Goal: Task Accomplishment & Management: Complete application form

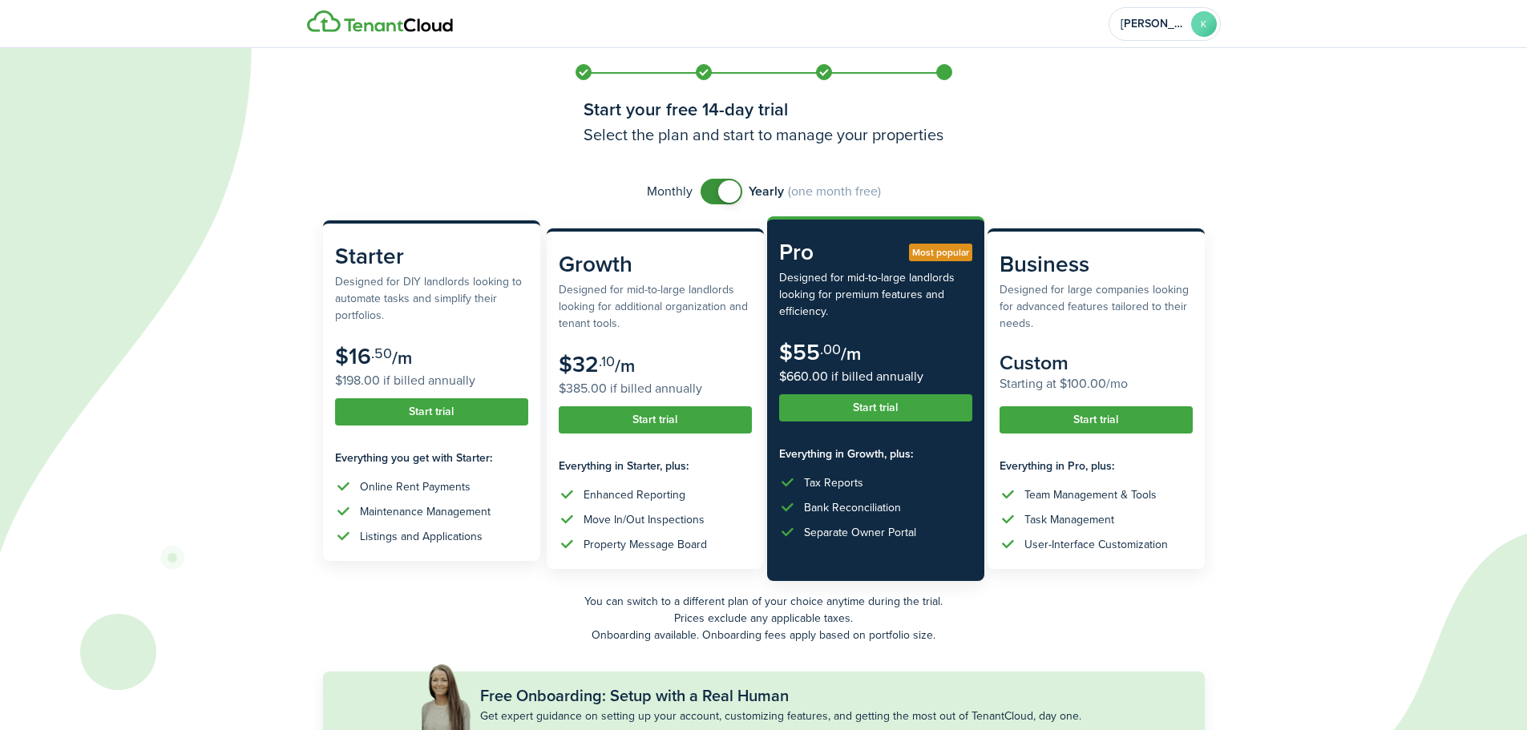
click at [380, 408] on button "Start trial" at bounding box center [431, 411] width 193 height 27
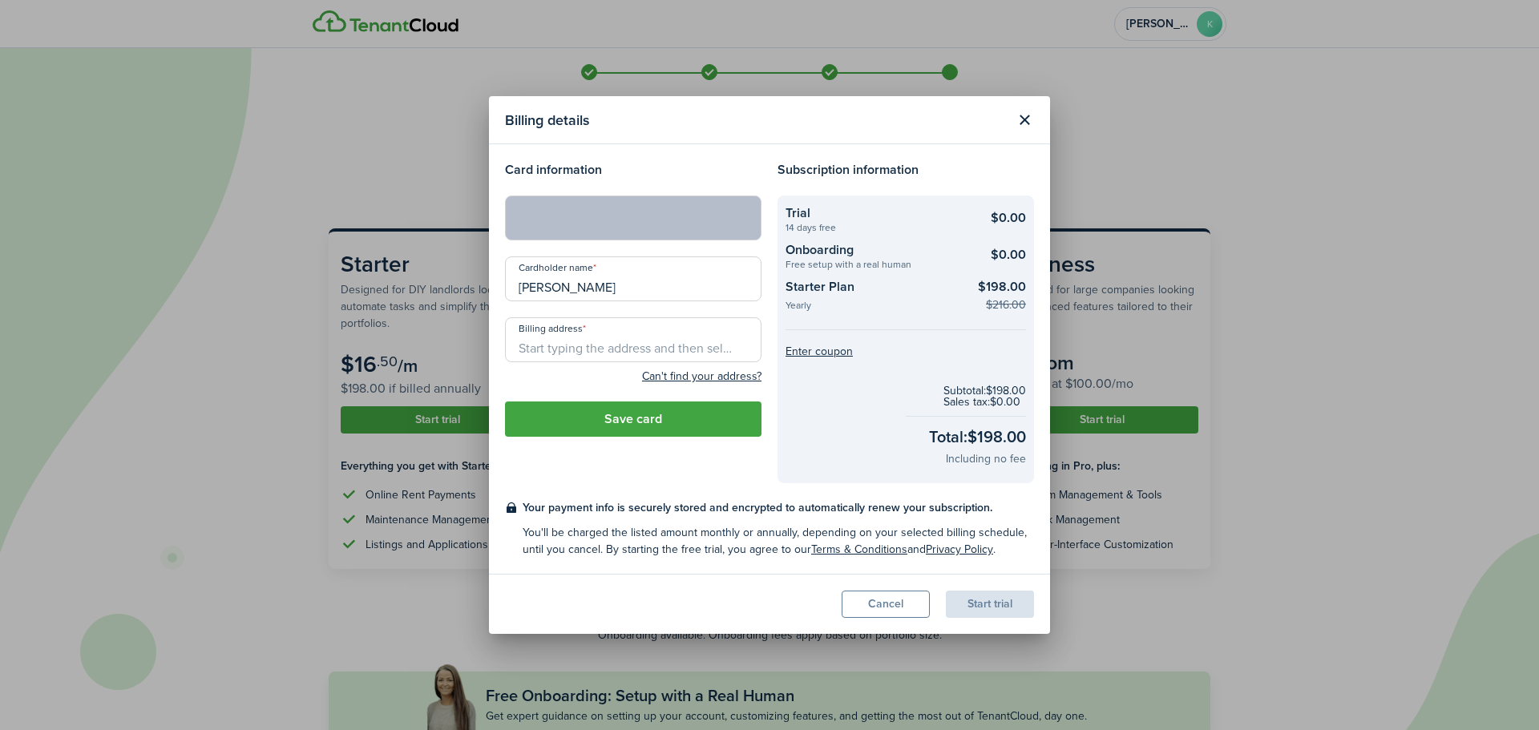
click at [666, 346] on input "Billing address" at bounding box center [633, 339] width 257 height 45
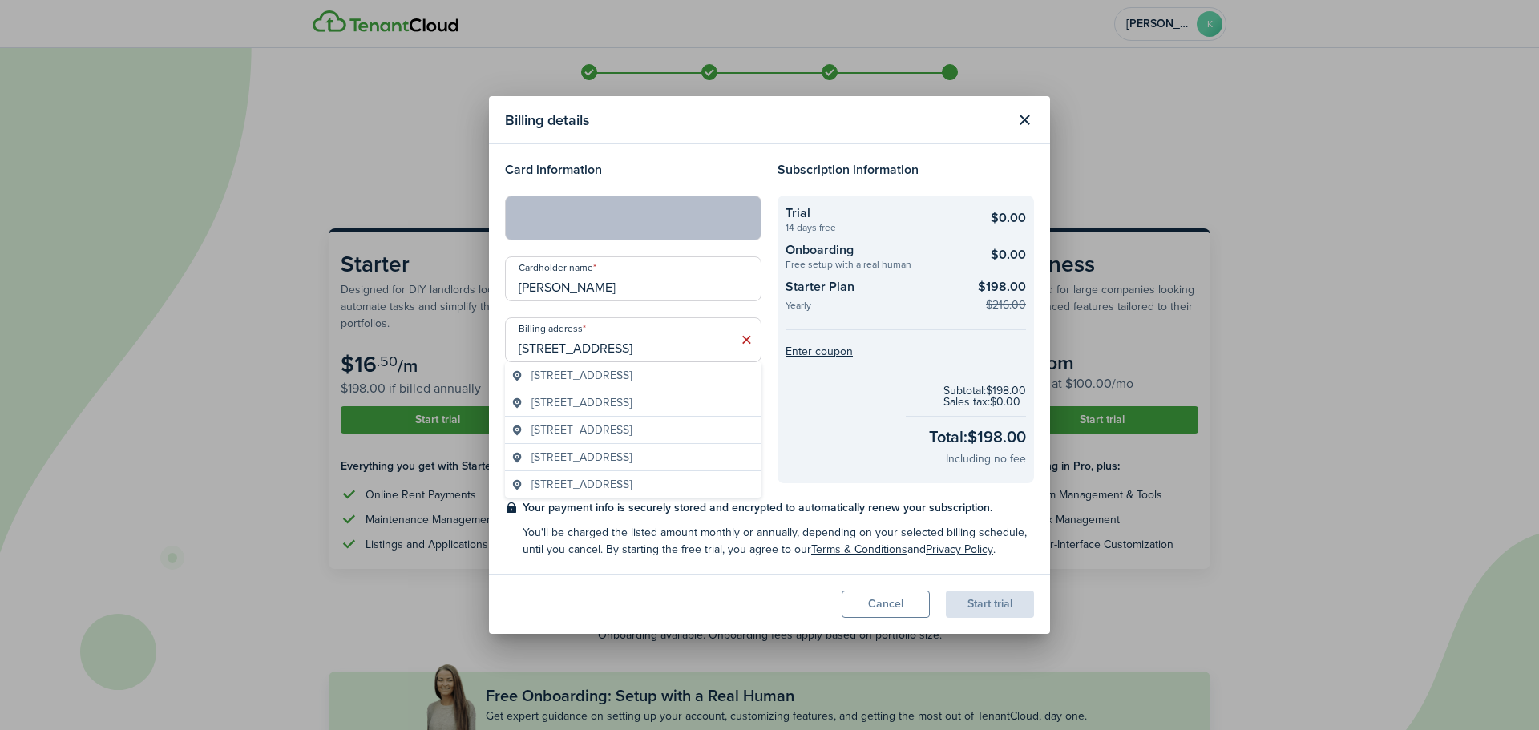
click at [632, 382] on span "[STREET_ADDRESS]" at bounding box center [582, 375] width 100 height 17
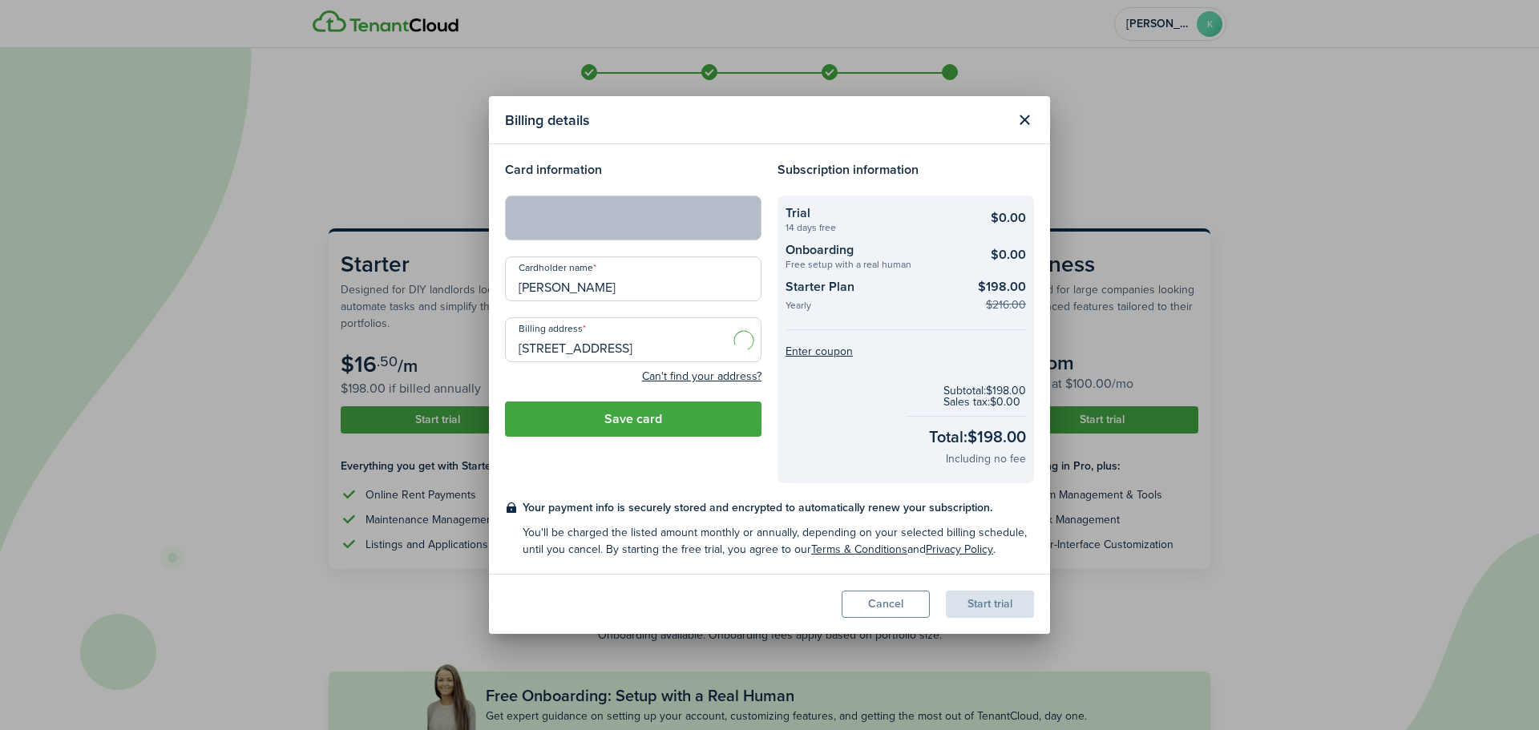
type input "[STREET_ADDRESS]"
click at [619, 423] on button "Save card" at bounding box center [633, 419] width 257 height 35
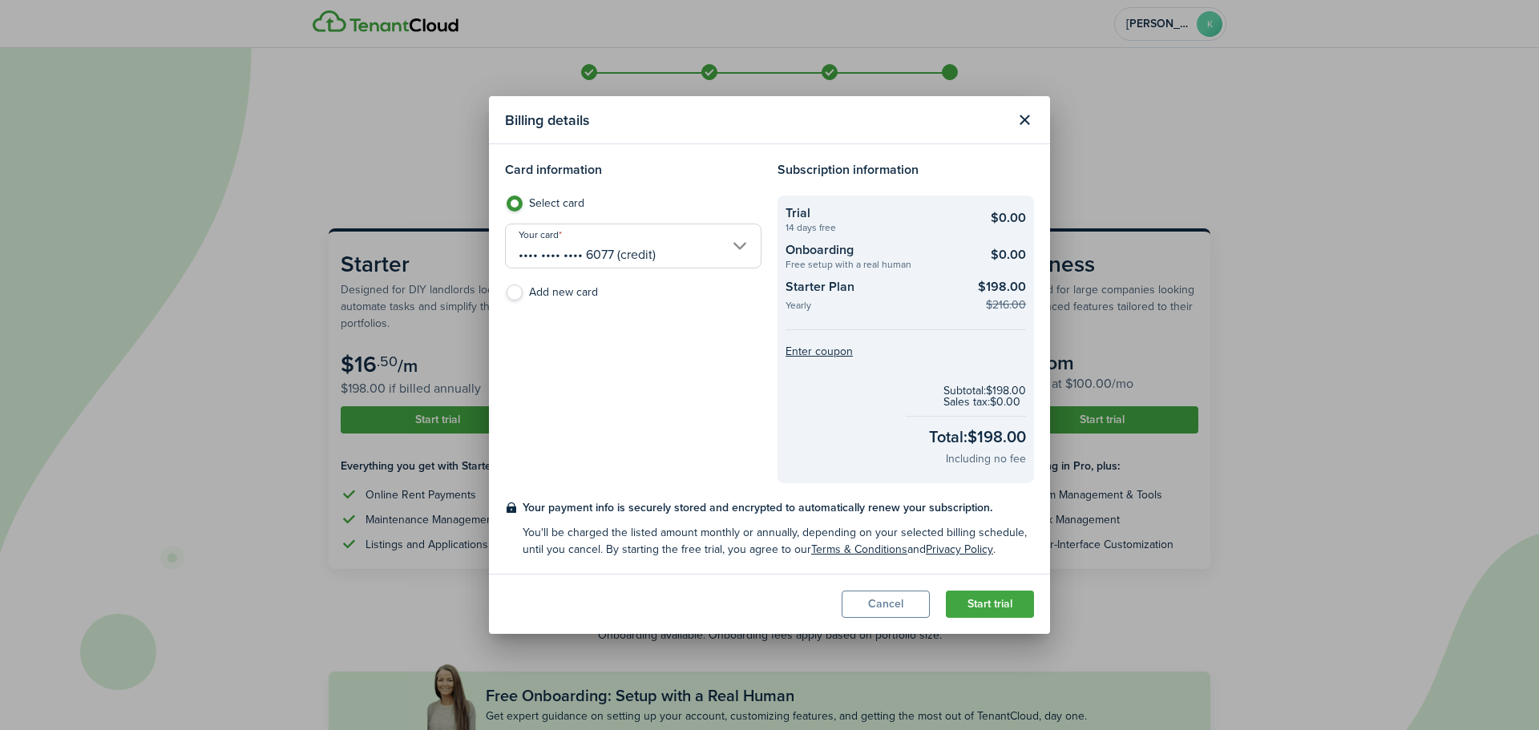
click at [983, 605] on button "Start trial" at bounding box center [990, 604] width 88 height 27
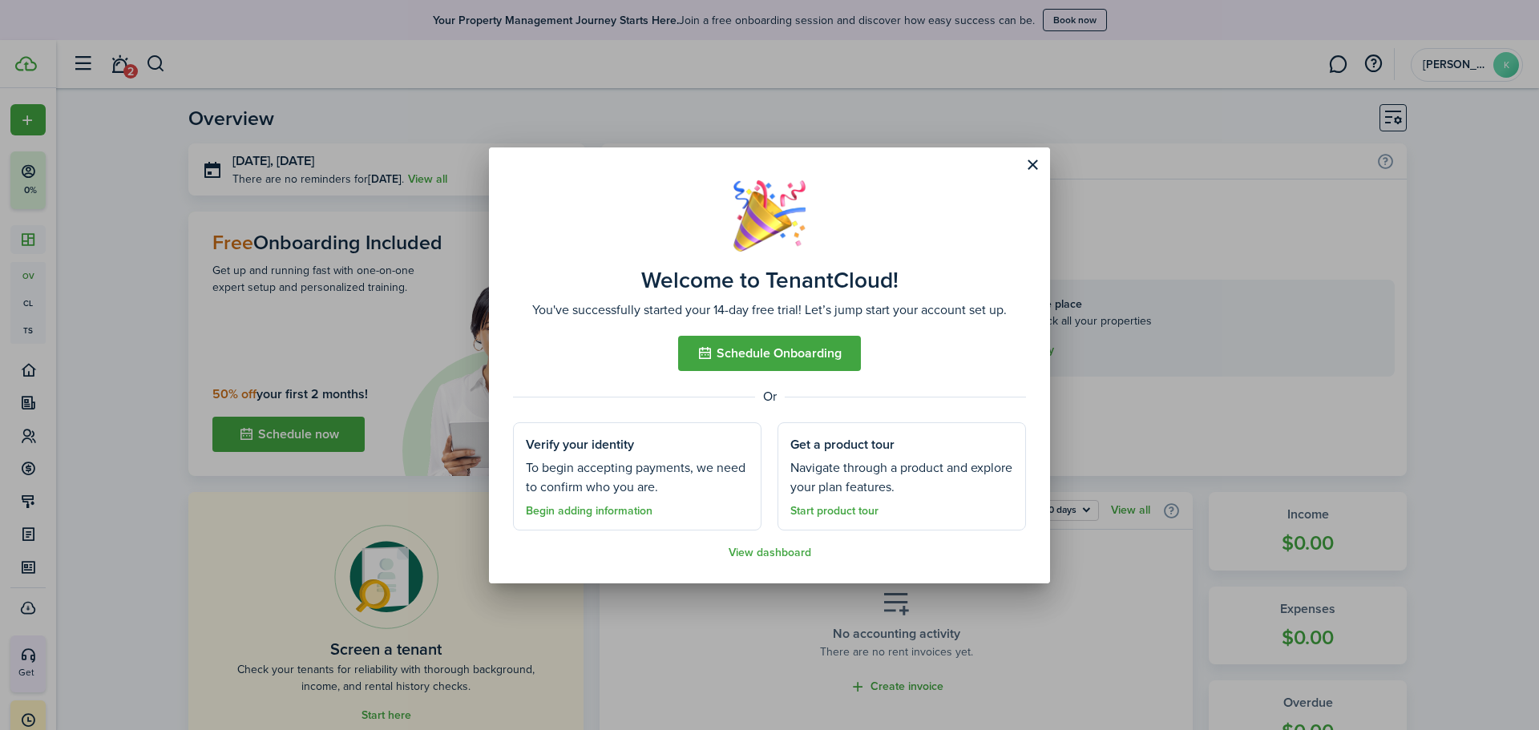
click at [610, 516] on link "Begin adding information" at bounding box center [589, 511] width 127 height 13
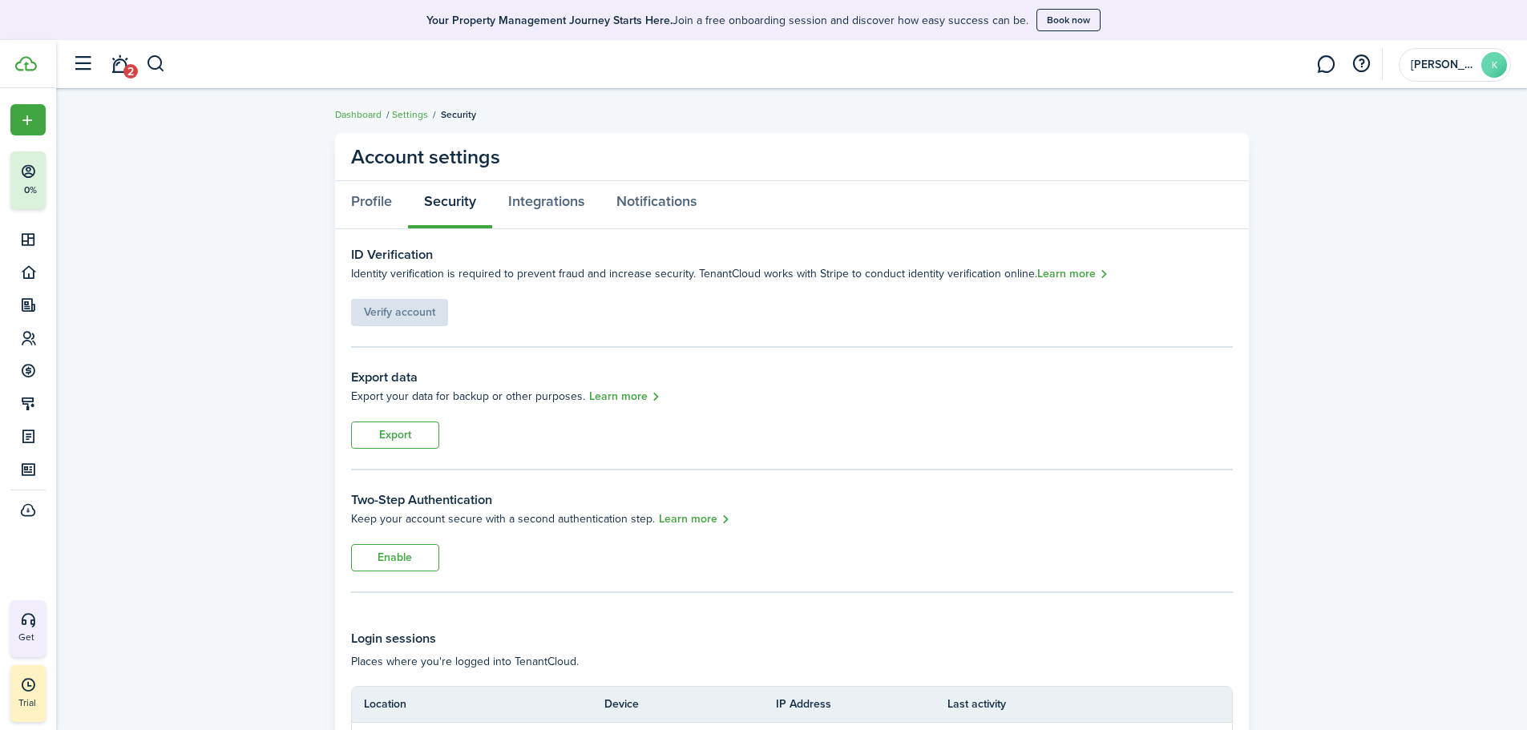
click at [859, 317] on div "ID Verification Identity verification is required to prevent fraud and increase…" at bounding box center [792, 285] width 882 height 81
click at [419, 306] on div "Verify account" at bounding box center [399, 304] width 97 height 43
click at [419, 264] on link "Add property" at bounding box center [442, 262] width 66 height 17
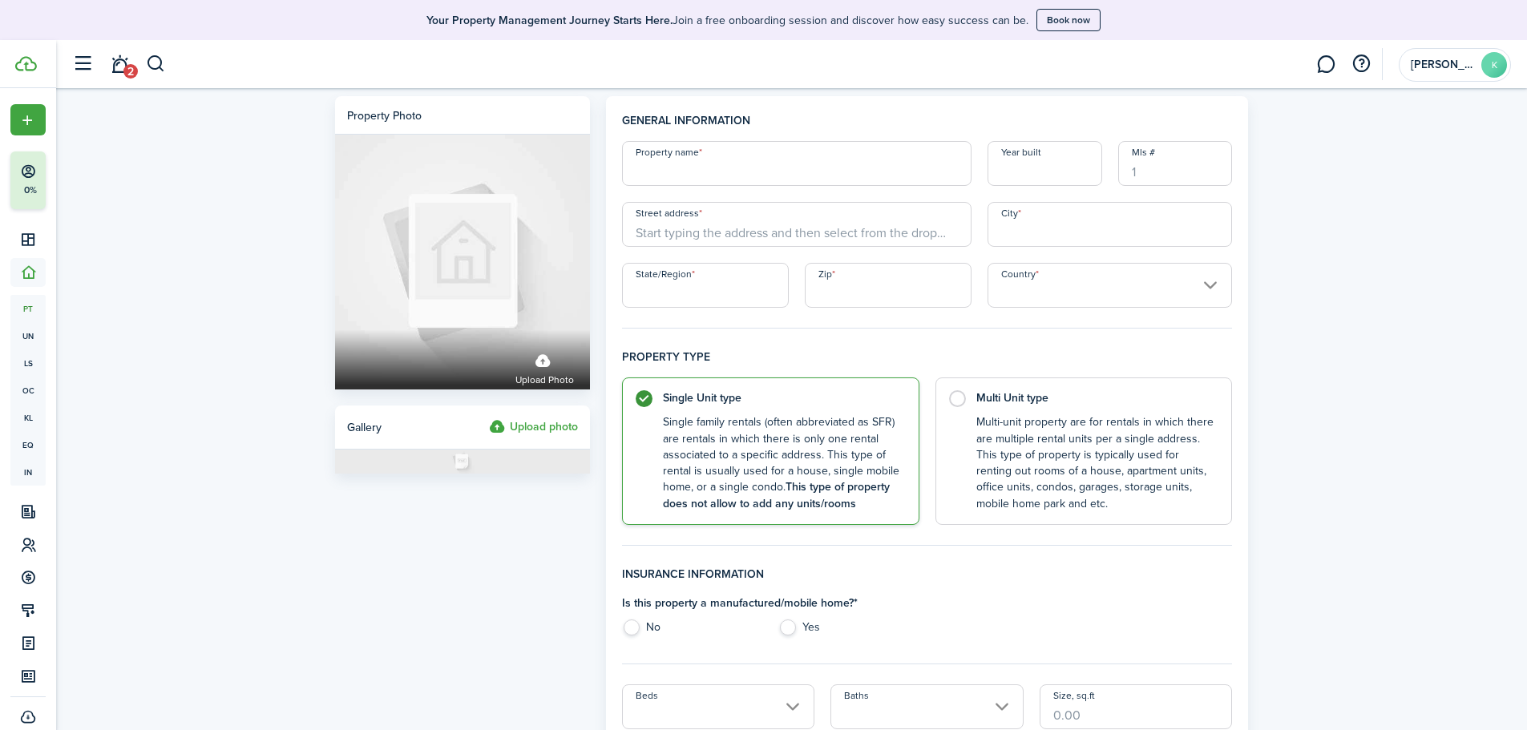
click at [721, 172] on input "Property name" at bounding box center [797, 163] width 350 height 45
type input "Center Road Shops, LLC"
click at [706, 237] on input "Street address" at bounding box center [797, 224] width 350 height 45
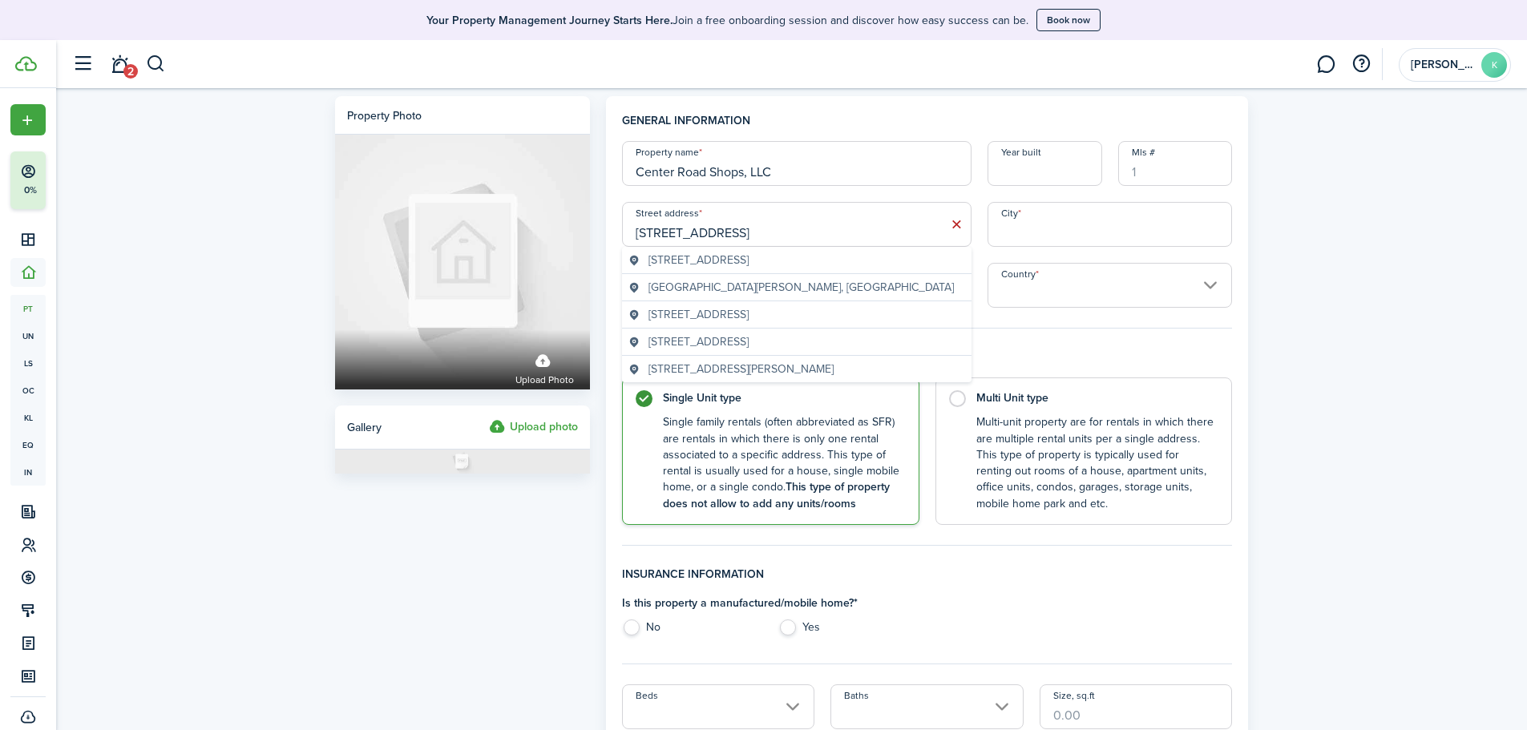
type input "[STREET_ADDRESS]"
type input "Flint"
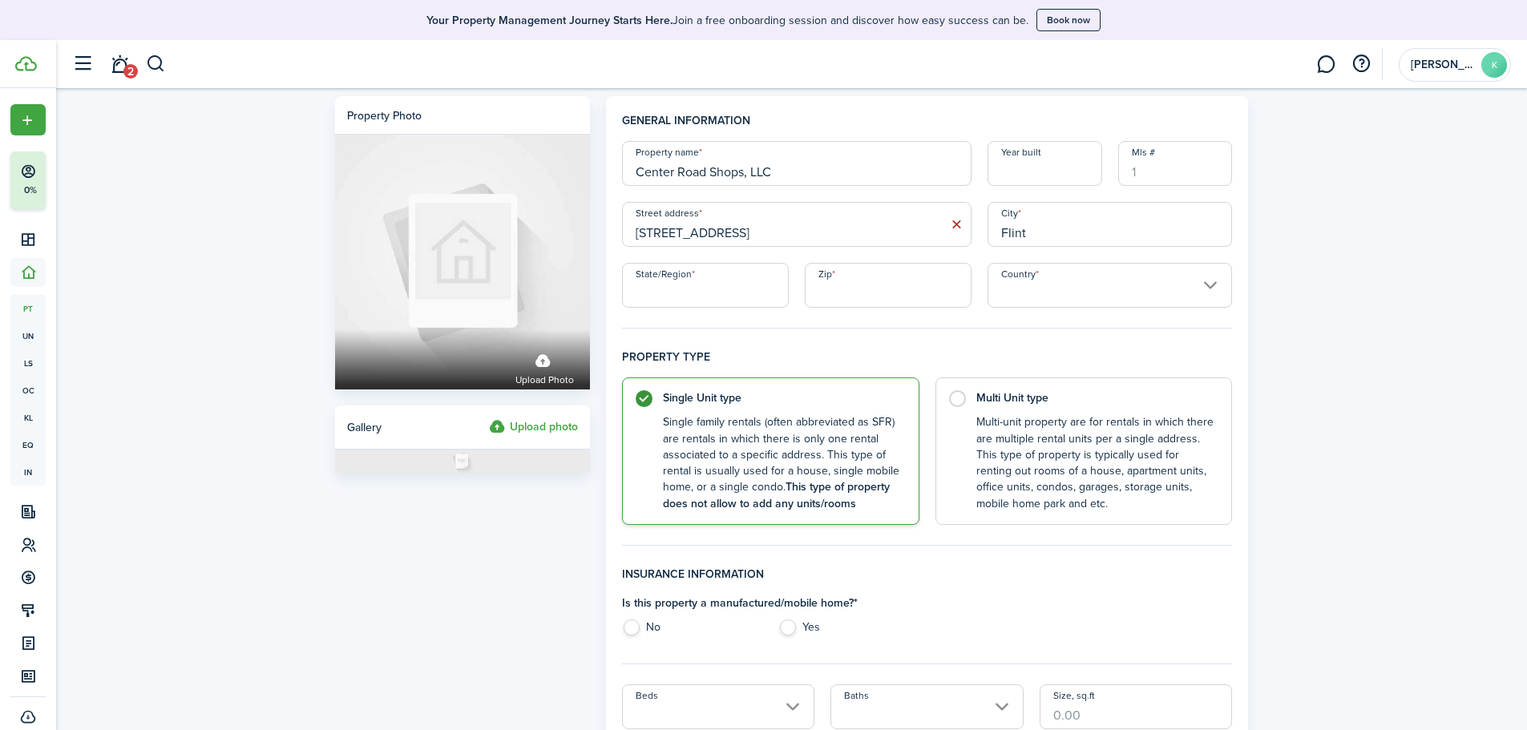
click at [748, 298] on input "State/Region" at bounding box center [705, 285] width 167 height 45
type input "MI"
click at [1074, 279] on input "Country" at bounding box center [1110, 285] width 245 height 45
type input "48506"
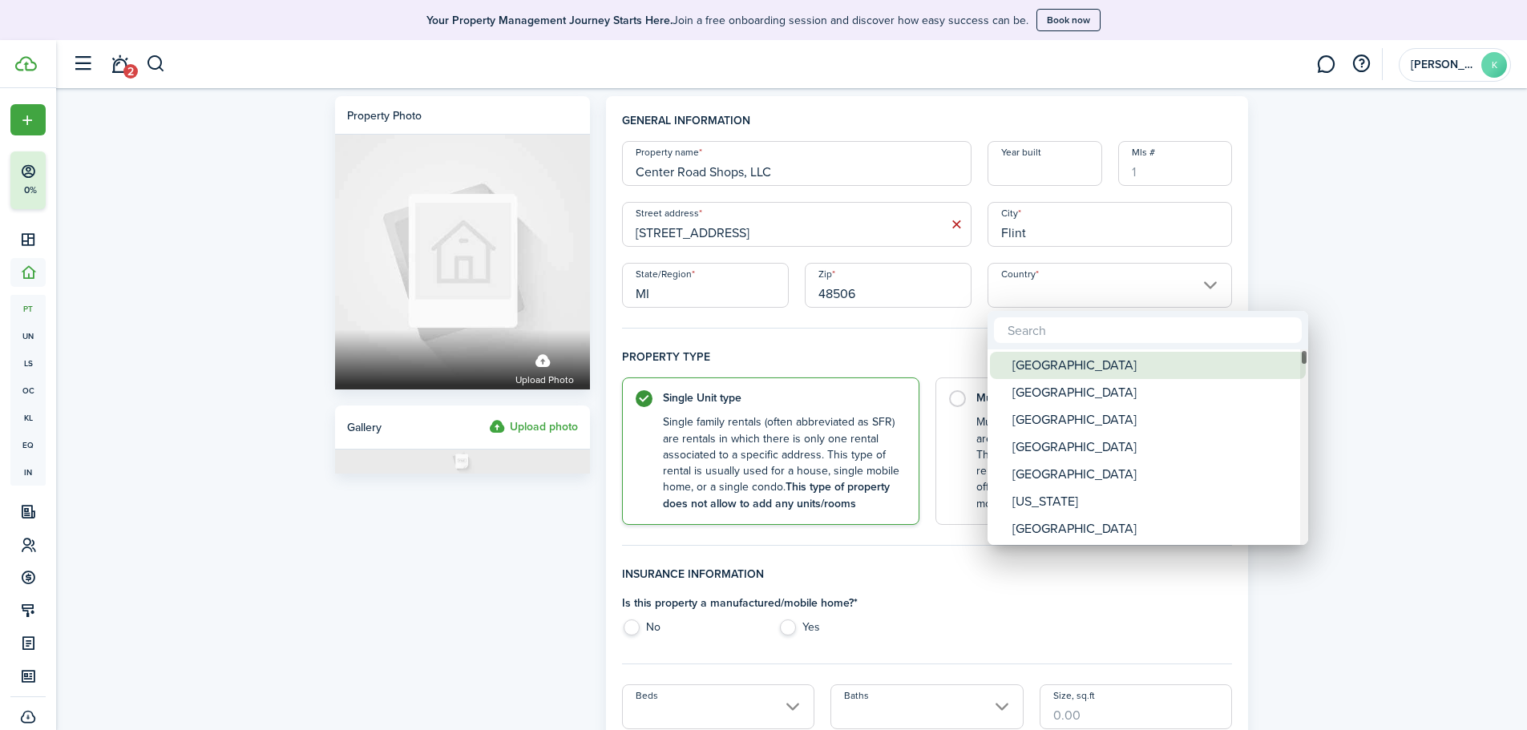
click at [1075, 371] on div "[GEOGRAPHIC_DATA]" at bounding box center [1155, 365] width 284 height 27
type input "[GEOGRAPHIC_DATA]"
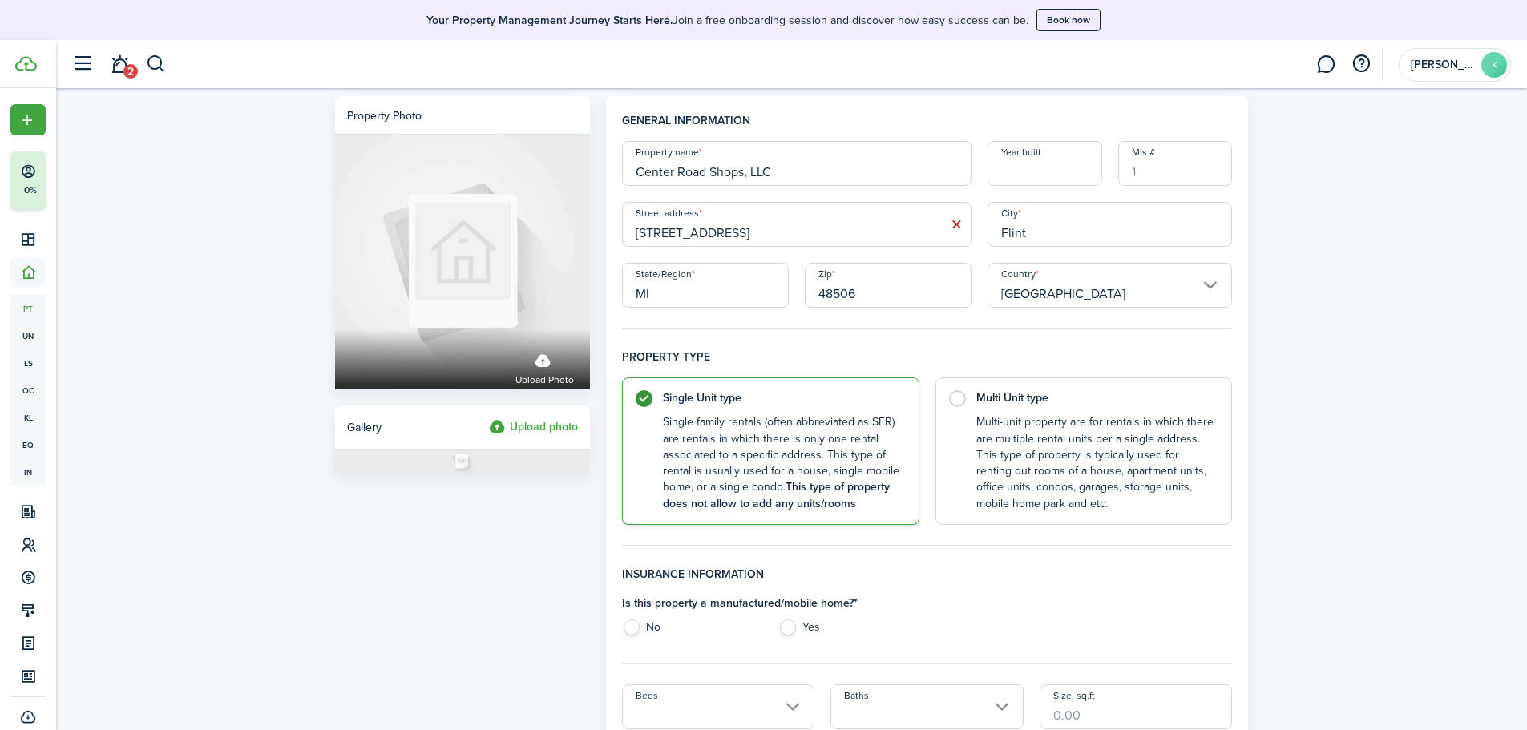
click at [1159, 182] on input "Mls #" at bounding box center [1175, 163] width 115 height 45
click at [1030, 176] on input "Year built" at bounding box center [1045, 163] width 115 height 45
type input "[DATE]-[DATE]"
click at [963, 398] on label "Multi Unit type Multi-unit property are for rentals in which there are multiple…" at bounding box center [1084, 448] width 297 height 148
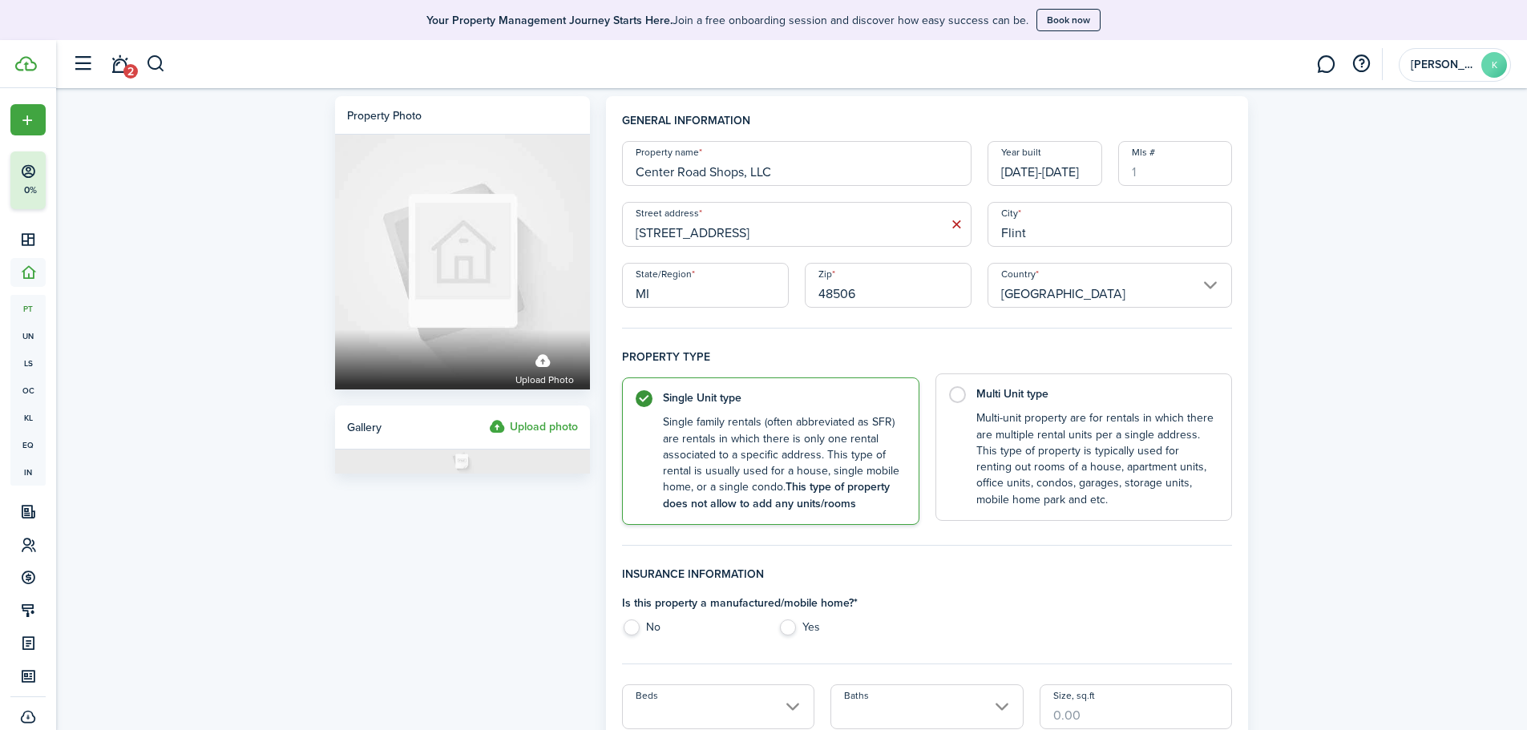
radio input "false"
radio input "true"
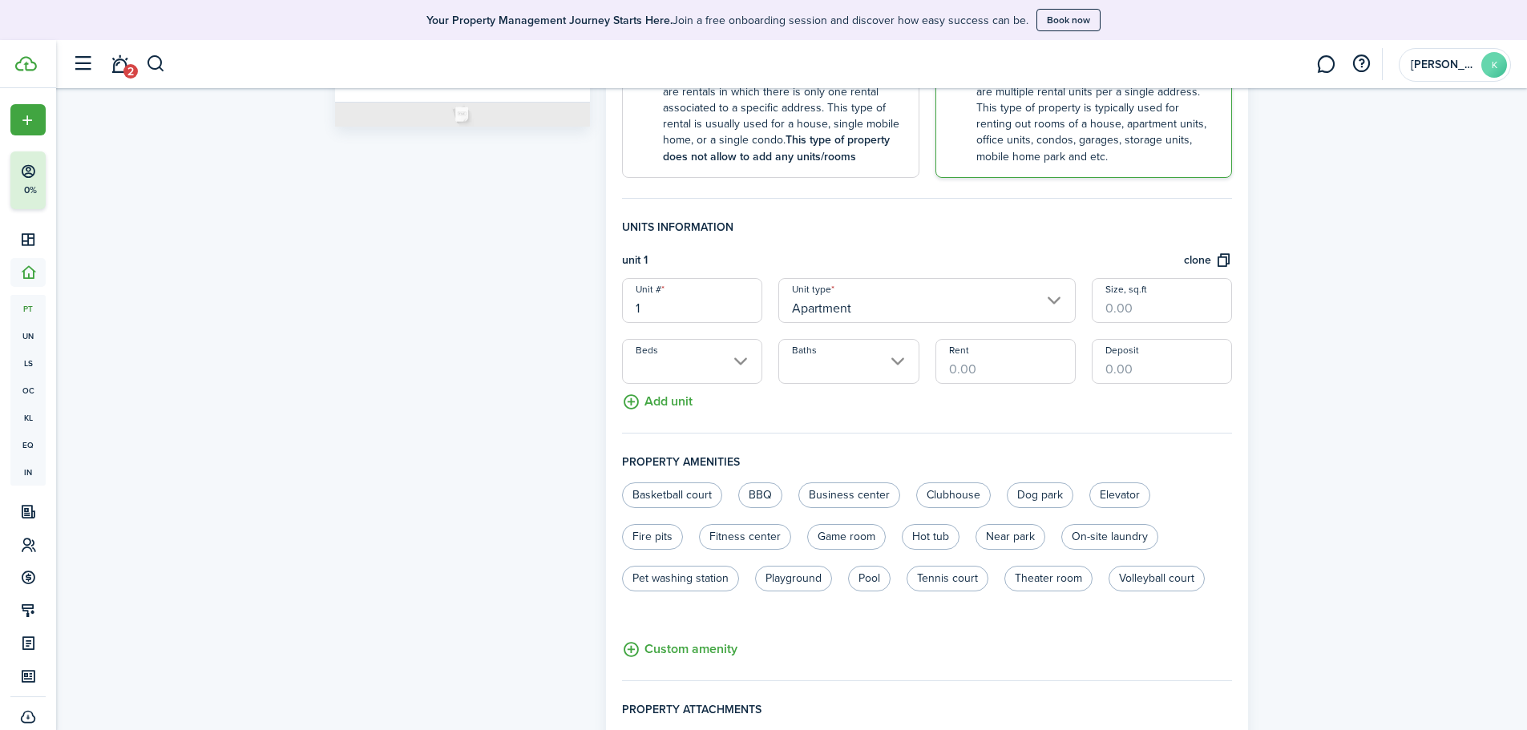
scroll to position [401, 0]
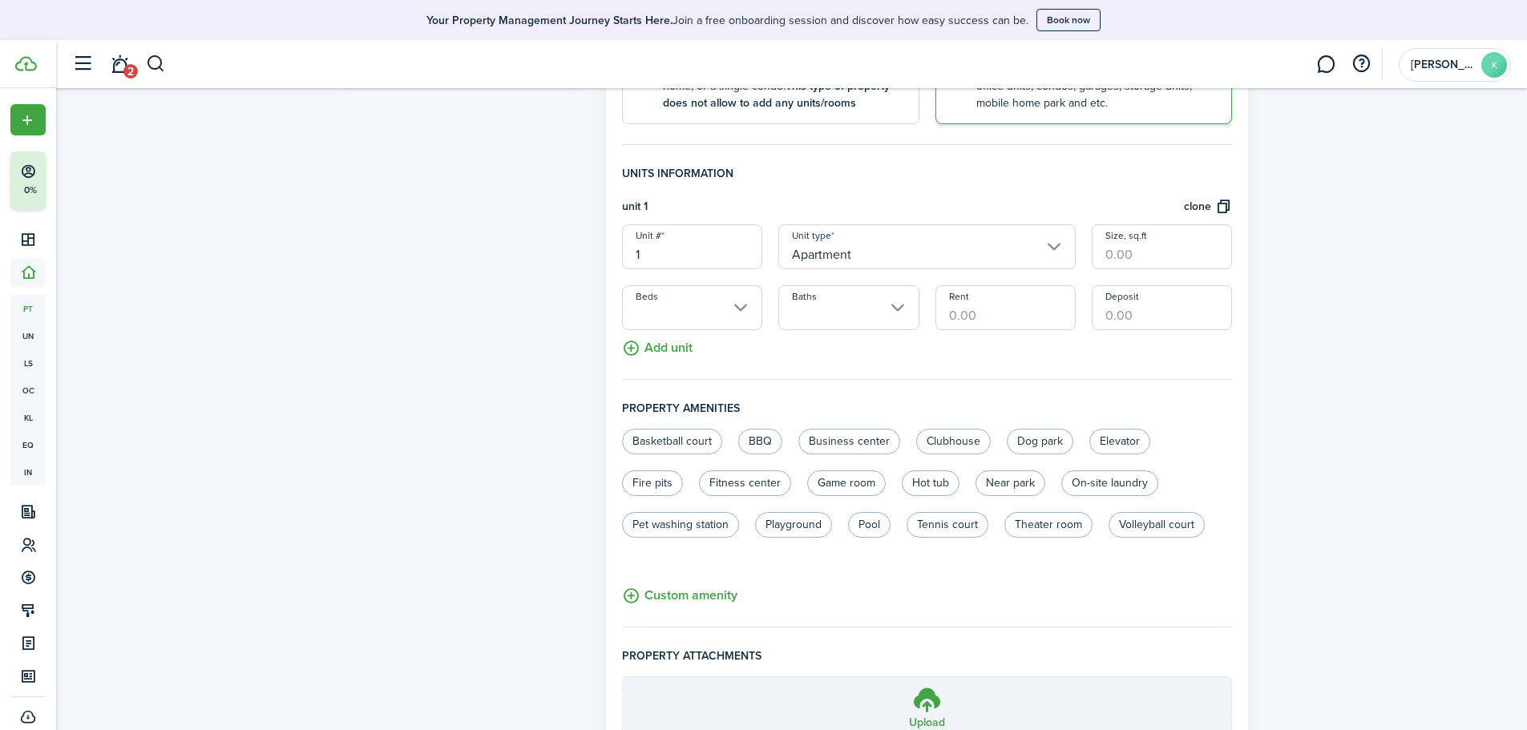
click at [683, 252] on input "1" at bounding box center [692, 246] width 140 height 45
click at [686, 261] on input "Unit #" at bounding box center [692, 246] width 140 height 45
click at [885, 256] on input "Apartment" at bounding box center [927, 246] width 297 height 45
type input "Wash Bay"
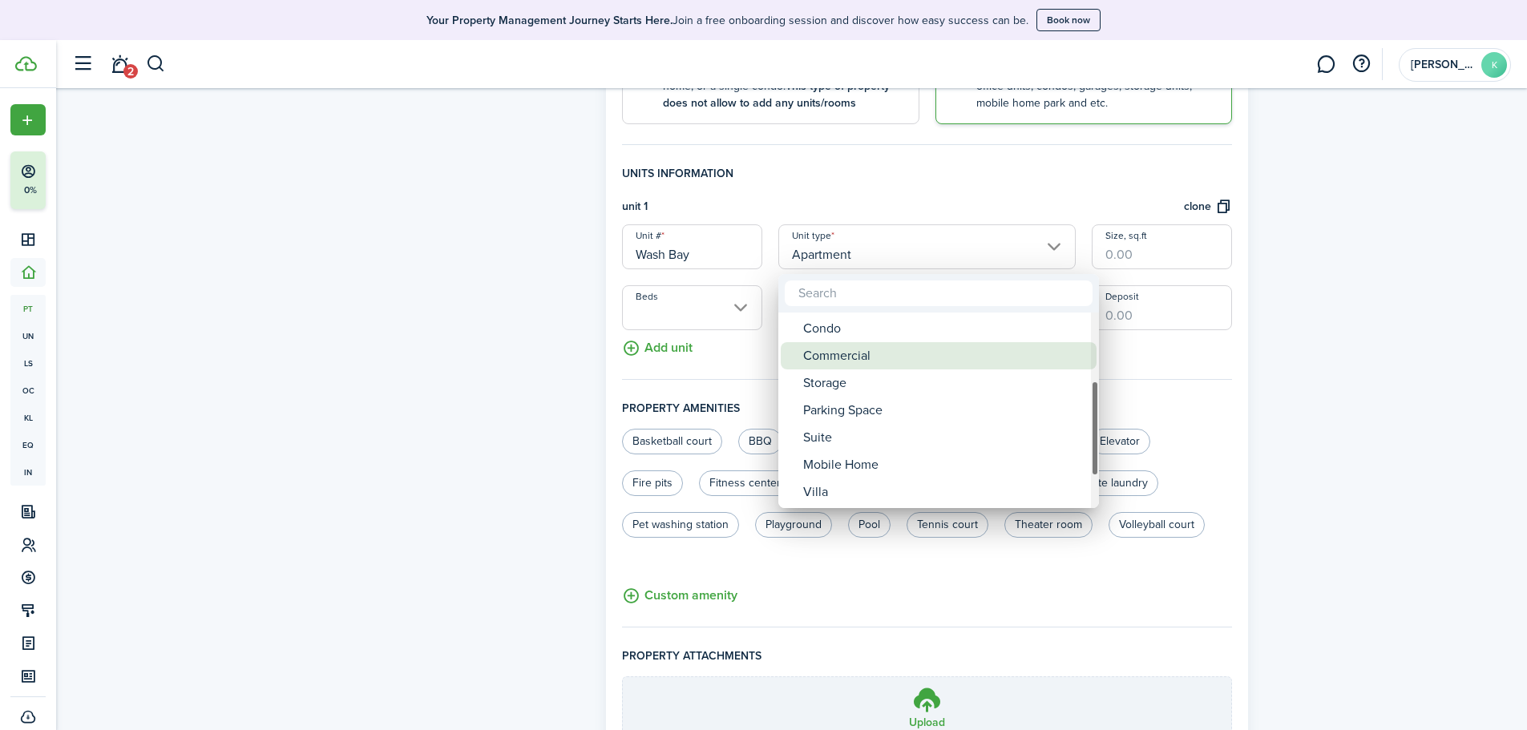
click at [936, 358] on div "Commercial" at bounding box center [945, 355] width 284 height 27
type input "Commercial"
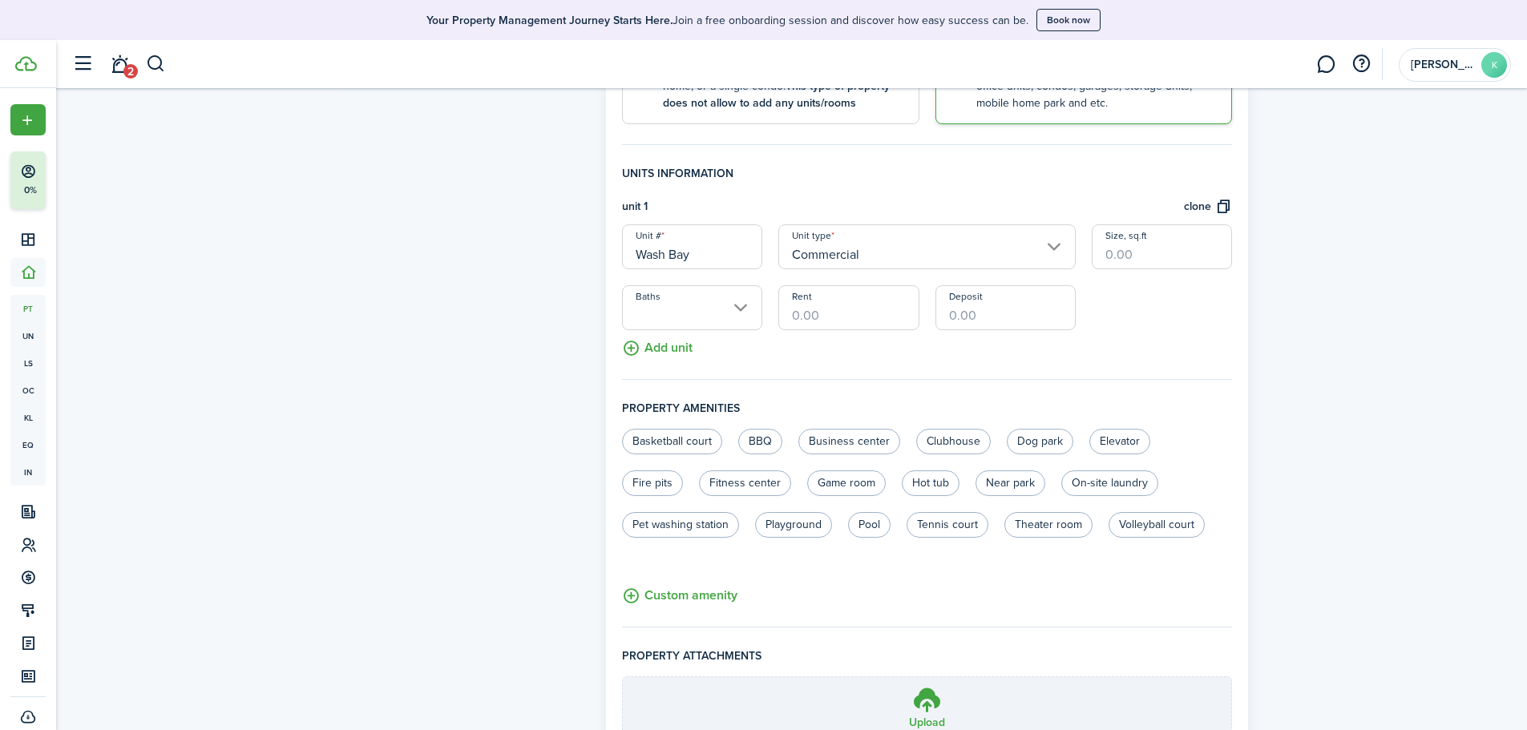
click at [707, 262] on input "Wash Bay" at bounding box center [692, 246] width 140 height 45
type input "Wash Bay - [PERSON_NAME]"
click at [823, 369] on fieldset "Units information unit 1 clone Unit # Wash Bay - [PERSON_NAME] Unit type Commer…" at bounding box center [927, 272] width 611 height 215
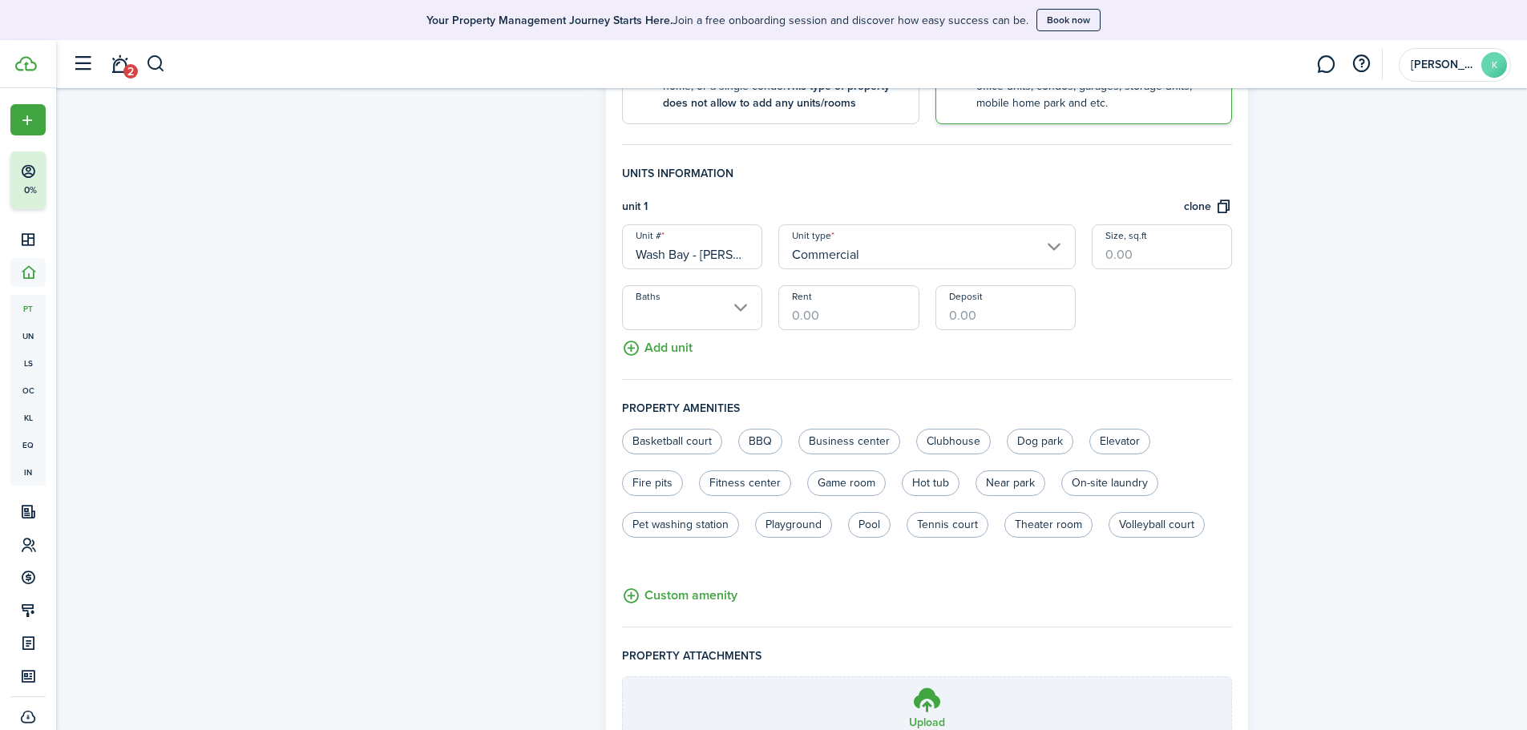
click at [748, 327] on input "Baths" at bounding box center [692, 307] width 140 height 45
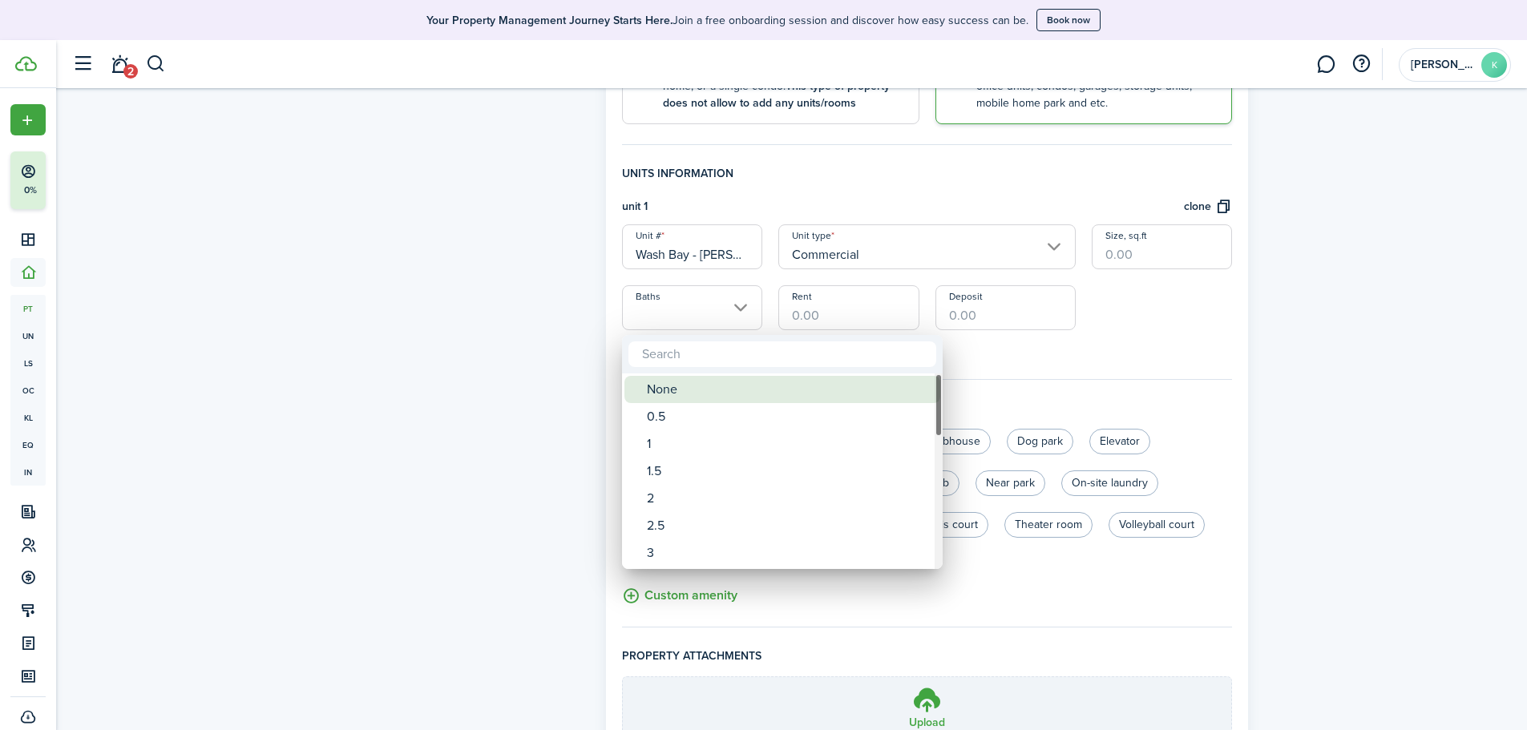
click at [697, 381] on div "None" at bounding box center [789, 389] width 284 height 27
type input "None"
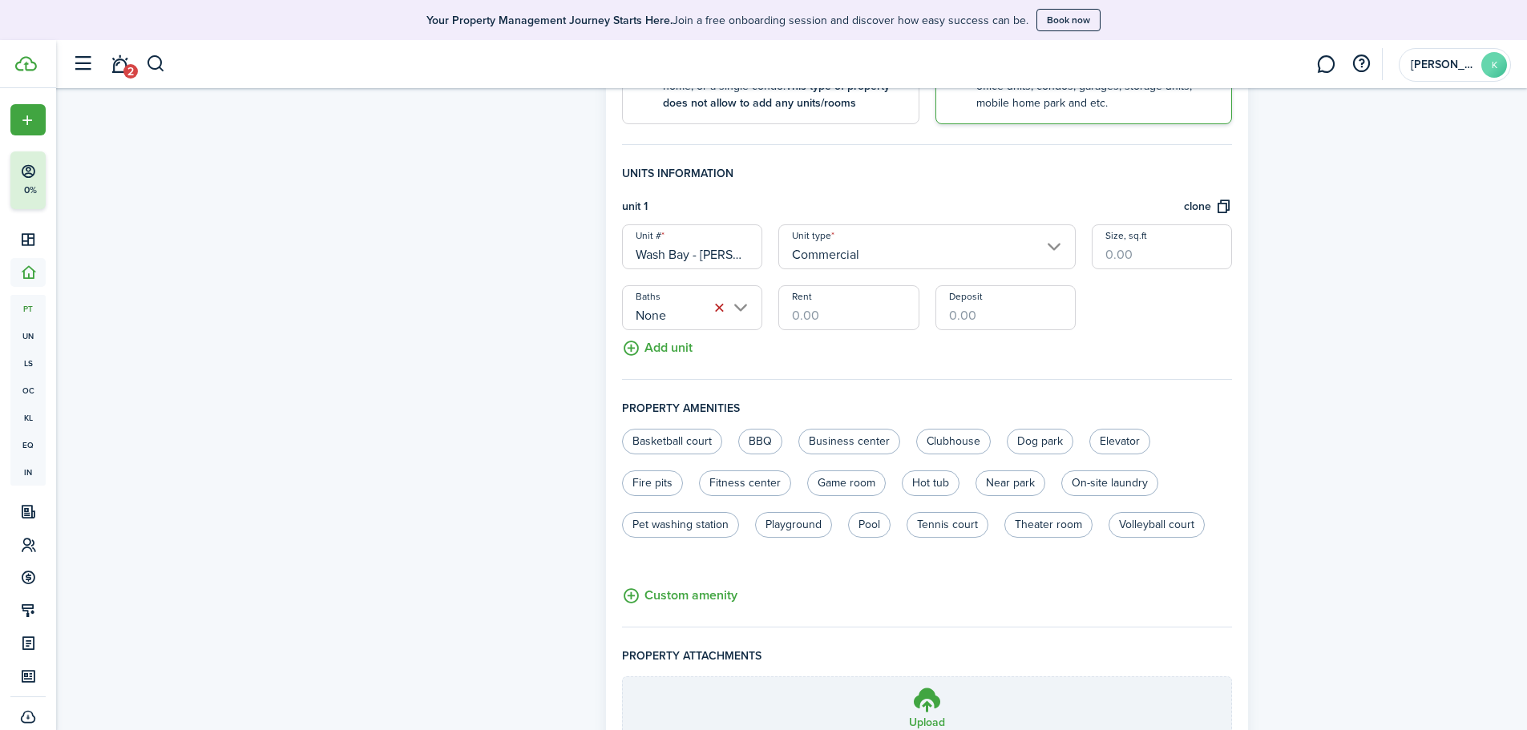
click at [862, 317] on input "Rent" at bounding box center [849, 307] width 140 height 45
type input "$250.00"
click at [989, 317] on input "Deposit" at bounding box center [1006, 307] width 140 height 45
click at [997, 357] on fieldset "Units information unit 1 clone Unit # Wash Bay - [PERSON_NAME] Unit type Commer…" at bounding box center [927, 272] width 611 height 215
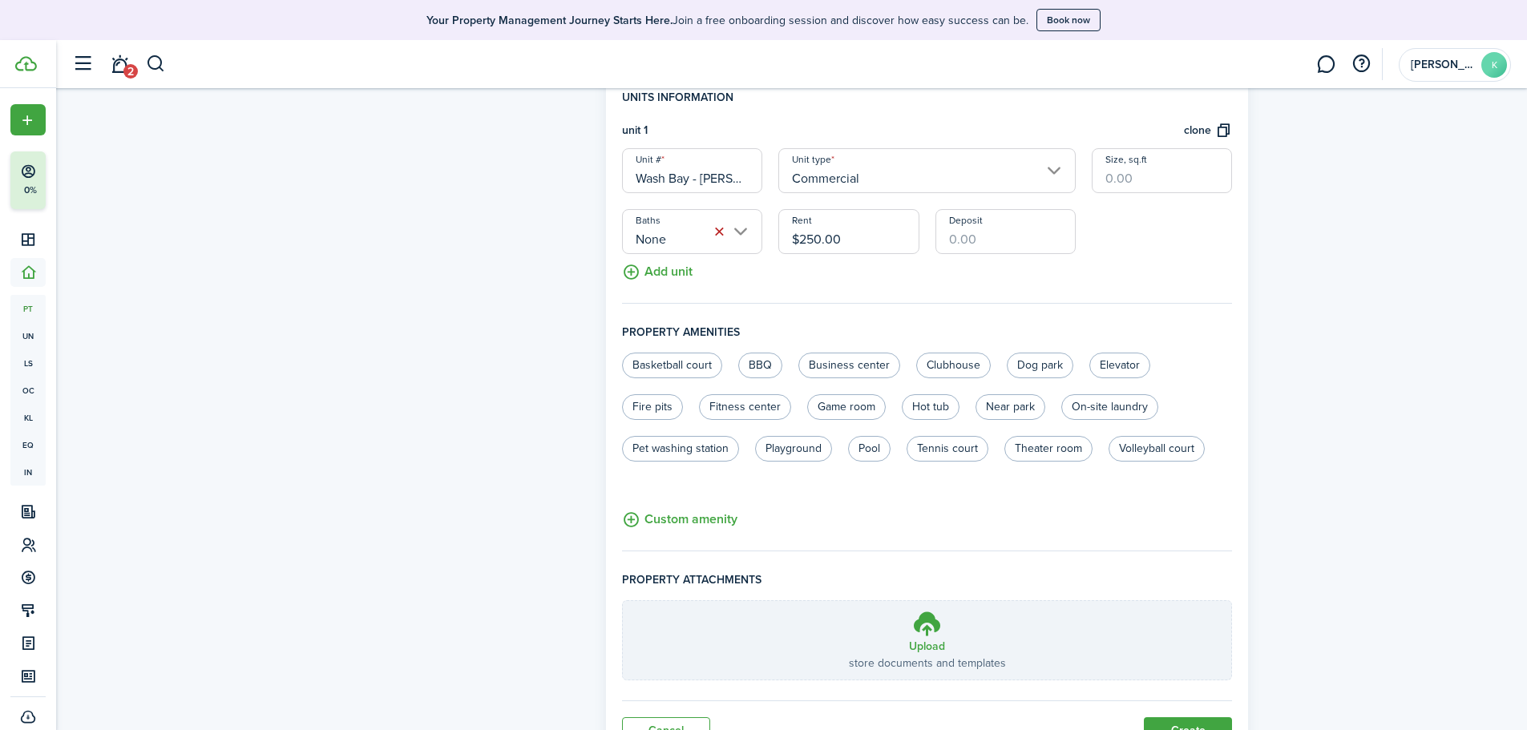
scroll to position [481, 0]
click at [662, 269] on button "Add unit" at bounding box center [657, 264] width 71 height 28
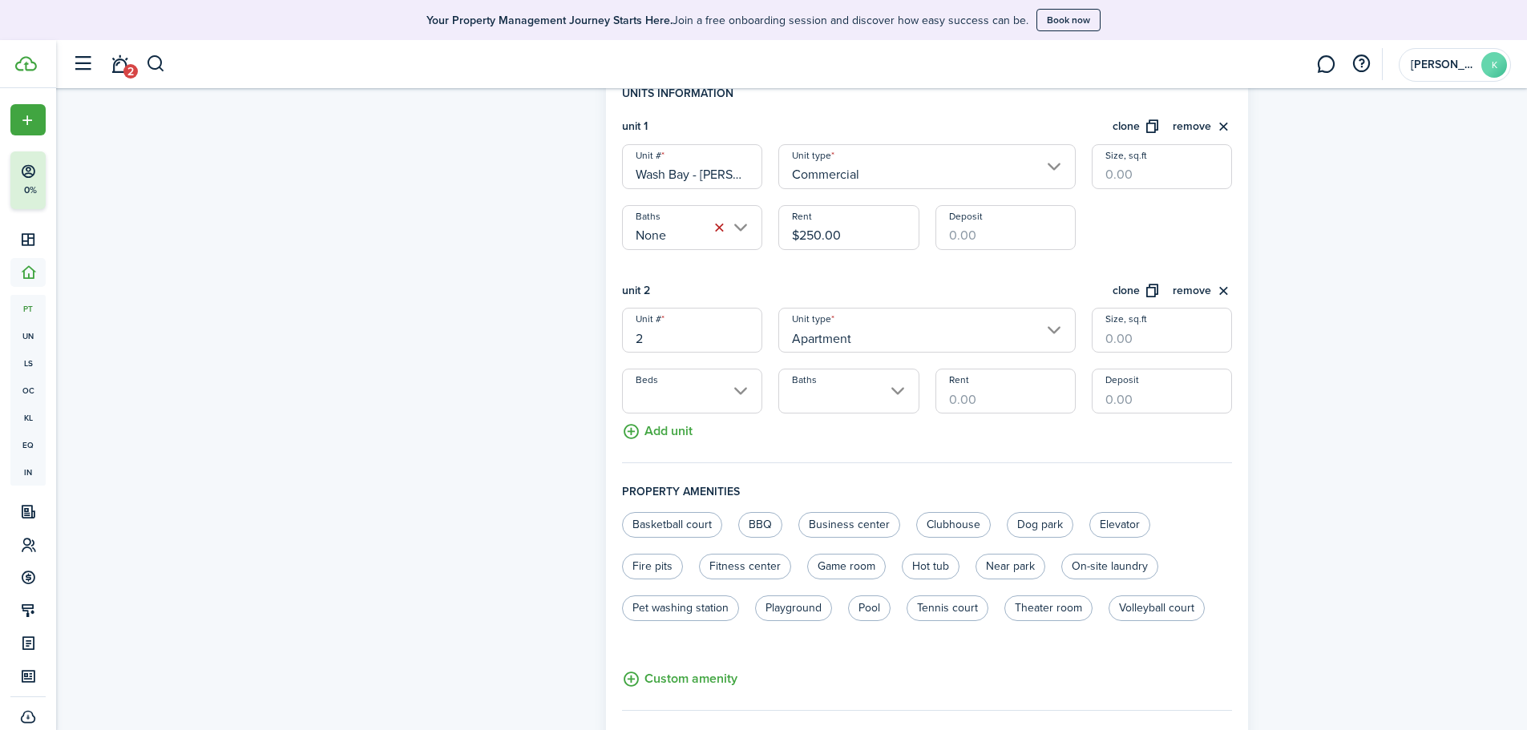
drag, startPoint x: 693, startPoint y: 338, endPoint x: 577, endPoint y: 339, distance: 115.5
click at [577, 339] on form "Property photo Upload photo Gallery Upload photo General information Property n…" at bounding box center [792, 267] width 930 height 1305
type input "Units 6-9 - [PERSON_NAME]"
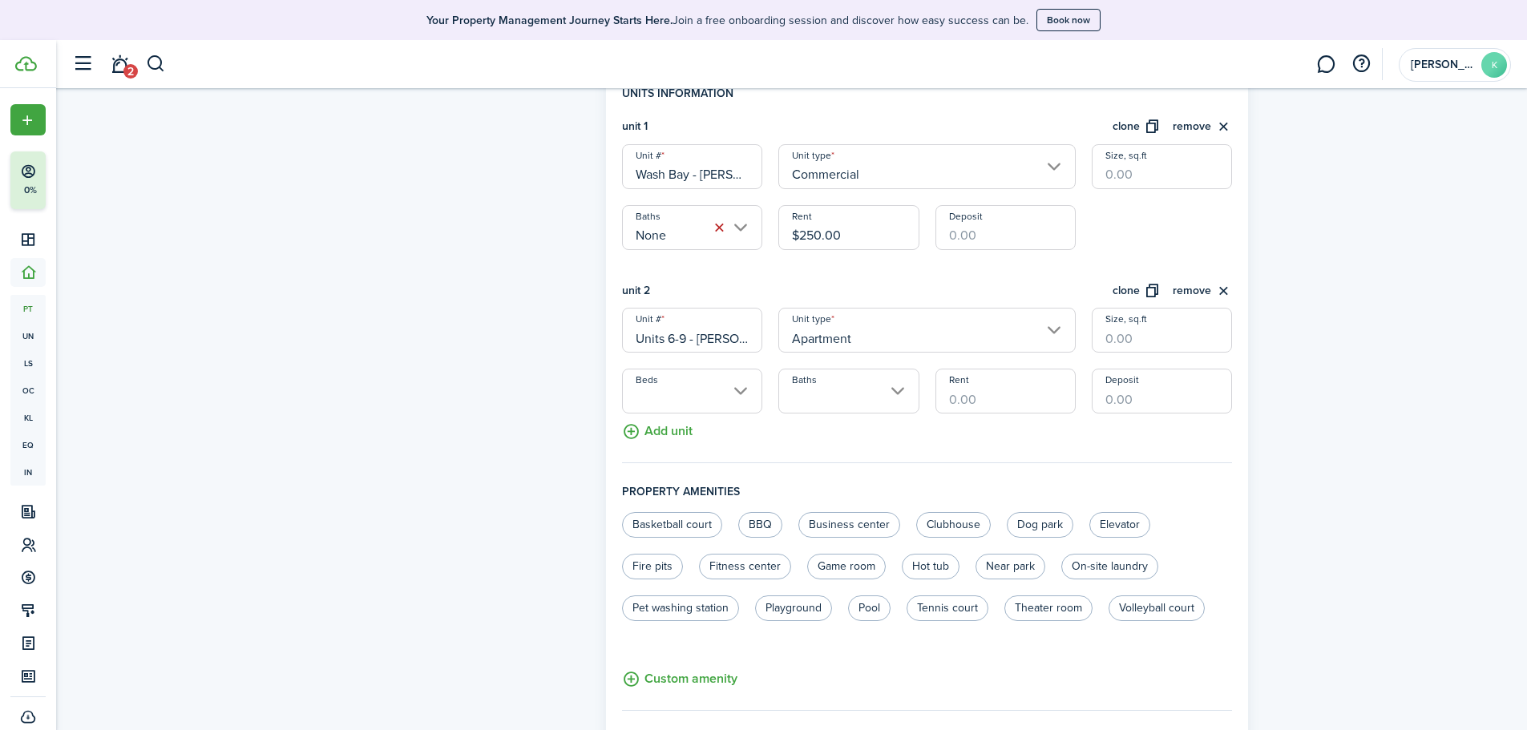
click at [913, 342] on input "Apartment" at bounding box center [927, 330] width 297 height 45
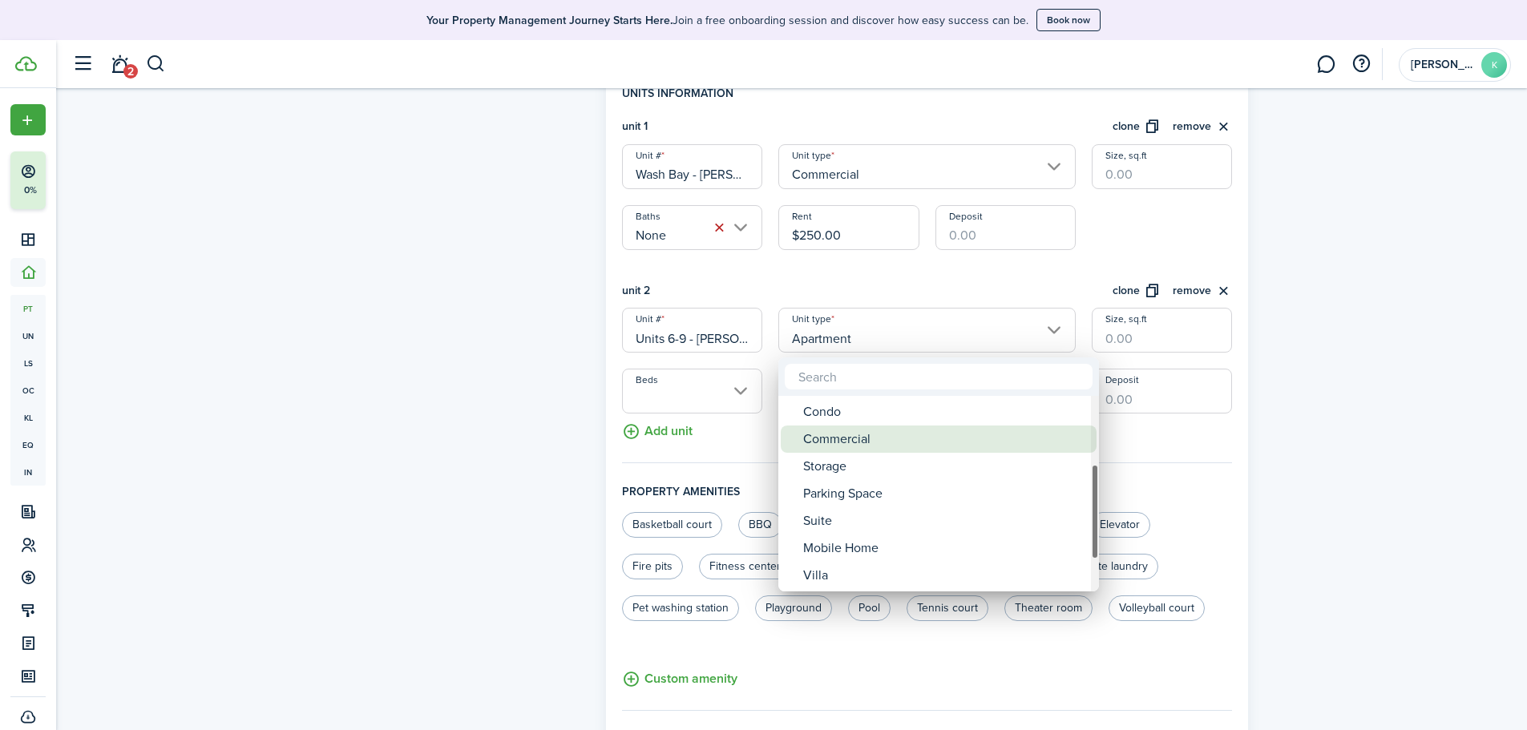
click at [894, 434] on div "Commercial" at bounding box center [945, 439] width 284 height 27
type input "Commercial"
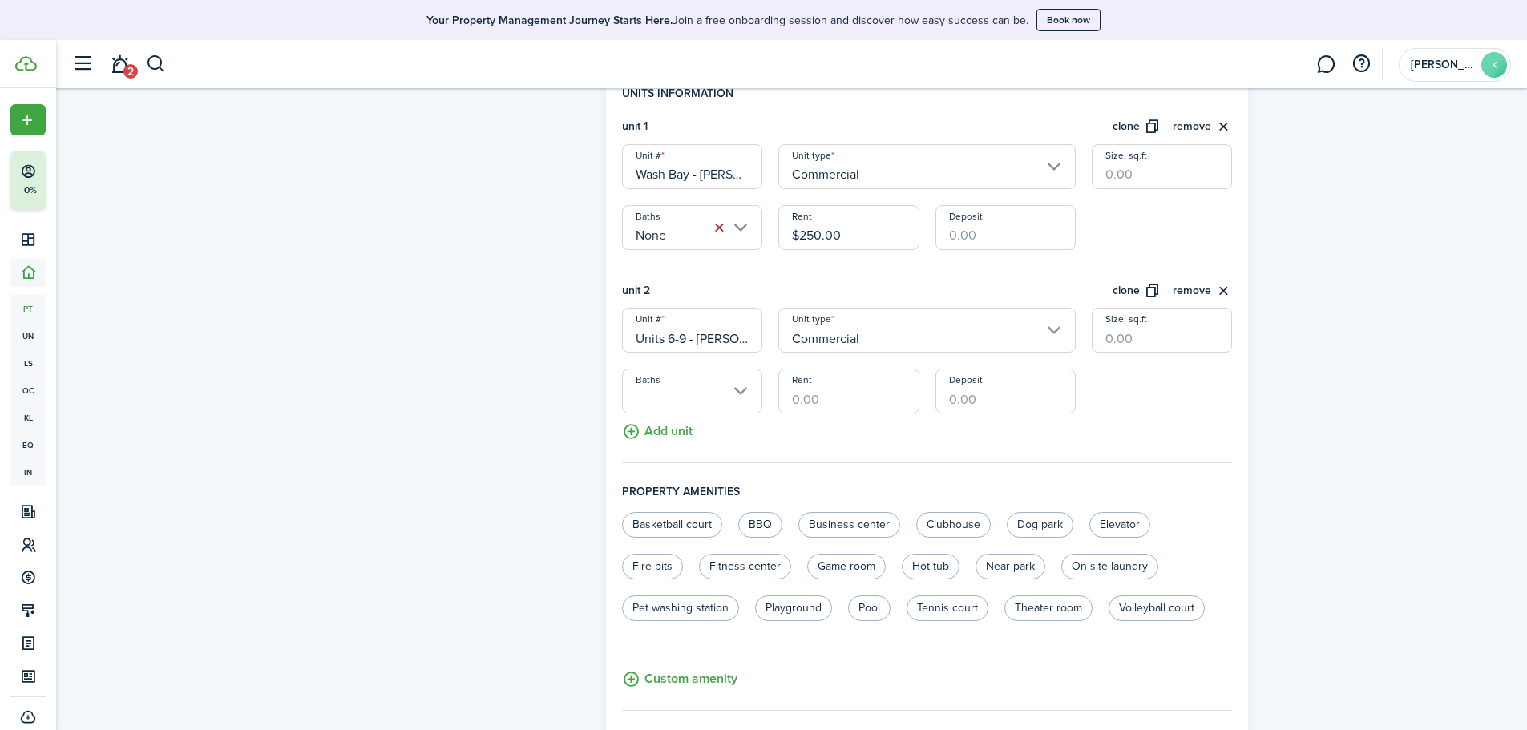
click at [738, 394] on input "Baths" at bounding box center [692, 391] width 140 height 45
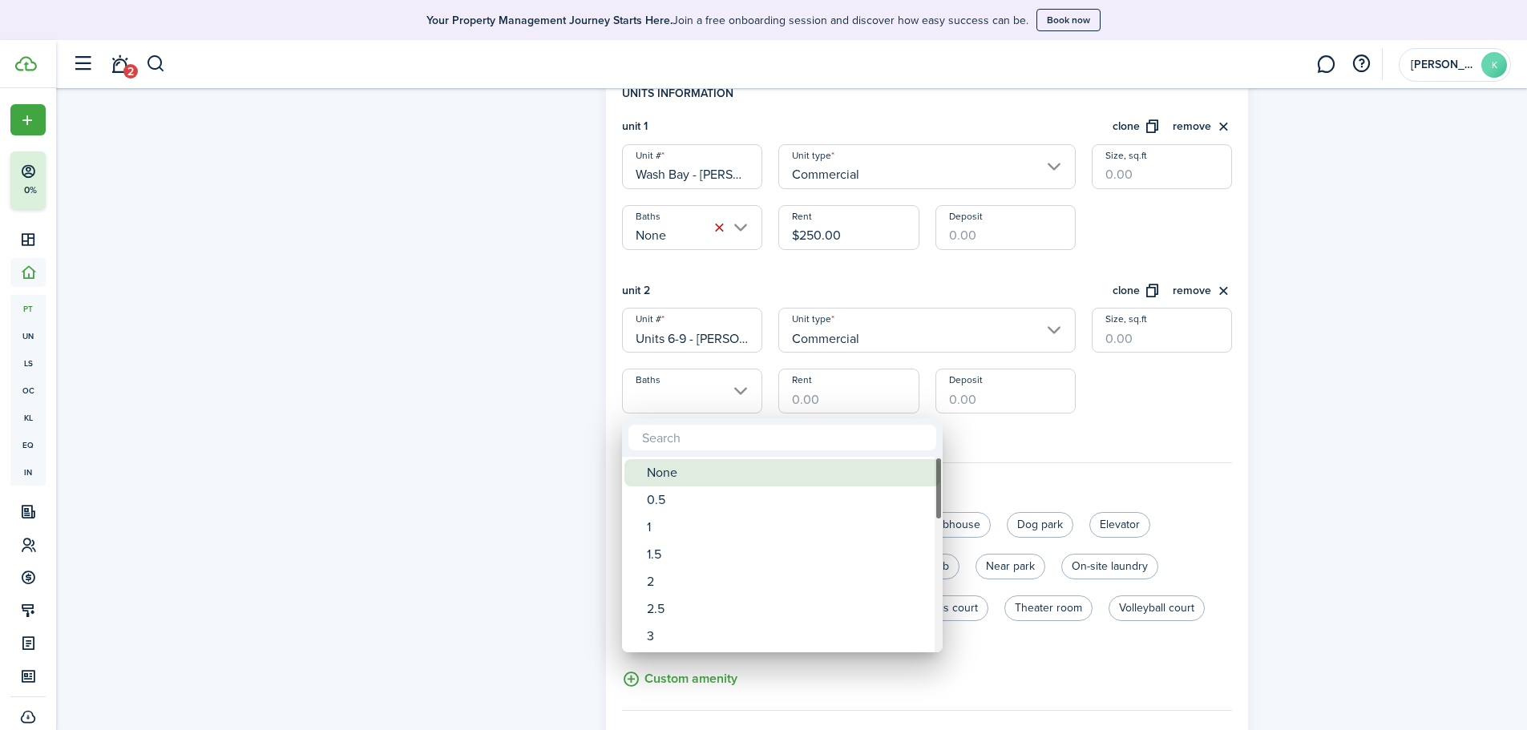
click at [676, 473] on div "None" at bounding box center [789, 472] width 284 height 27
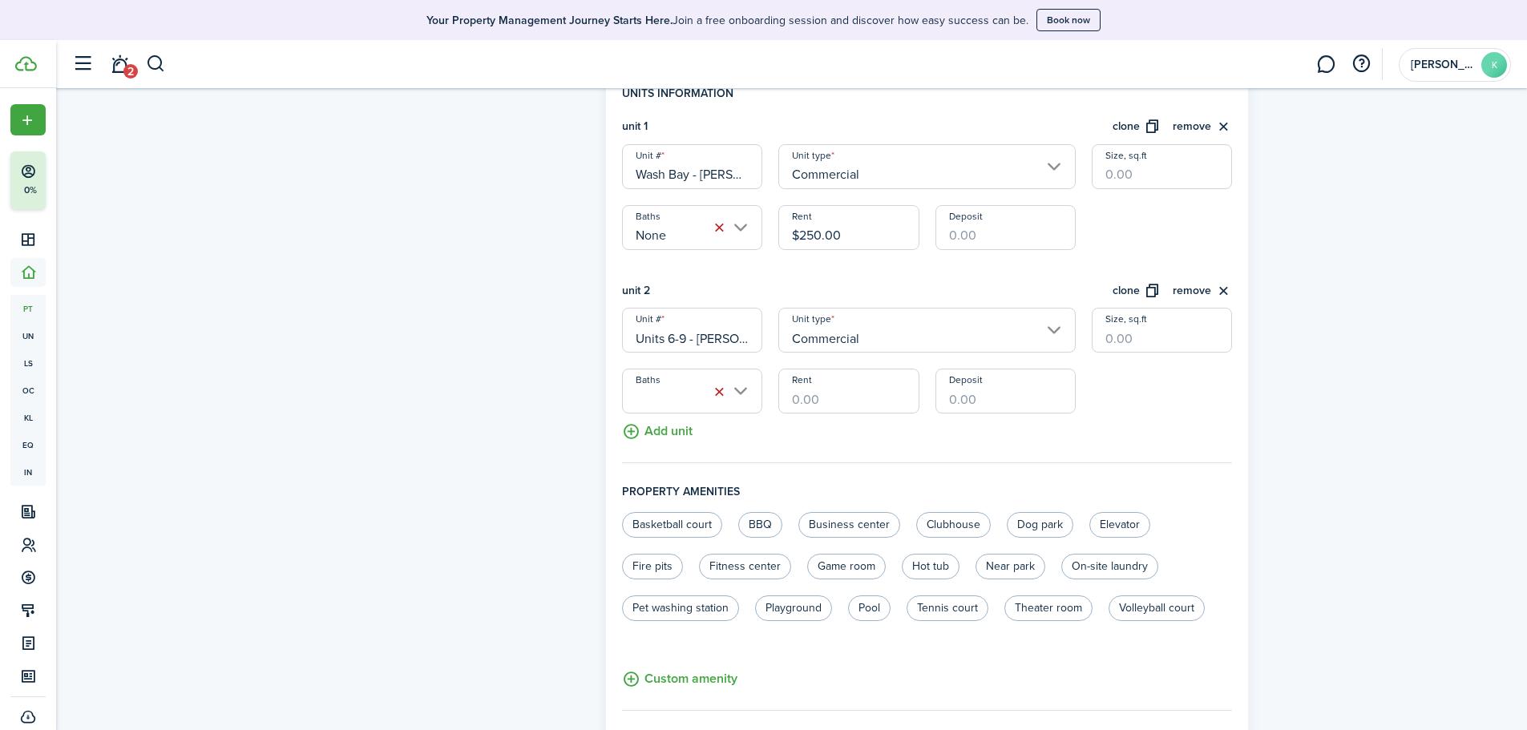
type input "None"
click at [1161, 435] on fieldset "Units information unit 1 clone remove Unit # Wash Bay - [PERSON_NAME] Unit type…" at bounding box center [927, 274] width 611 height 378
click at [843, 394] on input "Rent" at bounding box center [849, 391] width 140 height 45
click at [819, 398] on input "Rent" at bounding box center [849, 391] width 140 height 45
click at [1001, 403] on input "Deposit" at bounding box center [1006, 391] width 140 height 45
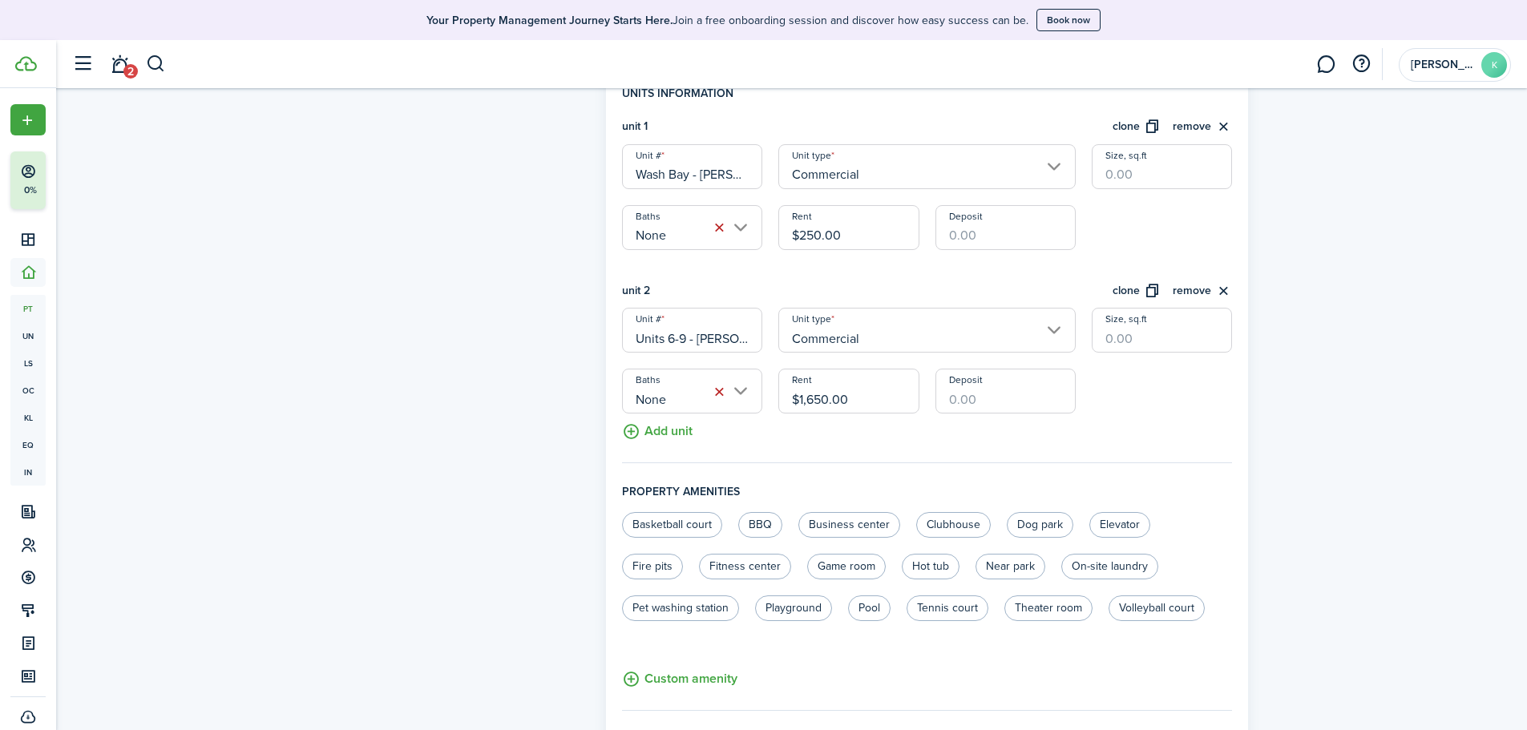
drag, startPoint x: 847, startPoint y: 402, endPoint x: 815, endPoint y: 401, distance: 31.3
click at [815, 401] on input "$1,650.00" at bounding box center [849, 391] width 140 height 45
type input "$1,600.00"
click at [1198, 417] on fieldset "Units information unit 1 clone remove Unit # Wash Bay - [PERSON_NAME] Unit type…" at bounding box center [927, 274] width 611 height 378
click at [675, 432] on button "Add unit" at bounding box center [657, 428] width 71 height 28
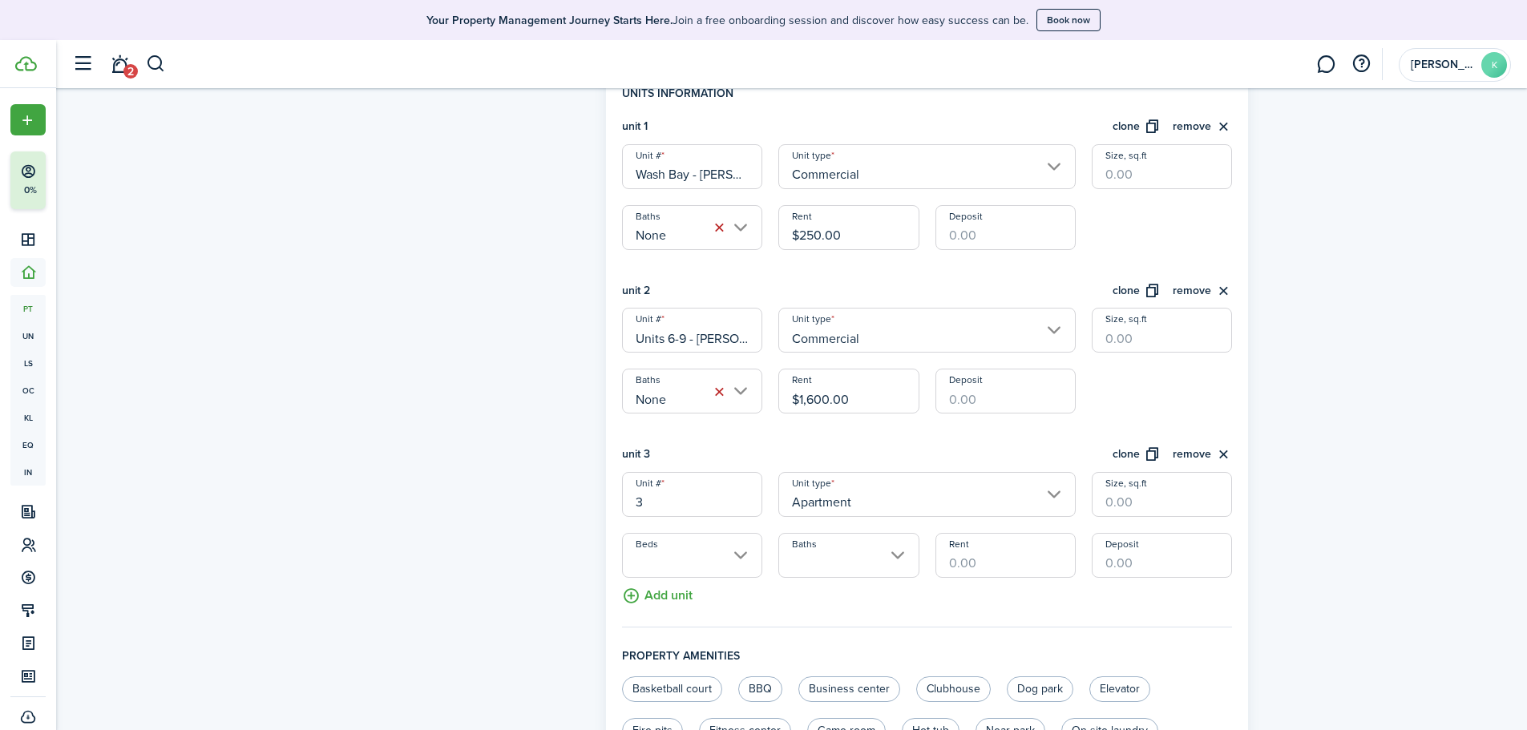
drag, startPoint x: 682, startPoint y: 508, endPoint x: 602, endPoint y: 508, distance: 80.2
click at [602, 508] on div "General information Property name Center Road Shops, LLC Year built [DATE]-[DAT…" at bounding box center [927, 350] width 659 height 1470
click at [686, 499] on input "3" at bounding box center [692, 494] width 140 height 45
click at [960, 508] on input "Apartment" at bounding box center [927, 494] width 297 height 45
type input "Unit 10 - [PERSON_NAME]"
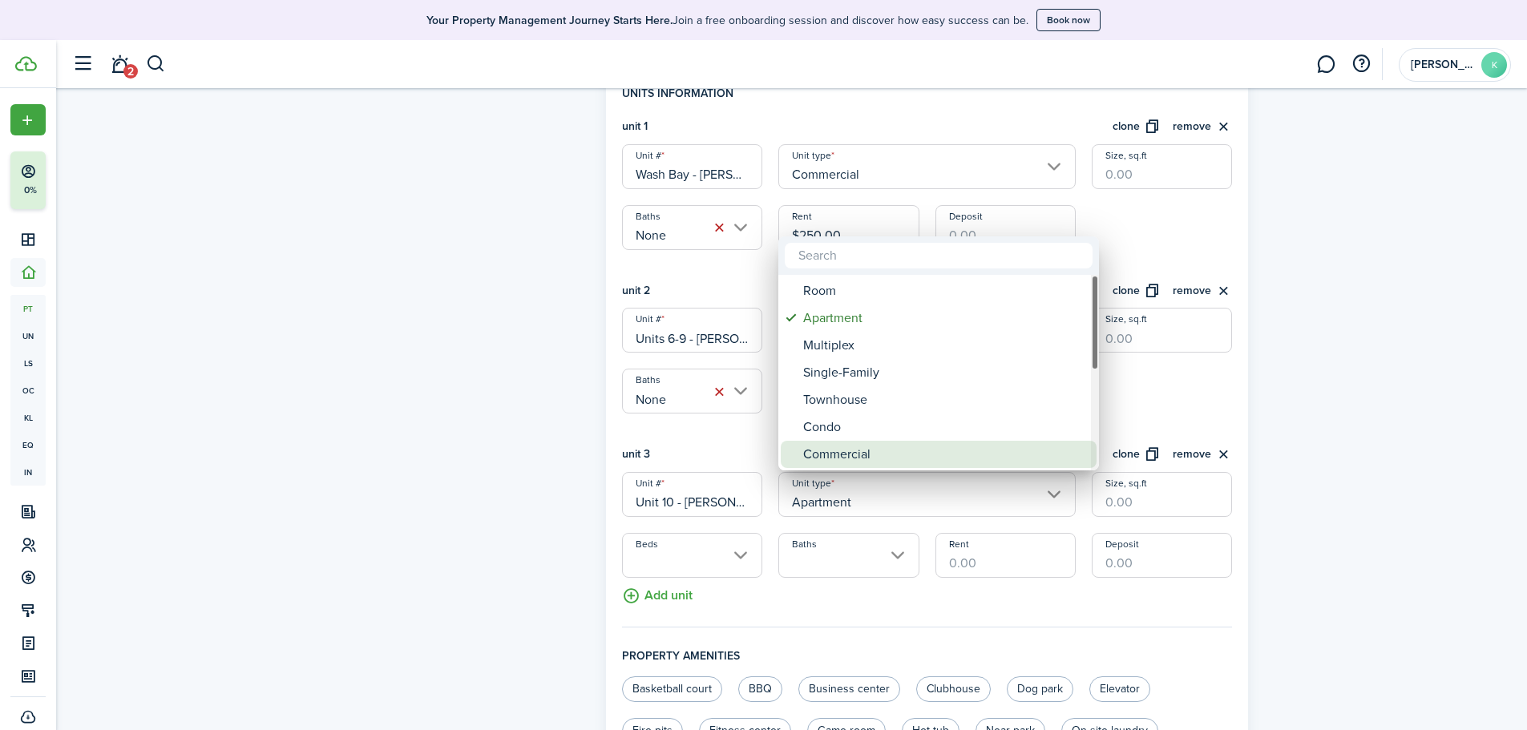
click at [925, 447] on div "Commercial" at bounding box center [945, 454] width 284 height 27
type input "Commercial"
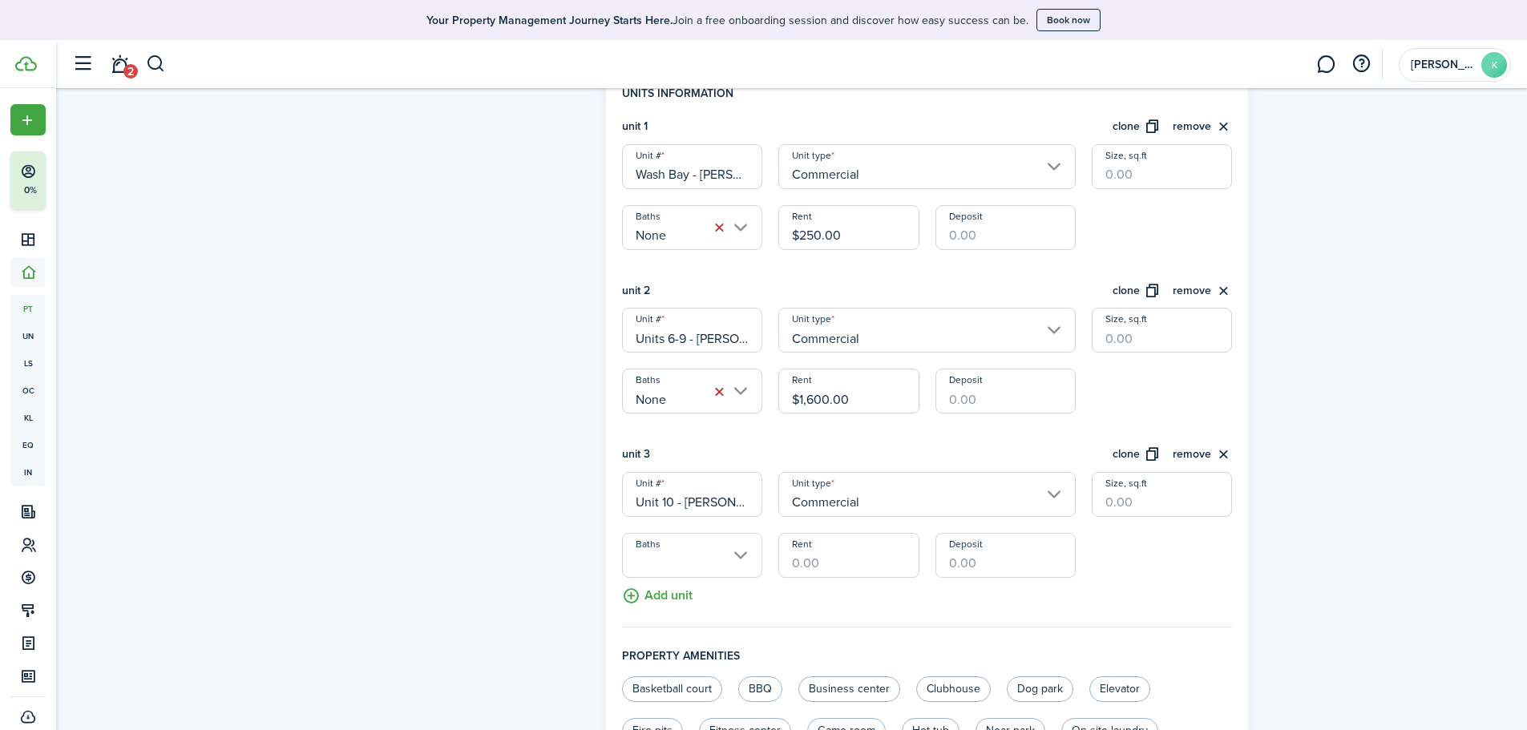
click at [671, 555] on input "Baths" at bounding box center [692, 555] width 140 height 45
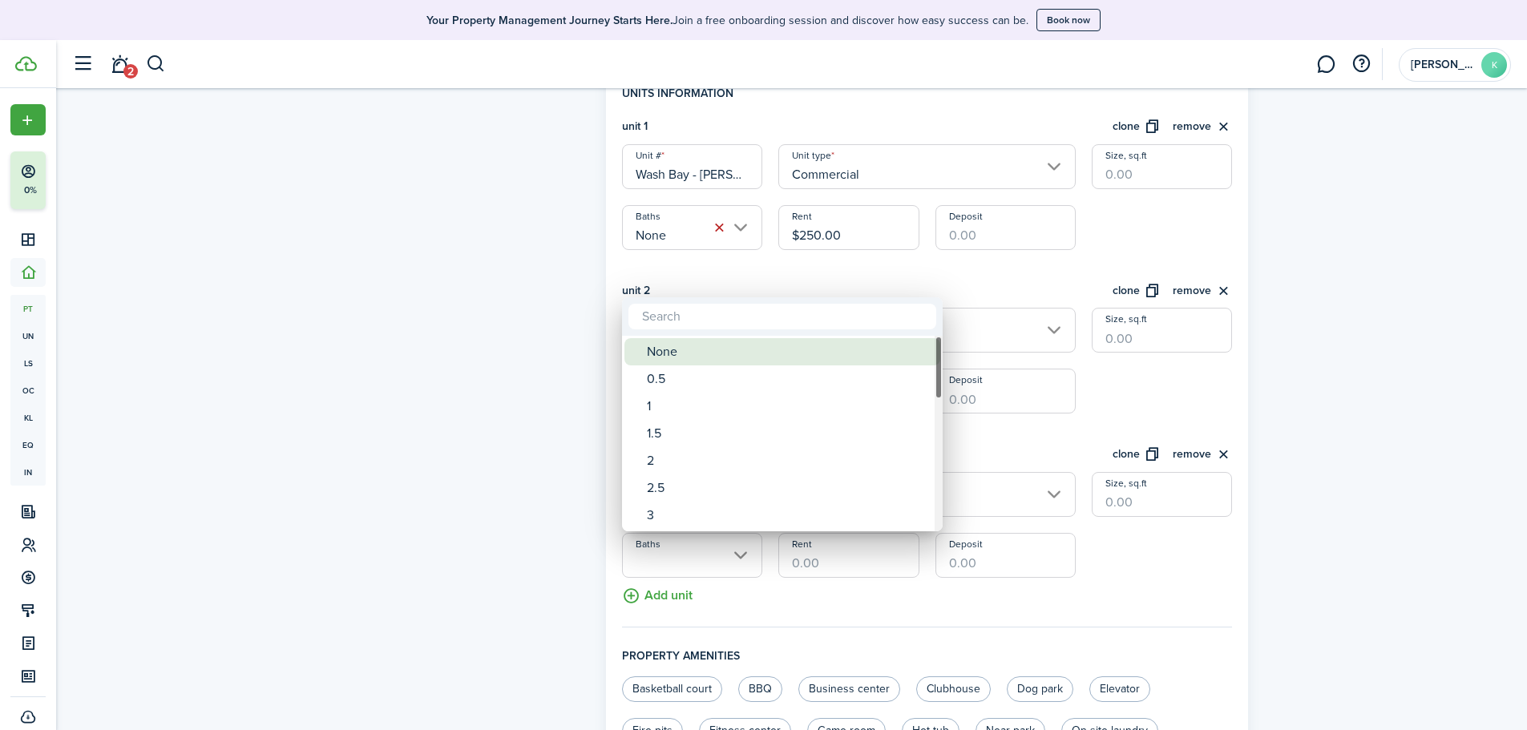
click at [702, 349] on div "None" at bounding box center [789, 351] width 284 height 27
type input "None"
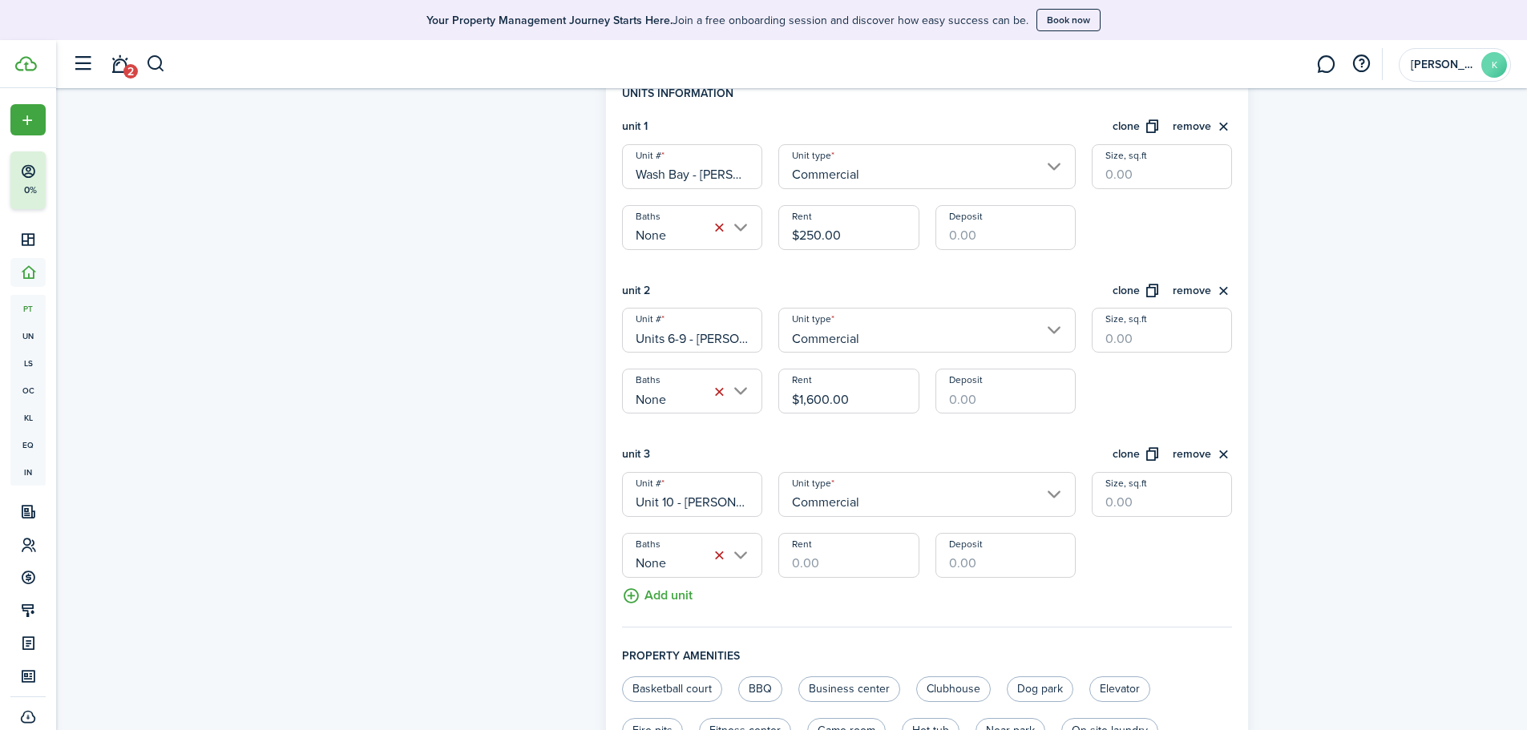
click at [828, 578] on input "Rent" at bounding box center [849, 555] width 140 height 45
click at [456, 321] on div "Property photo Upload photo Gallery Upload photo" at bounding box center [462, 350] width 271 height 1470
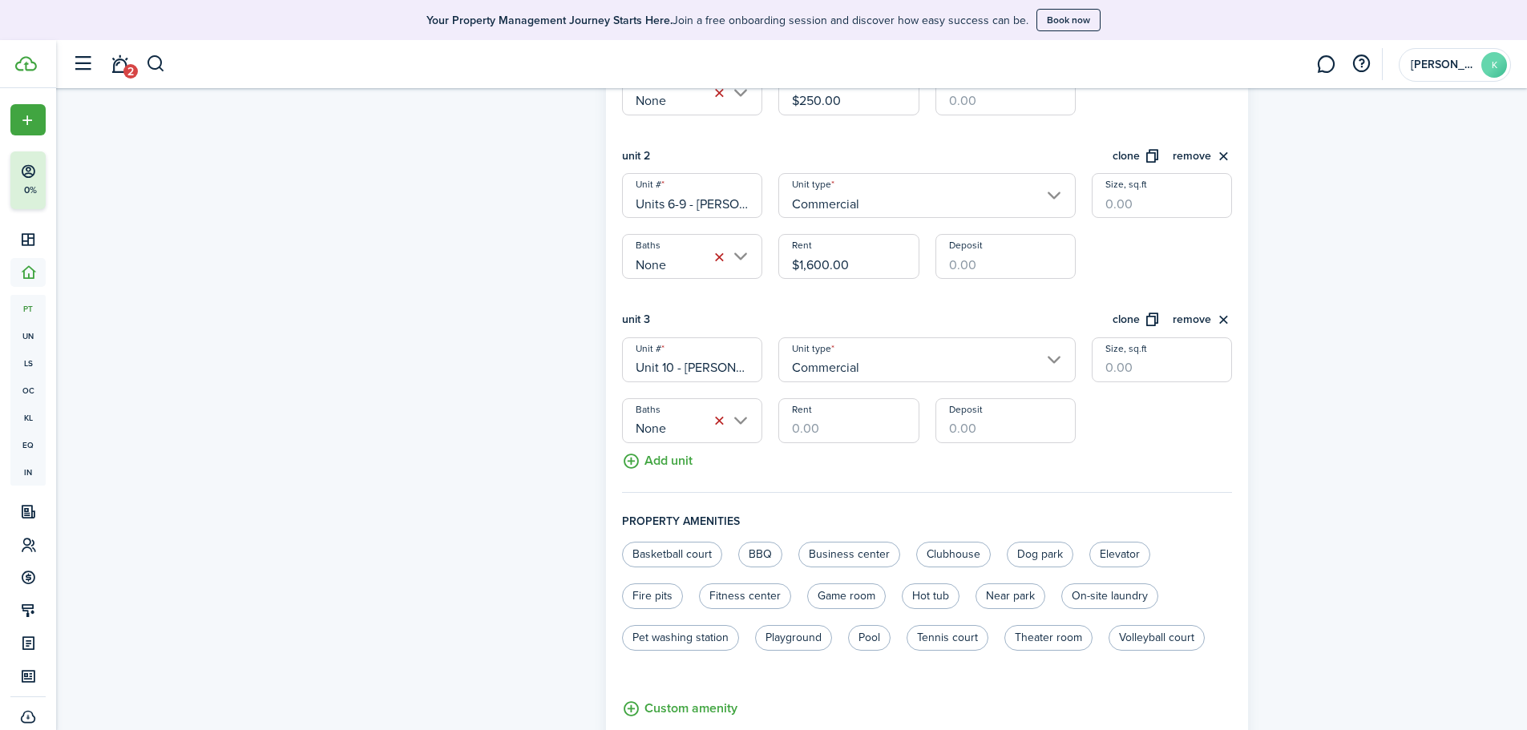
scroll to position [641, 0]
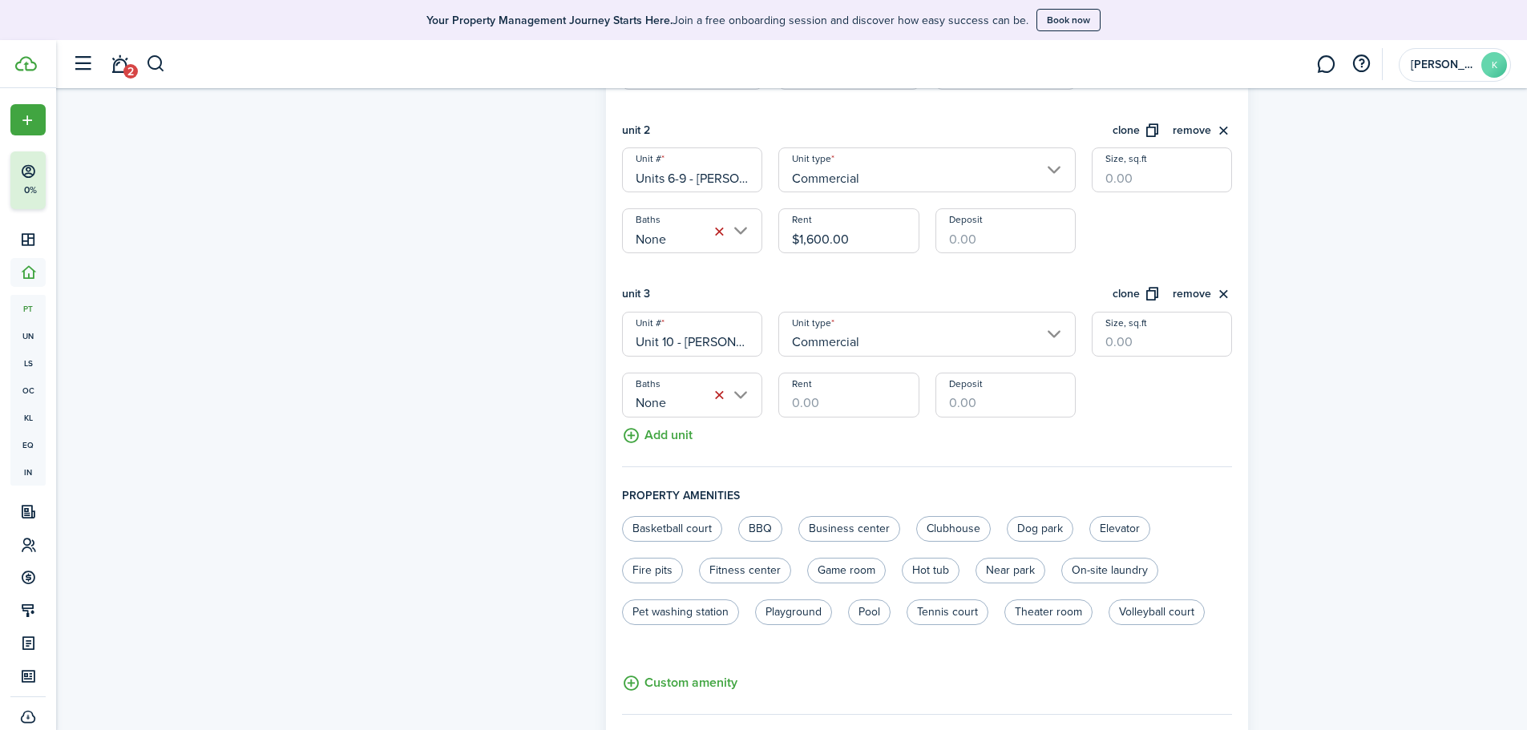
click at [655, 432] on button "Add unit" at bounding box center [657, 432] width 71 height 28
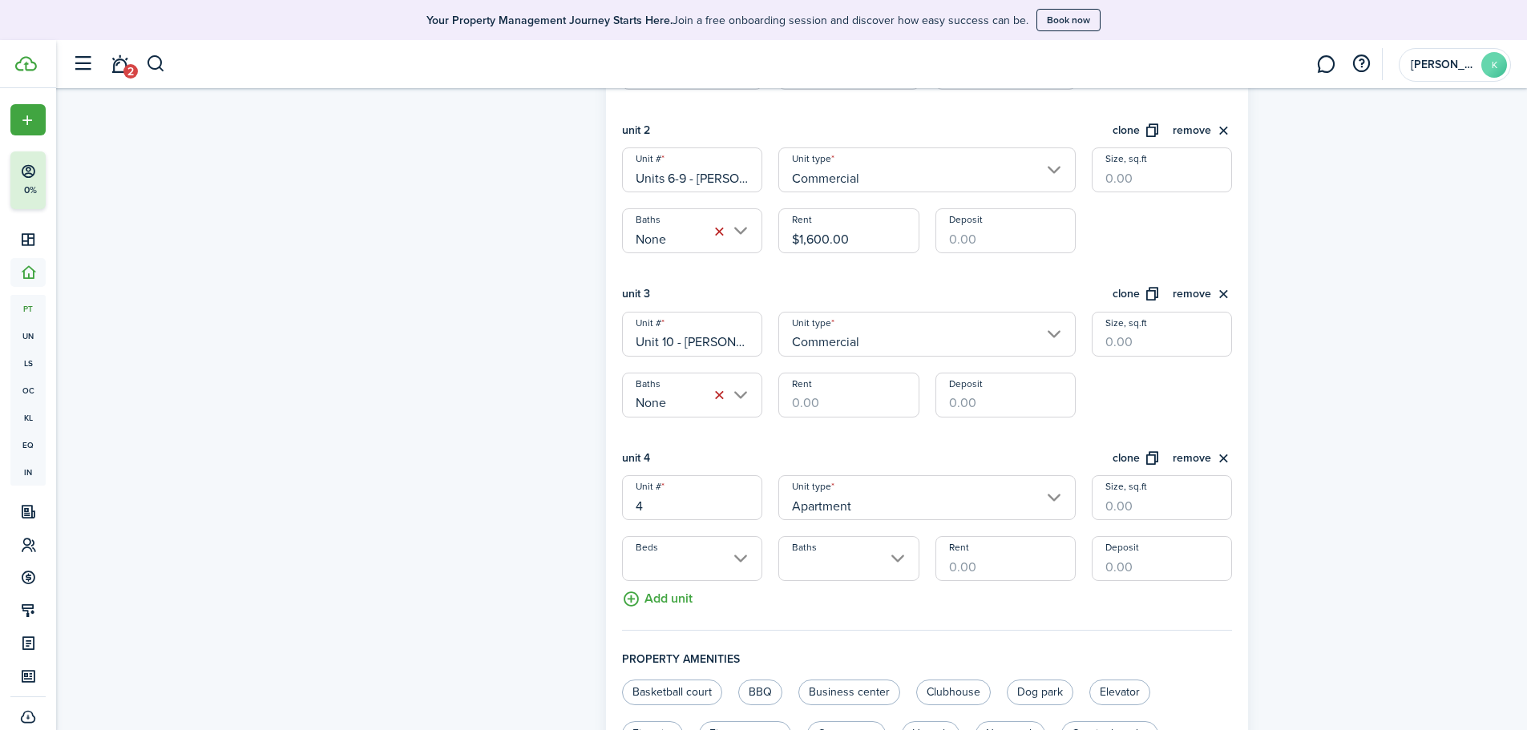
click at [682, 500] on input "4" at bounding box center [692, 497] width 140 height 45
type input "4"
click at [913, 502] on input "Apartment" at bounding box center [927, 497] width 297 height 45
type input "Unit 11 - [PERSON_NAME]"
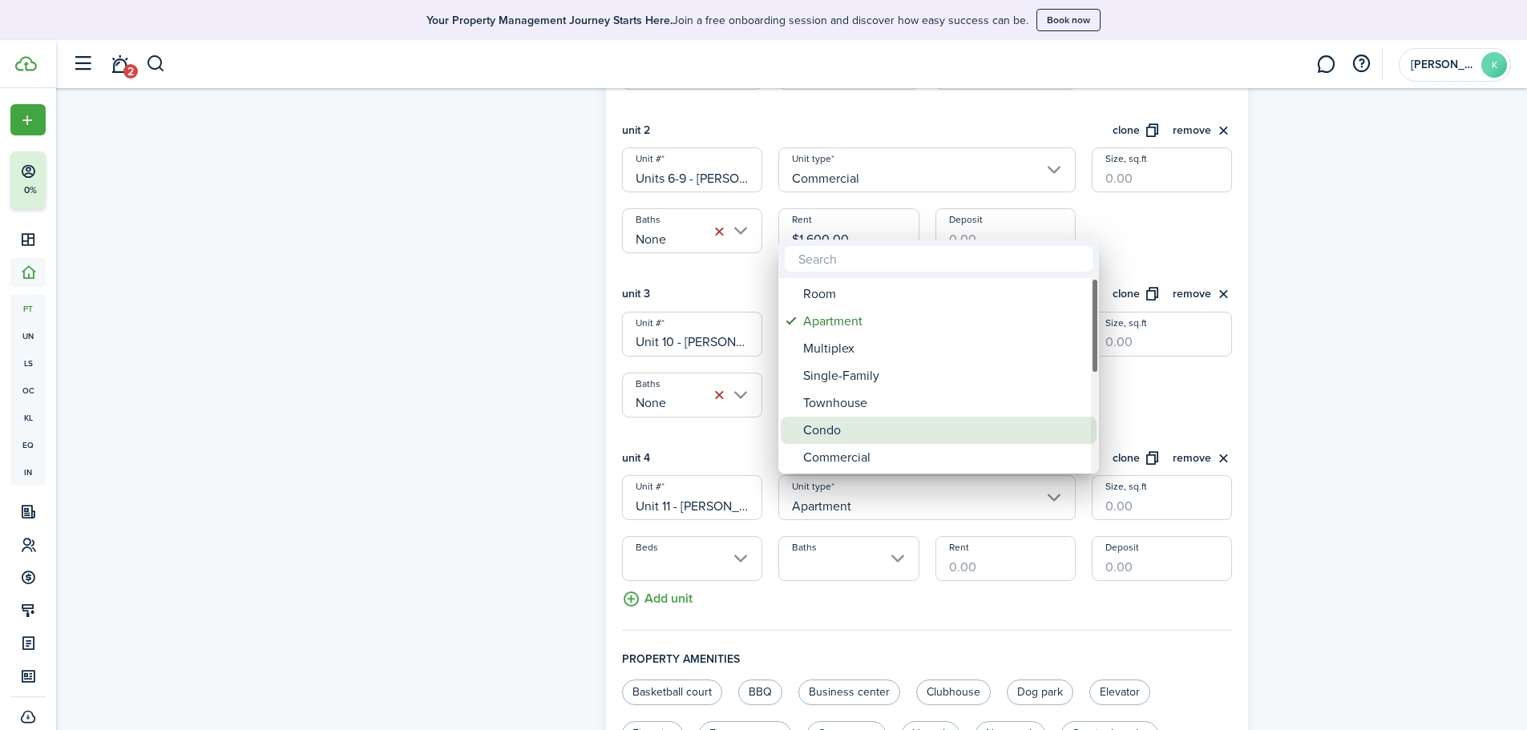
click at [912, 450] on div "Commercial" at bounding box center [945, 457] width 284 height 27
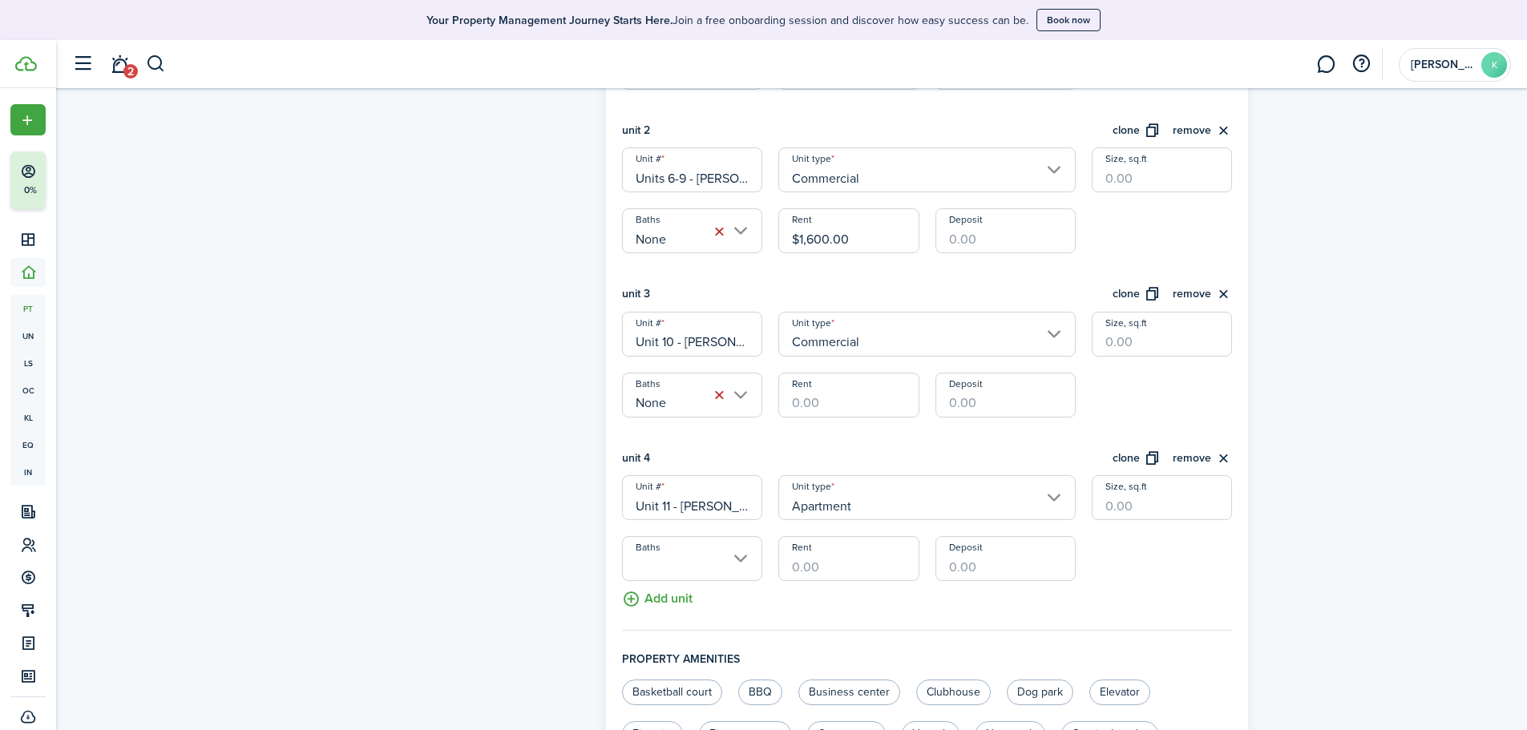
type input "Commercial"
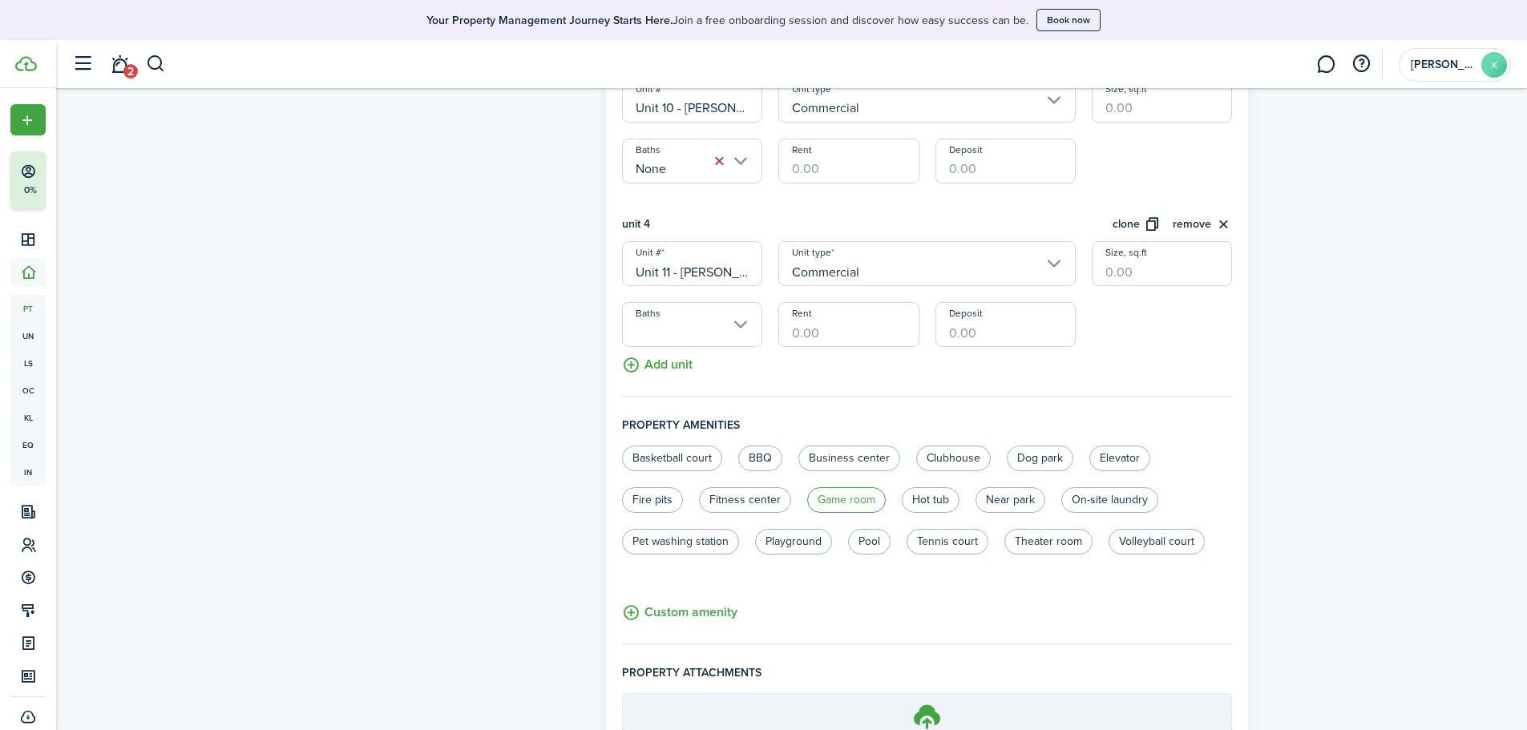
scroll to position [962, 0]
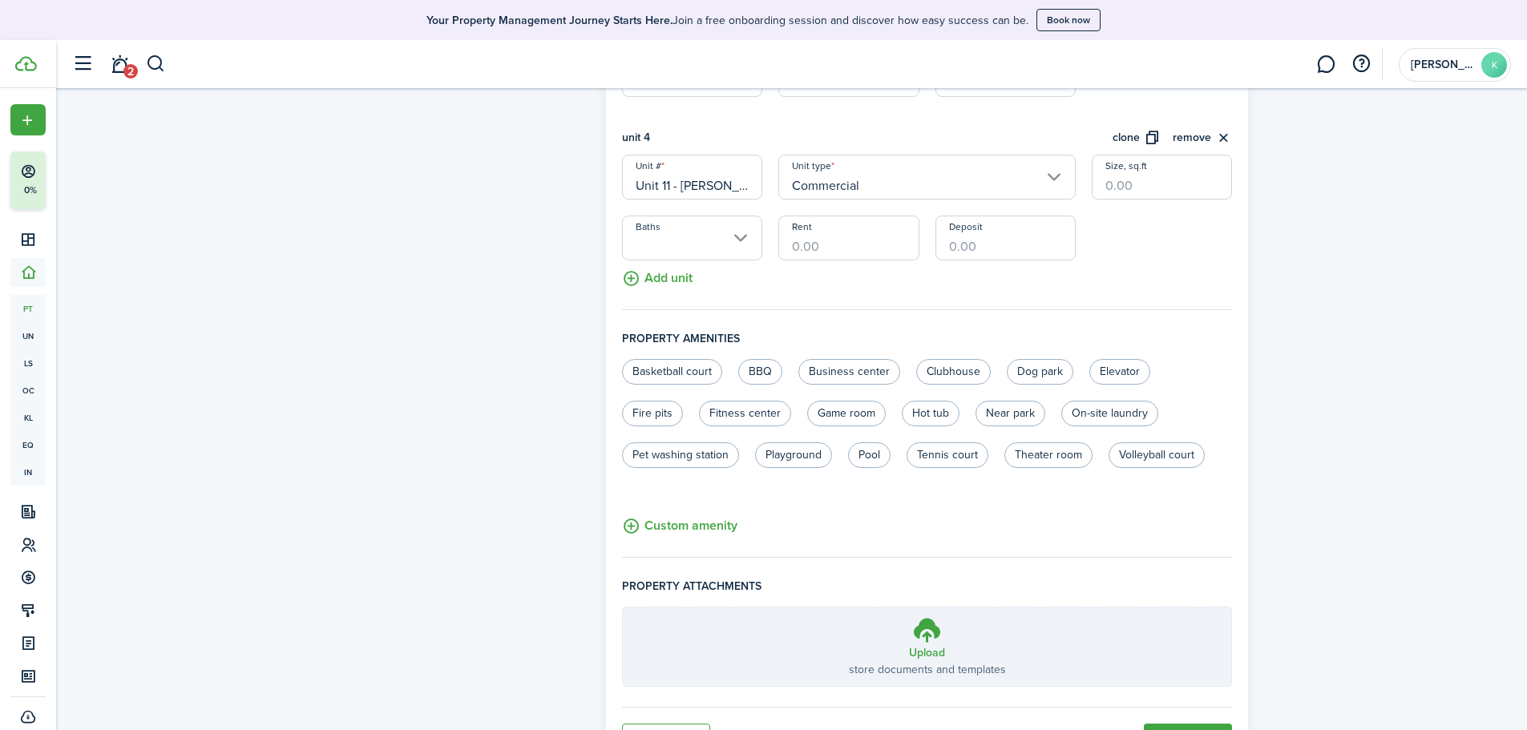
click at [677, 276] on button "Add unit" at bounding box center [657, 275] width 71 height 28
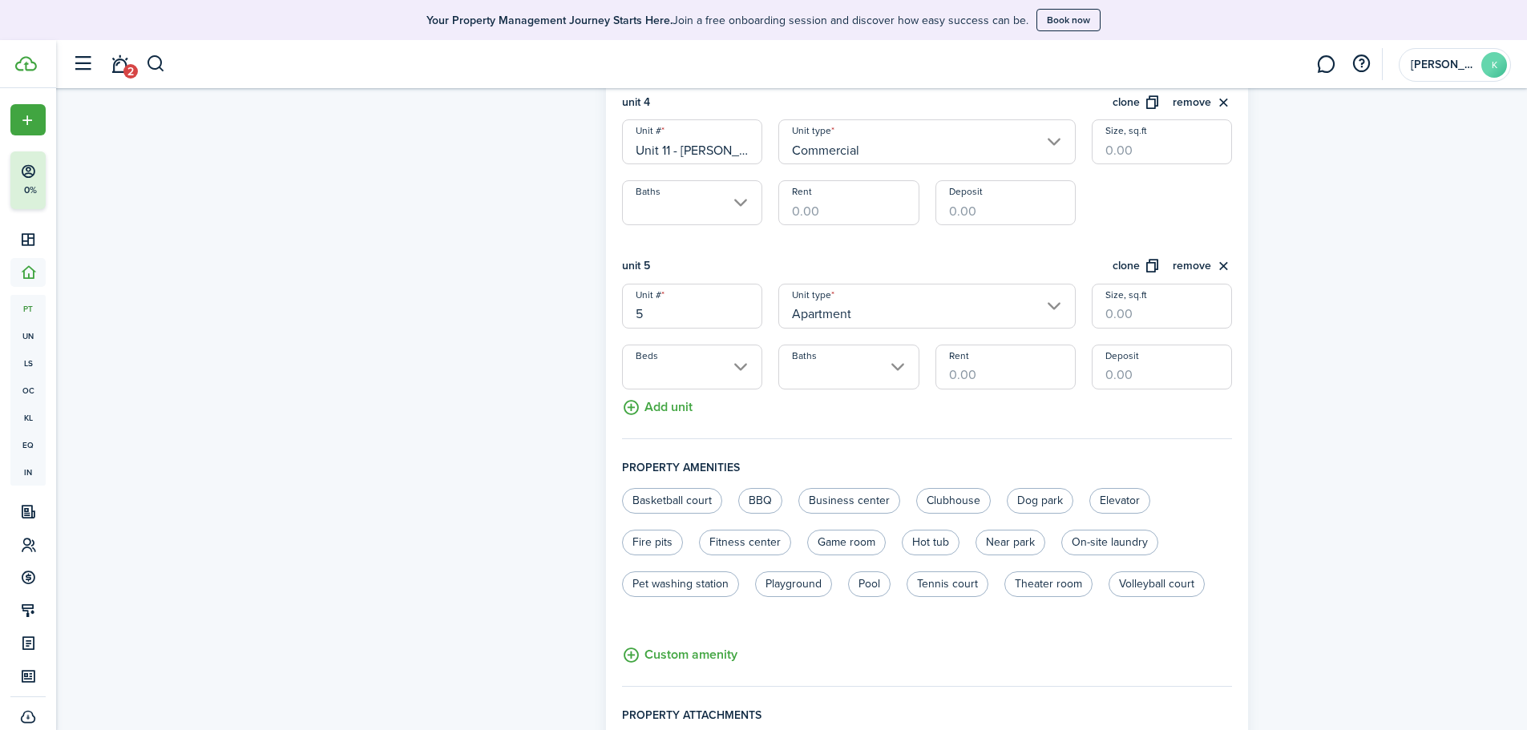
scroll to position [1042, 0]
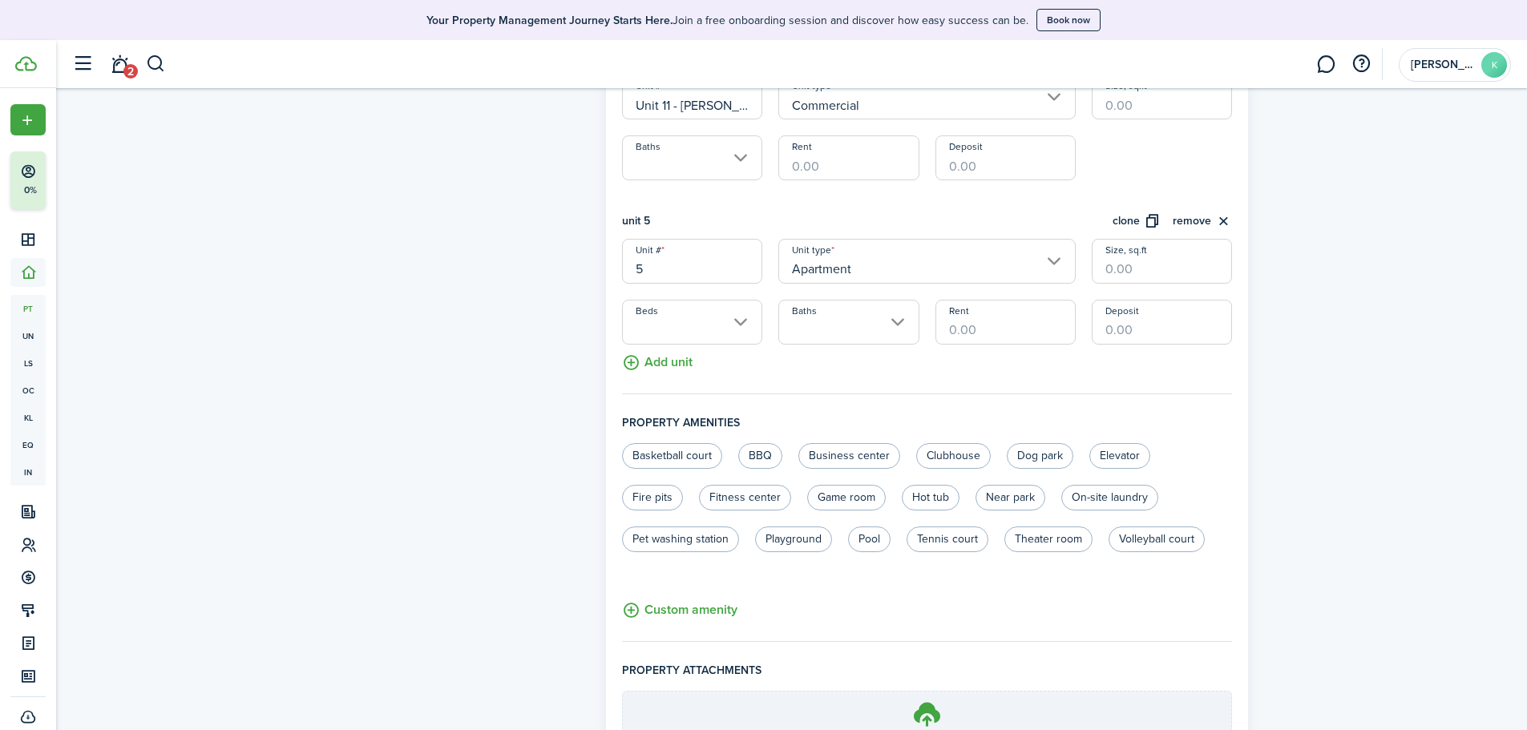
click at [650, 268] on input "5" at bounding box center [692, 261] width 140 height 45
click at [888, 268] on input "Apartment" at bounding box center [927, 261] width 297 height 45
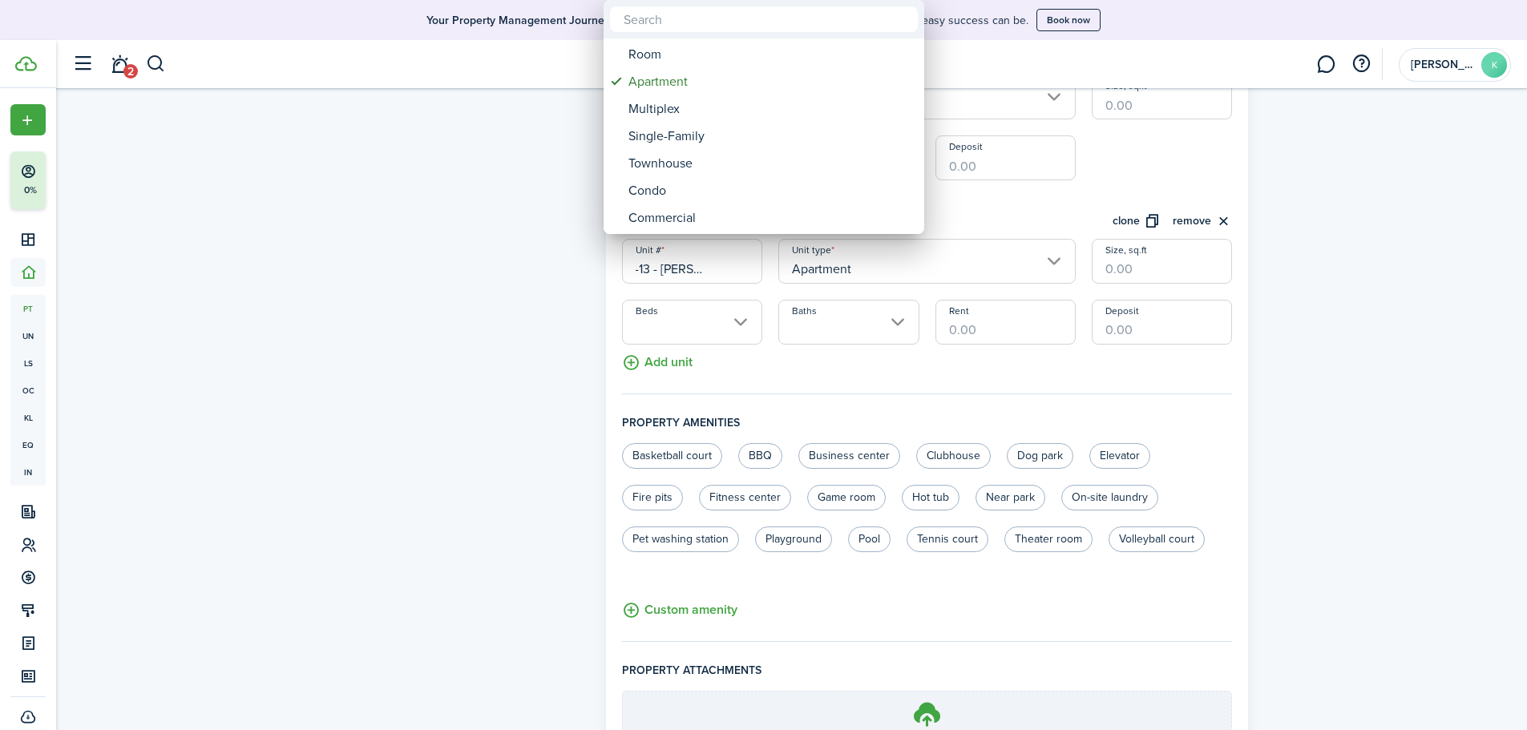
scroll to position [0, 0]
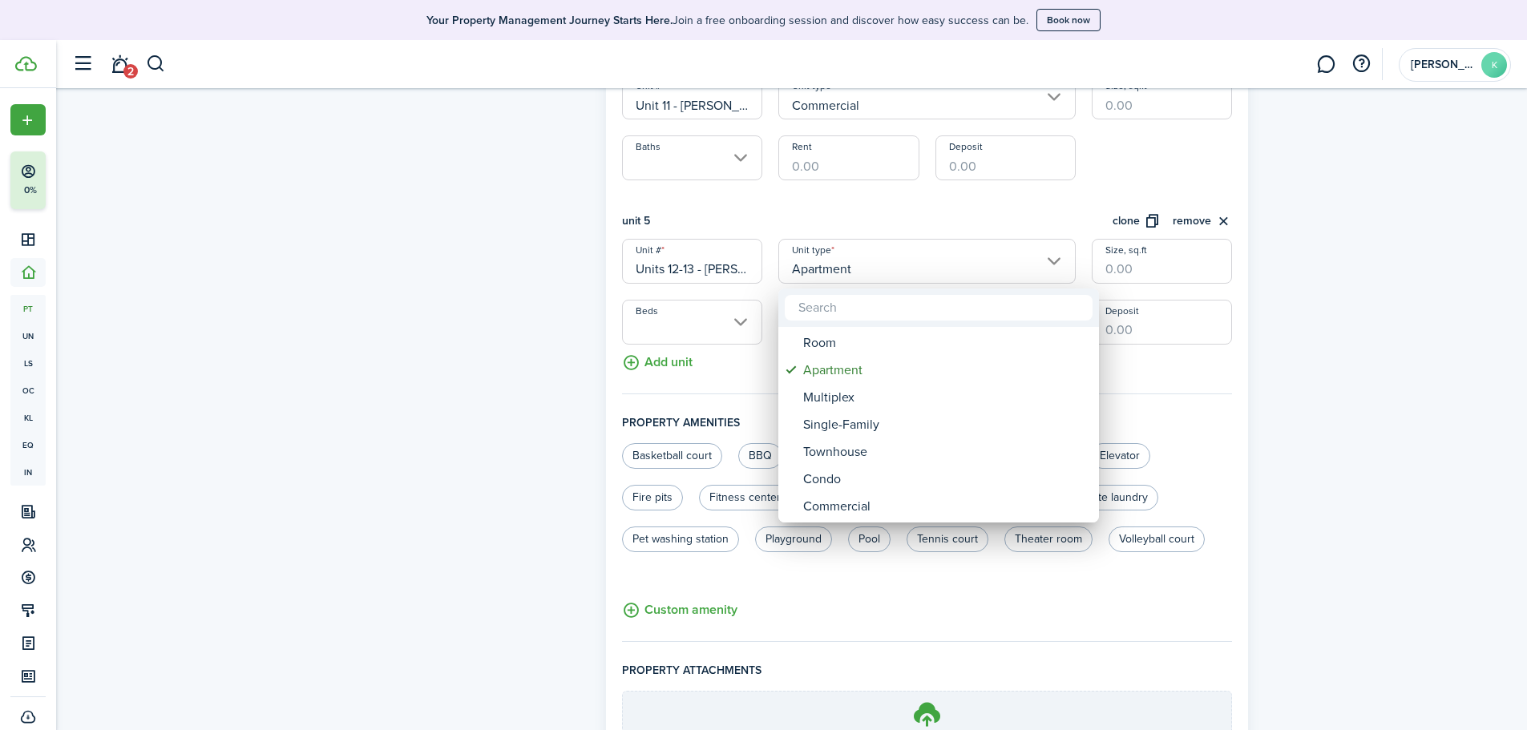
click at [726, 267] on div at bounding box center [764, 365] width 1784 height 987
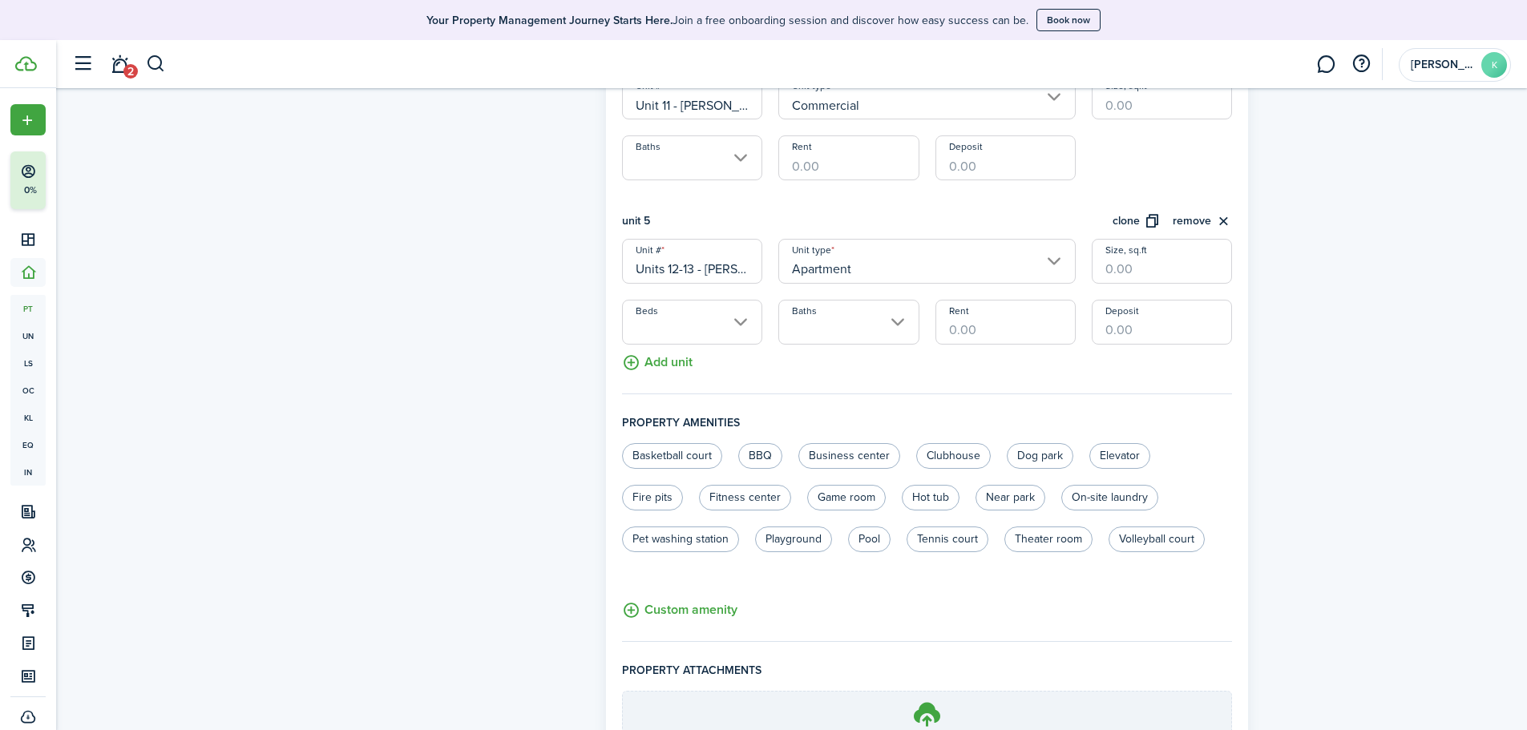
click at [728, 273] on input "Units 12-13 - [PERSON_NAME]" at bounding box center [692, 261] width 140 height 45
click at [907, 264] on input "Apartment" at bounding box center [927, 261] width 297 height 45
type input "Units 12-13 - [PERSON_NAME]"
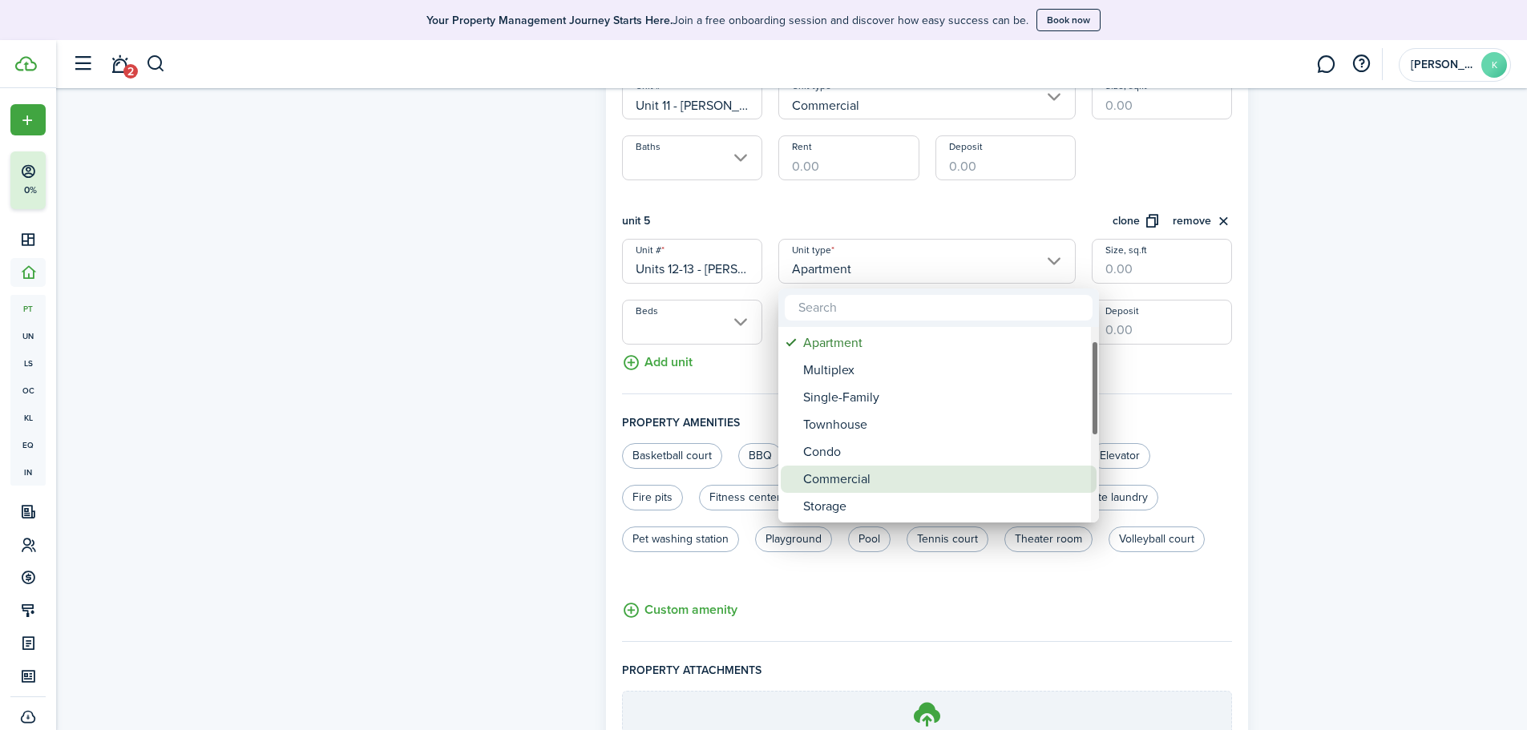
click at [906, 474] on div "Commercial" at bounding box center [945, 479] width 284 height 27
type input "Commercial"
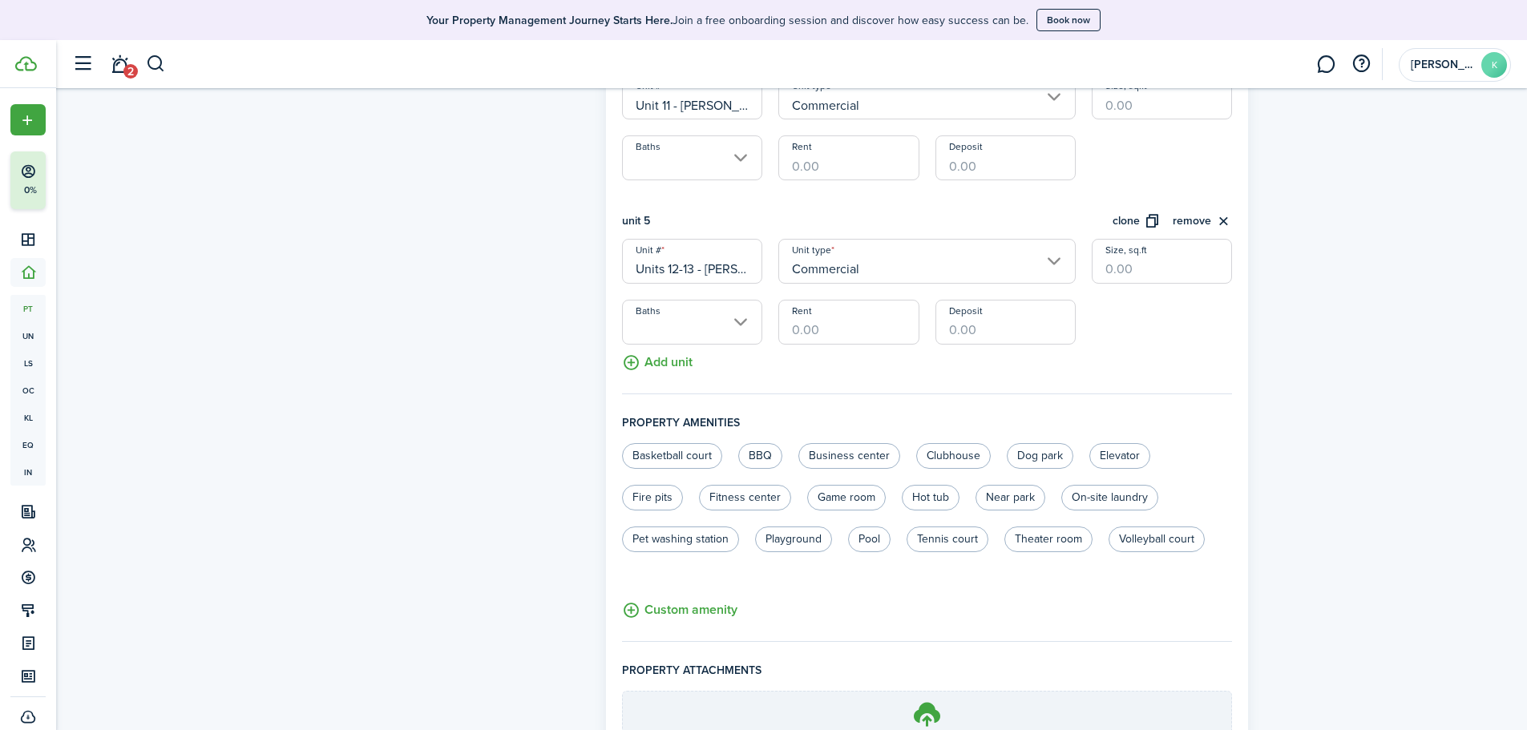
click at [734, 328] on input "Baths" at bounding box center [692, 322] width 140 height 45
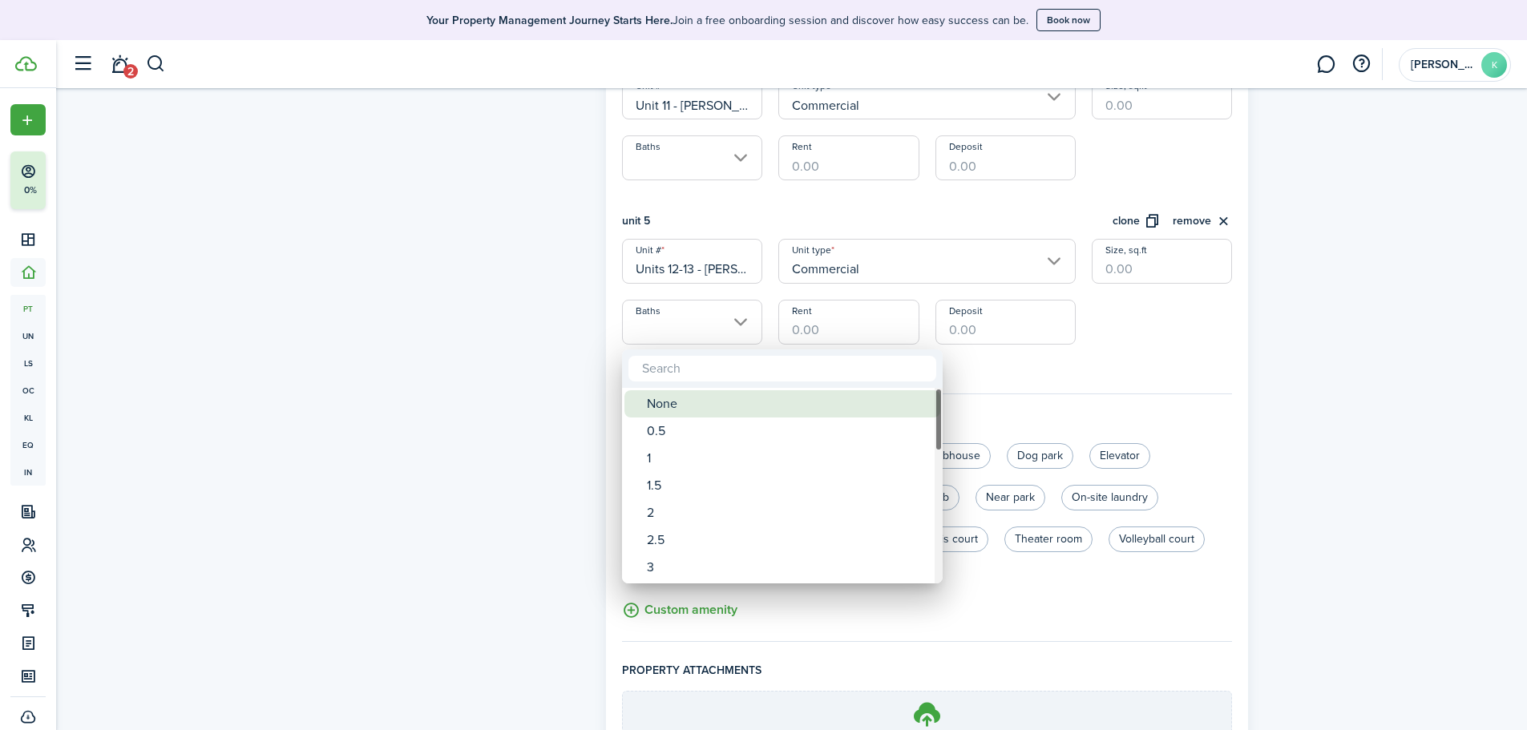
click at [682, 411] on div "None" at bounding box center [789, 403] width 284 height 27
type input "None"
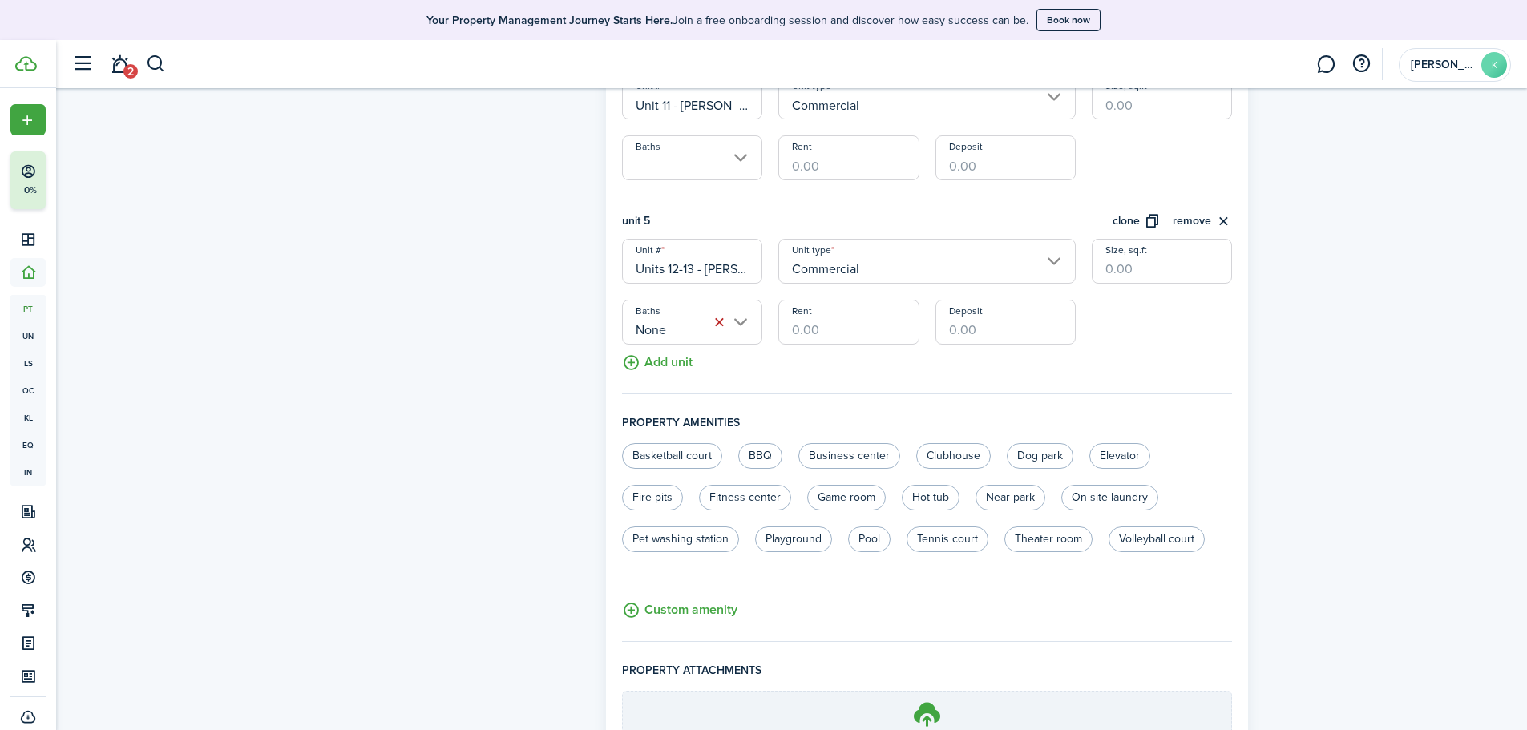
click at [676, 367] on button "Add unit" at bounding box center [657, 359] width 71 height 28
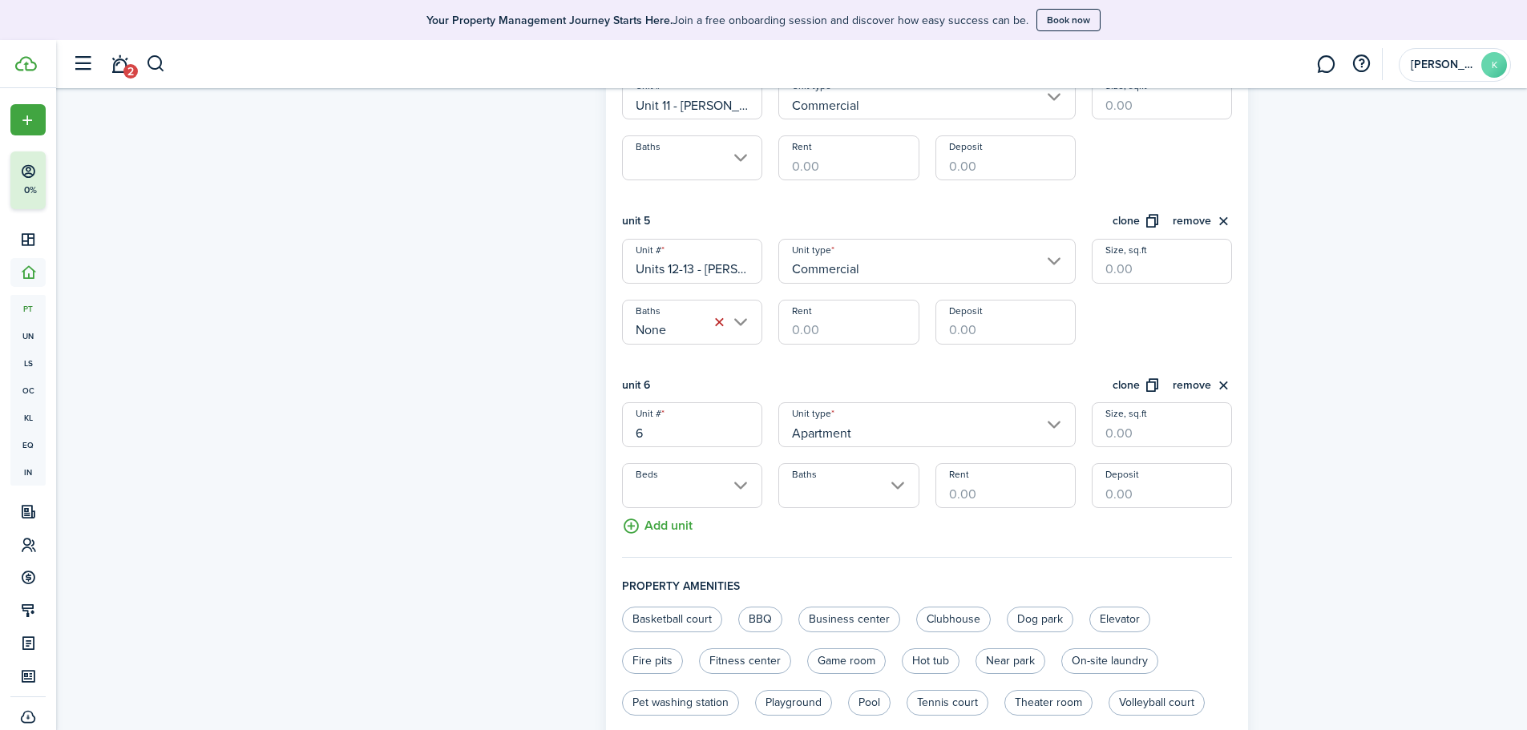
drag, startPoint x: 677, startPoint y: 443, endPoint x: 557, endPoint y: 434, distance: 120.6
click at [557, 434] on form "Property photo Upload photo Gallery Upload photo General information Property n…" at bounding box center [792, 34] width 930 height 1961
click at [835, 443] on input "Apartment" at bounding box center [927, 424] width 297 height 45
type input "Suite 2 | Rm 7 - [PERSON_NAME]"
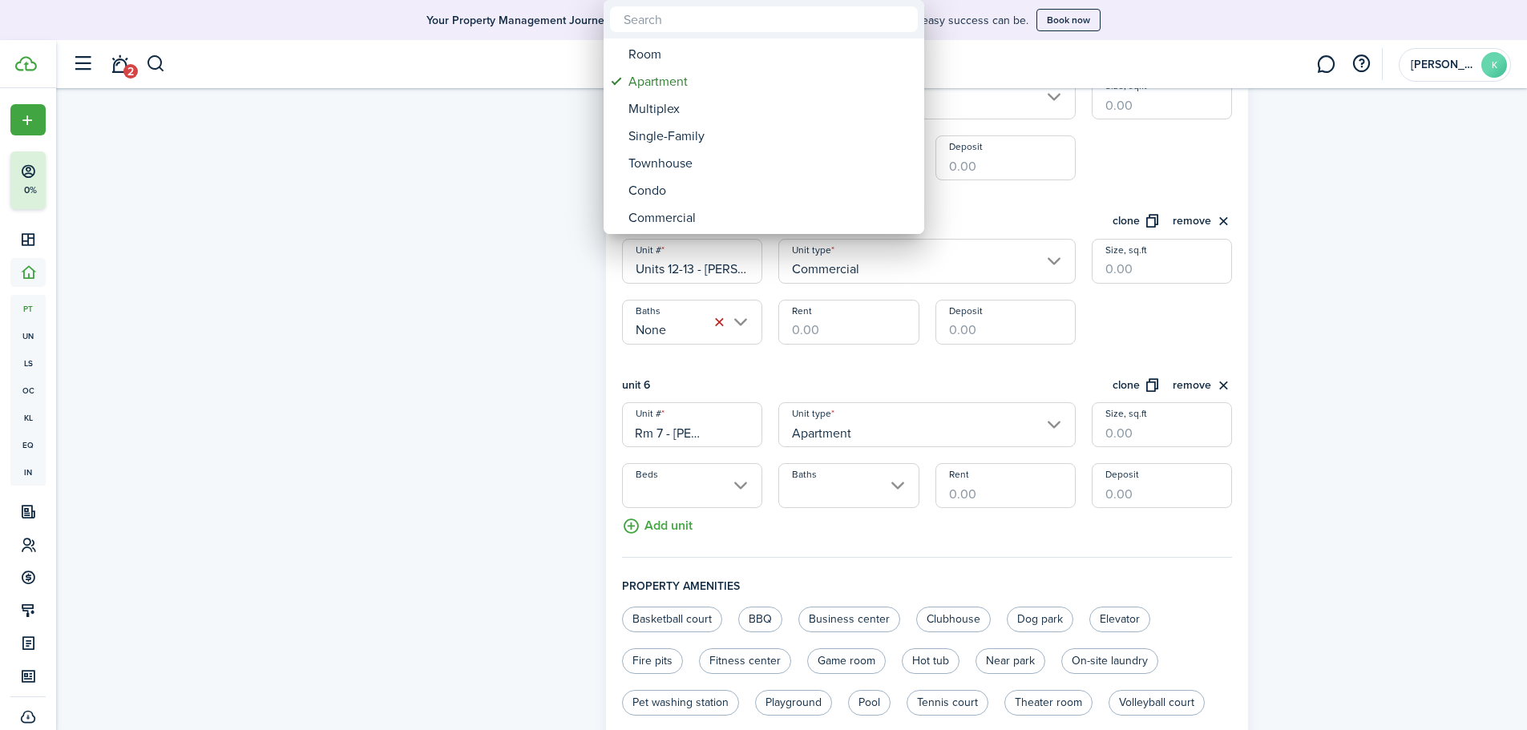
scroll to position [0, 0]
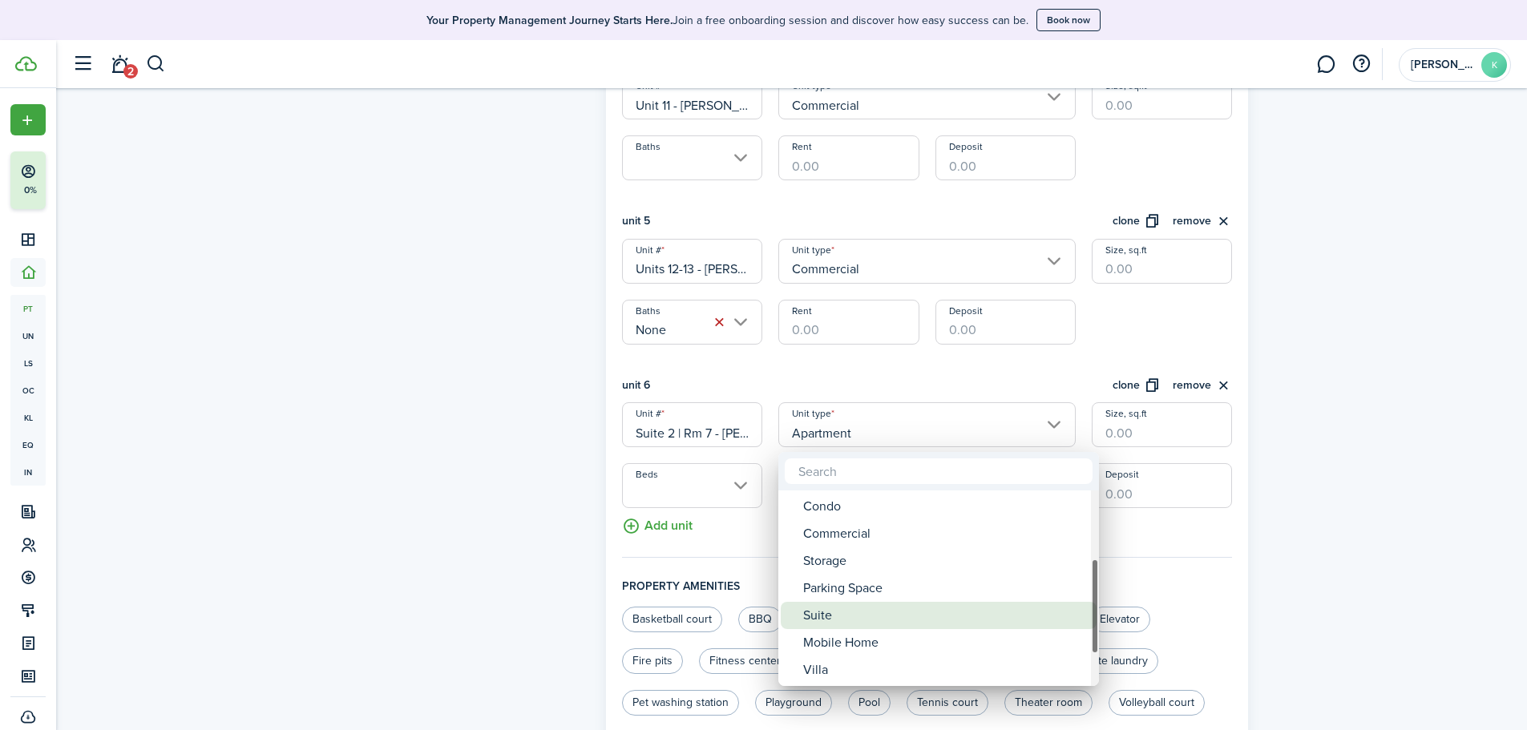
click at [897, 615] on div "Suite" at bounding box center [945, 615] width 284 height 27
type input "Suite"
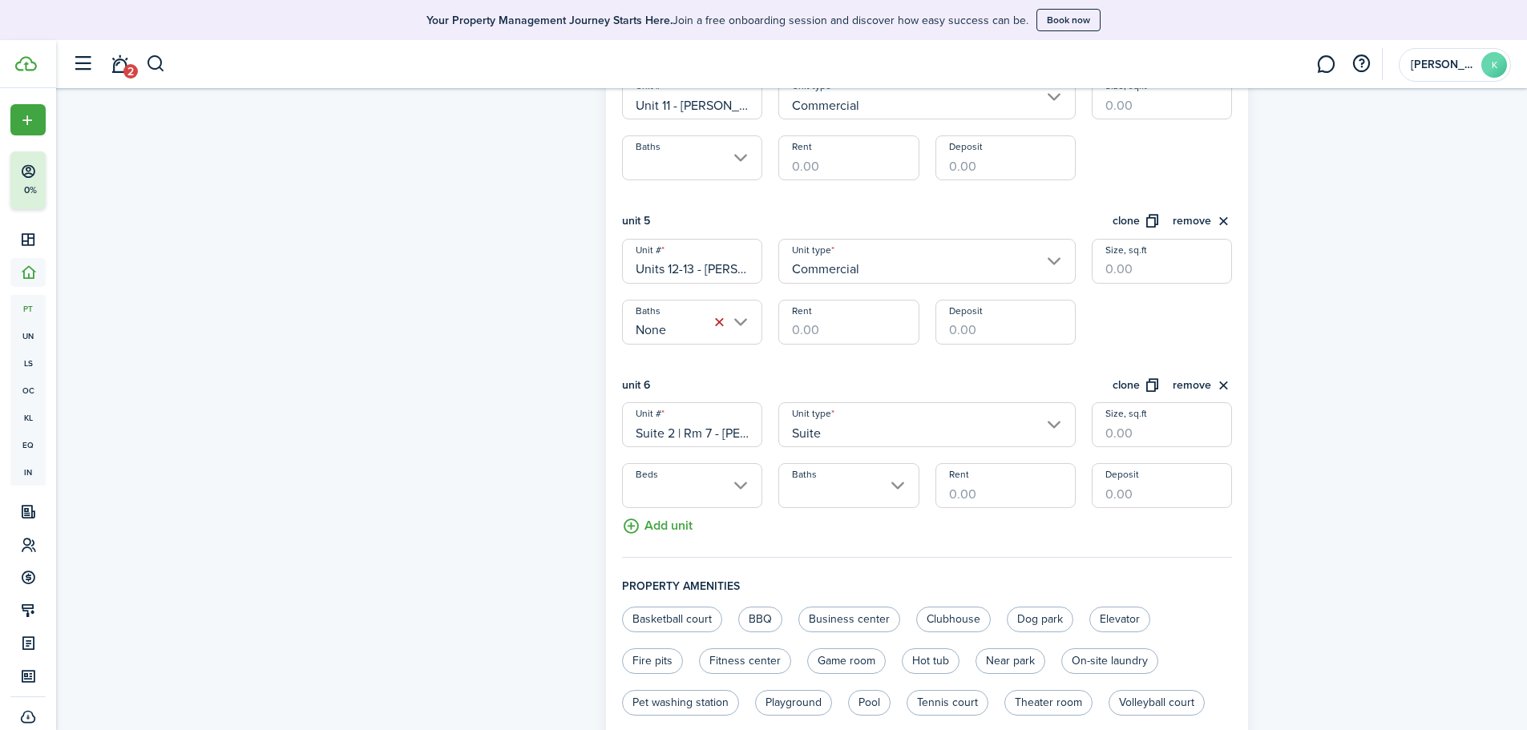
click at [743, 495] on input "Beds" at bounding box center [692, 485] width 140 height 45
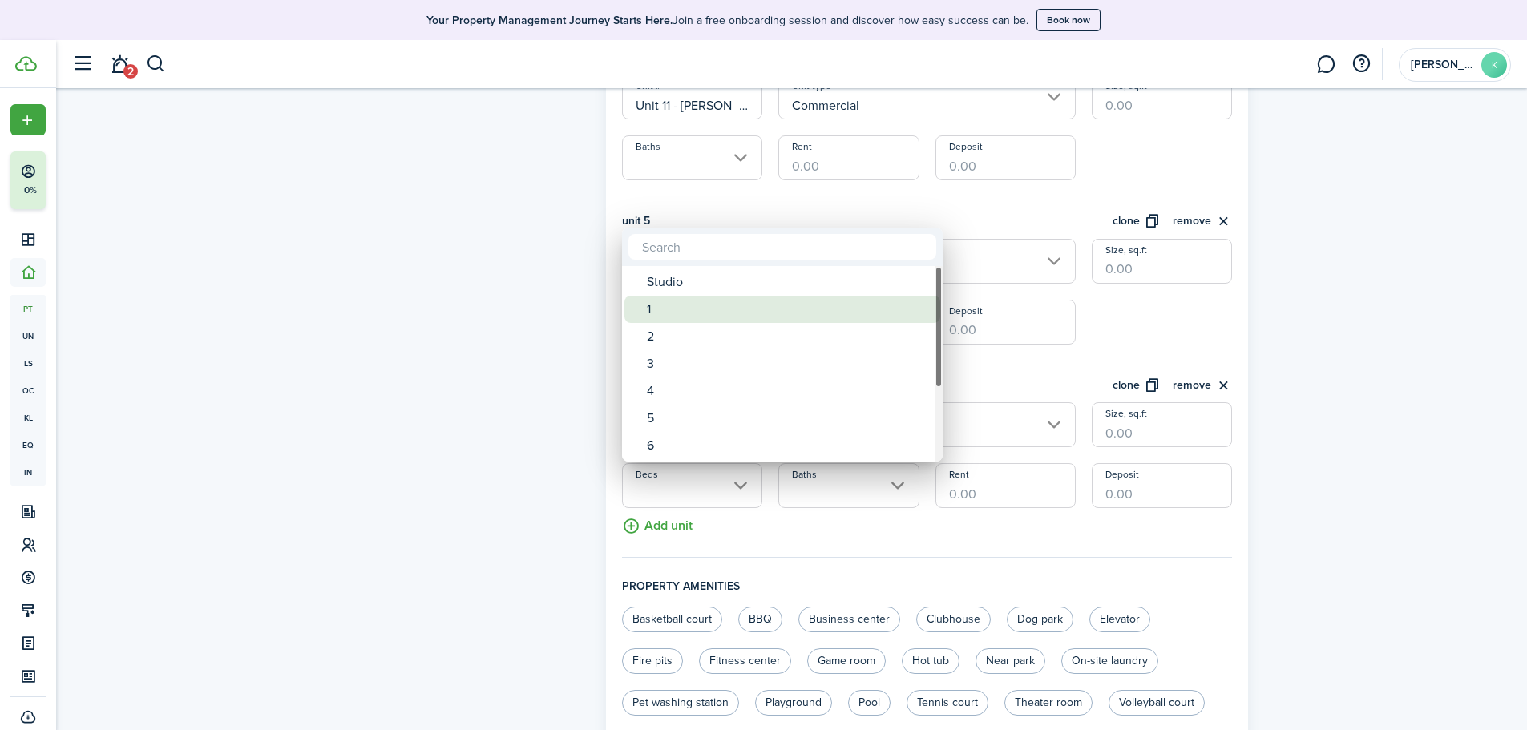
click at [475, 375] on div at bounding box center [764, 365] width 1784 height 987
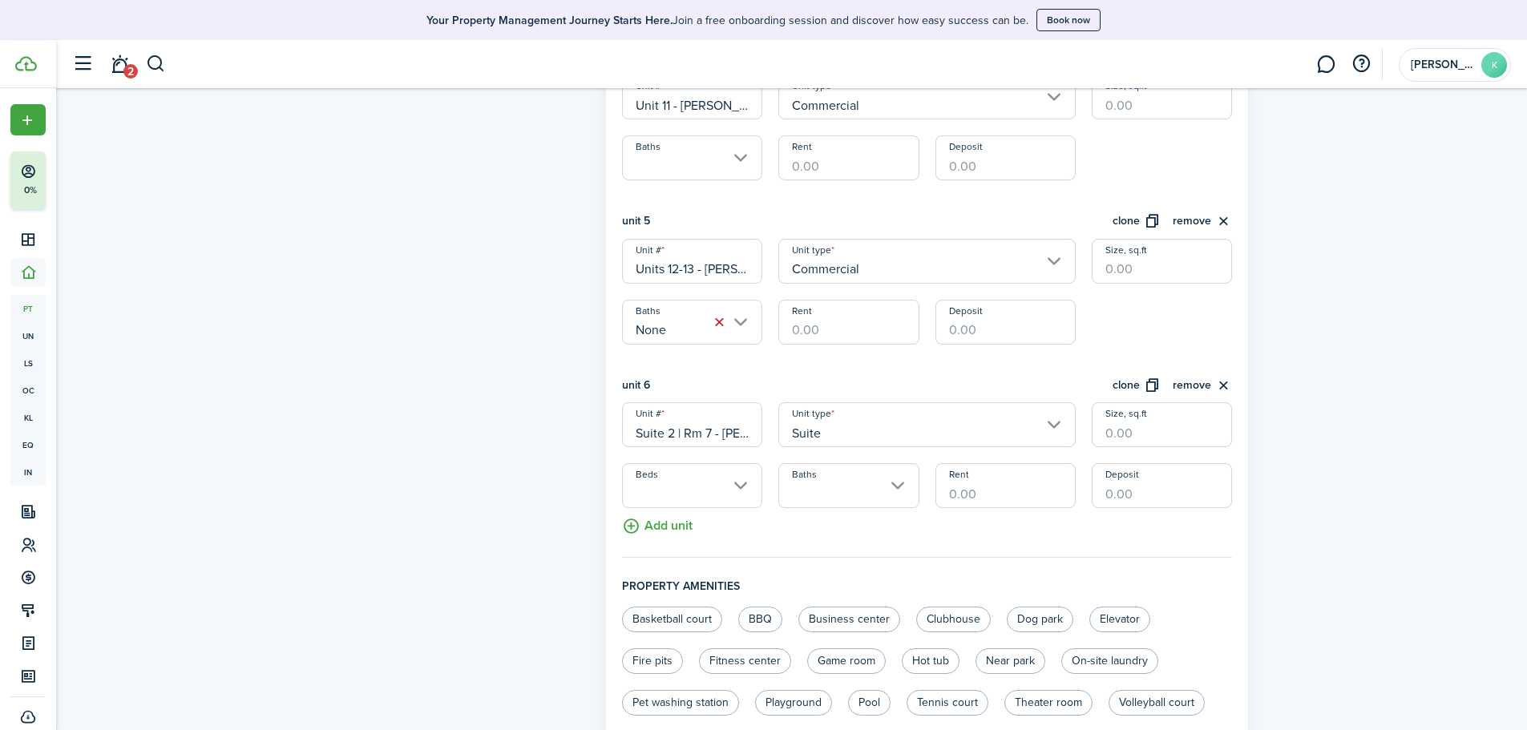
click at [944, 429] on input "Suite" at bounding box center [927, 424] width 297 height 45
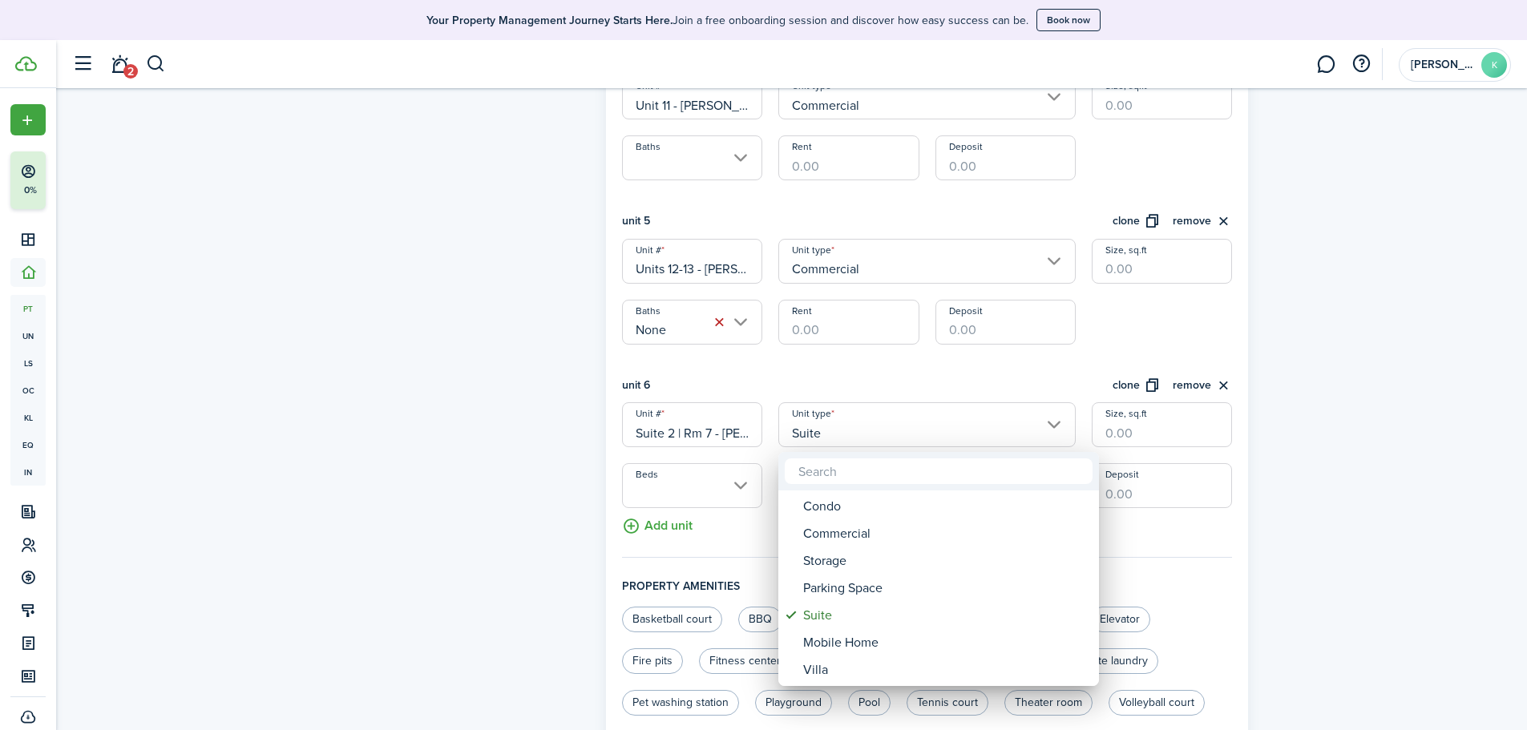
click at [211, 416] on div at bounding box center [764, 365] width 1784 height 987
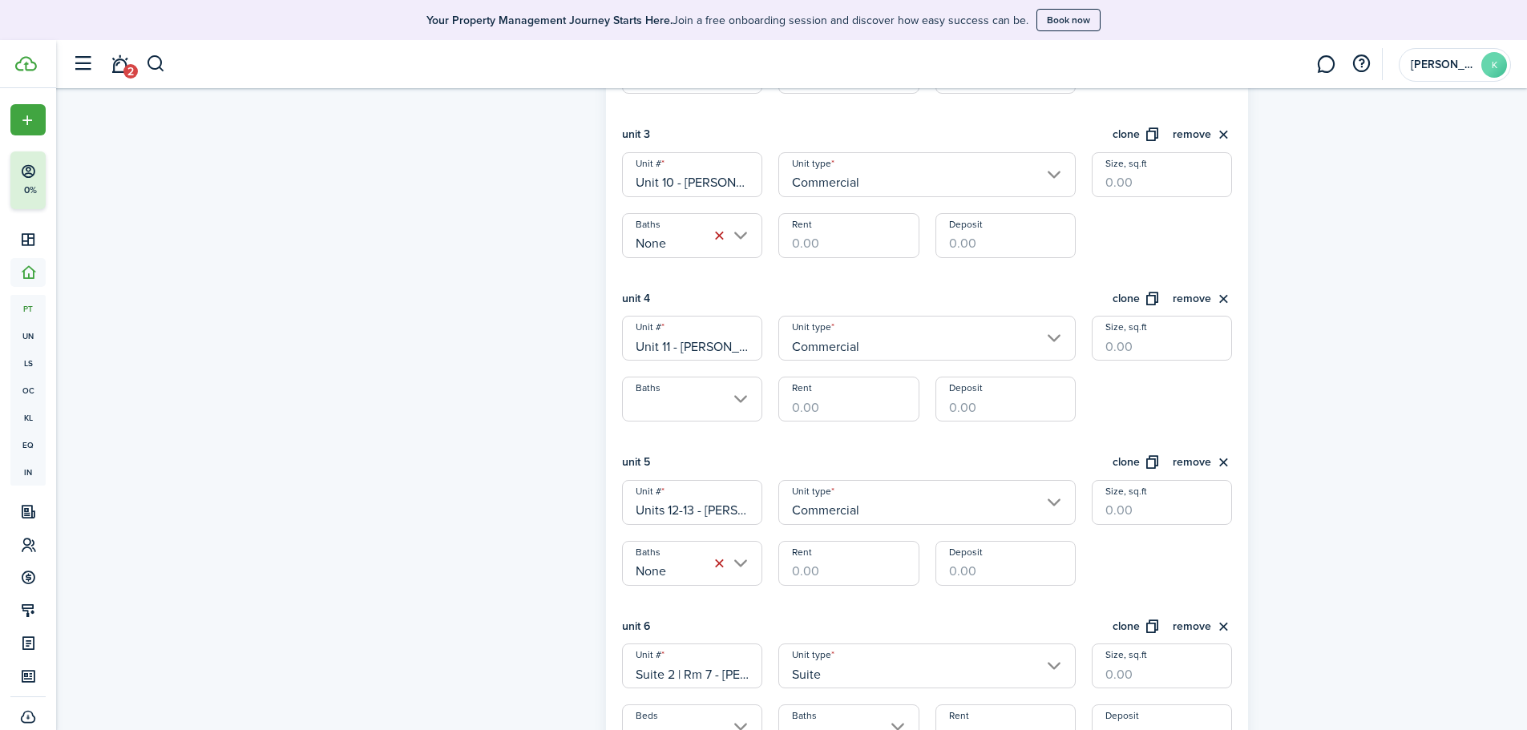
scroll to position [802, 0]
click at [853, 241] on input "Rent" at bounding box center [849, 234] width 140 height 45
type input "$850.00"
click at [840, 404] on input "Rent" at bounding box center [849, 398] width 140 height 45
type input "$600.00"
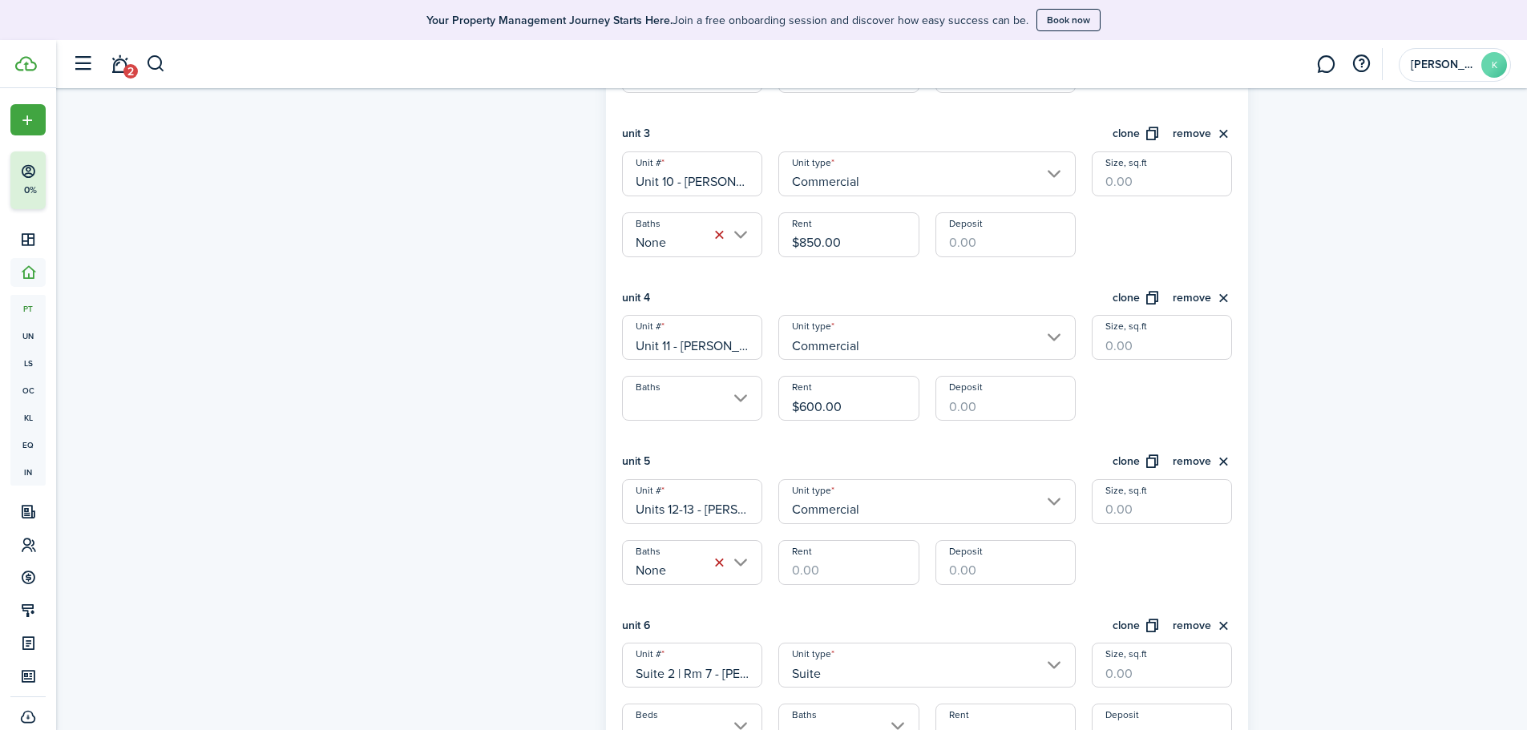
click at [352, 439] on div "Property photo Upload photo Gallery Upload photo" at bounding box center [462, 274] width 271 height 1961
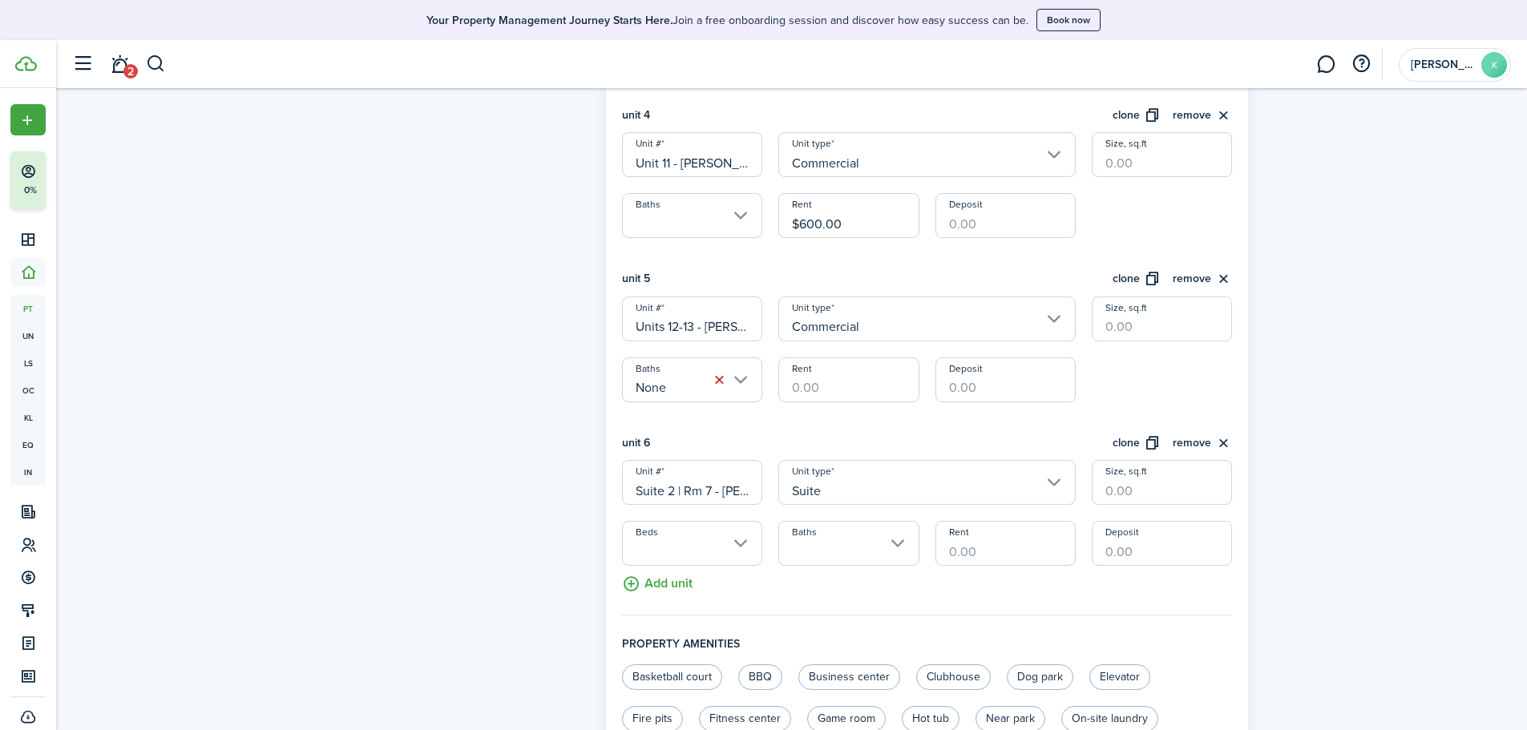
scroll to position [1042, 0]
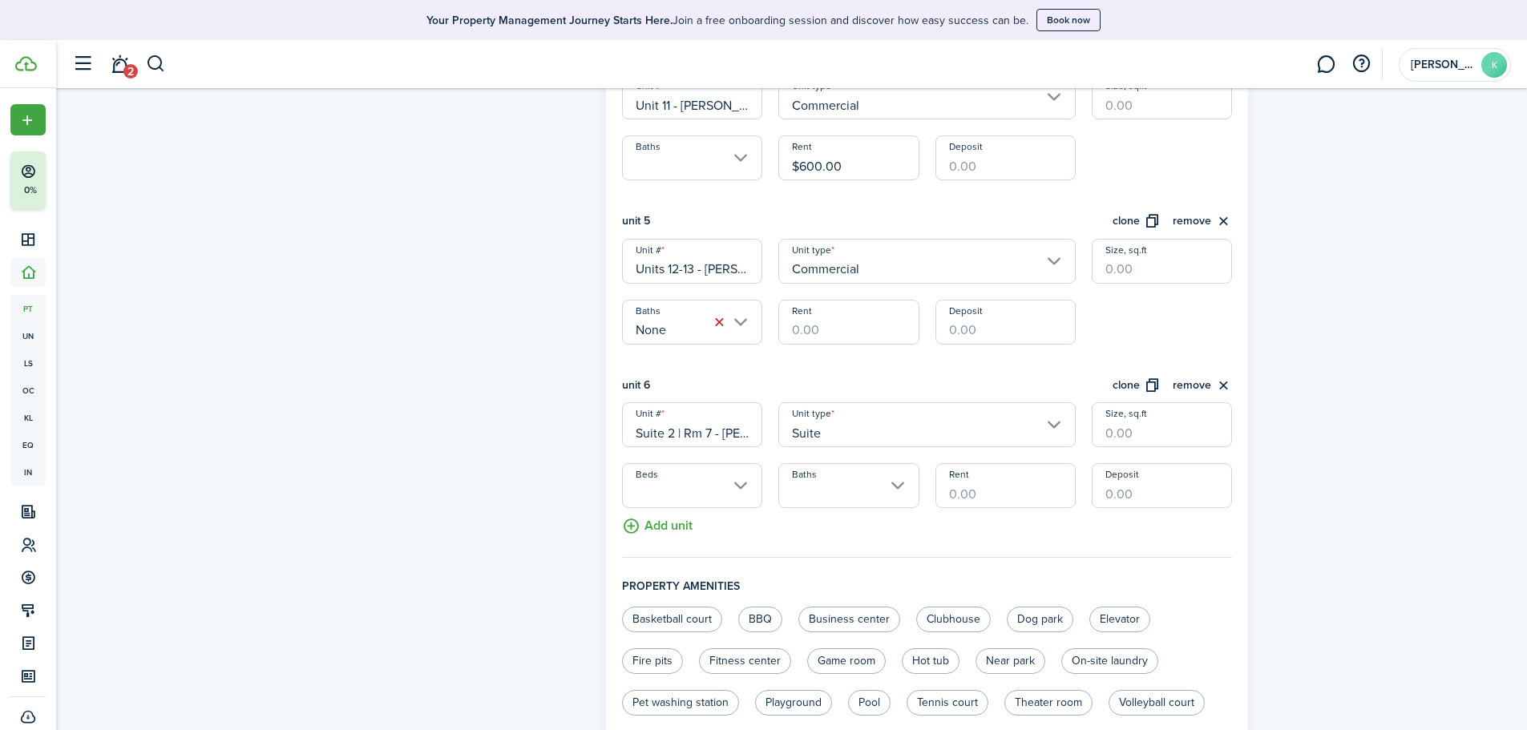
click at [965, 491] on input "Rent" at bounding box center [1006, 485] width 140 height 45
click at [845, 339] on input "Rent" at bounding box center [849, 322] width 140 height 45
type input "$1,350.00"
click at [1028, 339] on input "Deposit" at bounding box center [1006, 322] width 140 height 45
type input "$"
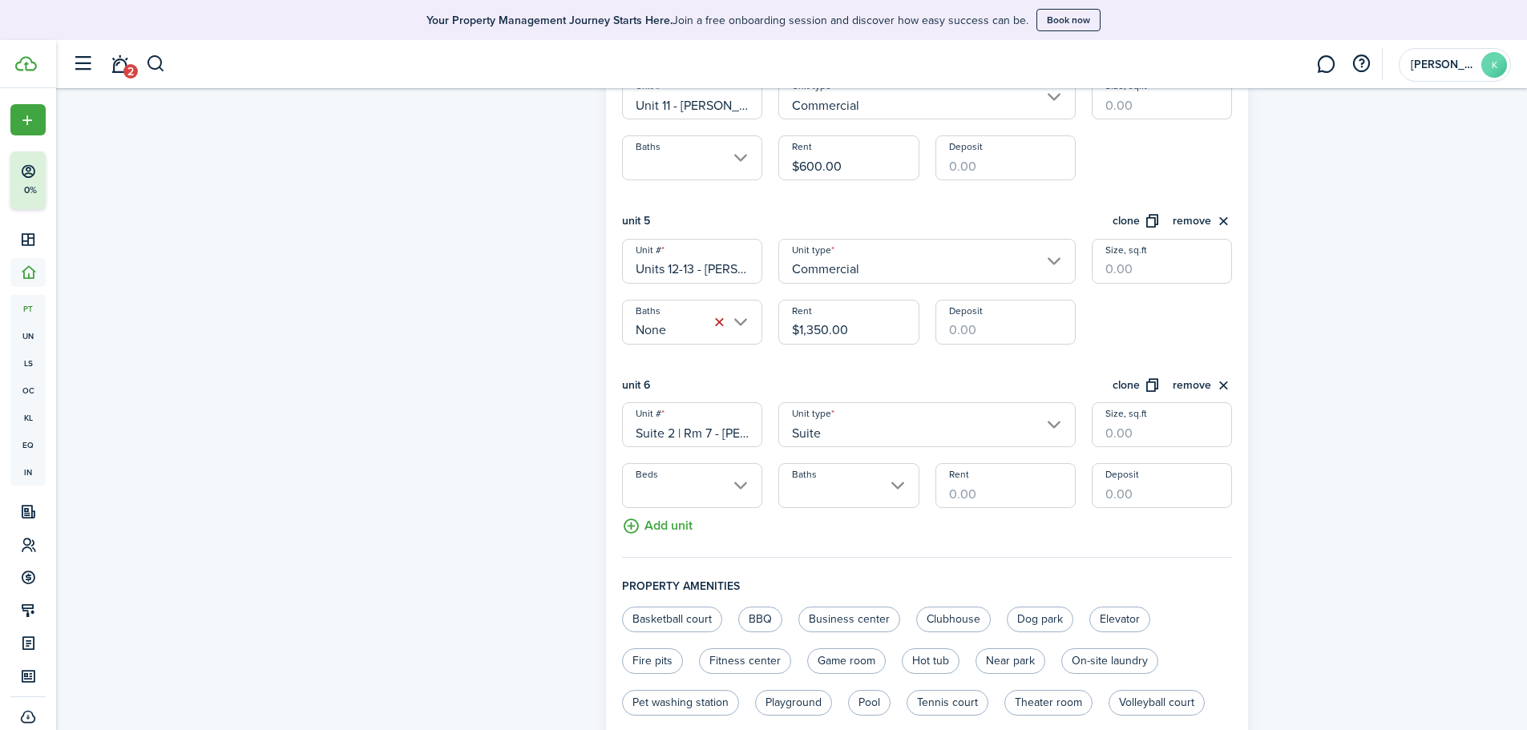
click at [961, 492] on input "Rent" at bounding box center [1006, 485] width 140 height 45
click at [1139, 495] on input "Deposit" at bounding box center [1162, 485] width 140 height 45
type input "$310.00"
click at [989, 492] on input "Rent" at bounding box center [1006, 485] width 140 height 45
type input "$310.00"
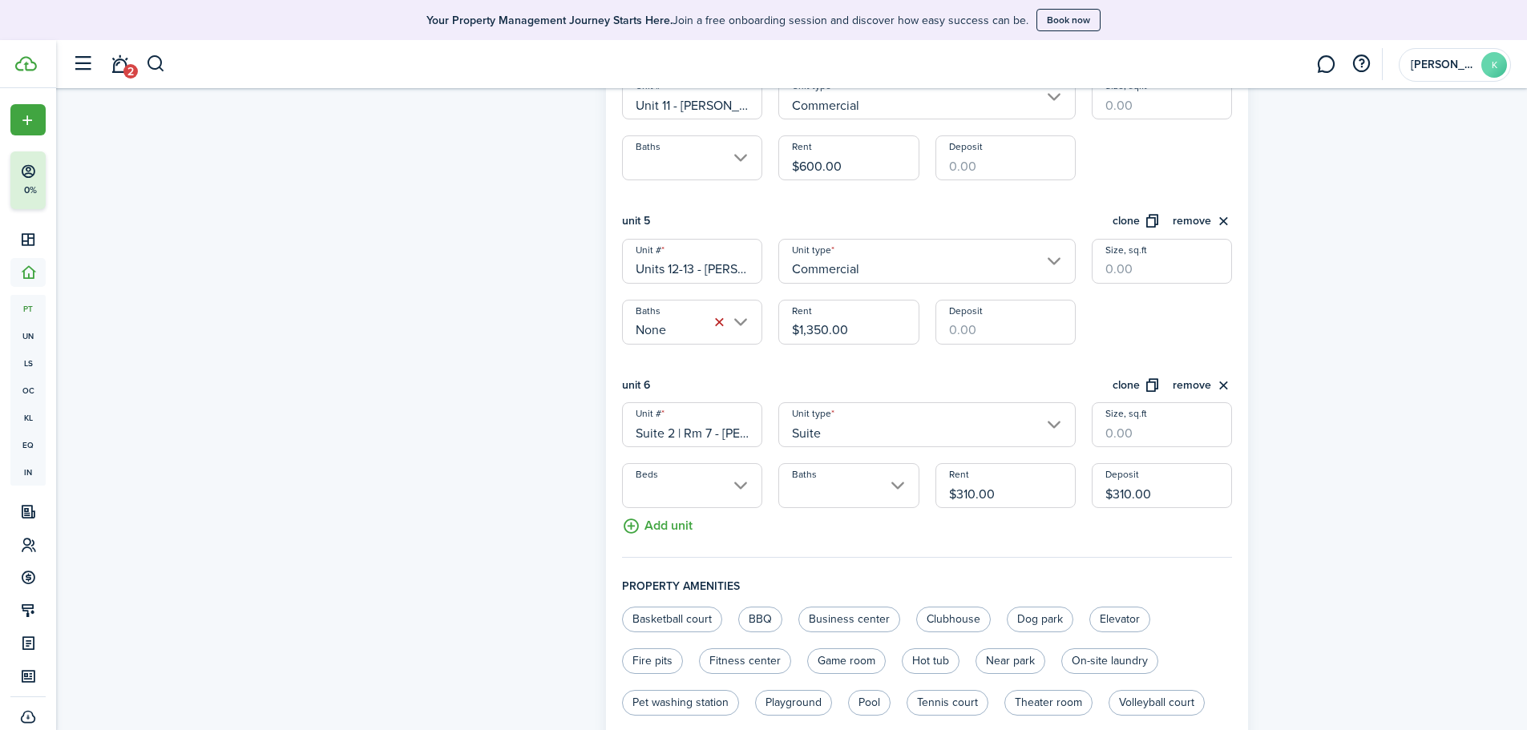
click at [856, 530] on fieldset "Units information unit 1 clone remove Unit # Wash Bay - [PERSON_NAME] Unit type…" at bounding box center [927, 41] width 611 height 1034
click at [871, 477] on input "Baths" at bounding box center [849, 485] width 140 height 45
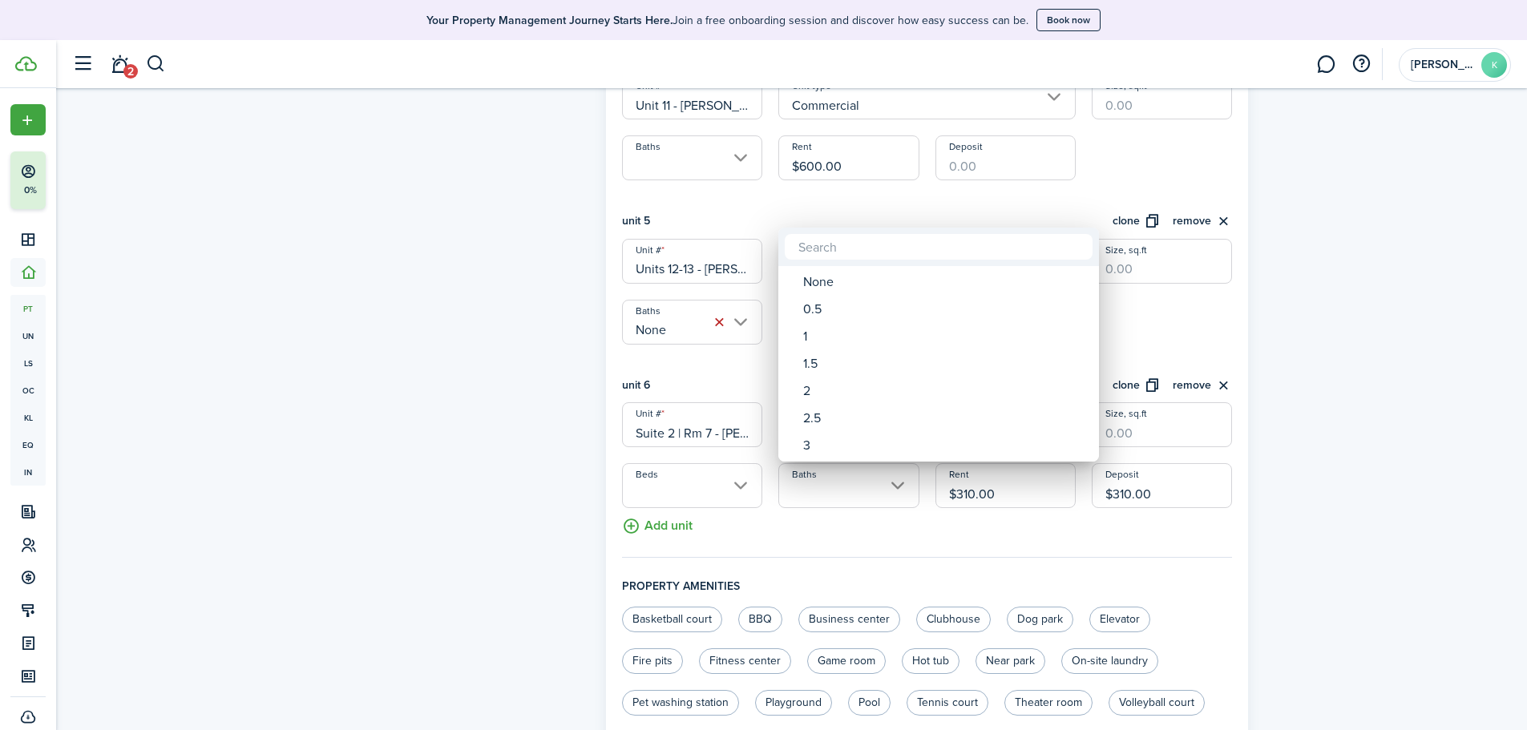
click at [869, 484] on div at bounding box center [764, 365] width 1784 height 987
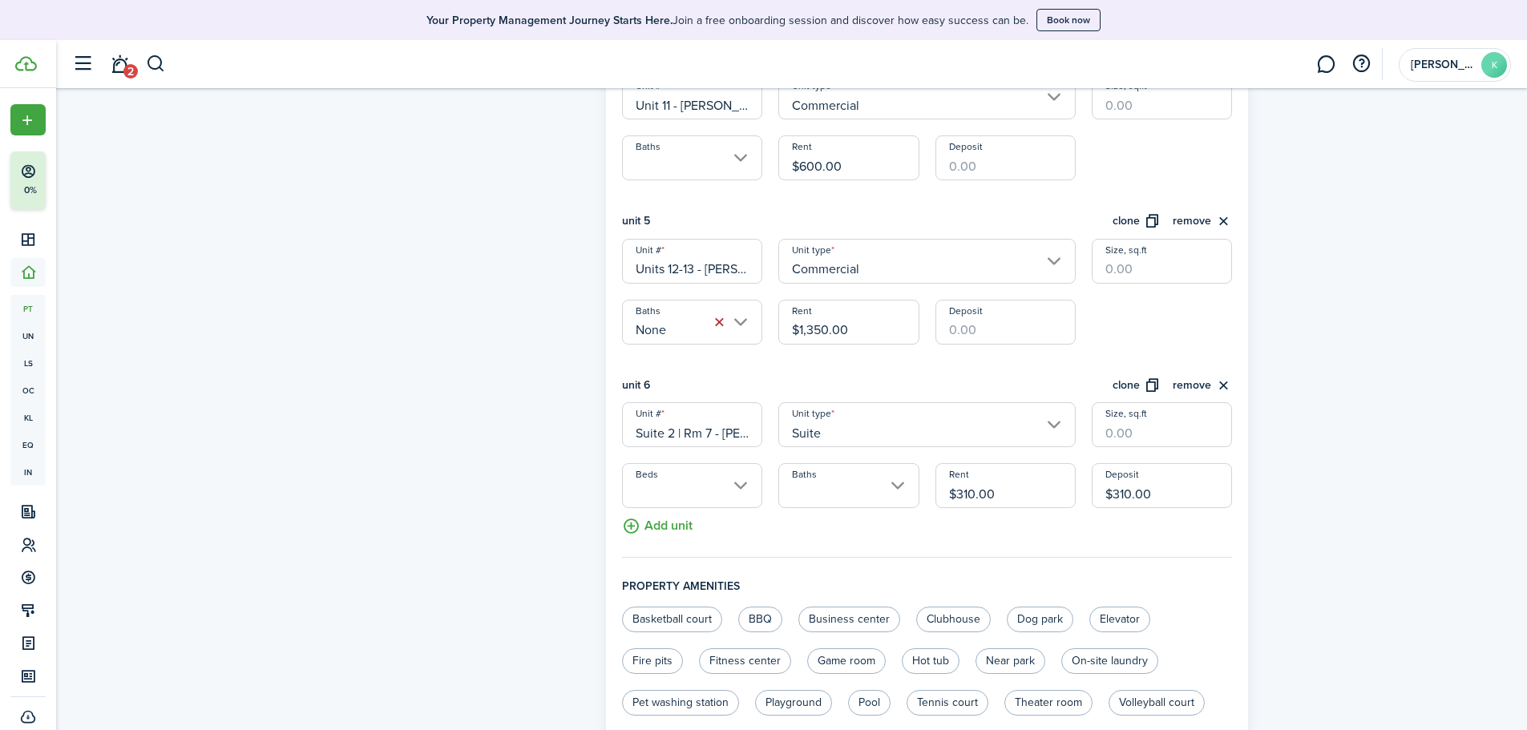
click at [747, 487] on input "Beds" at bounding box center [692, 485] width 140 height 45
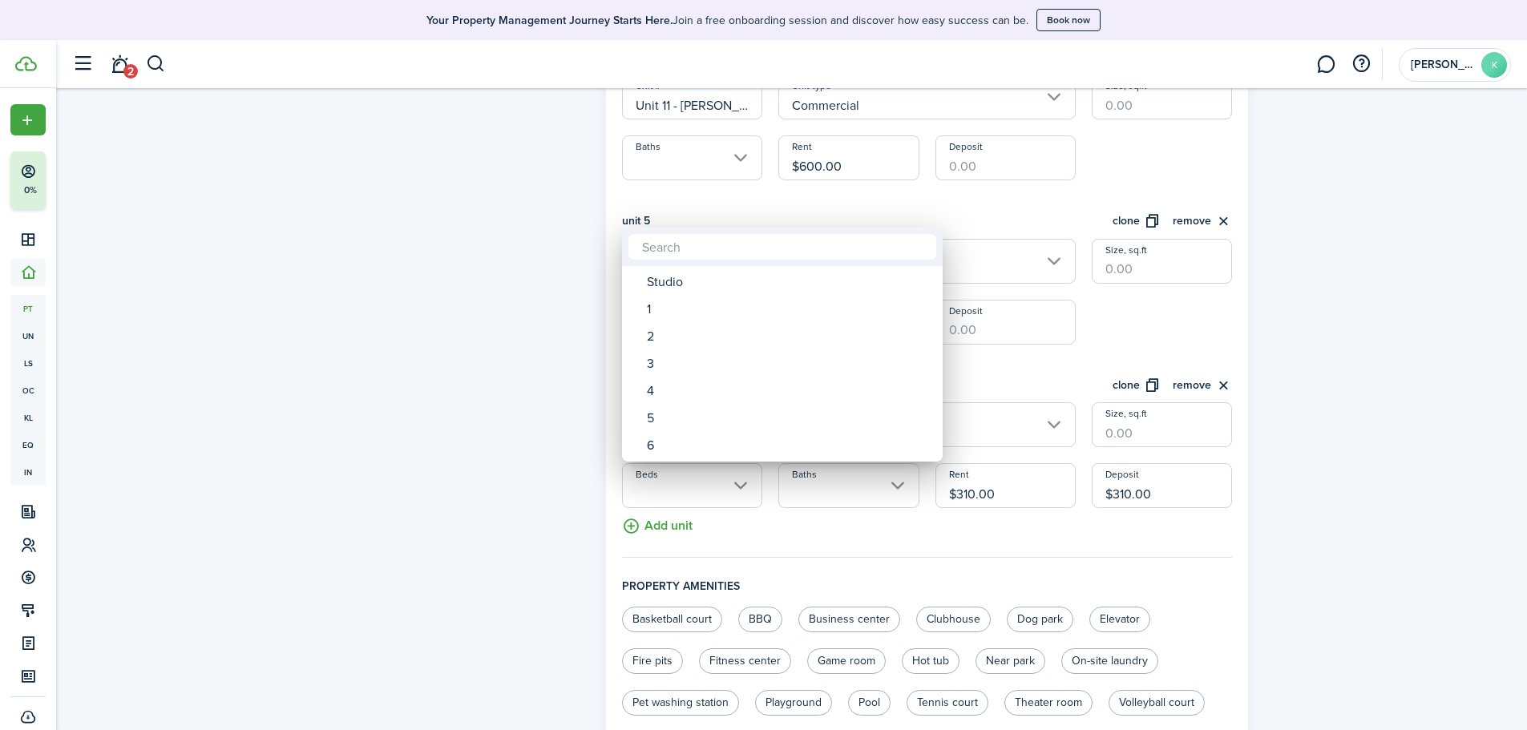
click at [747, 487] on div at bounding box center [764, 365] width 1784 height 987
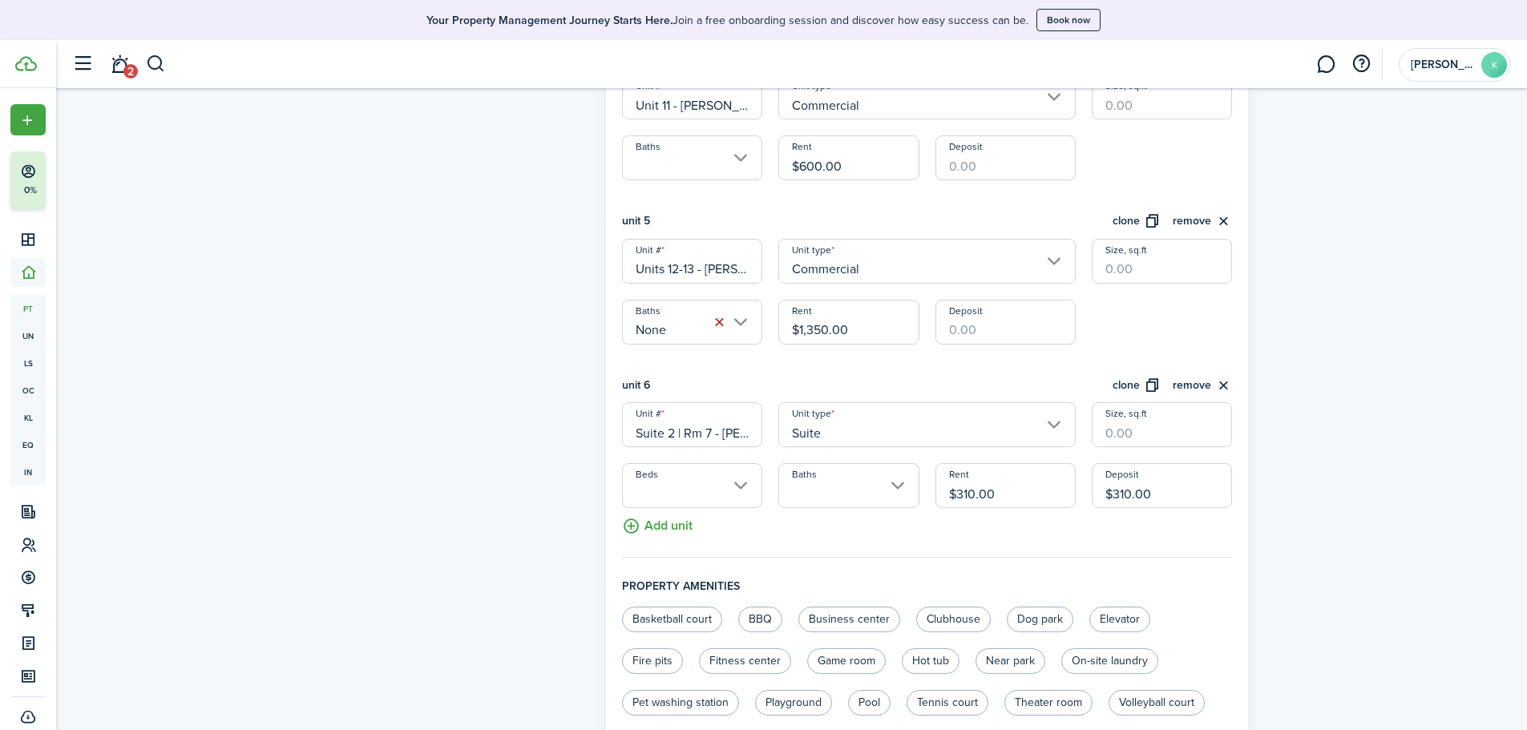
click at [857, 433] on input "Suite" at bounding box center [927, 424] width 297 height 45
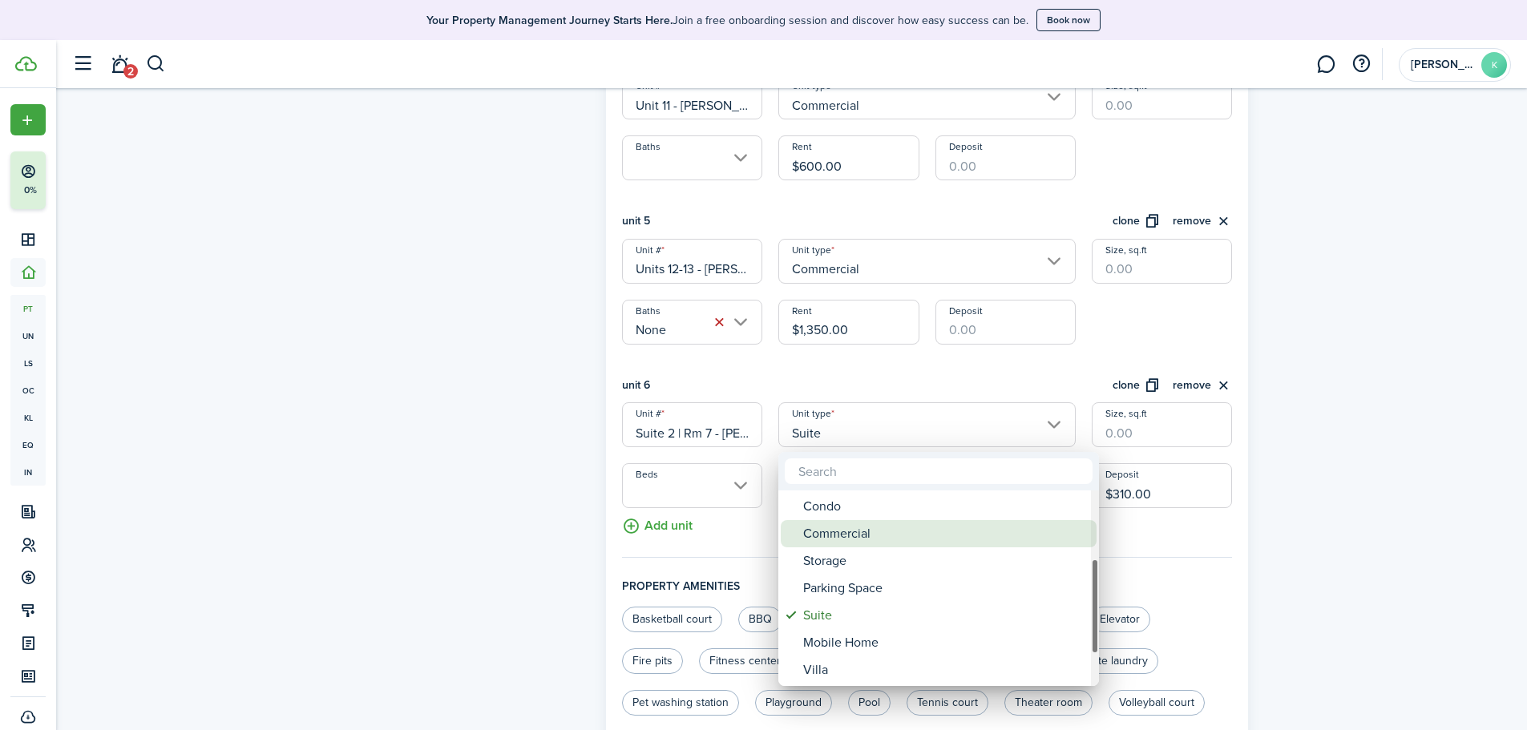
click at [941, 539] on div "Commercial" at bounding box center [945, 533] width 284 height 27
type input "Commercial"
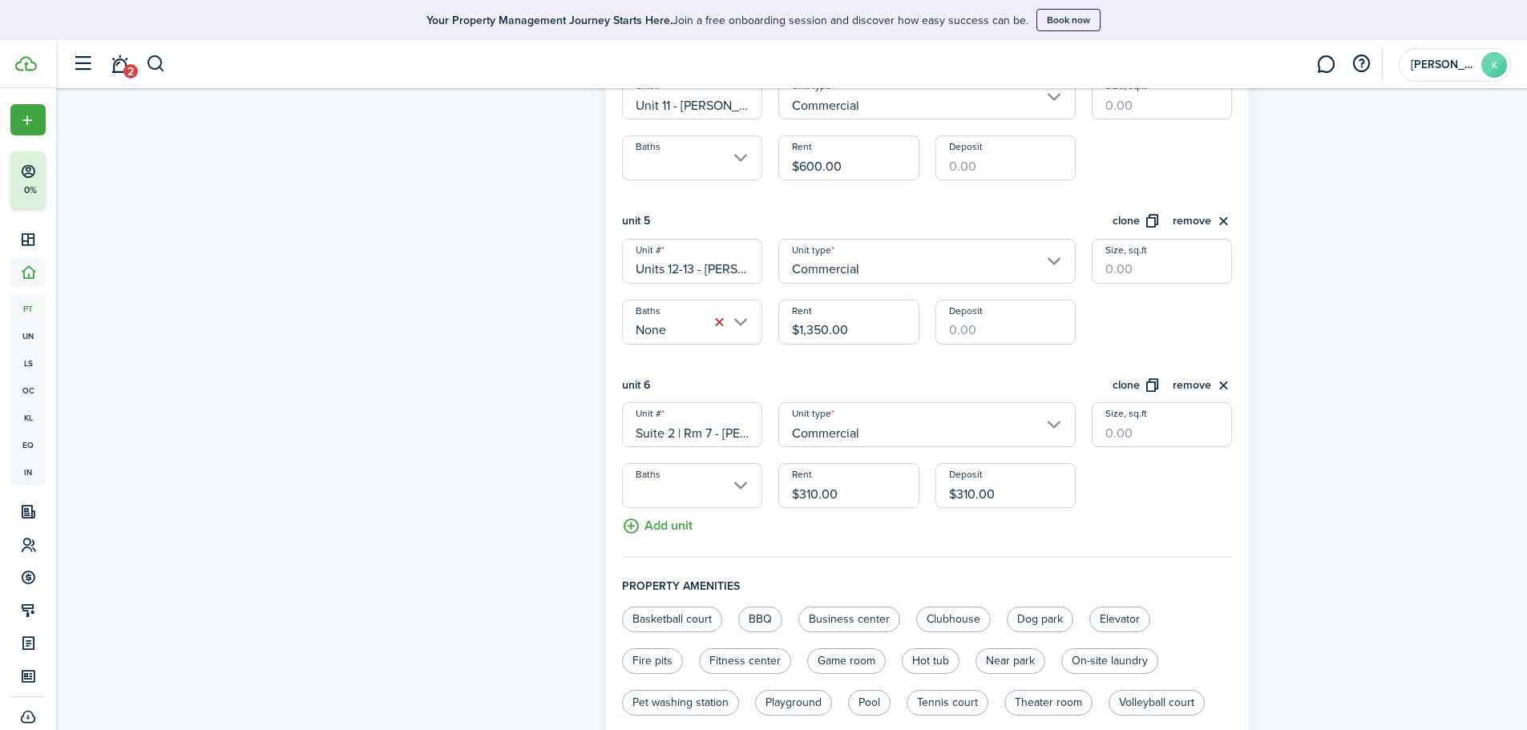
click at [749, 497] on input "Baths" at bounding box center [692, 485] width 140 height 45
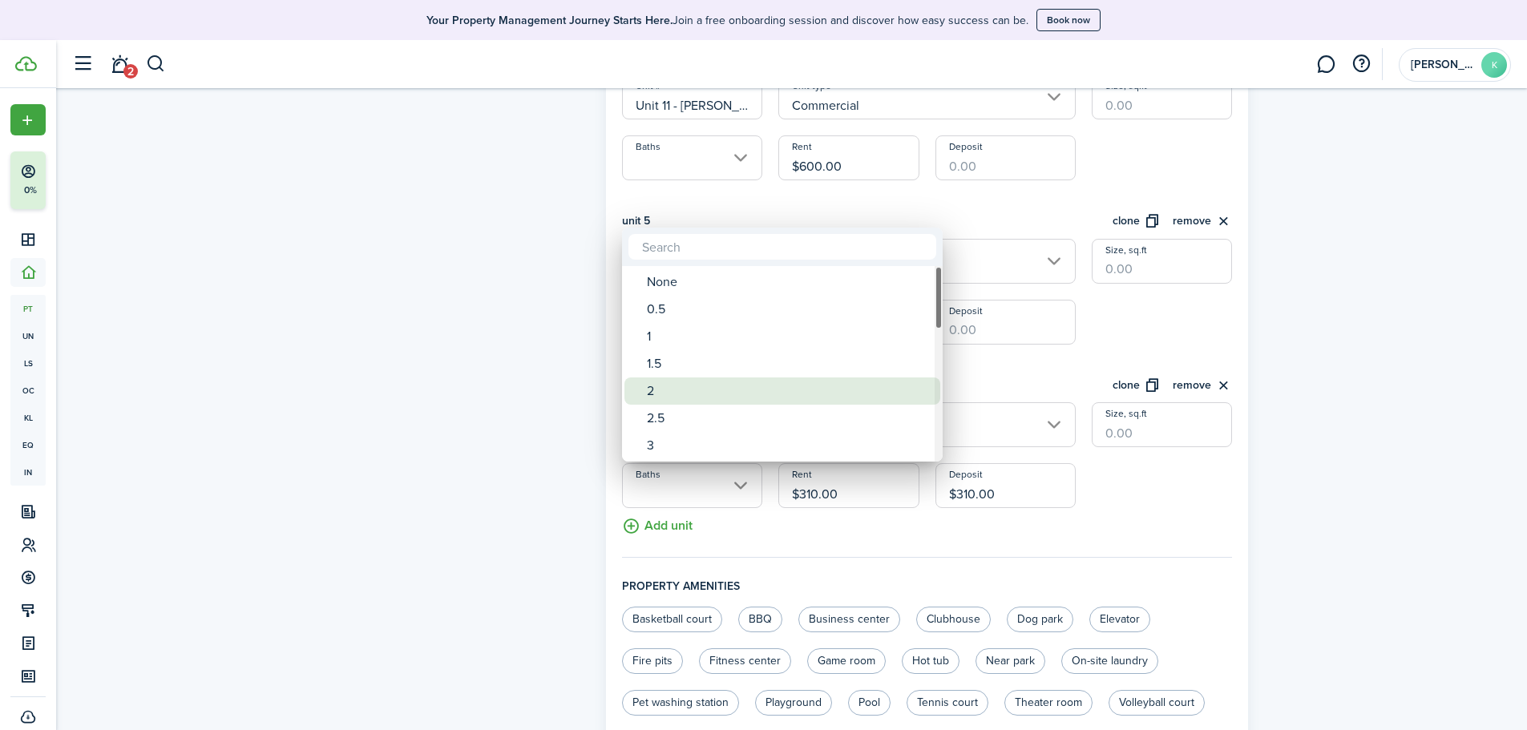
click at [698, 393] on div "2" at bounding box center [789, 391] width 284 height 27
type input "2"
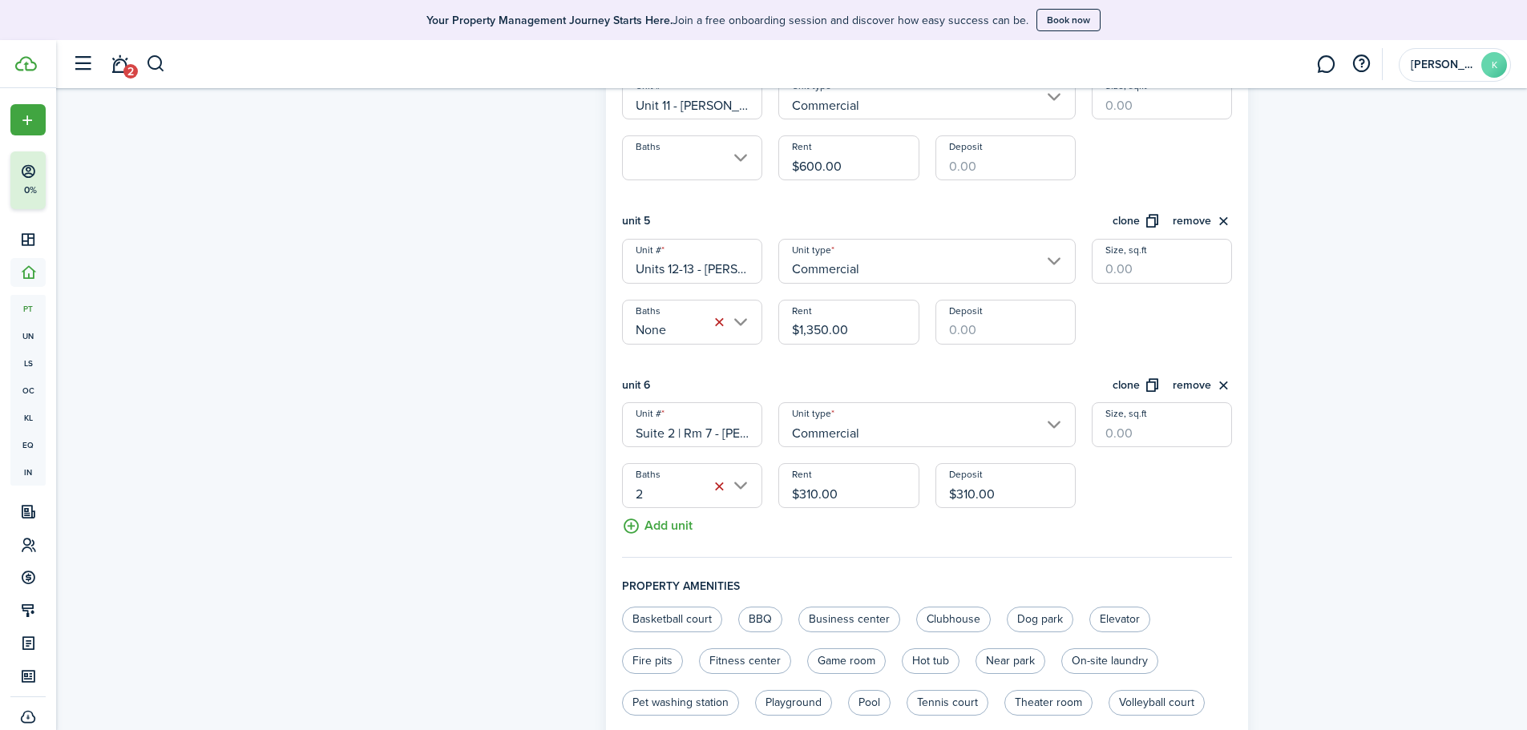
click at [1151, 511] on fieldset "Units information unit 1 clone remove Unit # Wash Bay - [PERSON_NAME] Unit type…" at bounding box center [927, 41] width 611 height 1034
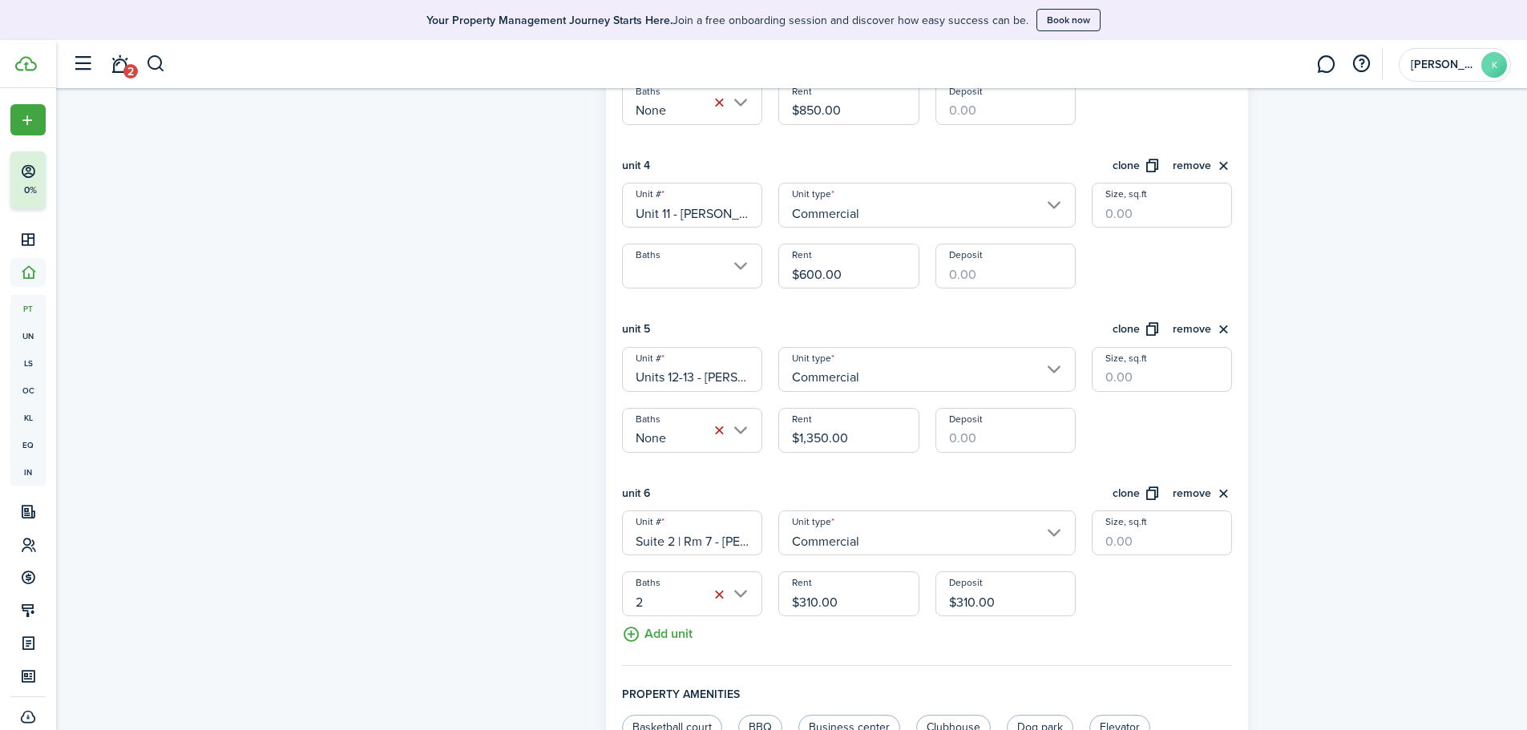
scroll to position [882, 0]
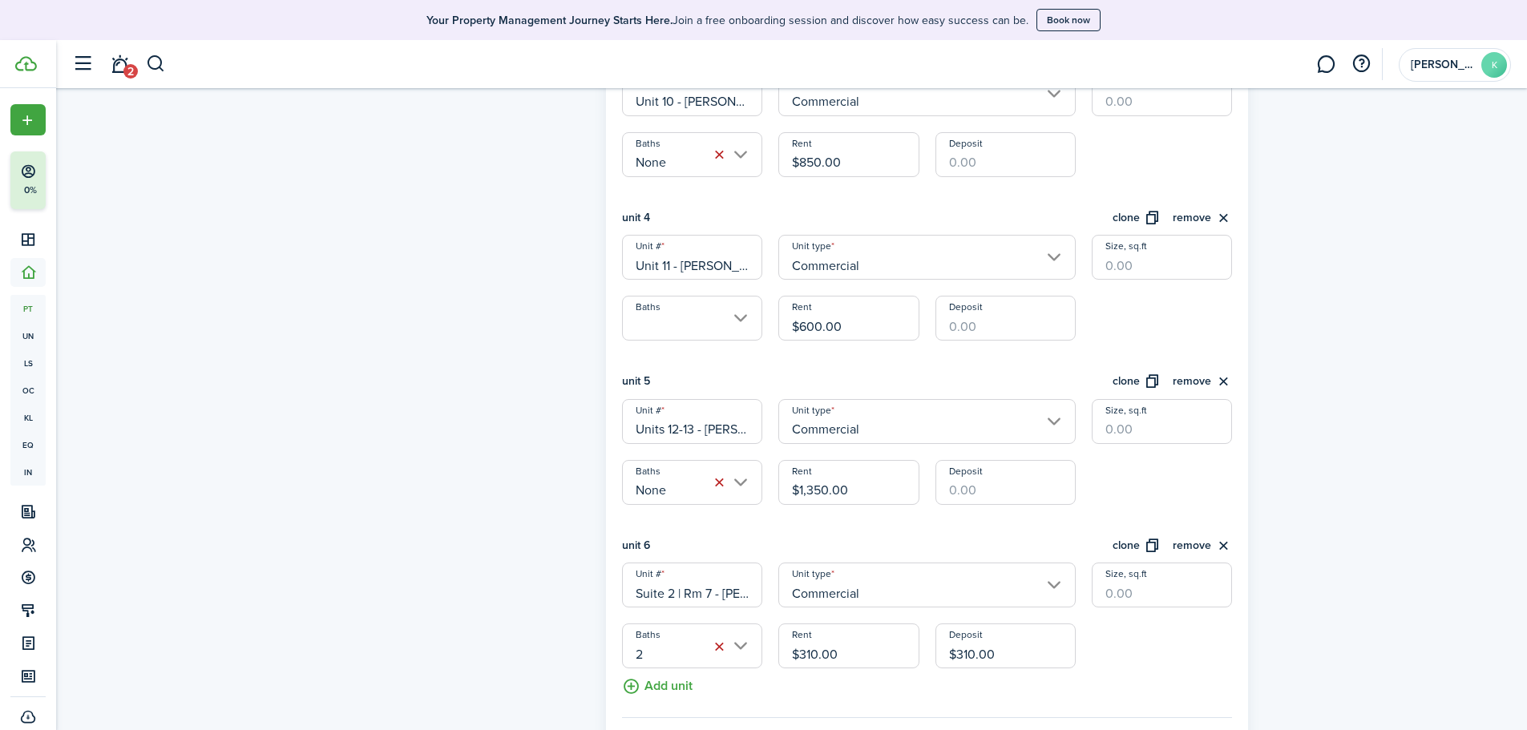
click at [750, 320] on input "Baths" at bounding box center [692, 318] width 140 height 45
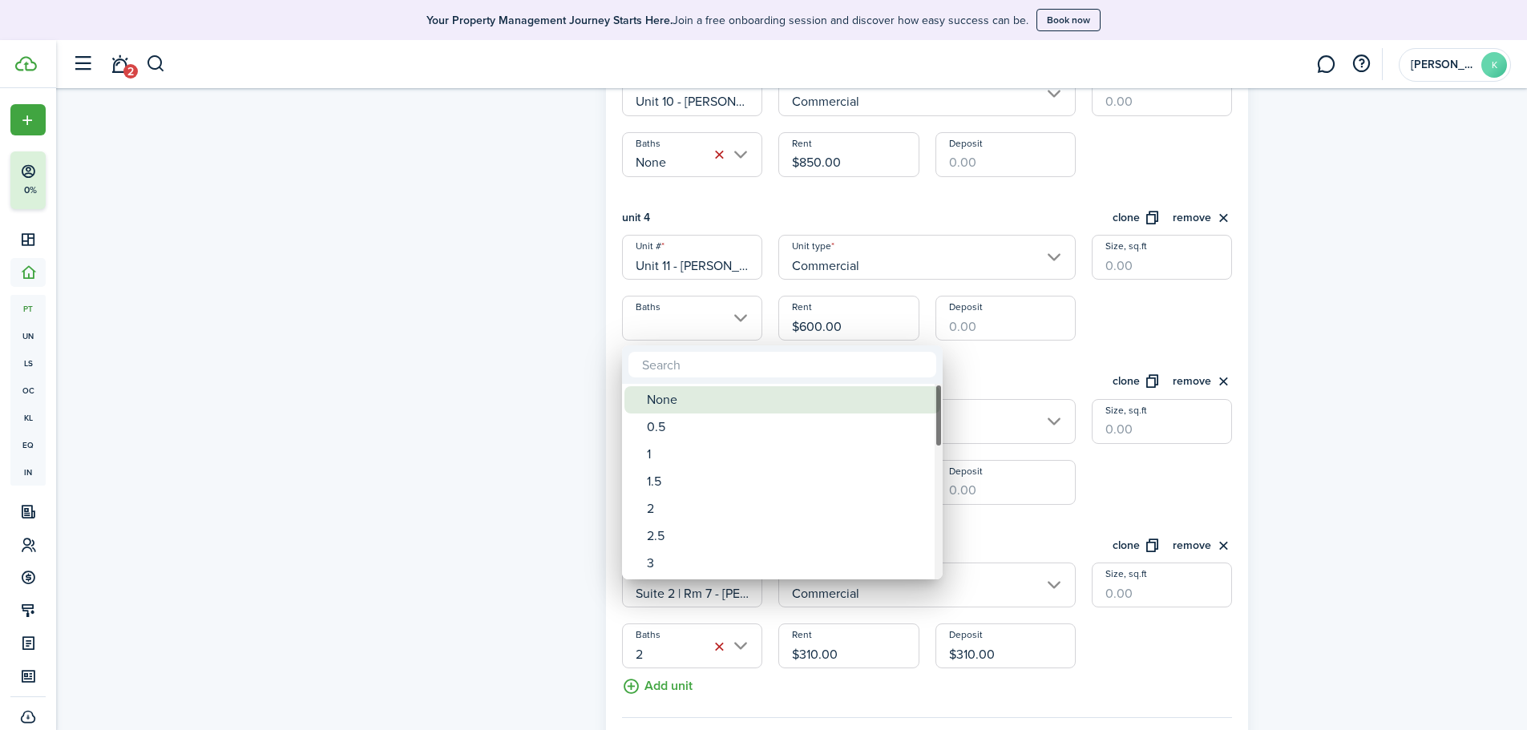
click at [729, 390] on div "None" at bounding box center [789, 399] width 284 height 27
type input "None"
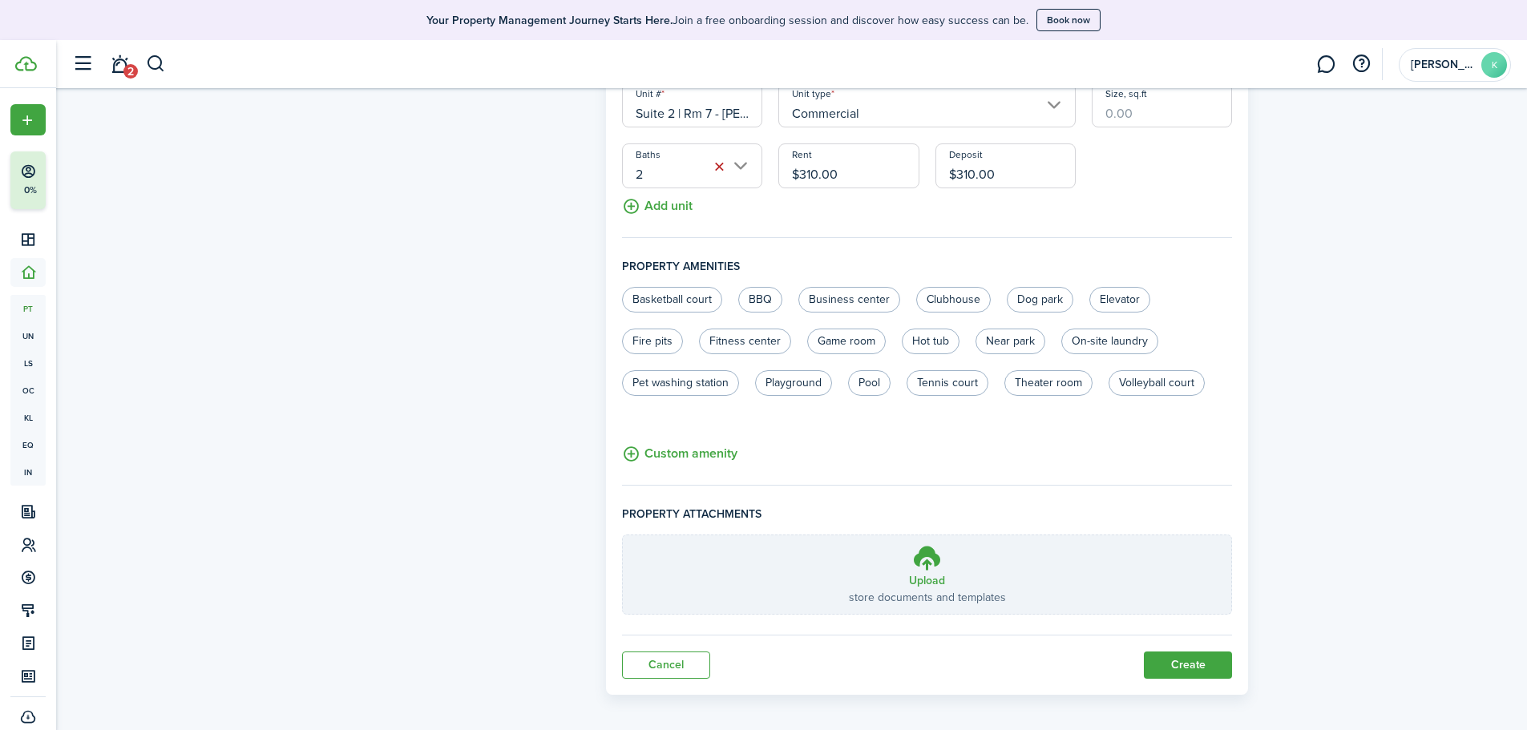
scroll to position [1373, 0]
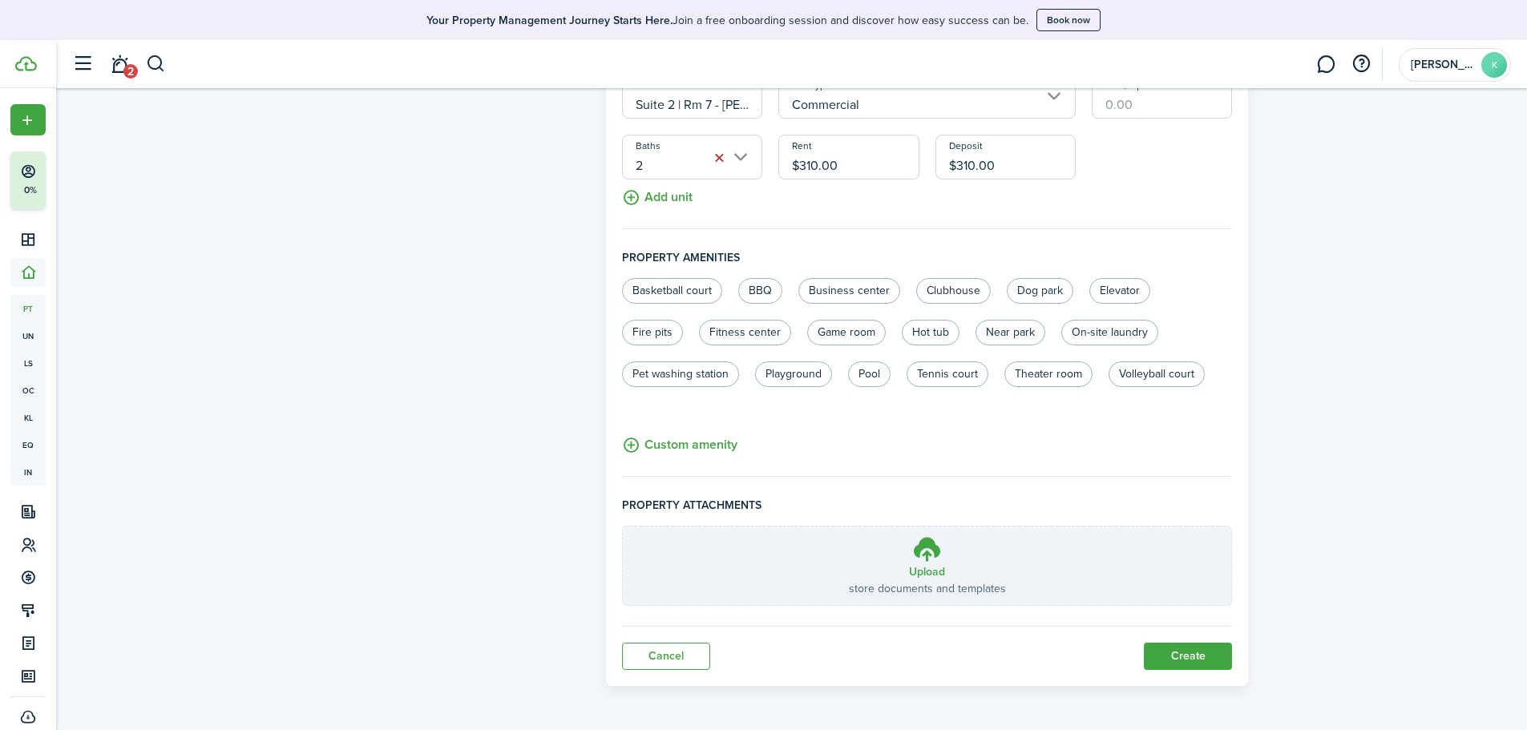
click at [1198, 650] on button "Create" at bounding box center [1188, 656] width 88 height 27
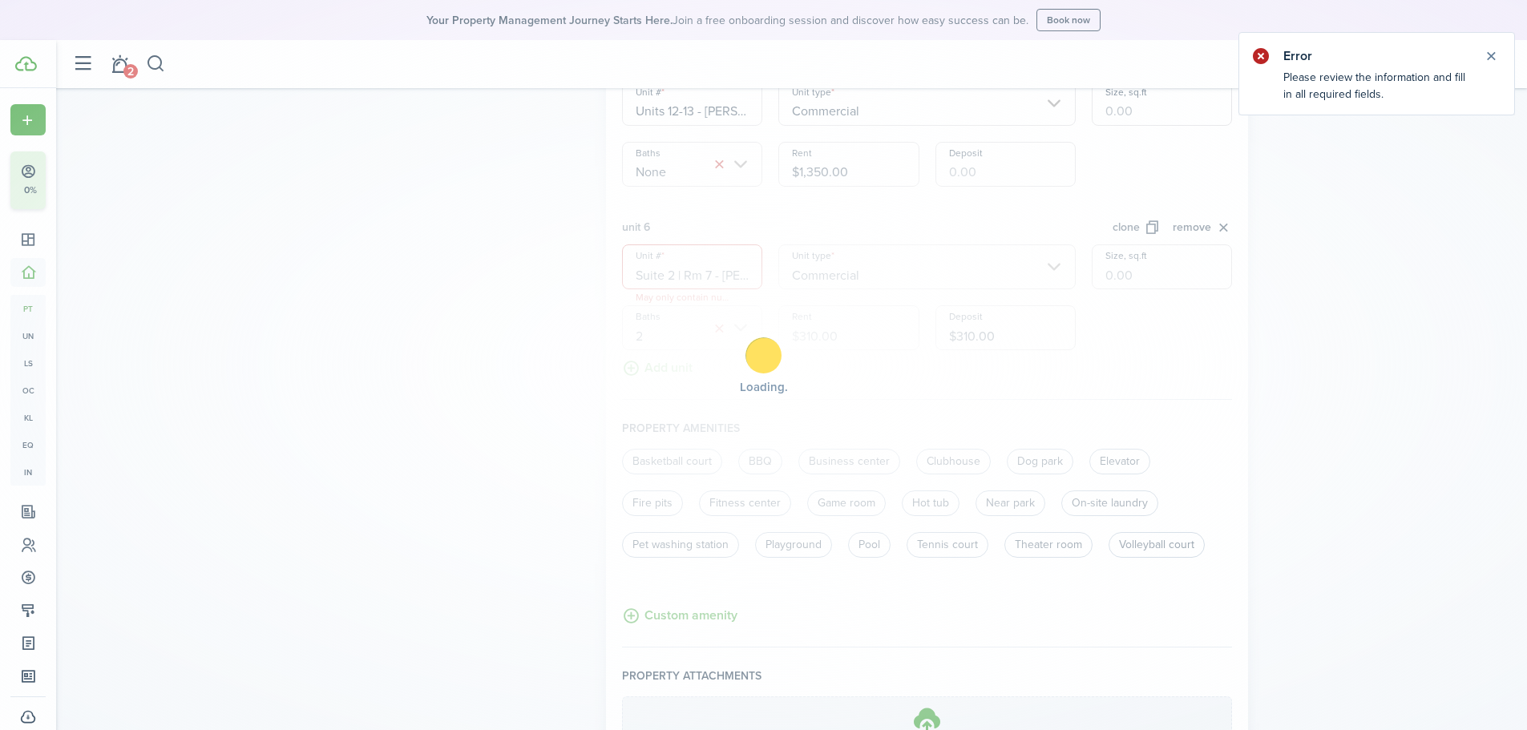
scroll to position [1104, 0]
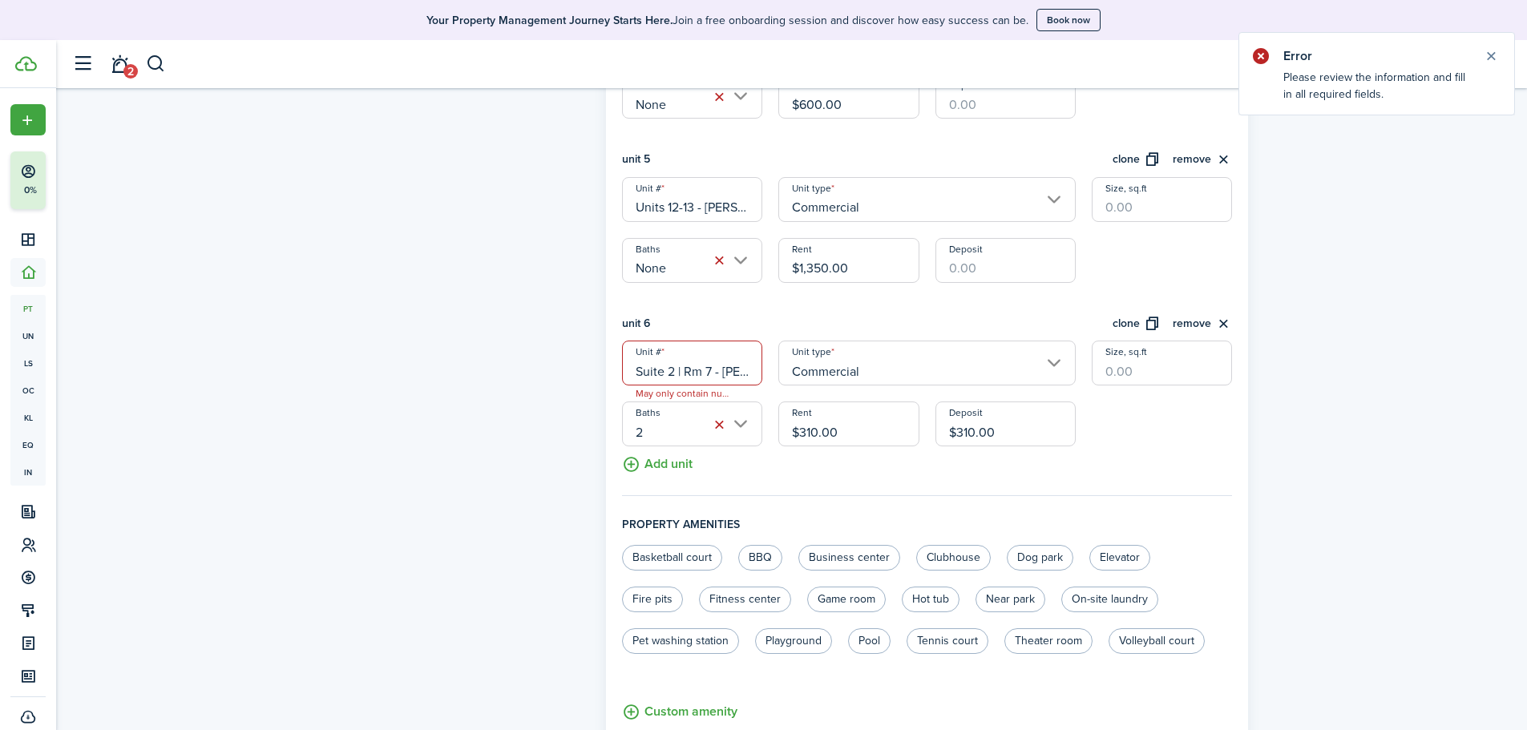
click at [674, 377] on input "Suite 2 | Rm 7 - [PERSON_NAME]" at bounding box center [692, 363] width 140 height 45
click at [731, 397] on span "May only contain numeric, dash, latin characters." at bounding box center [686, 394] width 127 height 16
click at [682, 370] on input "Suite 2 | Rm 7 - [PERSON_NAME]" at bounding box center [692, 363] width 140 height 45
type input "Suite 2 - Rm 7 - [PERSON_NAME]"
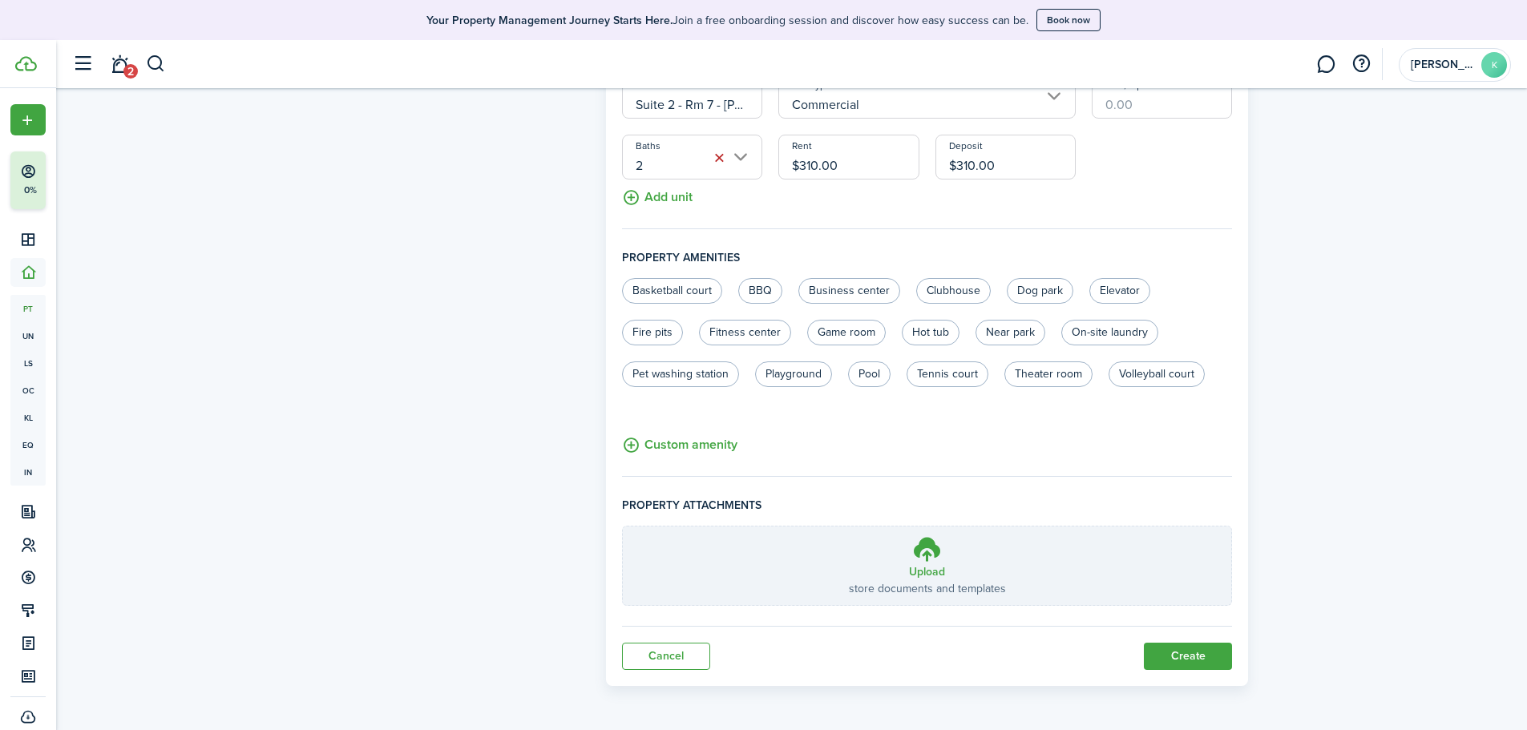
click at [1171, 653] on button "Create" at bounding box center [1188, 656] width 88 height 27
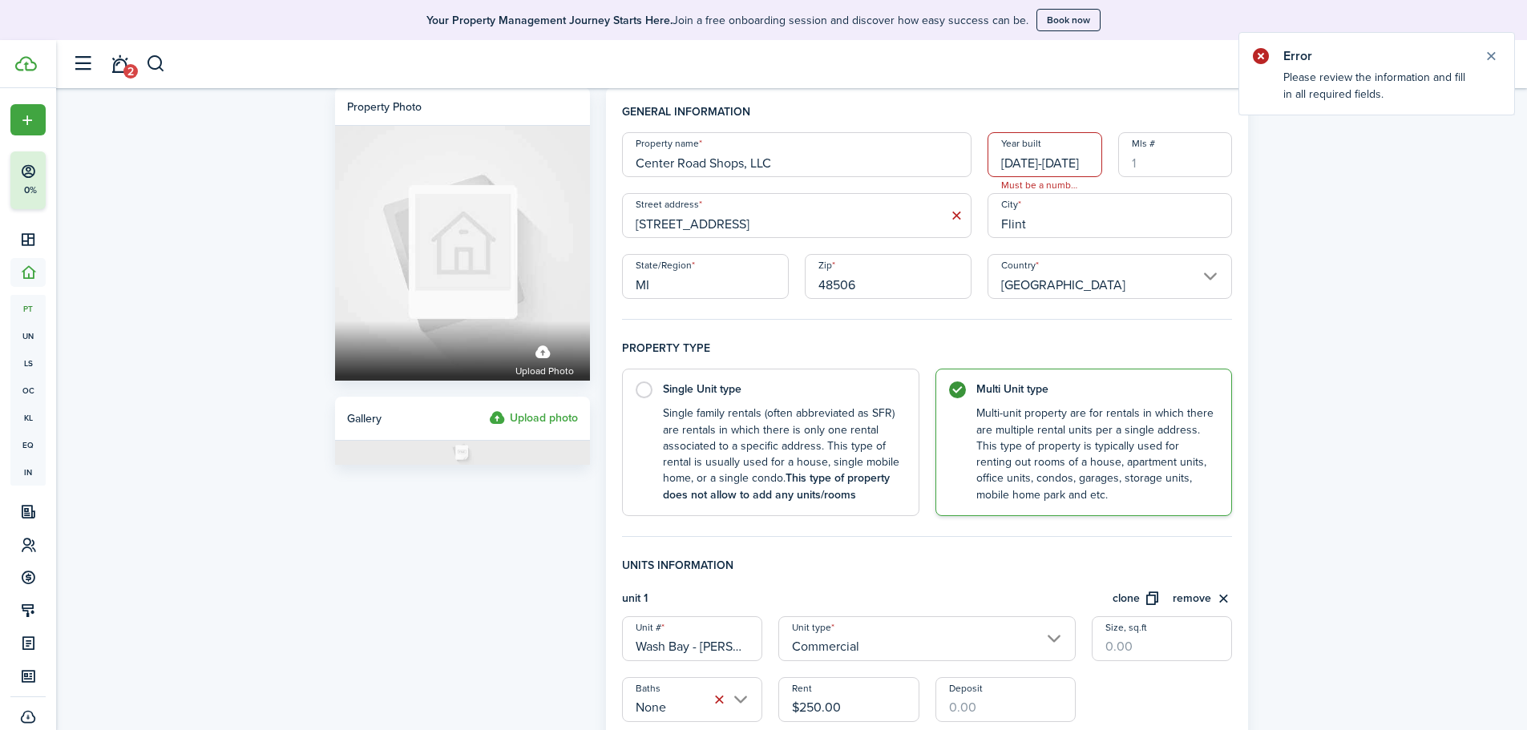
scroll to position [0, 0]
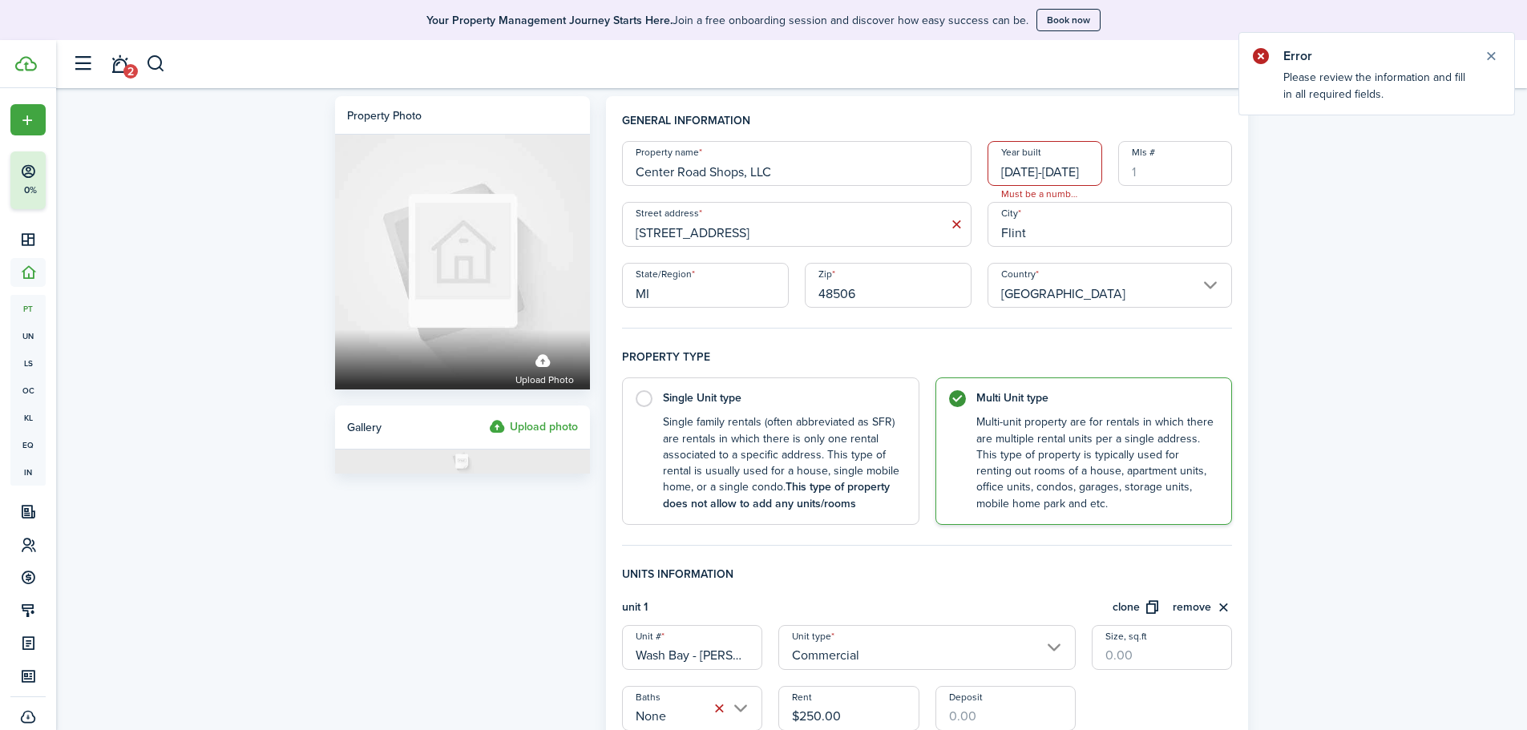
drag, startPoint x: 1066, startPoint y: 175, endPoint x: 1025, endPoint y: 175, distance: 41.7
click at [1025, 175] on input "[DATE]-[DATE]" at bounding box center [1045, 163] width 115 height 45
type input "1974"
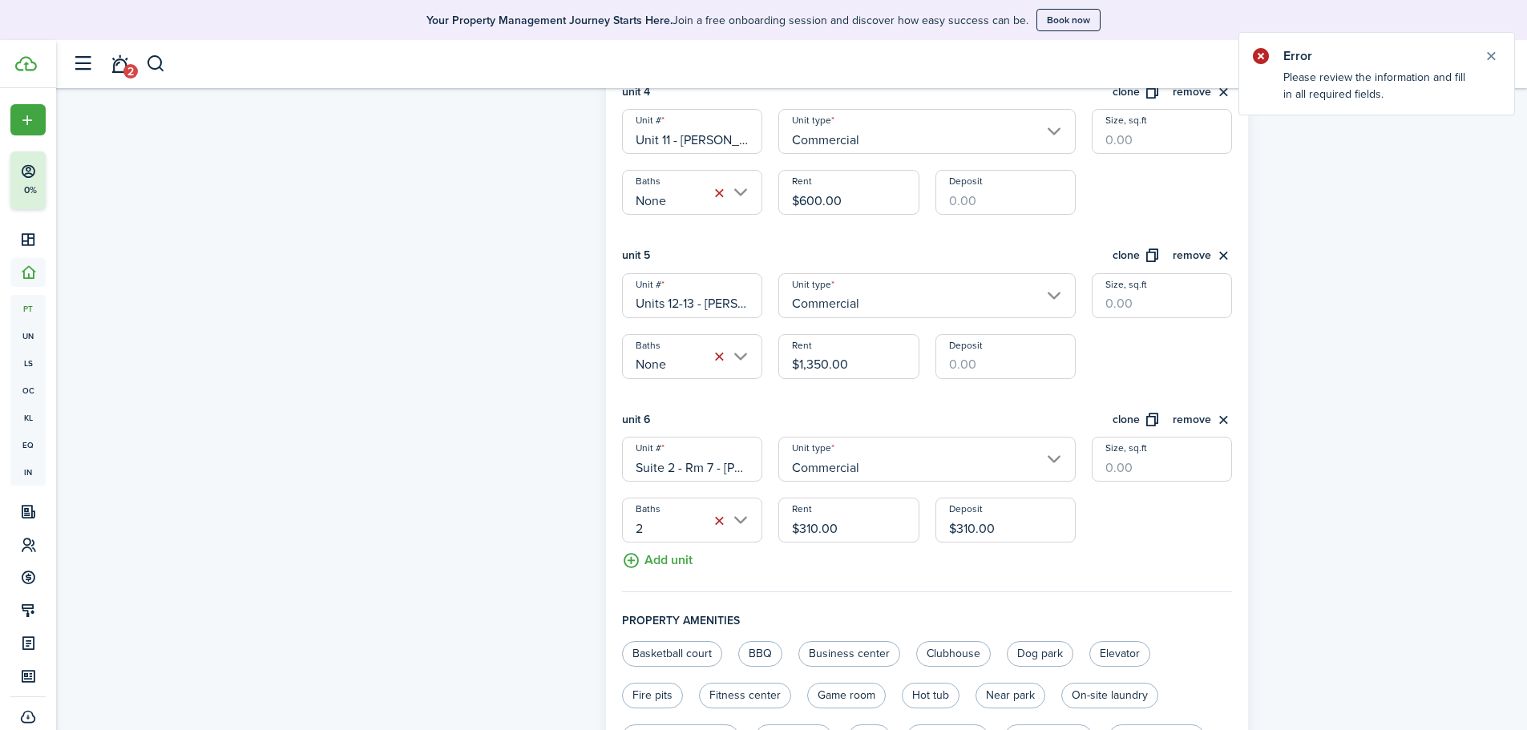
scroll to position [1373, 0]
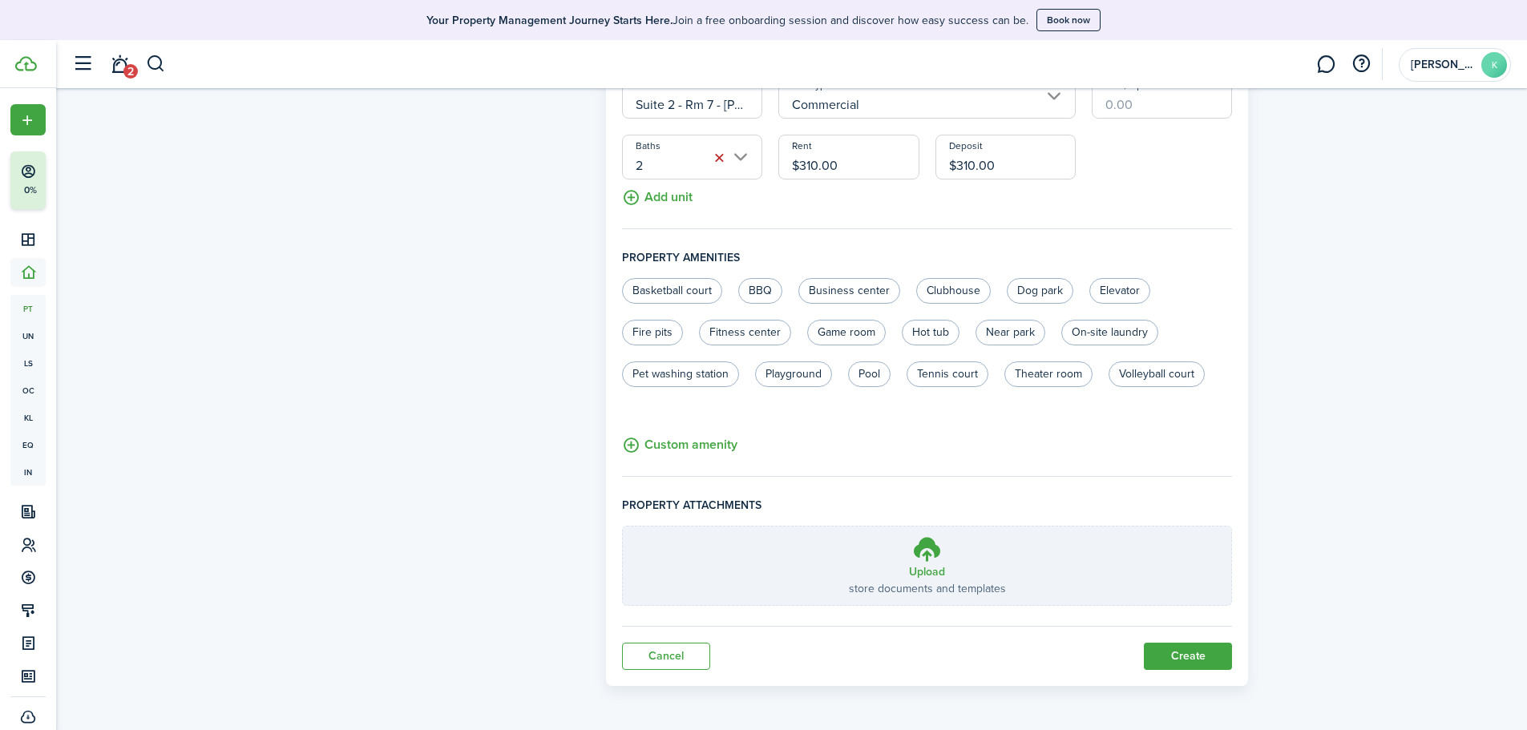
click at [1190, 656] on button "Create" at bounding box center [1188, 656] width 88 height 27
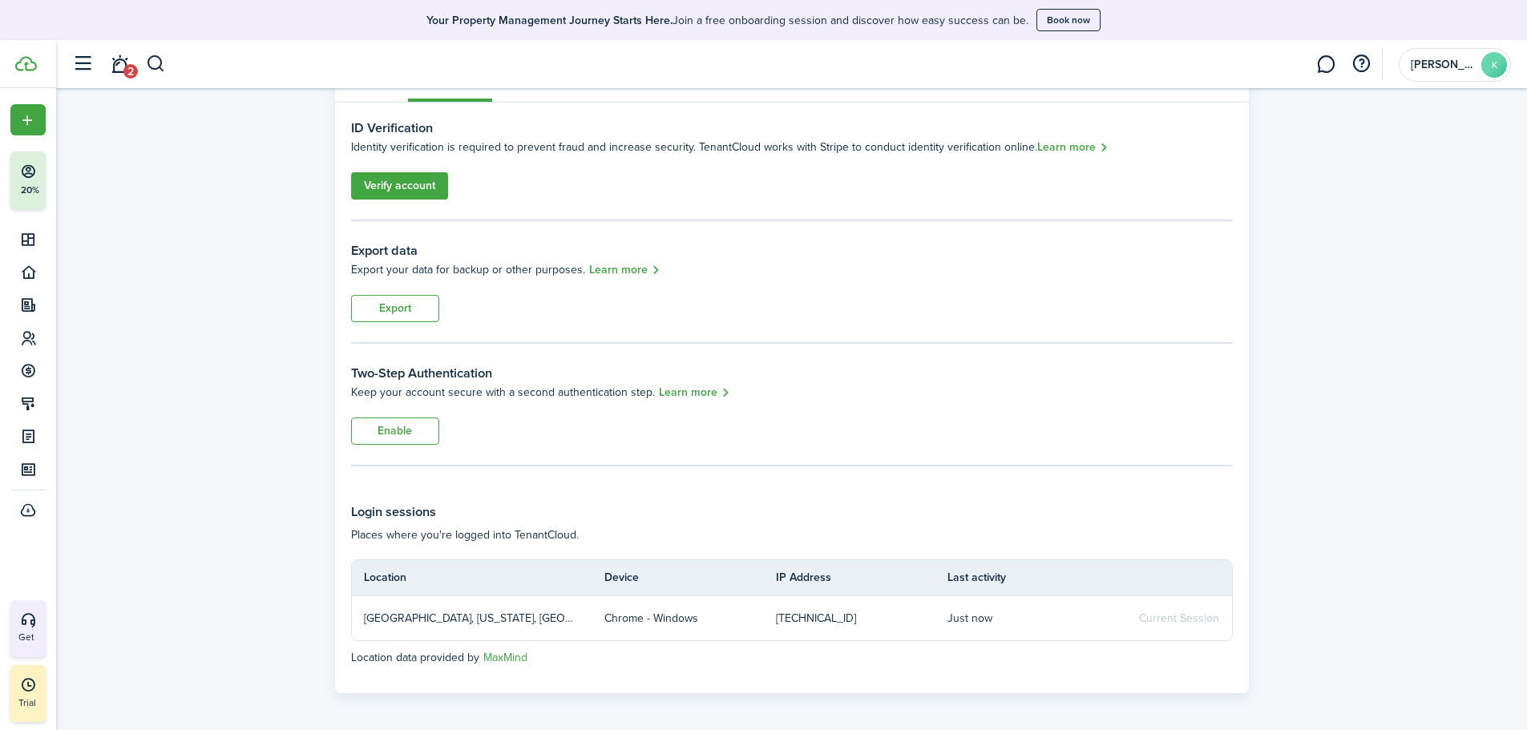
scroll to position [134, 0]
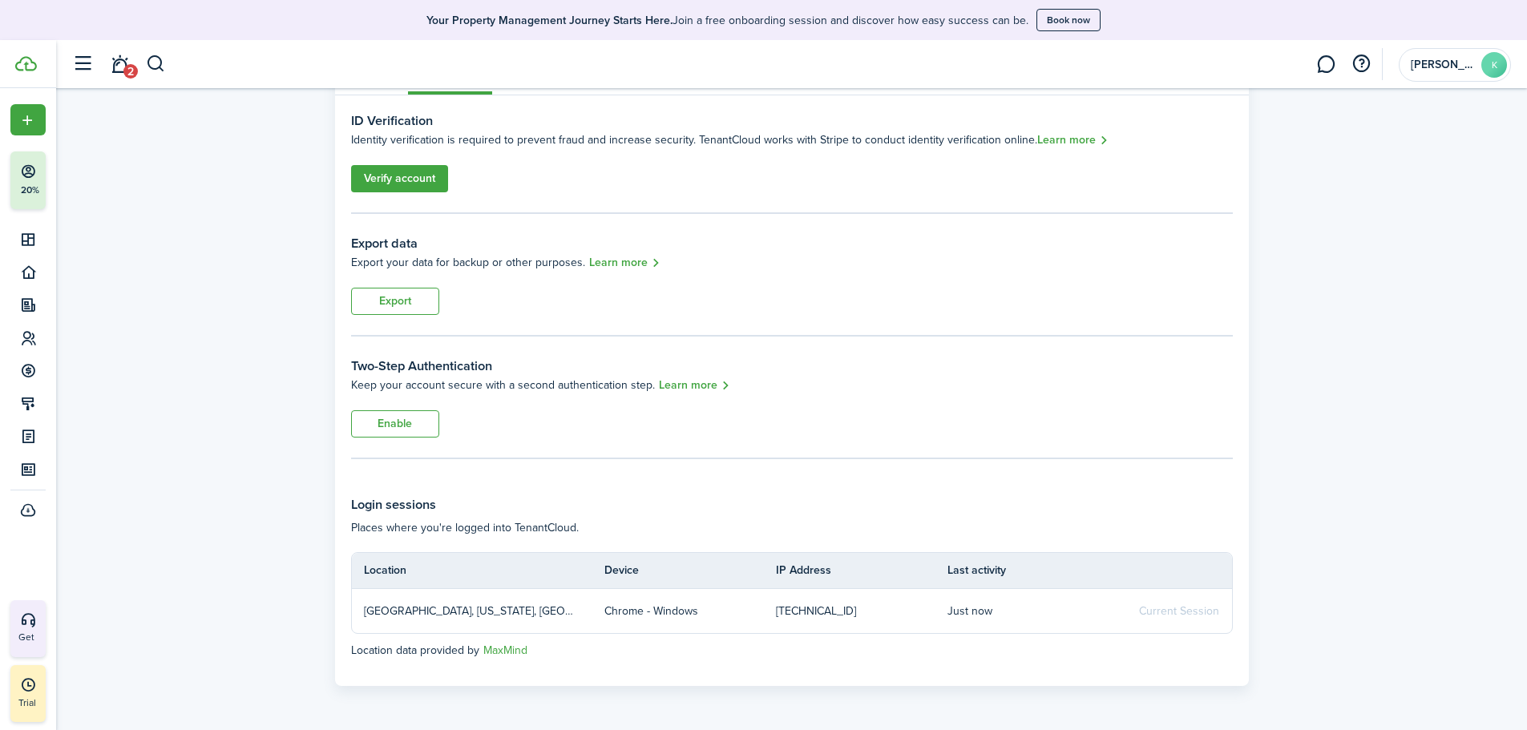
click at [394, 182] on link "Verify account" at bounding box center [399, 178] width 97 height 27
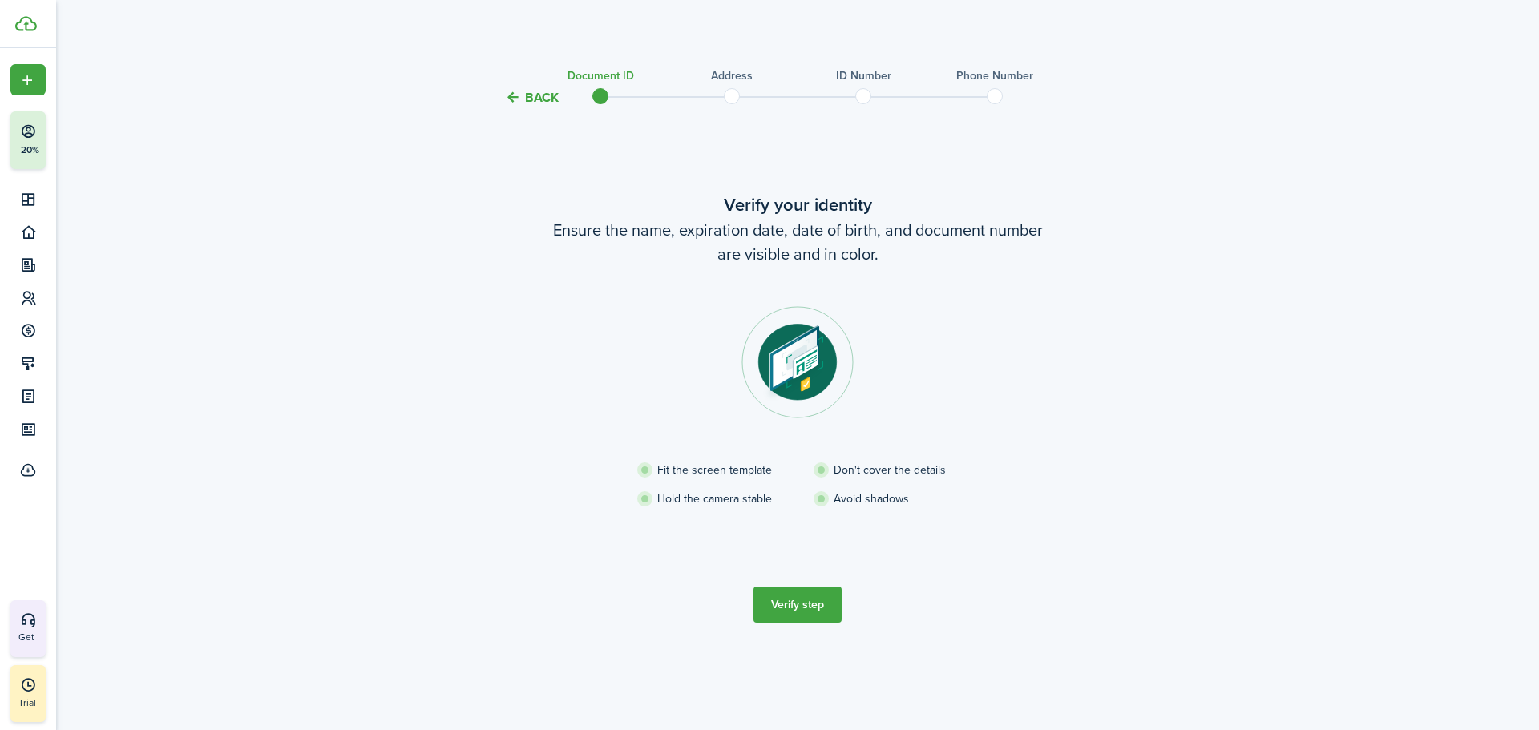
click at [791, 597] on button "Verify step" at bounding box center [798, 605] width 88 height 36
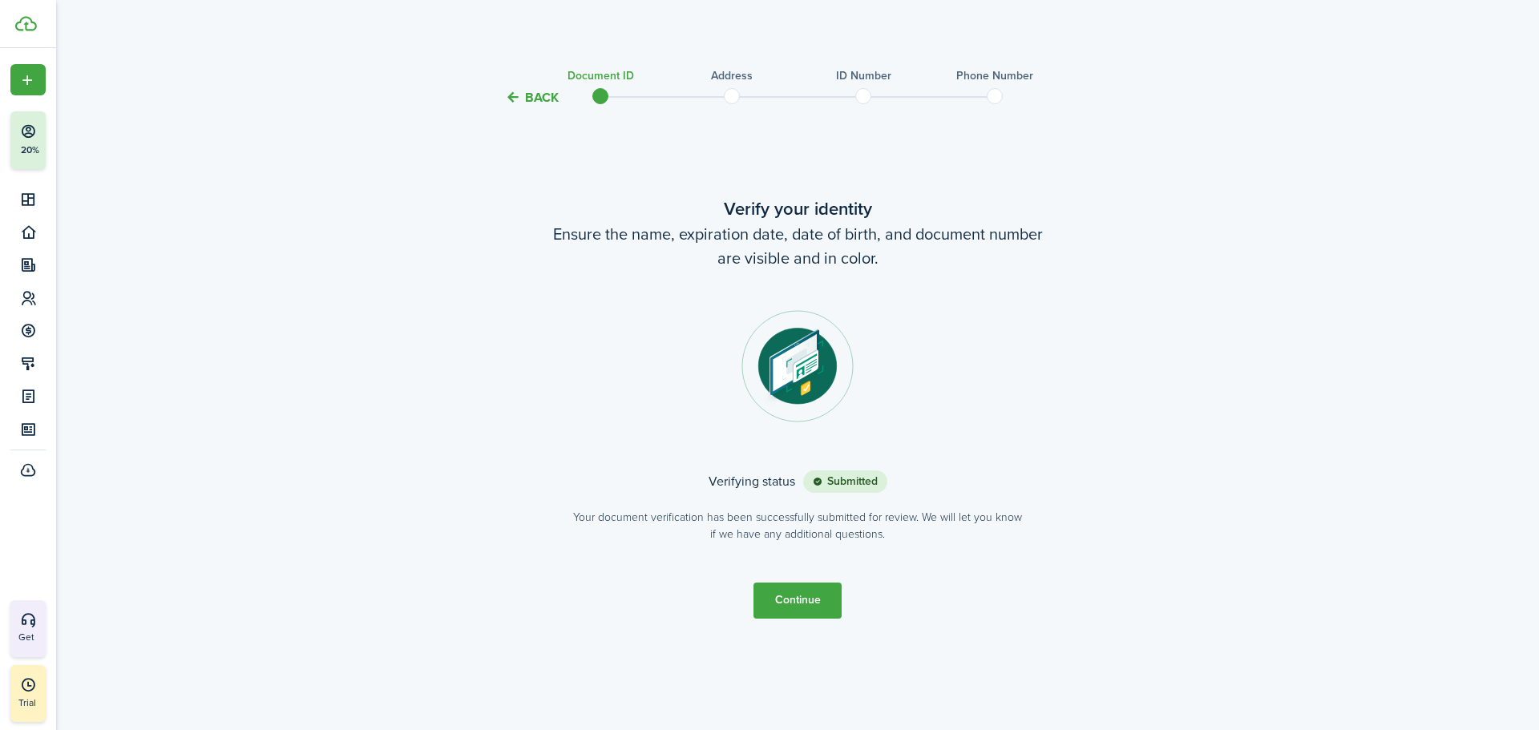
click at [822, 601] on button "Continue" at bounding box center [798, 601] width 88 height 36
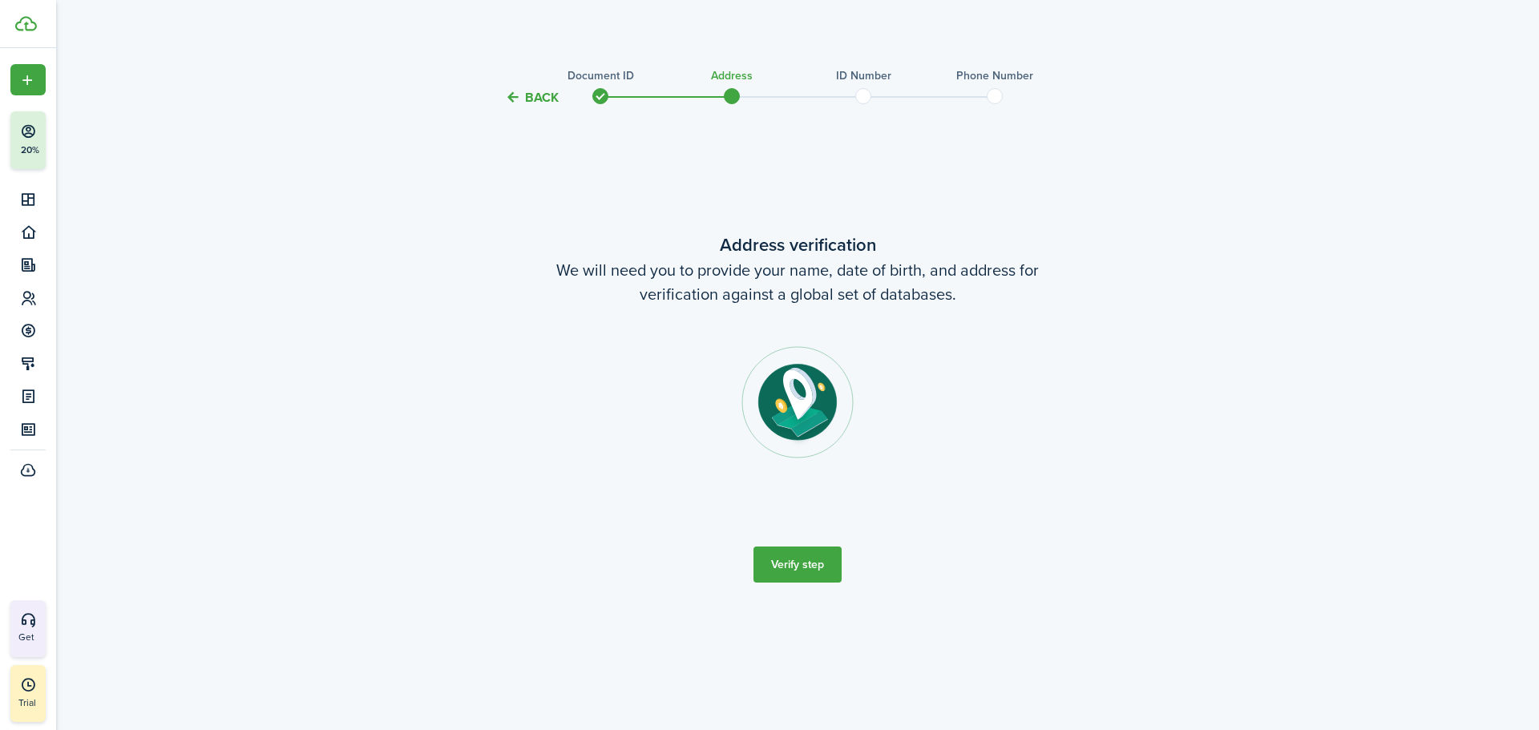
click at [793, 566] on button "Verify step" at bounding box center [798, 565] width 88 height 36
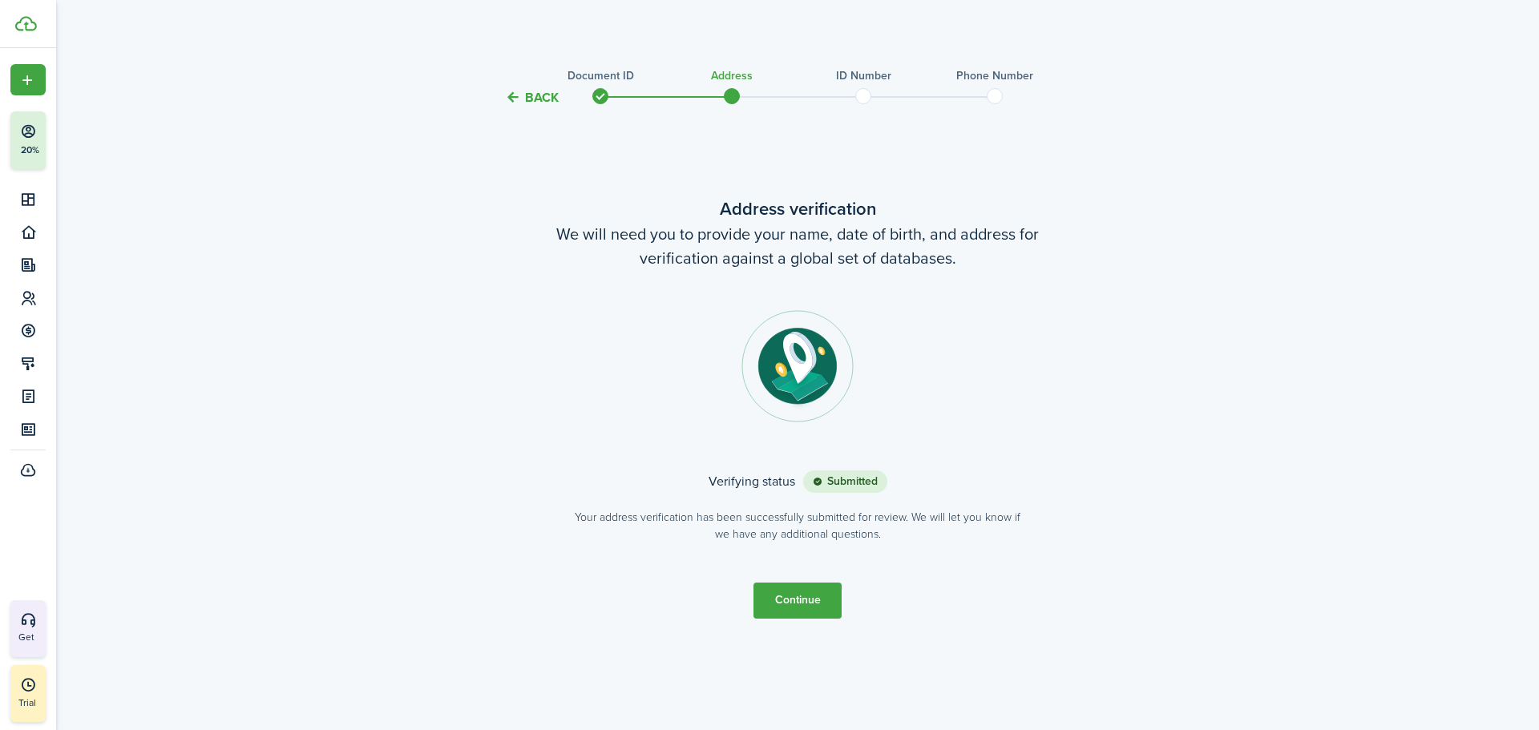
click at [819, 591] on button "Continue" at bounding box center [798, 601] width 88 height 36
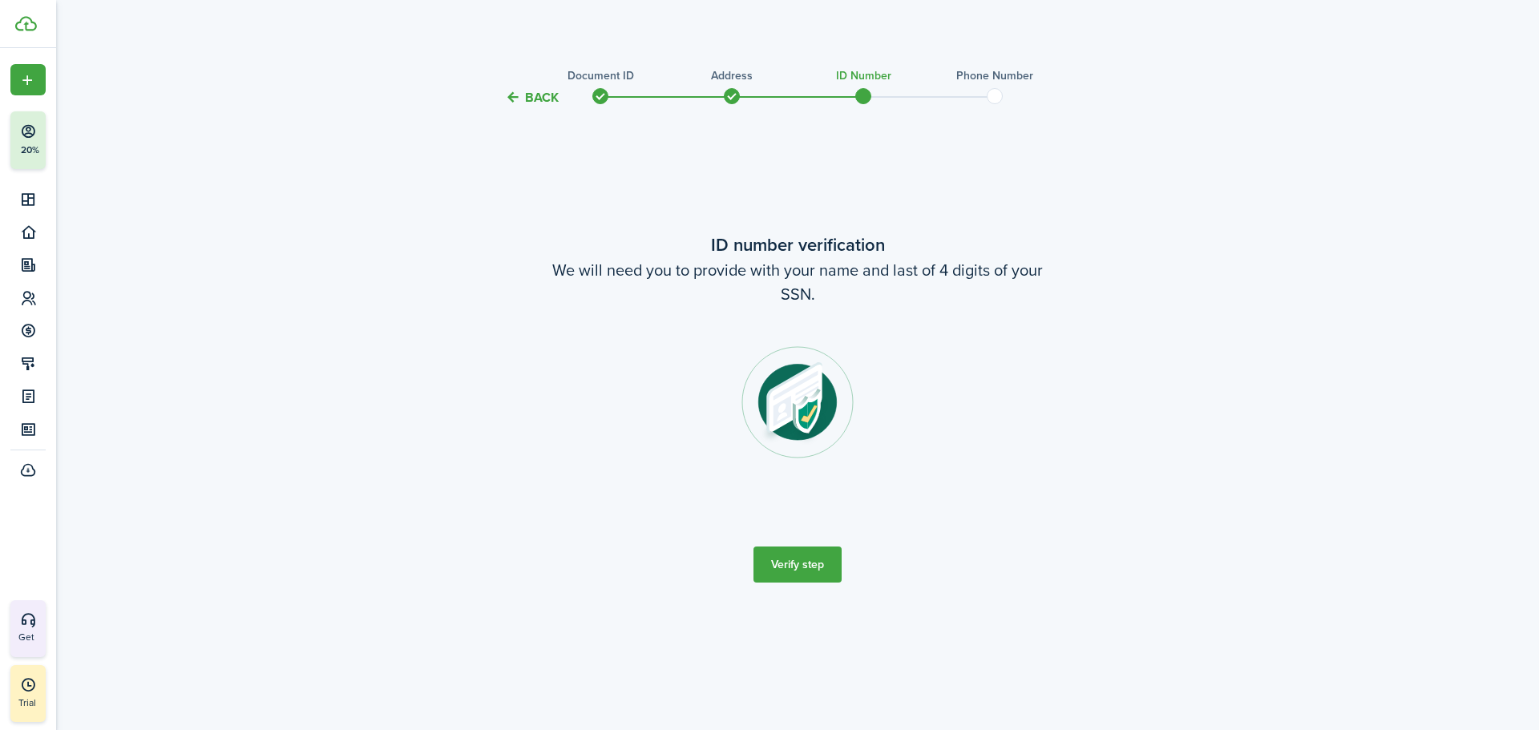
click at [823, 562] on button "Verify step" at bounding box center [798, 565] width 88 height 36
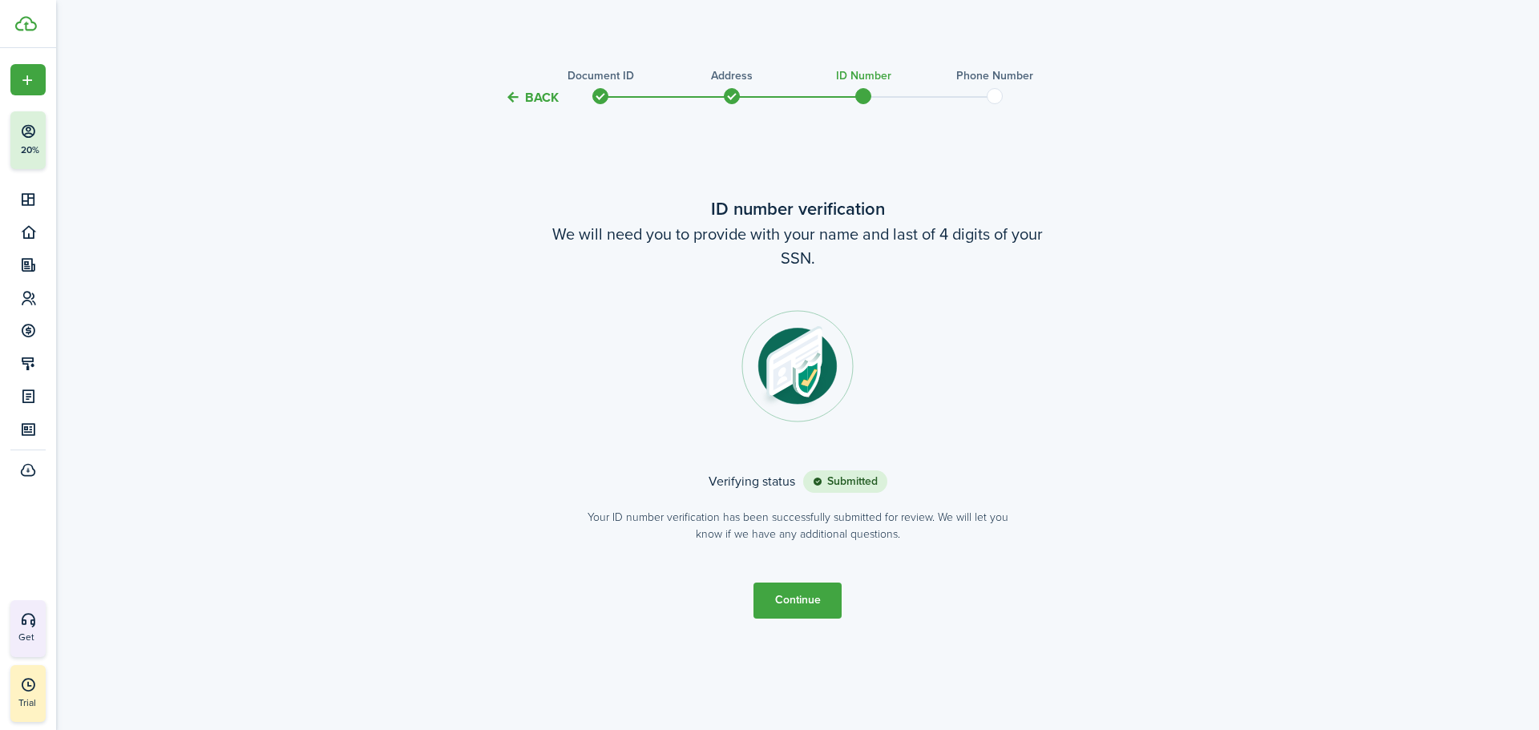
click at [807, 591] on button "Continue" at bounding box center [798, 601] width 88 height 36
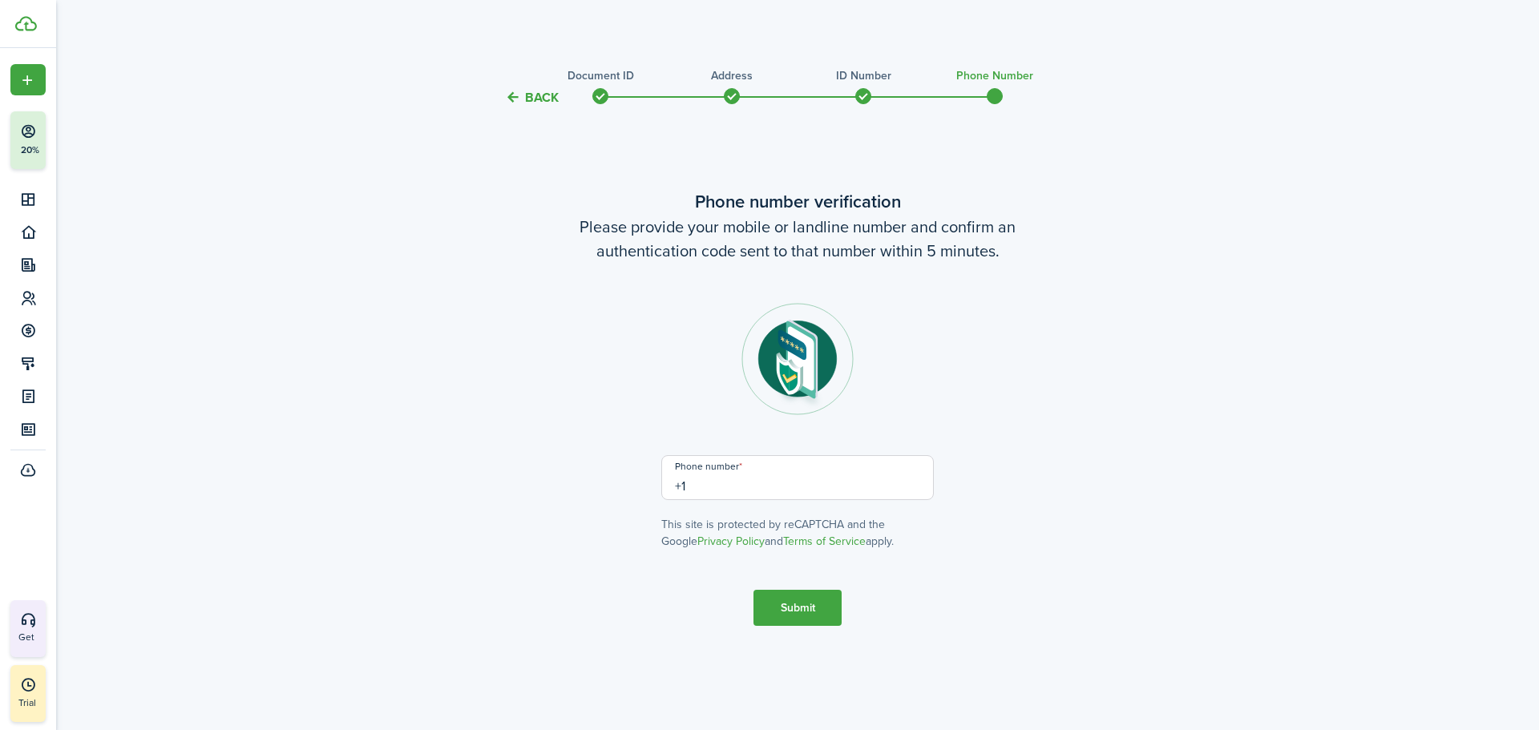
click at [746, 485] on input "+1" at bounding box center [797, 477] width 273 height 45
type input "[PHONE_NUMBER]"
click at [805, 599] on button "Submit" at bounding box center [798, 608] width 88 height 36
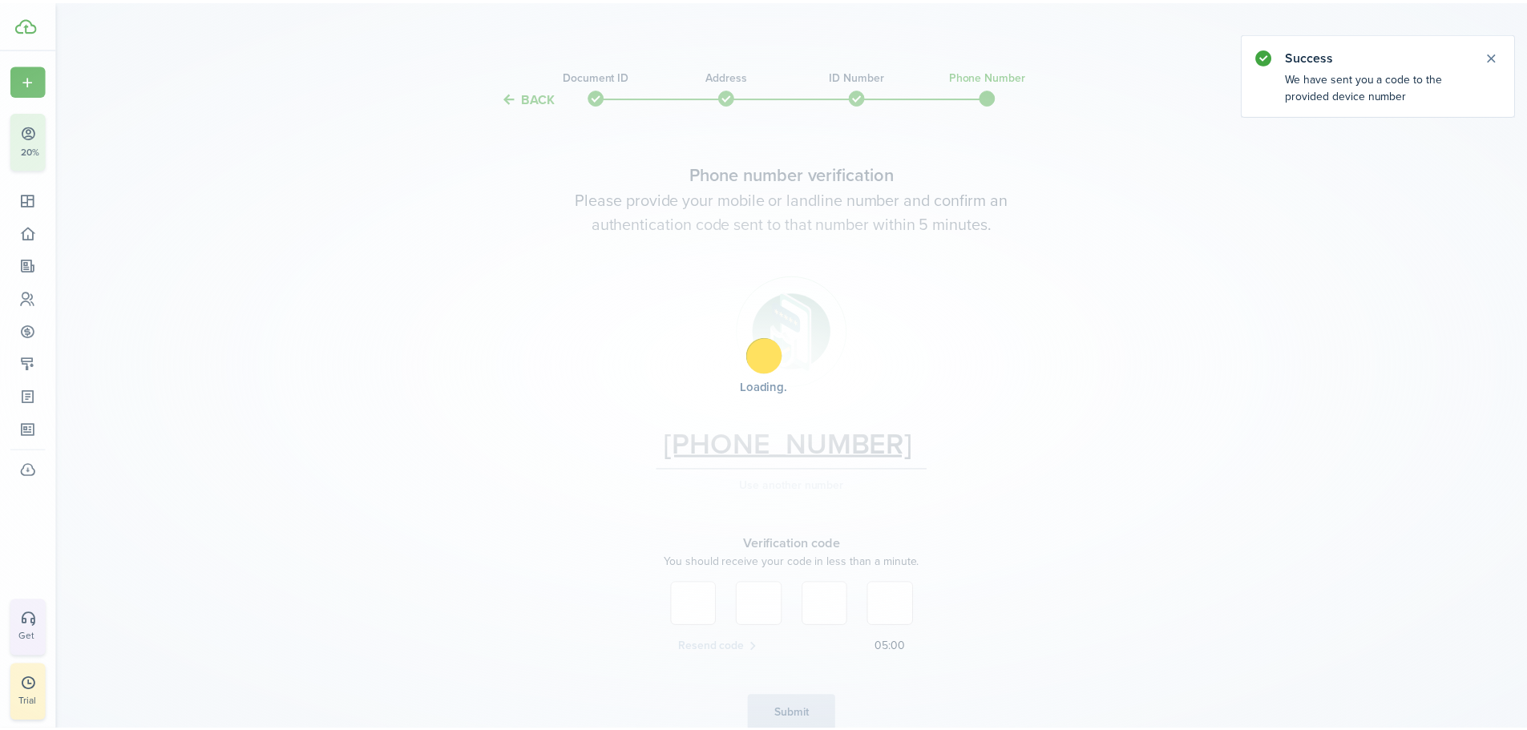
scroll to position [79, 0]
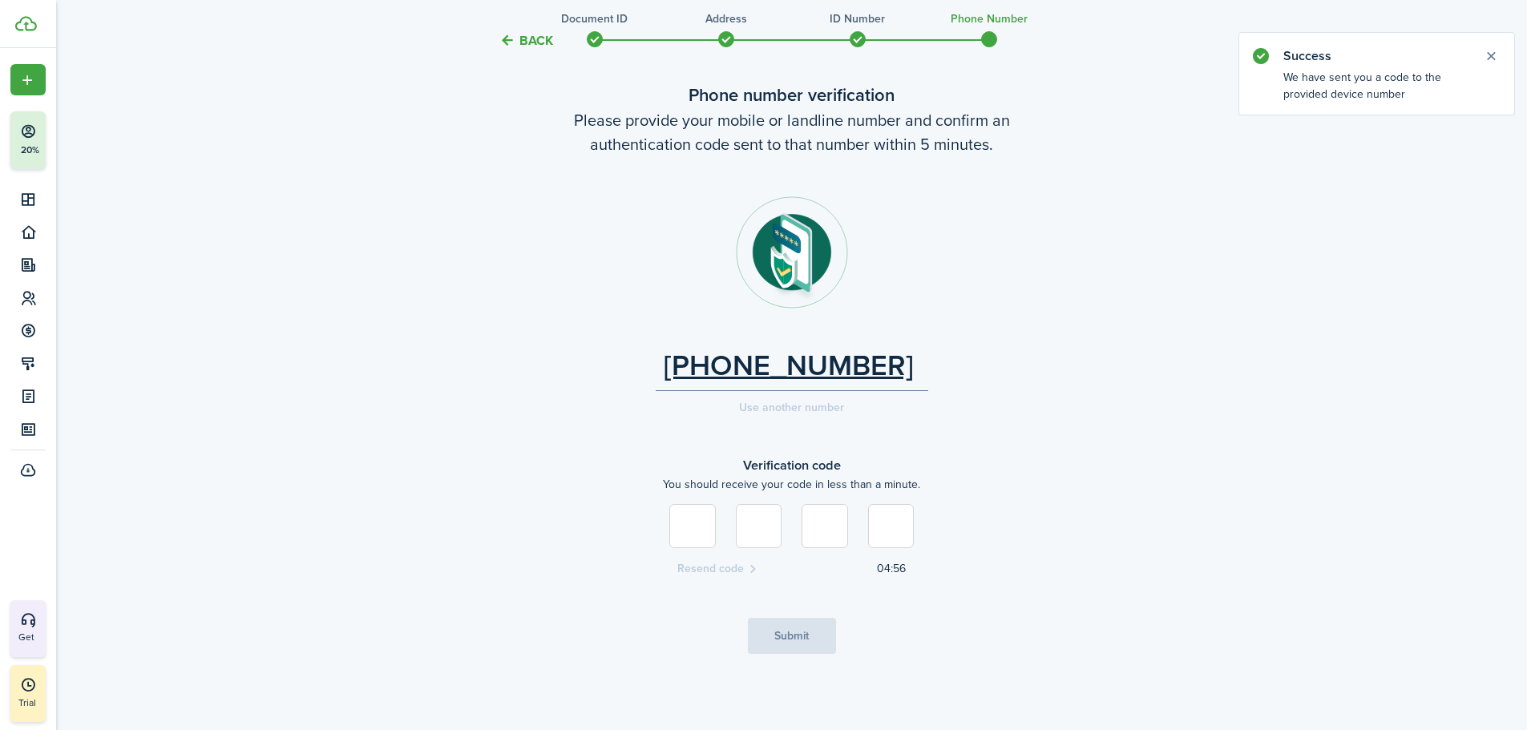
type input "2"
type input "9"
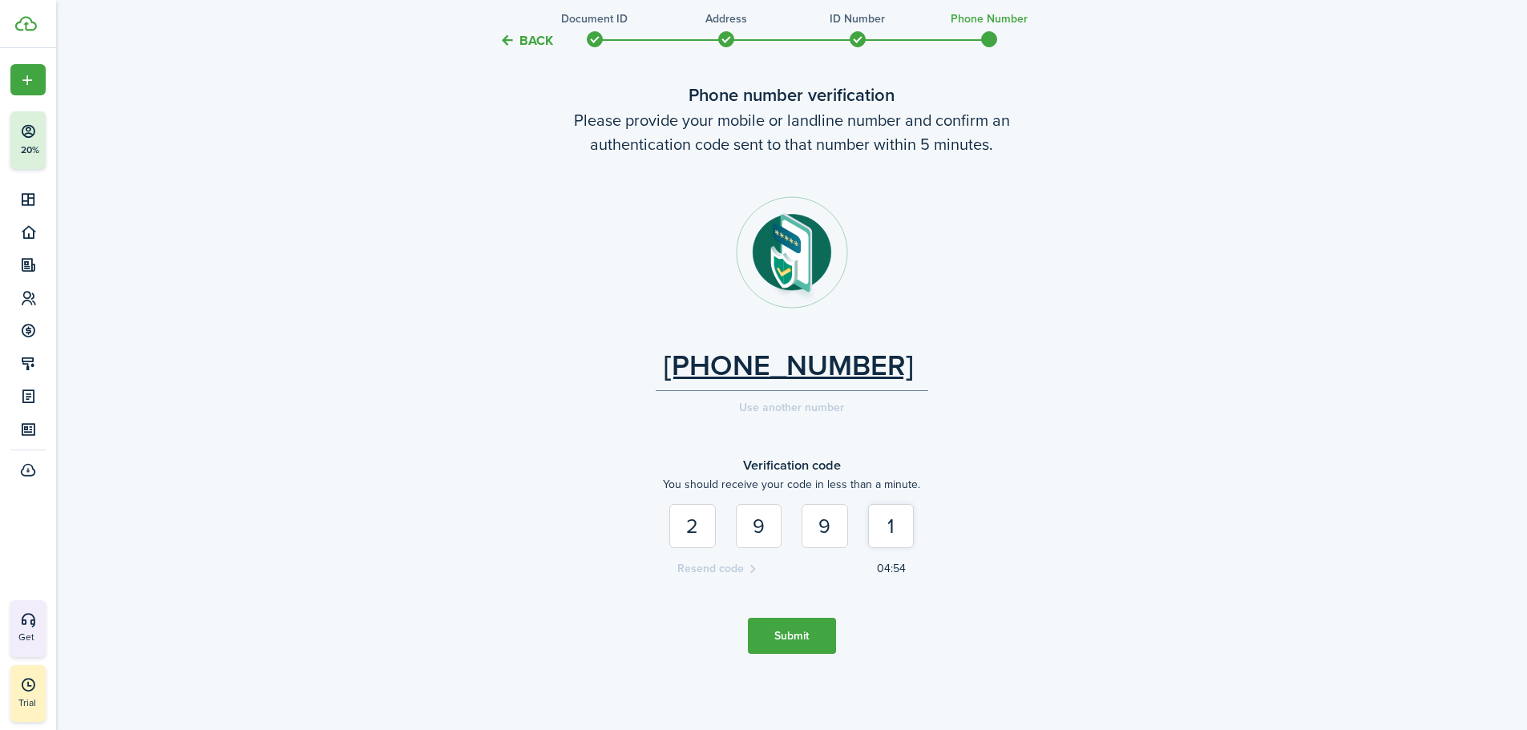
type input "1"
click at [795, 627] on button "Submit" at bounding box center [792, 636] width 88 height 36
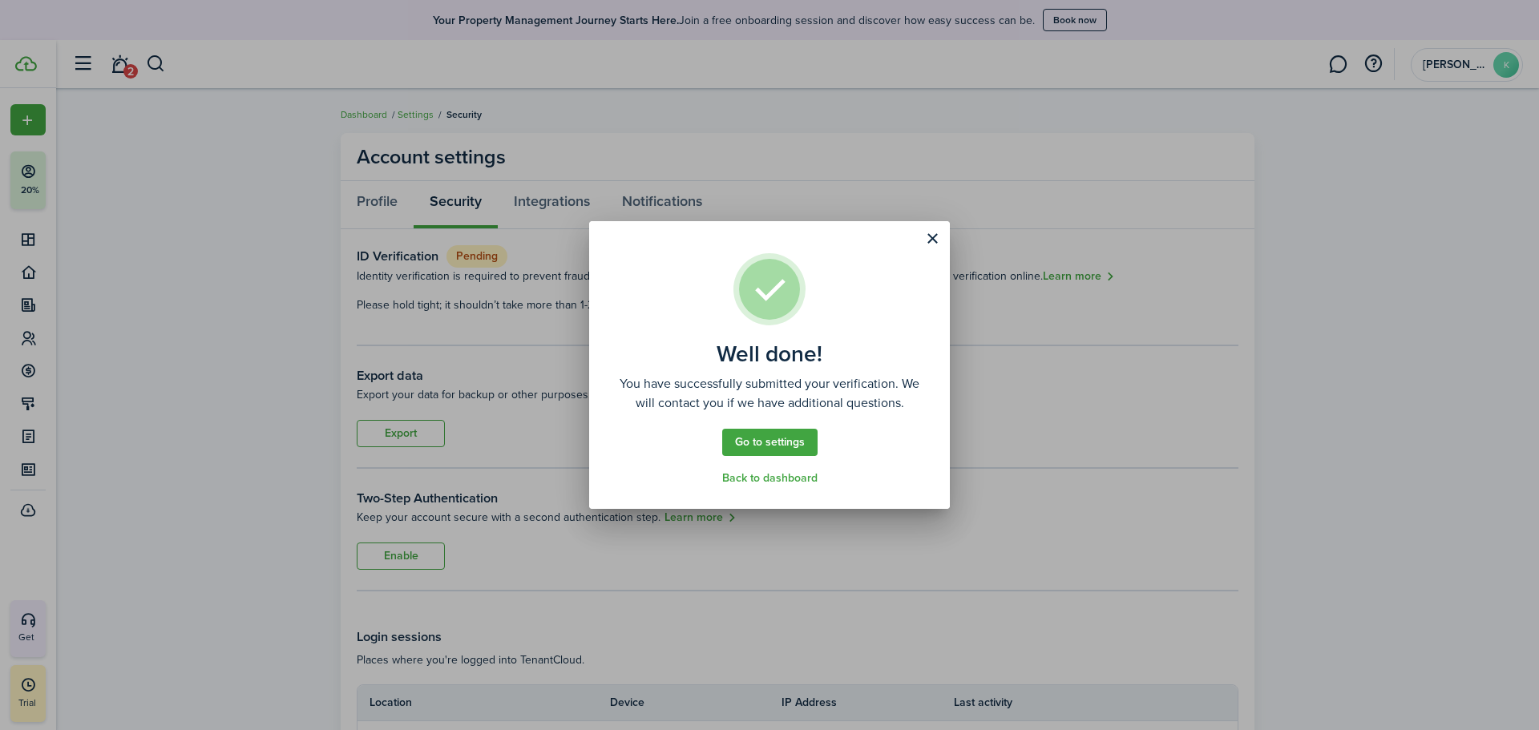
click at [784, 472] on link "Back to dashboard" at bounding box center [769, 478] width 95 height 13
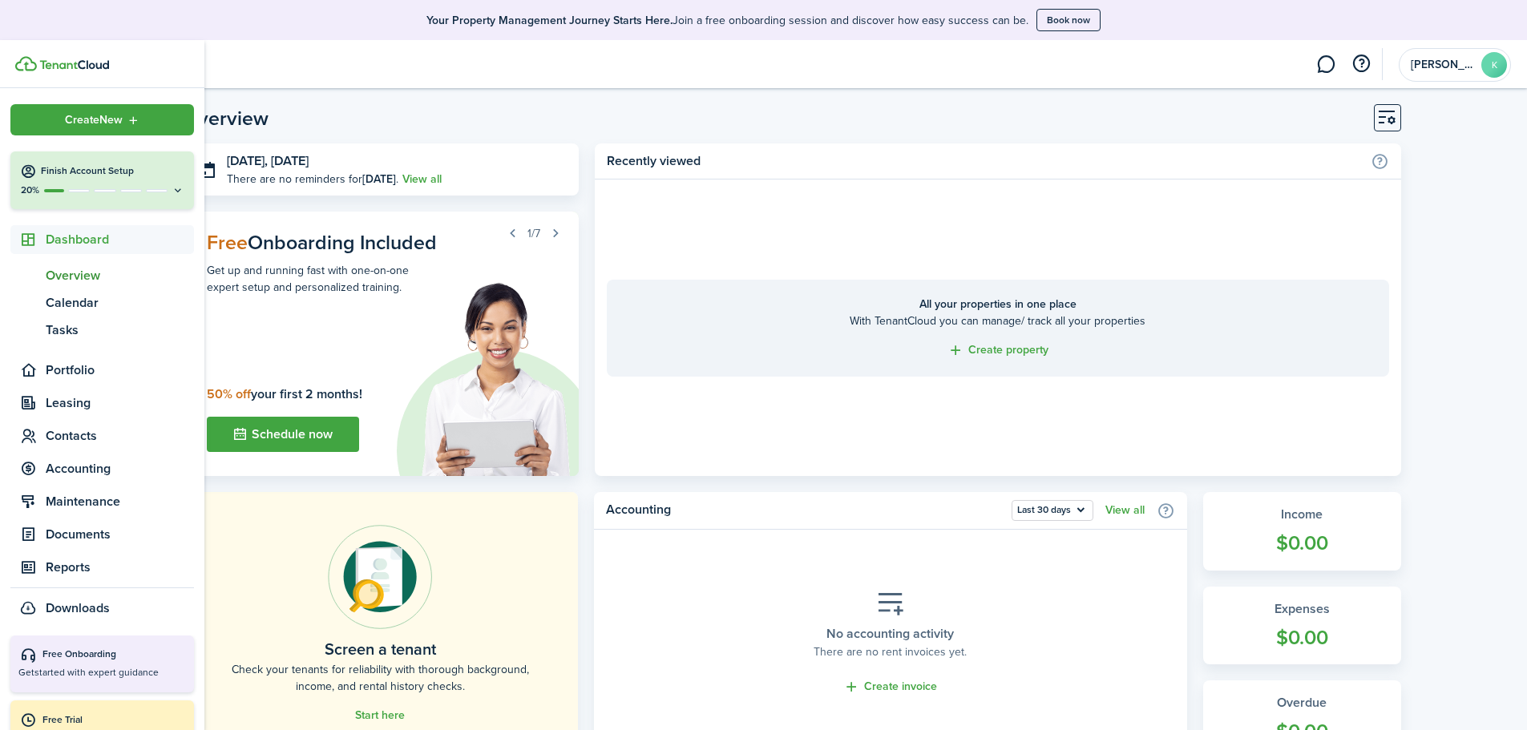
click at [172, 187] on icon at bounding box center [178, 190] width 13 height 12
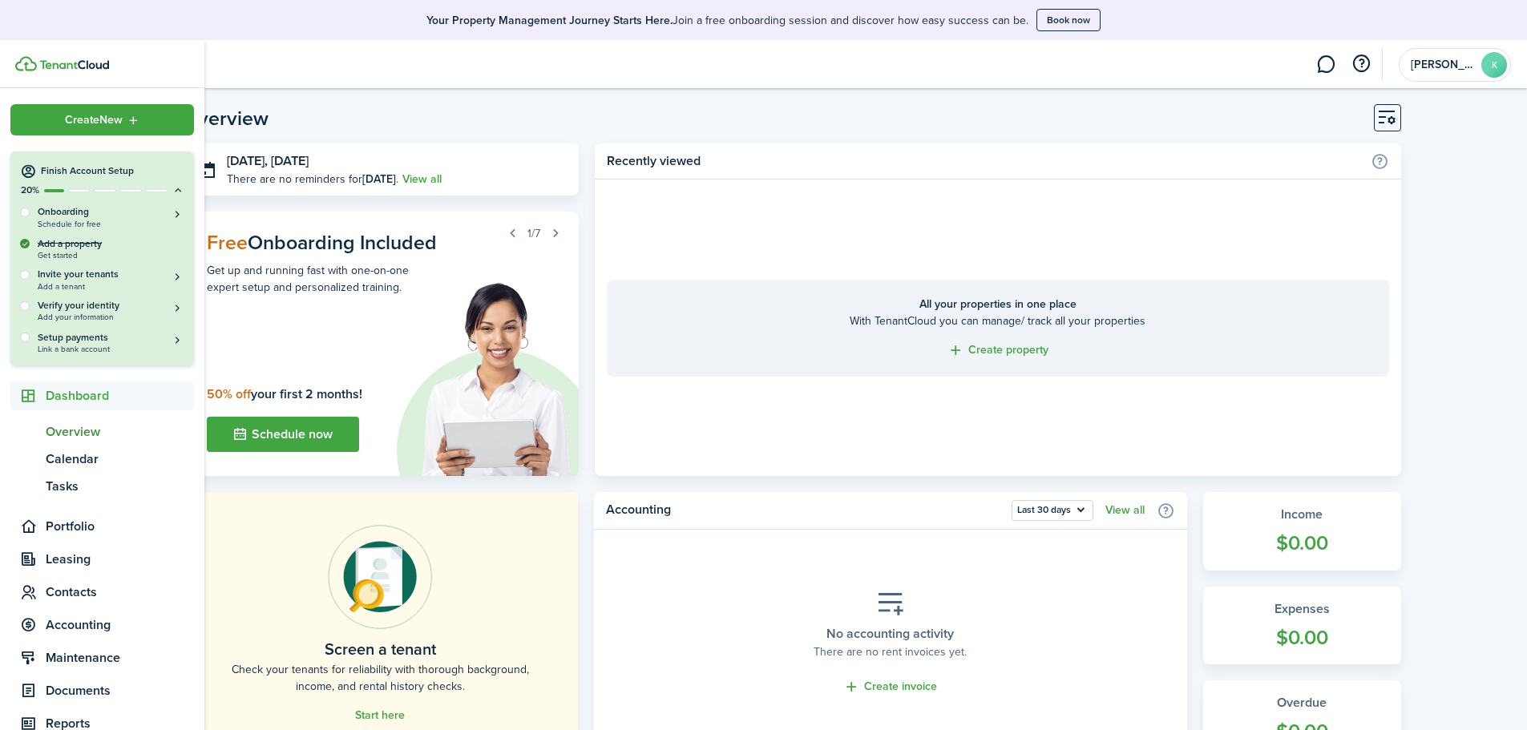
click at [172, 188] on icon at bounding box center [178, 190] width 13 height 12
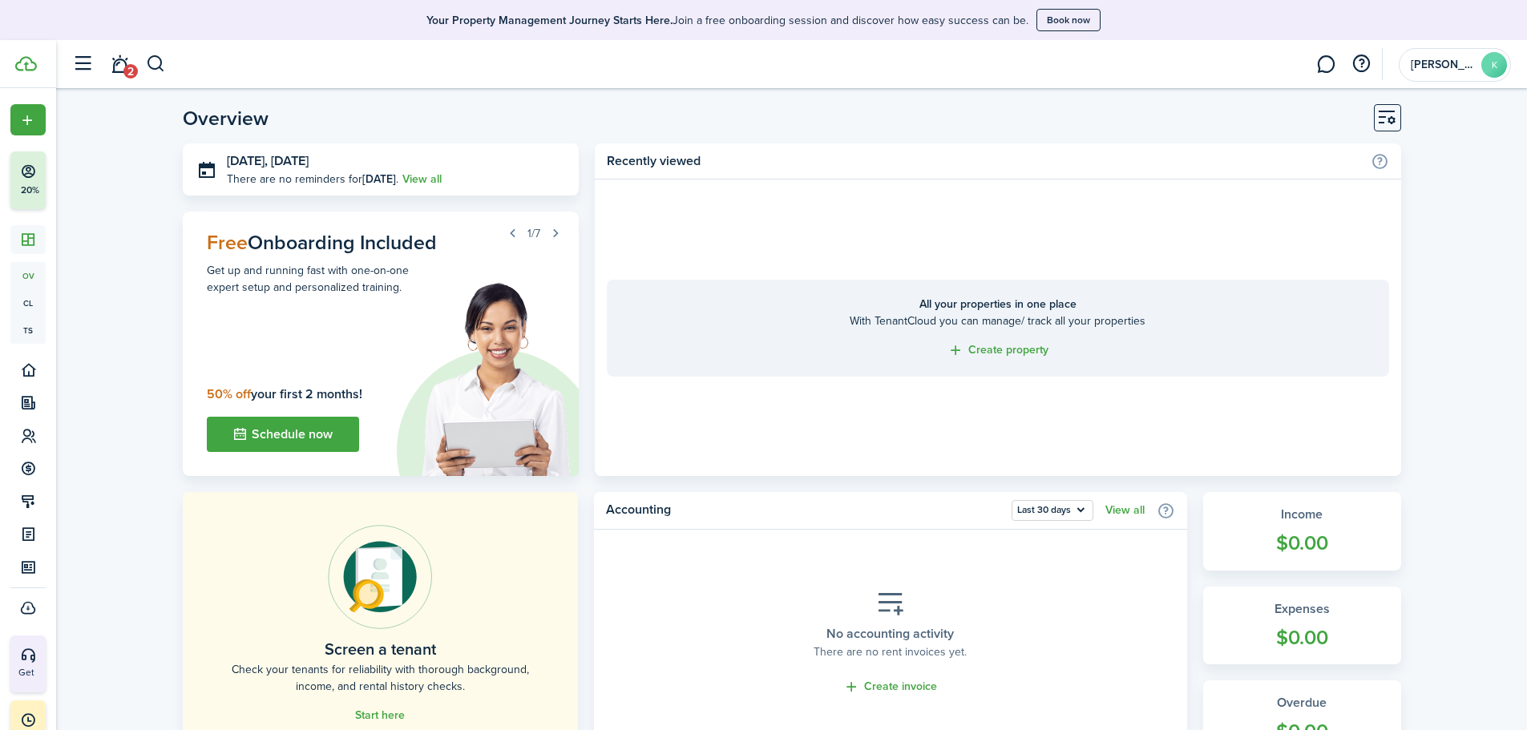
click at [88, 65] on button "button" at bounding box center [82, 64] width 30 height 30
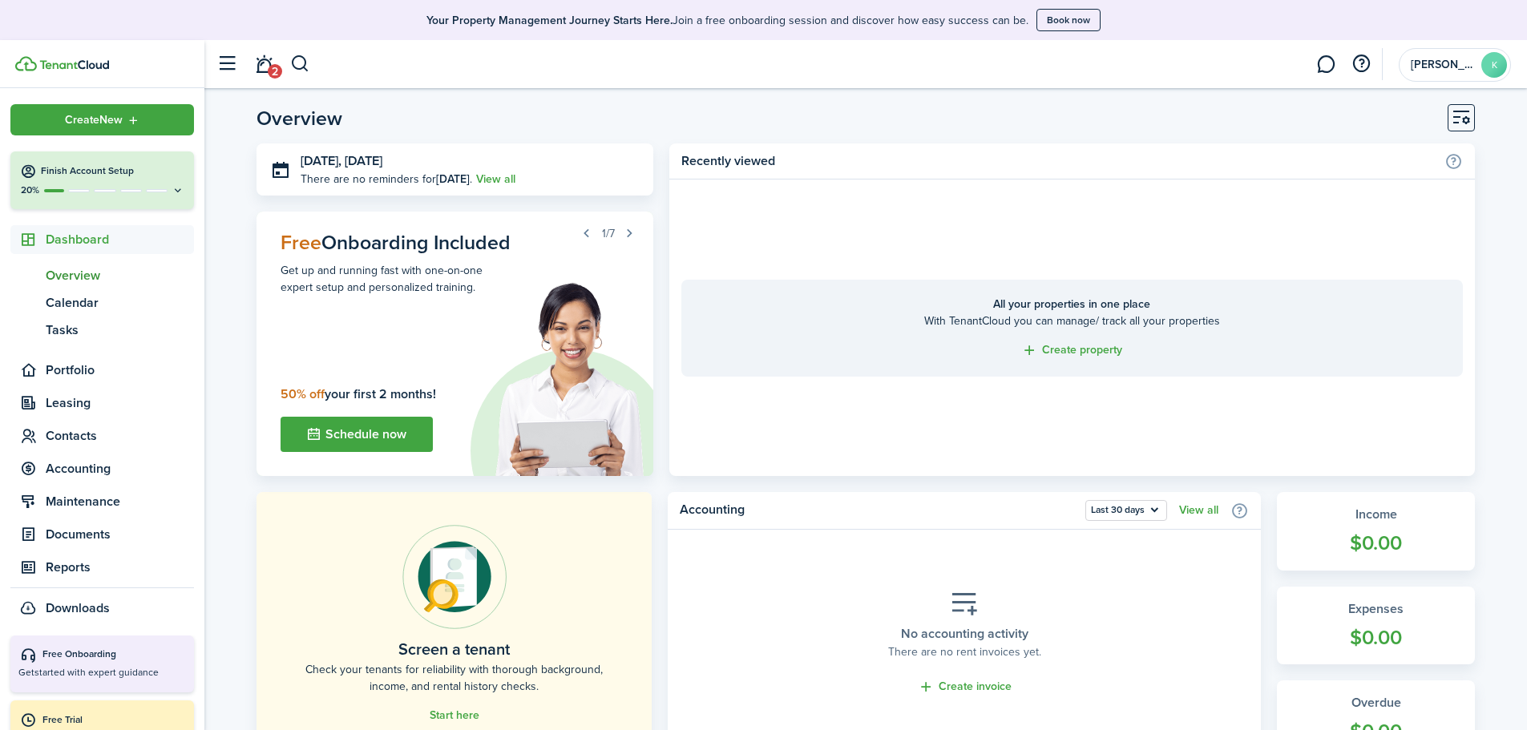
click at [1110, 126] on header-page "Overview" at bounding box center [866, 123] width 1219 height 39
click at [1061, 347] on link "Create property" at bounding box center [1071, 351] width 101 height 18
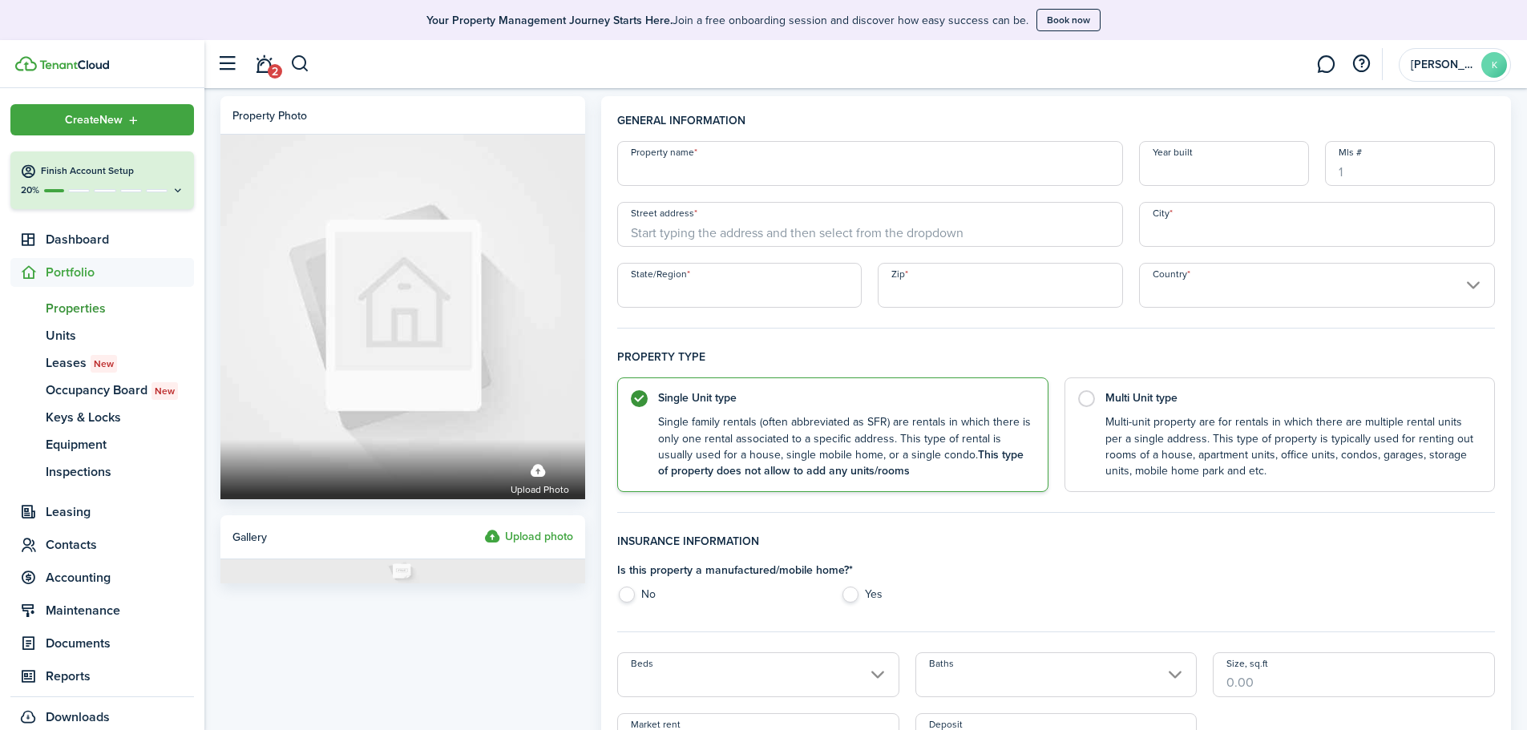
click at [263, 67] on link "2" at bounding box center [264, 64] width 30 height 41
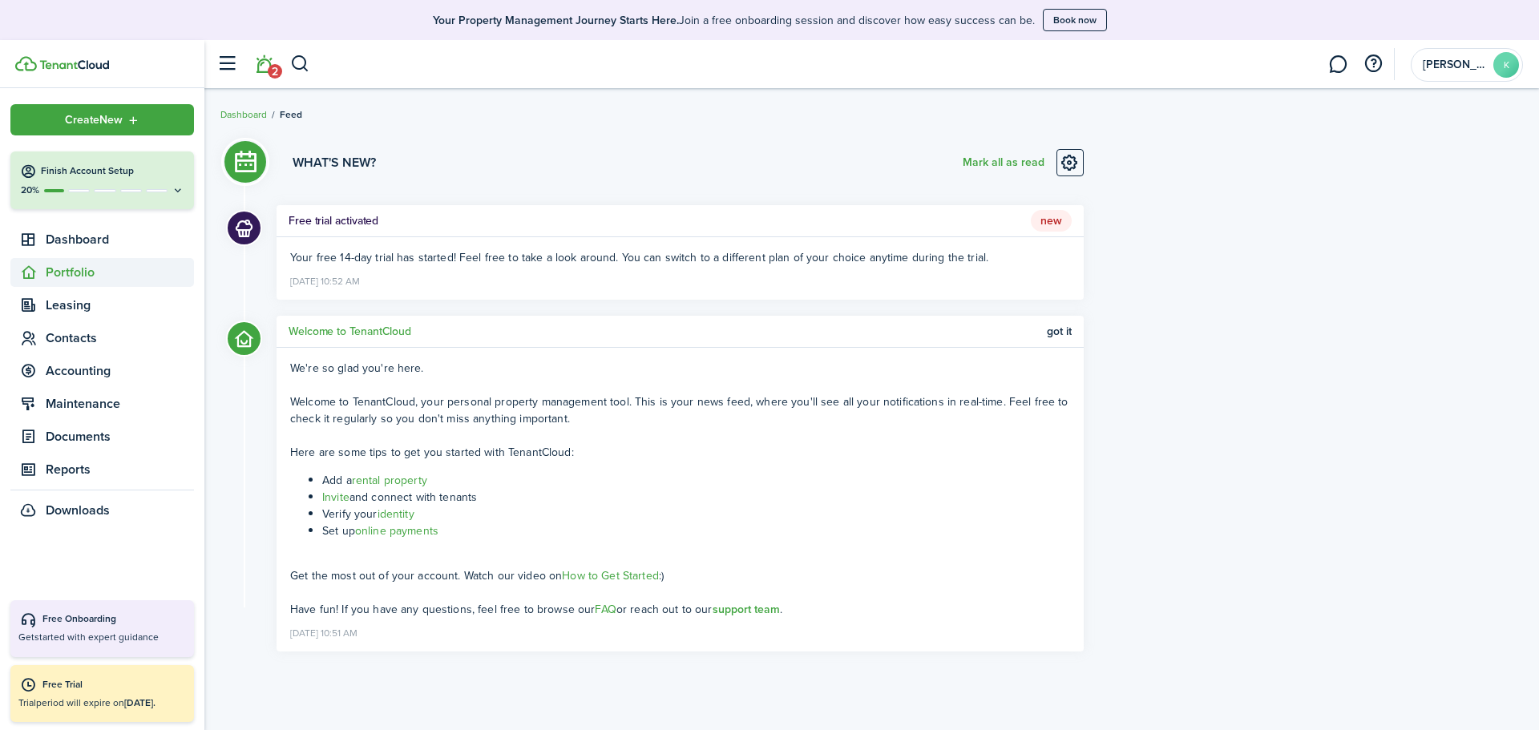
click at [66, 270] on span "Portfolio" at bounding box center [120, 272] width 148 height 19
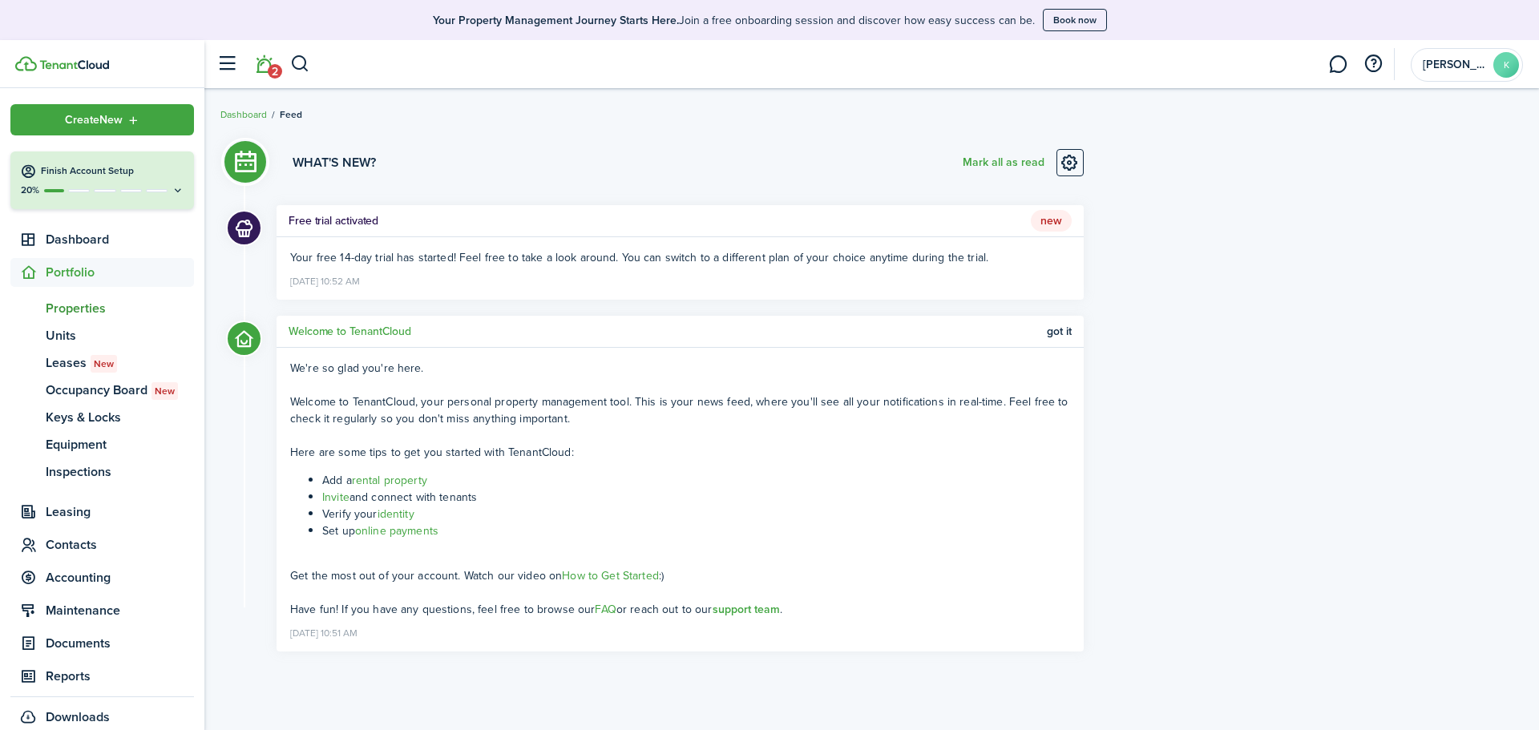
click at [84, 301] on span "Properties" at bounding box center [120, 308] width 148 height 19
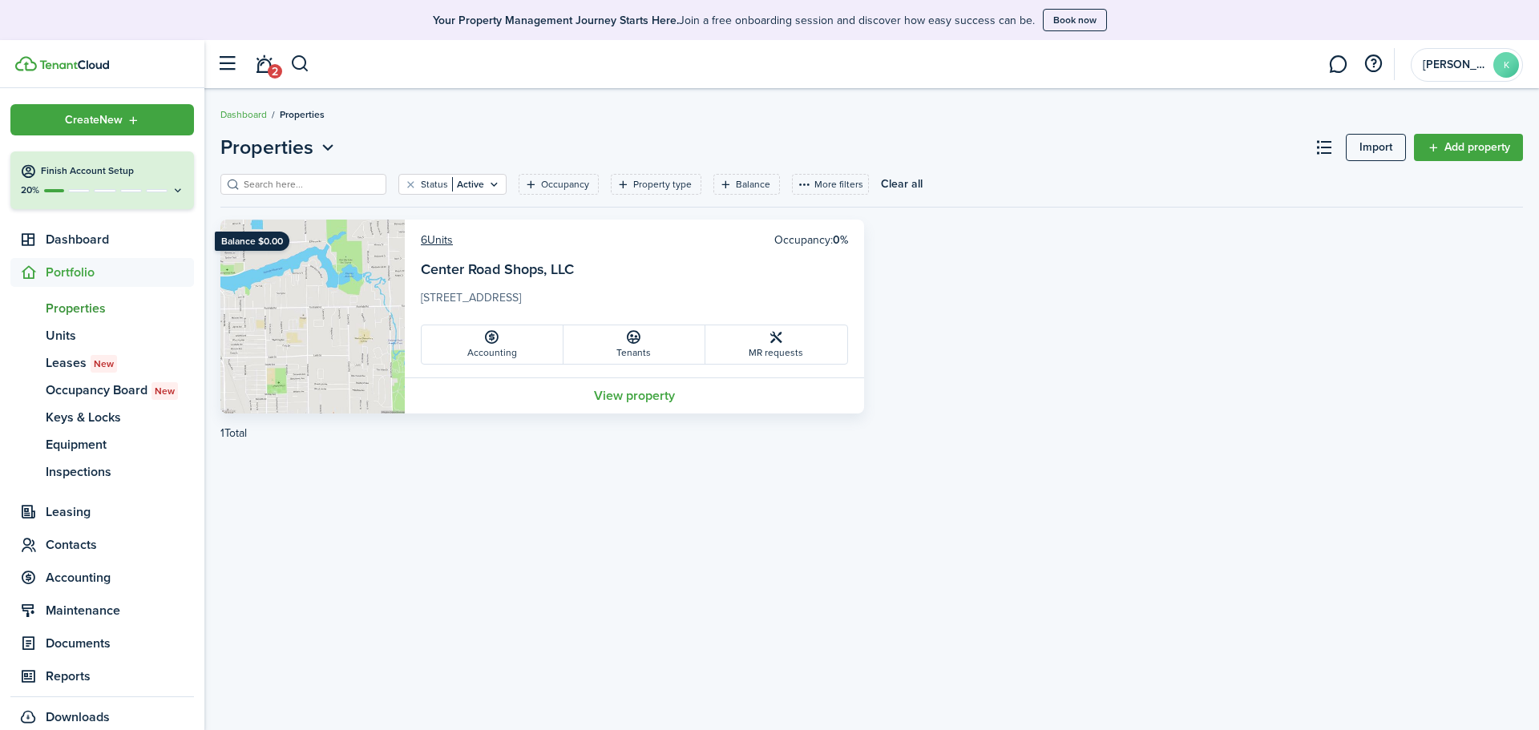
click at [638, 342] on icon at bounding box center [633, 338] width 17 height 16
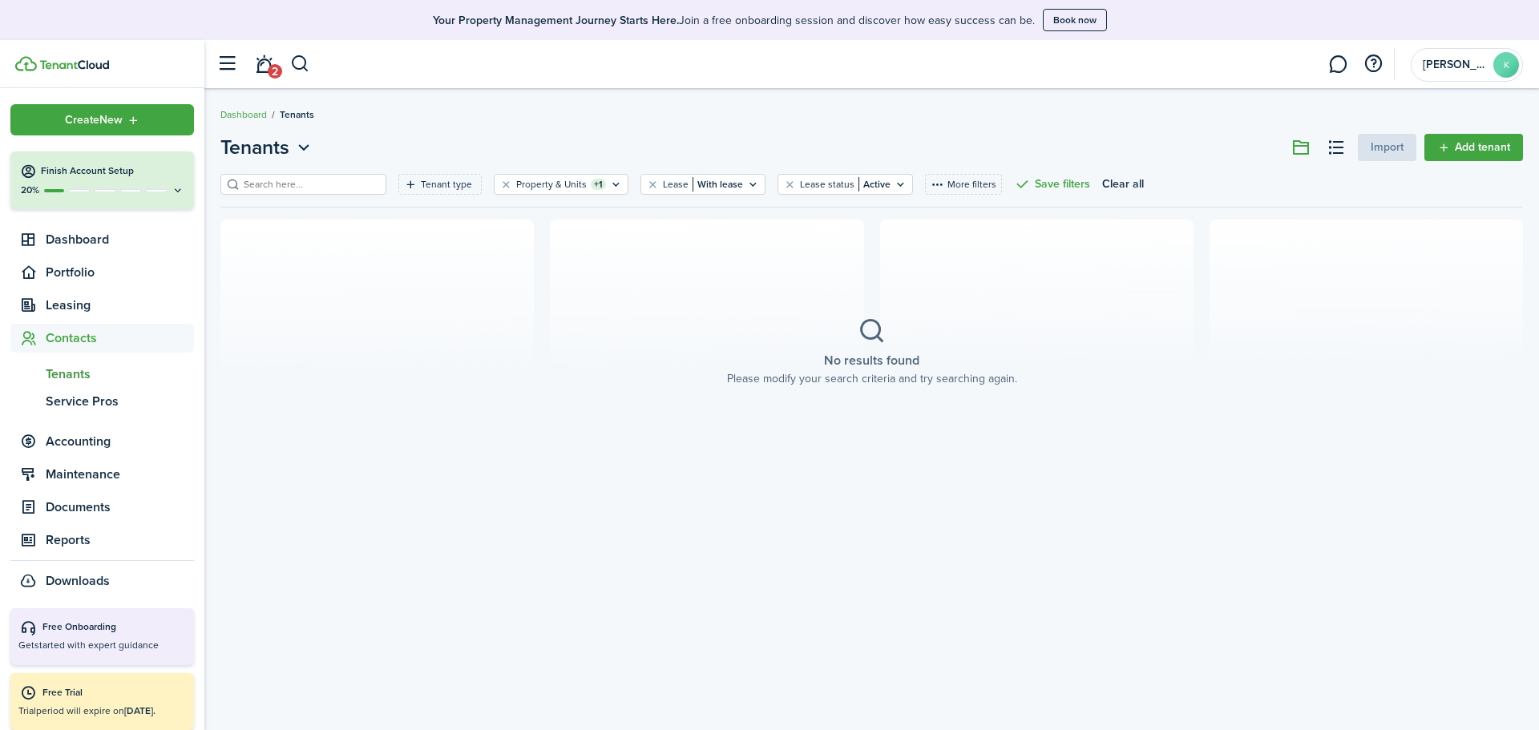
click at [302, 147] on icon "Open menu" at bounding box center [303, 148] width 21 height 20
click at [930, 322] on div "No results found Please modify your search criteria and try searching again." at bounding box center [872, 352] width 314 height 95
click at [99, 277] on span "Portfolio" at bounding box center [120, 272] width 148 height 19
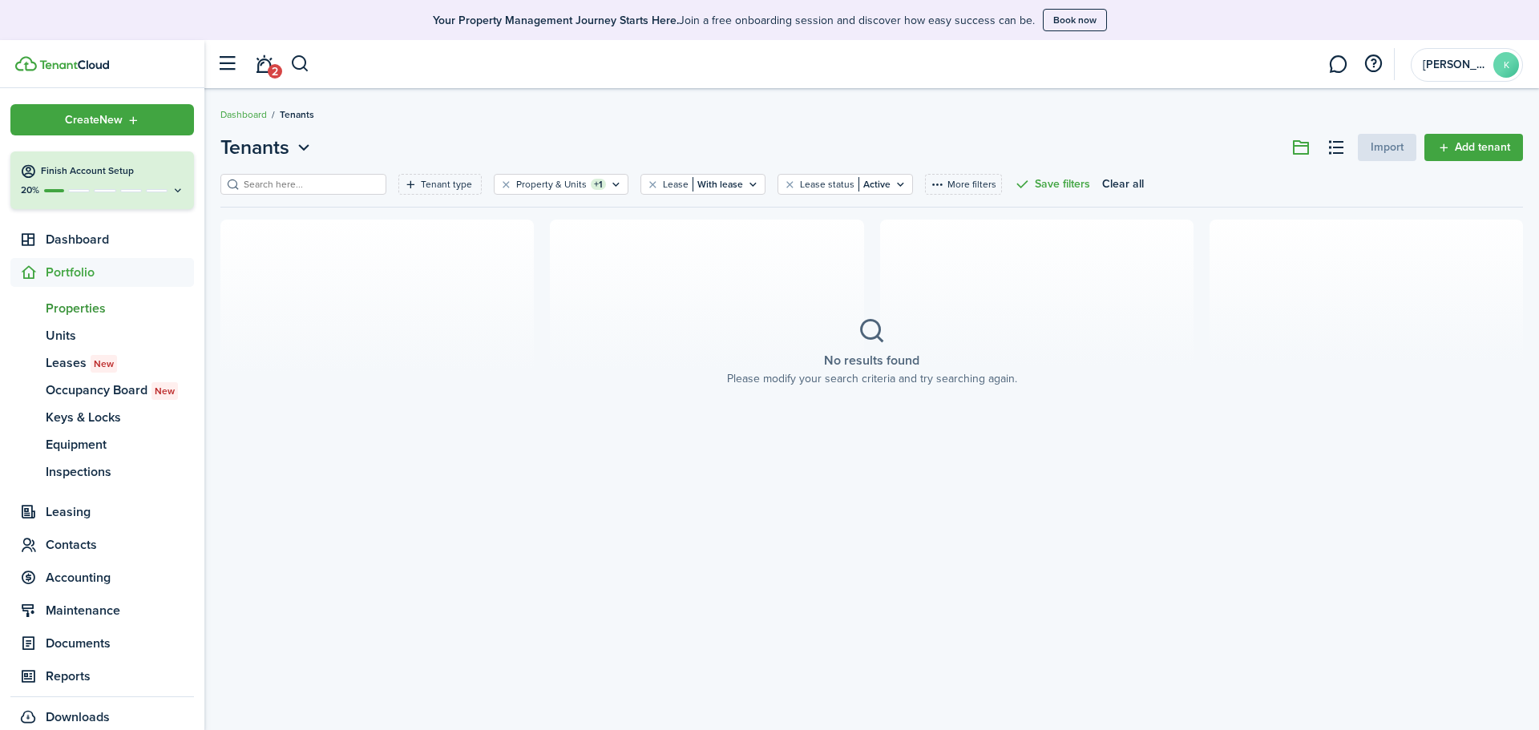
click at [95, 302] on span "Properties" at bounding box center [120, 308] width 148 height 19
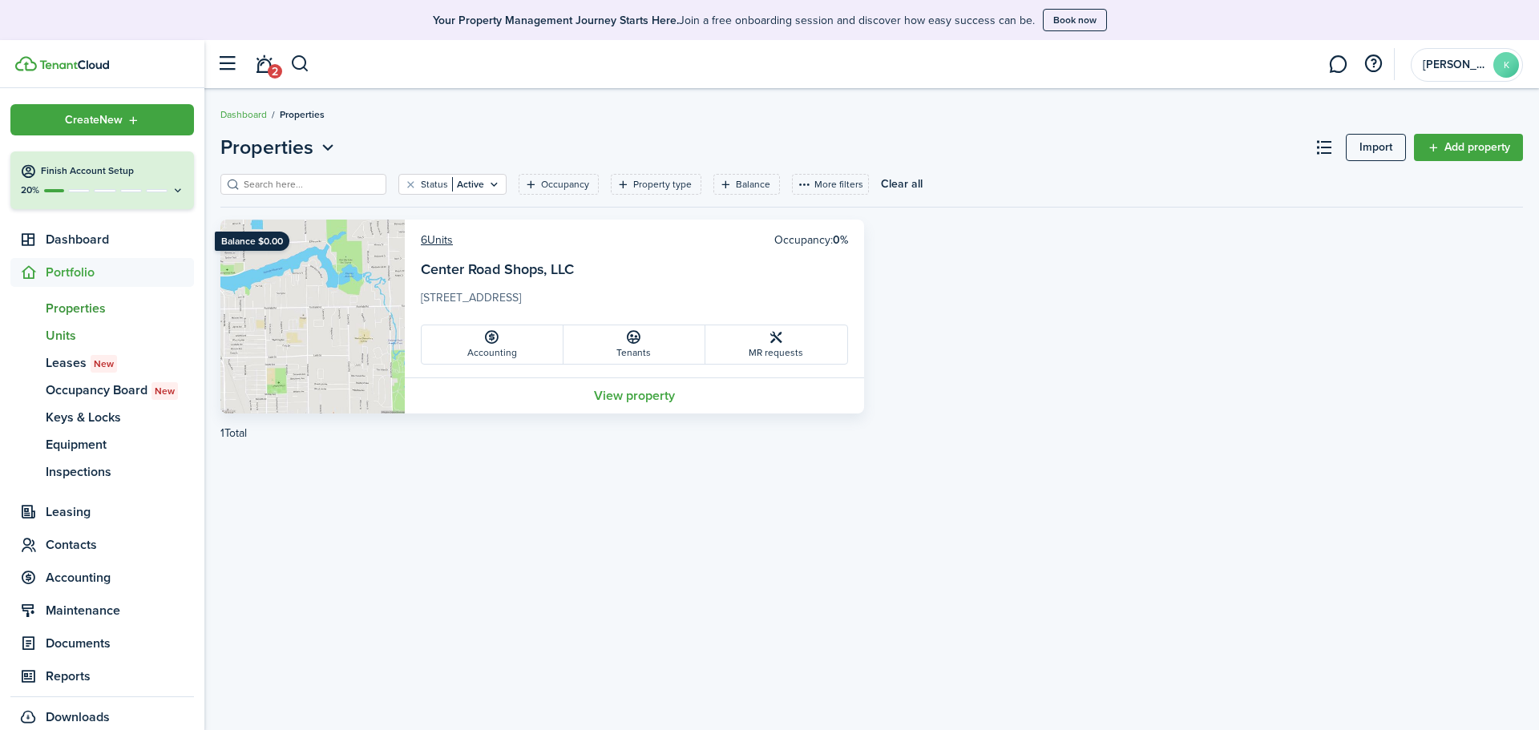
click at [68, 336] on span "Units" at bounding box center [120, 335] width 148 height 19
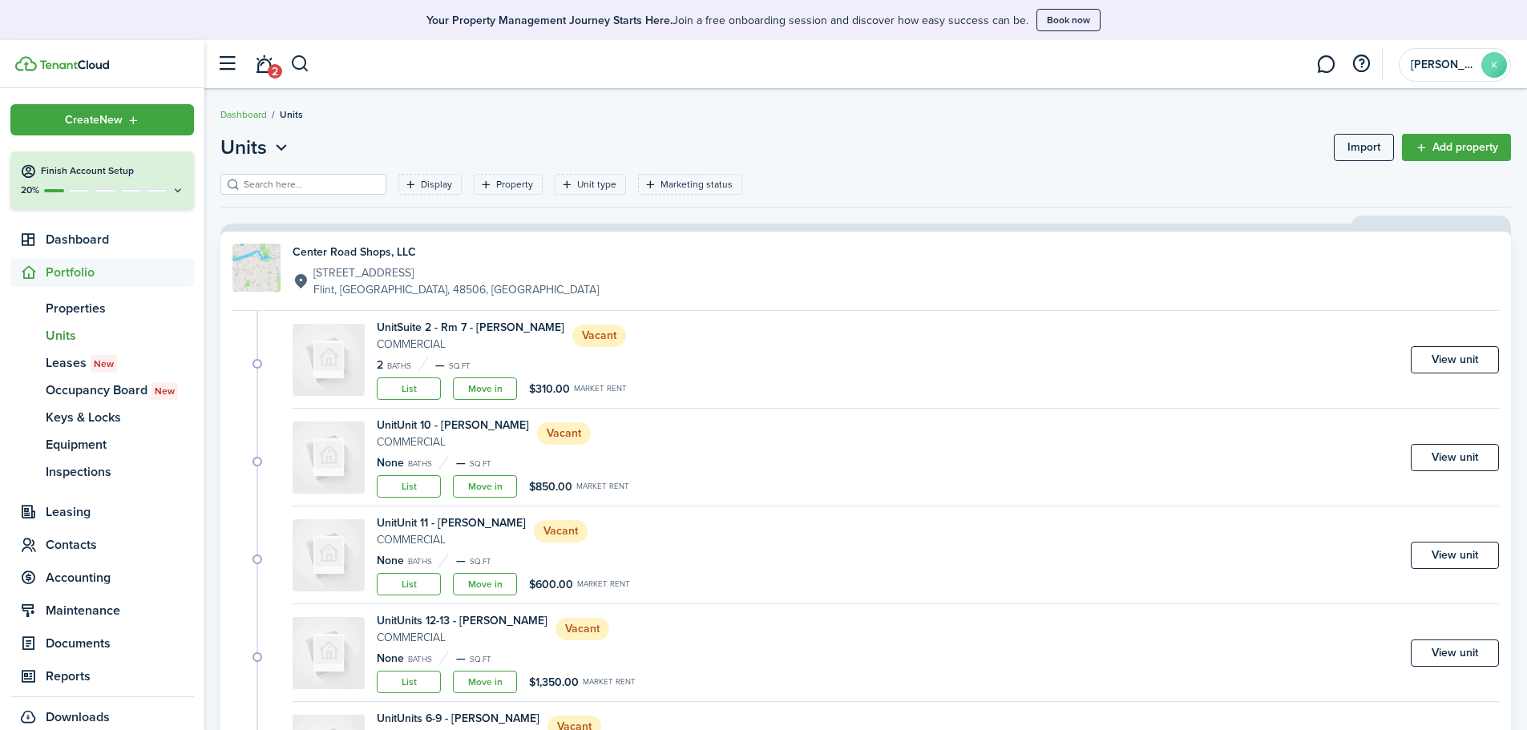
click at [1426, 358] on link "View unit" at bounding box center [1455, 359] width 88 height 27
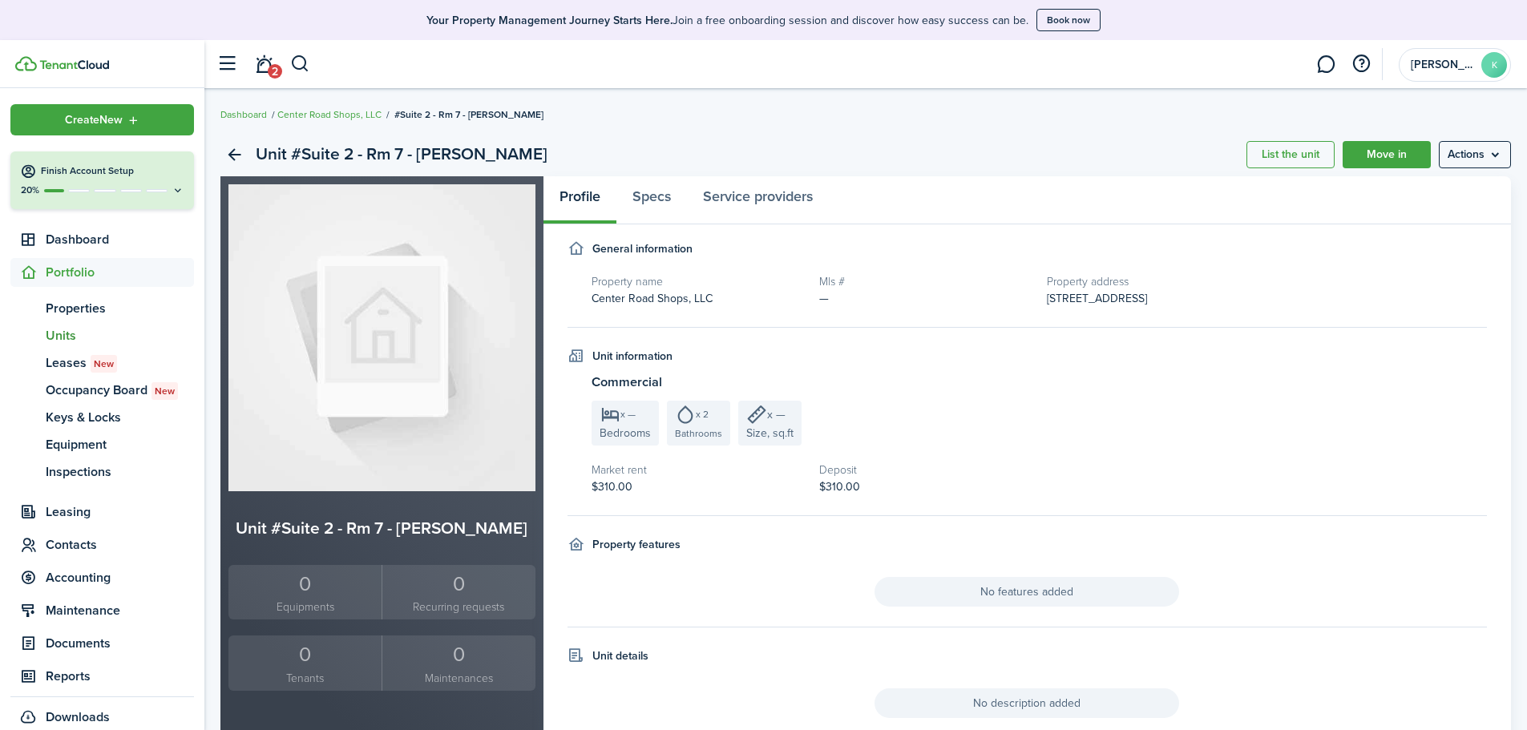
click at [1469, 159] on menu-btn "Actions" at bounding box center [1475, 154] width 72 height 27
click at [1295, 253] on div "General information" at bounding box center [1028, 249] width 920 height 17
click at [656, 192] on link "Specs" at bounding box center [652, 200] width 71 height 48
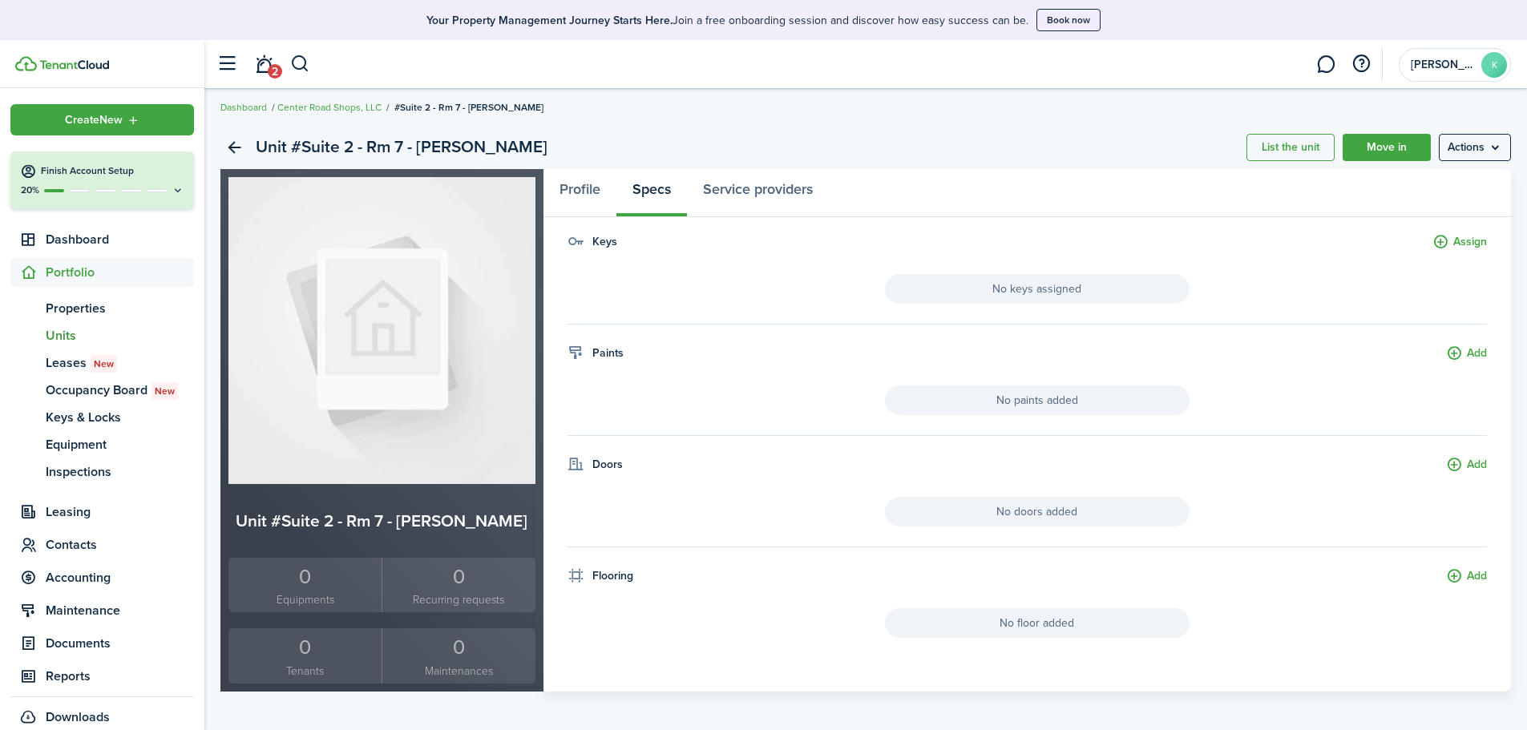
scroll to position [13, 0]
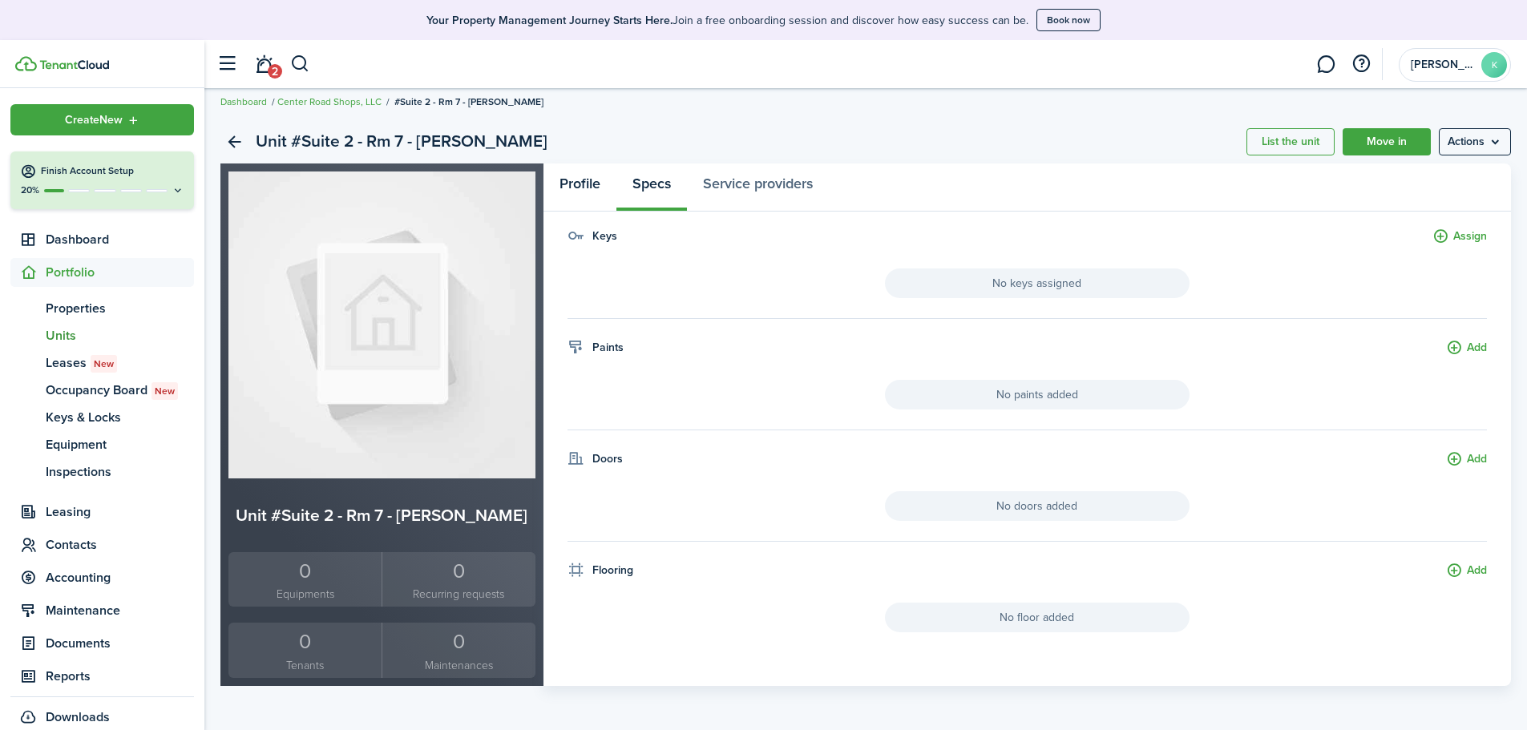
click at [593, 188] on link "Profile" at bounding box center [580, 188] width 73 height 48
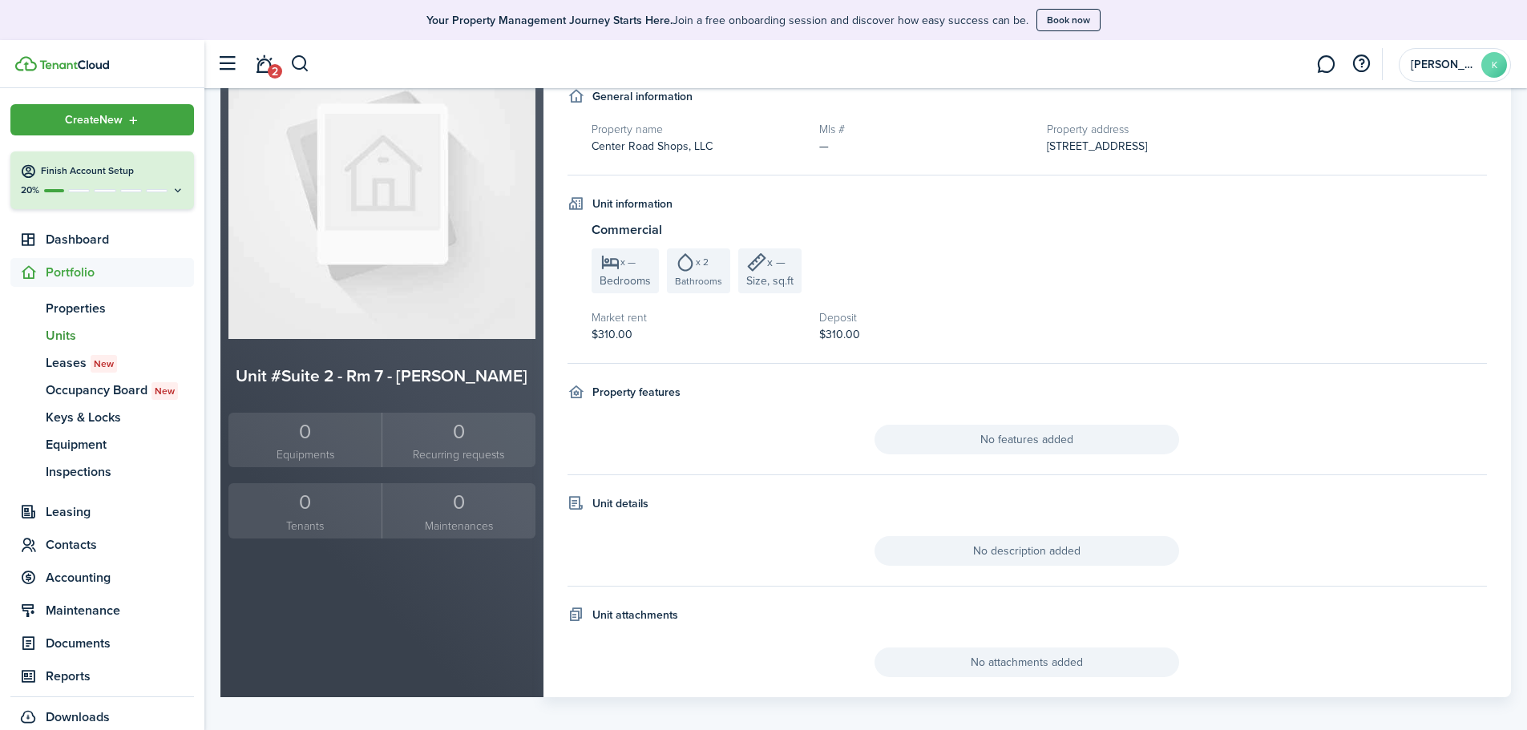
scroll to position [164, 0]
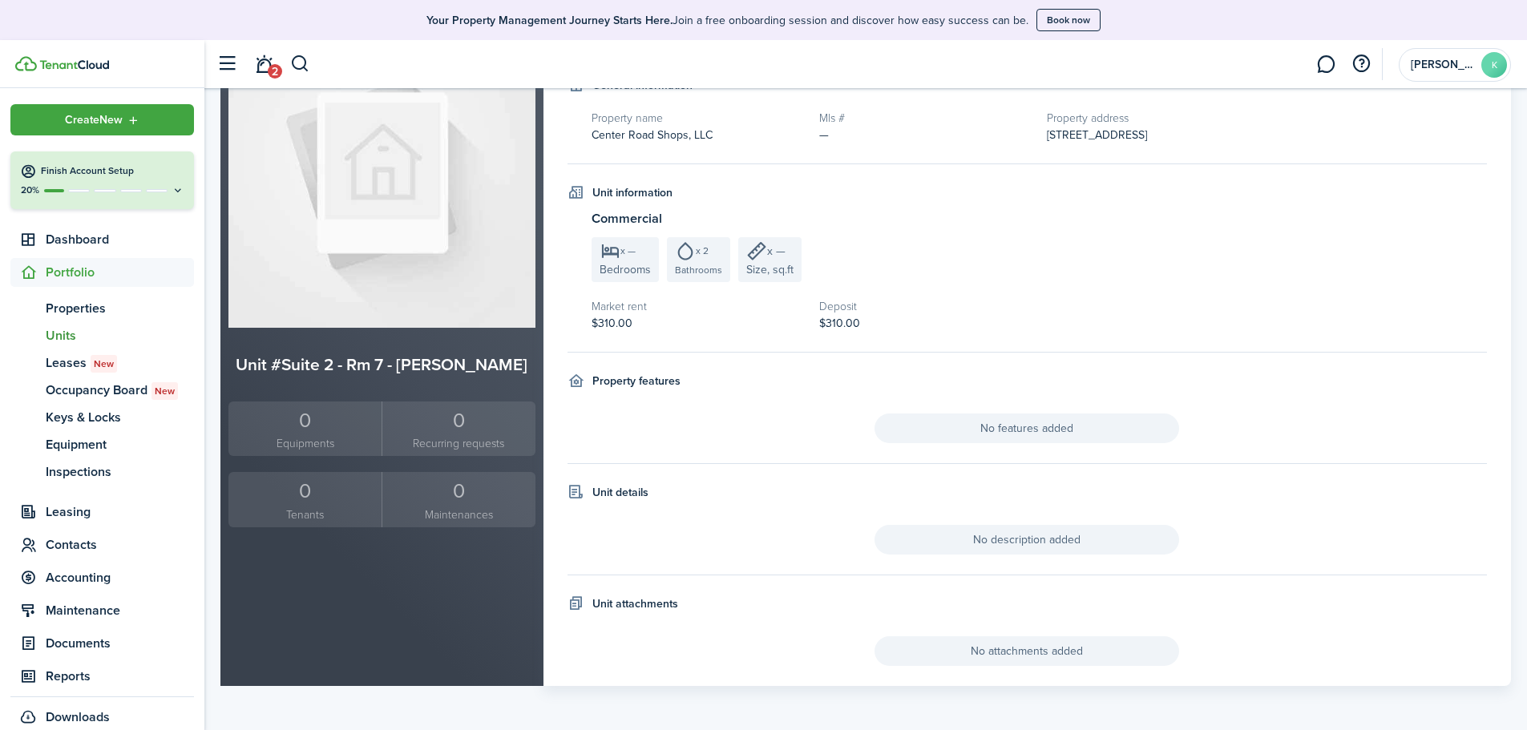
click at [76, 272] on span "Portfolio" at bounding box center [120, 272] width 148 height 19
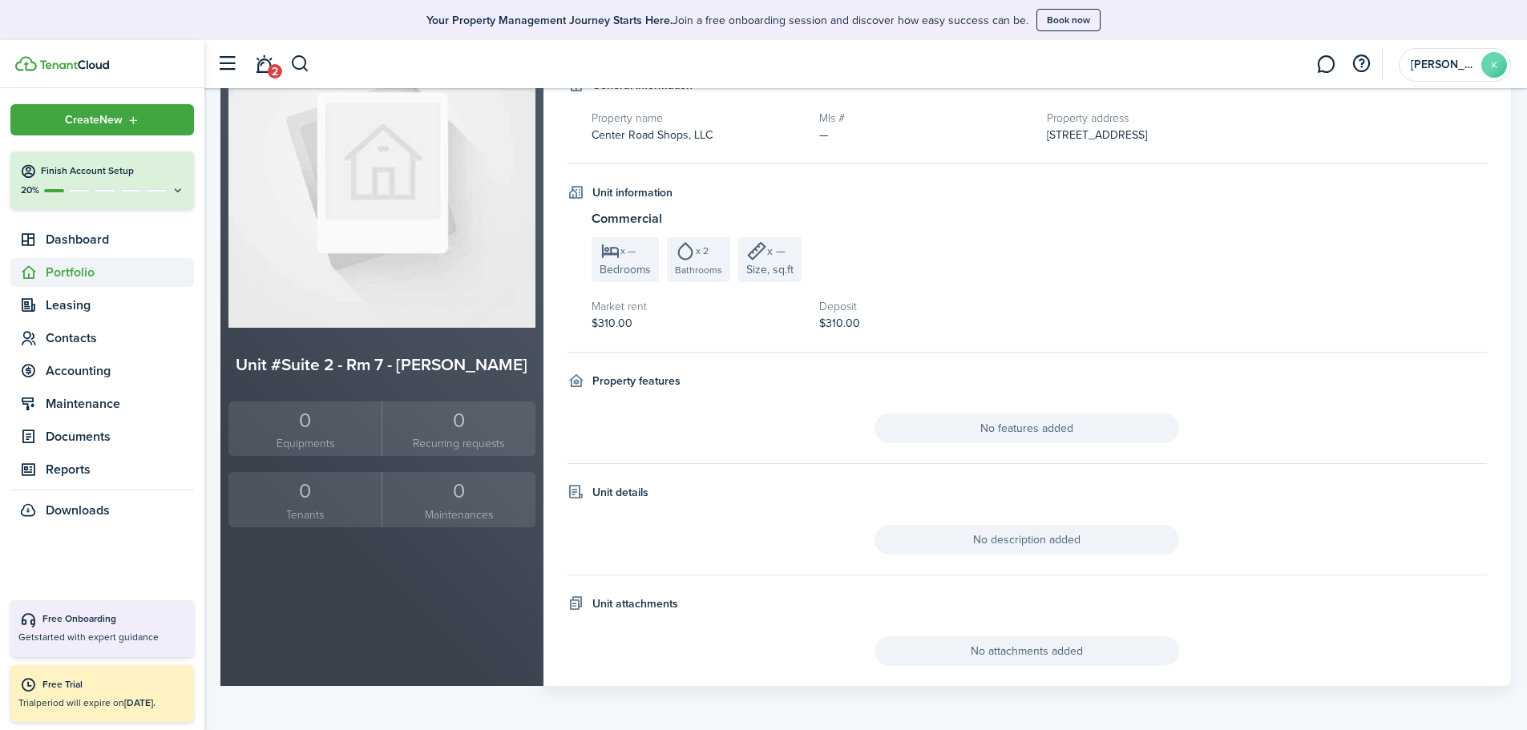
click at [64, 269] on span "Portfolio" at bounding box center [120, 272] width 148 height 19
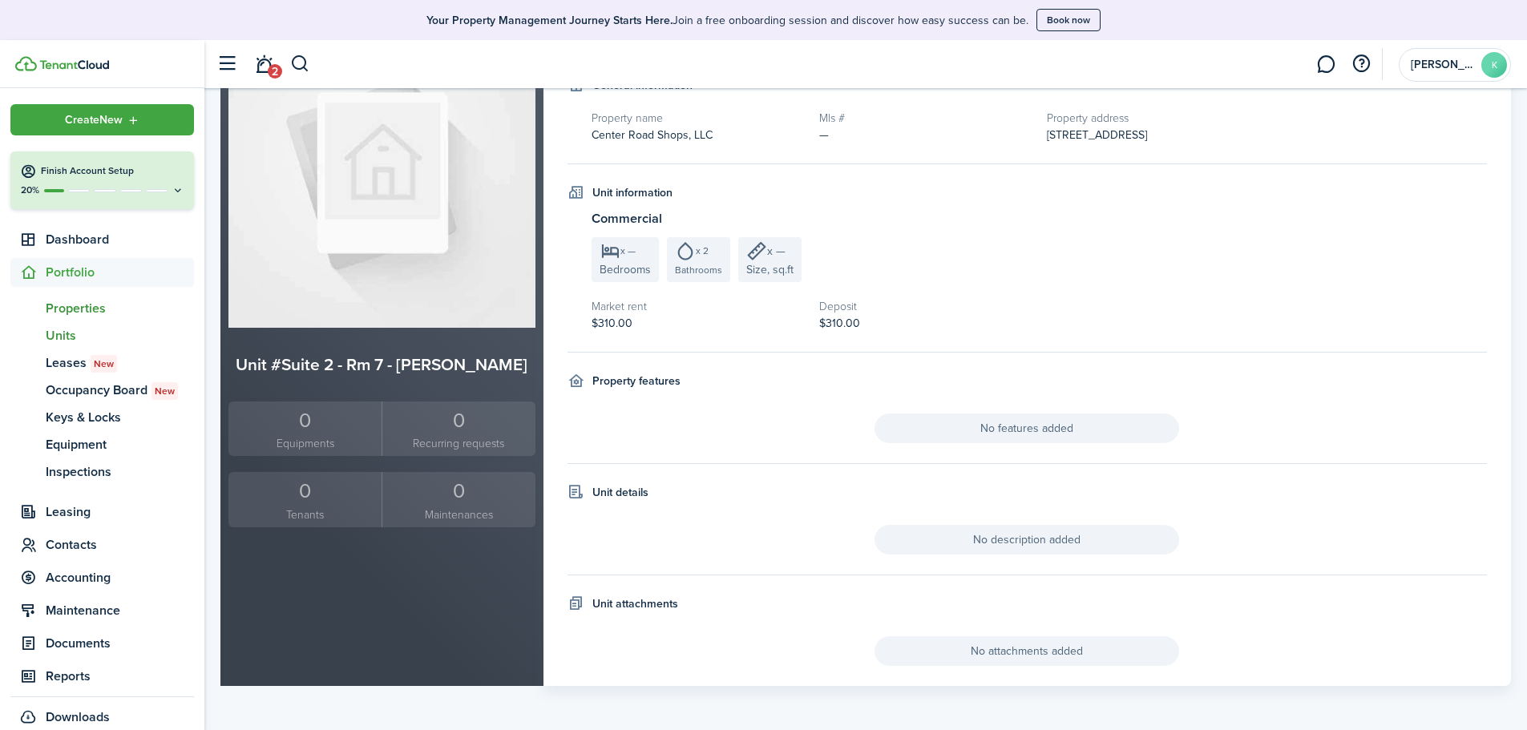
click at [78, 313] on span "Properties" at bounding box center [120, 308] width 148 height 19
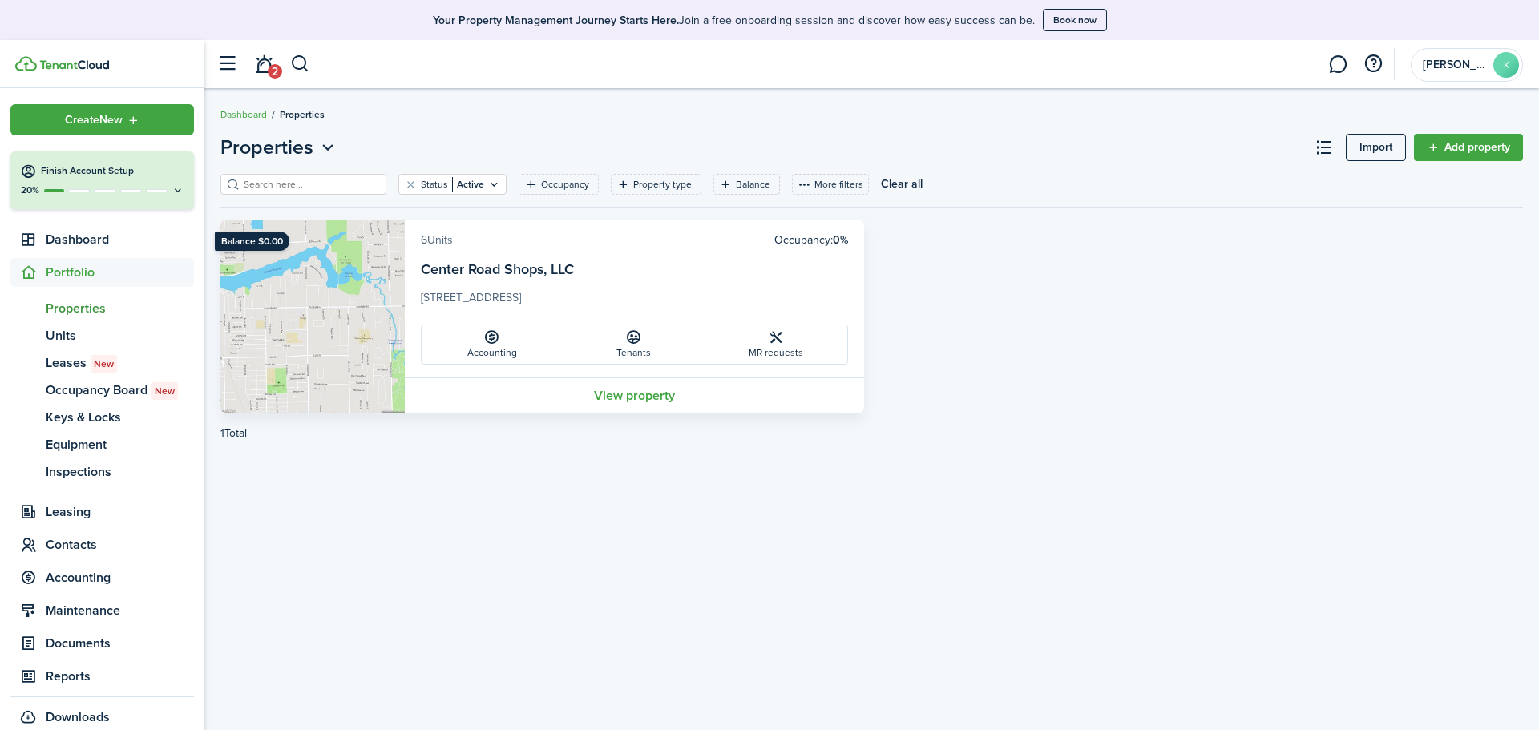
click at [431, 235] on link "6 Units" at bounding box center [437, 240] width 32 height 17
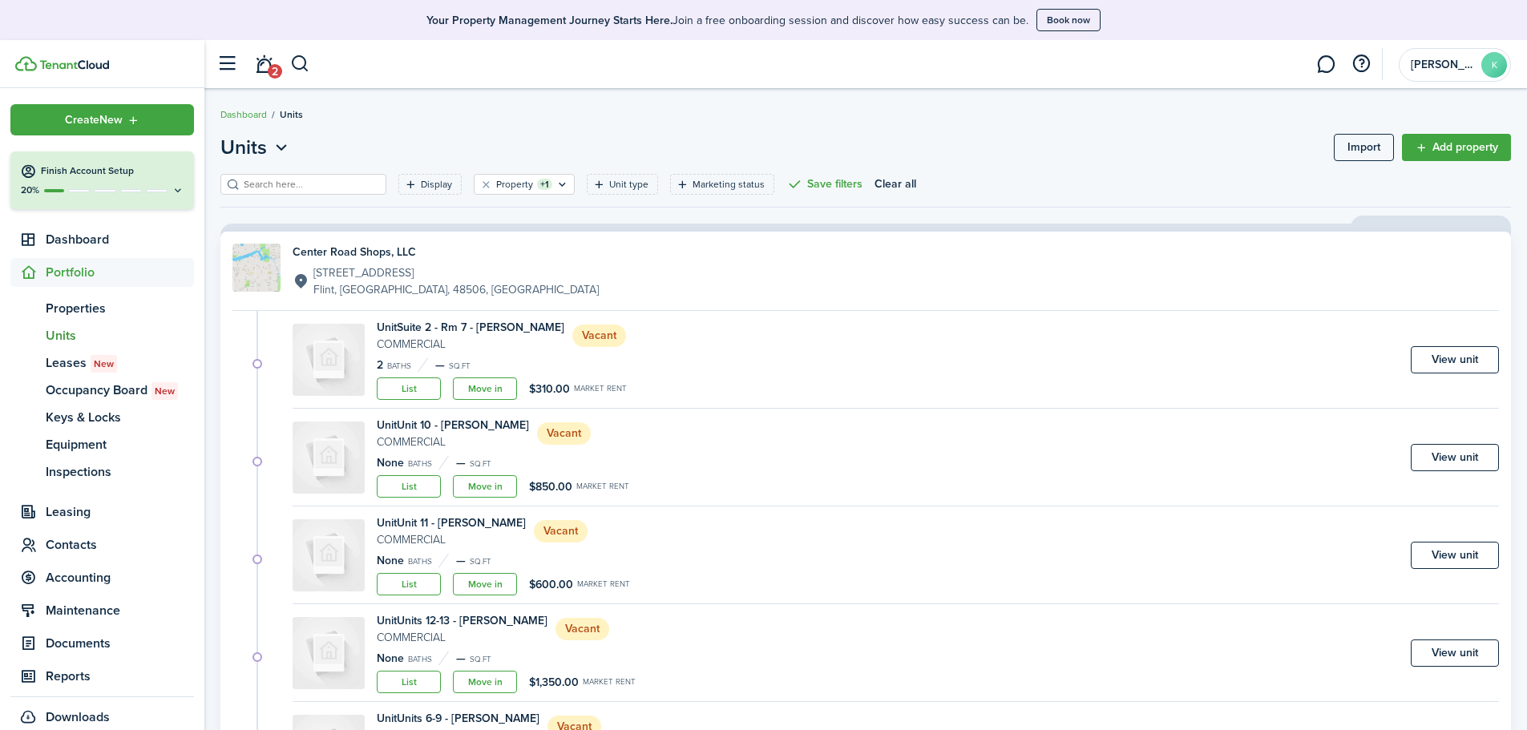
click at [476, 385] on link "Move in" at bounding box center [485, 389] width 64 height 22
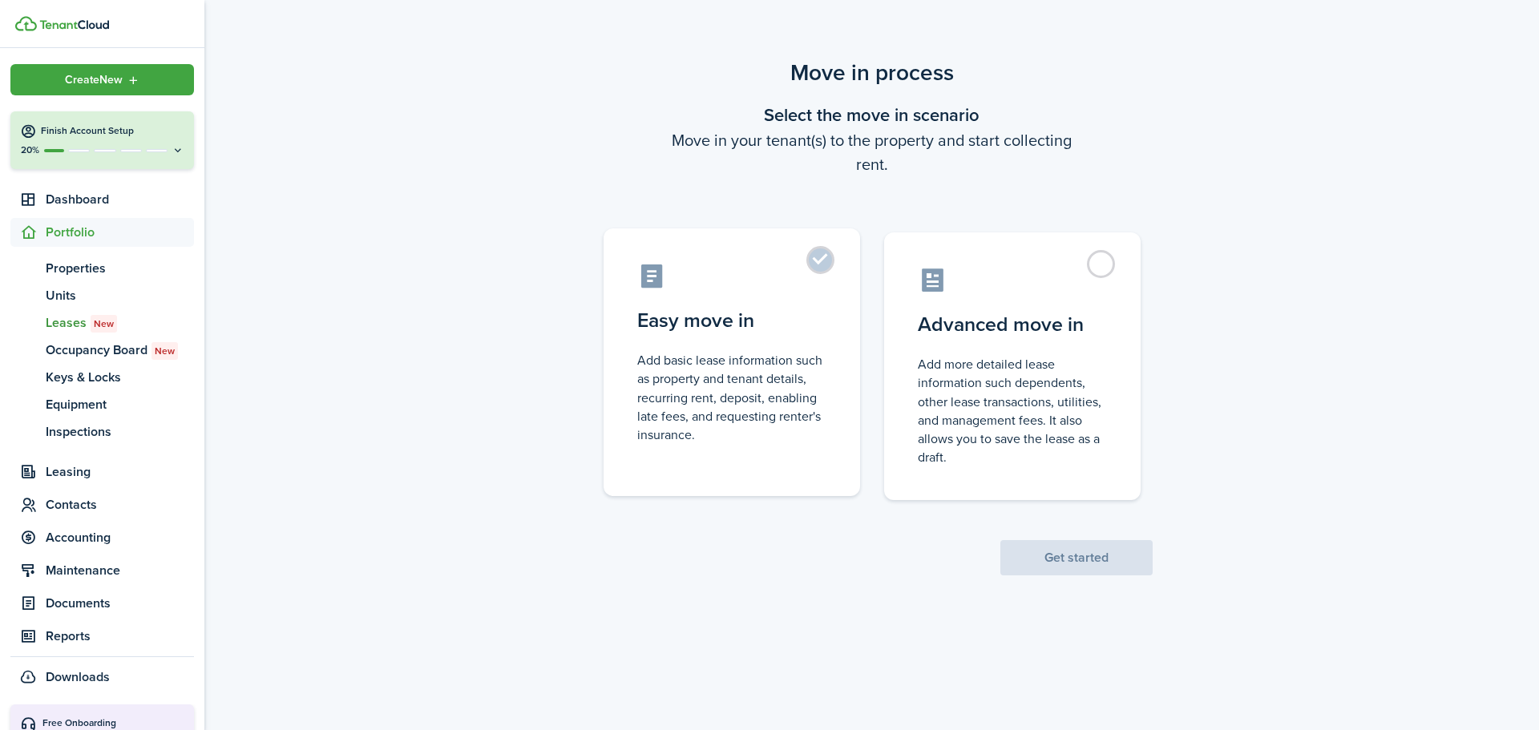
click at [802, 410] on control-radio-card-description "Add basic lease information such as property and tenant details, recurring rent…" at bounding box center [731, 397] width 189 height 93
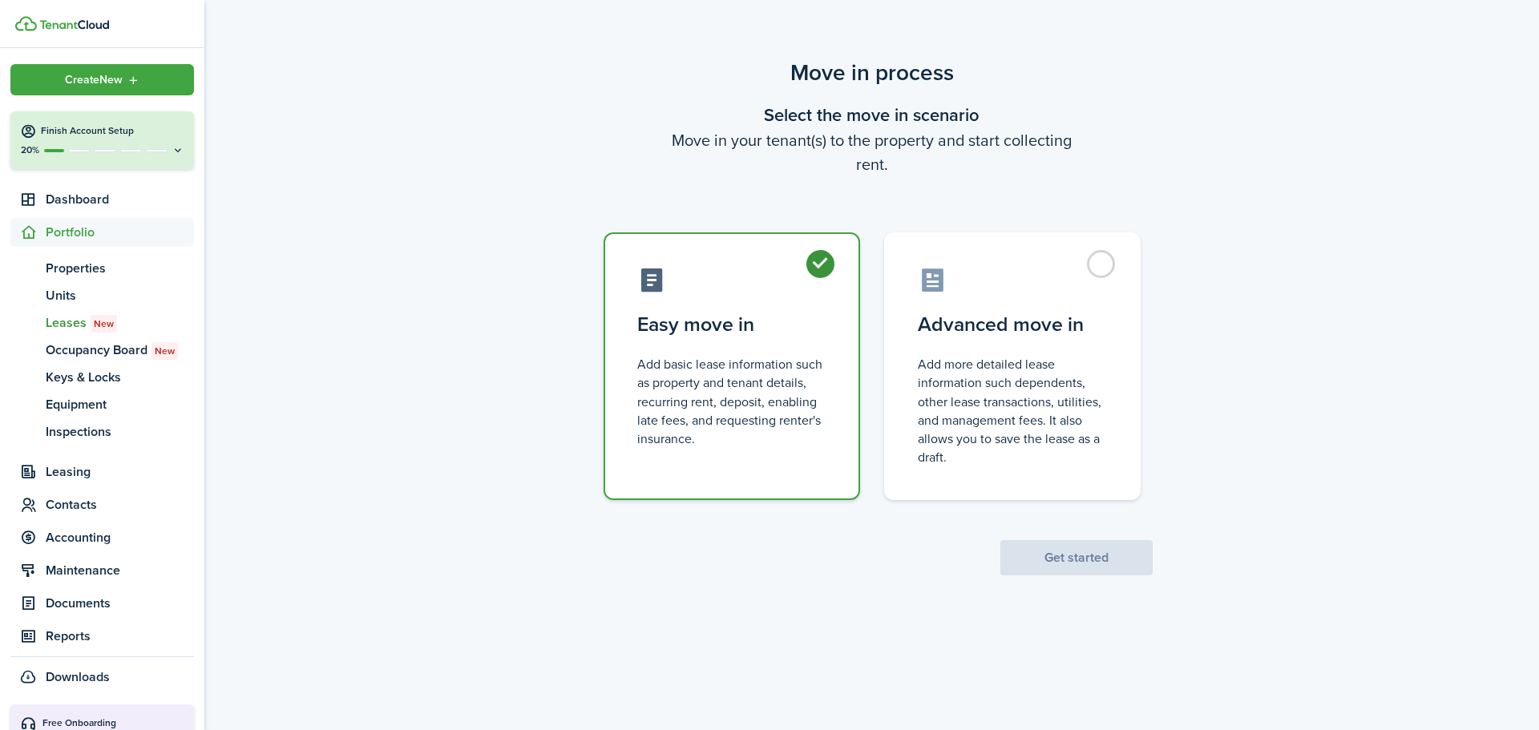
radio input "true"
click at [1111, 562] on button "Get started" at bounding box center [1077, 557] width 152 height 35
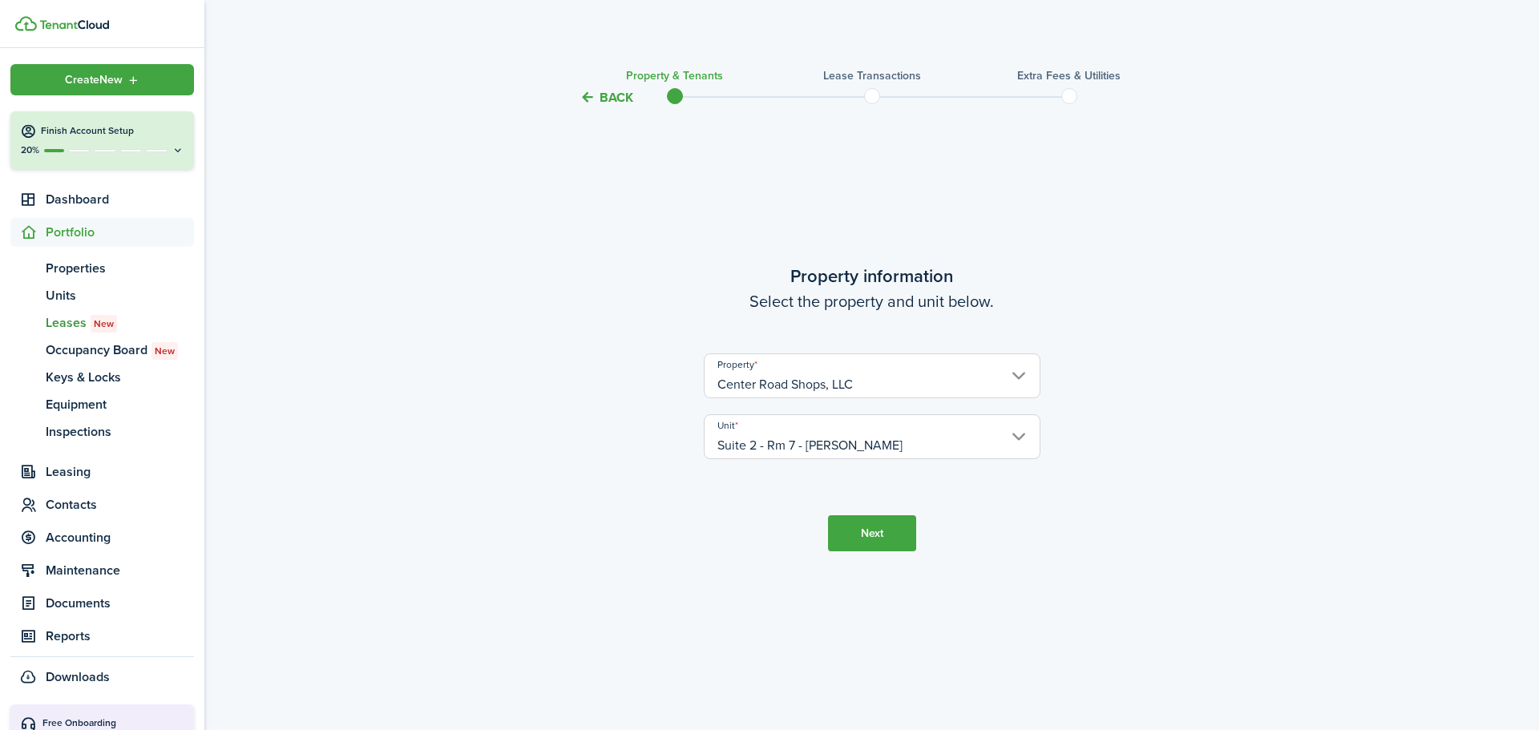
click at [859, 532] on button "Next" at bounding box center [872, 534] width 88 height 36
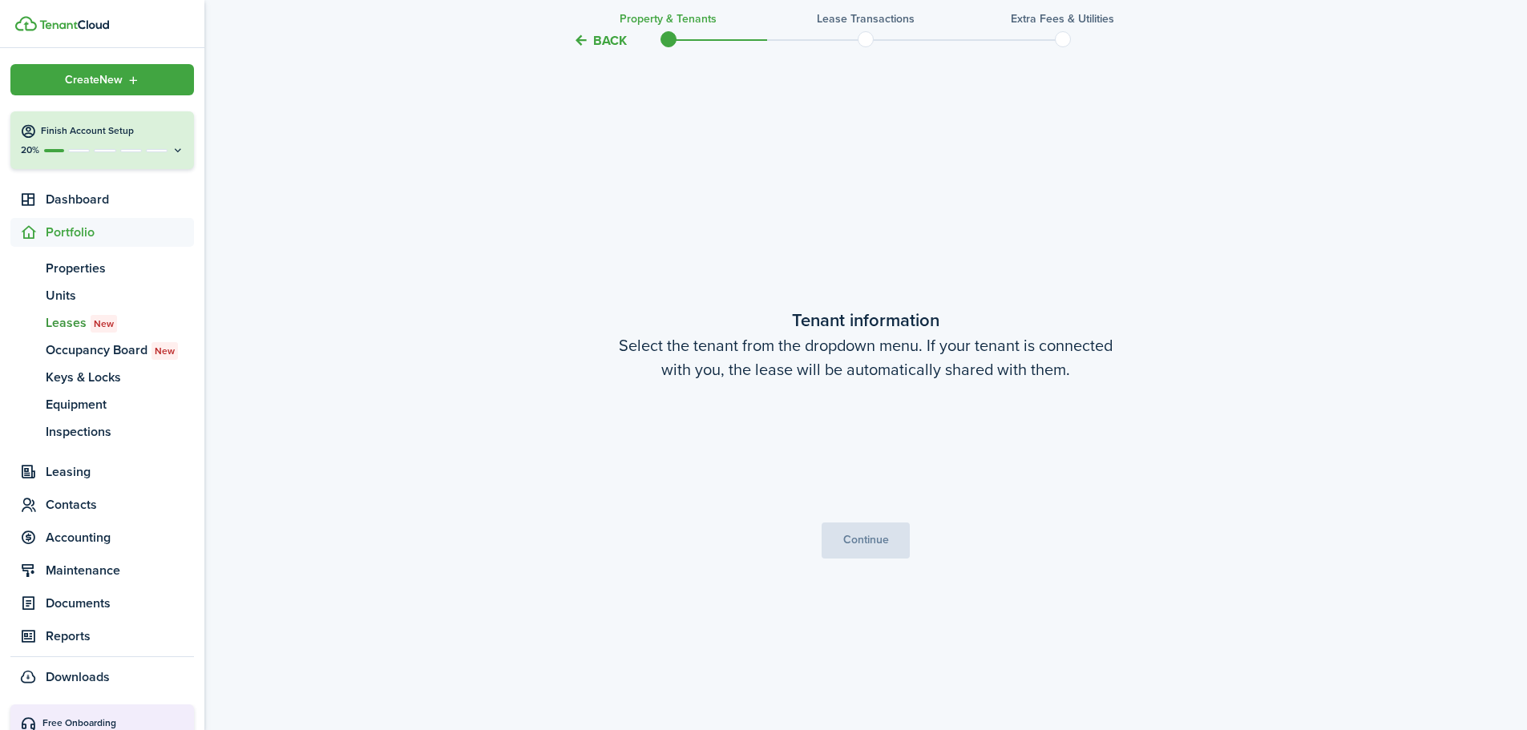
scroll to position [623, 0]
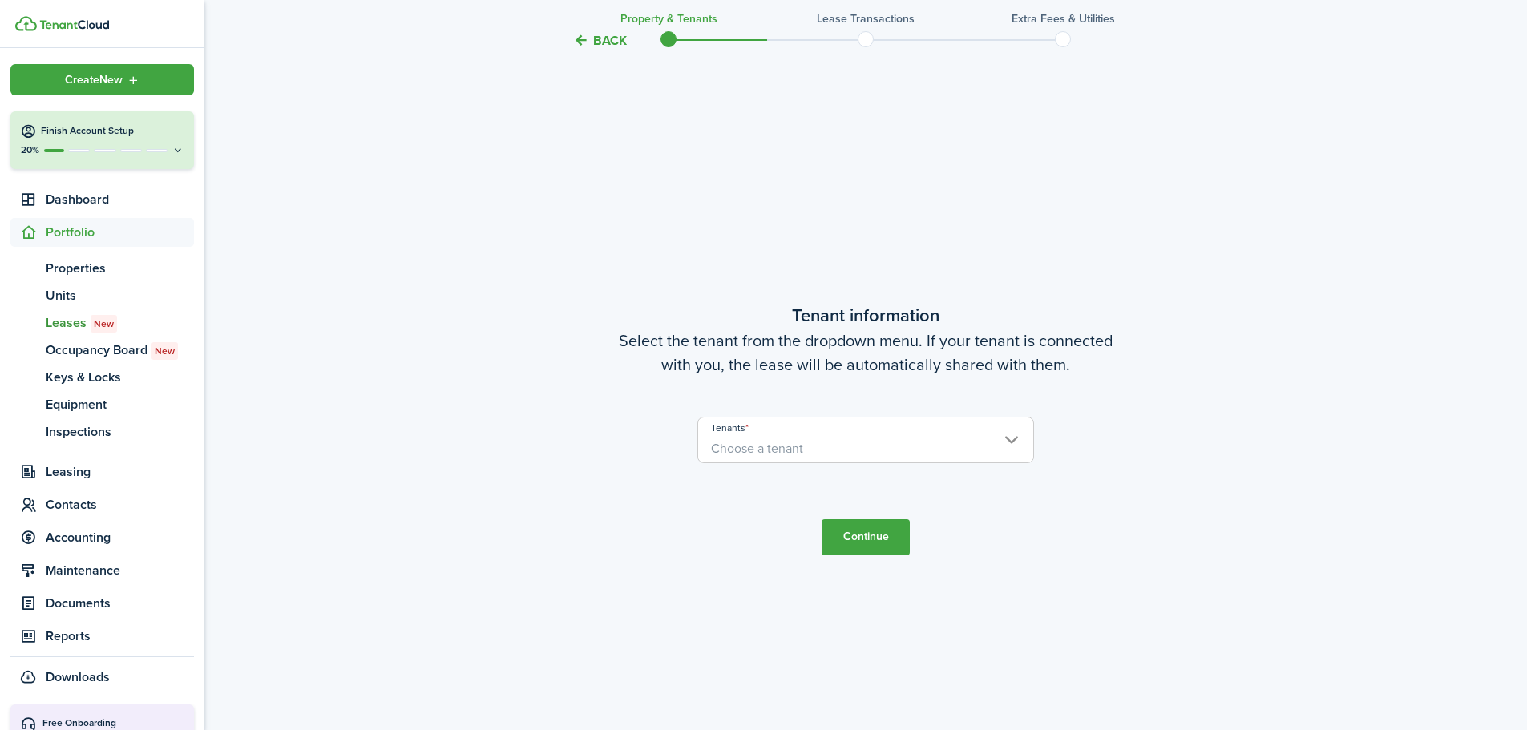
click at [803, 445] on span "Choose a tenant" at bounding box center [757, 448] width 92 height 18
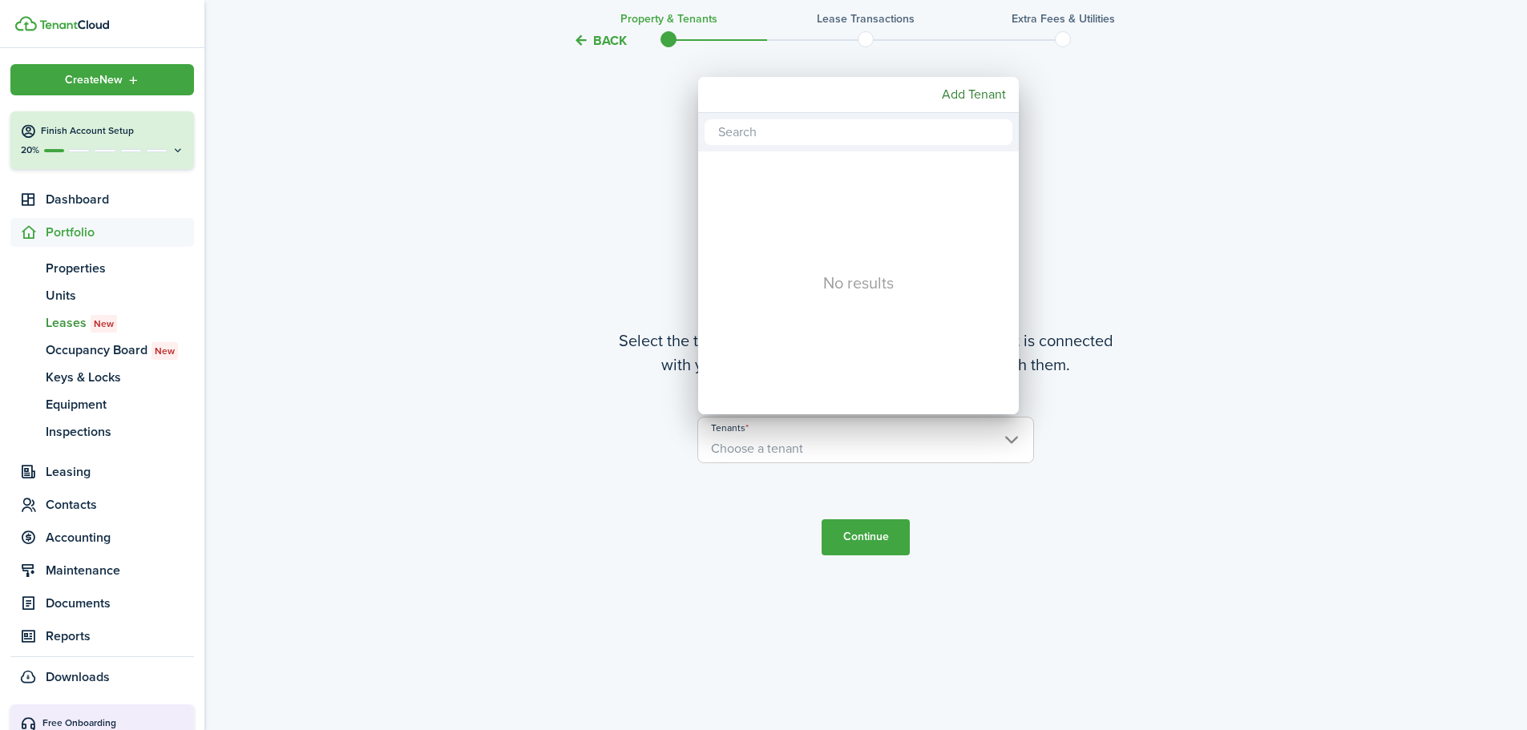
click at [626, 138] on div at bounding box center [764, 365] width 1784 height 987
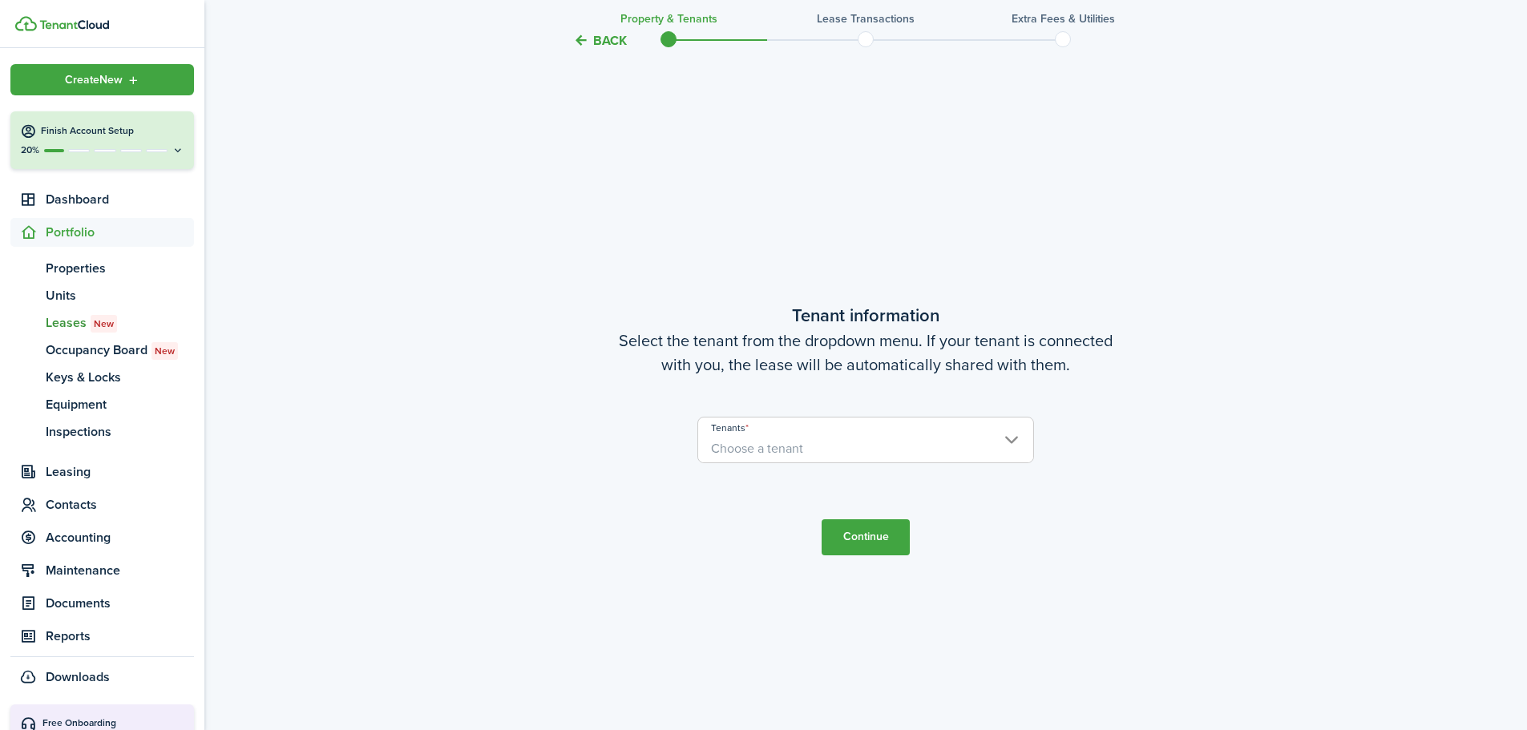
click at [808, 447] on span "Choose a tenant" at bounding box center [865, 448] width 335 height 27
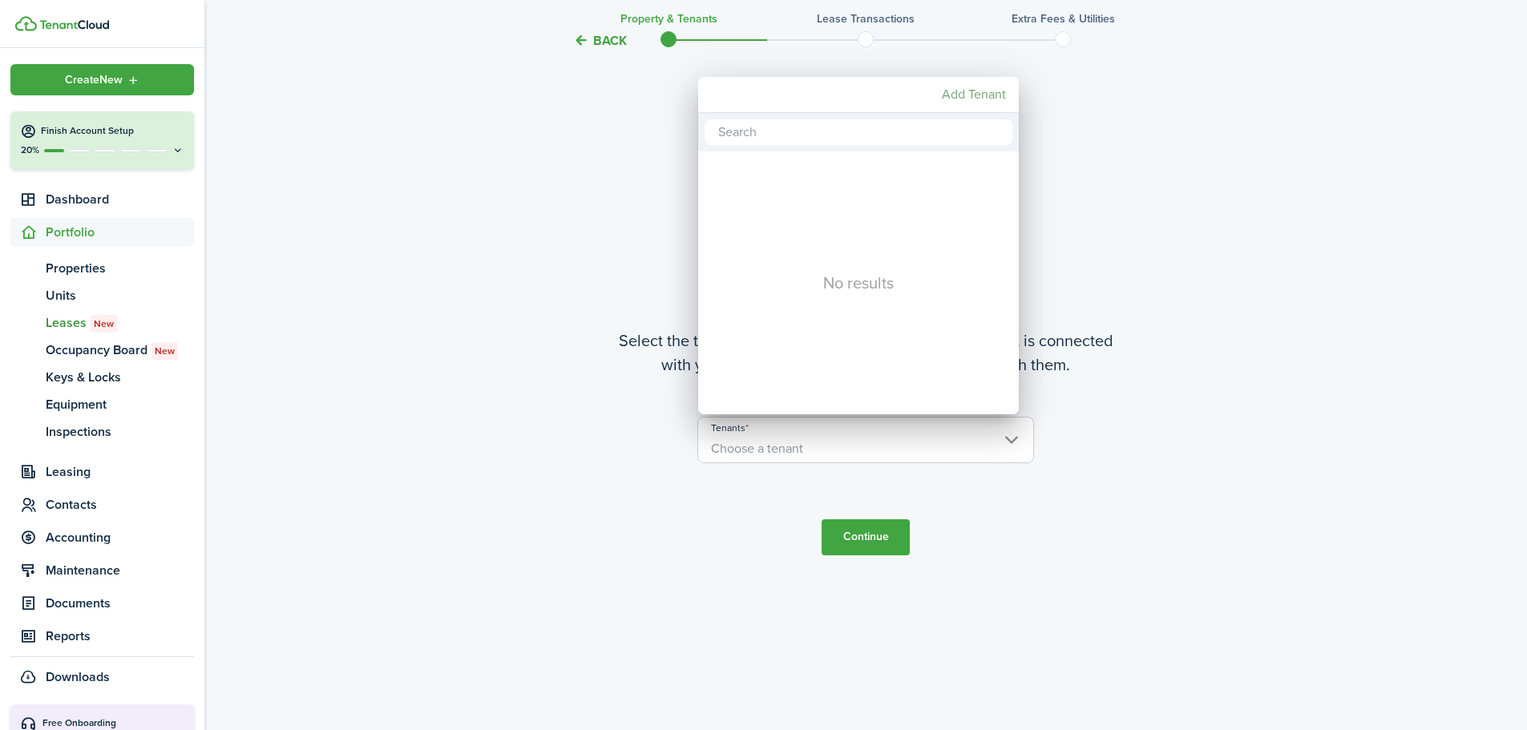
click at [972, 95] on mbsc-button "Add Tenant" at bounding box center [974, 94] width 77 height 29
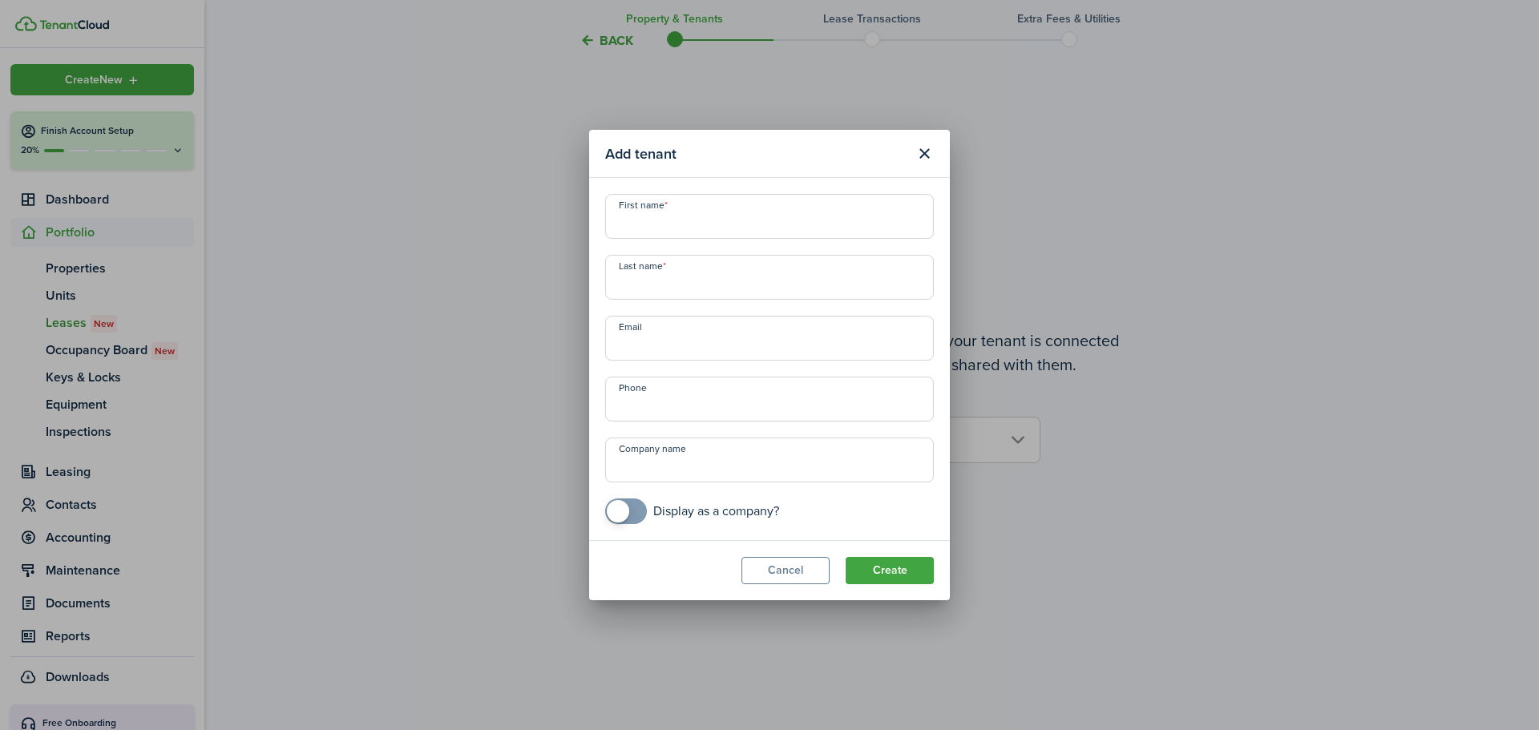
click at [703, 226] on input "First name" at bounding box center [769, 216] width 329 height 45
click at [714, 230] on input "[PERSON_NAME]" at bounding box center [769, 216] width 329 height 45
type input "[PERSON_NAME]"
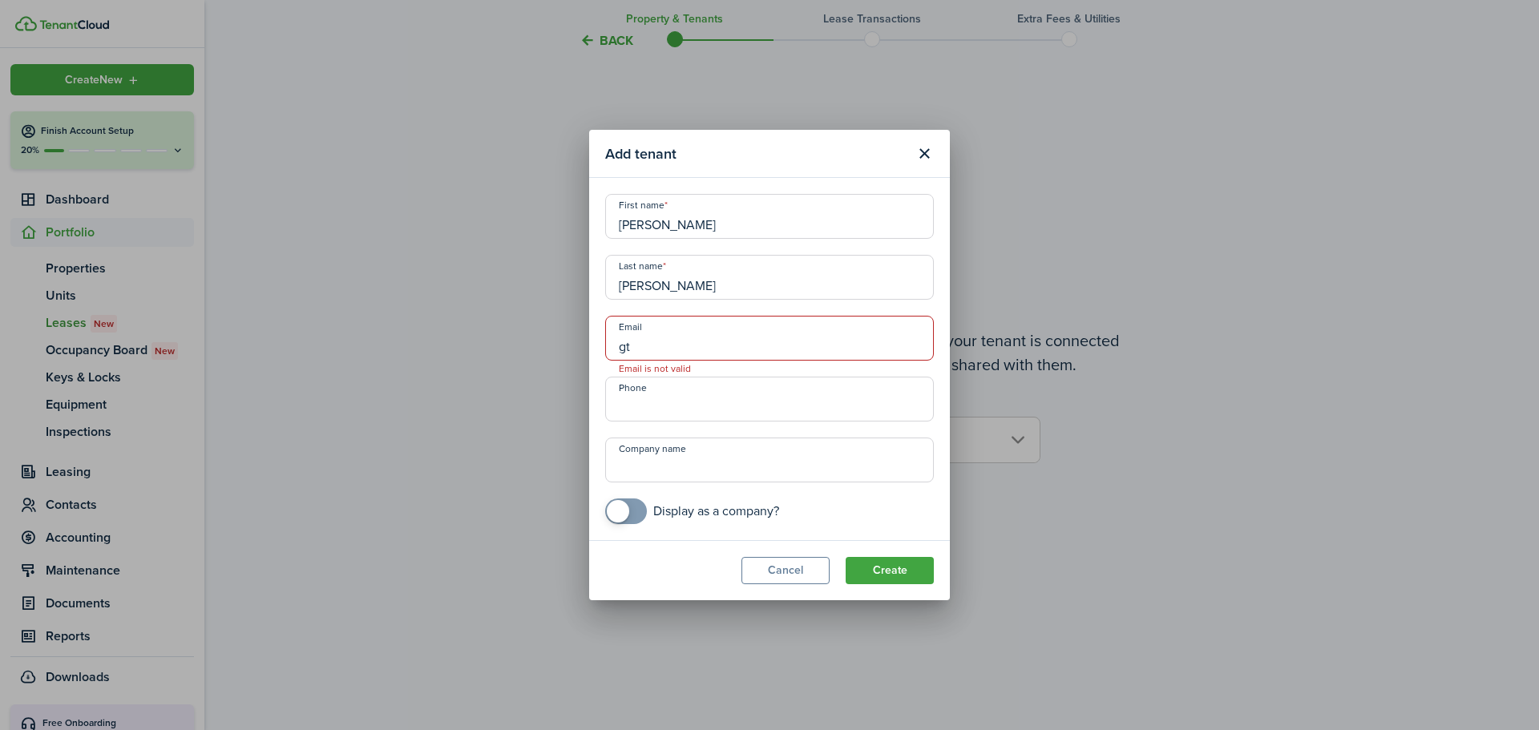
type input "g"
type input "[EMAIL_ADDRESS][DOMAIN_NAME]"
click at [716, 399] on input "+1" at bounding box center [769, 399] width 329 height 45
type input "[PHONE_NUMBER]"
click at [712, 466] on input "Company name" at bounding box center [769, 460] width 329 height 45
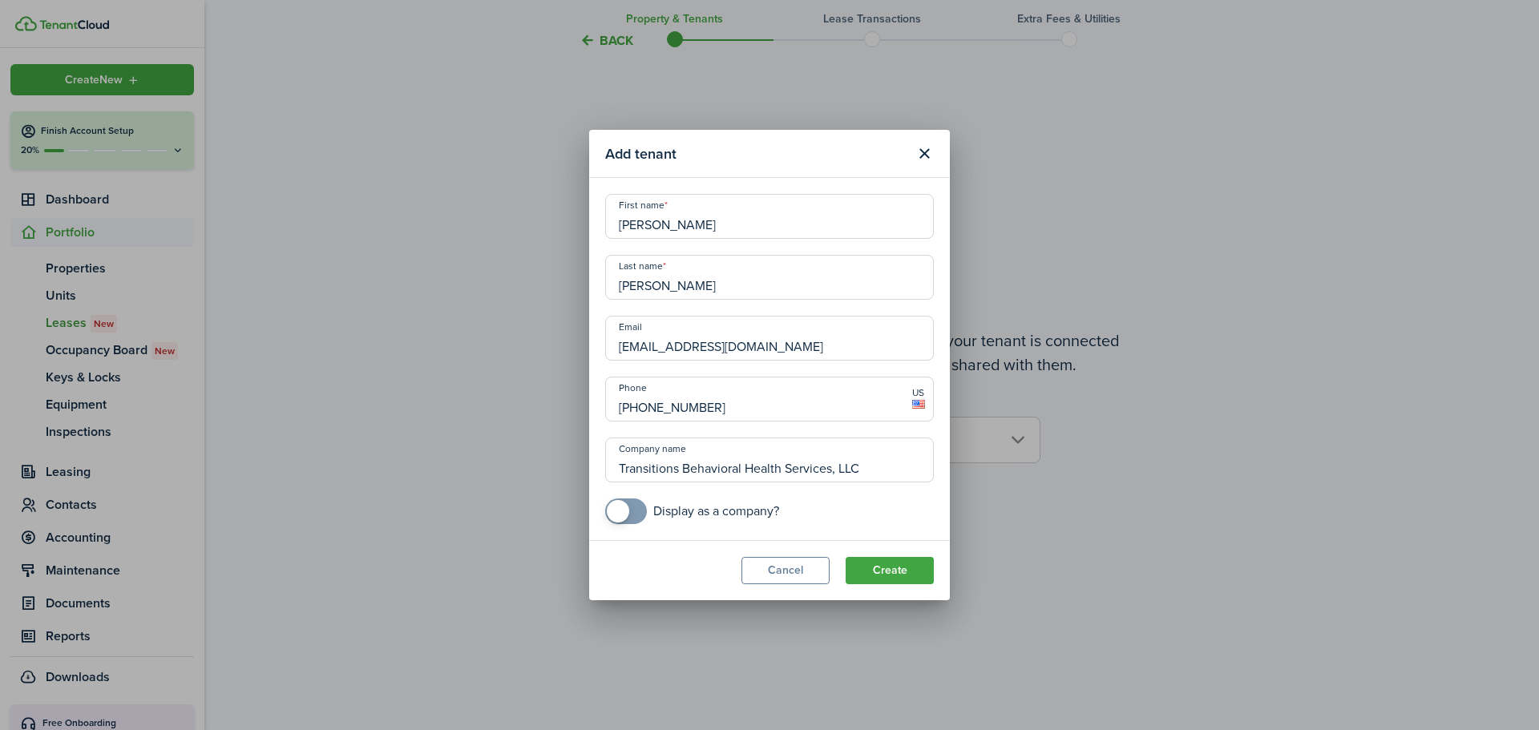
type input "Transitions Behavioral Health Services, LLC"
checkbox input "true"
click at [628, 513] on span at bounding box center [618, 511] width 22 height 22
click at [889, 570] on button "Create" at bounding box center [890, 570] width 88 height 27
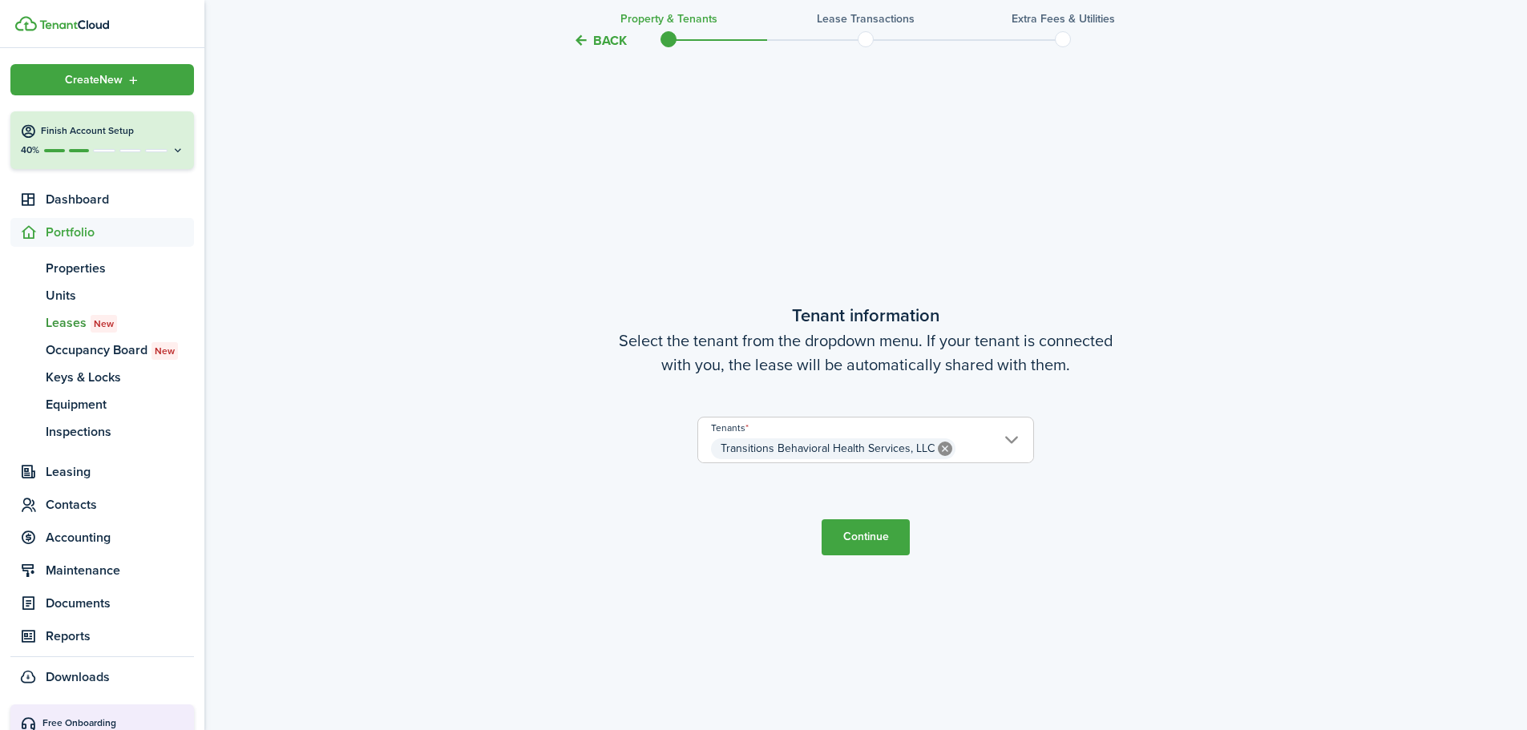
click at [853, 534] on button "Continue" at bounding box center [866, 538] width 88 height 36
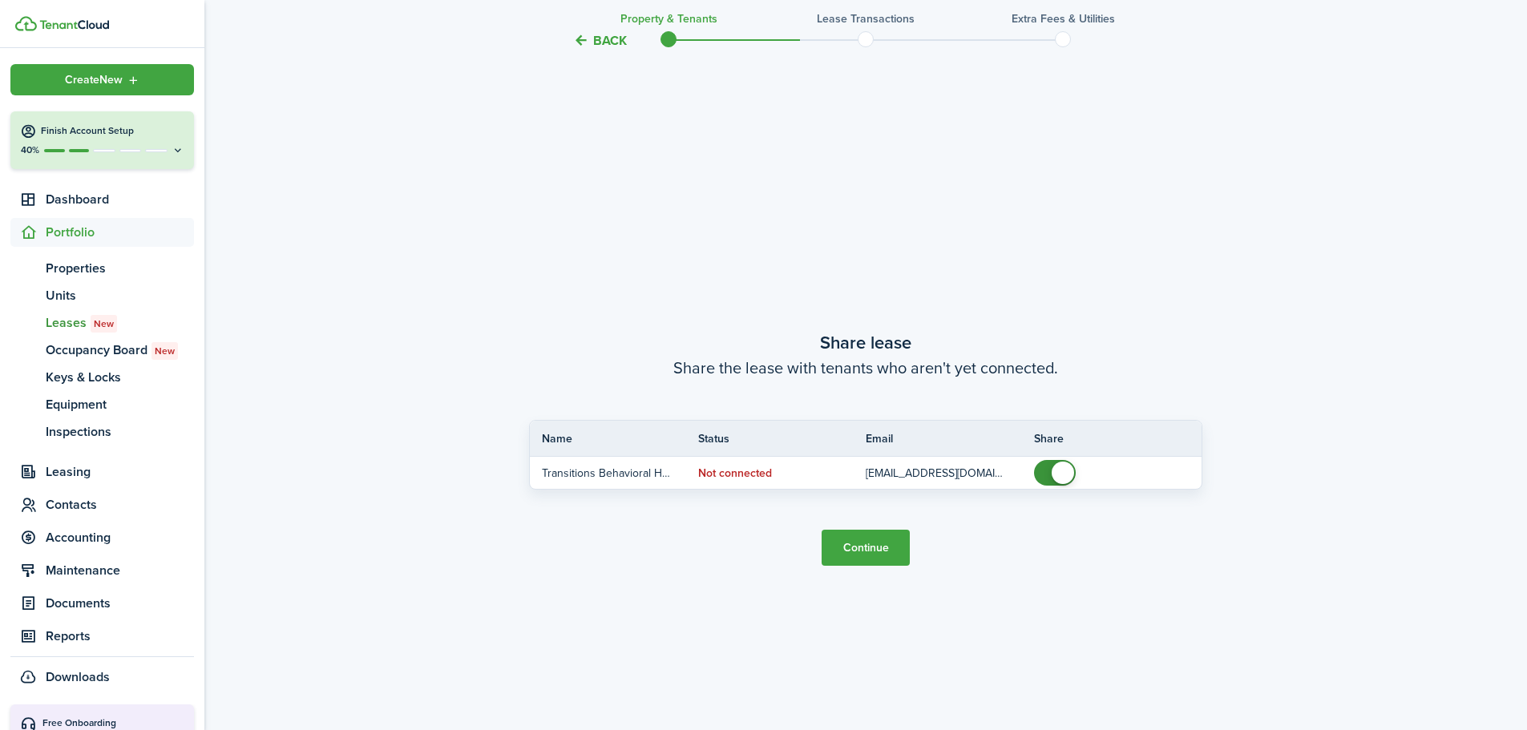
scroll to position [1353, 0]
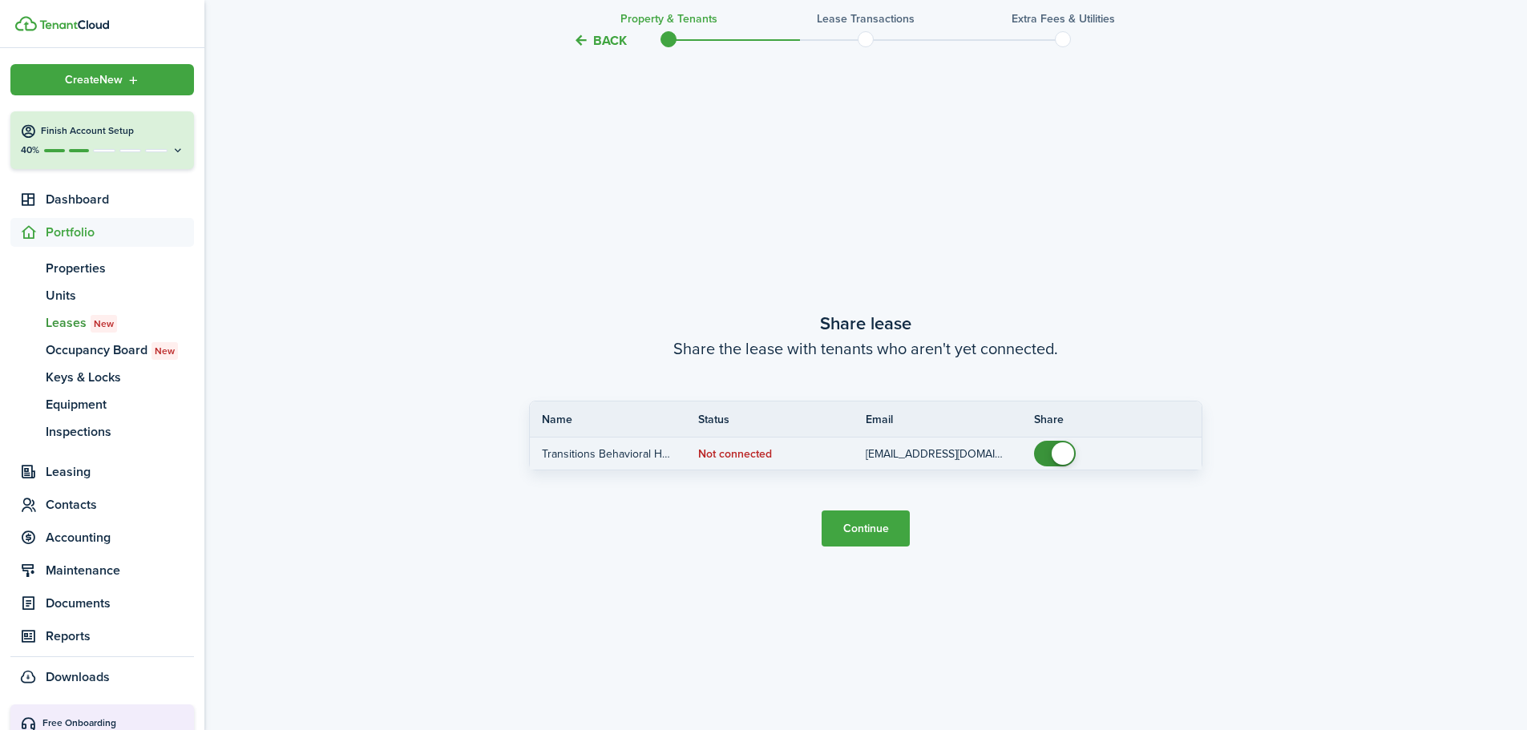
checkbox input "false"
click at [1063, 443] on span at bounding box center [1063, 454] width 22 height 22
click at [855, 530] on button "Continue" at bounding box center [866, 529] width 88 height 36
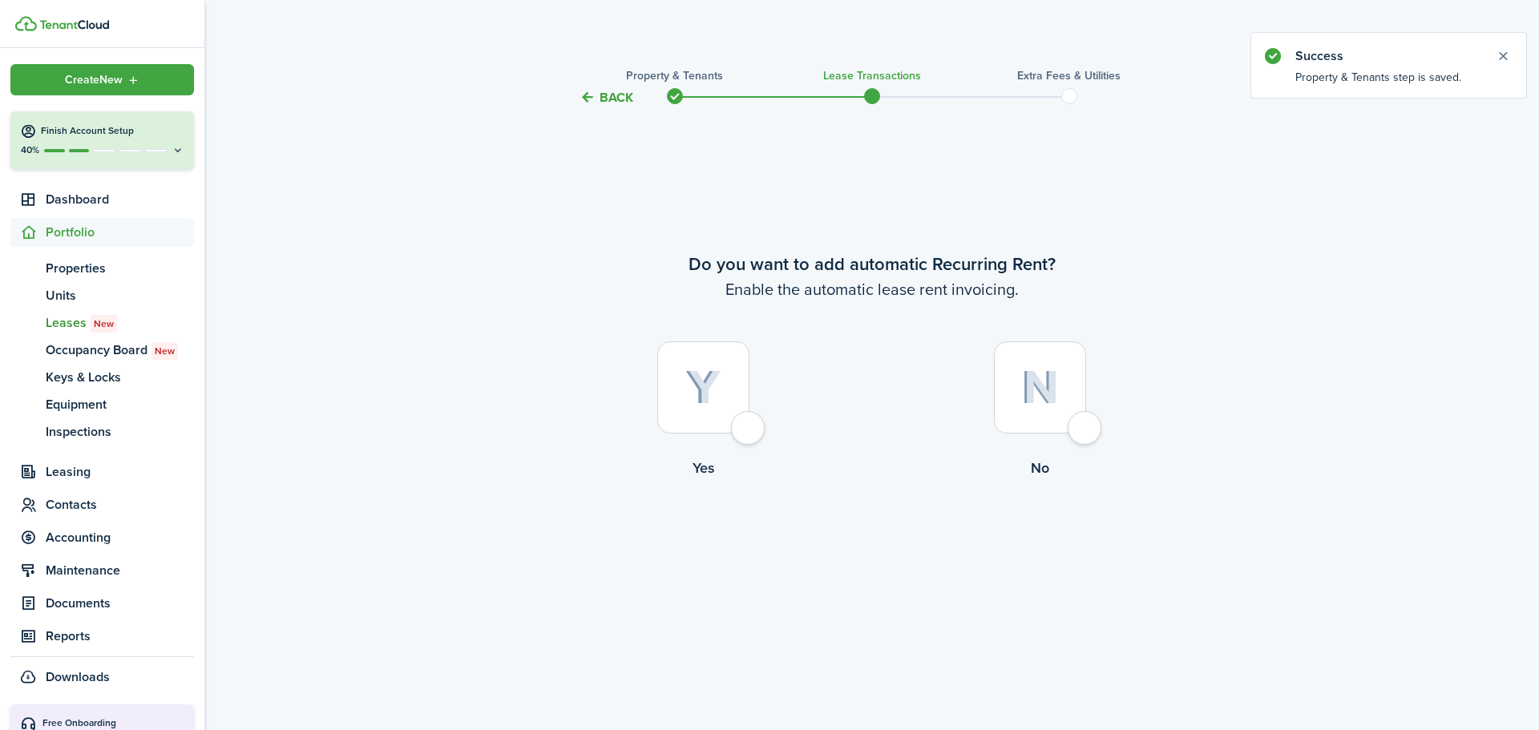
click at [685, 391] on div at bounding box center [703, 388] width 92 height 92
radio input "true"
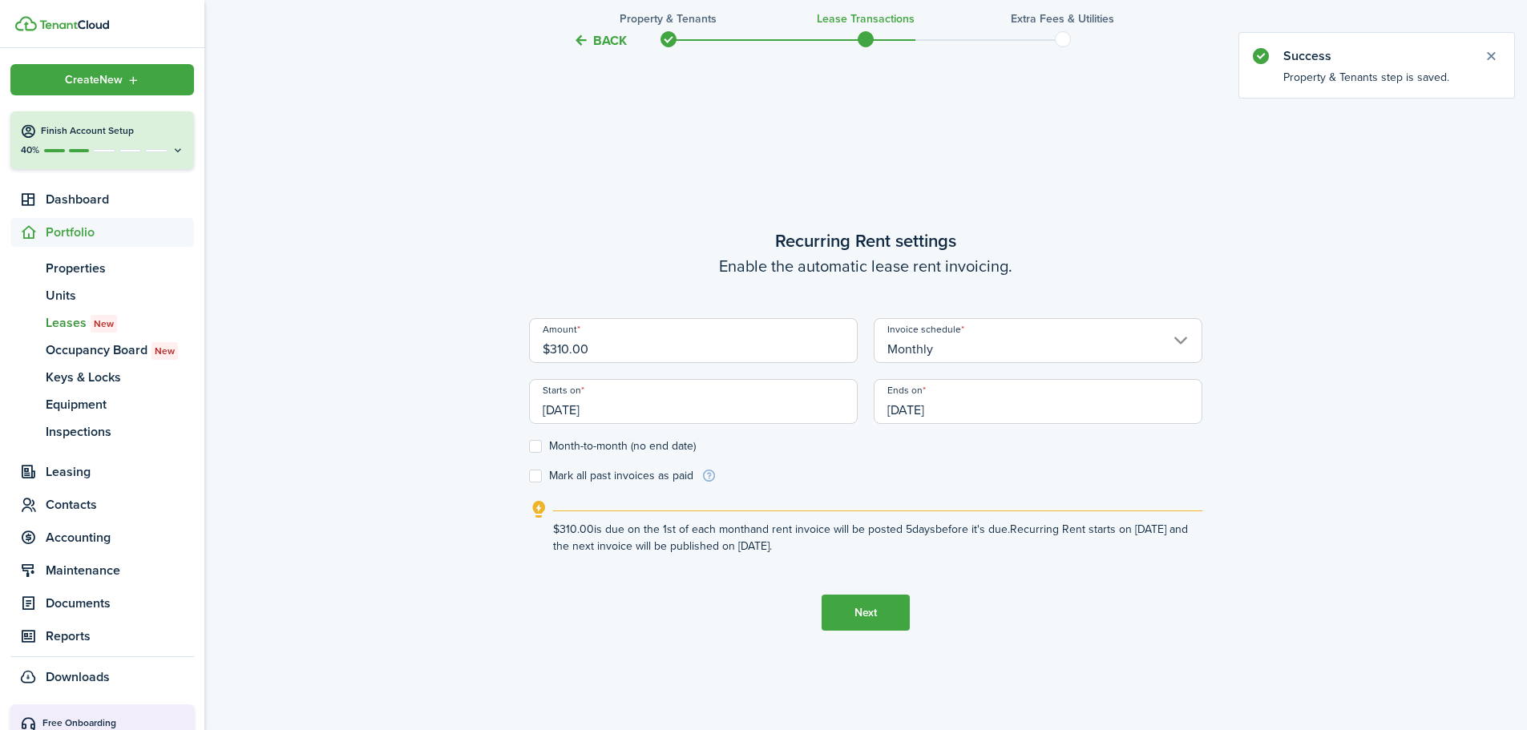
scroll to position [623, 0]
click at [538, 447] on label "Month-to-month (no end date)" at bounding box center [612, 445] width 167 height 13
click at [529, 447] on input "Month-to-month (no end date)" at bounding box center [528, 446] width 1 height 1
checkbox input "true"
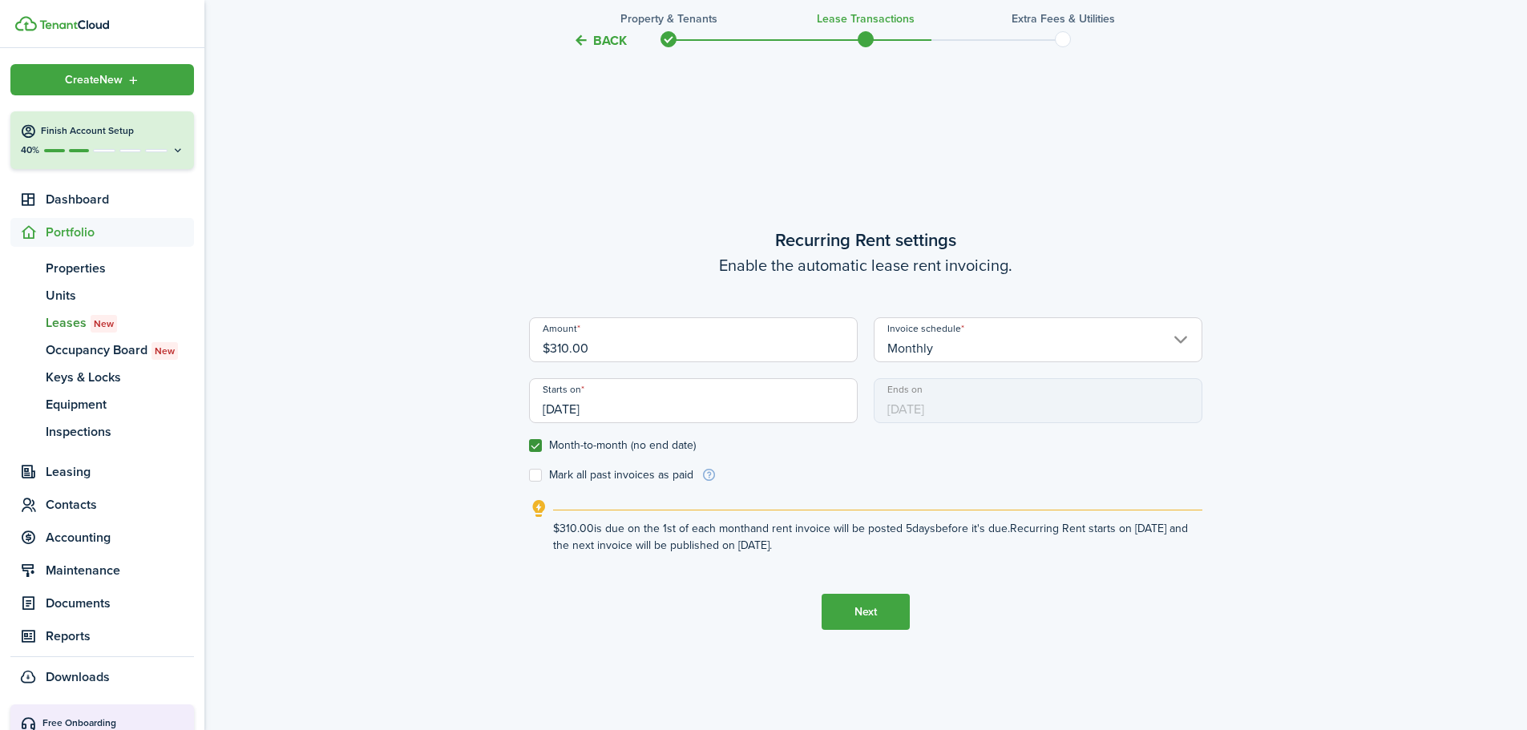
click at [865, 611] on button "Next" at bounding box center [866, 612] width 88 height 36
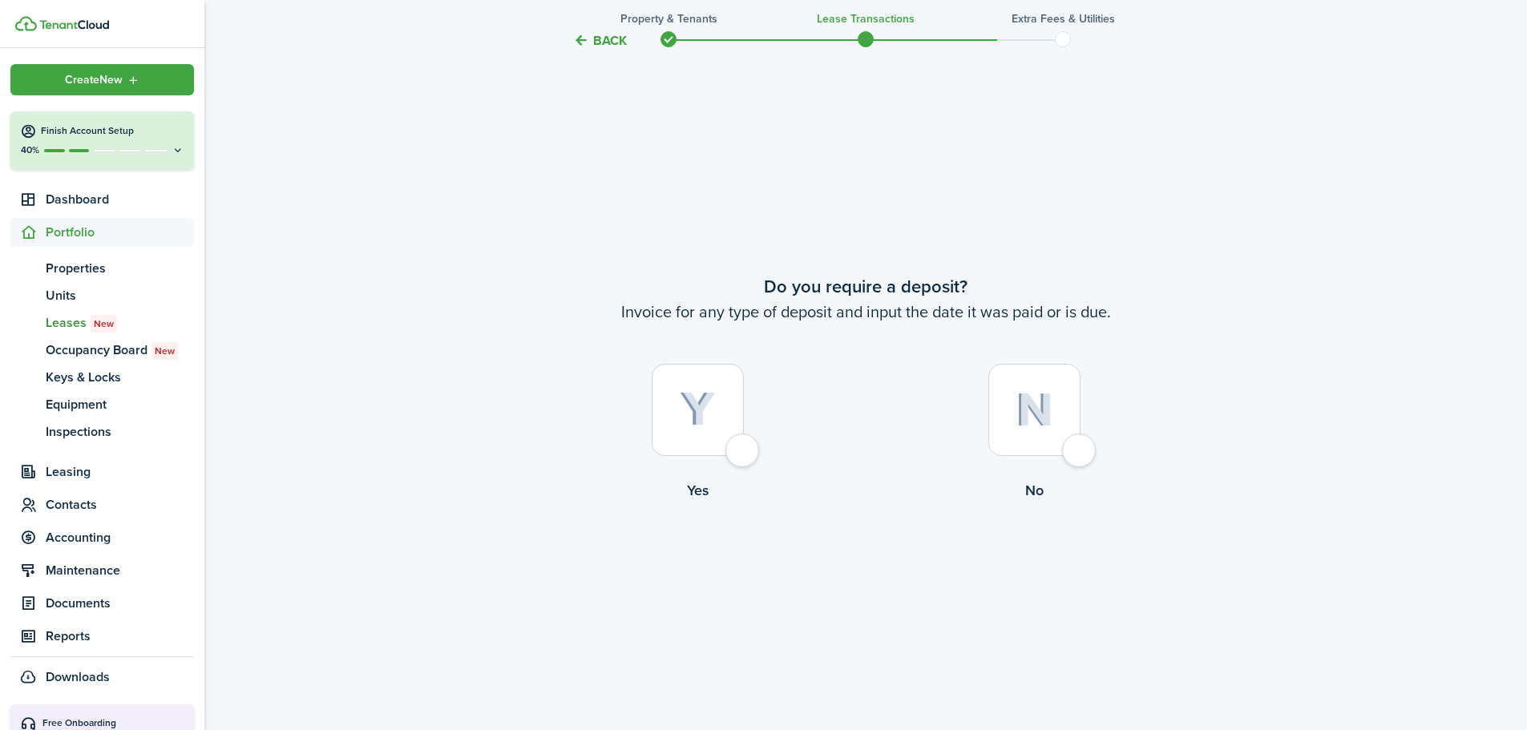
scroll to position [1353, 0]
click at [743, 451] on div at bounding box center [698, 409] width 92 height 92
radio input "true"
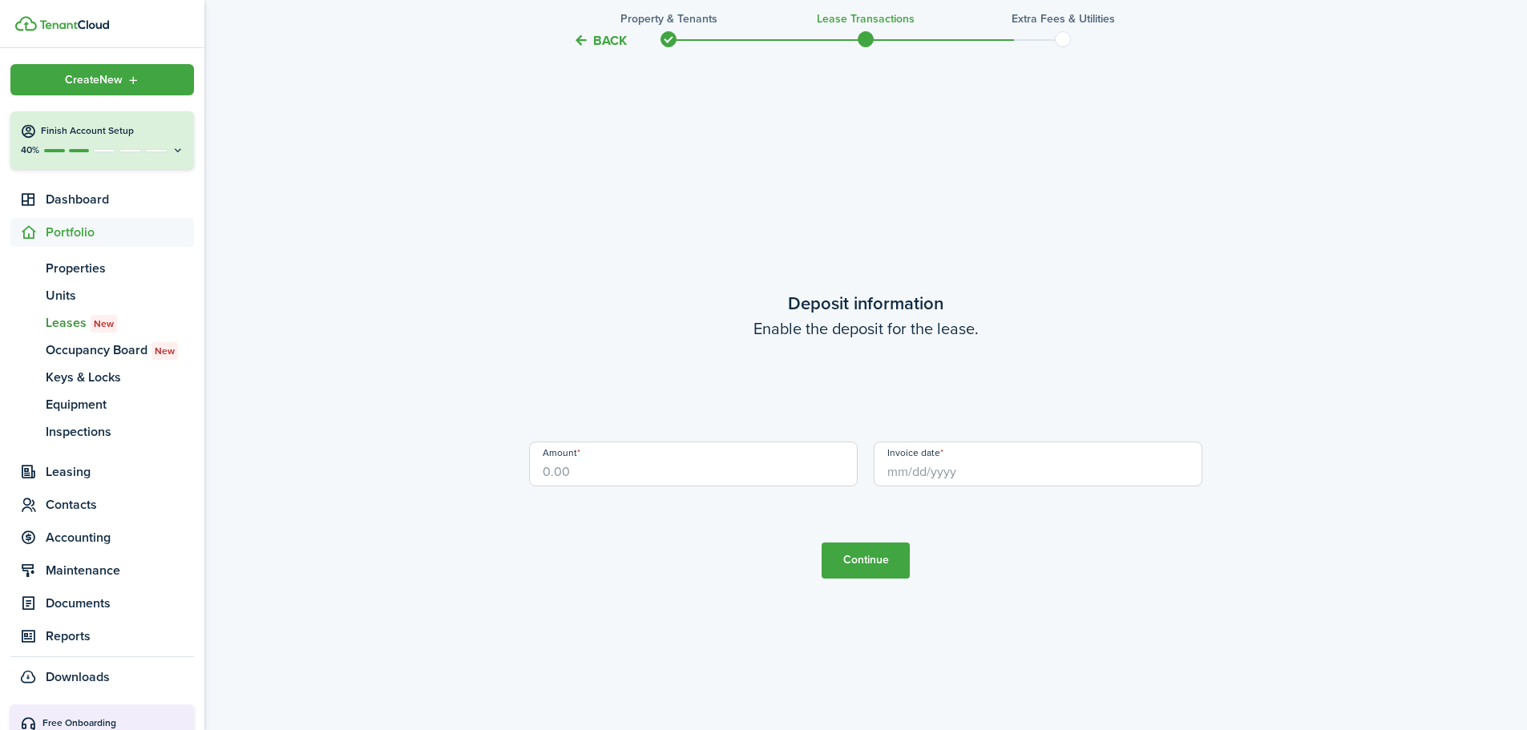
scroll to position [2084, 0]
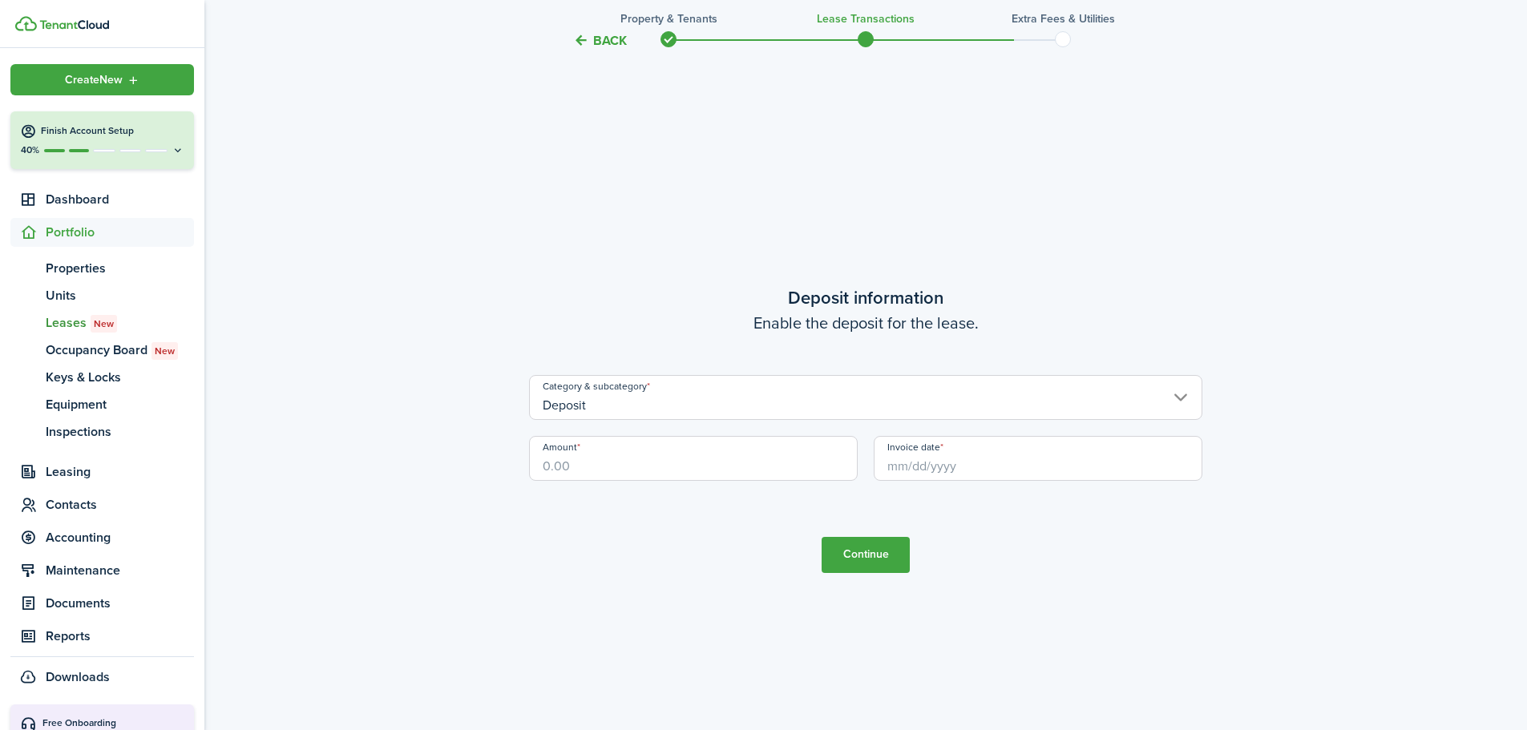
click at [735, 463] on input "Amount" at bounding box center [693, 458] width 329 height 45
click at [1012, 474] on input "Invoice date" at bounding box center [1038, 458] width 329 height 45
type input "$310.00"
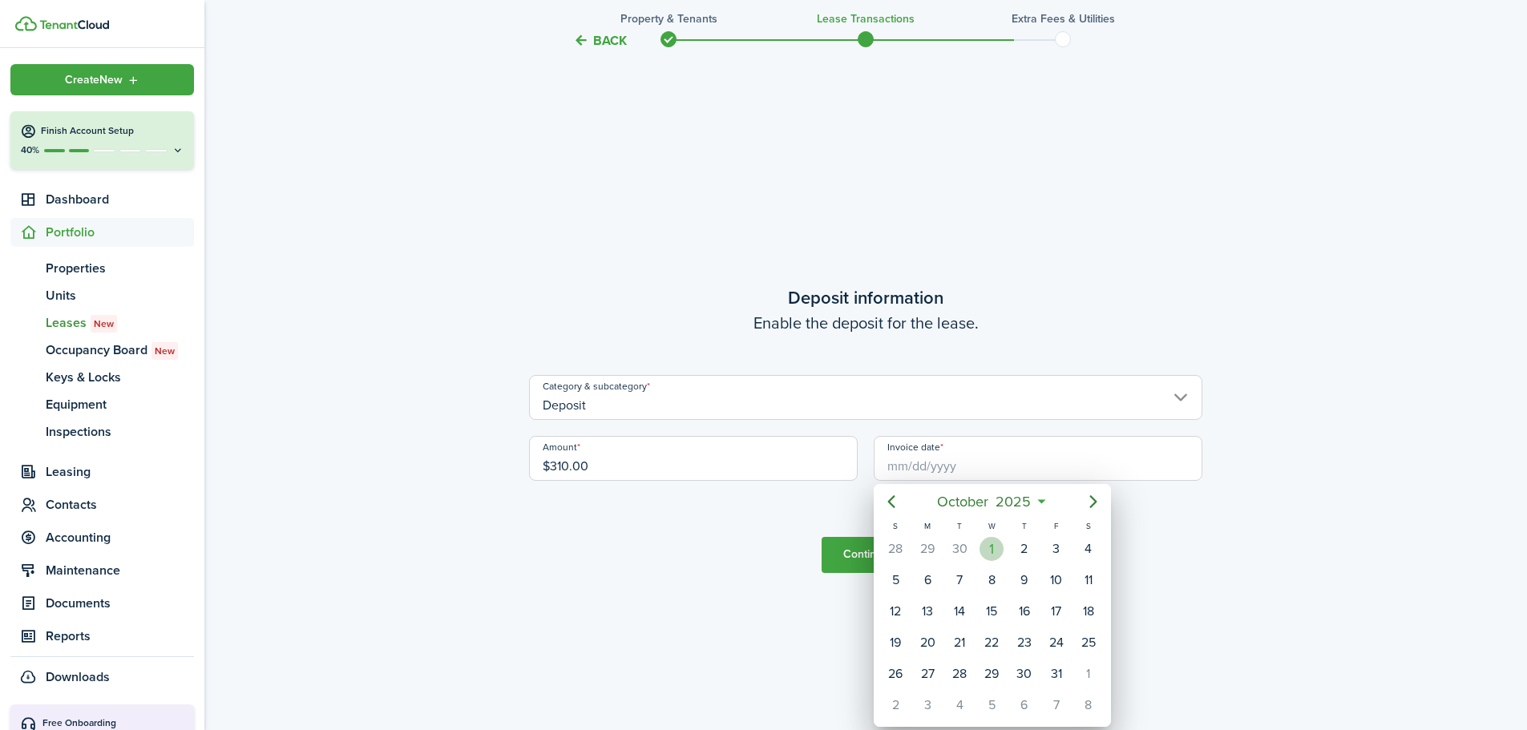
click at [990, 542] on div "1" at bounding box center [992, 549] width 24 height 24
type input "[DATE]"
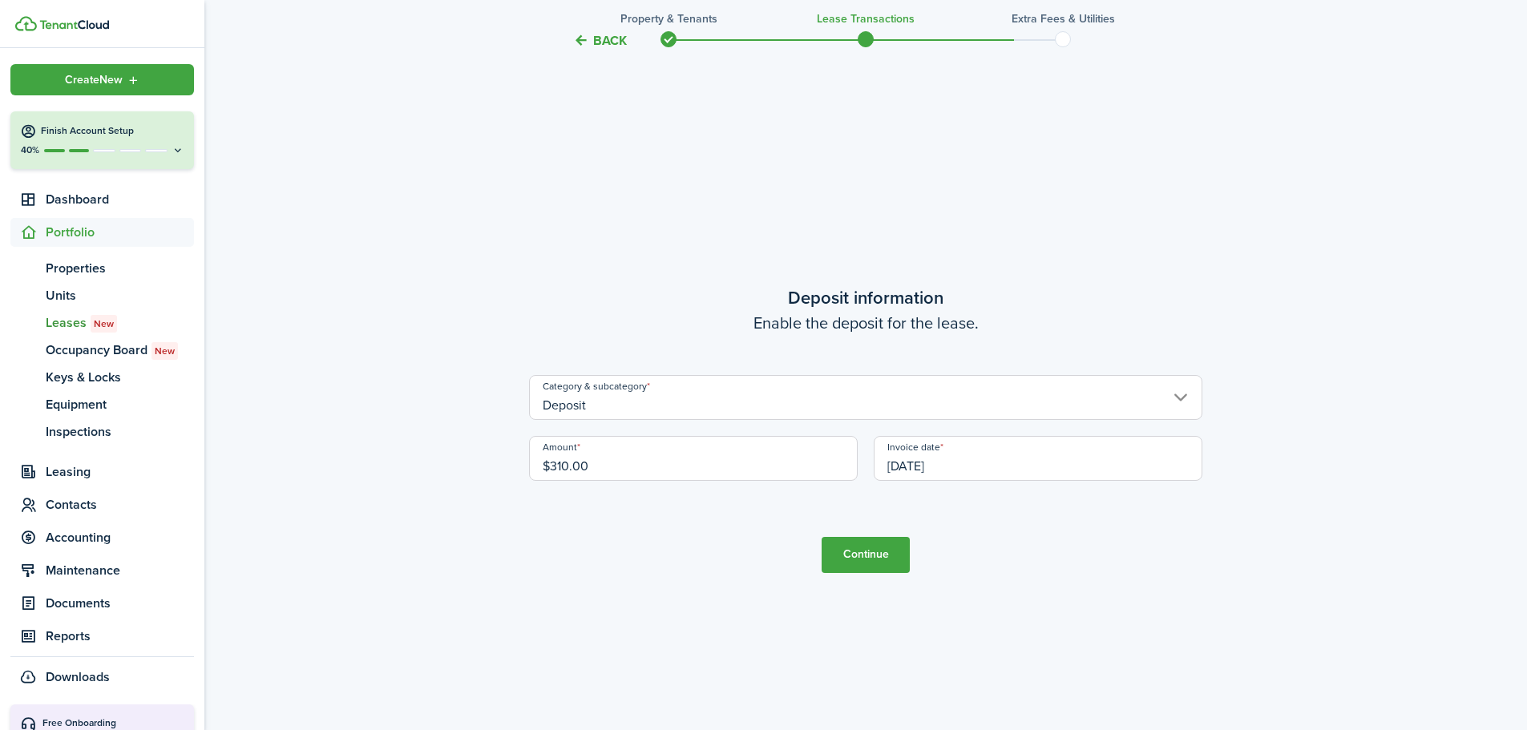
click at [867, 554] on button "Continue" at bounding box center [866, 555] width 88 height 36
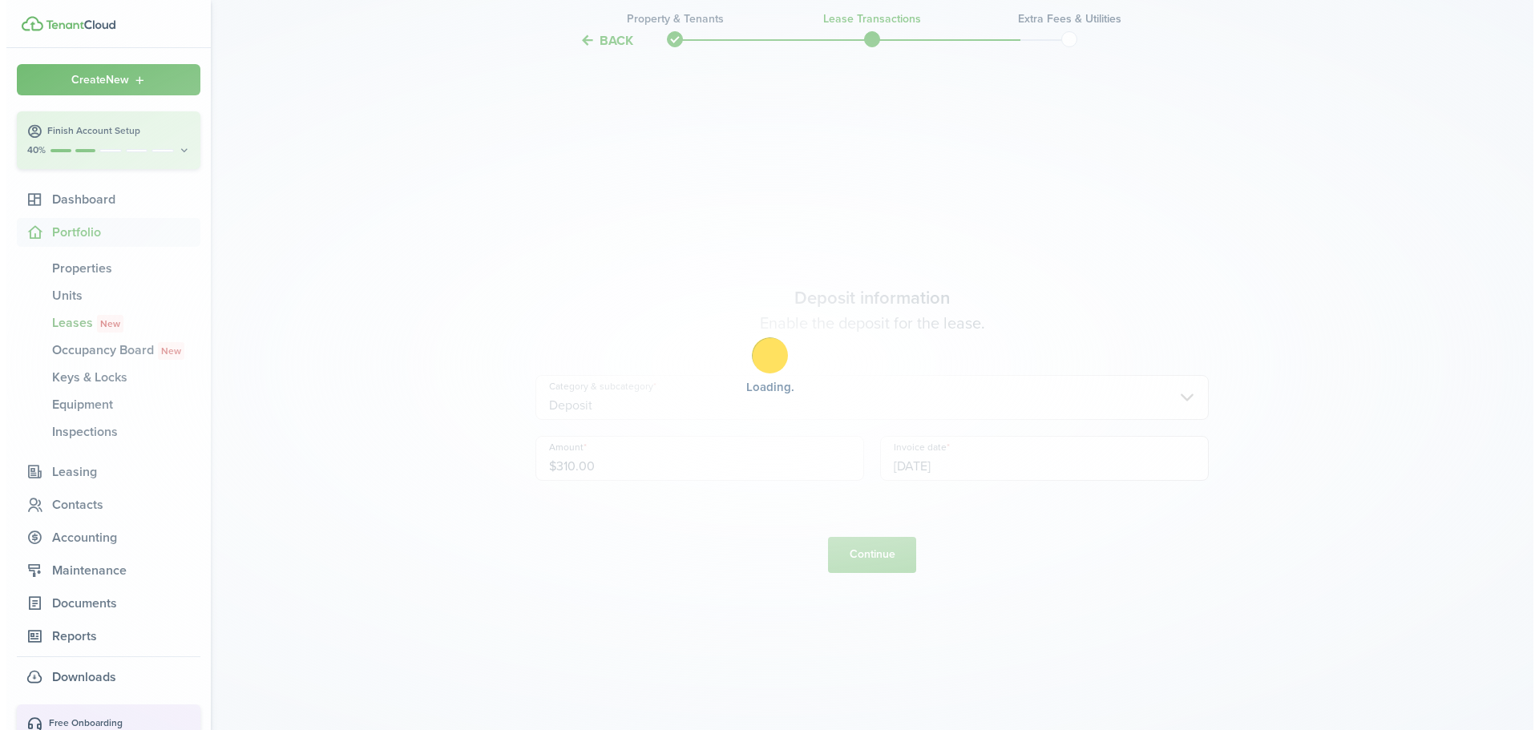
scroll to position [0, 0]
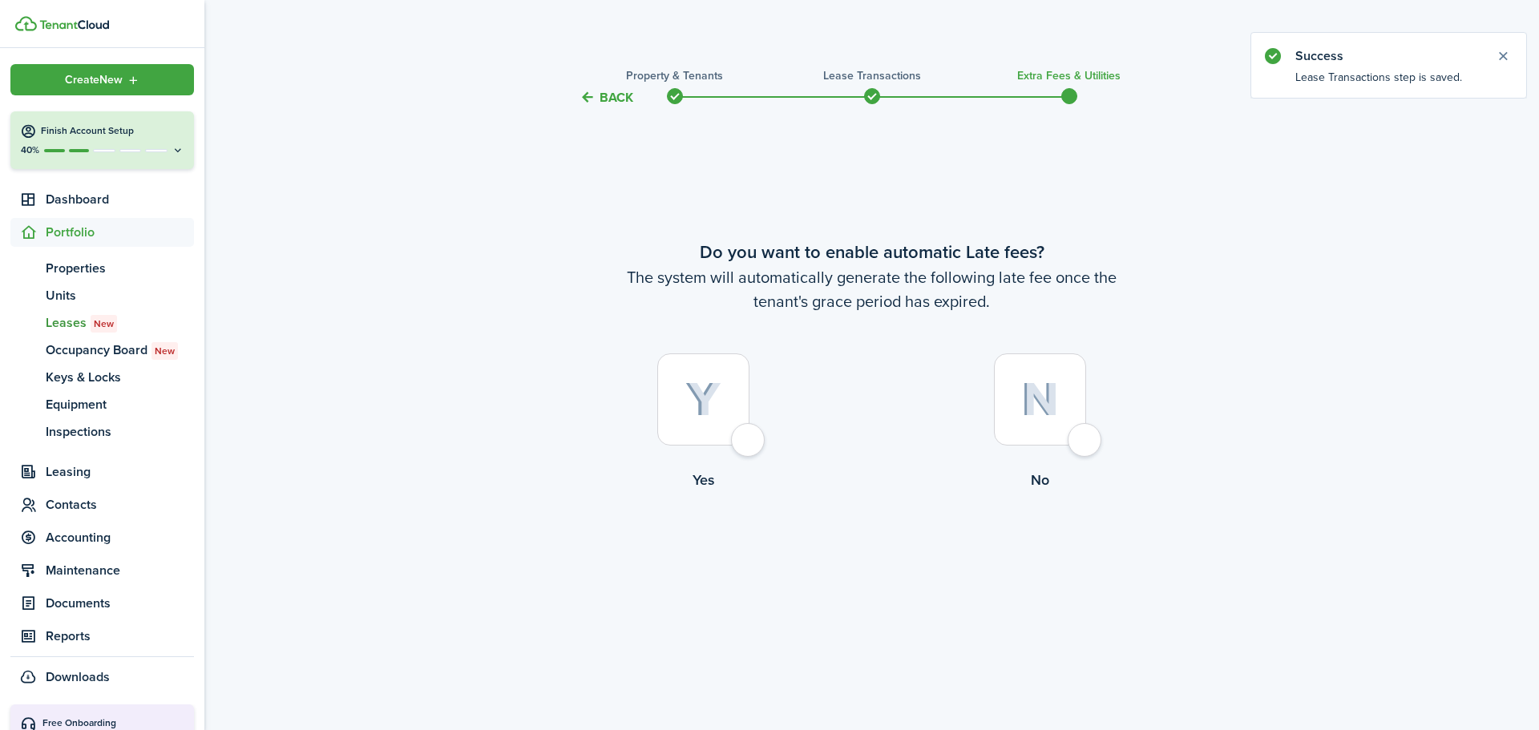
click at [711, 423] on div at bounding box center [703, 400] width 92 height 92
radio input "true"
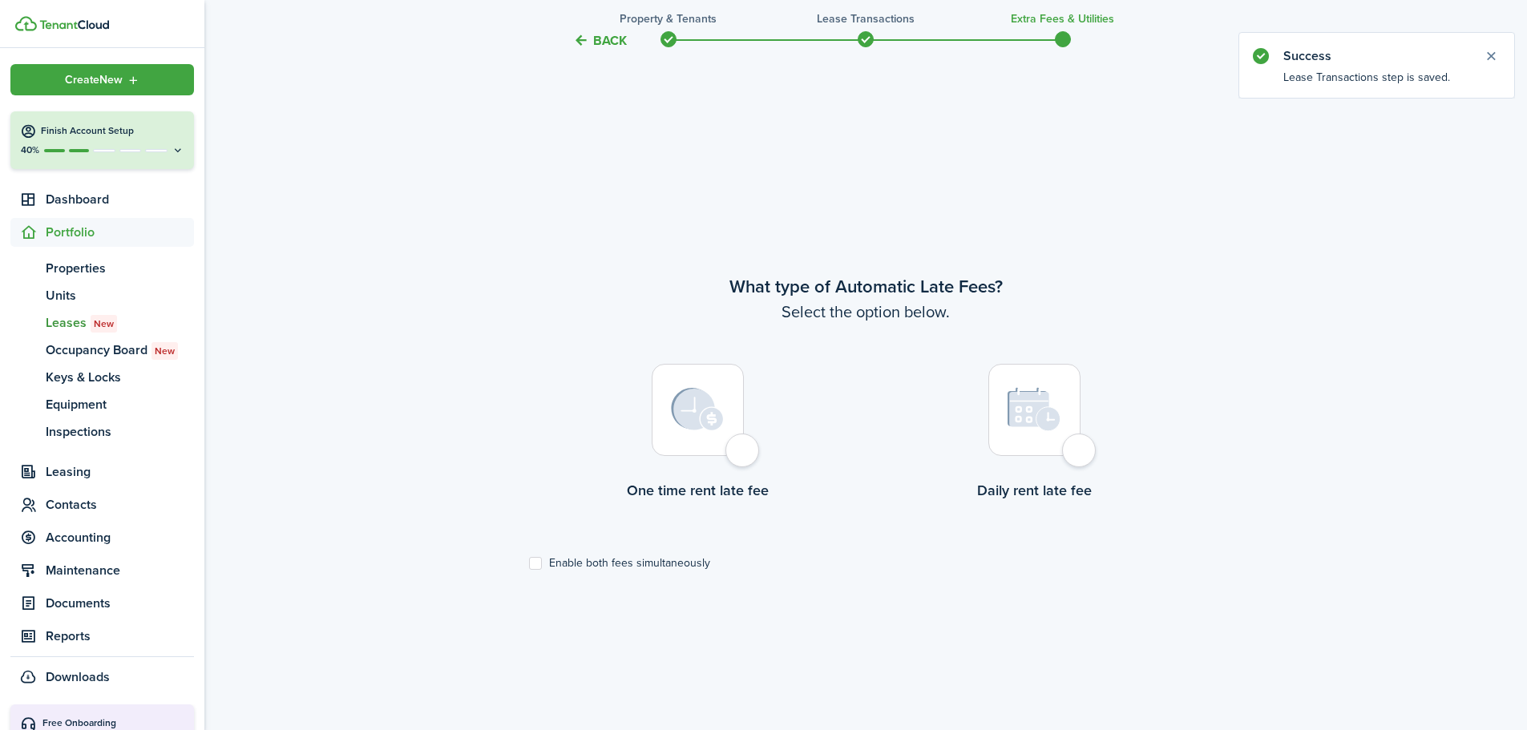
scroll to position [623, 0]
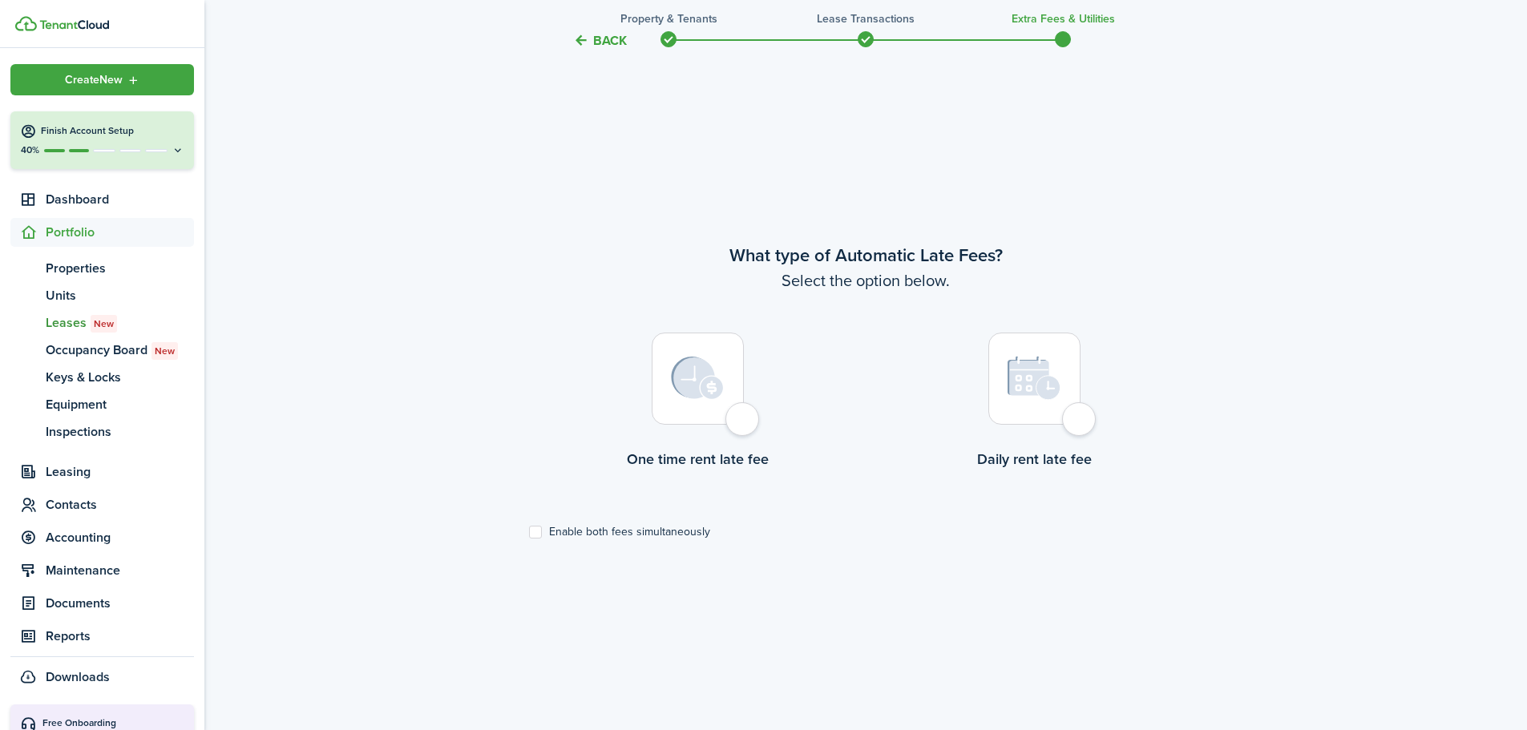
click at [712, 385] on img at bounding box center [697, 378] width 53 height 43
radio input "true"
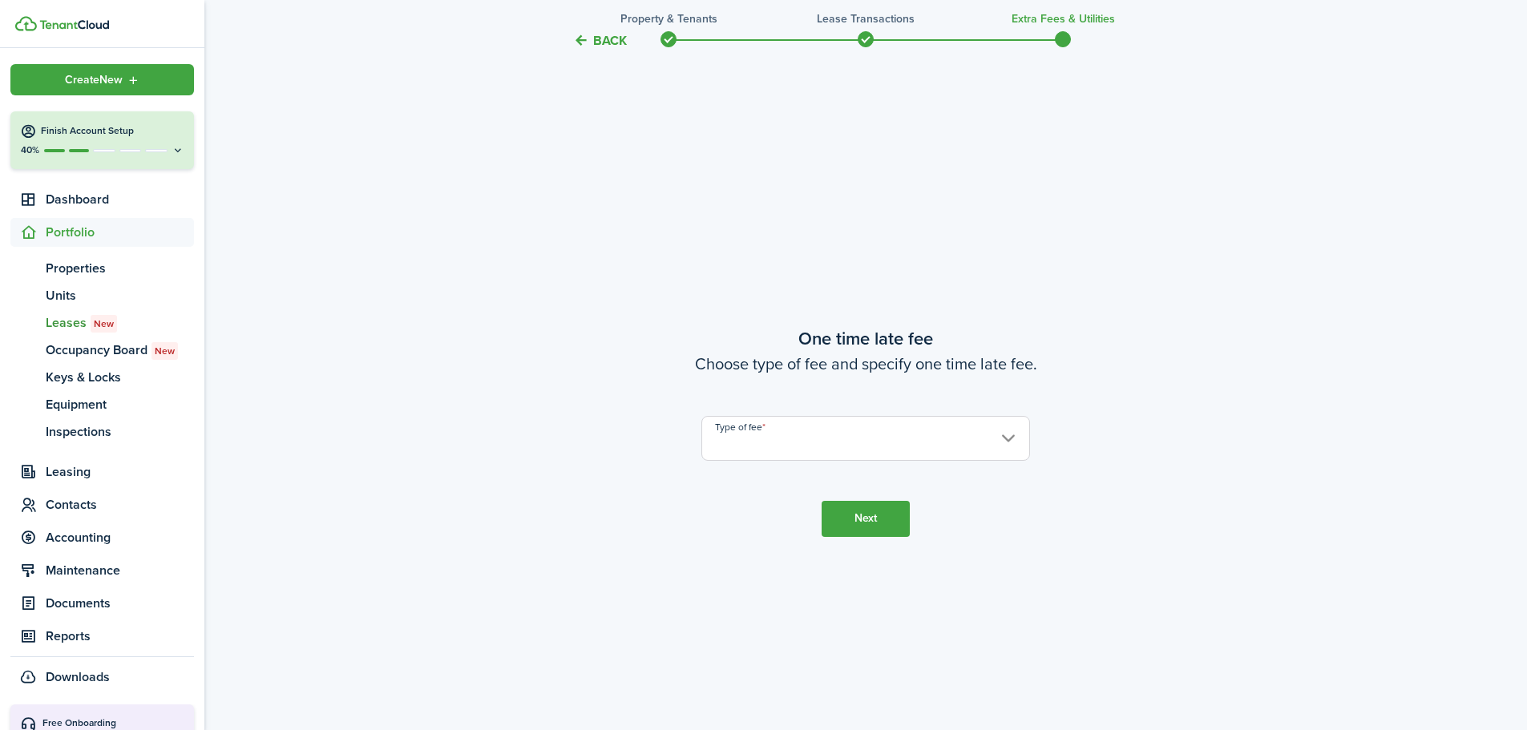
scroll to position [1353, 0]
click at [763, 438] on input "Type of fee" at bounding box center [866, 436] width 329 height 45
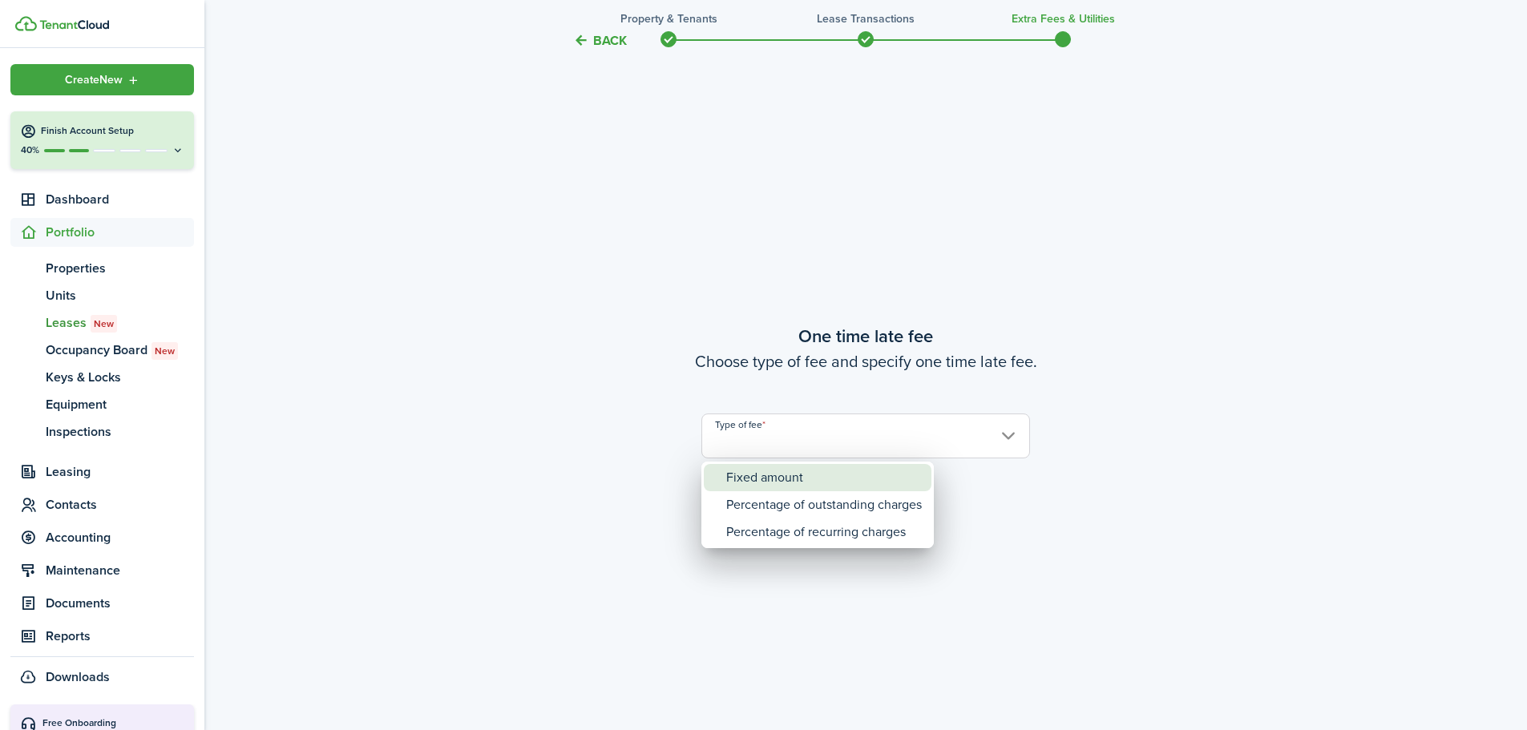
click at [803, 469] on div "Fixed amount" at bounding box center [824, 477] width 196 height 27
type input "Fixed amount"
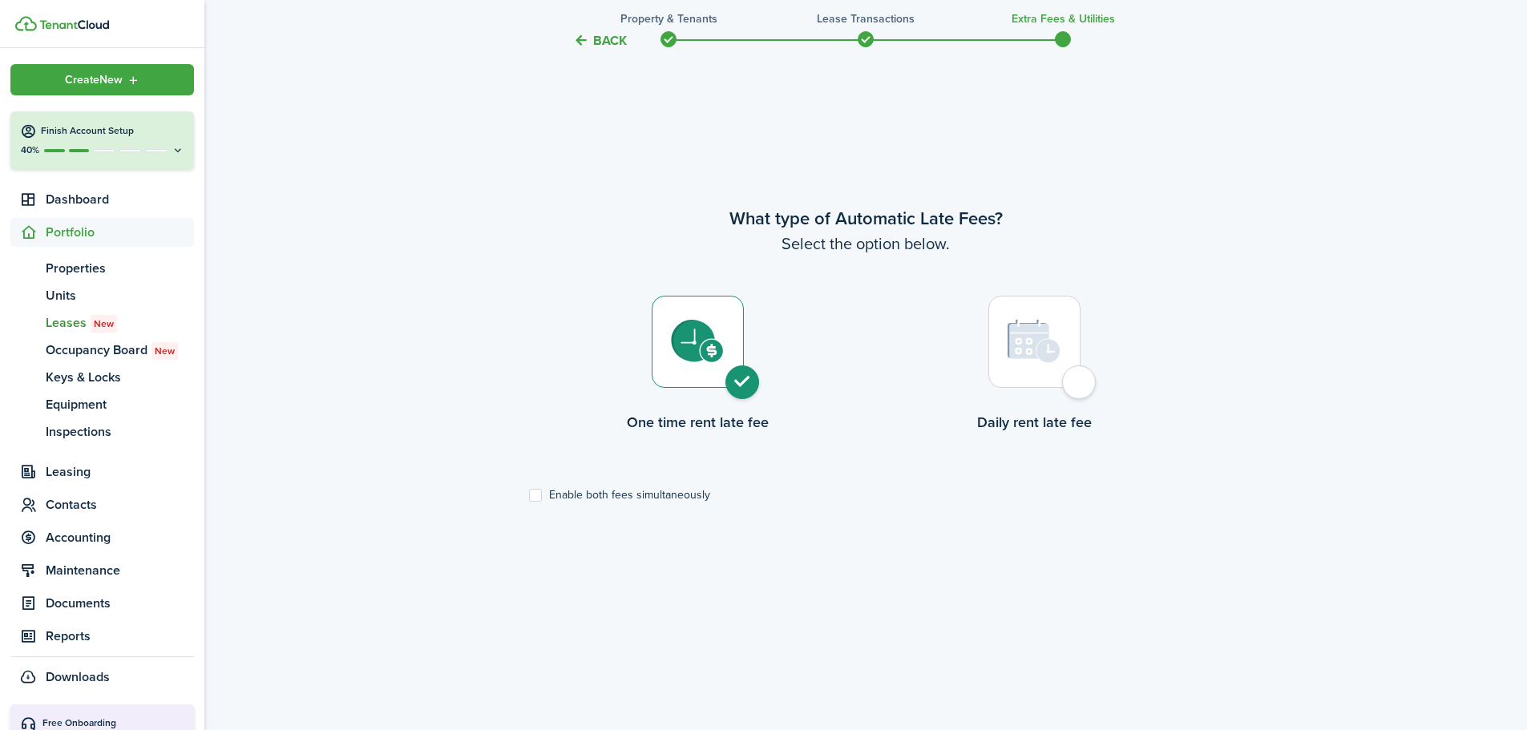
scroll to position [632, 0]
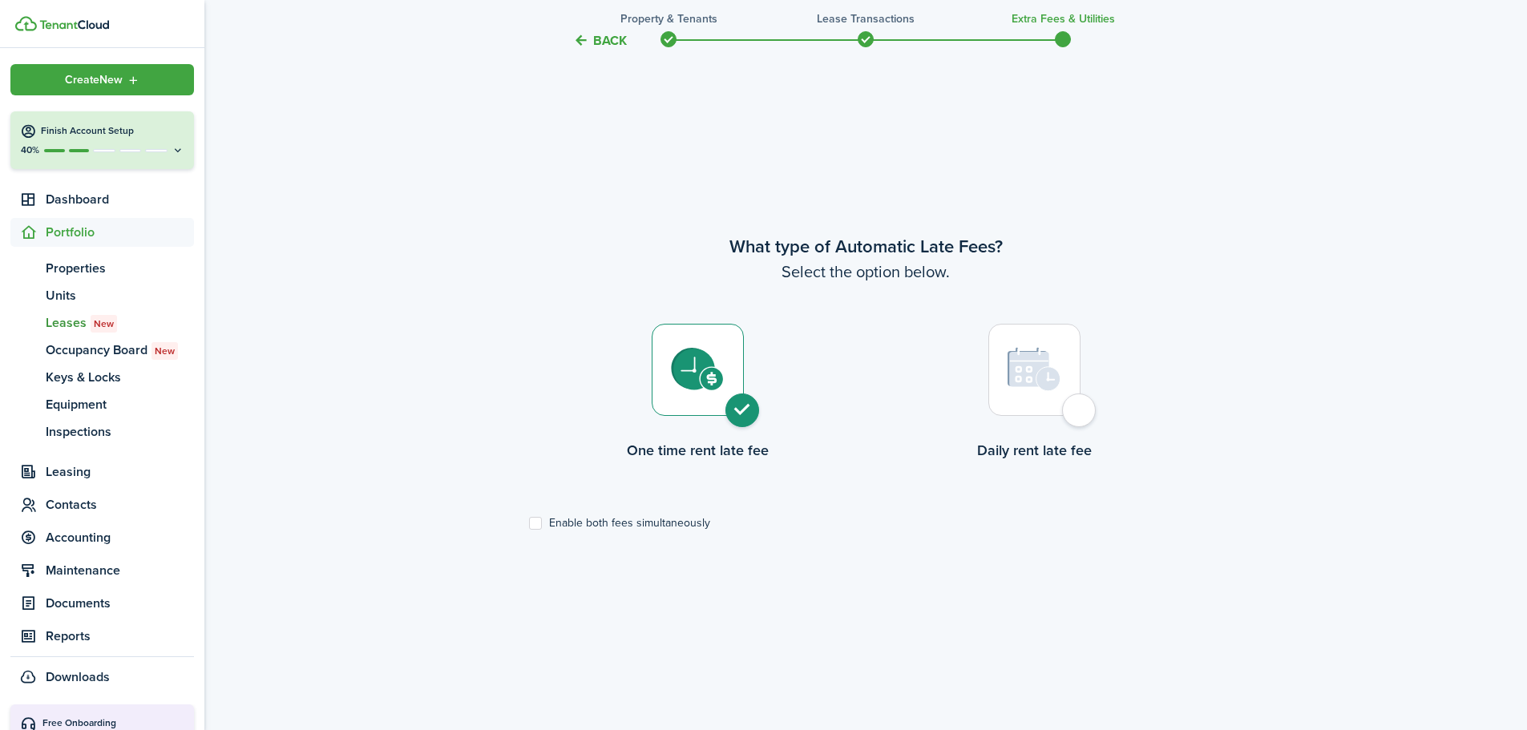
click at [742, 415] on div at bounding box center [698, 370] width 92 height 92
click at [720, 367] on img at bounding box center [697, 369] width 53 height 43
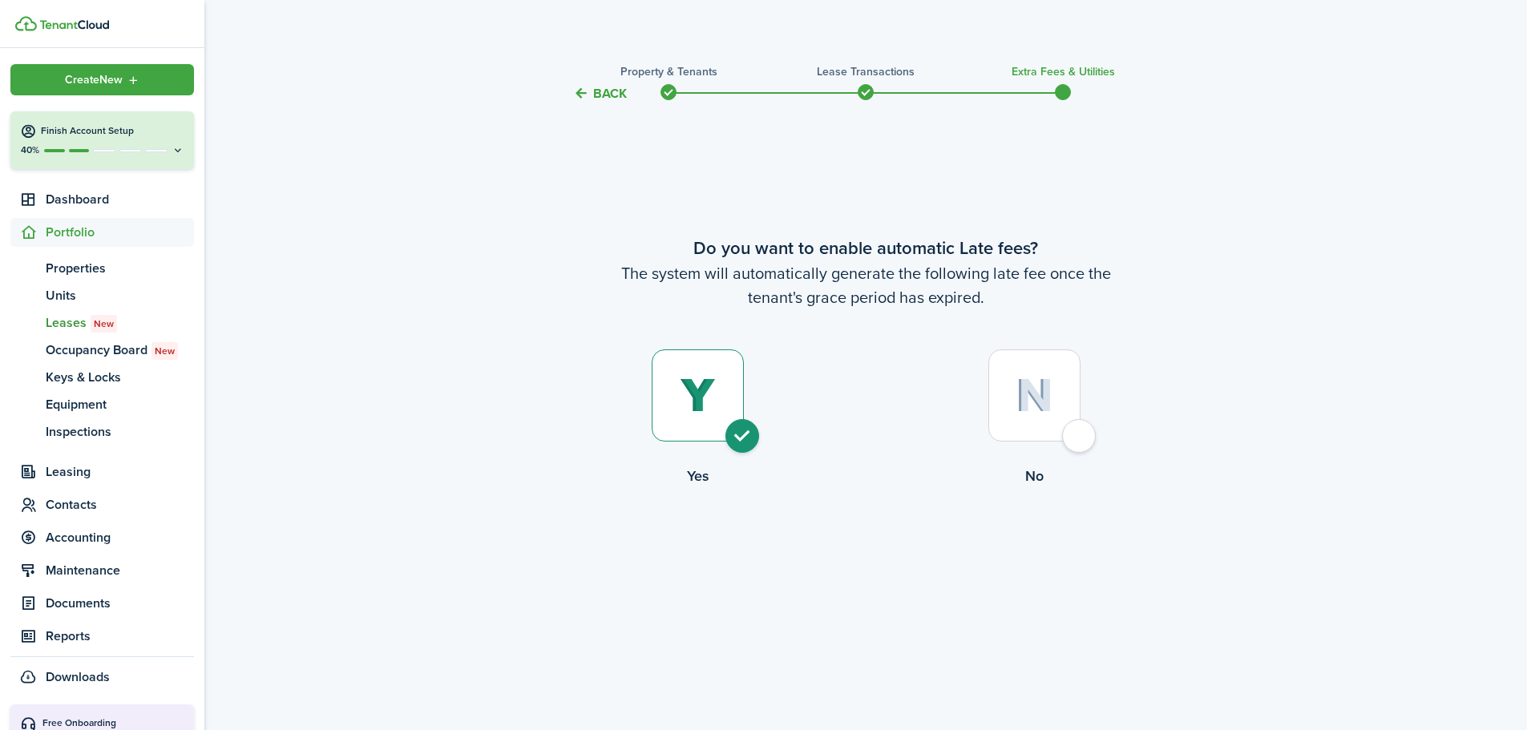
scroll to position [0, 0]
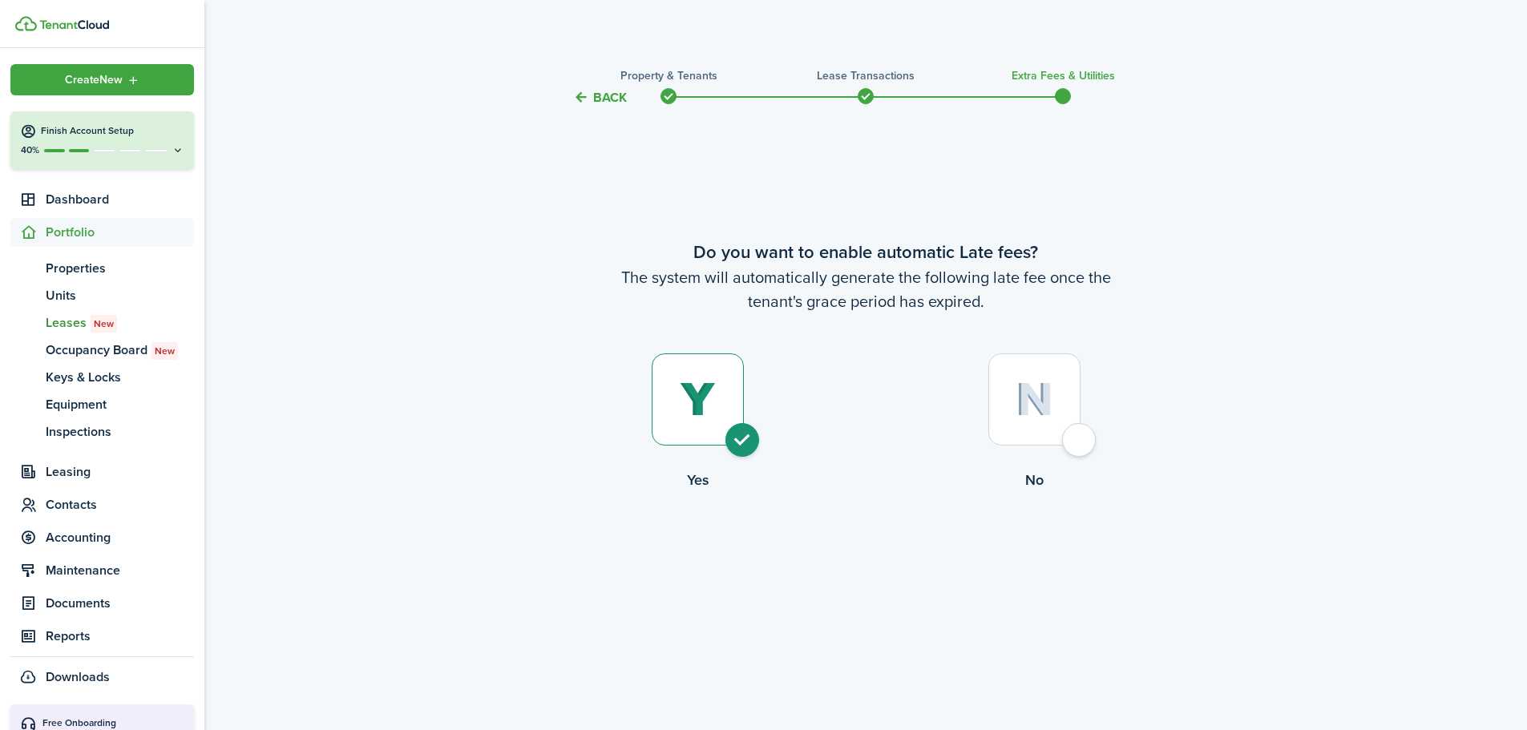
click at [1066, 413] on div at bounding box center [1035, 400] width 92 height 92
radio input "false"
radio input "true"
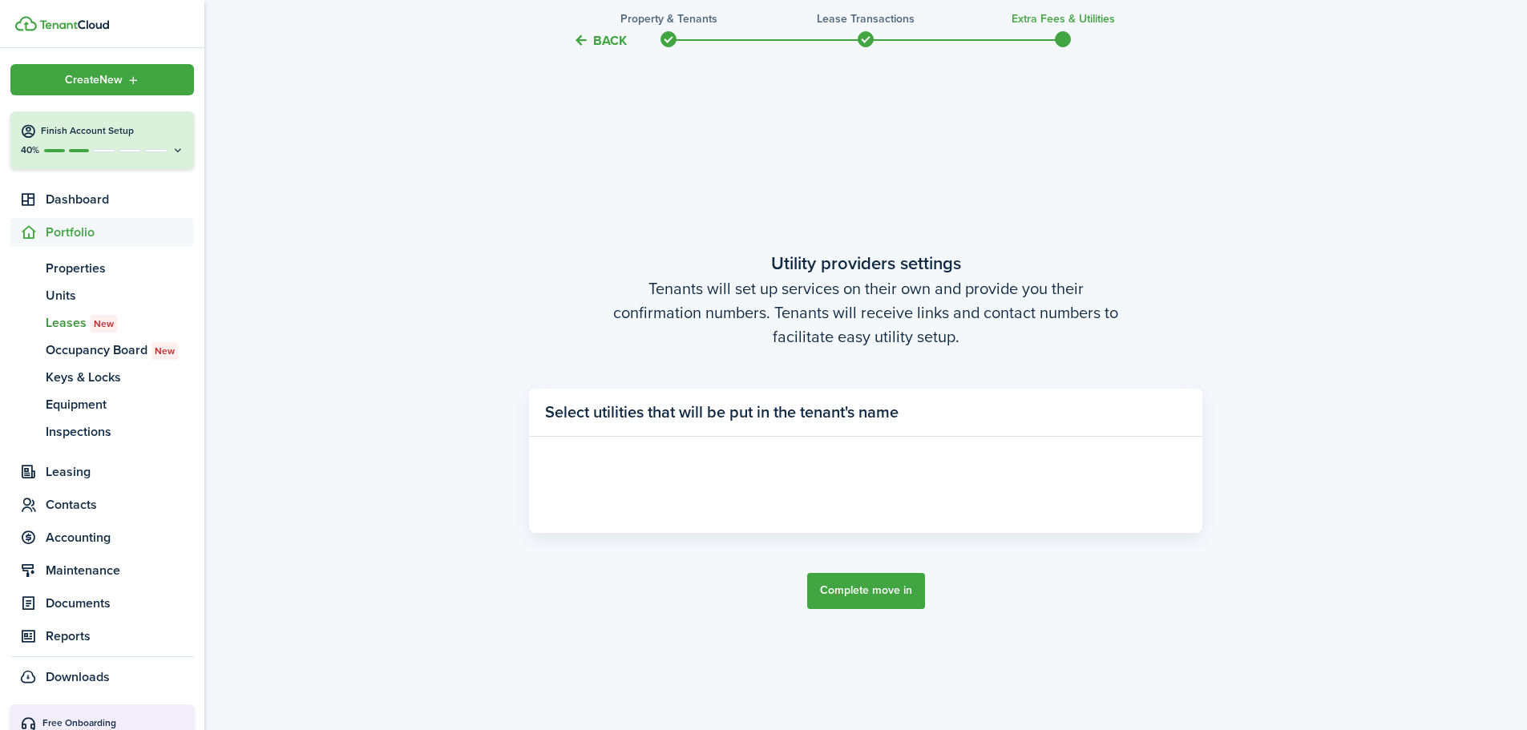
scroll to position [623, 0]
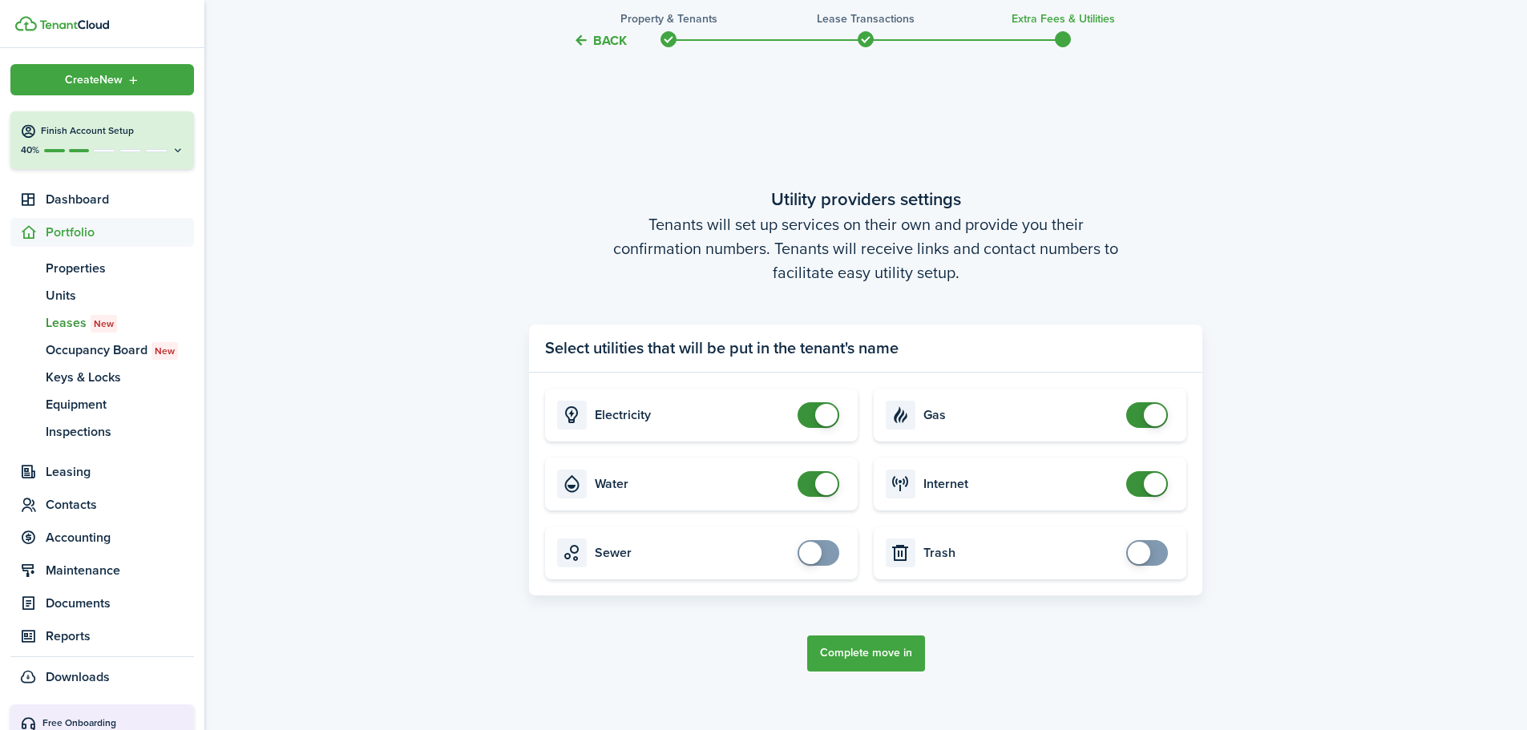
checkbox input "false"
click at [823, 483] on span at bounding box center [826, 484] width 22 height 22
checkbox input "false"
click at [824, 413] on span at bounding box center [826, 415] width 22 height 22
checkbox input "false"
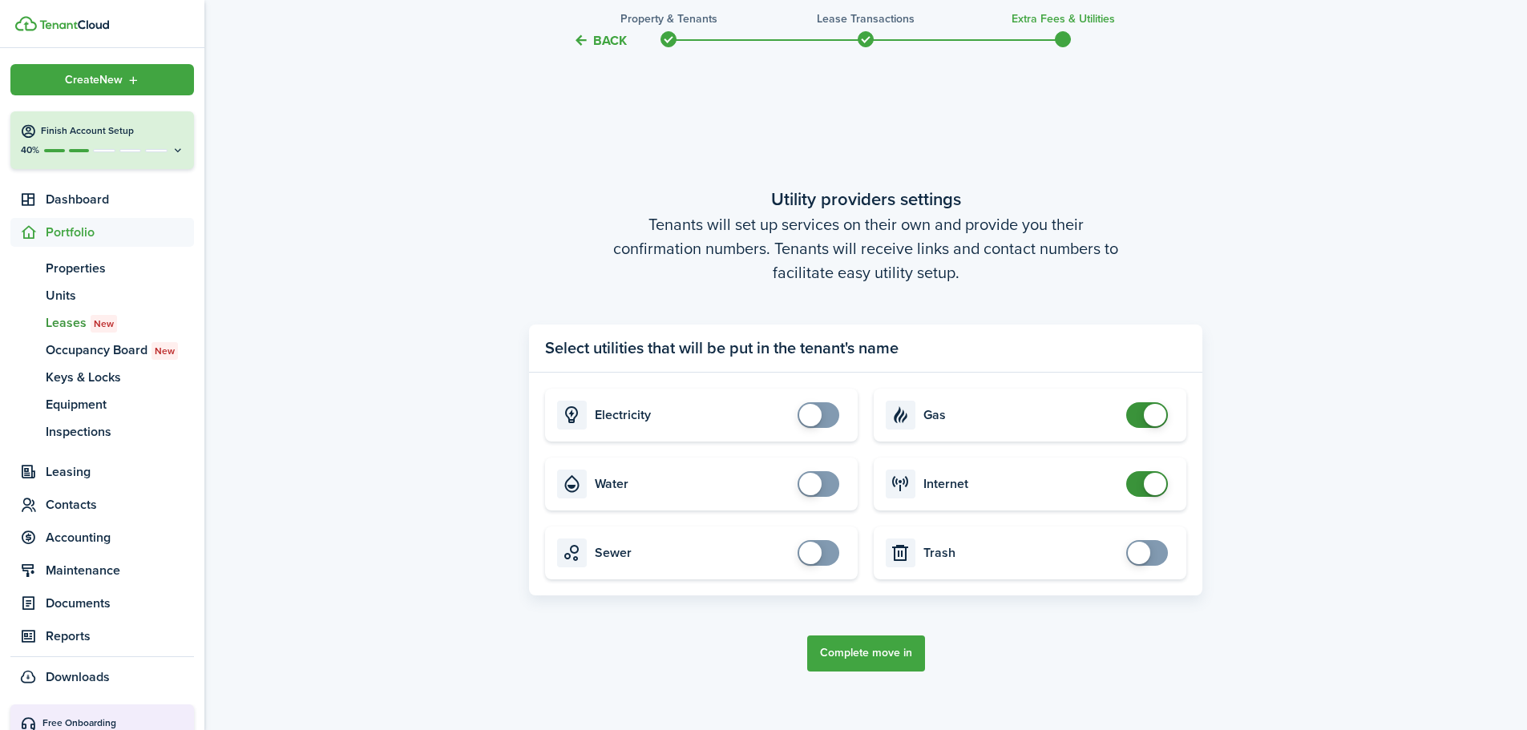
click at [1151, 417] on span at bounding box center [1155, 415] width 22 height 22
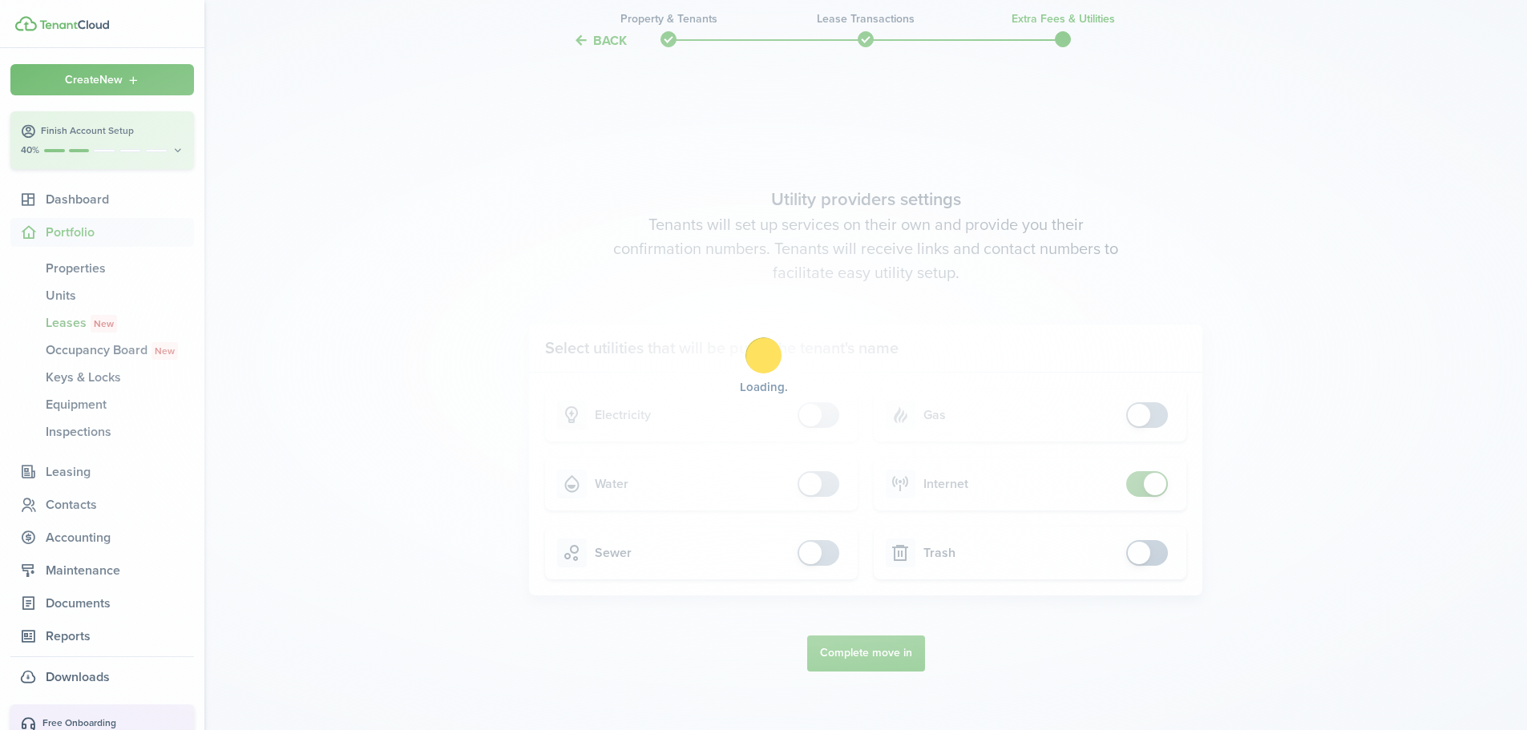
click at [1146, 487] on div "Loading" at bounding box center [763, 365] width 1527 height 730
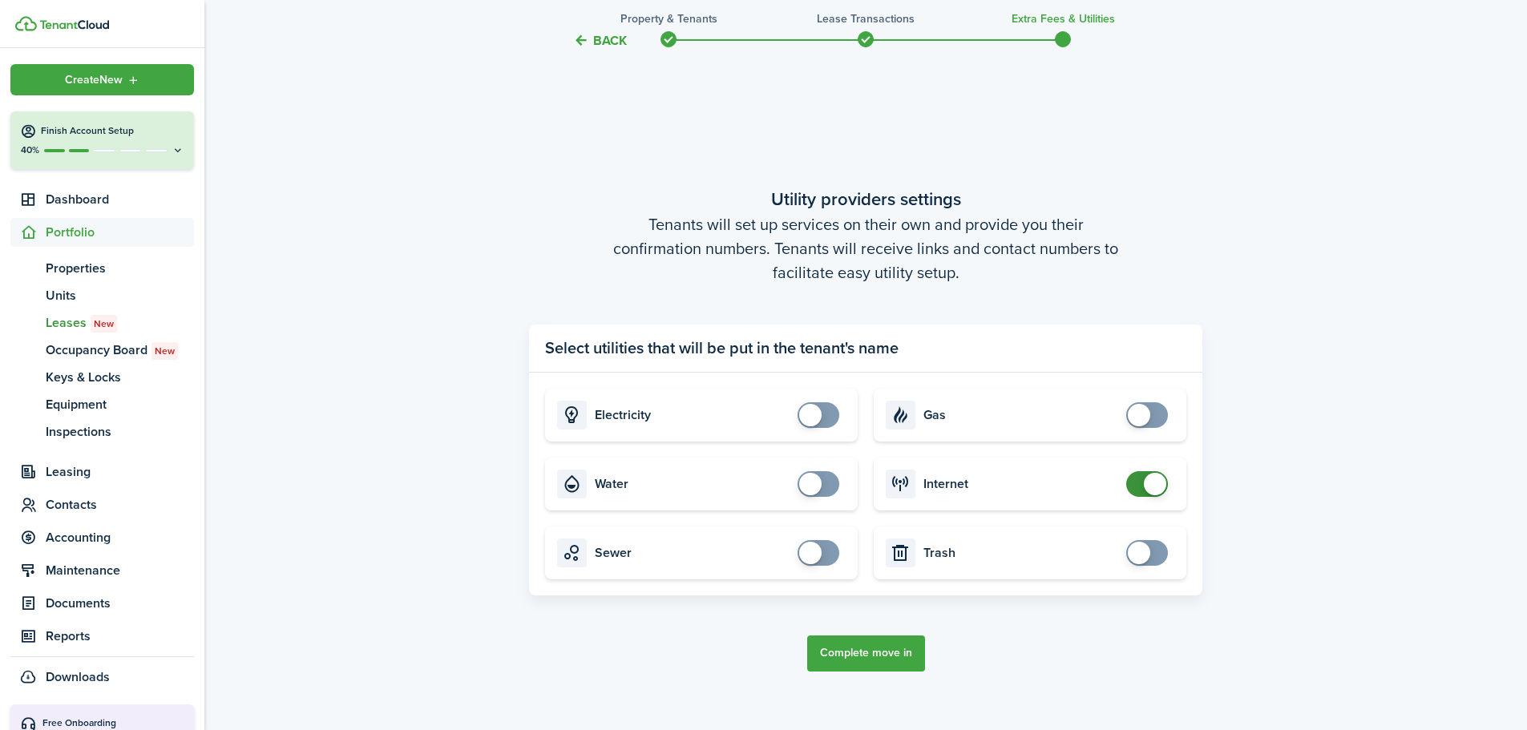
checkbox input "false"
click at [1155, 489] on span at bounding box center [1155, 484] width 22 height 22
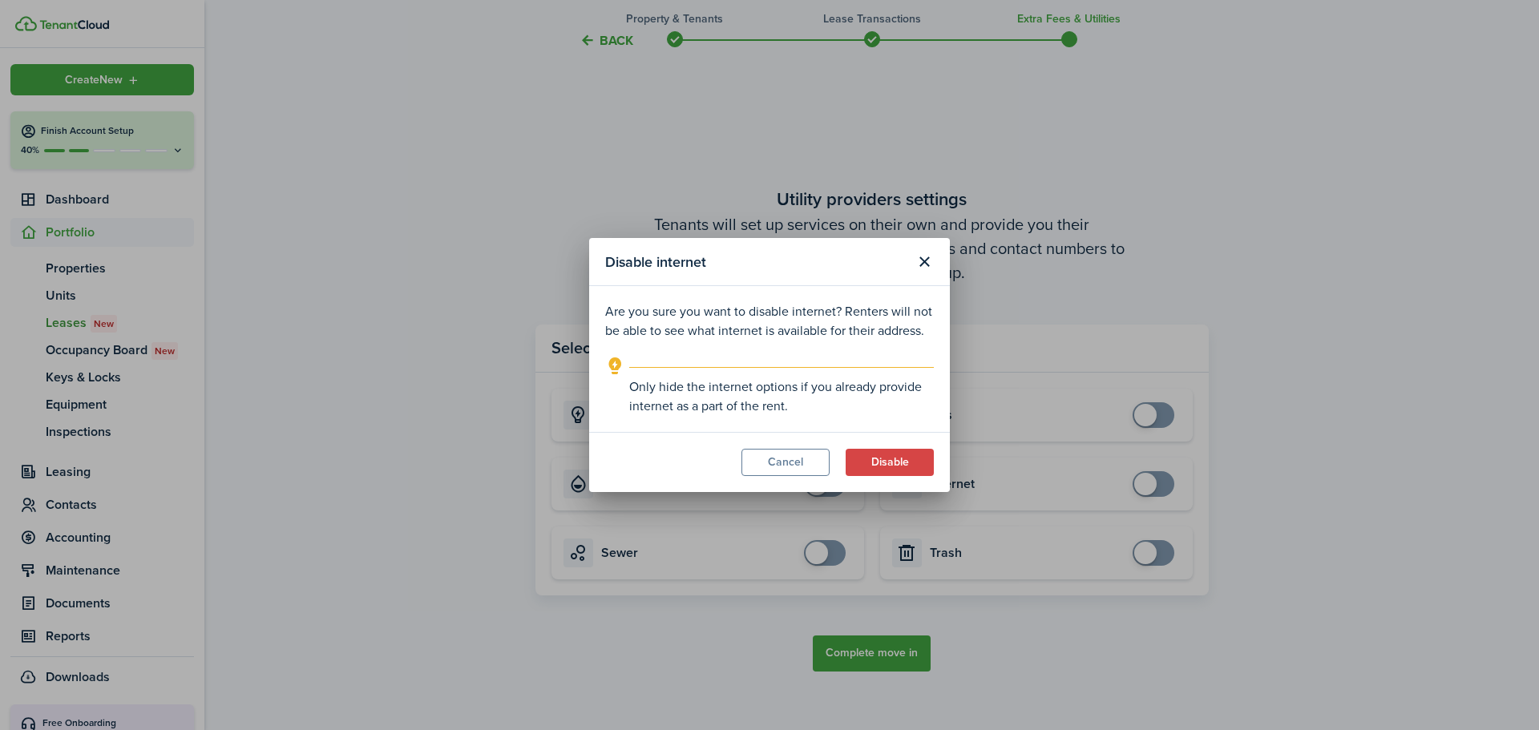
click at [877, 455] on button "Disable" at bounding box center [890, 462] width 88 height 27
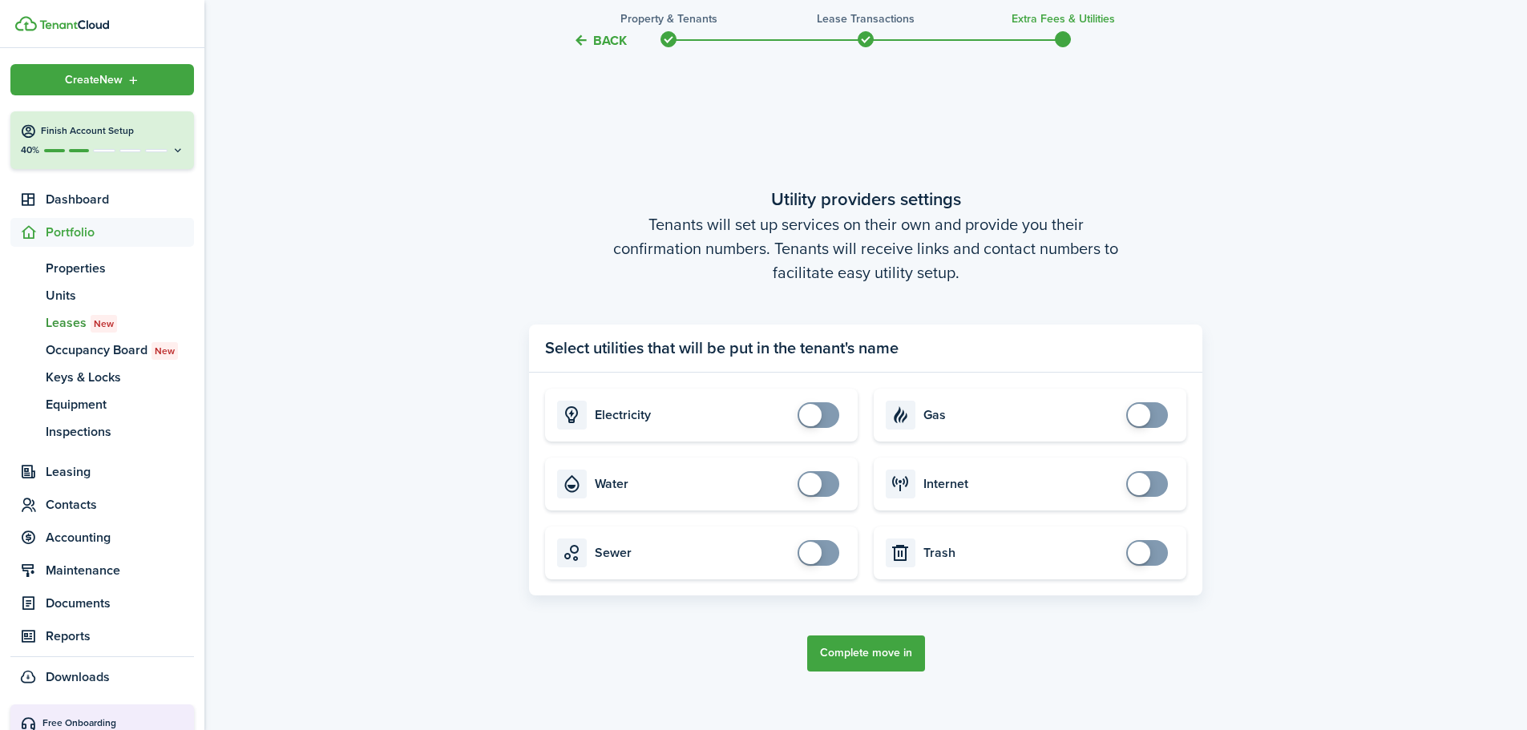
click at [864, 646] on button "Complete move in" at bounding box center [866, 654] width 118 height 36
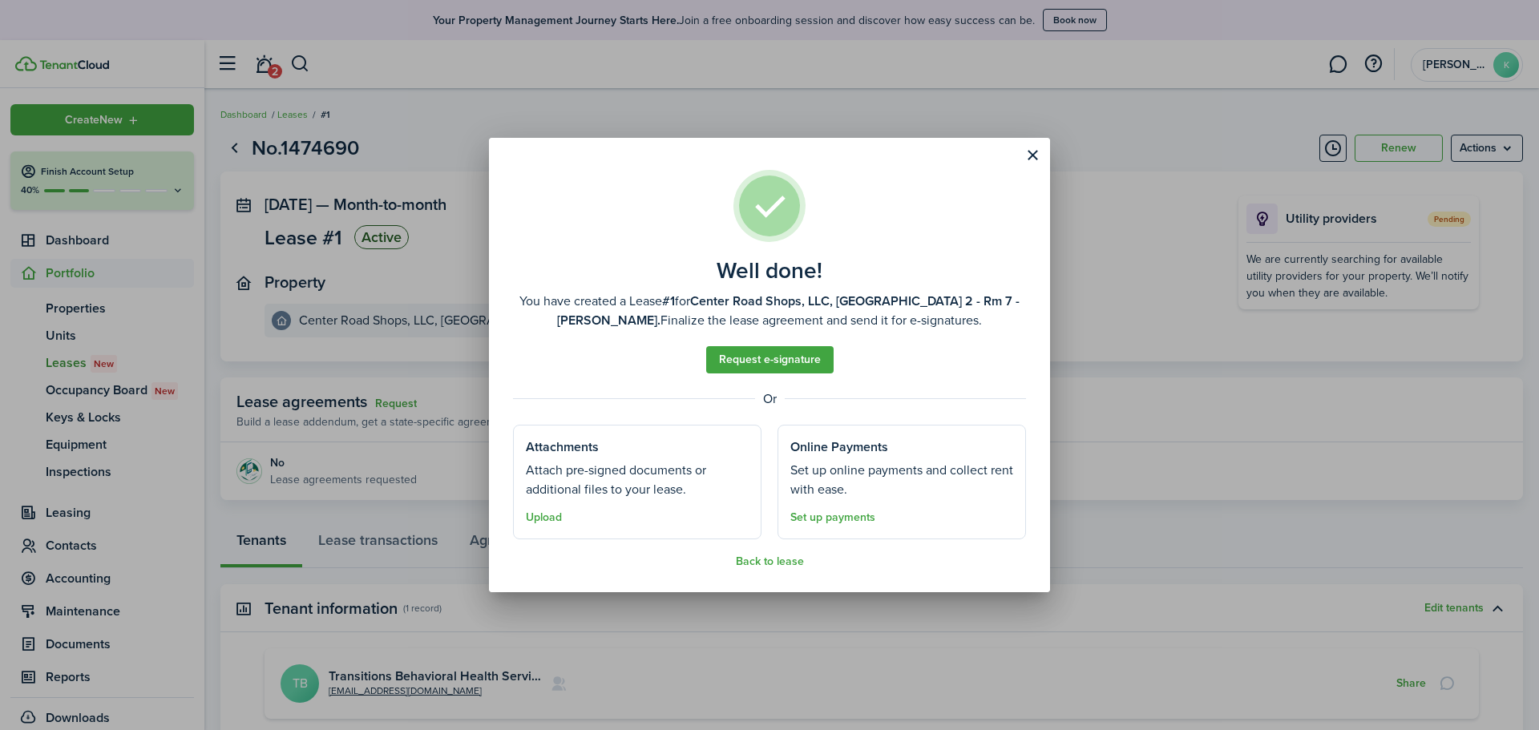
click at [834, 518] on link "Set up payments" at bounding box center [833, 518] width 85 height 13
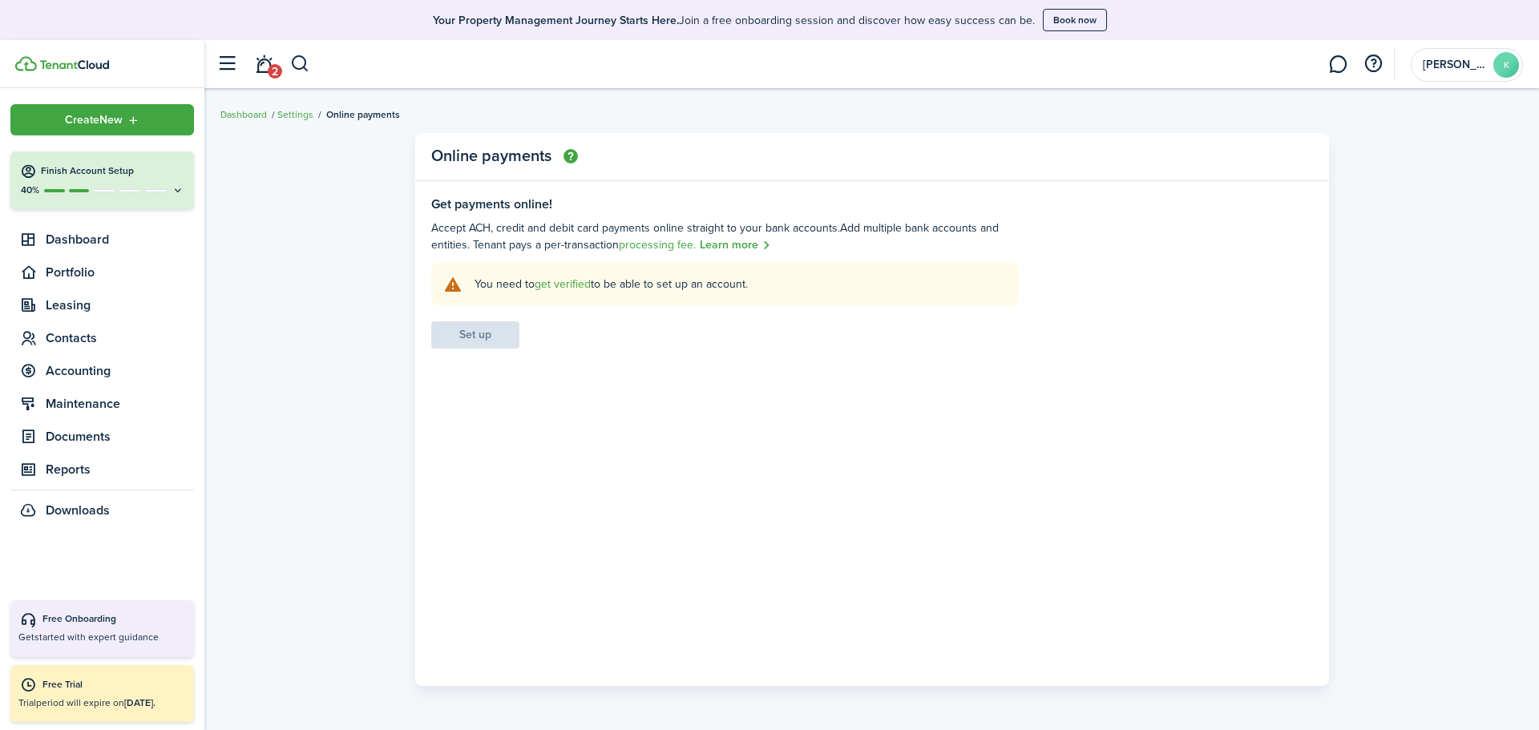
click at [555, 281] on link "get verified" at bounding box center [563, 284] width 56 height 17
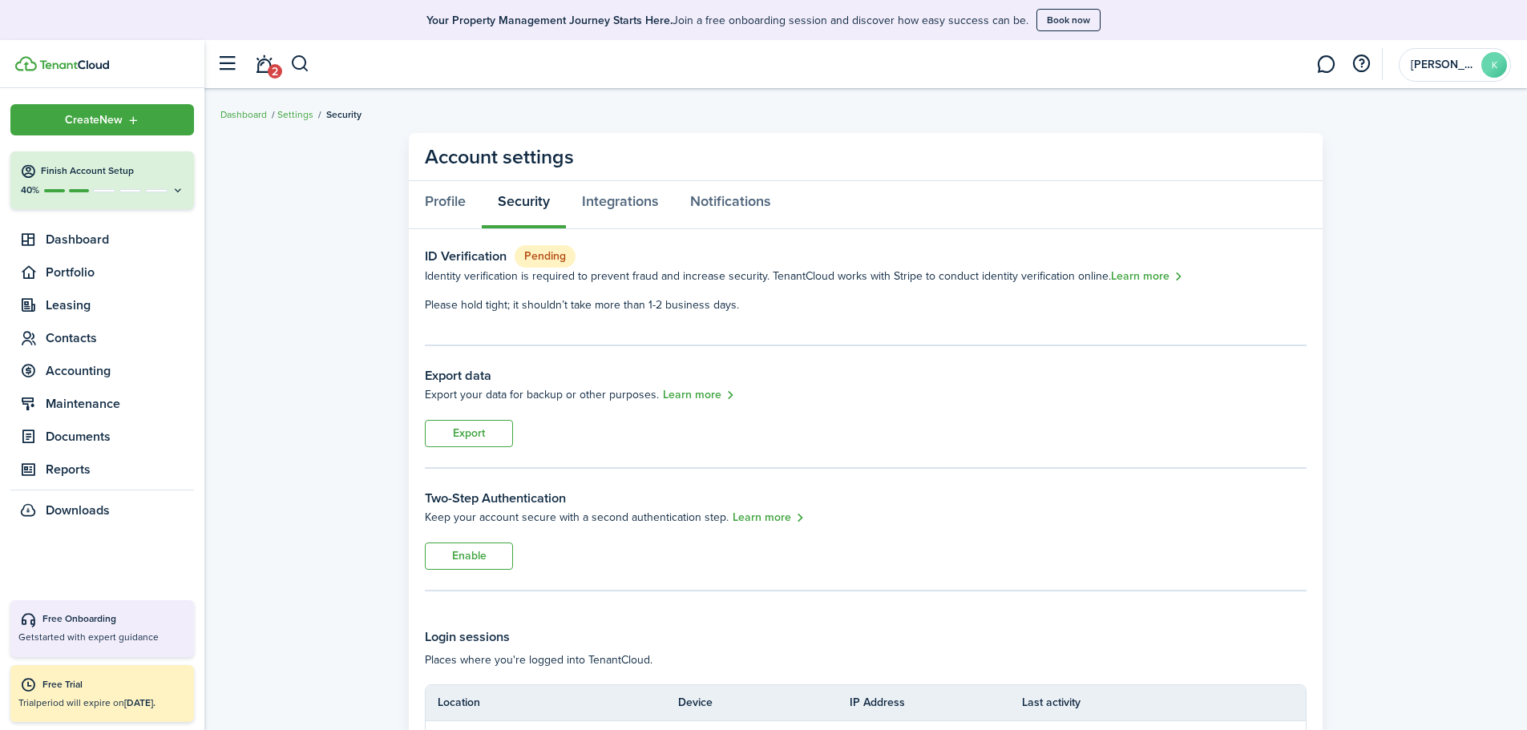
click at [307, 319] on account-settings-layout "Account settings Profile Security Integrations Notifications ID Verification Pe…" at bounding box center [865, 476] width 1323 height 702
click at [73, 261] on span "Portfolio" at bounding box center [102, 272] width 184 height 29
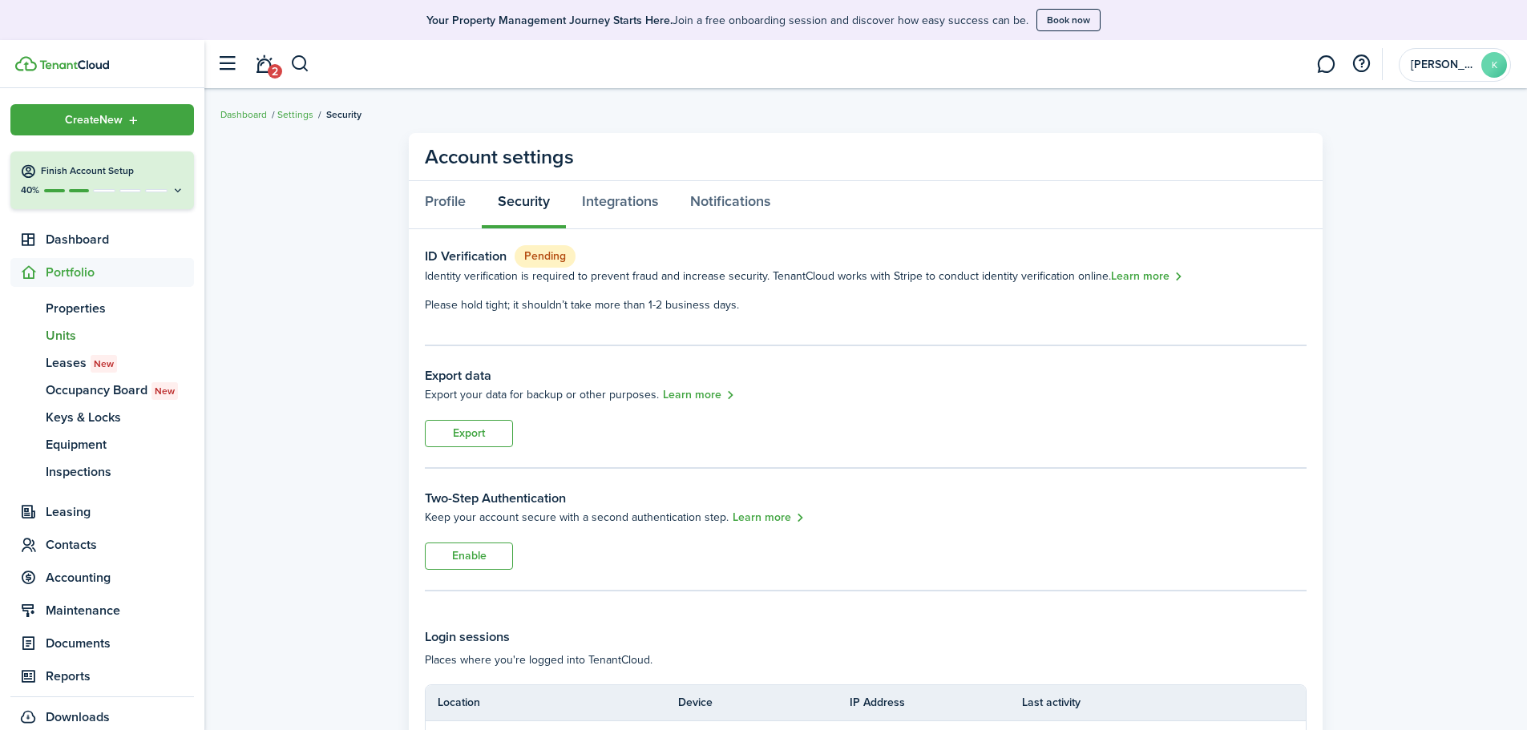
click at [84, 328] on span "Units" at bounding box center [120, 335] width 148 height 19
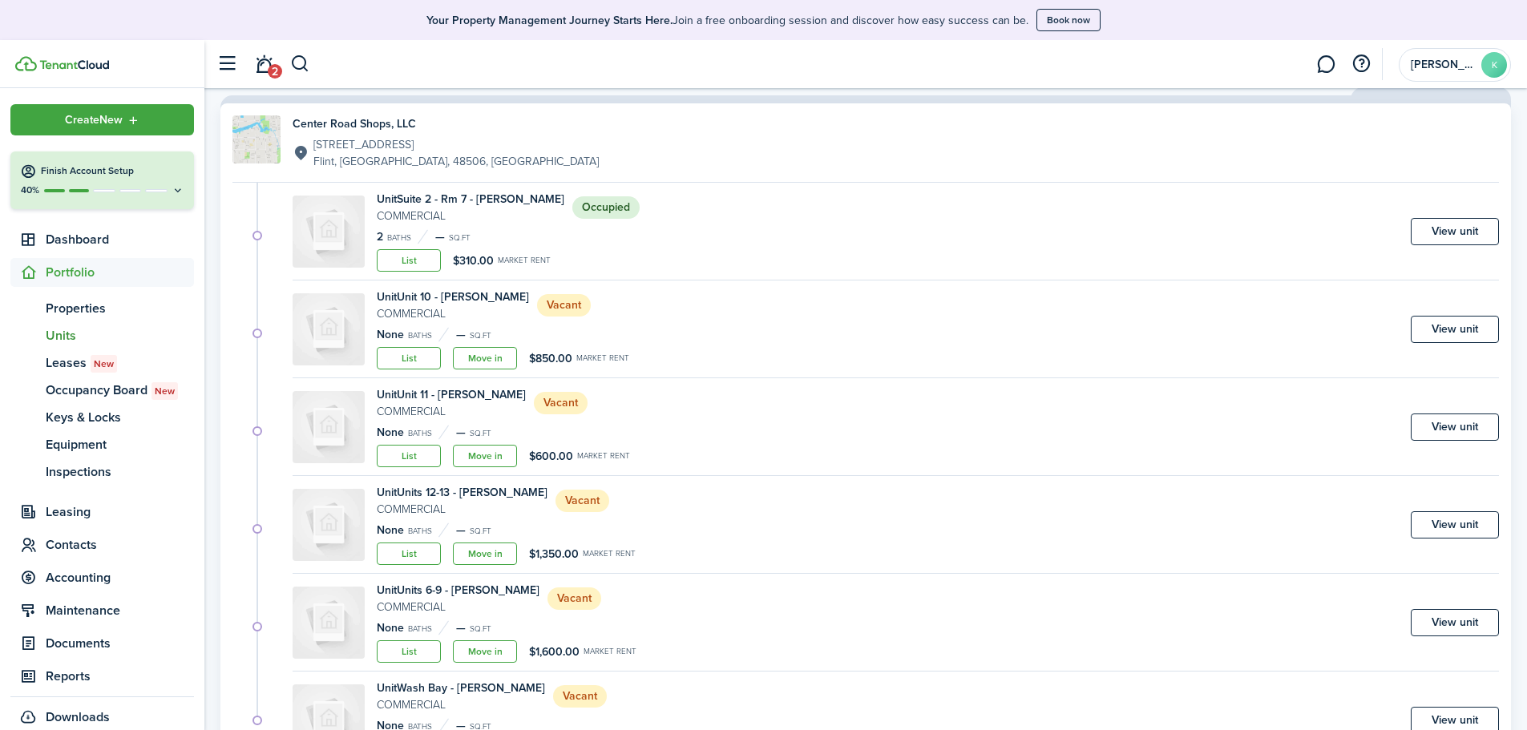
scroll to position [160, 0]
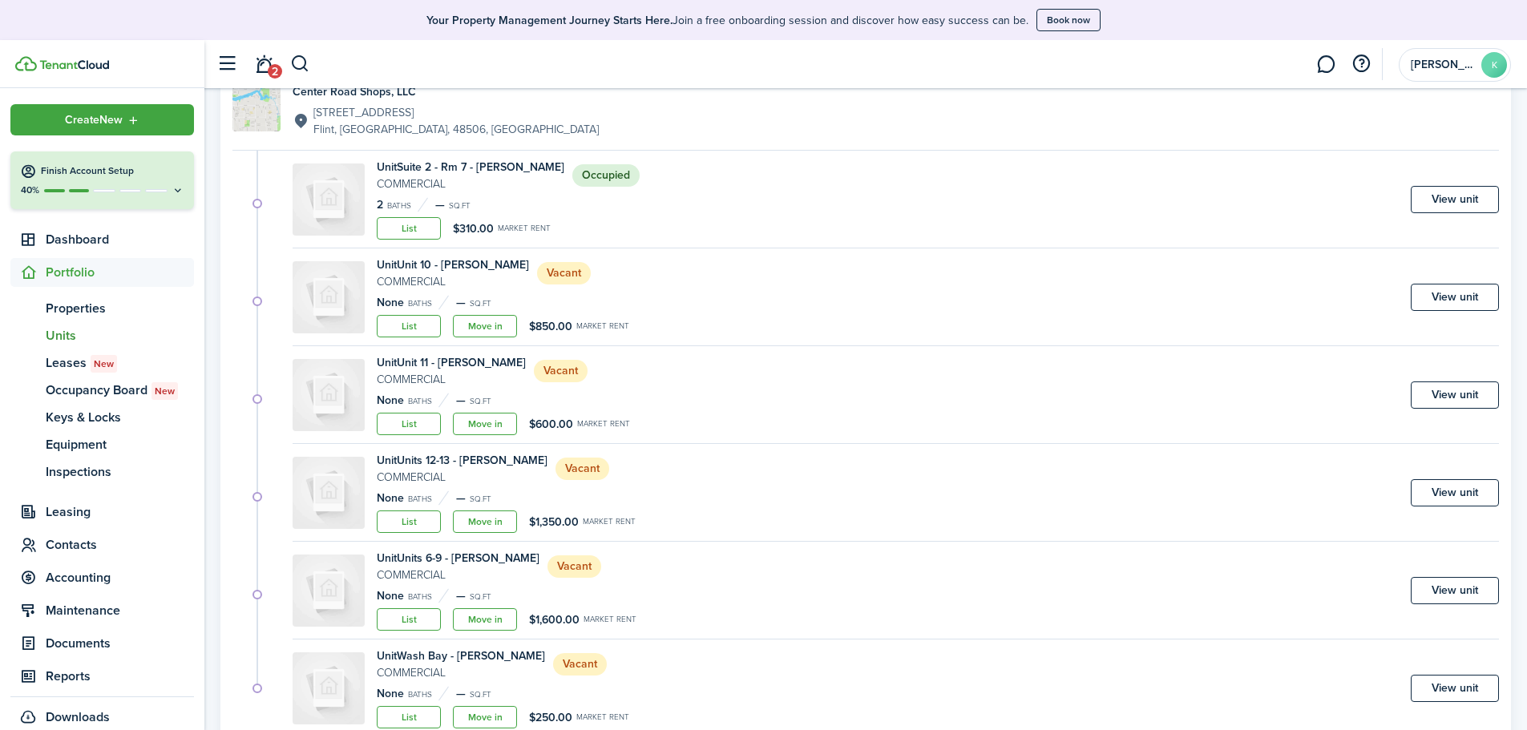
click at [481, 321] on link "Move in" at bounding box center [485, 326] width 64 height 22
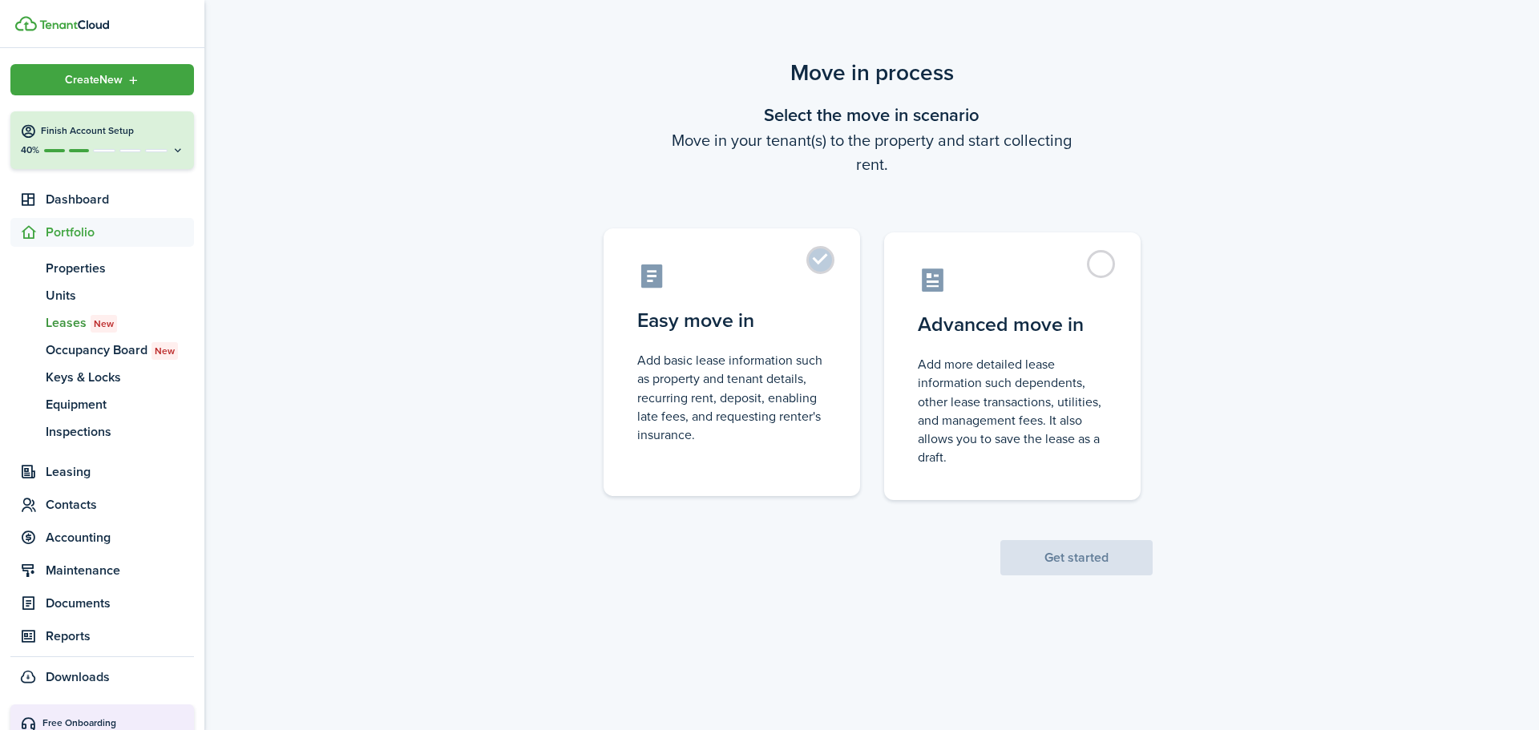
click at [785, 406] on control-radio-card-description "Add basic lease information such as property and tenant details, recurring rent…" at bounding box center [731, 397] width 189 height 93
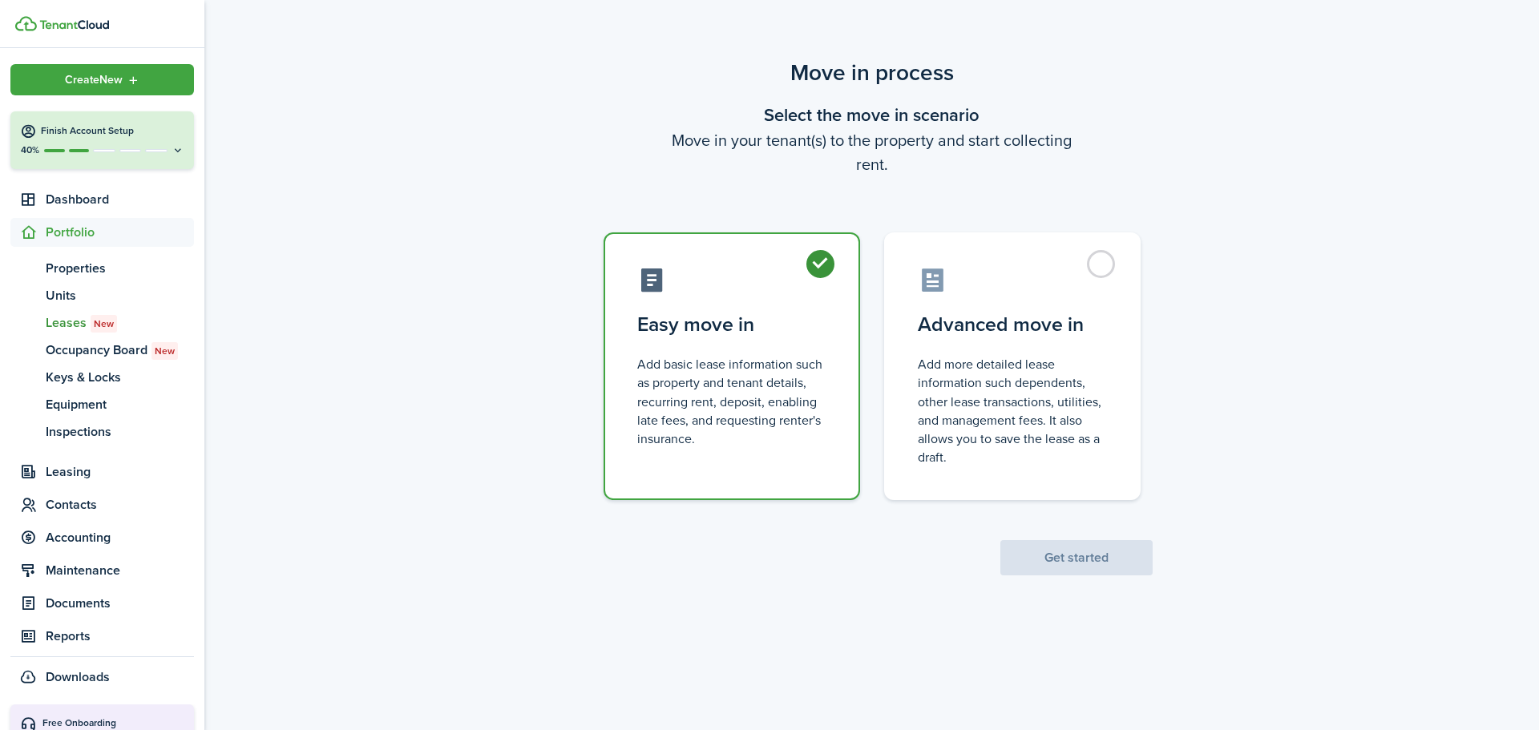
radio input "true"
click at [1038, 555] on button "Get started" at bounding box center [1077, 557] width 152 height 35
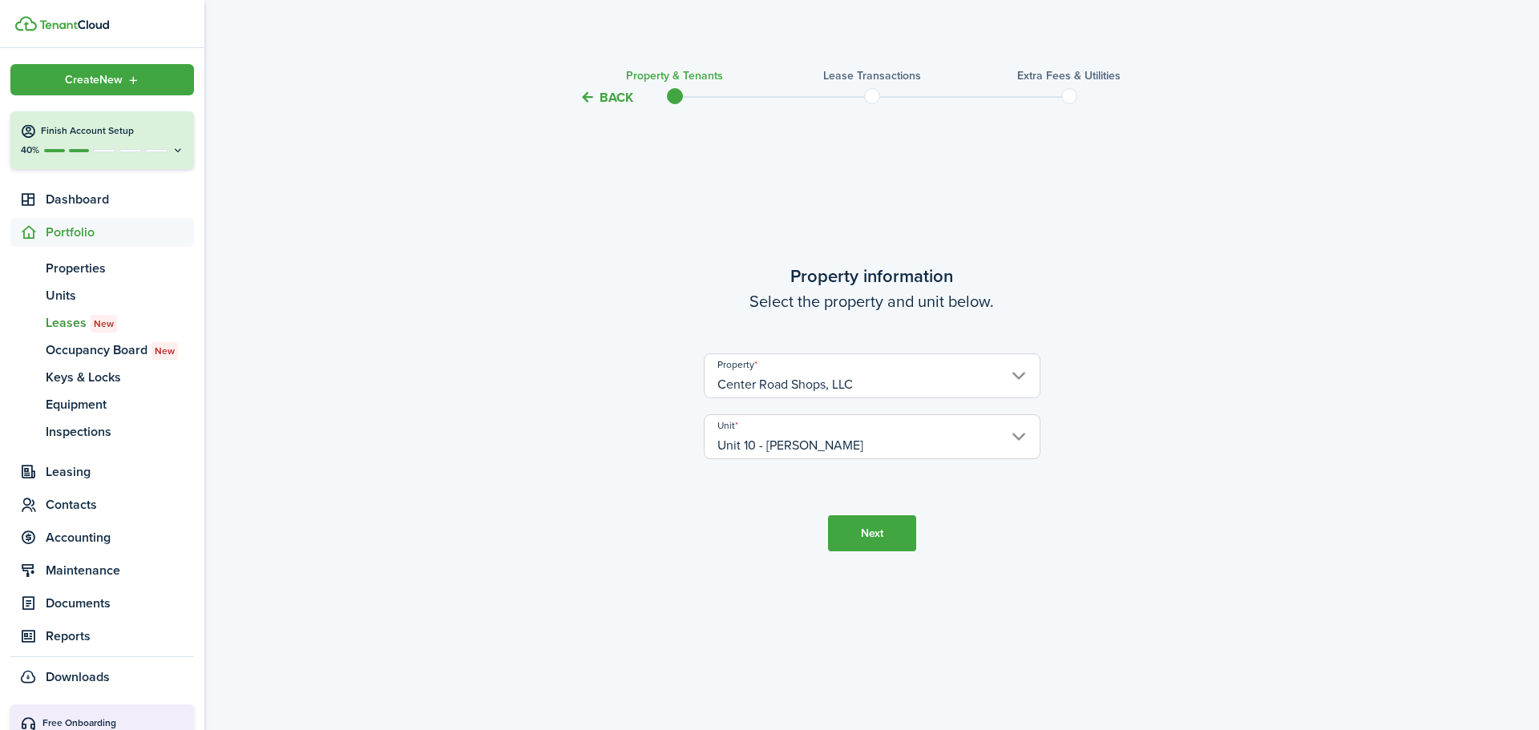
click at [859, 531] on button "Next" at bounding box center [872, 534] width 88 height 36
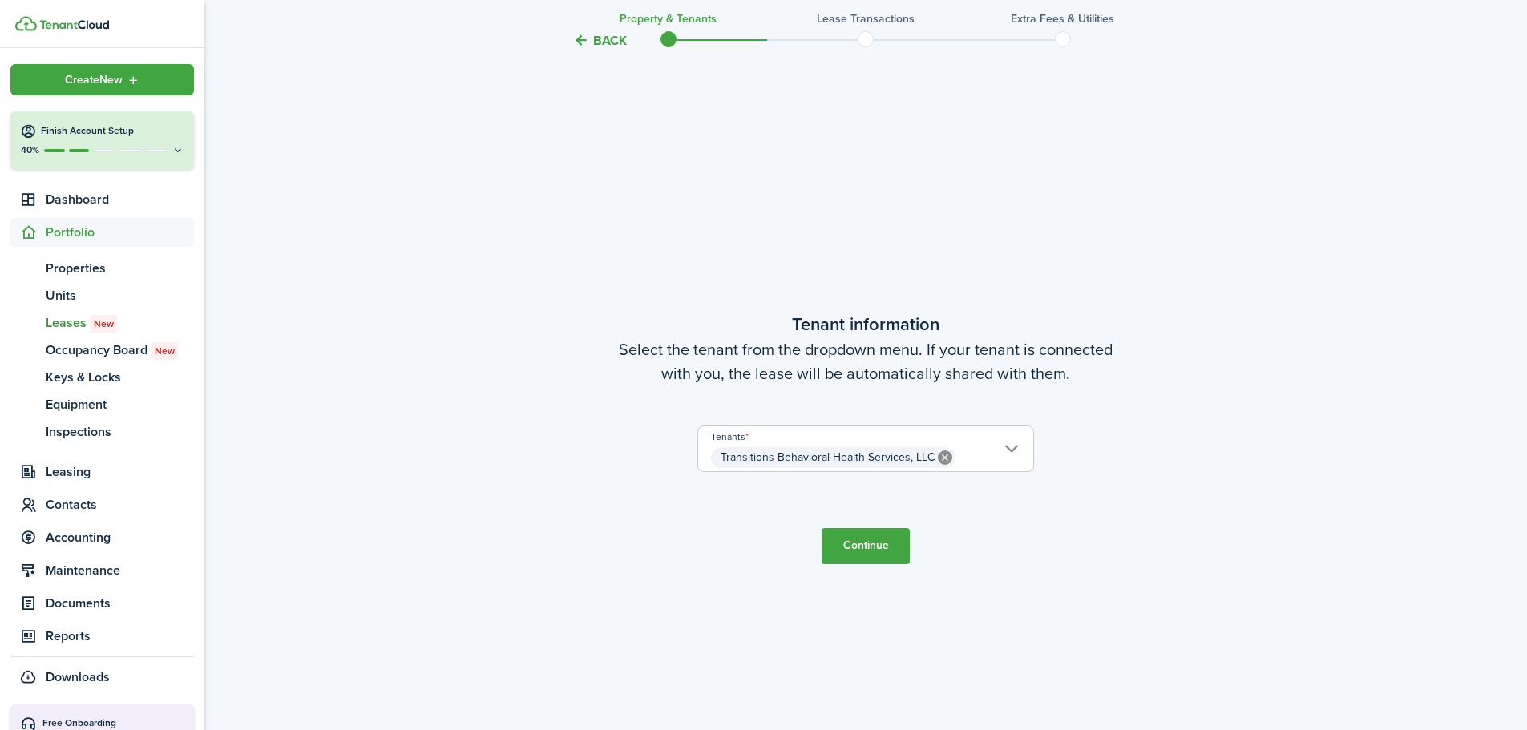
scroll to position [623, 0]
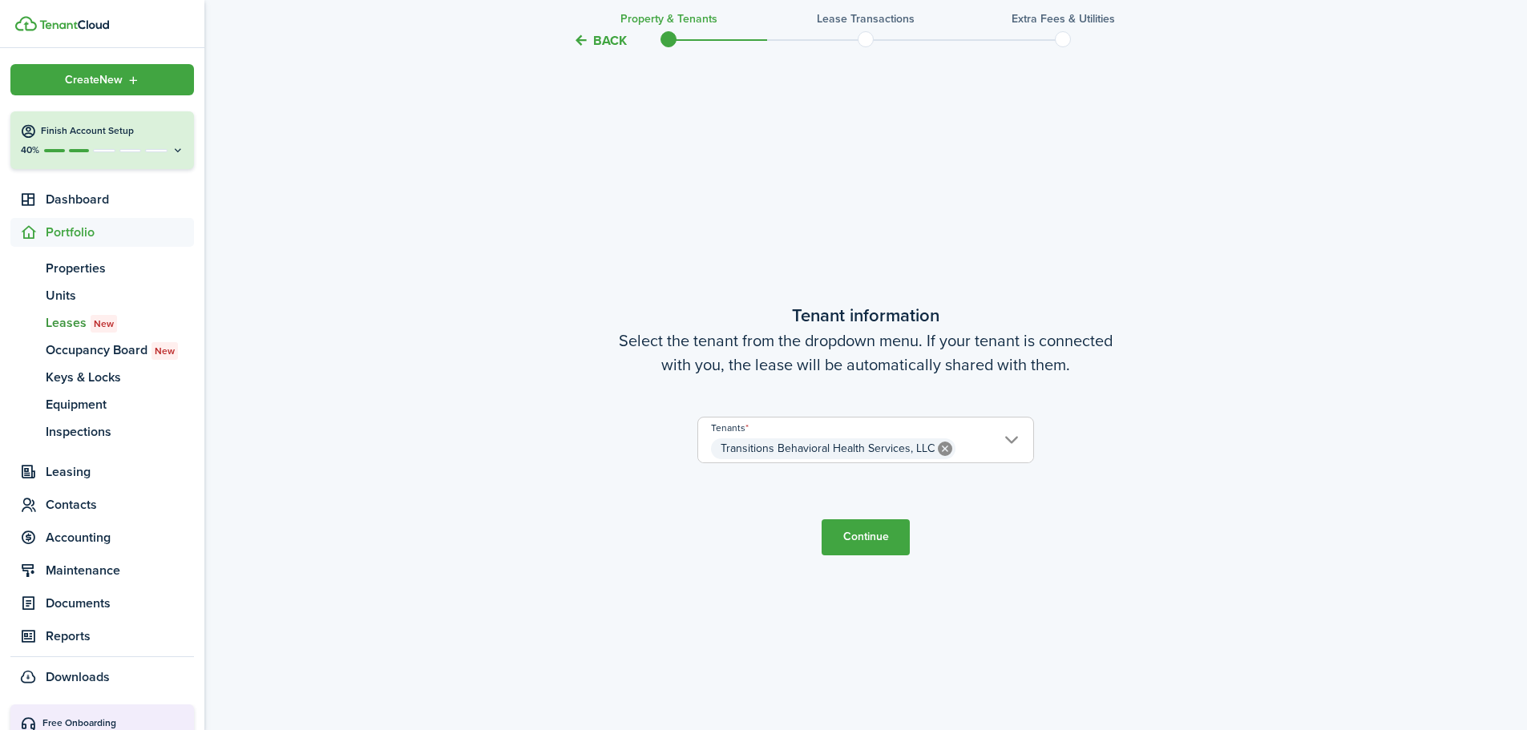
click at [938, 444] on icon at bounding box center [945, 449] width 14 height 14
click at [832, 441] on span "Choose a tenant" at bounding box center [865, 448] width 335 height 27
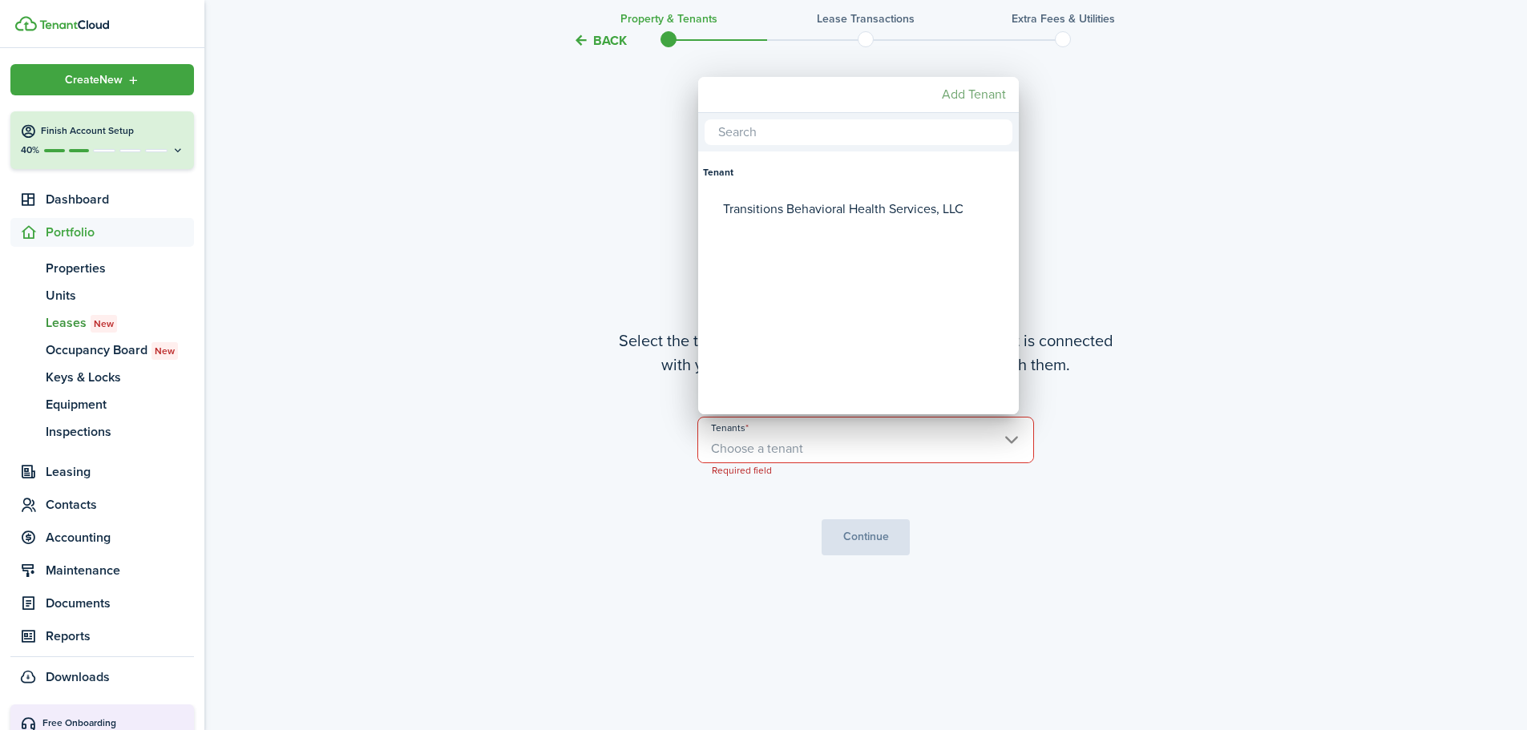
click at [987, 98] on mbsc-button "Add Tenant" at bounding box center [974, 94] width 77 height 29
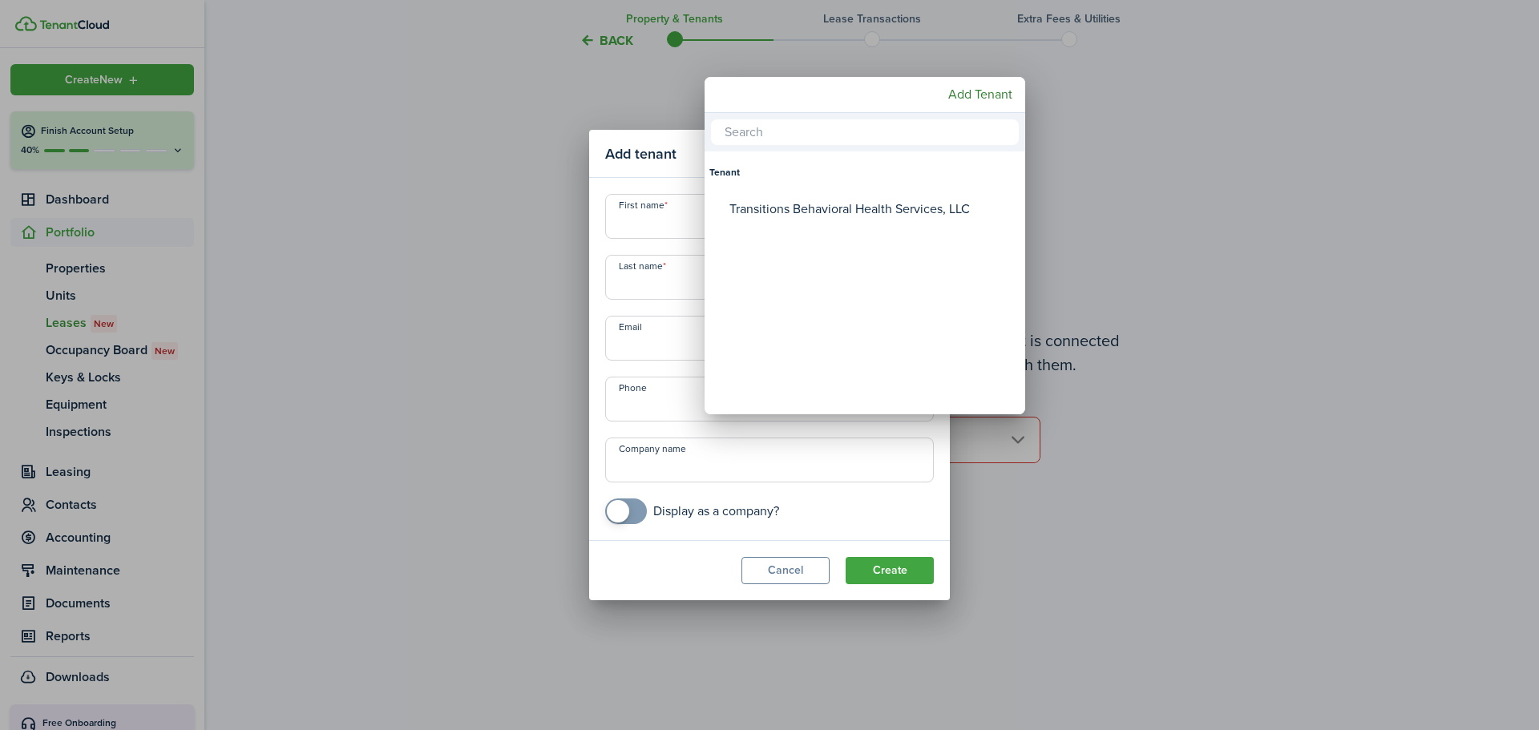
click at [1123, 208] on div at bounding box center [770, 365] width 1796 height 987
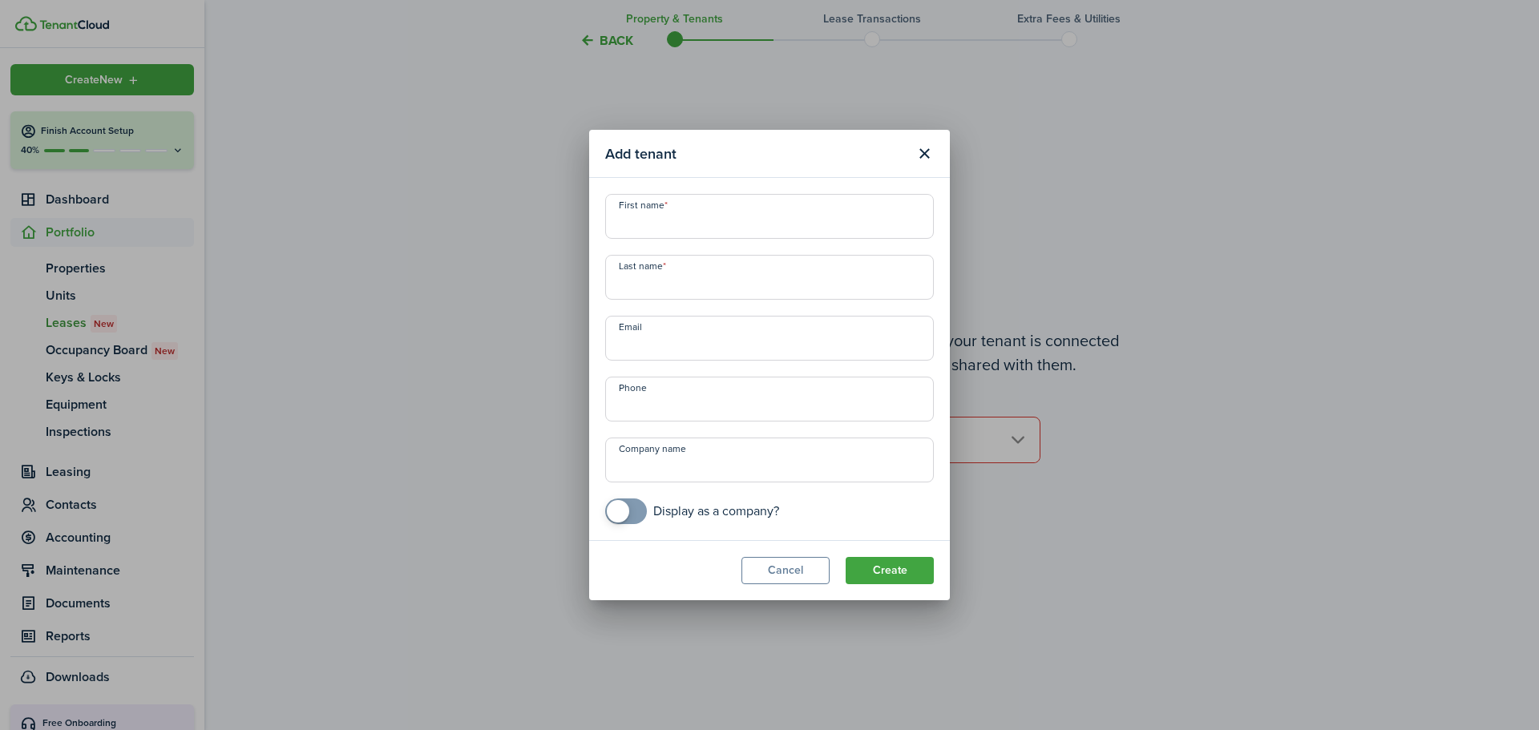
click at [745, 227] on input "First name" at bounding box center [769, 216] width 329 height 45
type input "[PERSON_NAME]"
click at [688, 330] on input "Email" at bounding box center [769, 338] width 329 height 45
type input "[PHONE_NUMBER]"
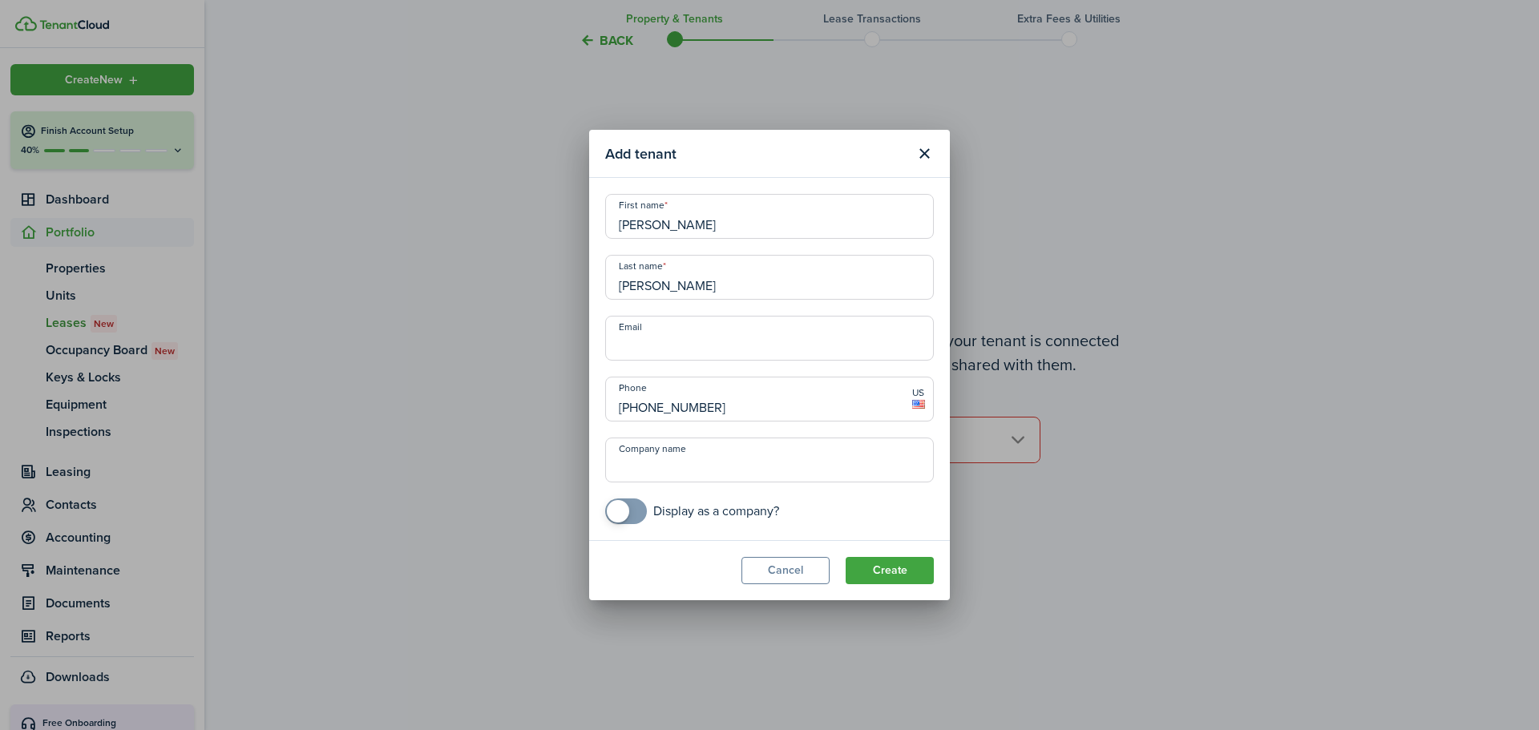
click at [752, 464] on input "Company name" at bounding box center [769, 460] width 329 height 45
type input "Self"
drag, startPoint x: 658, startPoint y: 473, endPoint x: 589, endPoint y: 473, distance: 69.0
click at [591, 473] on modal-body "First name [PERSON_NAME] Last name [PERSON_NAME] Email Phone [PHONE_NUMBER] US …" at bounding box center [769, 359] width 361 height 362
click at [757, 346] on input "Email" at bounding box center [769, 338] width 329 height 45
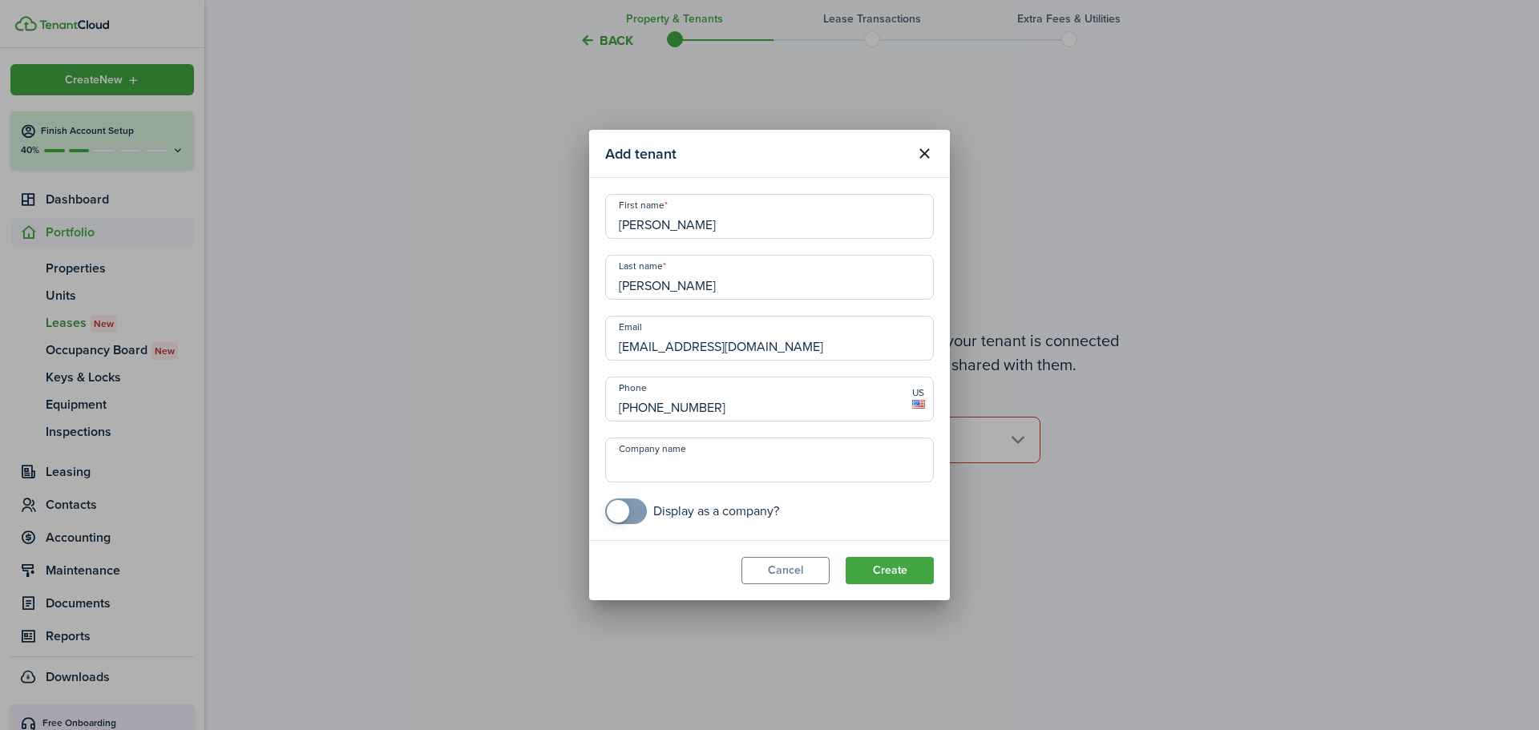
type input "[EMAIL_ADDRESS][DOMAIN_NAME]"
click at [894, 563] on button "Create" at bounding box center [890, 570] width 88 height 27
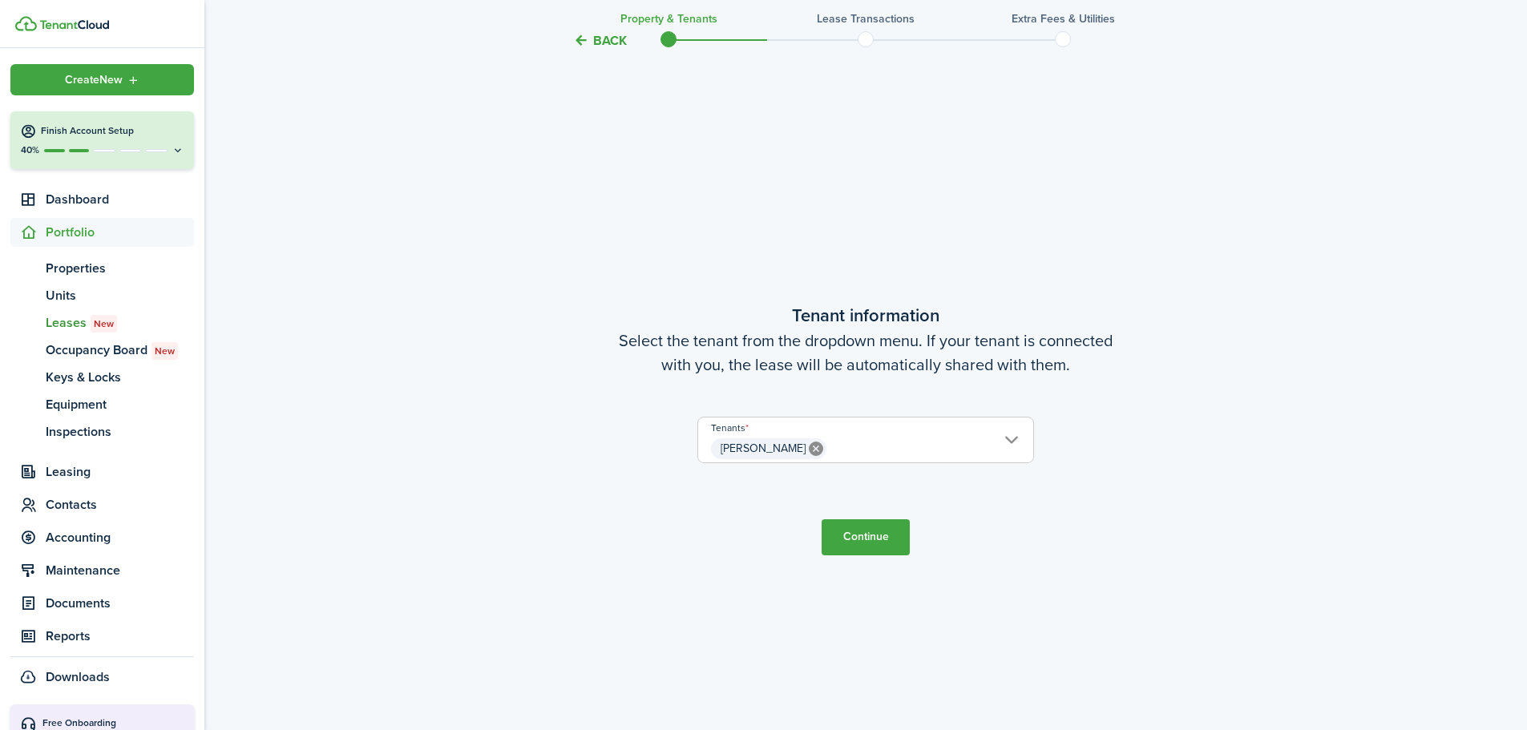
click at [879, 540] on button "Continue" at bounding box center [866, 538] width 88 height 36
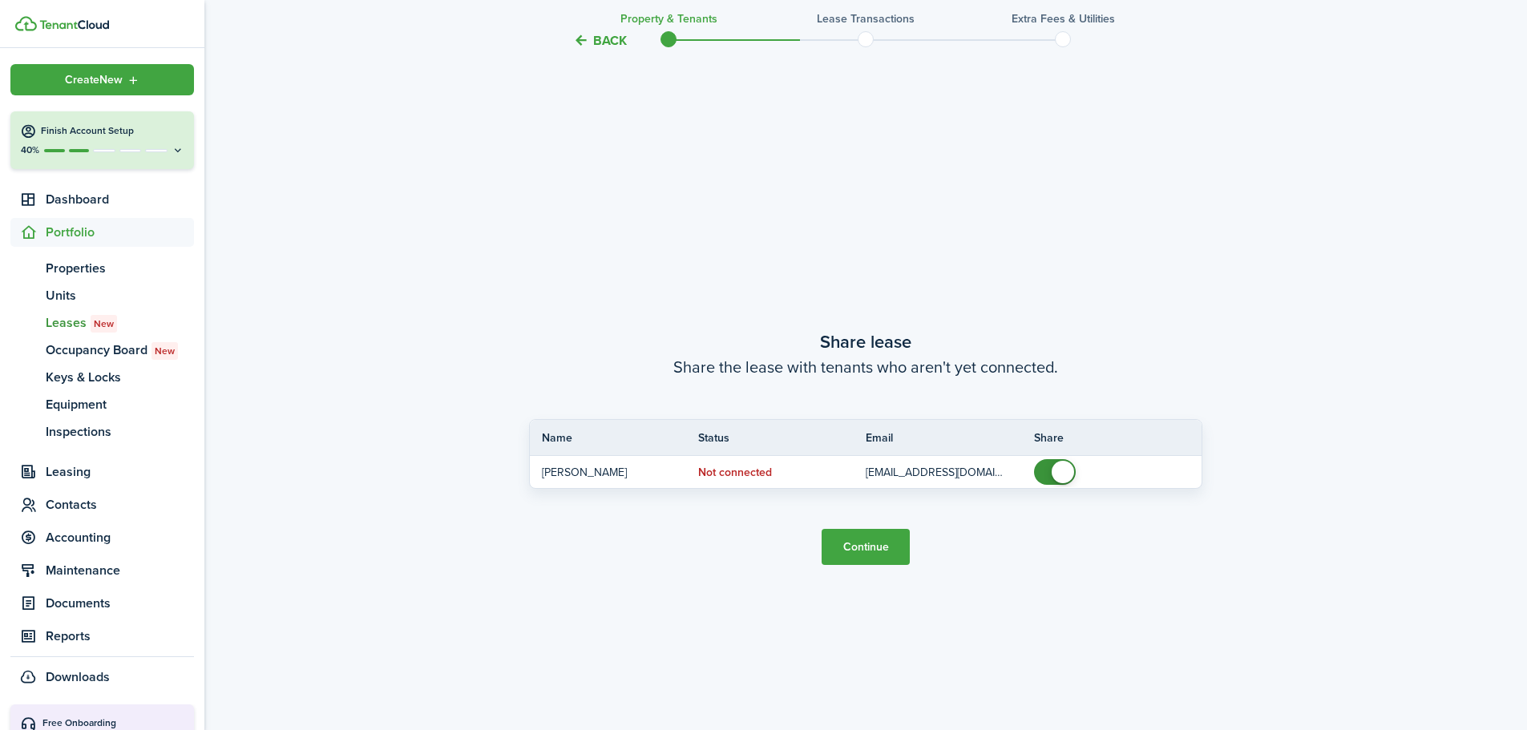
scroll to position [1353, 0]
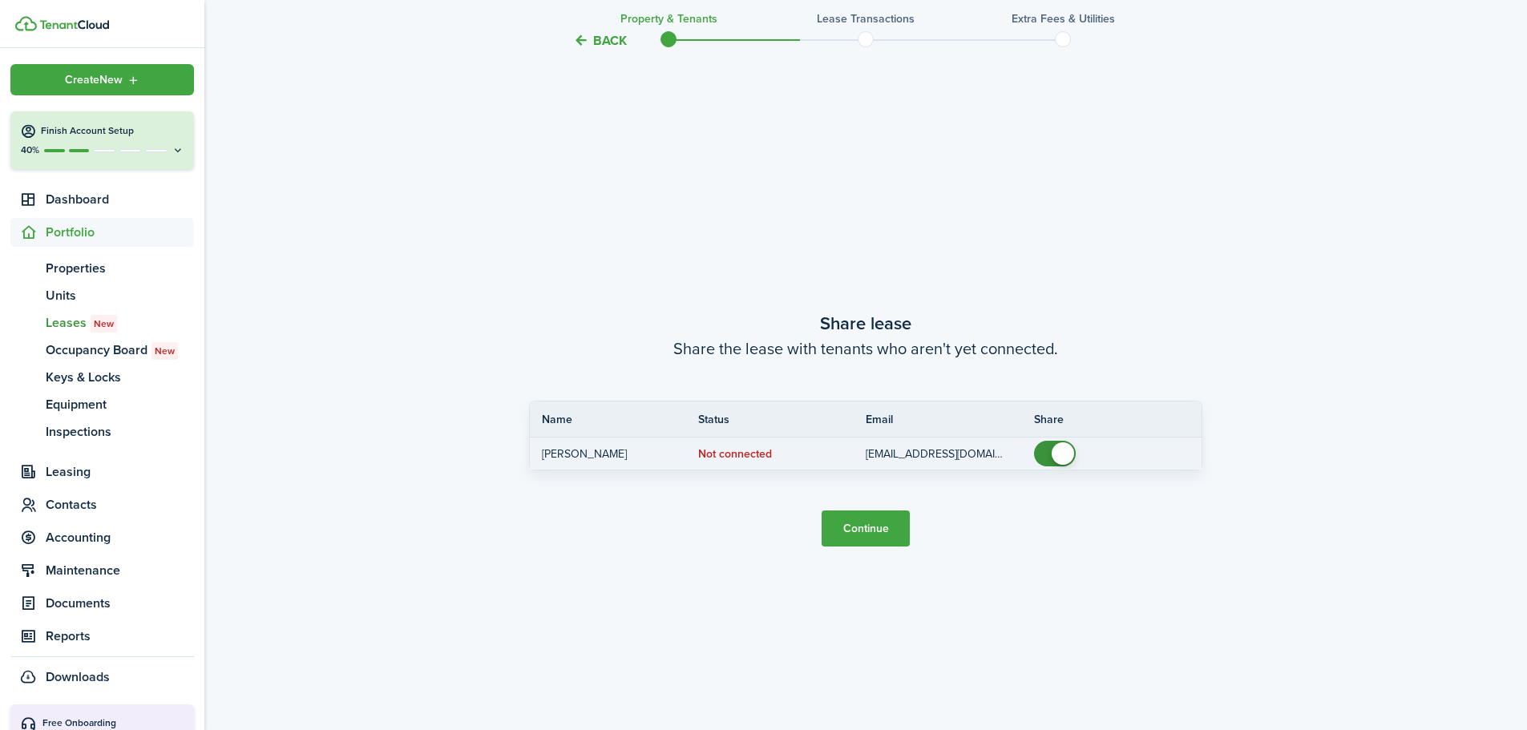
checkbox input "false"
click at [1061, 459] on span at bounding box center [1063, 454] width 22 height 22
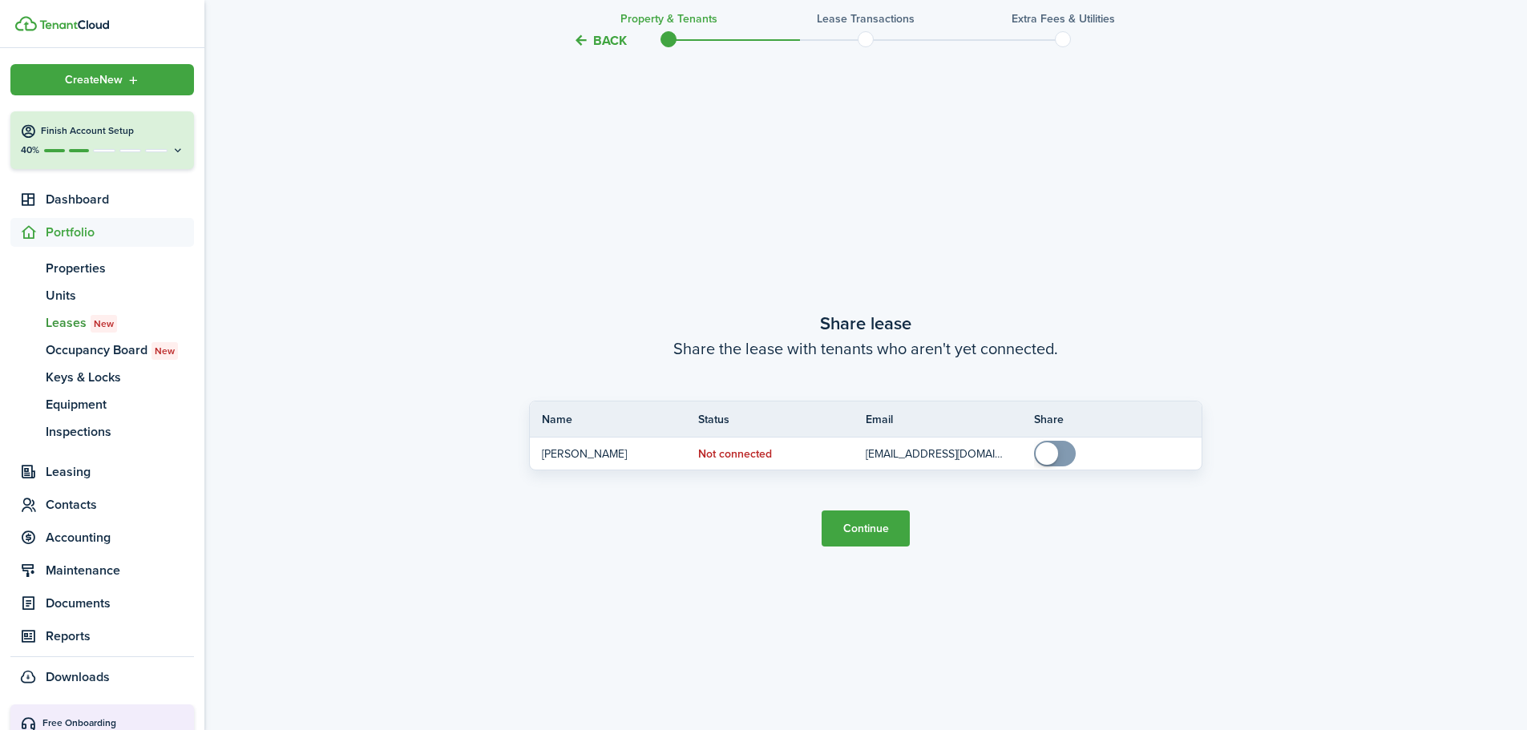
click at [867, 529] on button "Continue" at bounding box center [866, 529] width 88 height 36
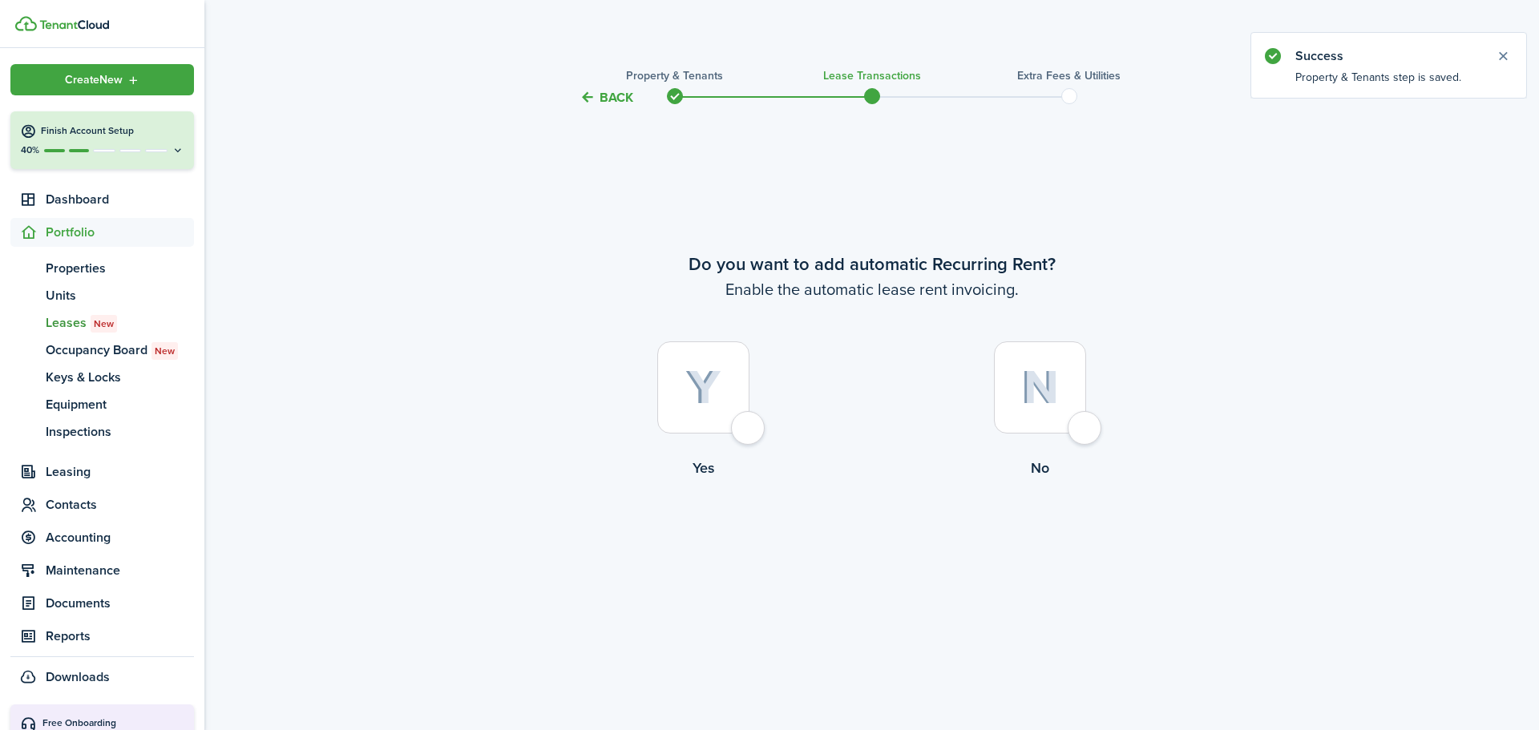
click at [742, 423] on div at bounding box center [703, 388] width 92 height 92
radio input "true"
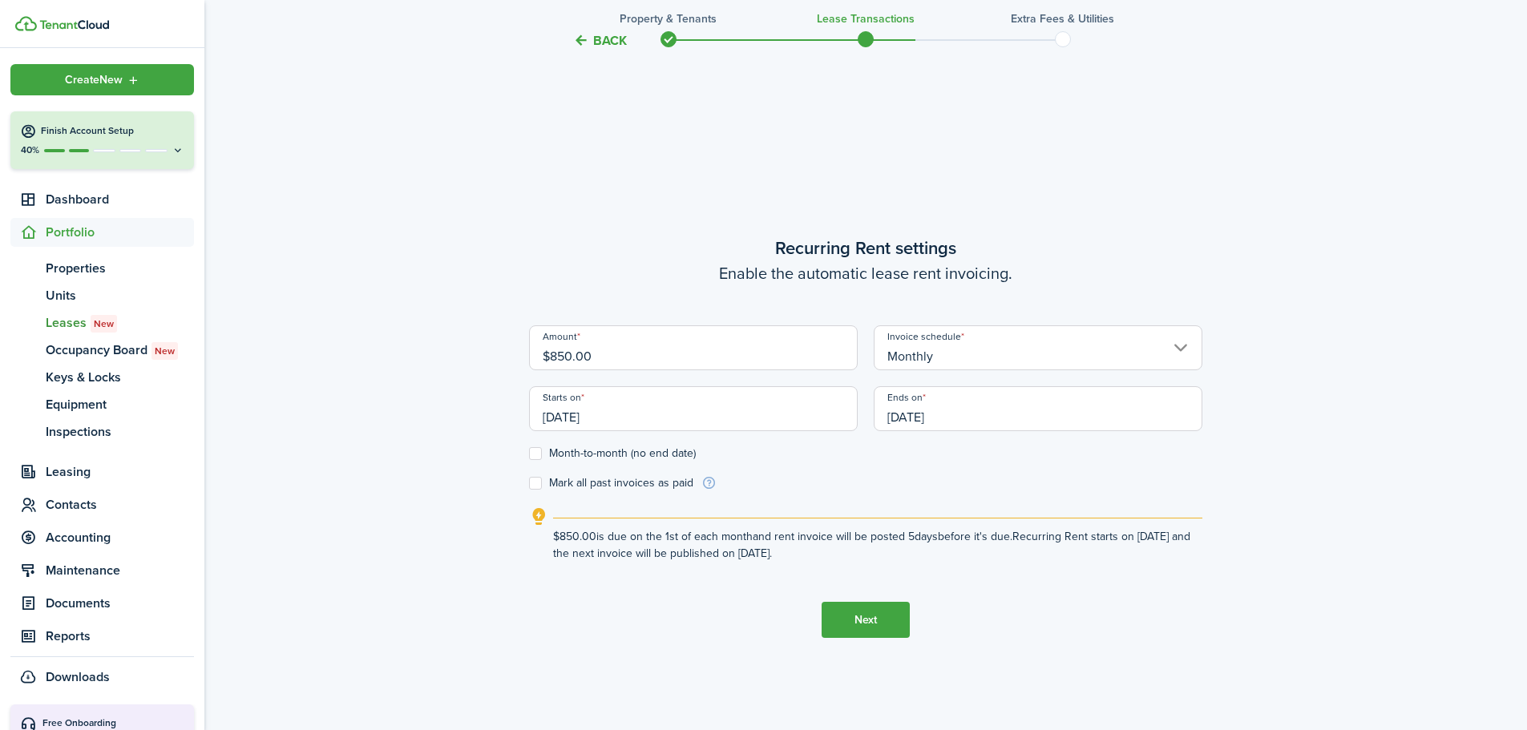
scroll to position [623, 0]
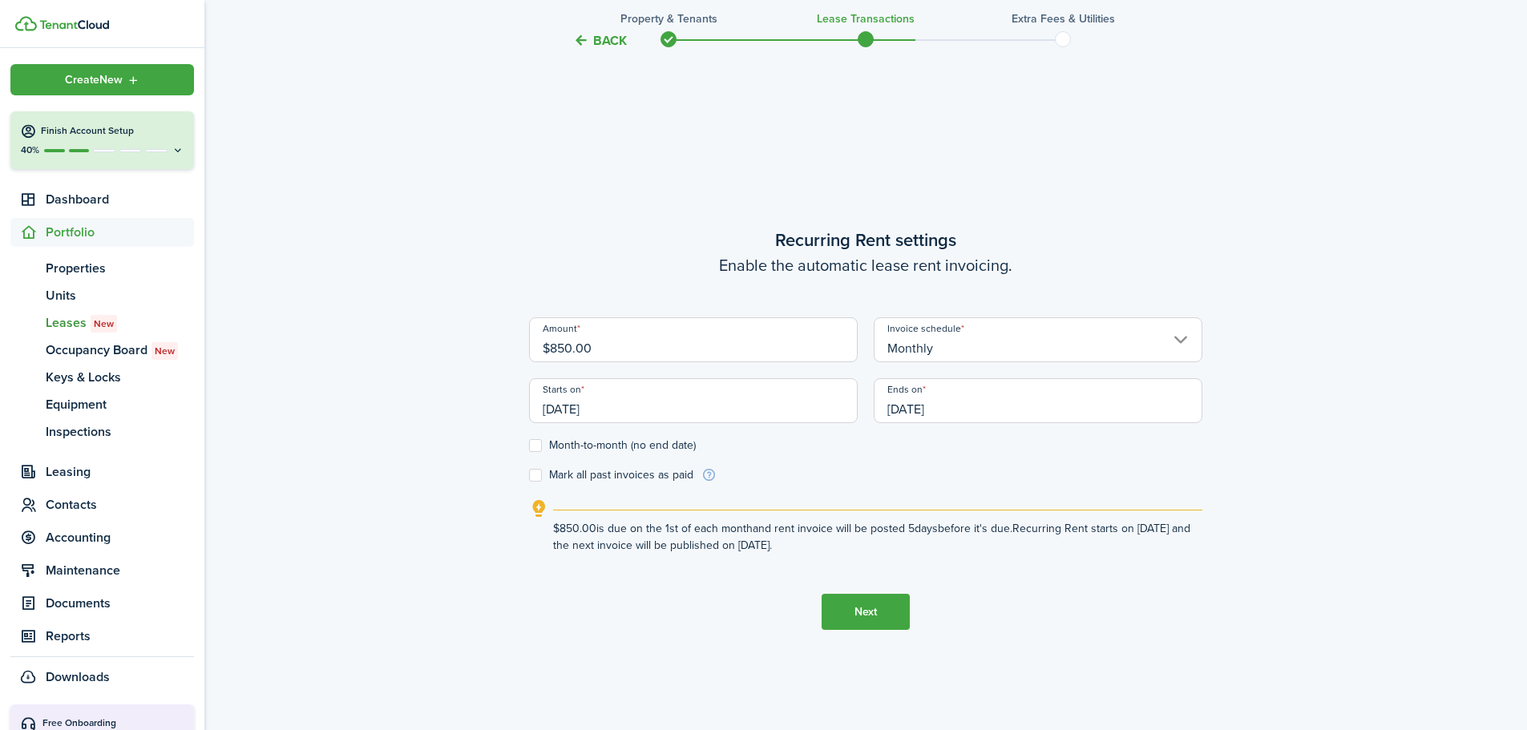
click at [536, 446] on label "Month-to-month (no end date)" at bounding box center [612, 445] width 167 height 13
click at [529, 446] on input "Month-to-month (no end date)" at bounding box center [528, 446] width 1 height 1
checkbox input "true"
click at [866, 616] on button "Next" at bounding box center [866, 612] width 88 height 36
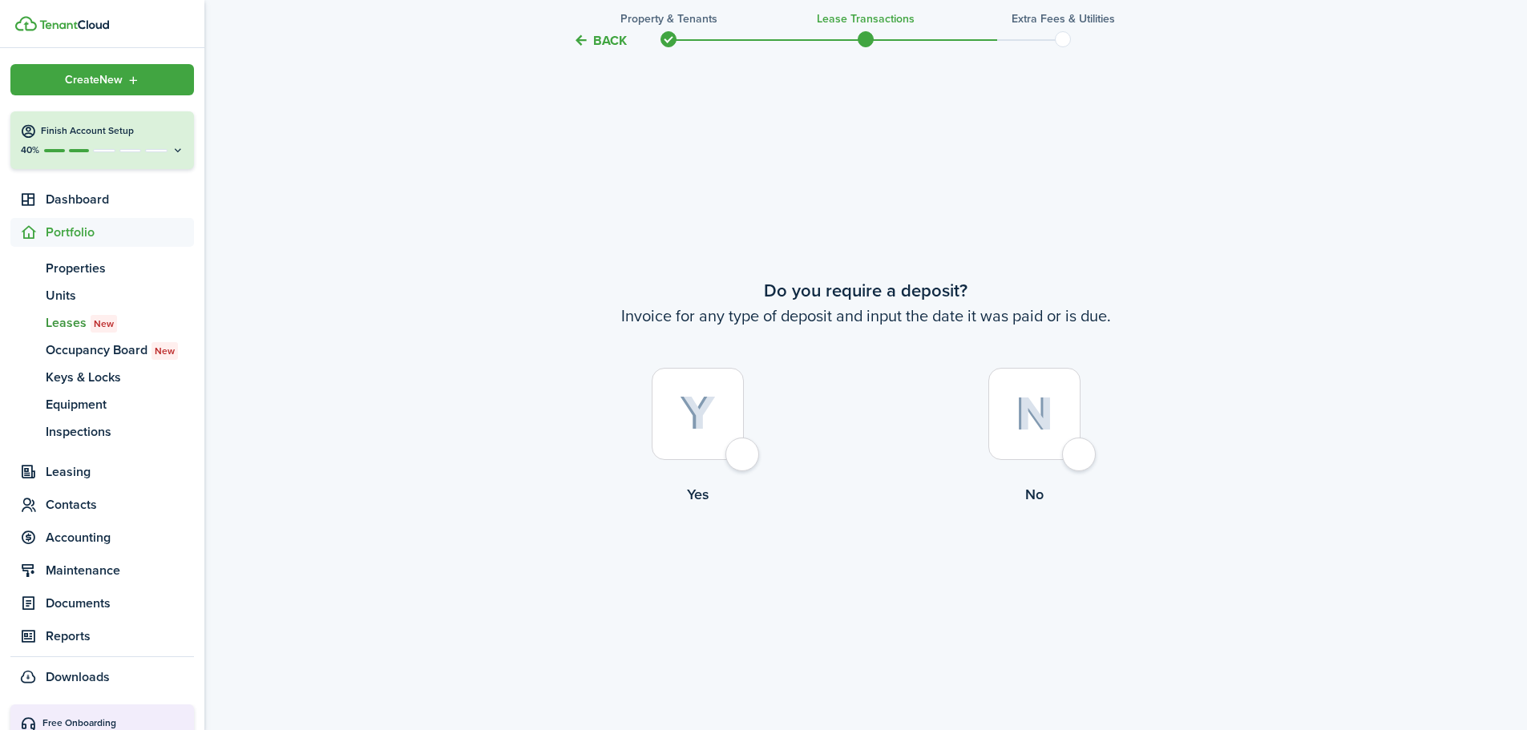
scroll to position [1353, 0]
click at [1070, 436] on div at bounding box center [1035, 409] width 92 height 92
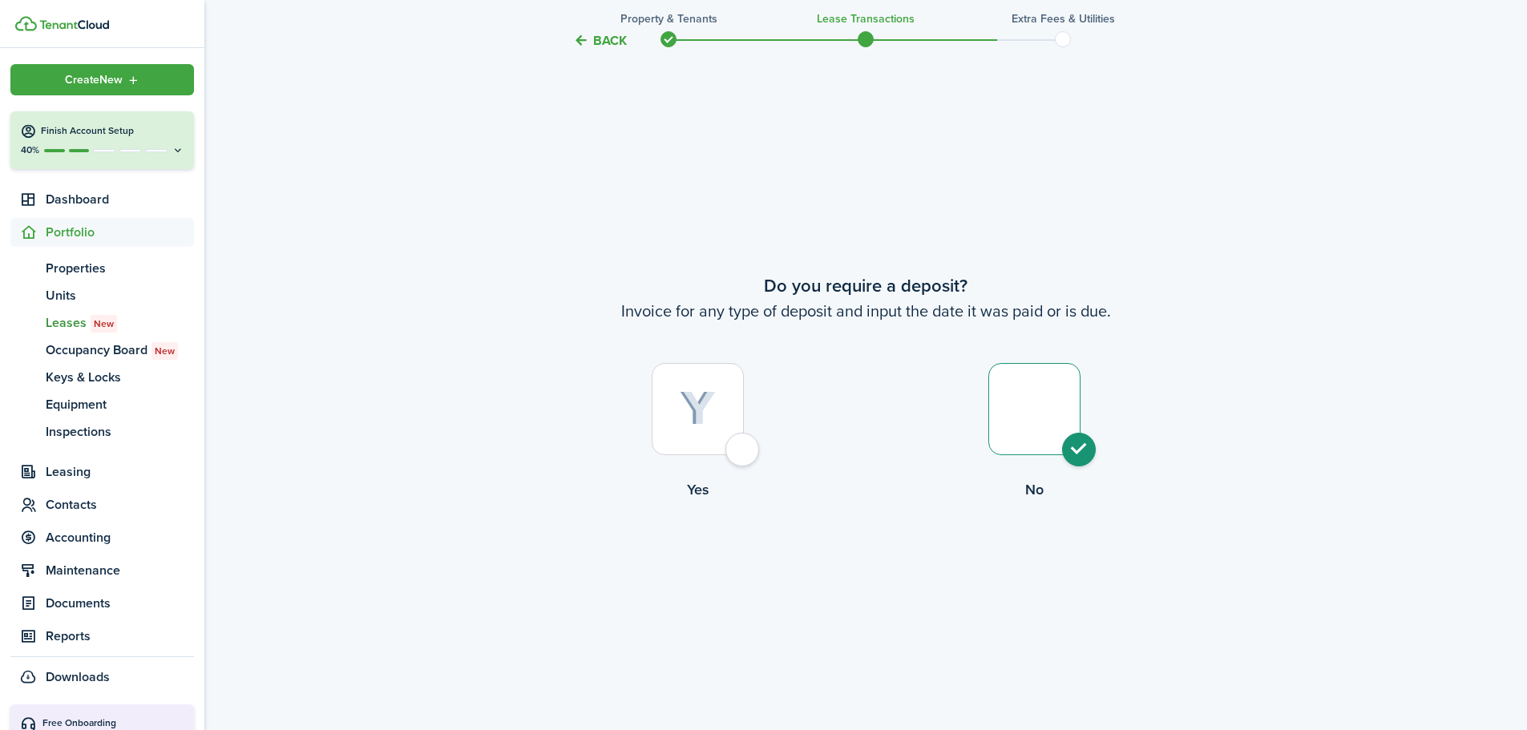
radio input "true"
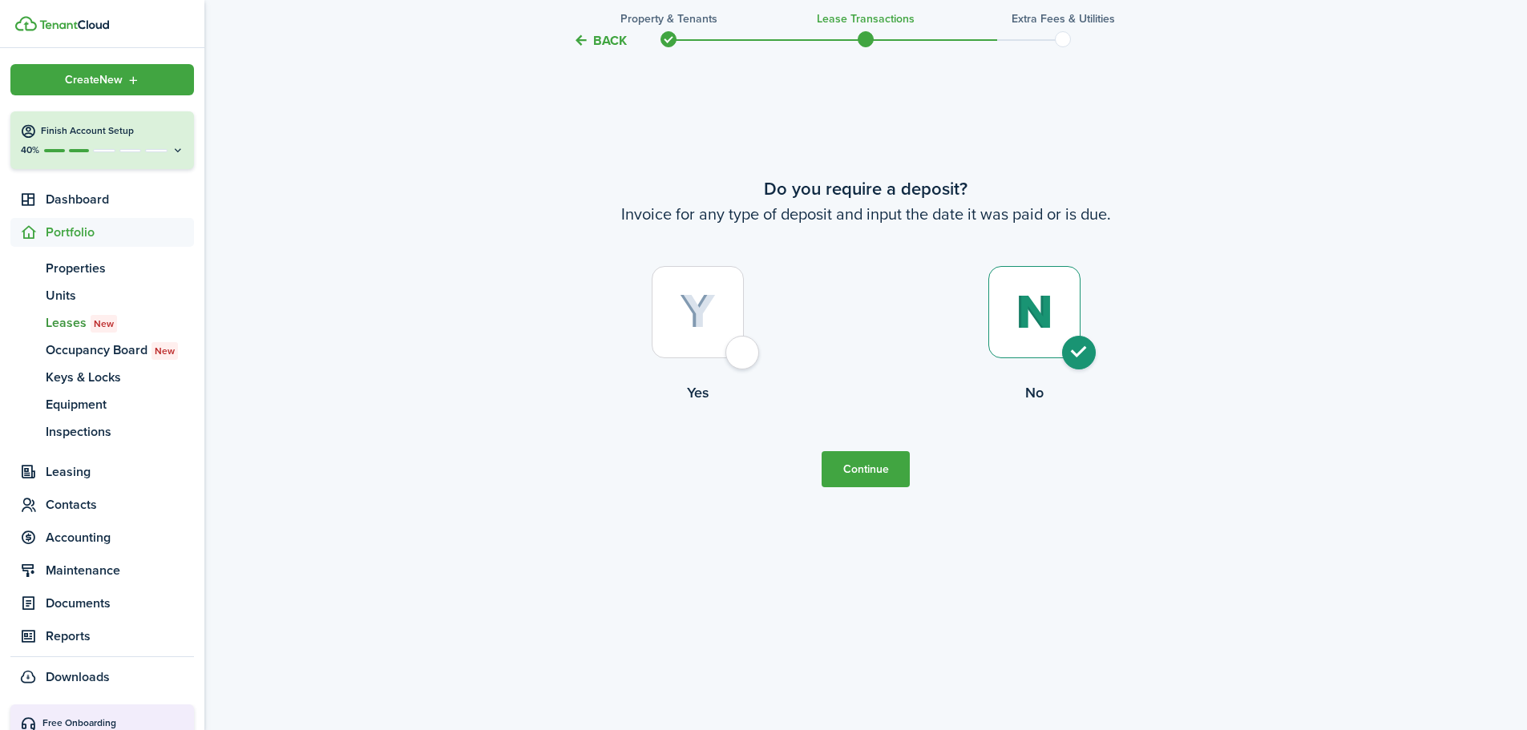
scroll to position [1461, 0]
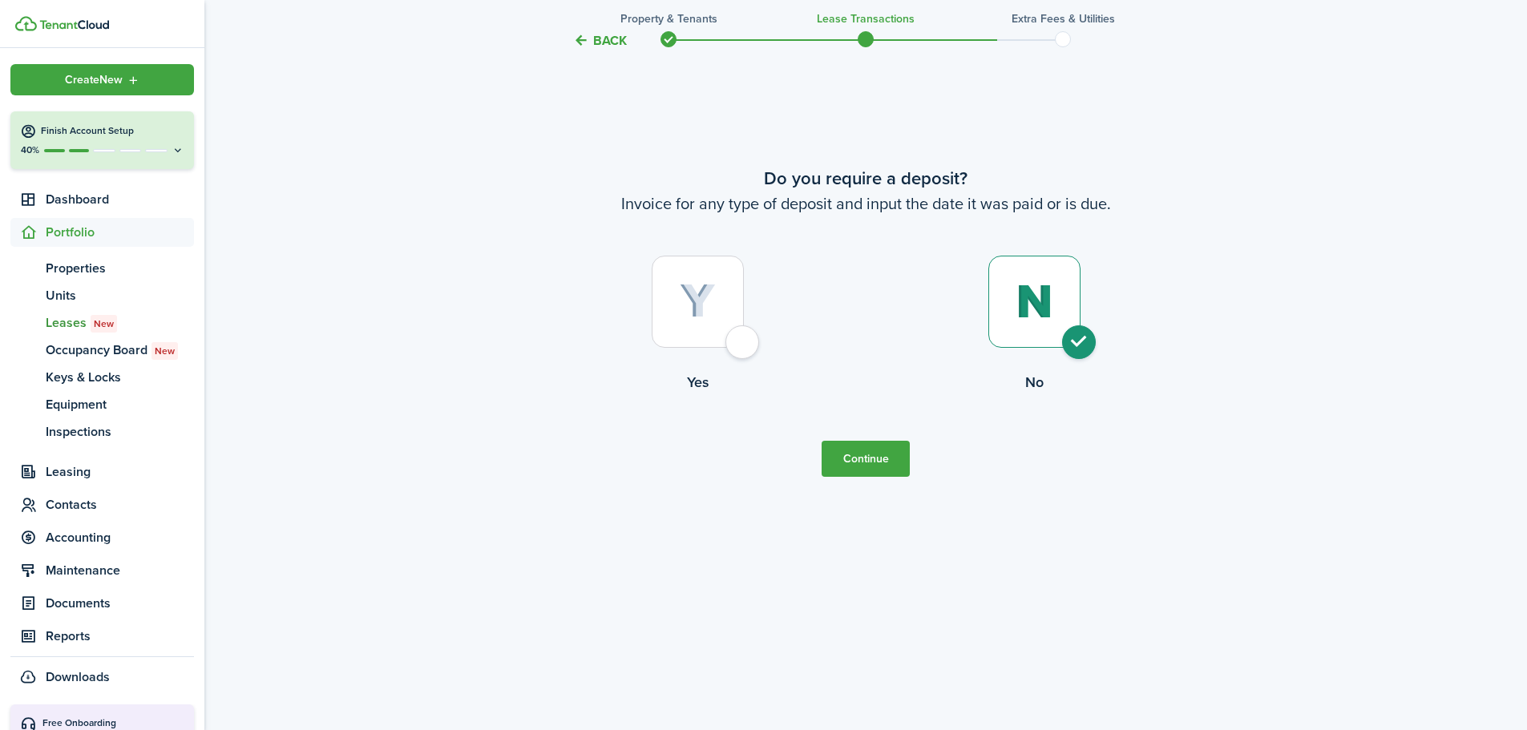
click at [861, 459] on button "Continue" at bounding box center [866, 459] width 88 height 36
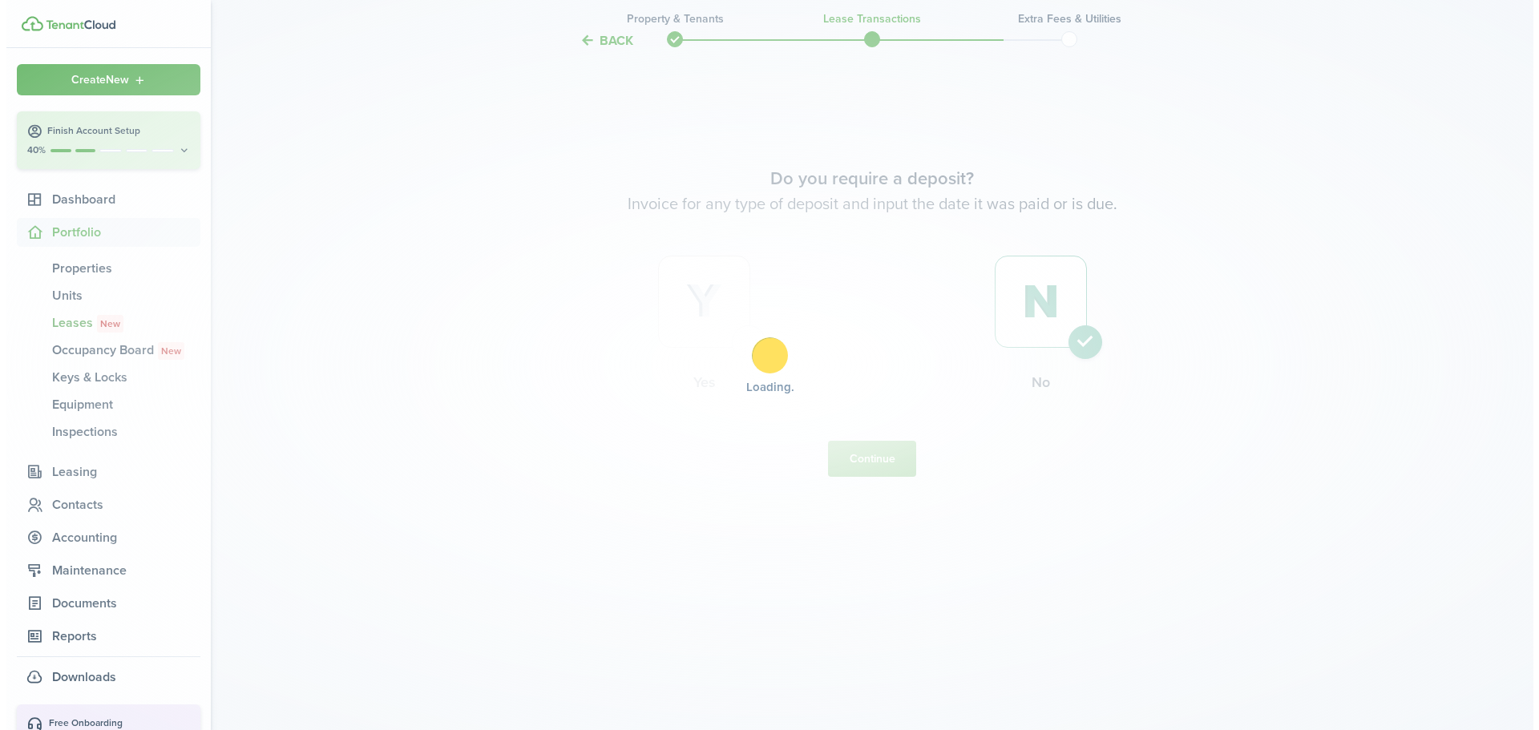
scroll to position [0, 0]
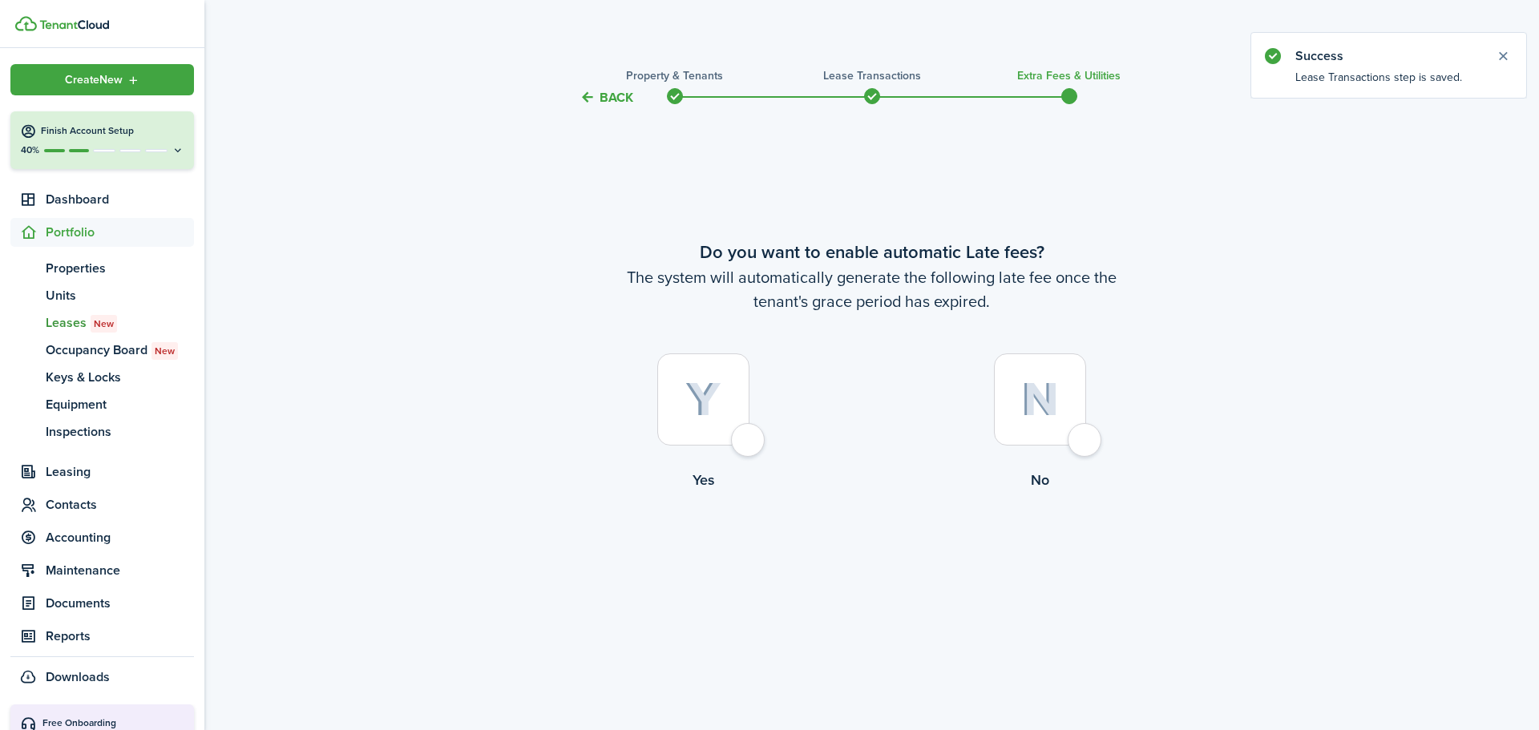
click at [1067, 435] on div at bounding box center [1040, 400] width 92 height 92
radio input "true"
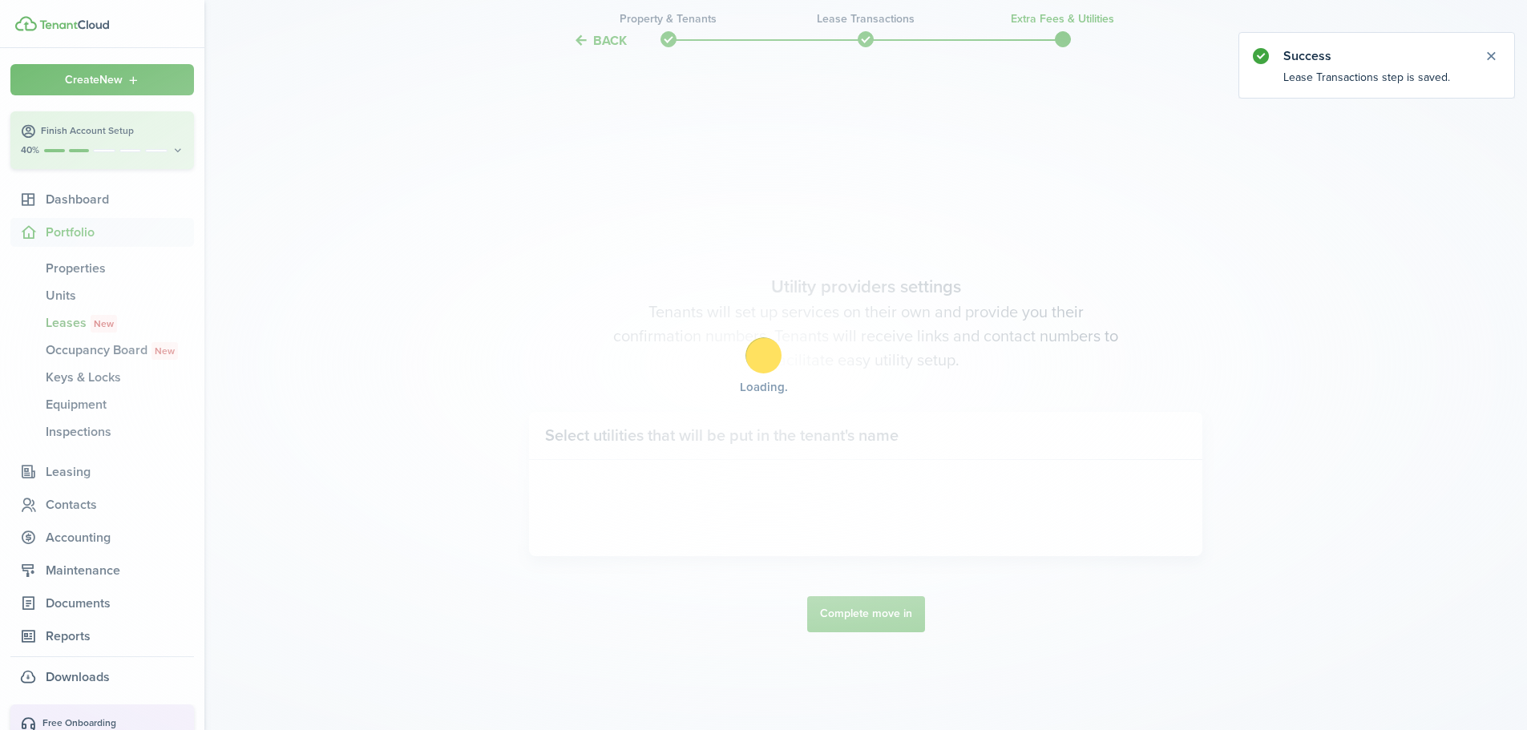
scroll to position [623, 0]
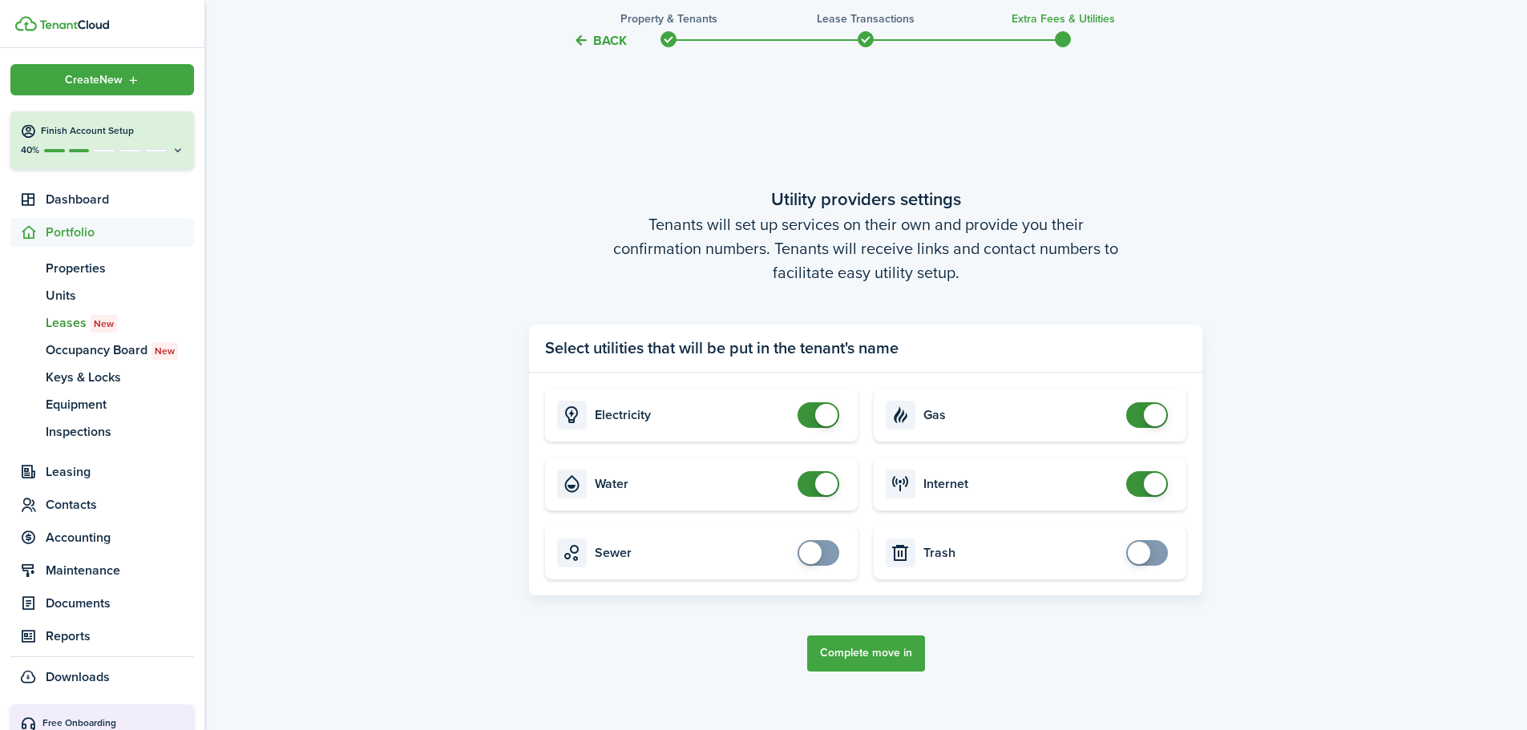
checkbox input "false"
click at [819, 413] on span at bounding box center [826, 415] width 22 height 22
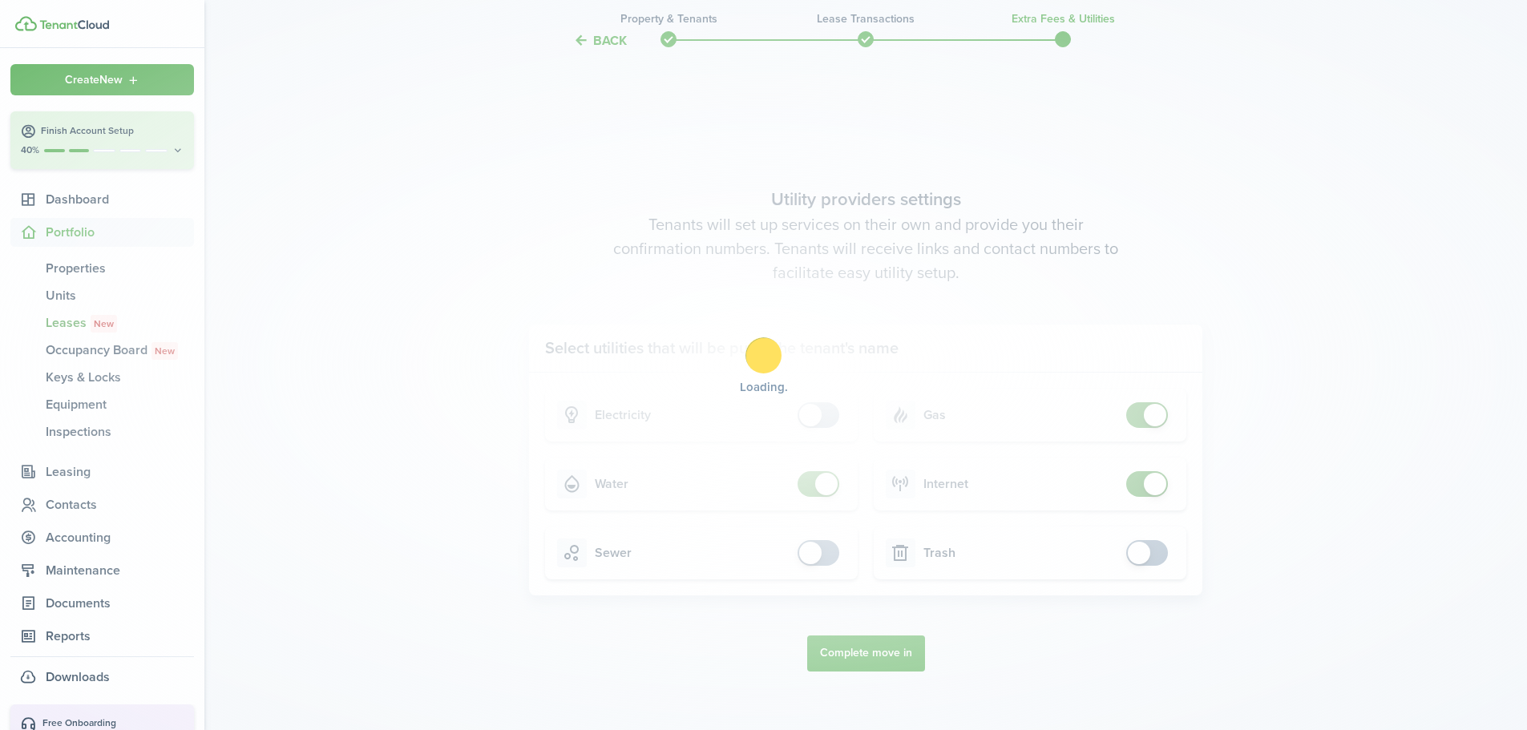
checkbox input "false"
click at [829, 488] on span at bounding box center [826, 484] width 22 height 22
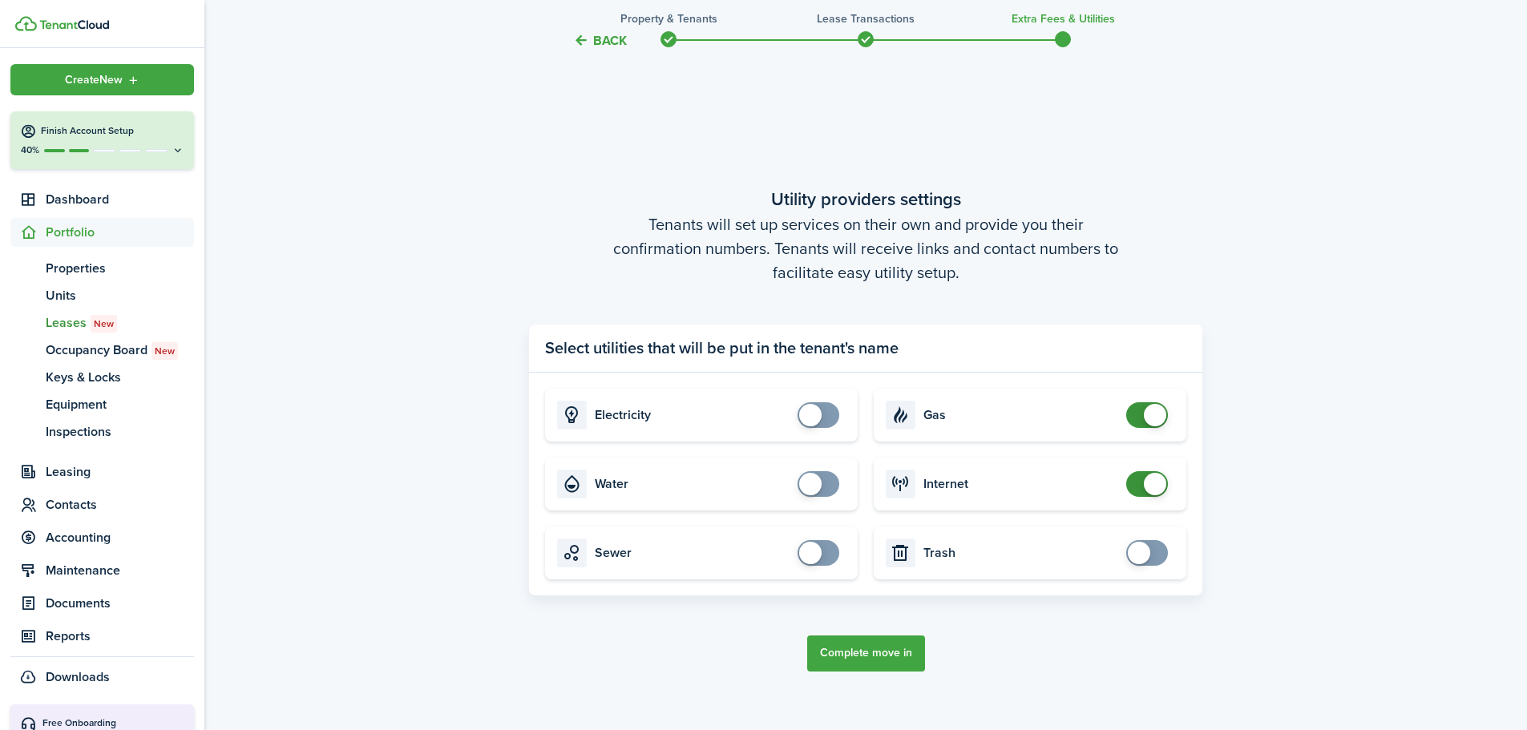
checkbox input "false"
click at [1156, 420] on span at bounding box center [1155, 415] width 22 height 22
checkbox input "false"
click at [1163, 486] on span at bounding box center [1155, 484] width 22 height 22
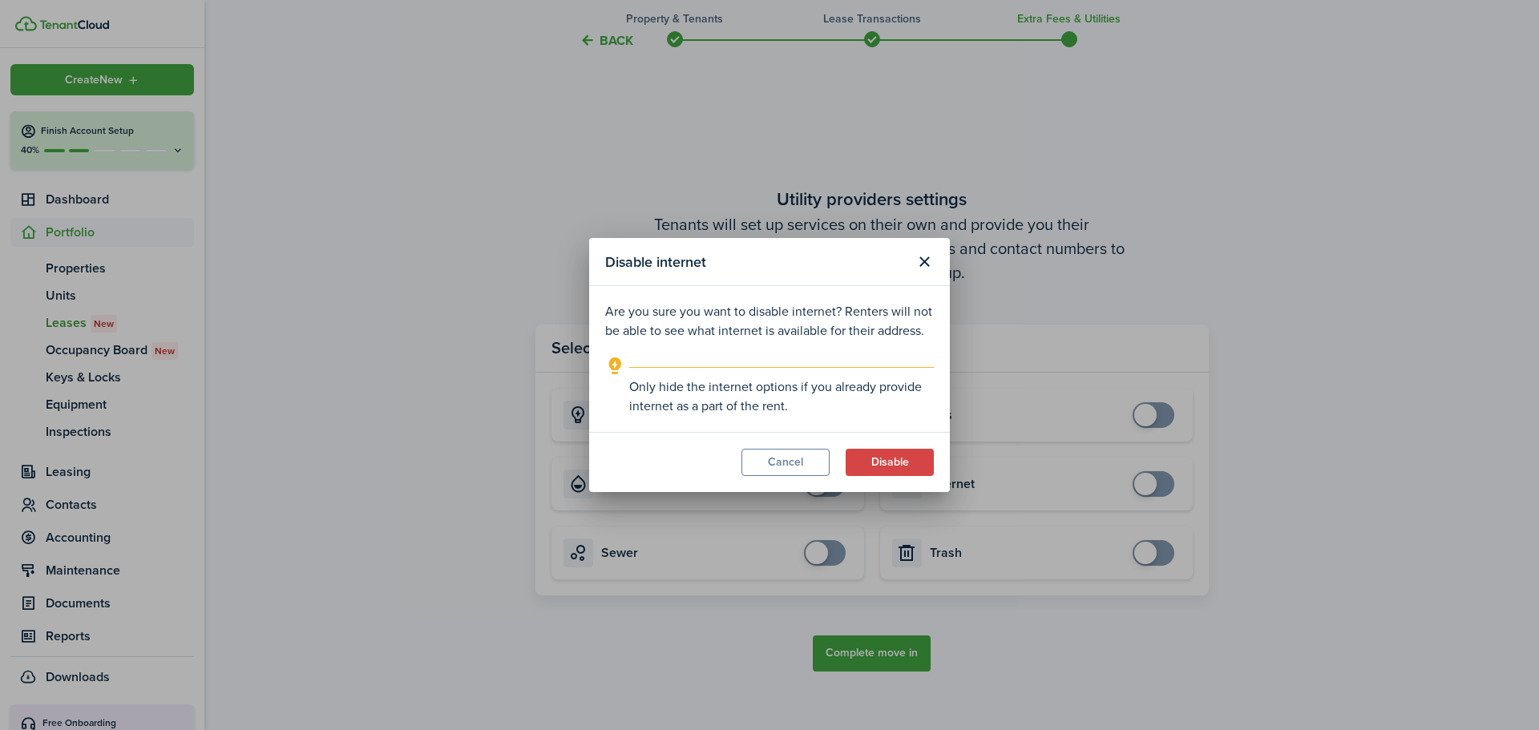
click at [887, 456] on button "Disable" at bounding box center [890, 462] width 88 height 27
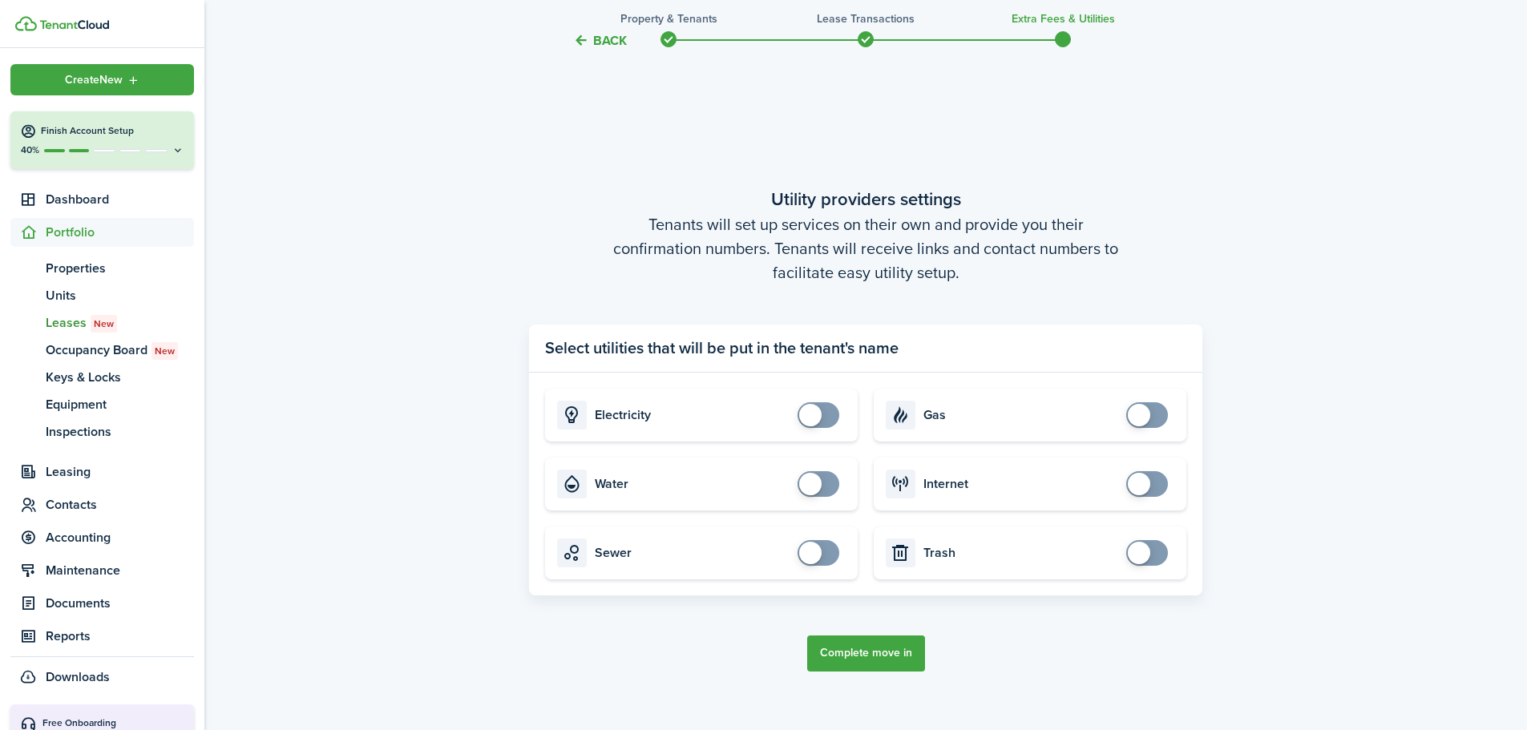
click at [892, 652] on button "Complete move in" at bounding box center [866, 654] width 118 height 36
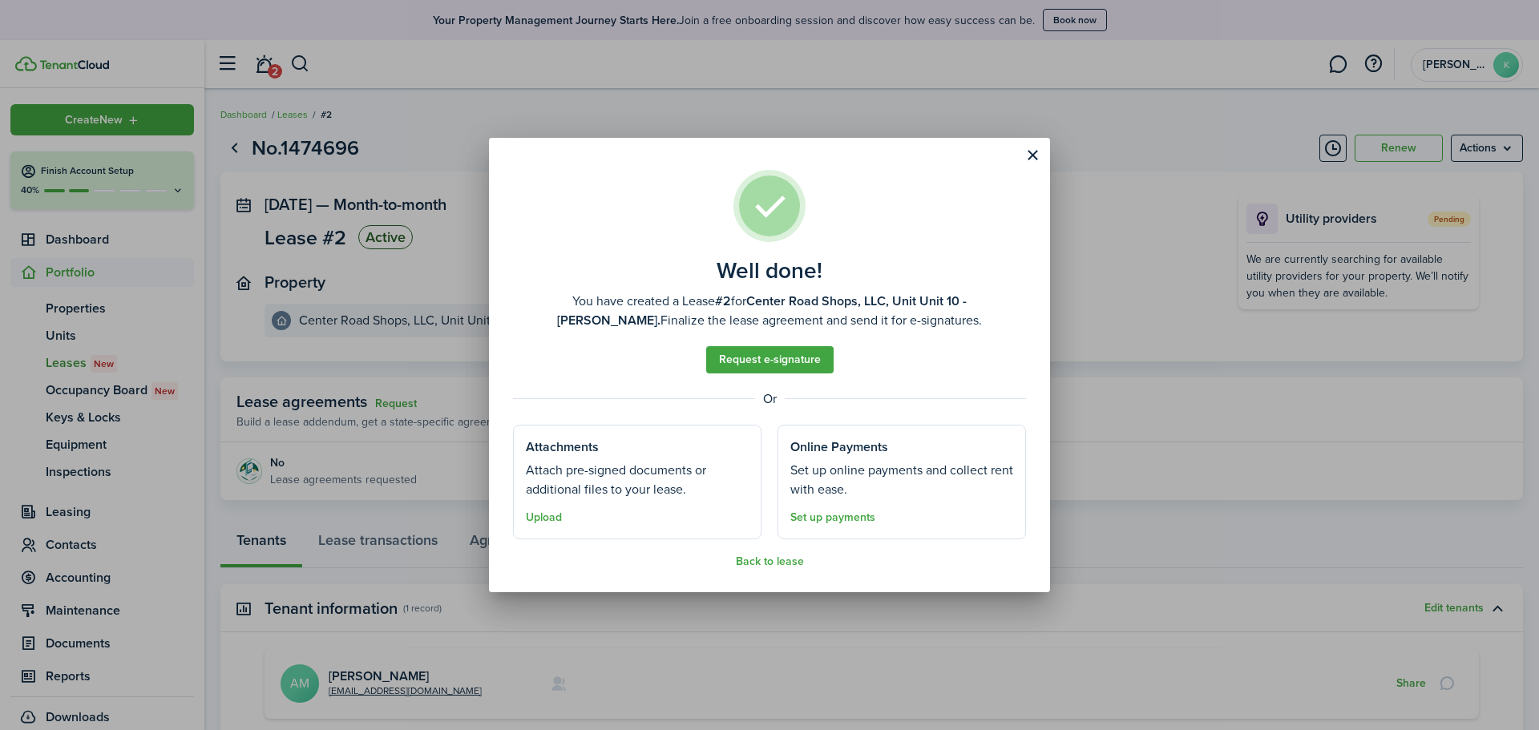
click at [783, 564] on button "Back to lease" at bounding box center [770, 562] width 68 height 13
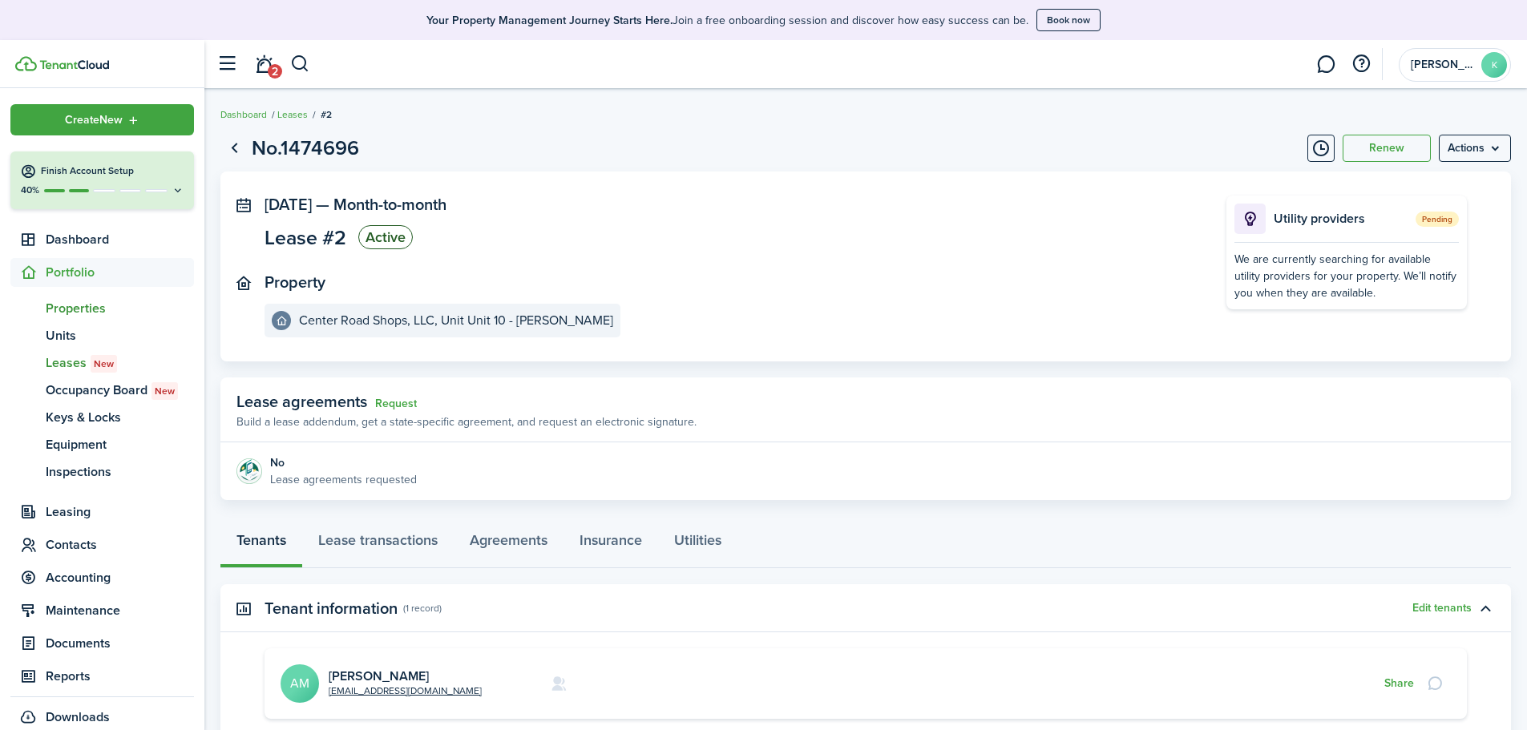
click at [91, 308] on span "Properties" at bounding box center [120, 308] width 148 height 19
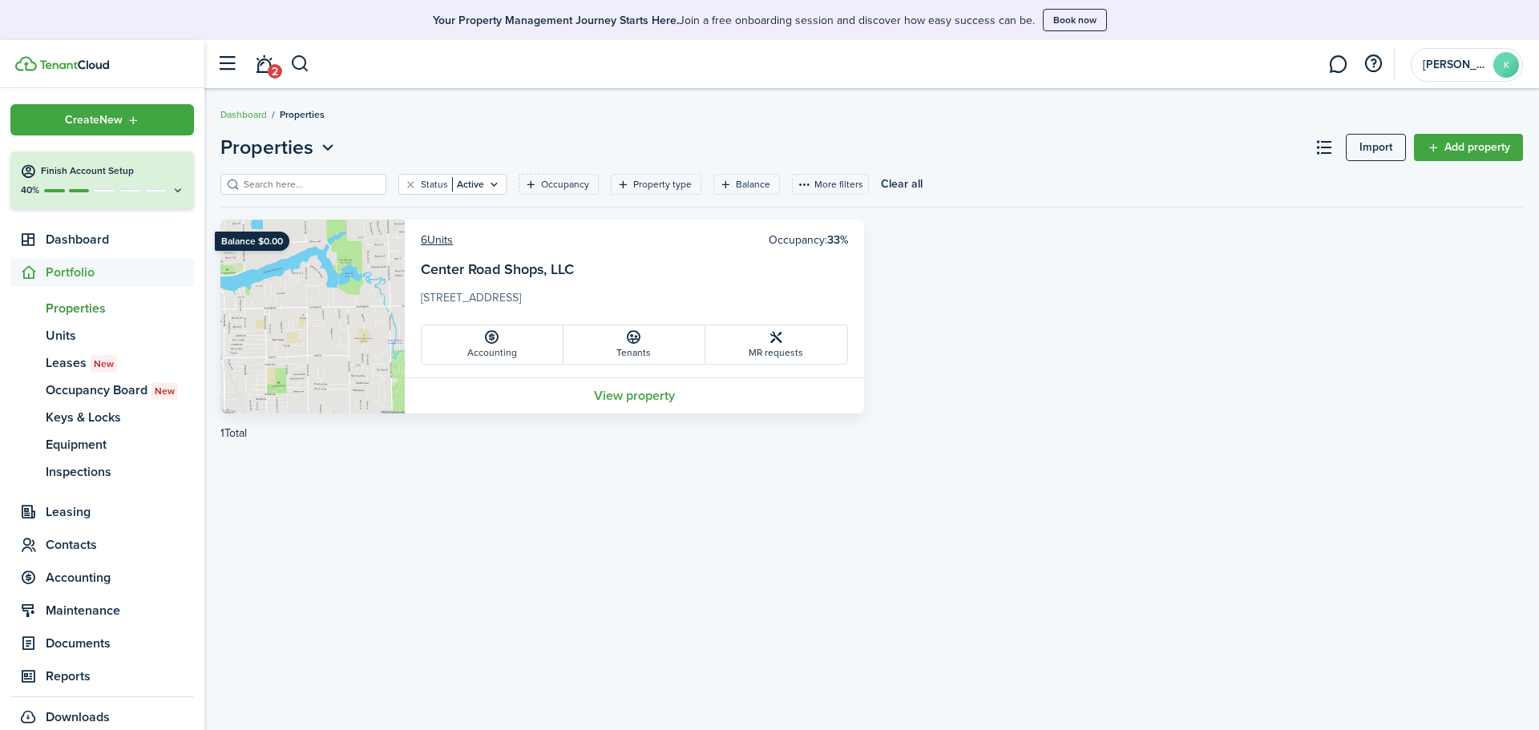
click at [661, 398] on link "View property" at bounding box center [634, 396] width 459 height 36
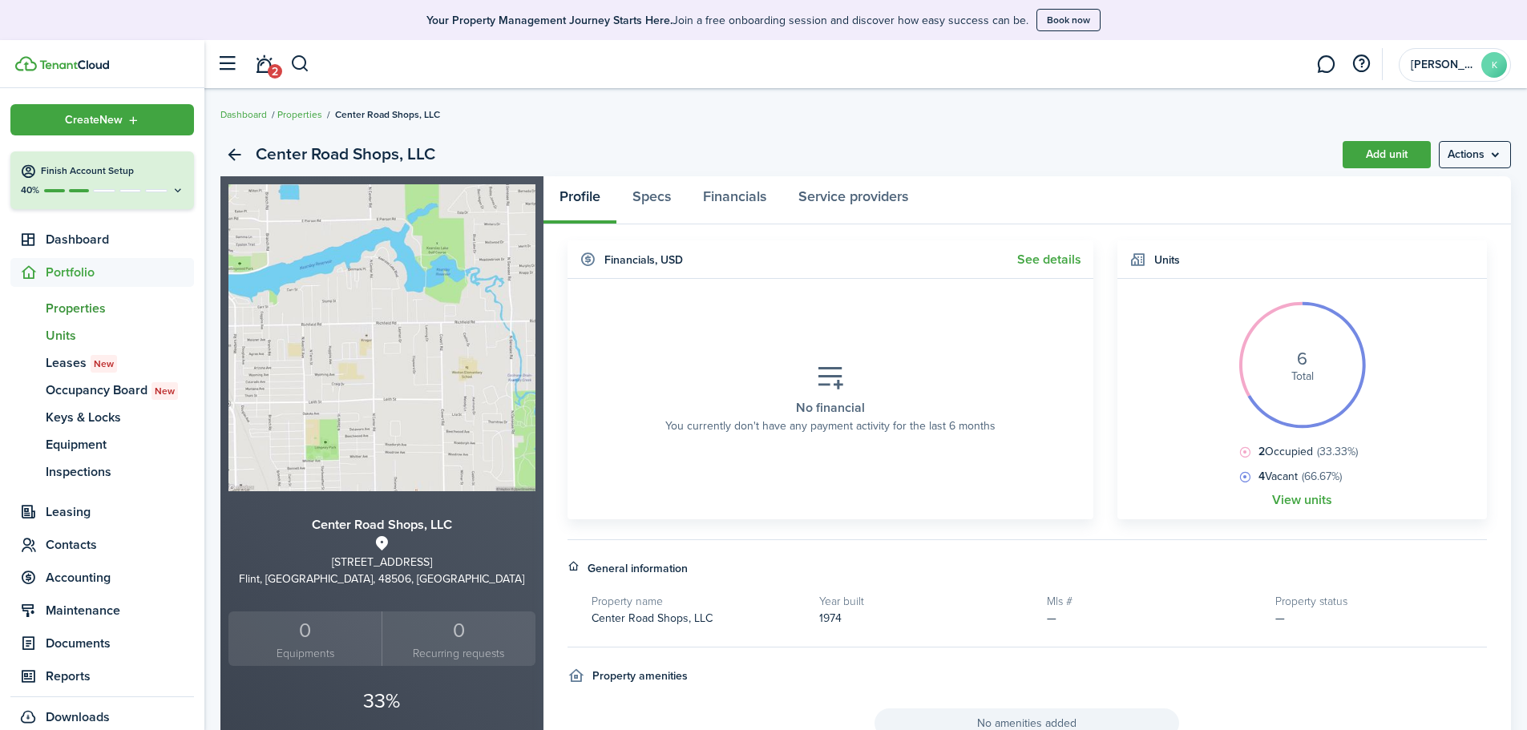
click at [71, 332] on span "Units" at bounding box center [120, 335] width 148 height 19
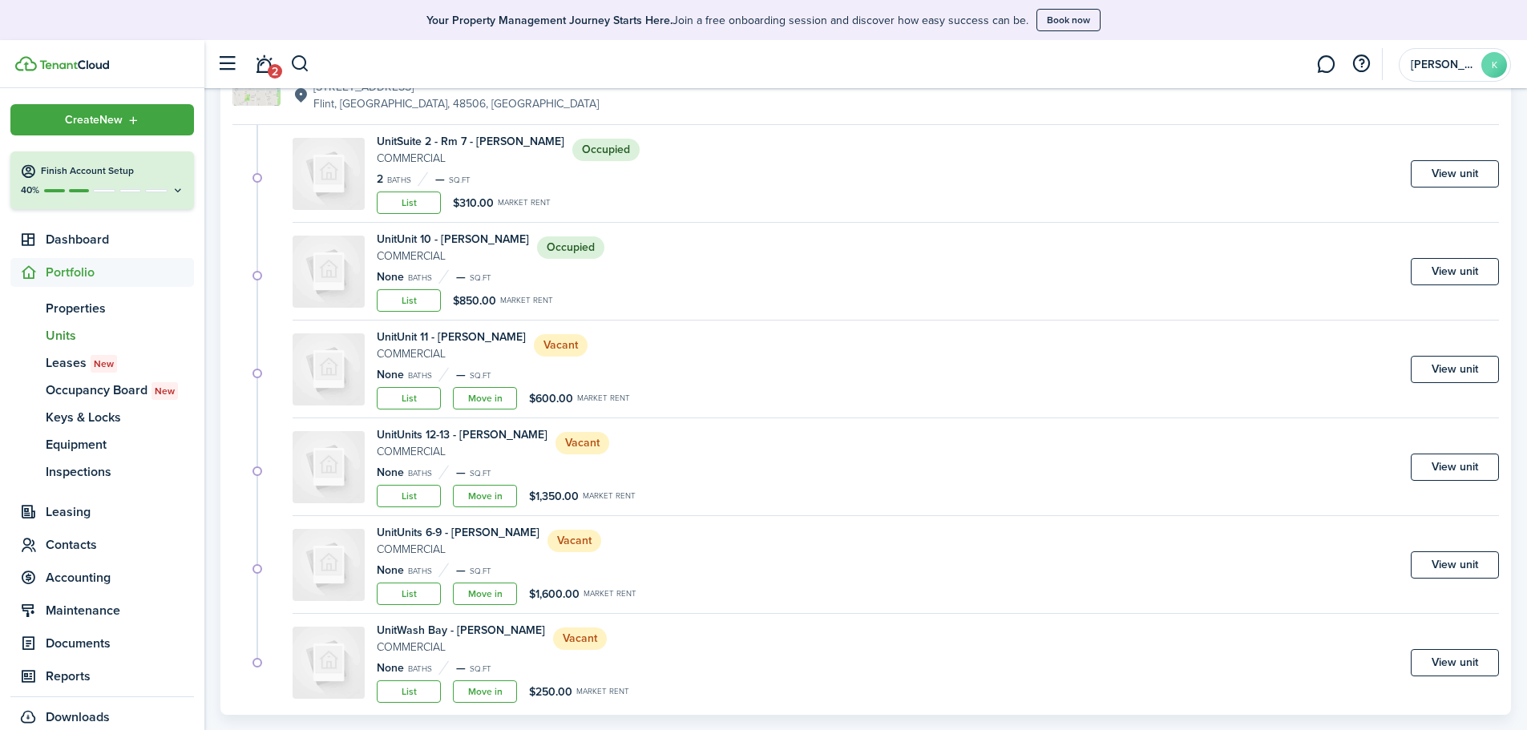
scroll to position [241, 0]
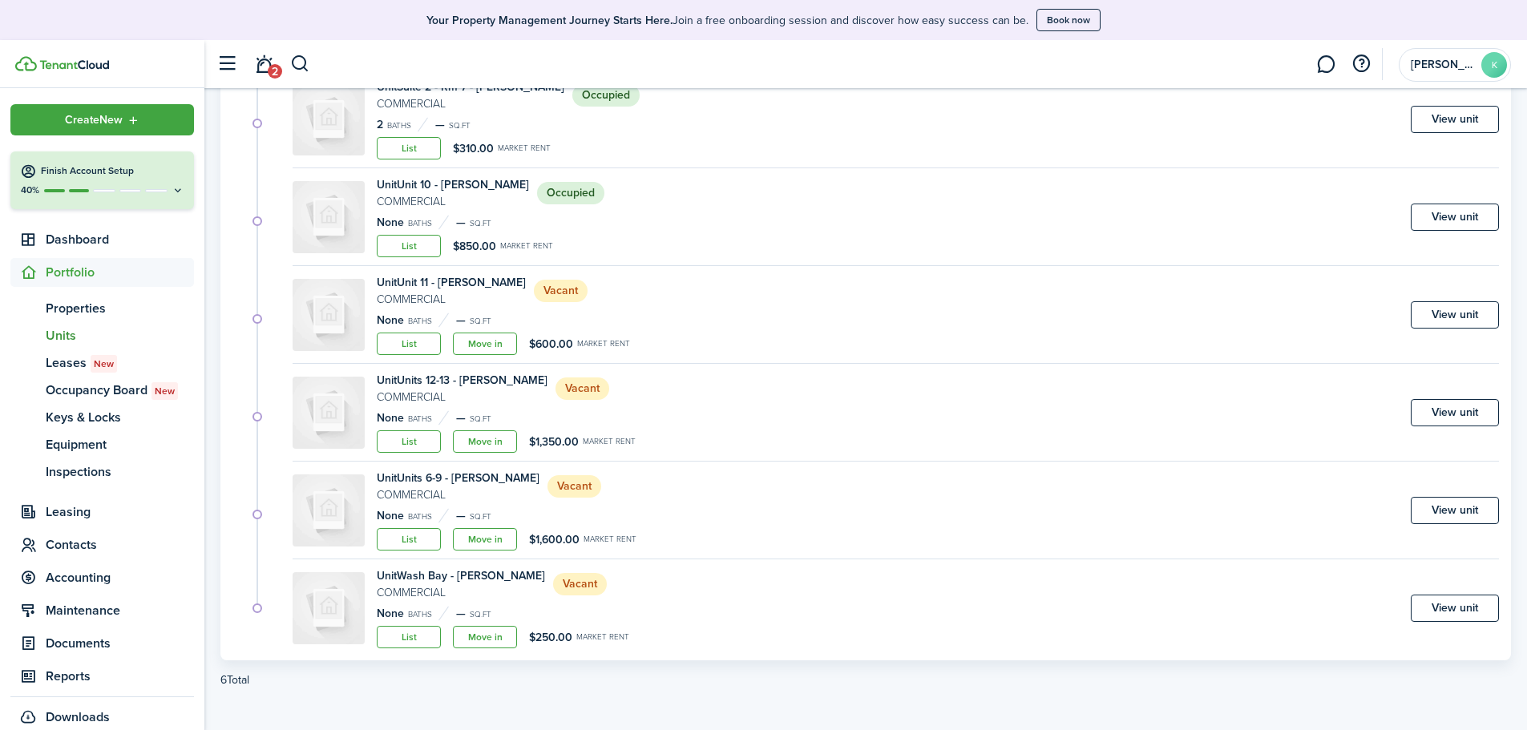
click at [485, 344] on link "Move in" at bounding box center [485, 344] width 64 height 22
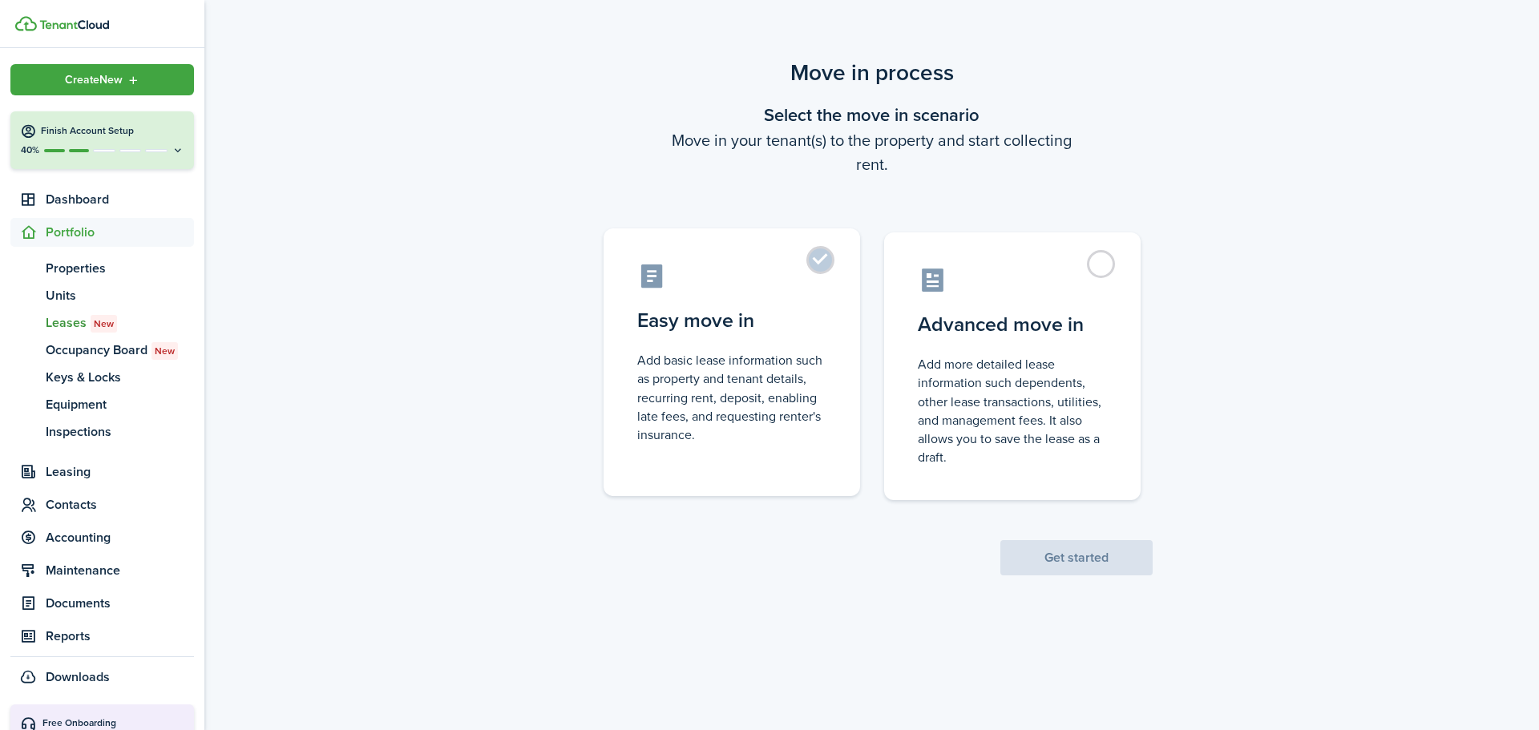
click at [708, 326] on control-radio-card-title "Easy move in" at bounding box center [731, 320] width 189 height 29
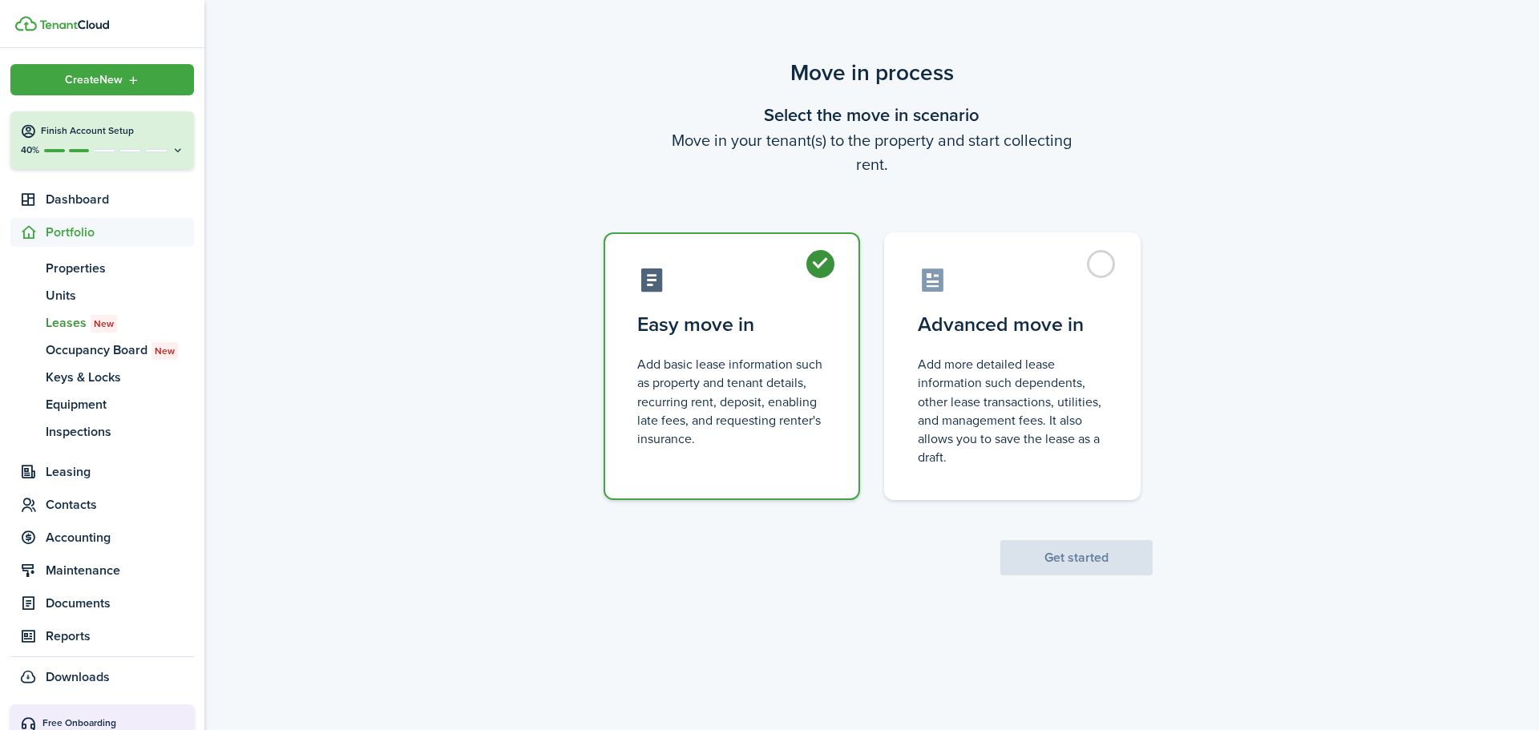
radio input "true"
click at [1041, 560] on button "Get started" at bounding box center [1077, 557] width 152 height 35
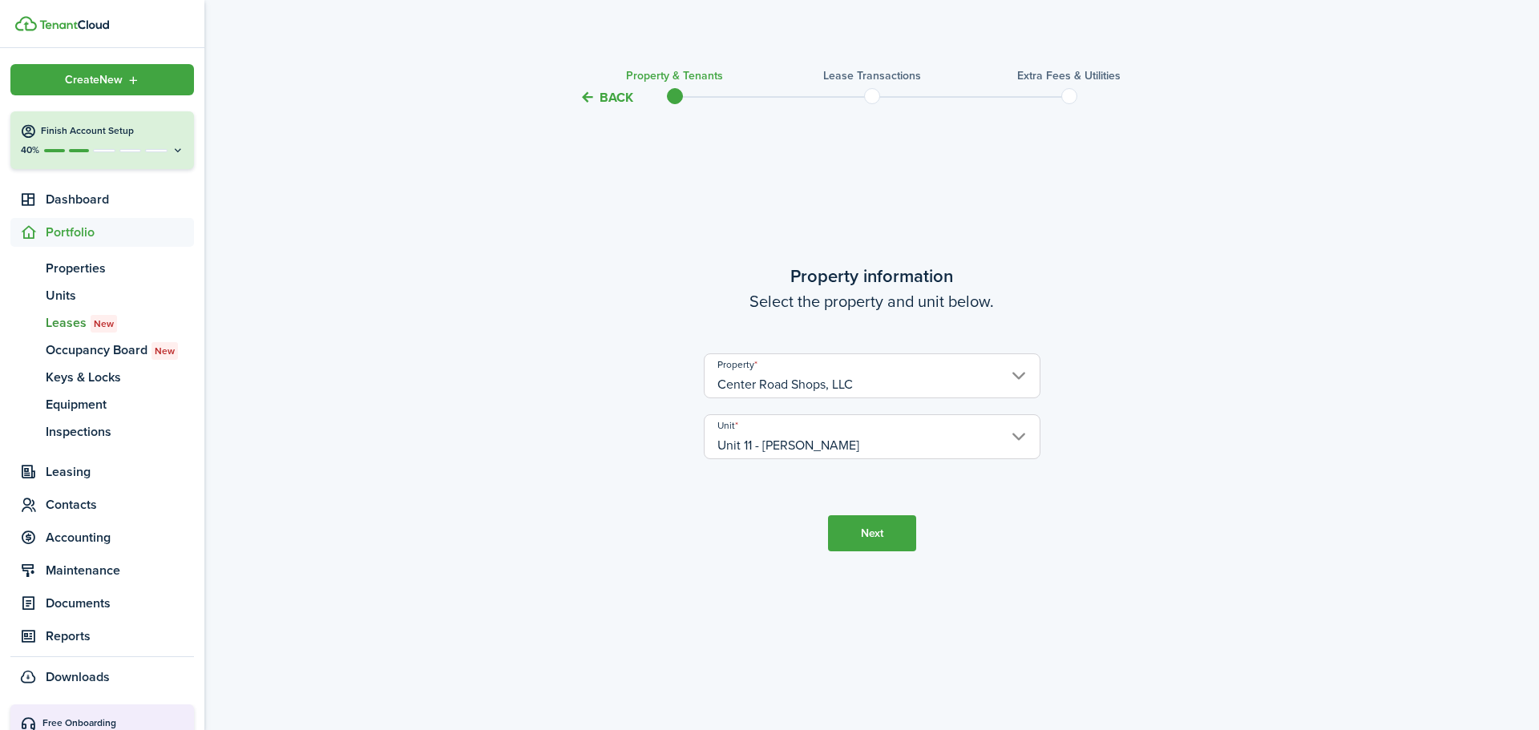
click at [889, 540] on button "Next" at bounding box center [872, 534] width 88 height 36
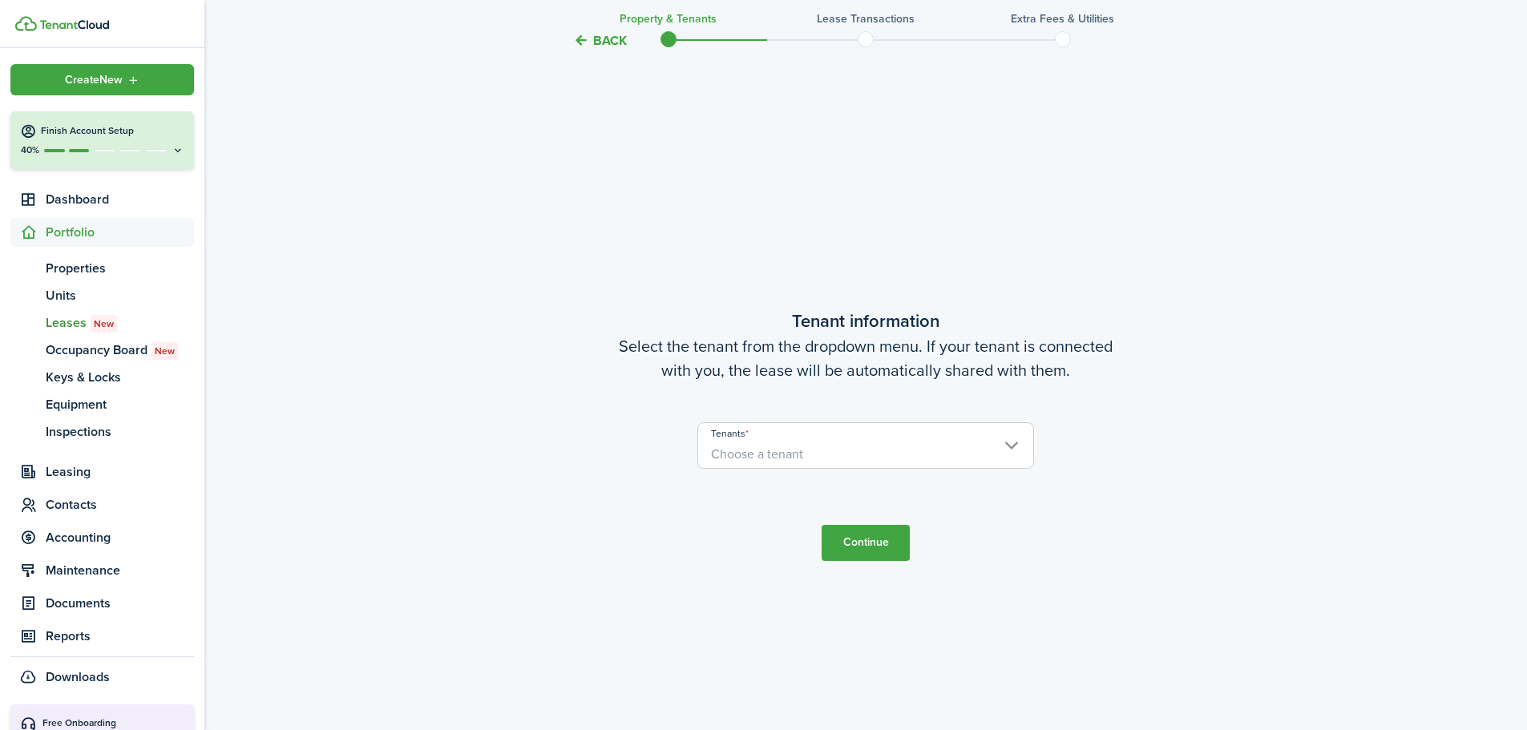
scroll to position [623, 0]
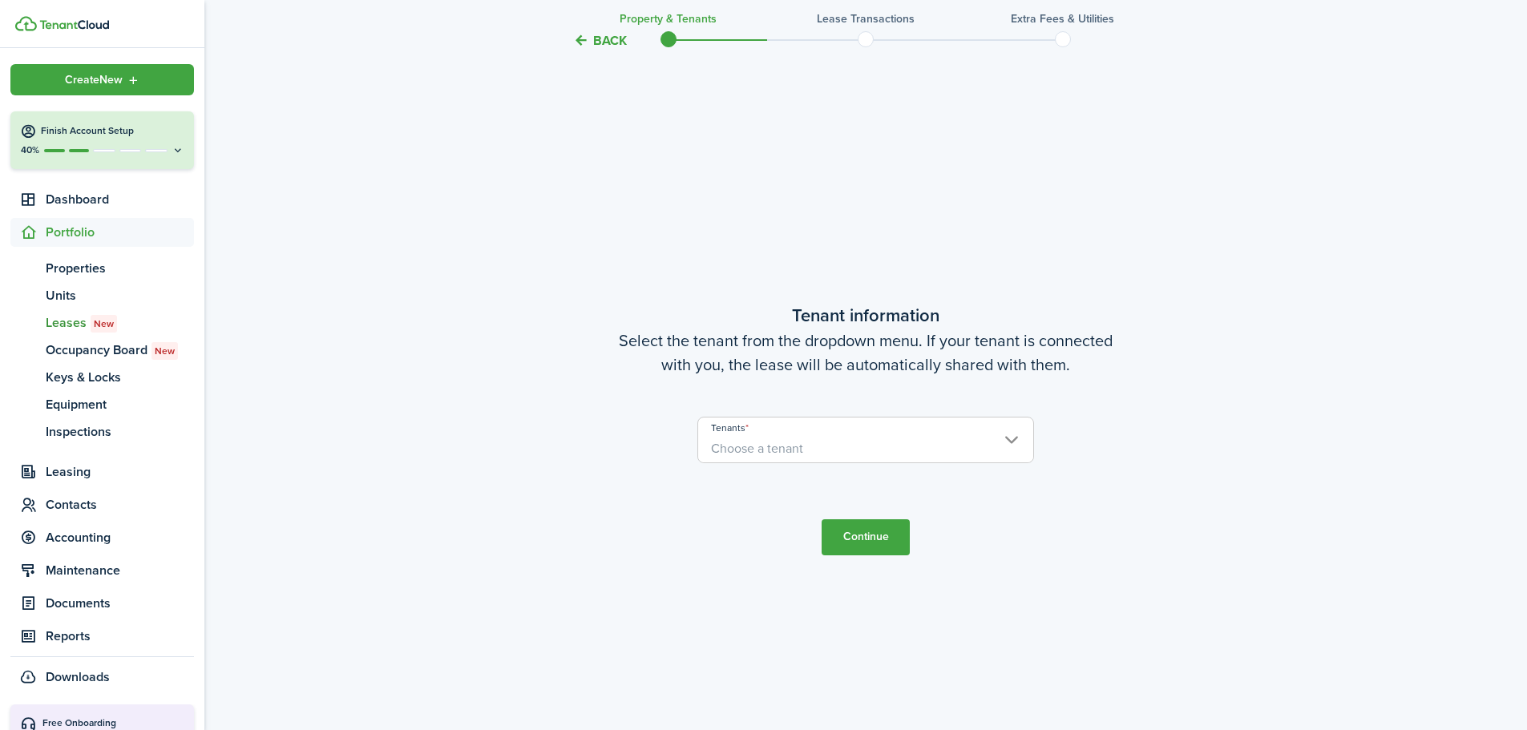
click at [804, 455] on span "Choose a tenant" at bounding box center [865, 448] width 335 height 27
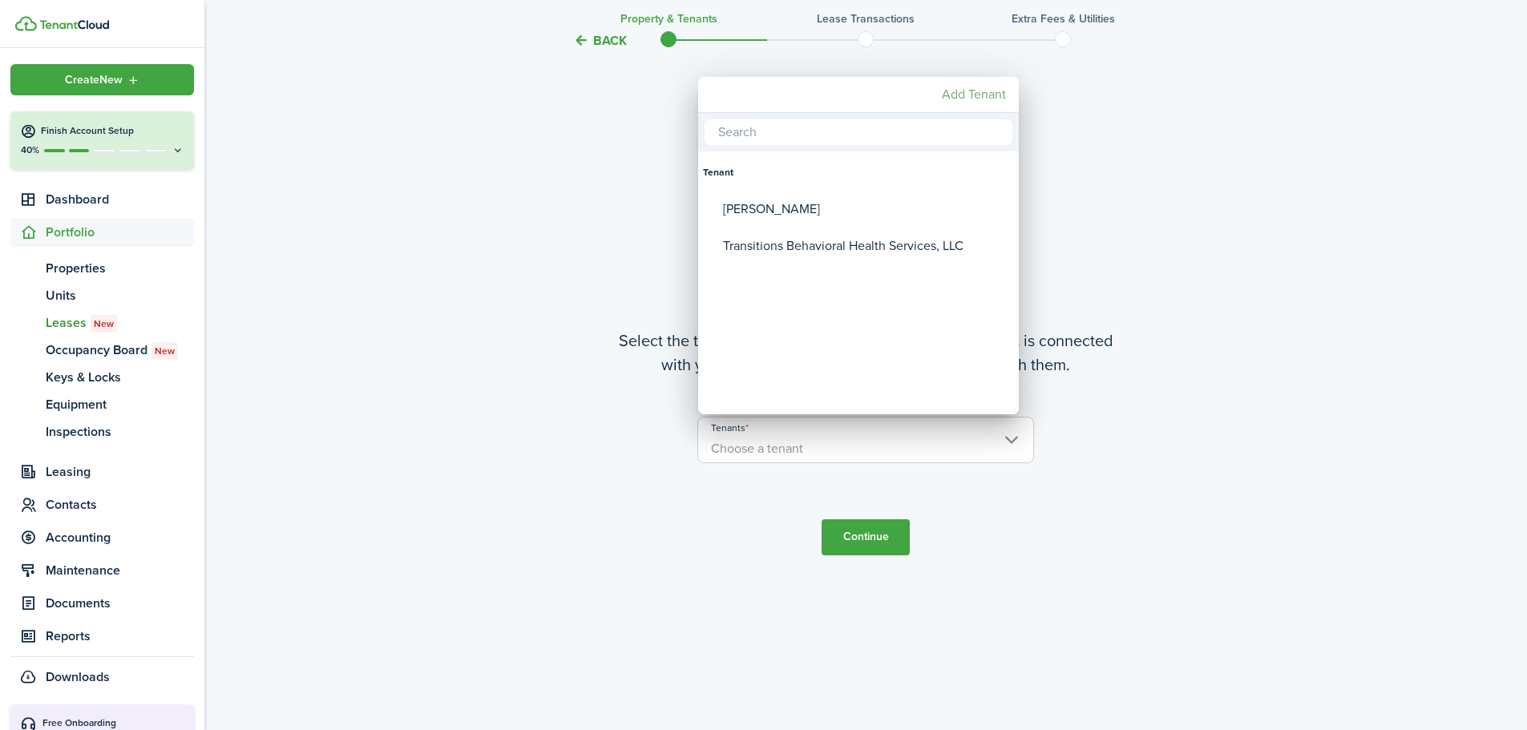
click at [980, 98] on mbsc-button "Add Tenant" at bounding box center [974, 94] width 77 height 29
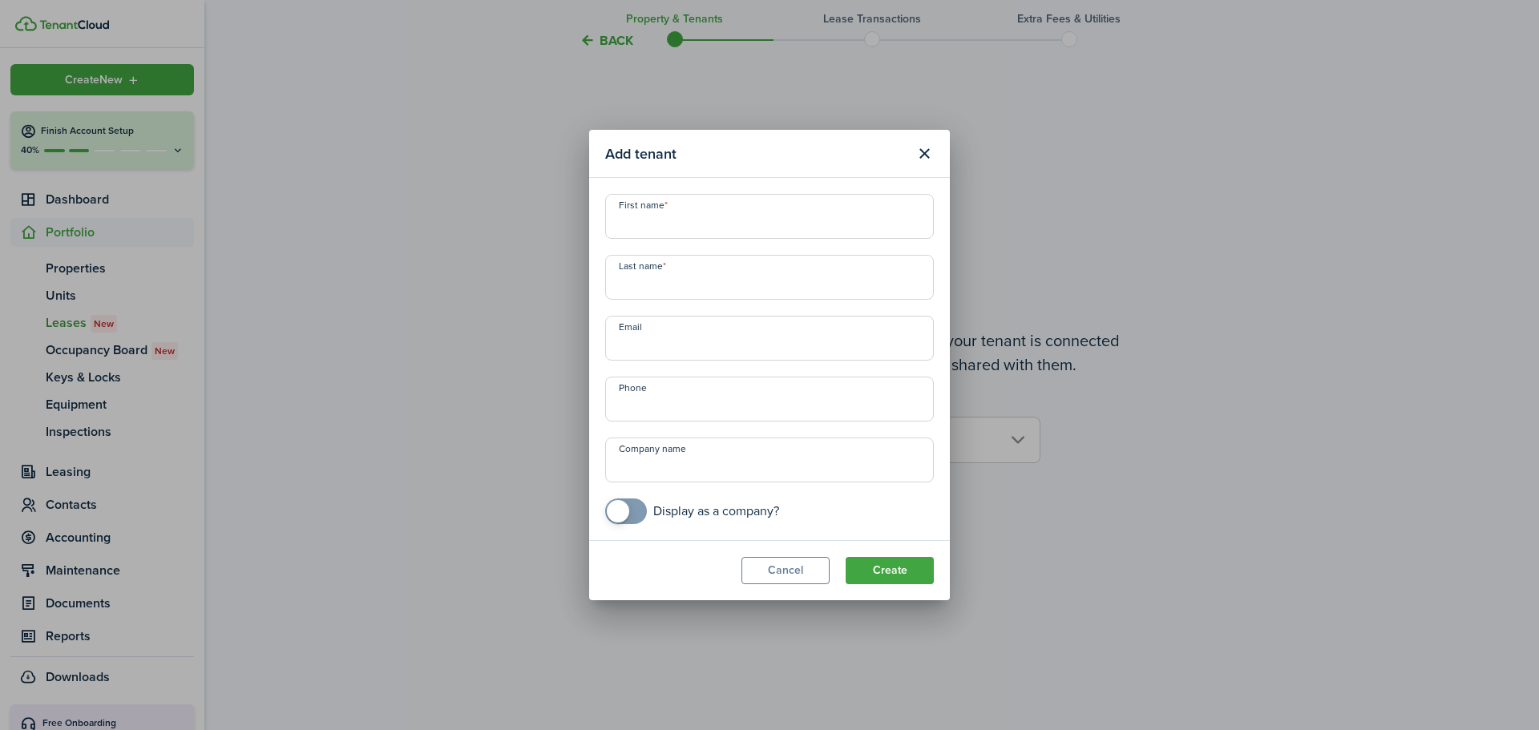
click at [682, 224] on input "First name" at bounding box center [769, 216] width 329 height 45
type input "A"
type input "Israel"
type input "[PERSON_NAME]"
type input "[EMAIL_ADDRESS][DOMAIN_NAME]"
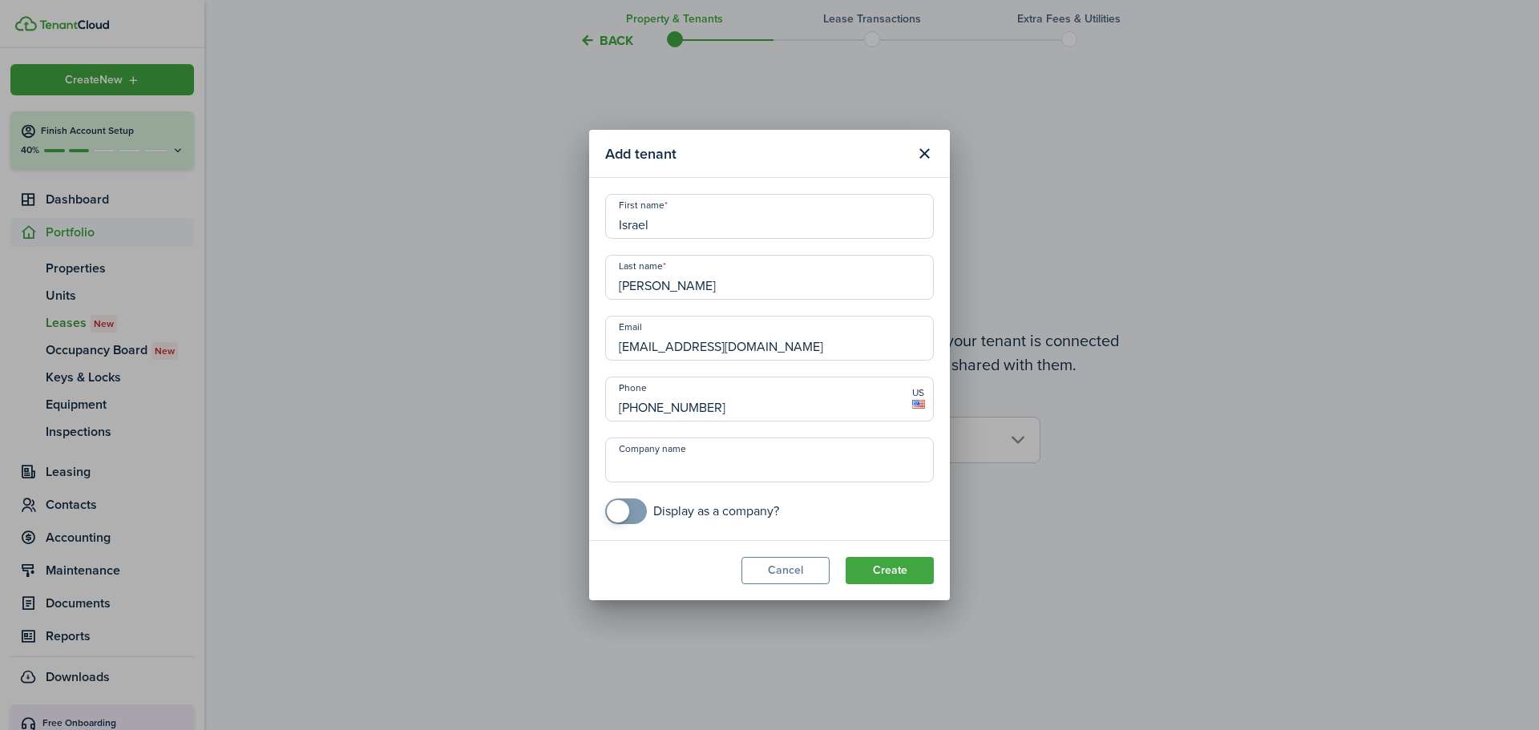
type input "[PHONE_NUMBER]"
click at [888, 572] on button "Create" at bounding box center [890, 570] width 88 height 27
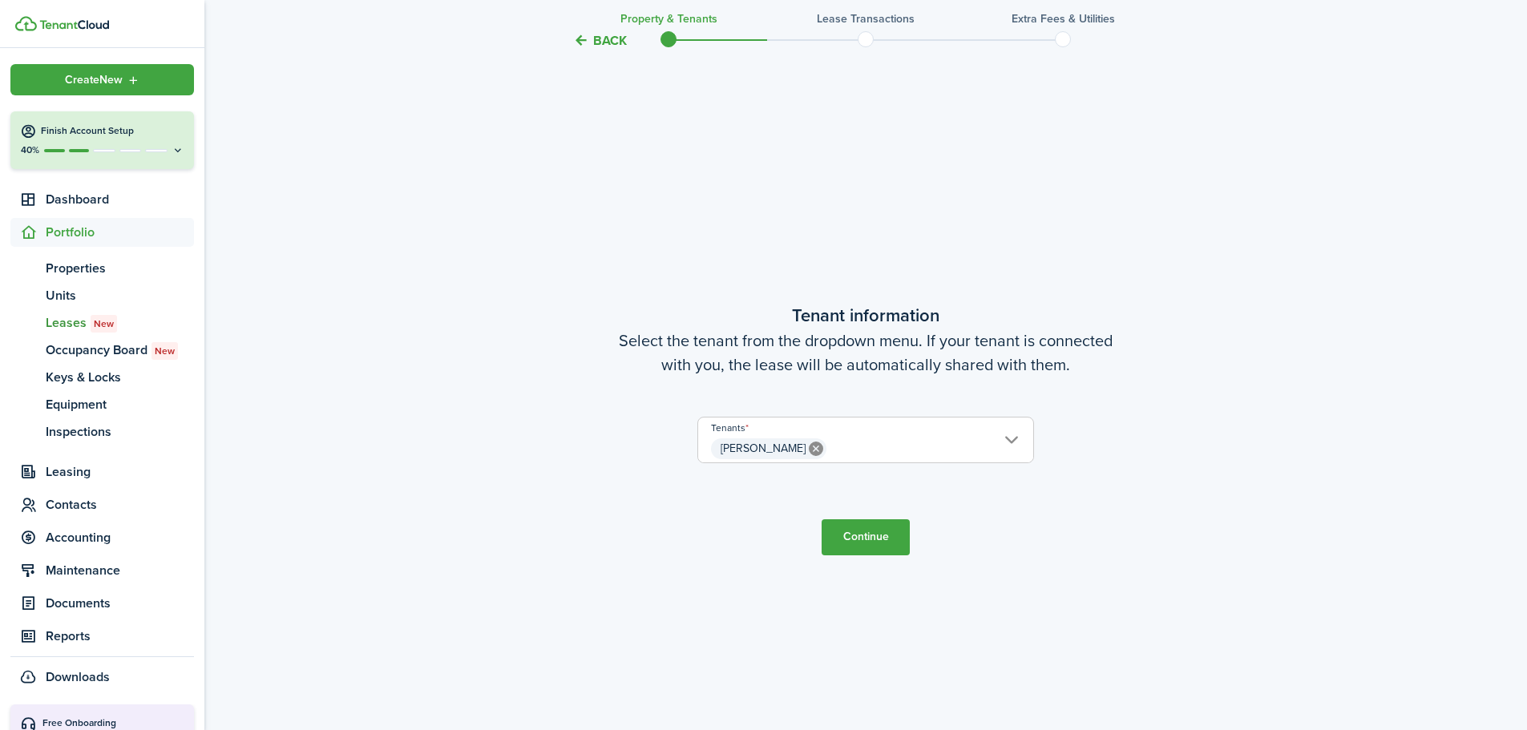
click at [869, 536] on button "Continue" at bounding box center [866, 538] width 88 height 36
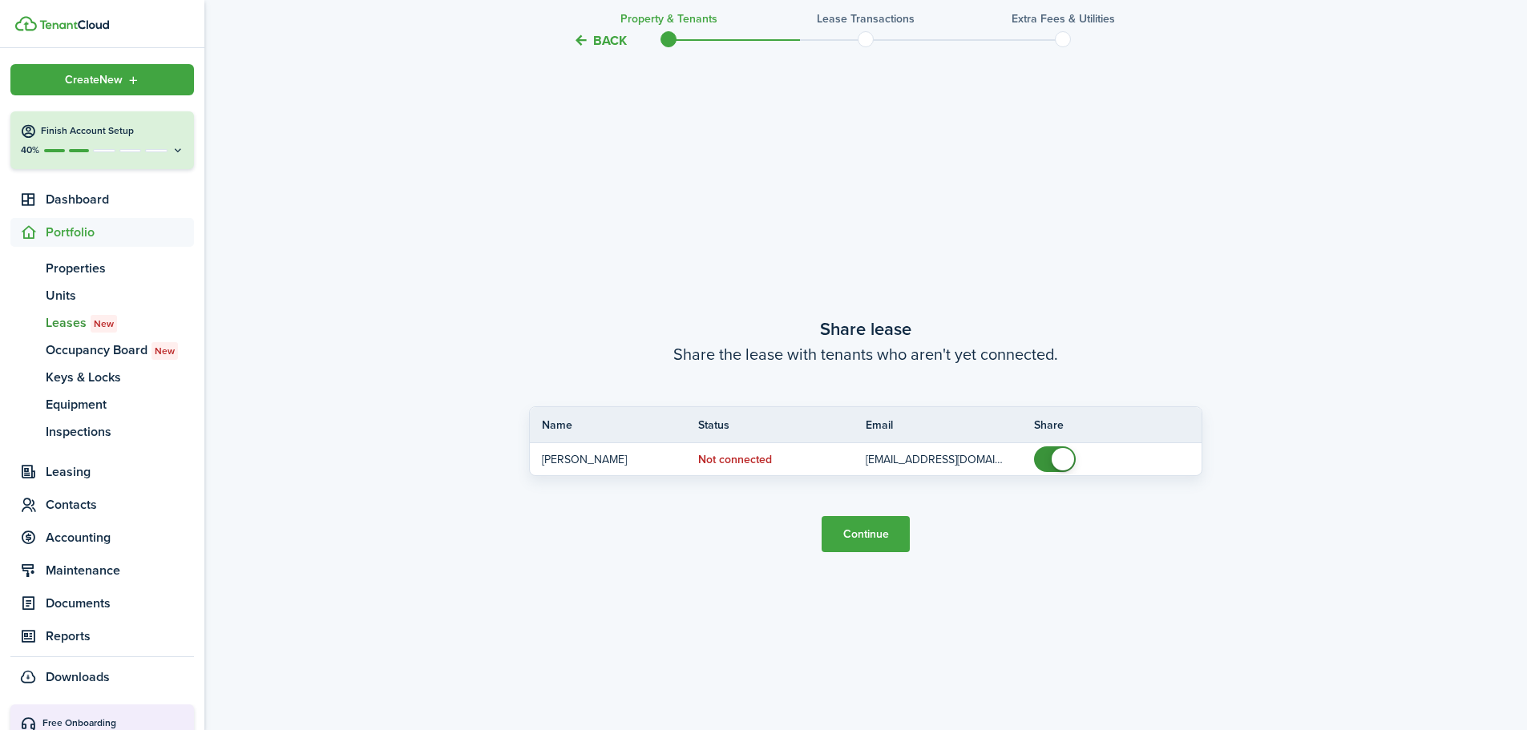
scroll to position [1353, 0]
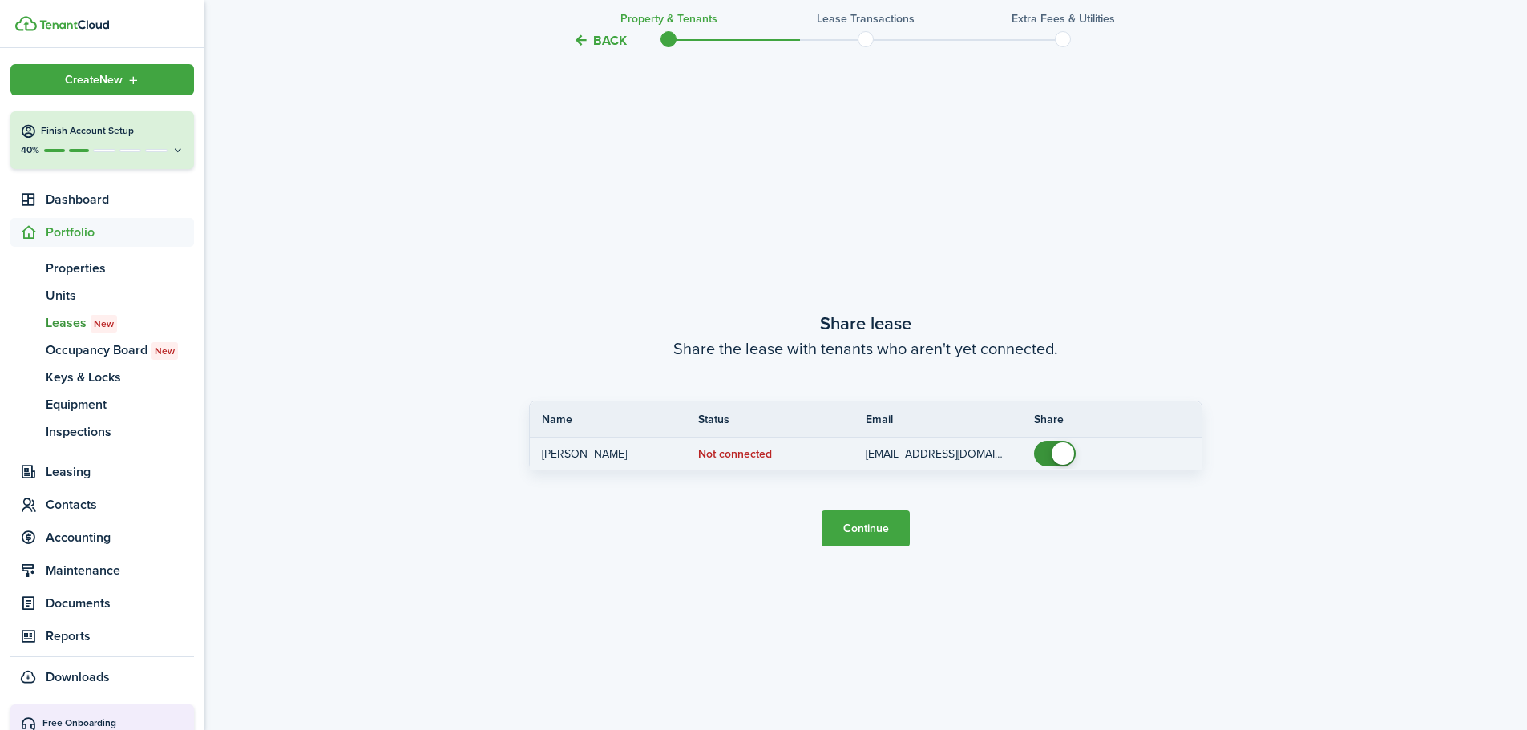
checkbox input "false"
click at [1070, 451] on span at bounding box center [1063, 454] width 22 height 22
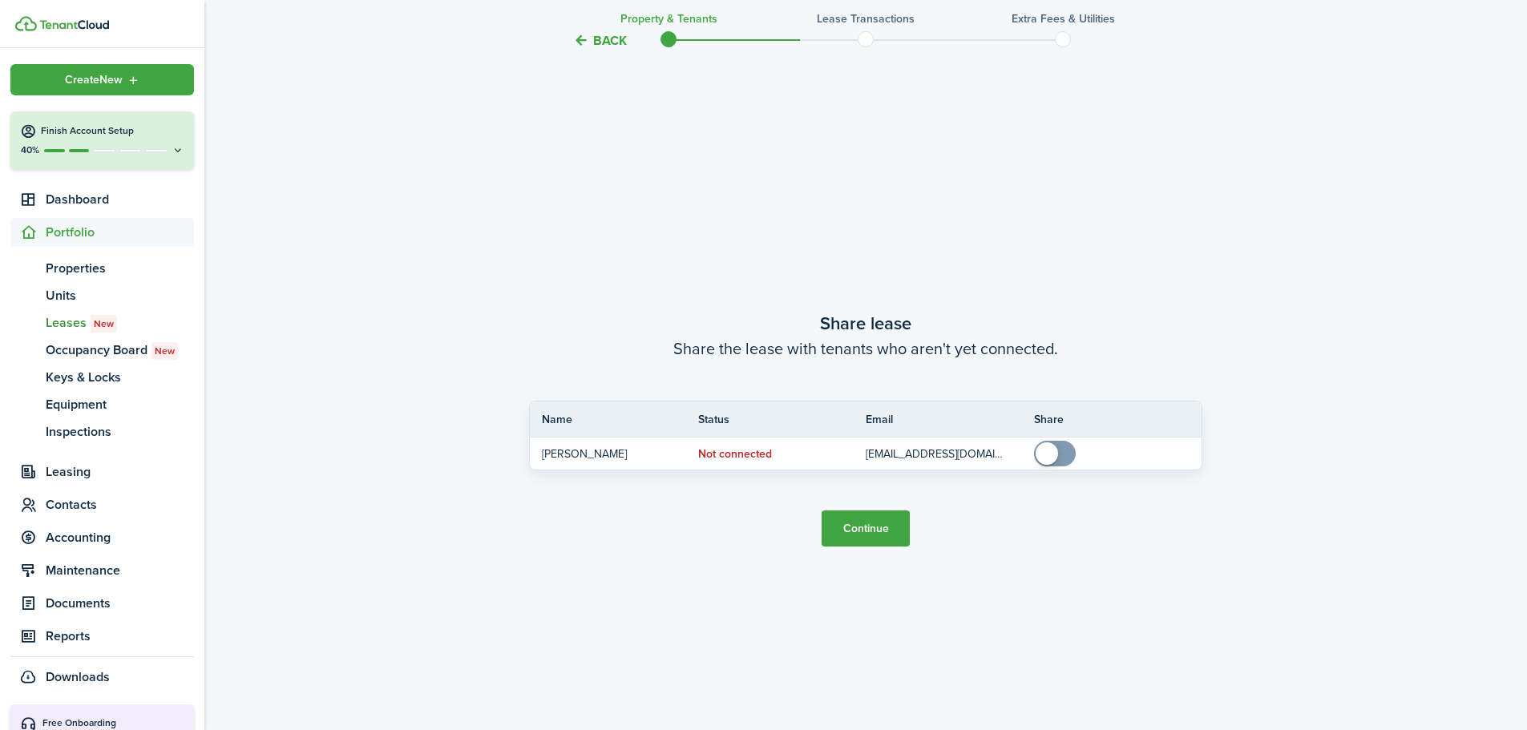
click at [880, 533] on button "Continue" at bounding box center [866, 529] width 88 height 36
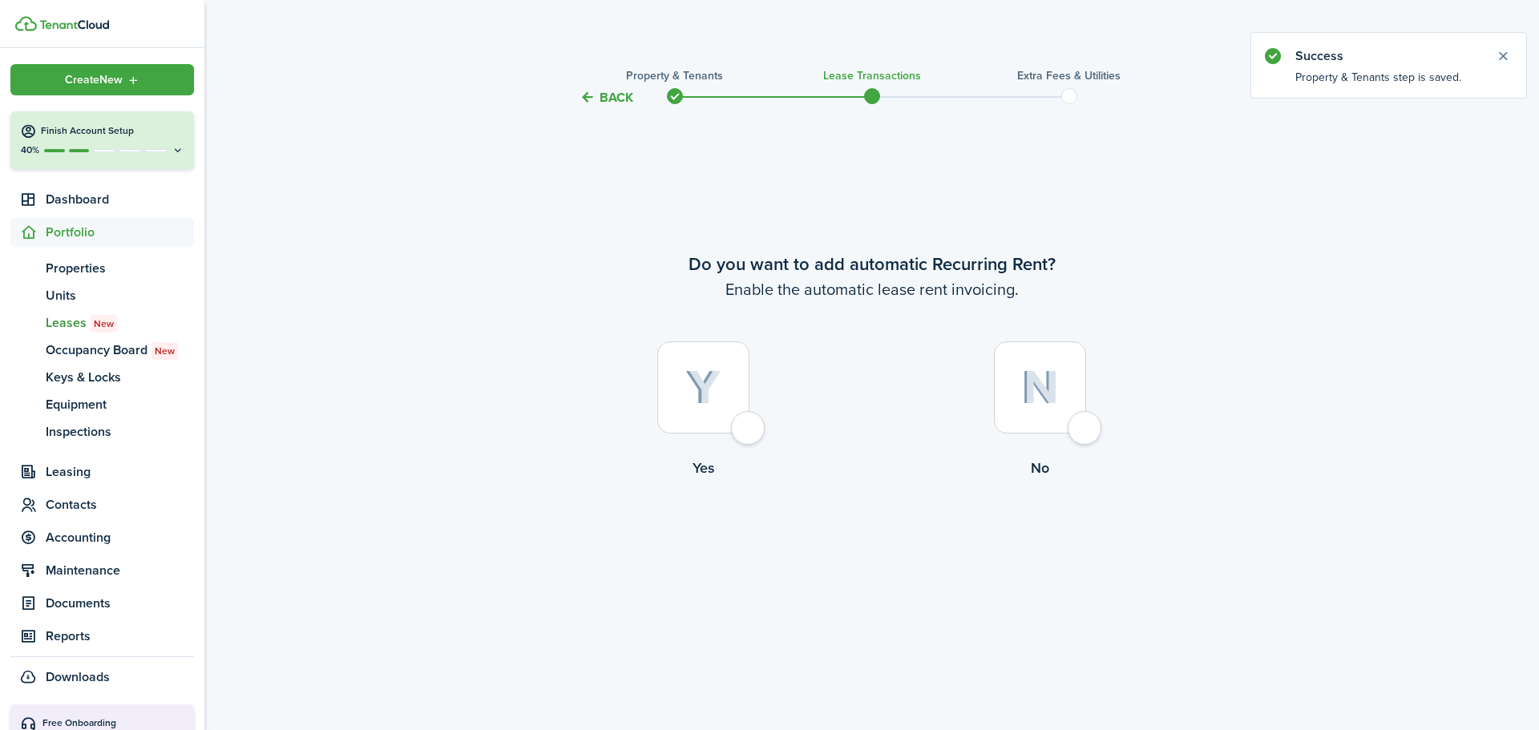
click at [722, 399] on div at bounding box center [703, 388] width 92 height 92
radio input "true"
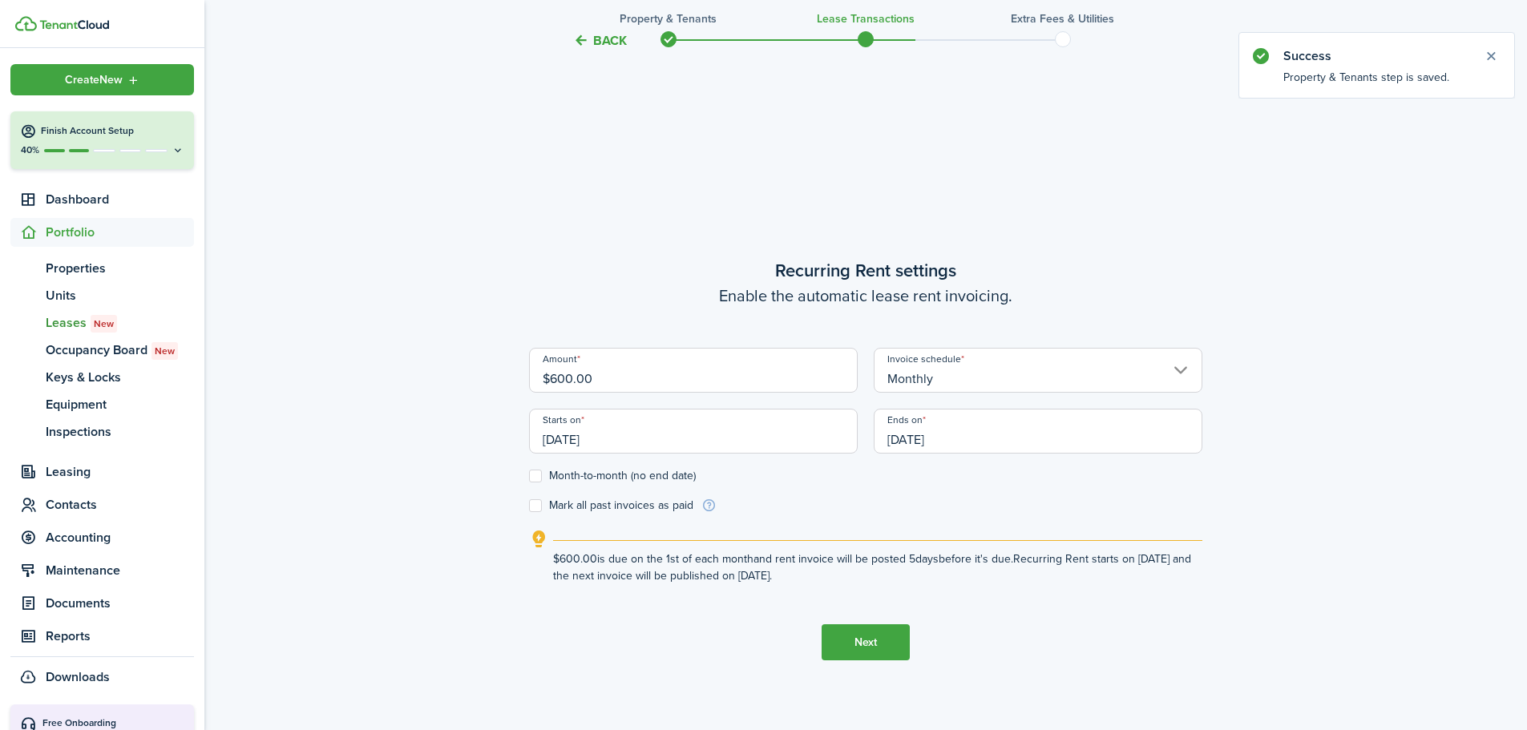
scroll to position [623, 0]
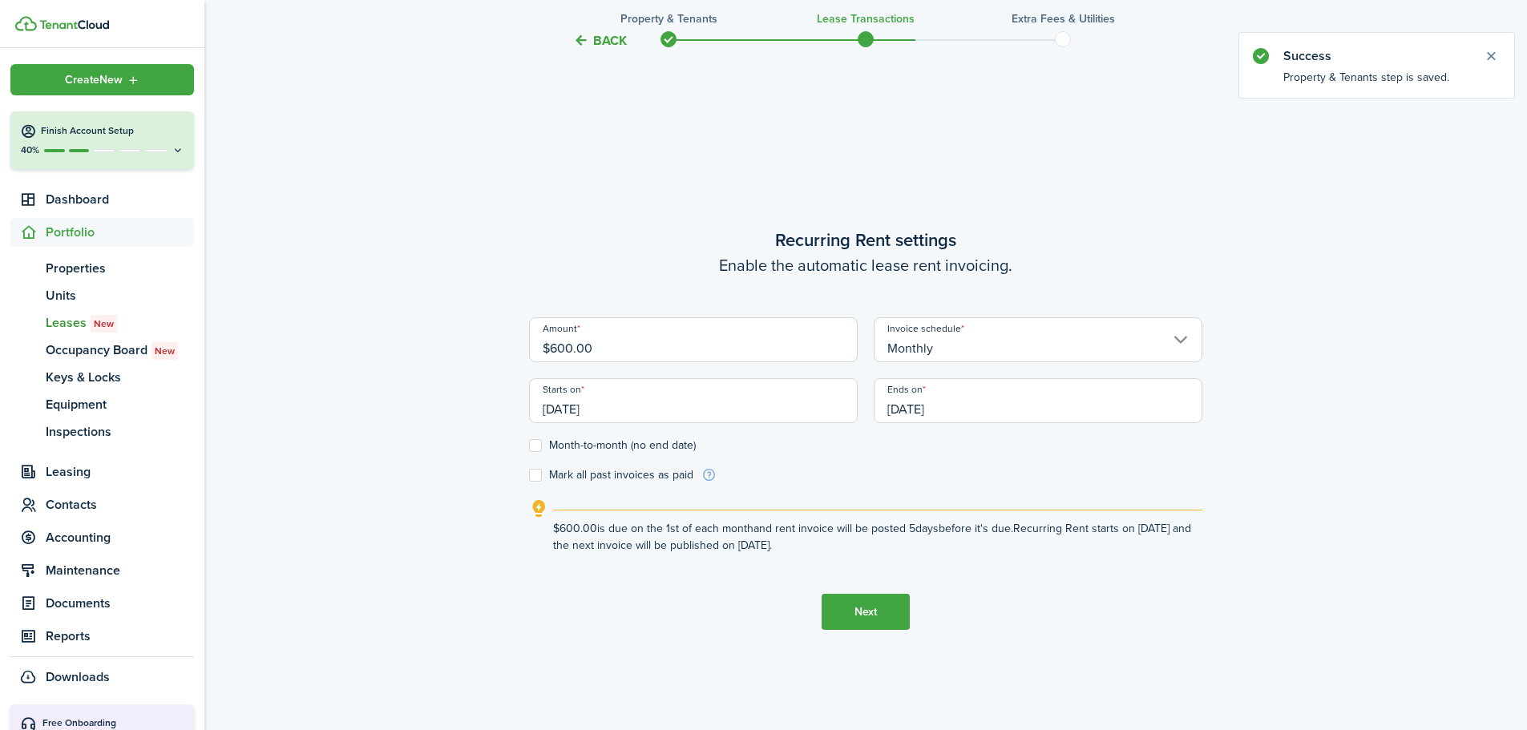
click at [535, 448] on label "Month-to-month (no end date)" at bounding box center [612, 445] width 167 height 13
click at [529, 447] on input "Month-to-month (no end date)" at bounding box center [528, 446] width 1 height 1
checkbox input "true"
click at [853, 610] on button "Next" at bounding box center [866, 612] width 88 height 36
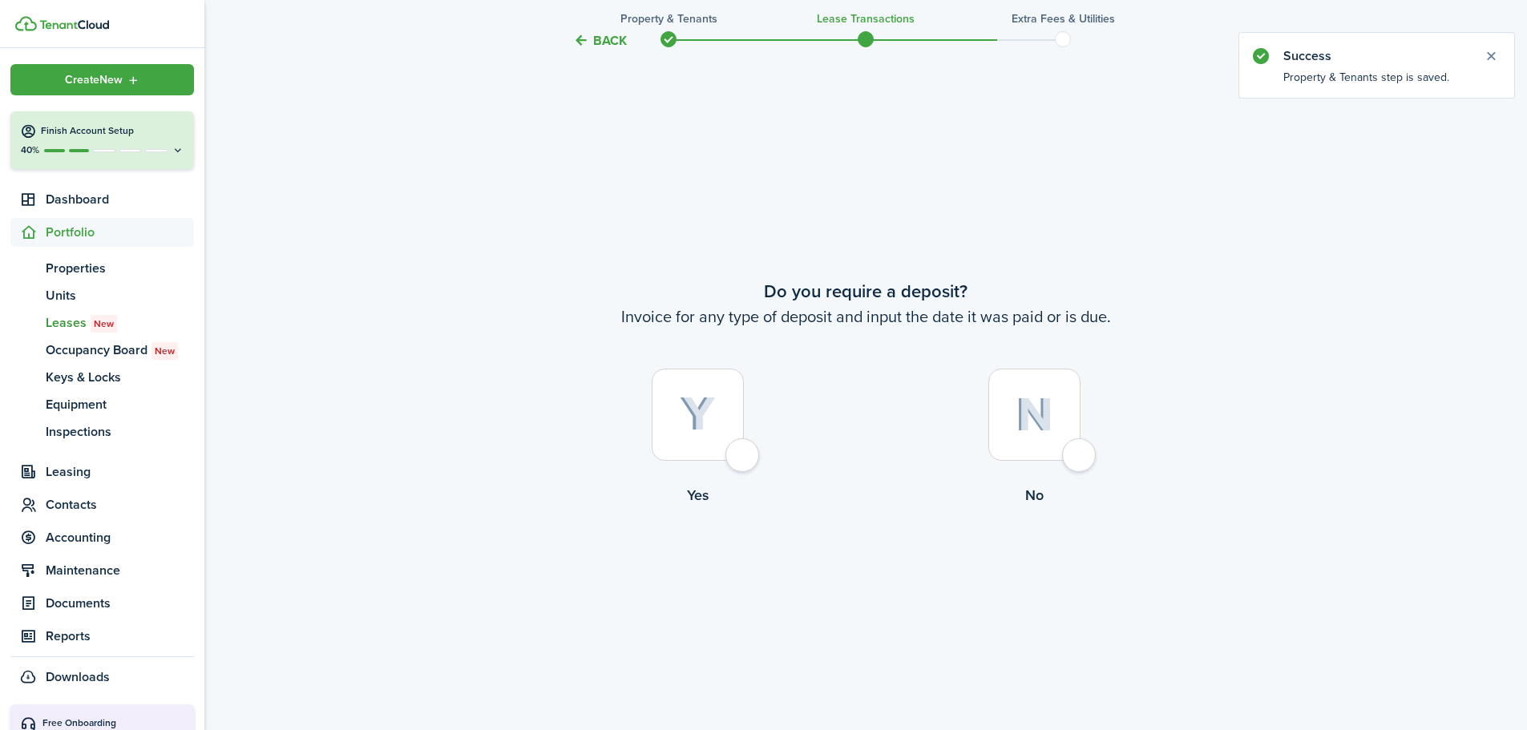
scroll to position [1353, 0]
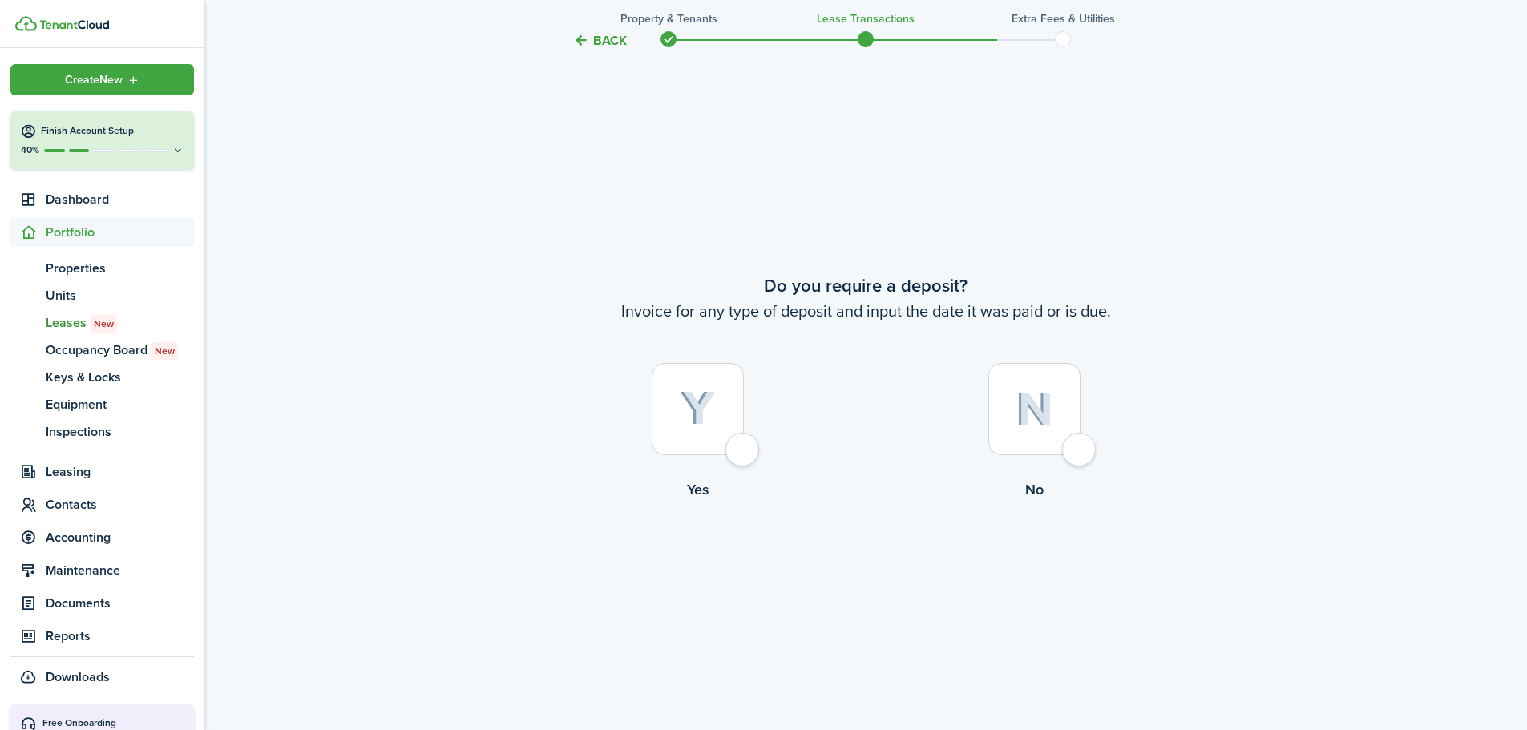
click at [1042, 431] on div at bounding box center [1035, 409] width 92 height 92
radio input "true"
click at [857, 573] on button "Continue" at bounding box center [866, 566] width 88 height 36
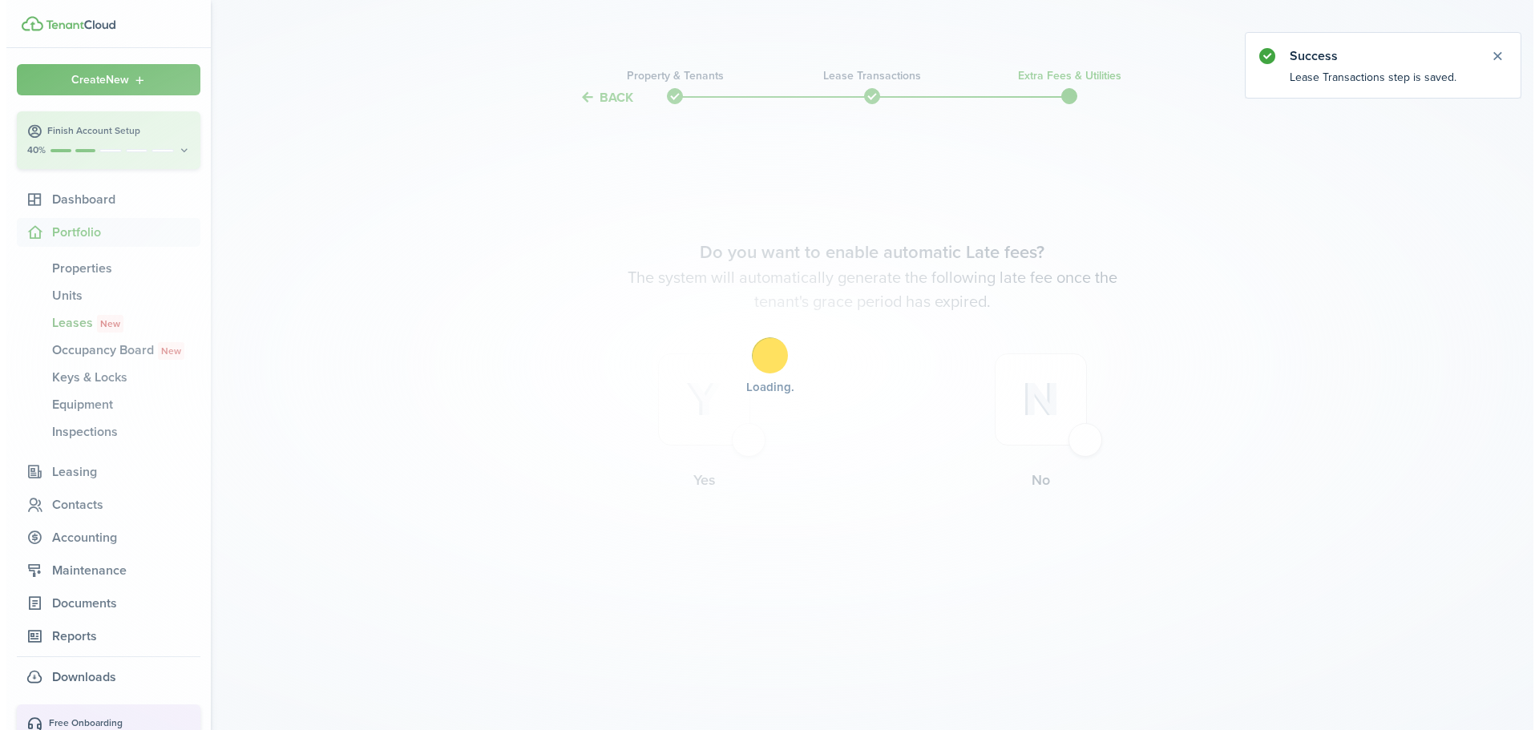
scroll to position [0, 0]
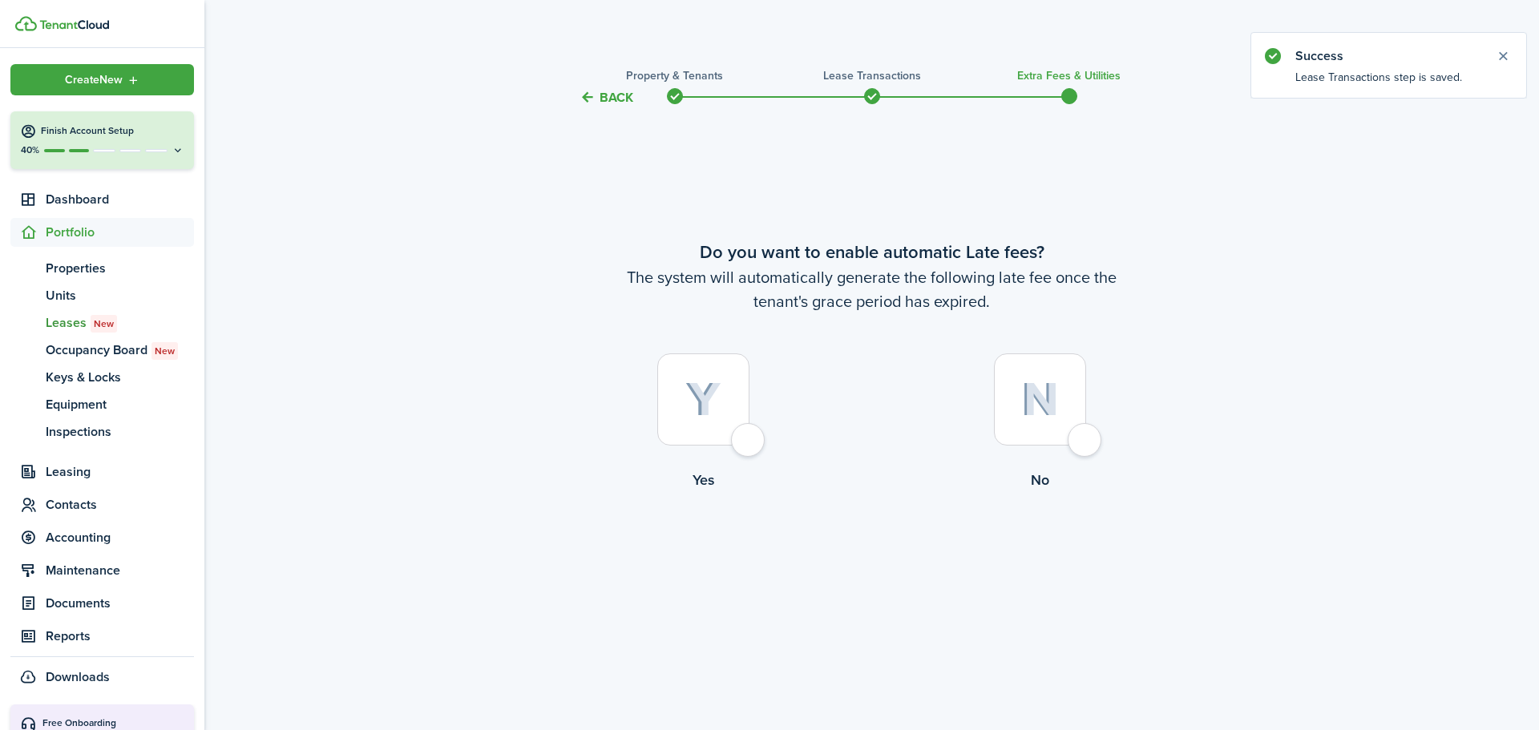
click at [1027, 403] on img at bounding box center [1040, 399] width 38 height 34
radio input "true"
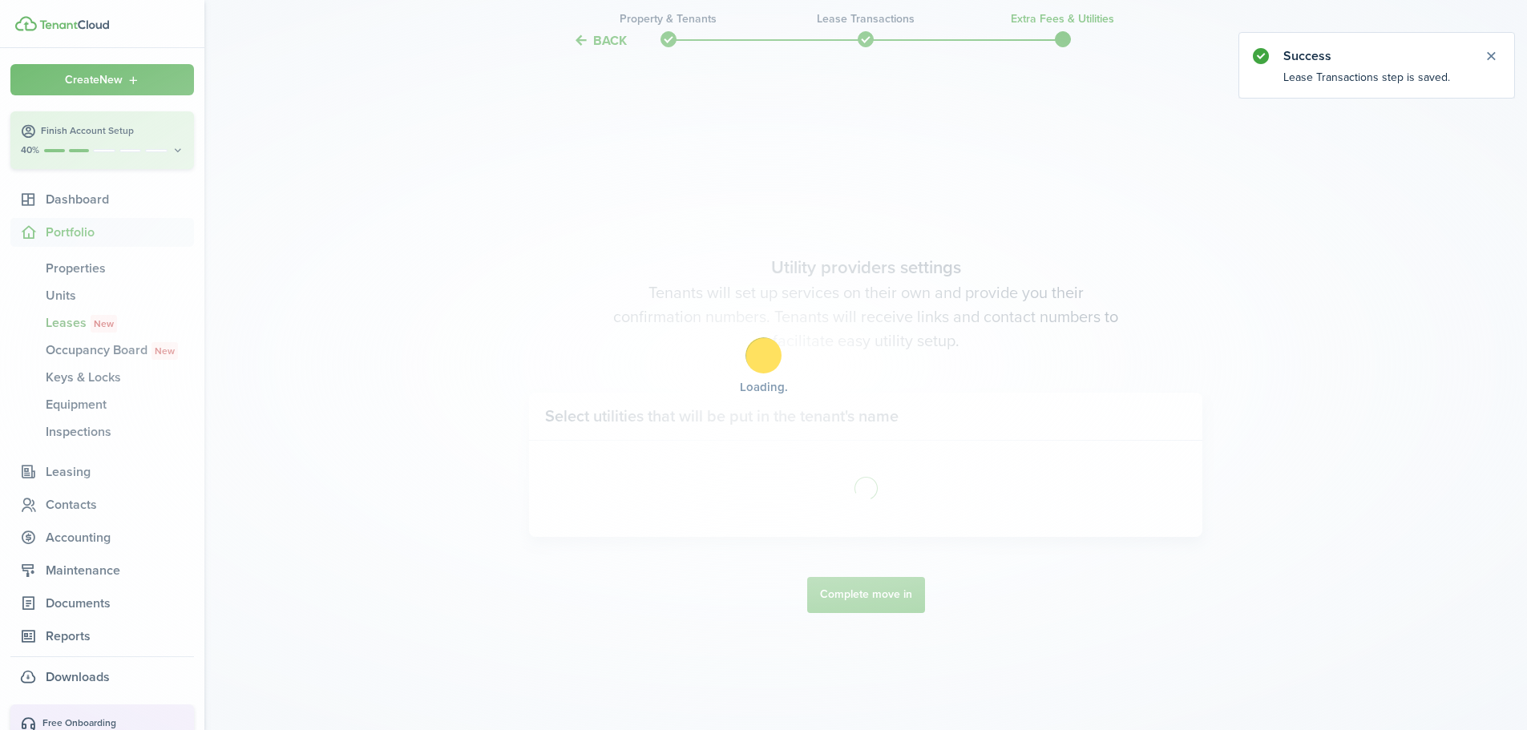
scroll to position [623, 0]
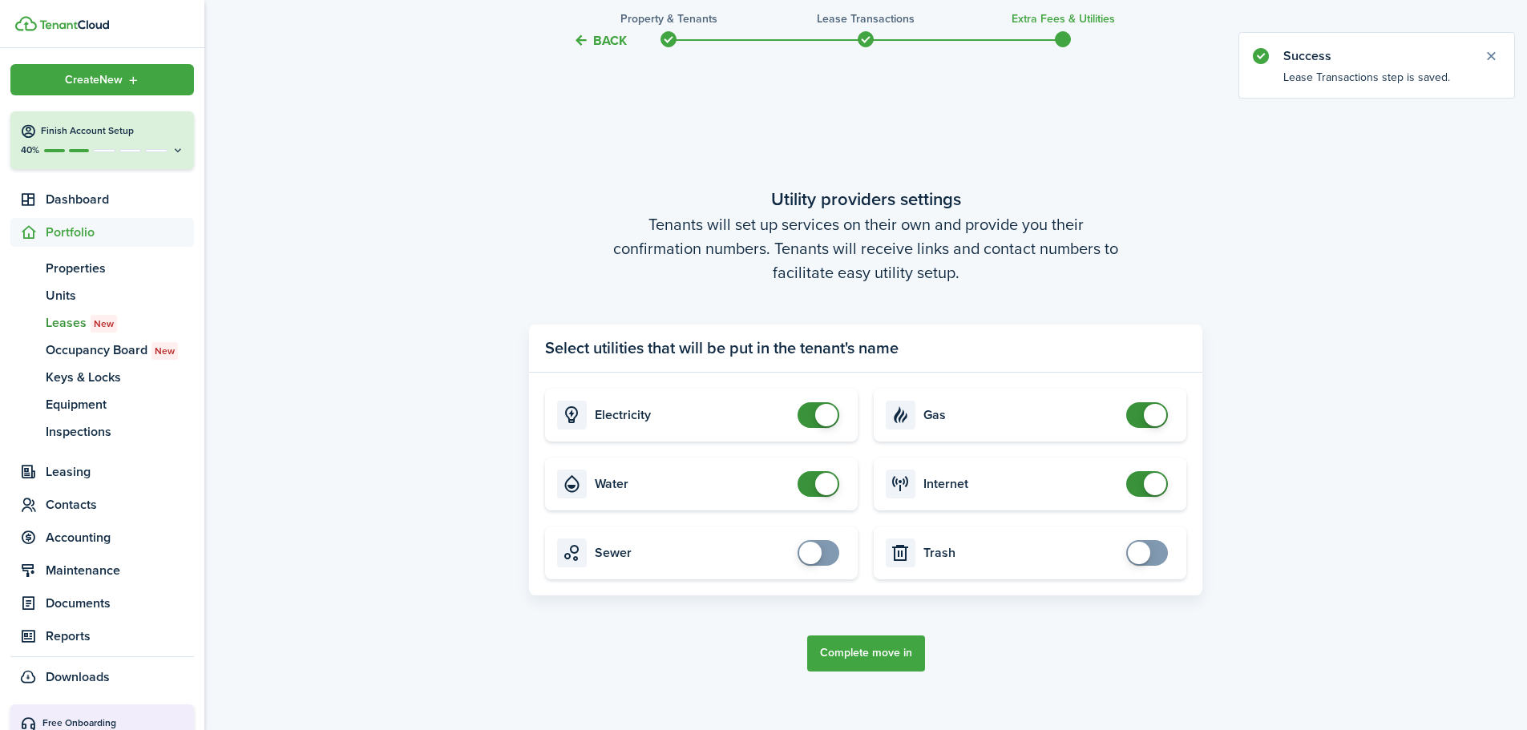
drag, startPoint x: 823, startPoint y: 420, endPoint x: 819, endPoint y: 469, distance: 49.1
checkbox input "false"
click at [823, 419] on span at bounding box center [826, 415] width 22 height 22
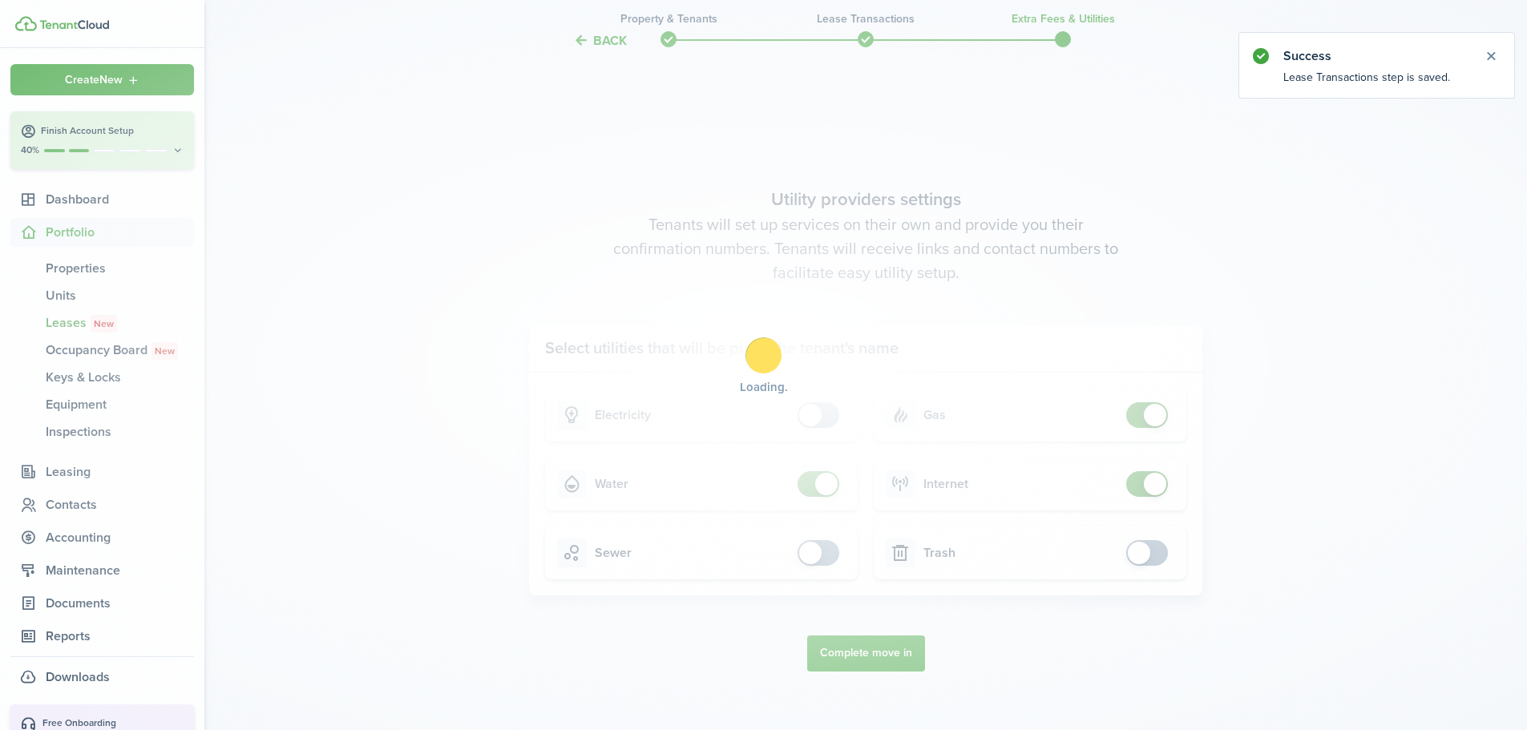
click at [821, 487] on div "Loading" at bounding box center [763, 365] width 1527 height 730
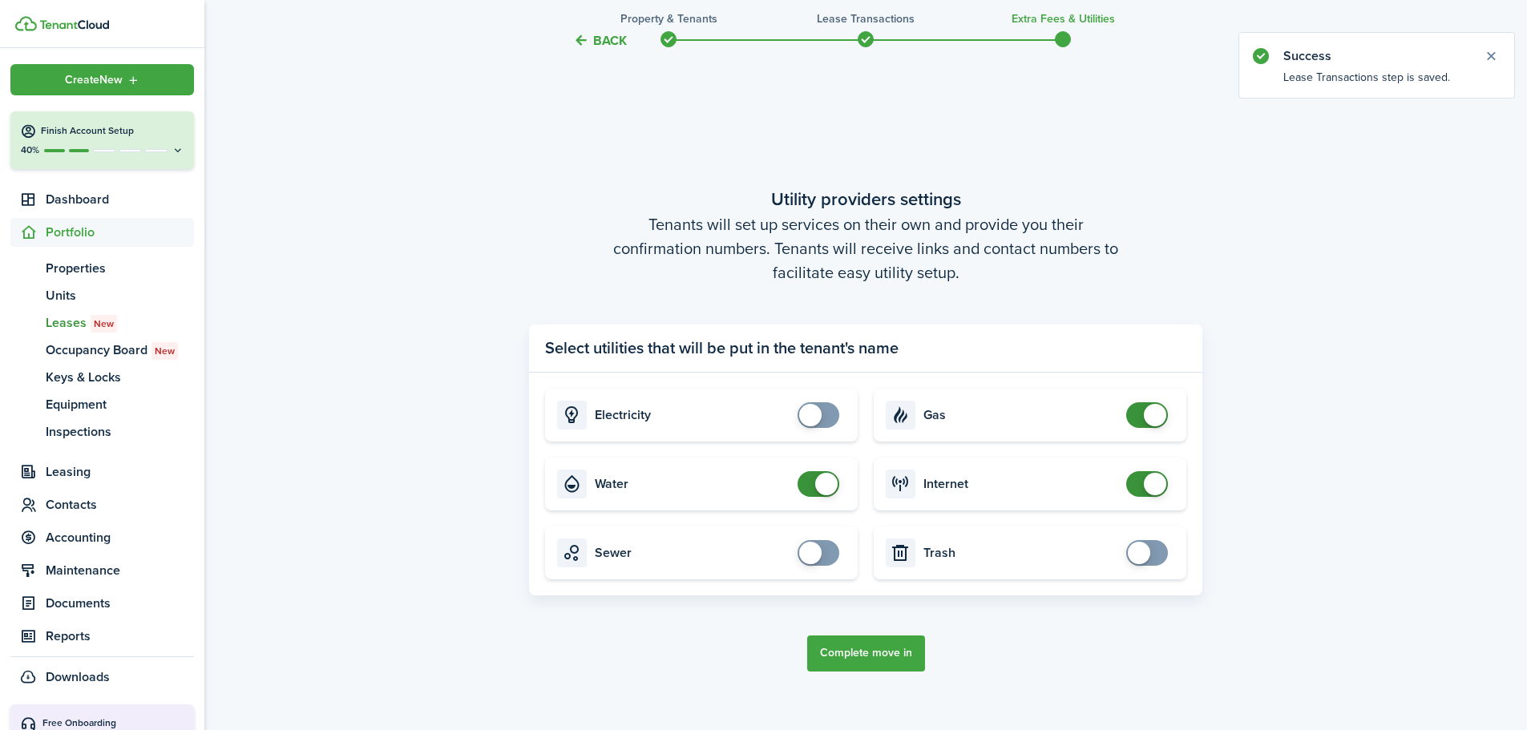
checkbox input "false"
click at [824, 481] on span at bounding box center [826, 484] width 22 height 22
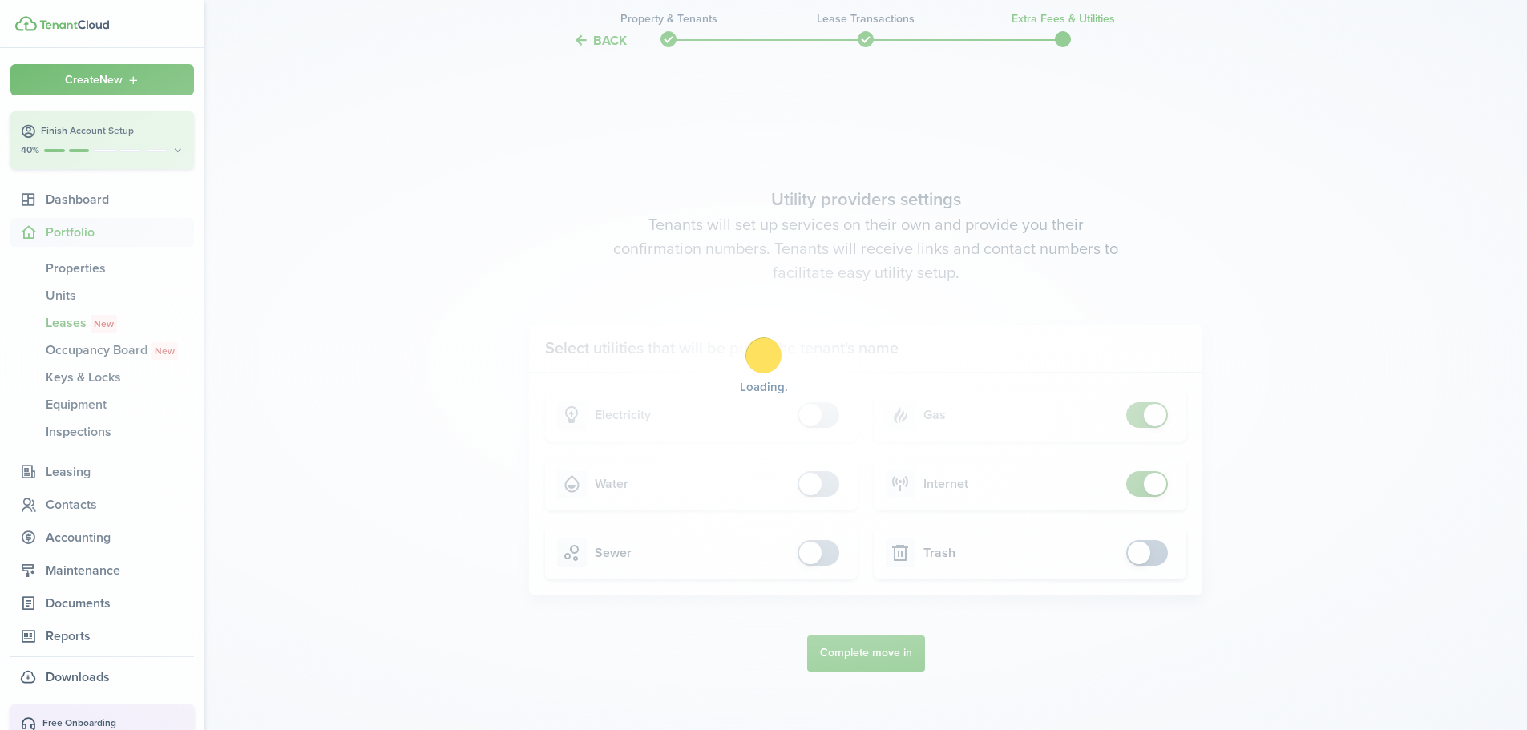
click at [1155, 415] on div "Loading" at bounding box center [763, 365] width 1527 height 730
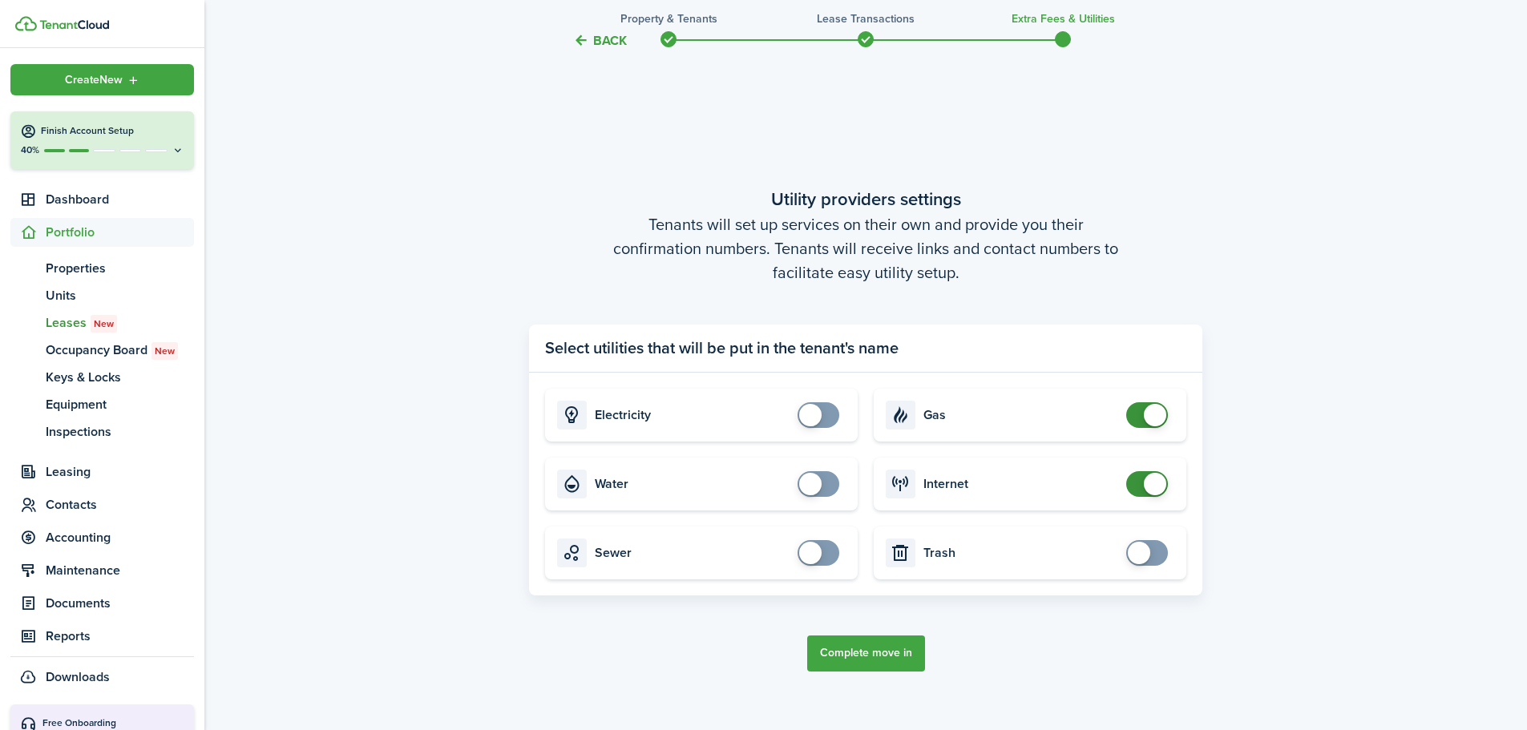
checkbox input "false"
click at [1155, 415] on span at bounding box center [1155, 415] width 22 height 22
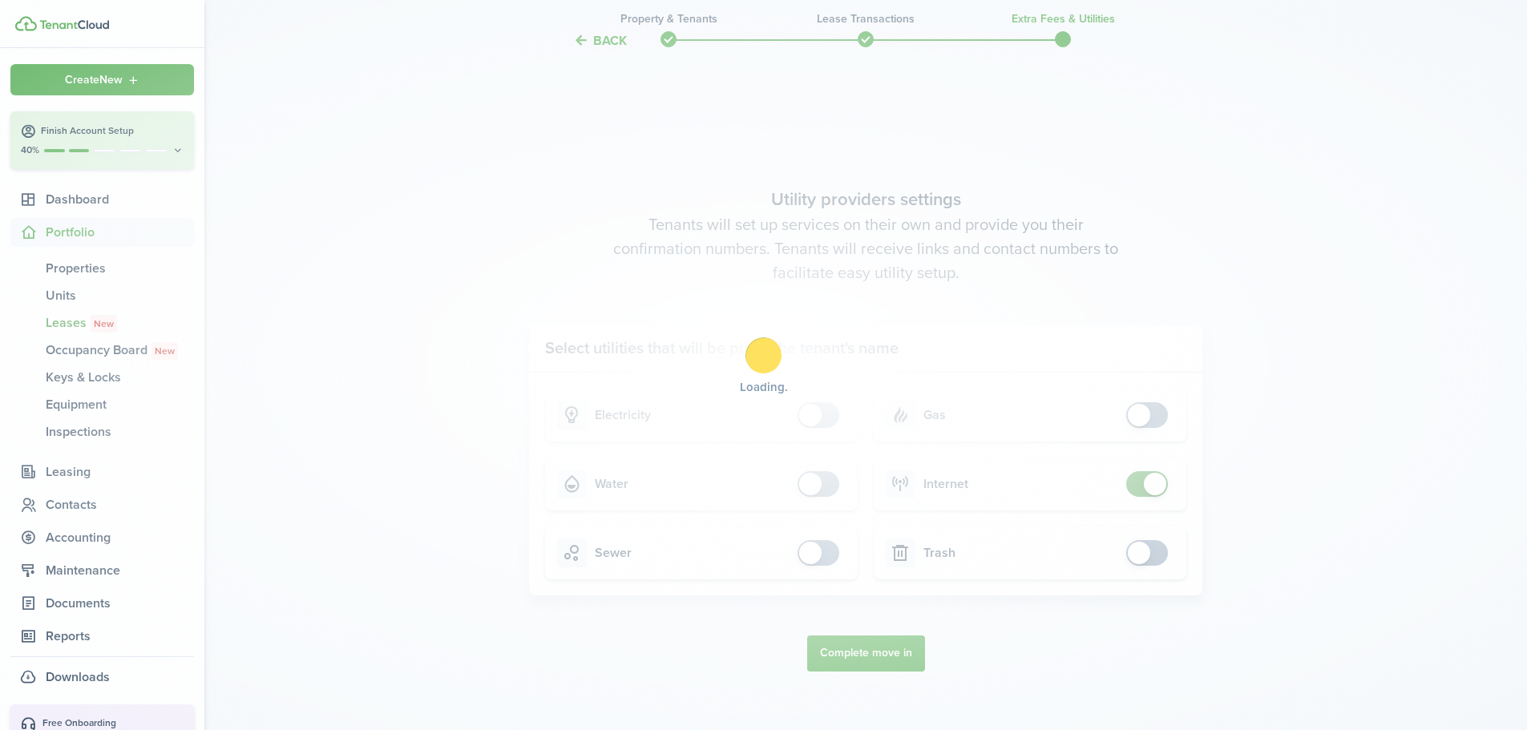
click at [1154, 483] on div "Loading" at bounding box center [763, 365] width 1527 height 730
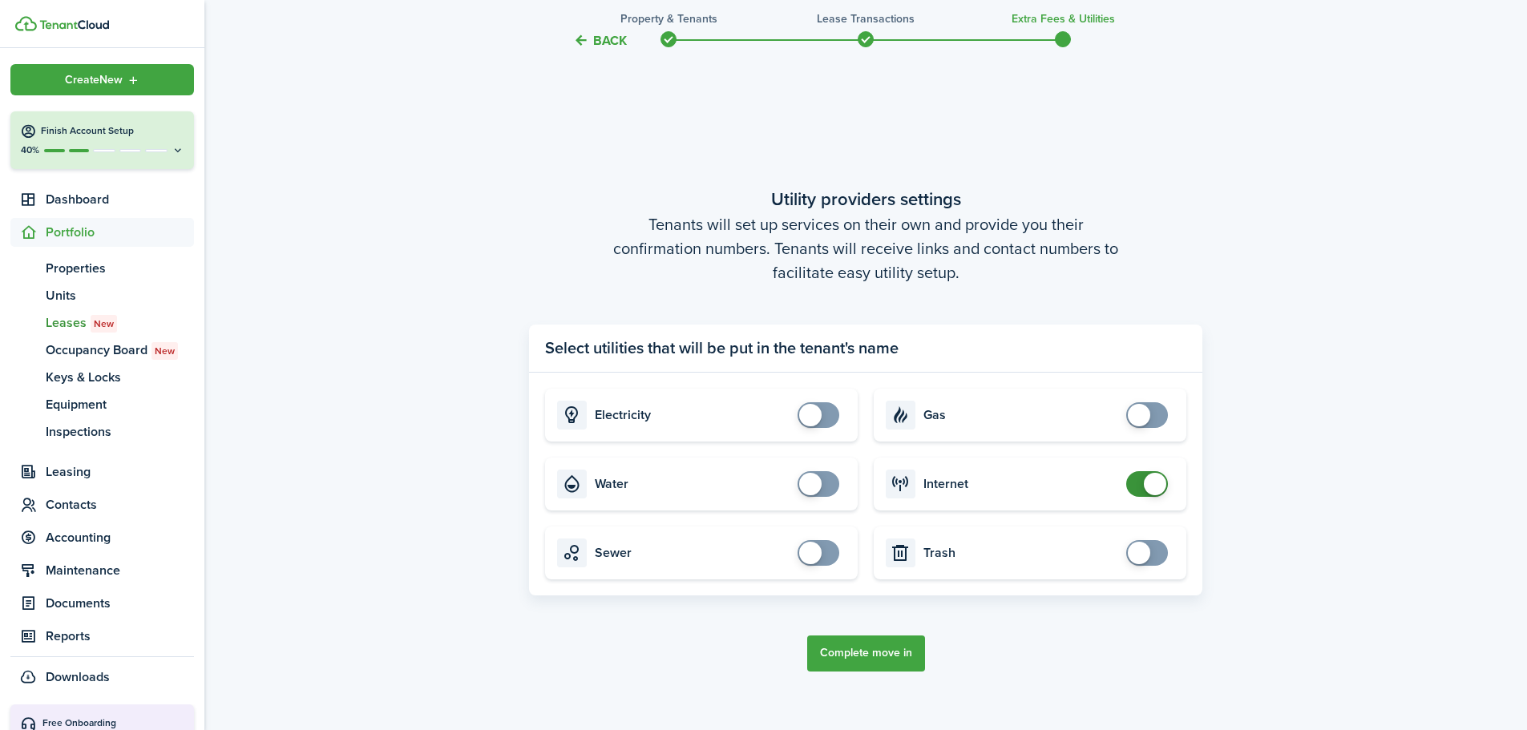
checkbox input "false"
click at [1154, 483] on span at bounding box center [1155, 484] width 22 height 22
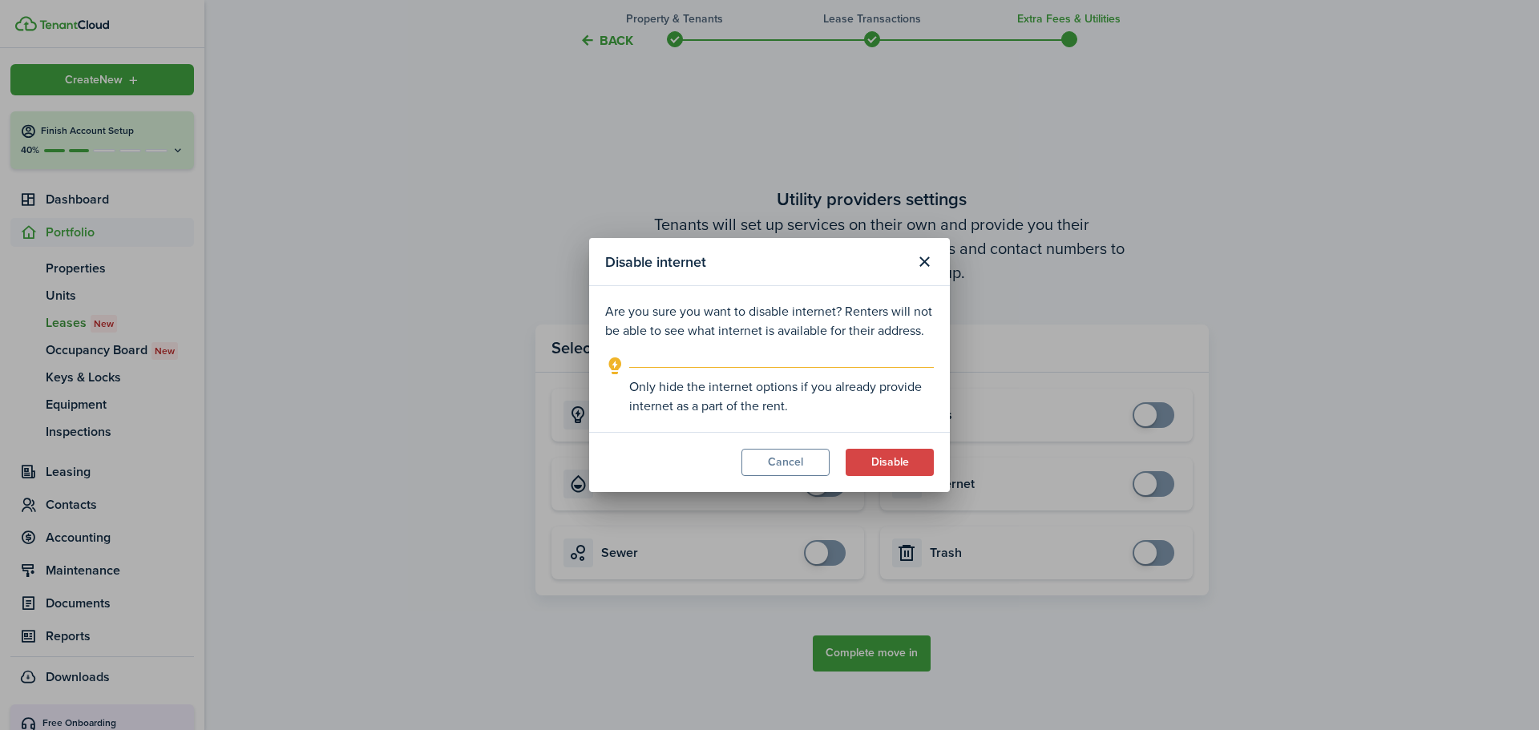
click at [890, 461] on button "Disable" at bounding box center [890, 462] width 88 height 27
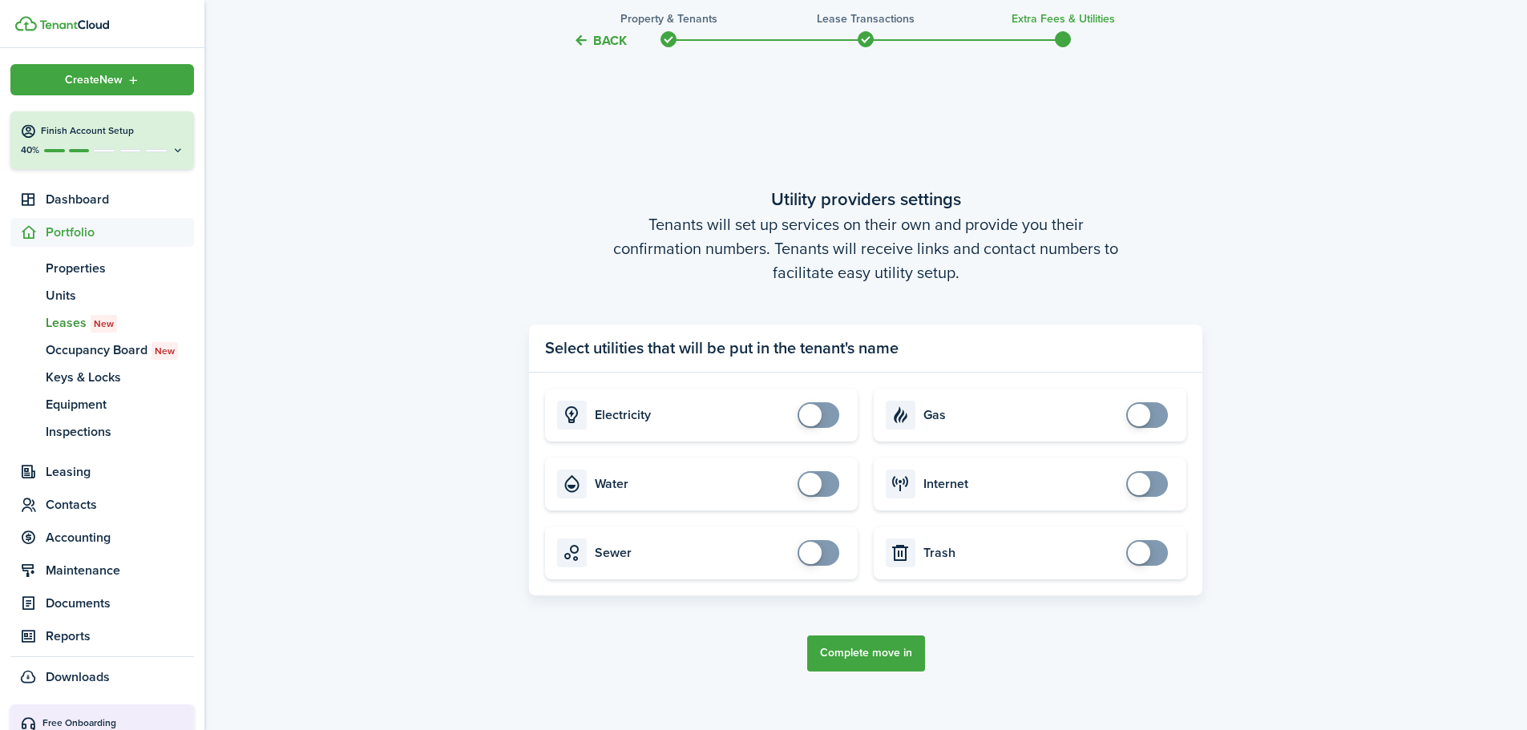
click at [872, 659] on button "Complete move in" at bounding box center [866, 654] width 118 height 36
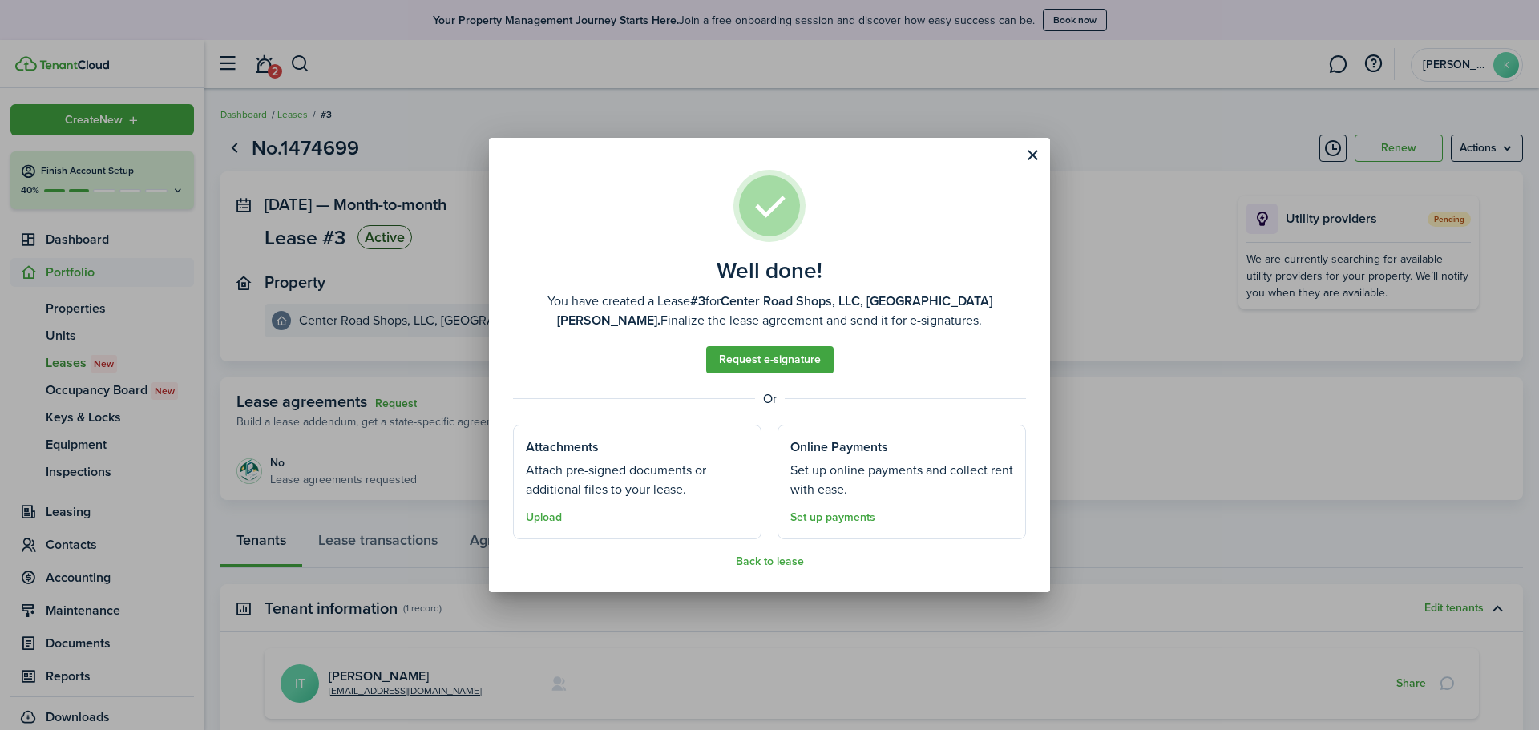
click at [751, 557] on button "Back to lease" at bounding box center [770, 562] width 68 height 13
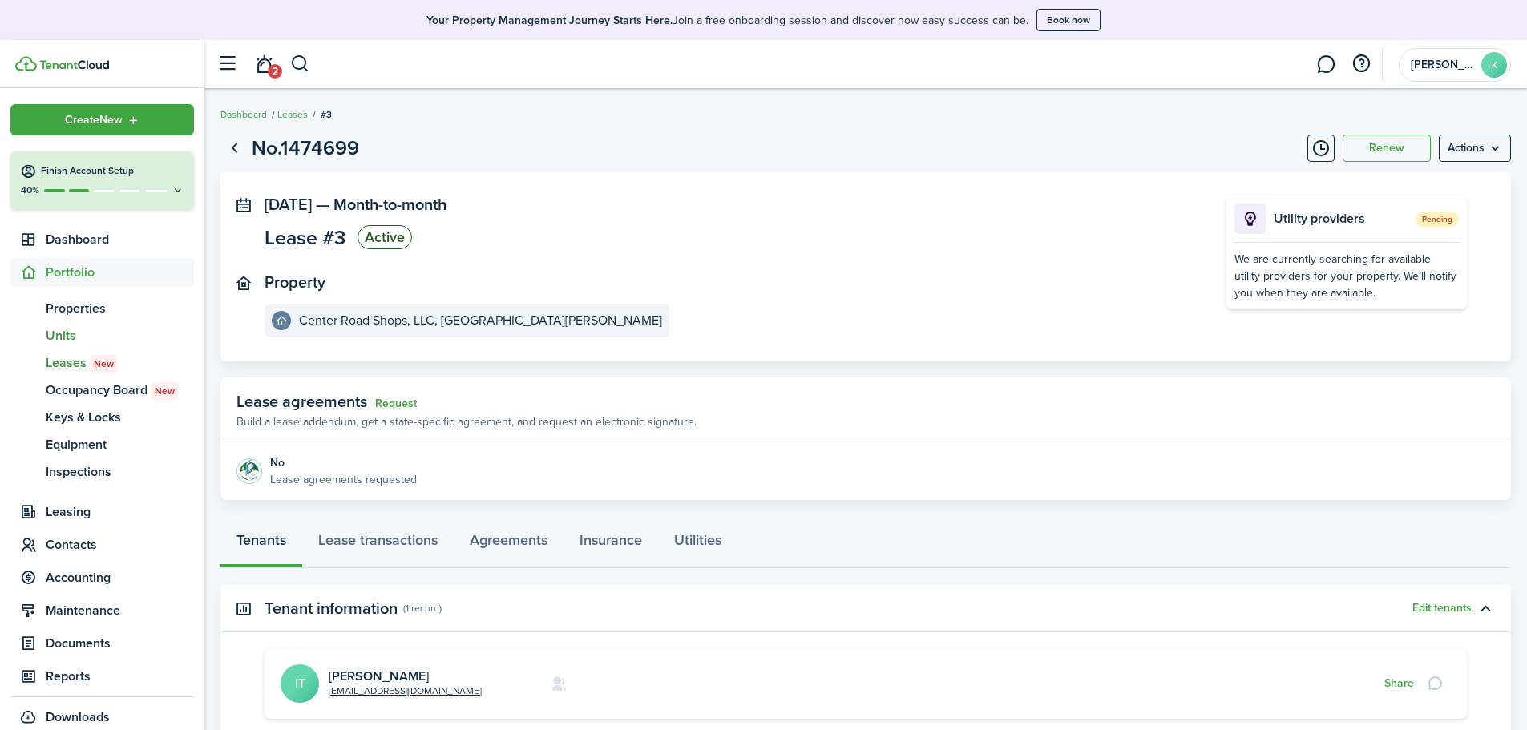
click at [55, 332] on span "Units" at bounding box center [120, 335] width 148 height 19
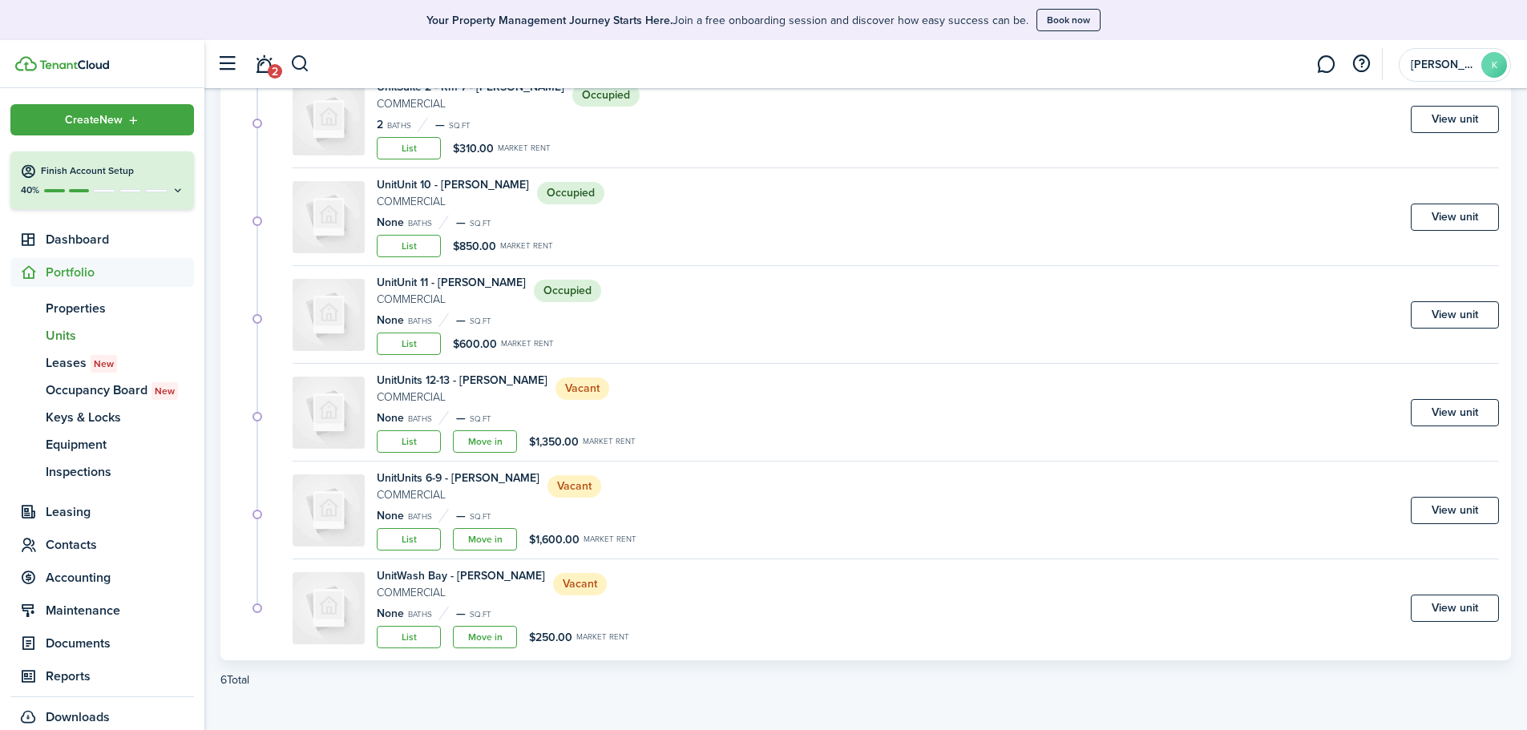
scroll to position [254, 0]
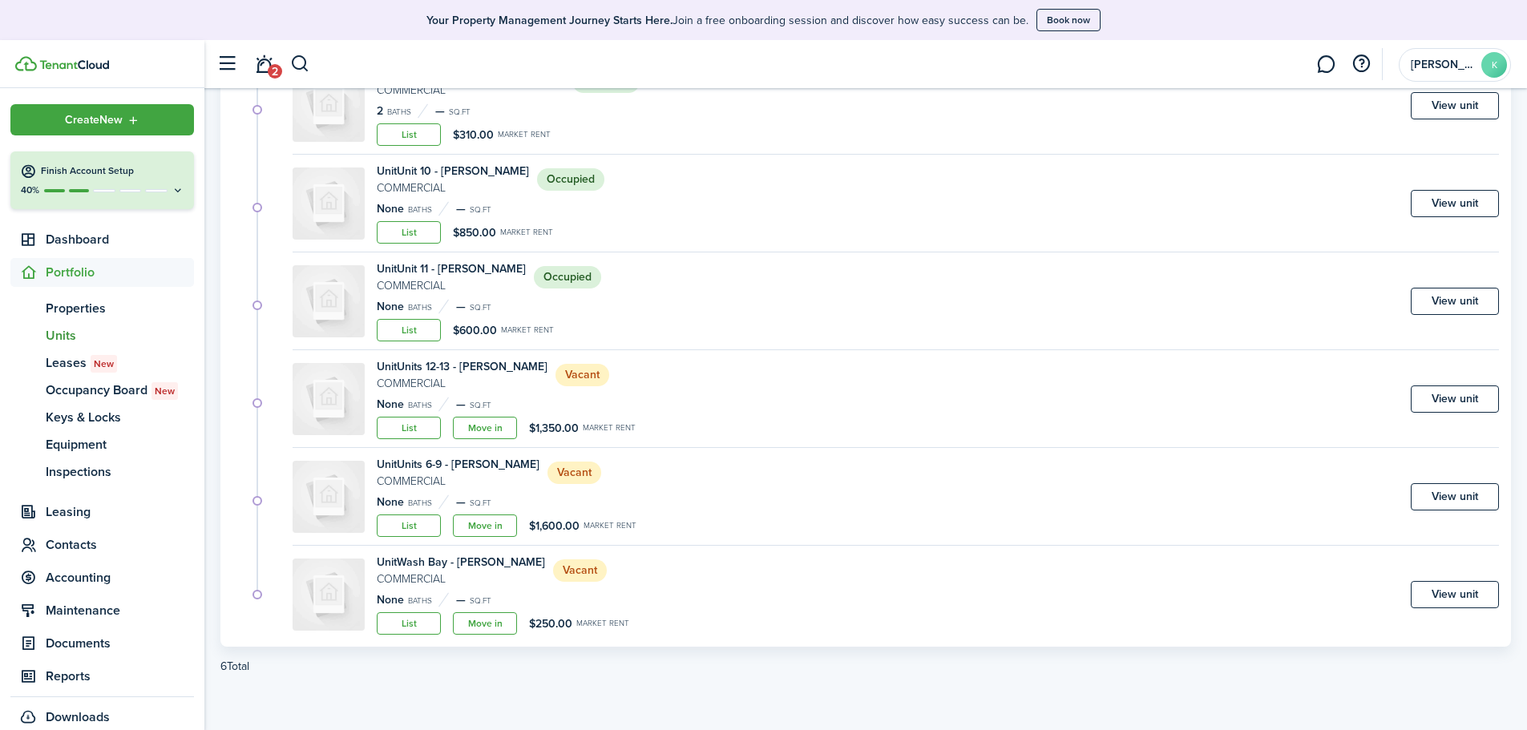
click at [483, 427] on link "Move in" at bounding box center [485, 428] width 64 height 22
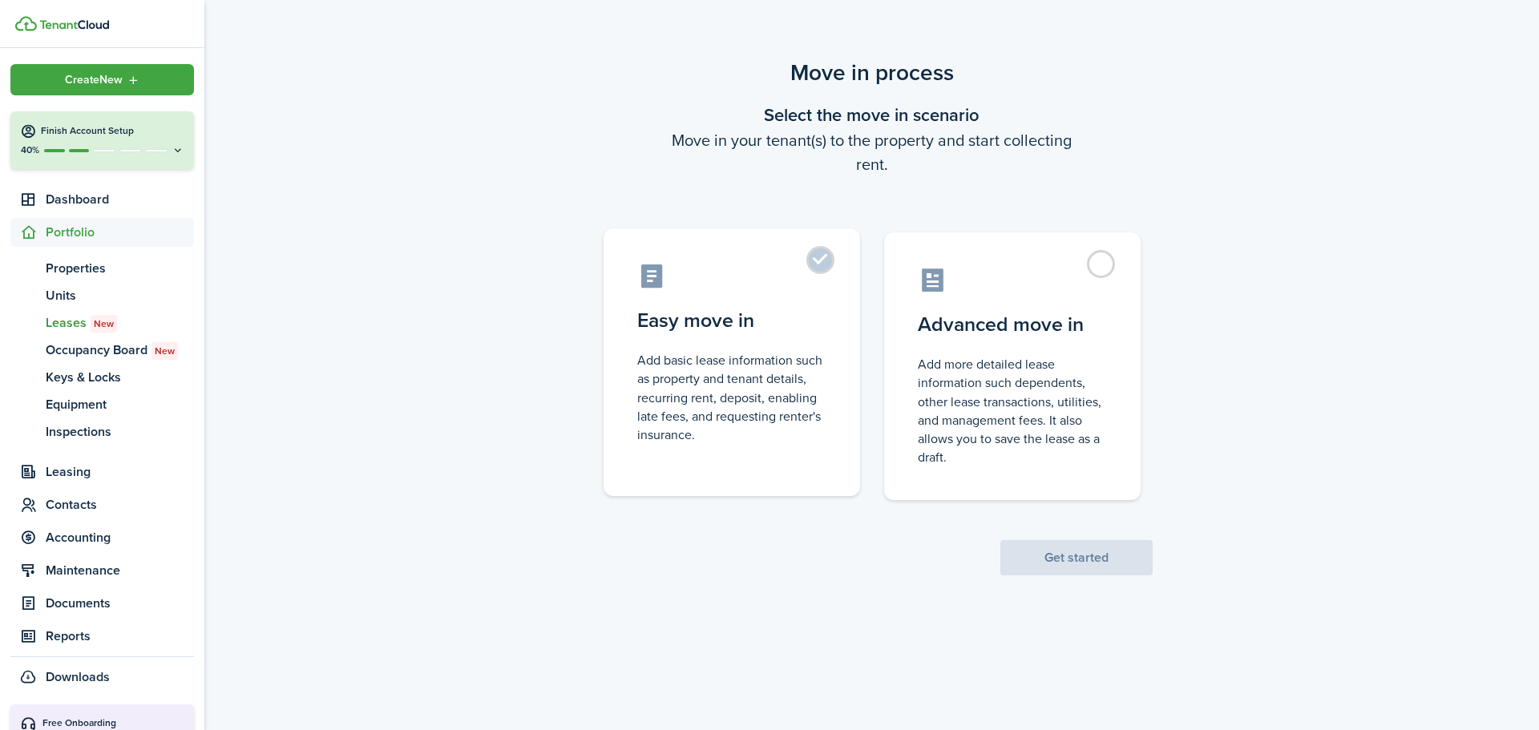
click at [791, 376] on control-radio-card-description "Add basic lease information such as property and tenant details, recurring rent…" at bounding box center [731, 397] width 189 height 93
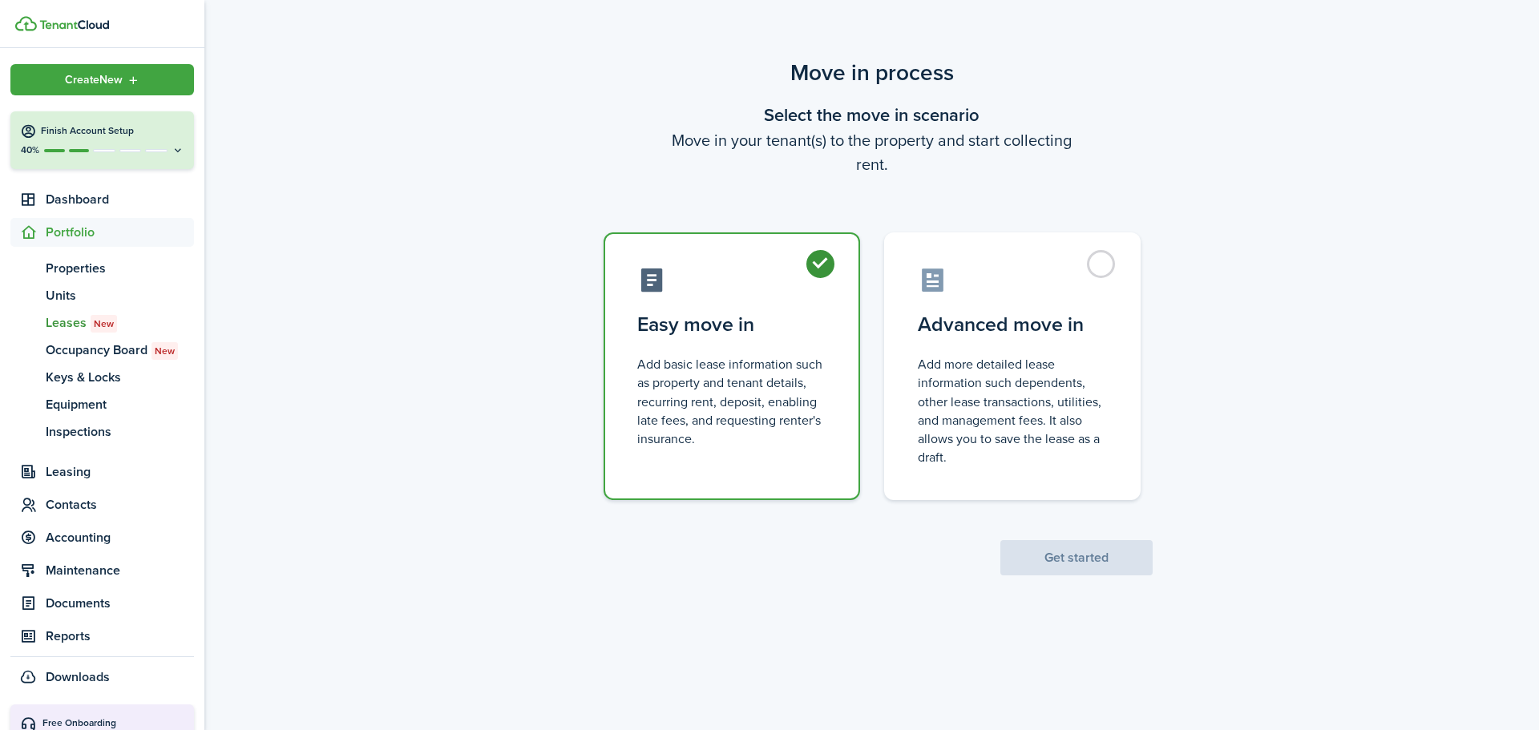
radio input "true"
click at [1058, 576] on div "Move in process Select the move in scenario Move in your tenant(s) to the prope…" at bounding box center [871, 316] width 1335 height 536
click at [1064, 560] on button "Get started" at bounding box center [1077, 557] width 152 height 35
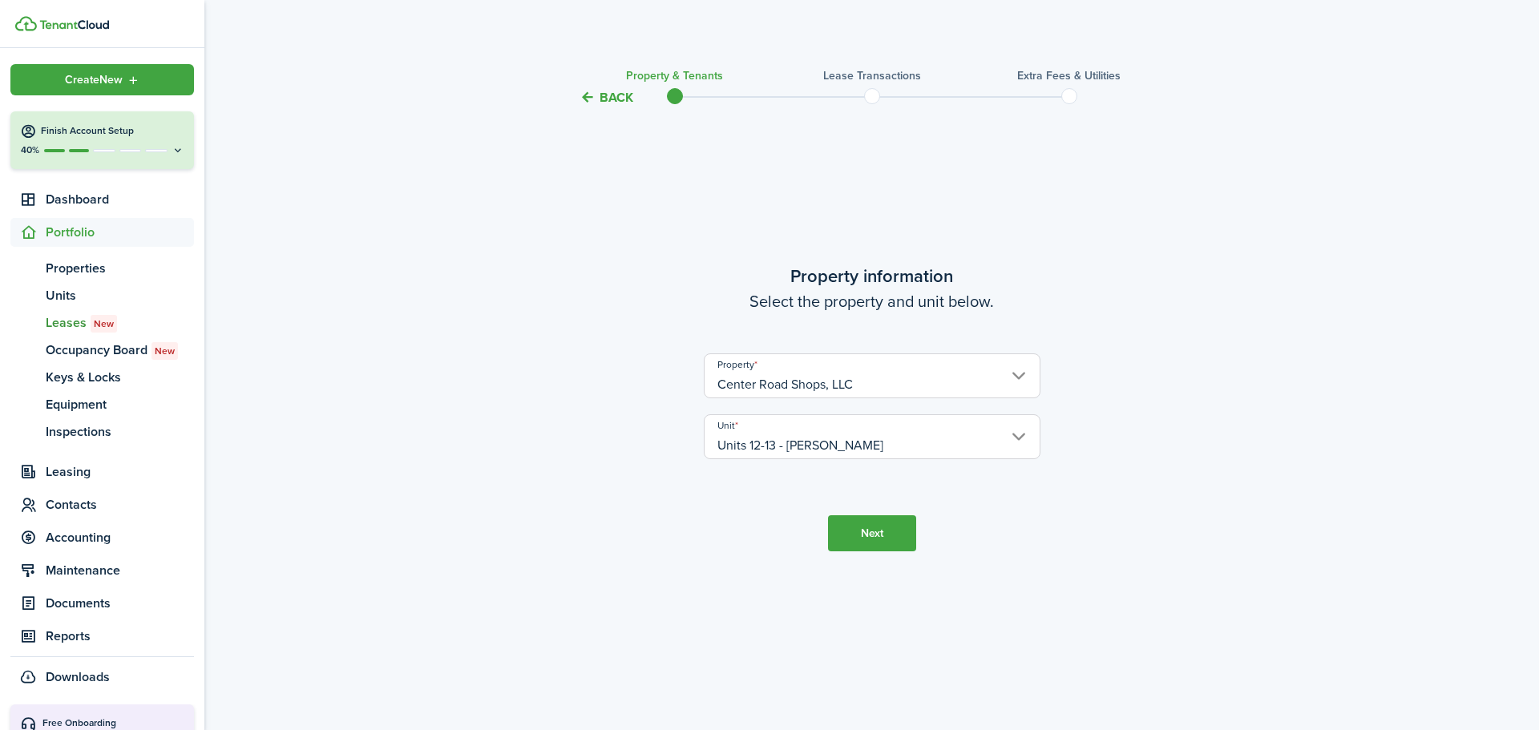
click at [891, 530] on button "Next" at bounding box center [872, 534] width 88 height 36
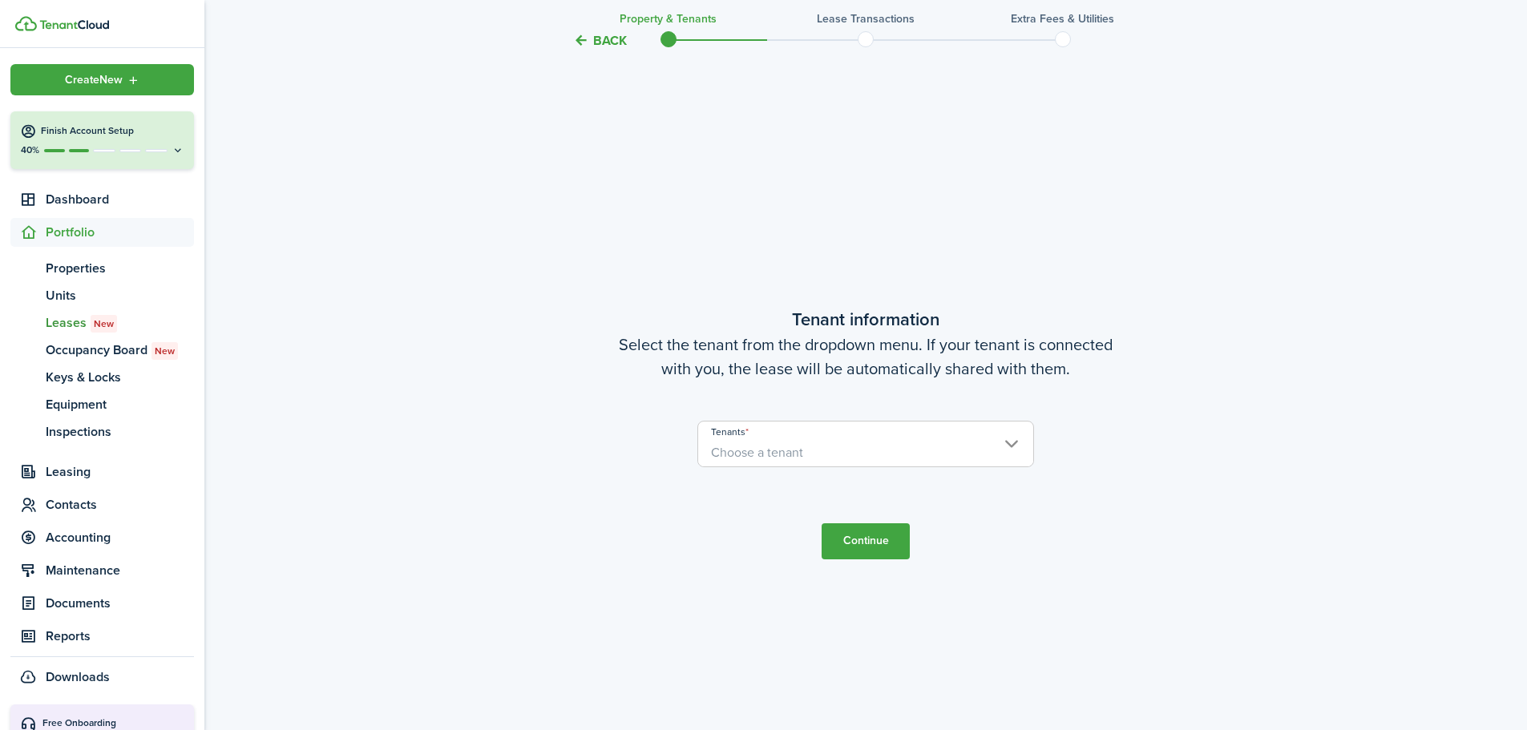
scroll to position [623, 0]
click at [750, 451] on span "Choose a tenant" at bounding box center [757, 448] width 92 height 18
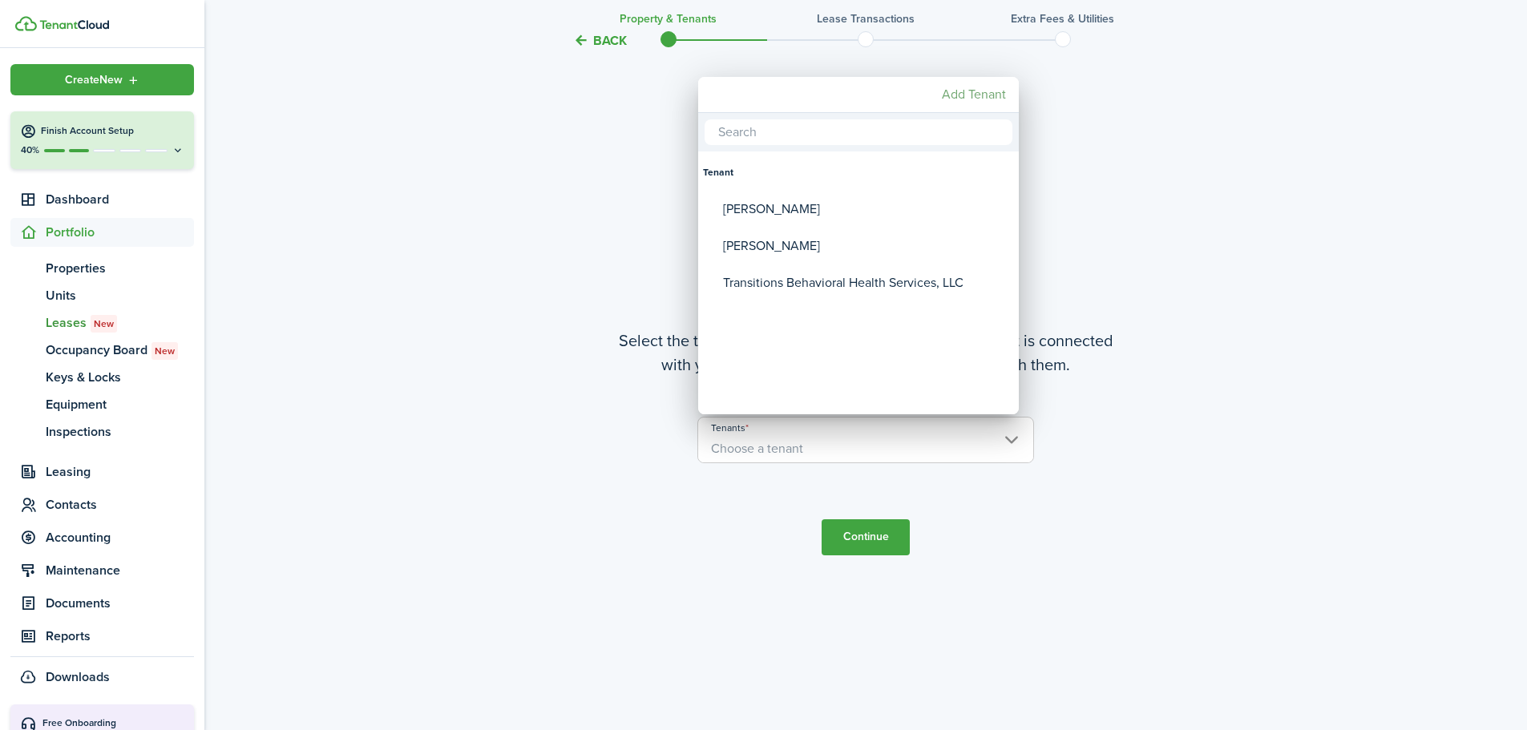
click at [984, 91] on mbsc-button "Add Tenant" at bounding box center [974, 94] width 77 height 29
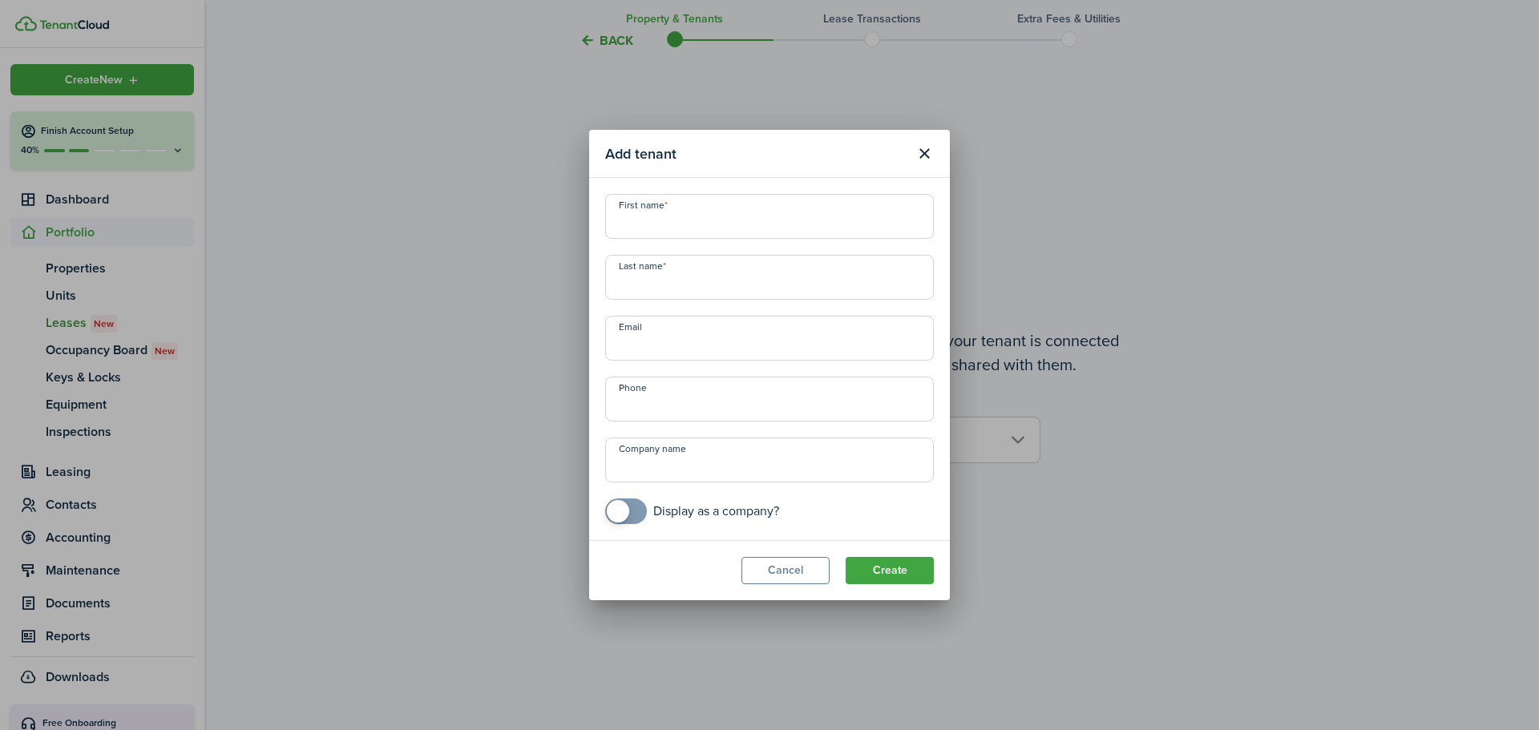
click at [719, 209] on input "First name" at bounding box center [769, 216] width 329 height 45
type input "[PERSON_NAME]"
type input "[EMAIL_ADDRESS][DOMAIN_NAME]"
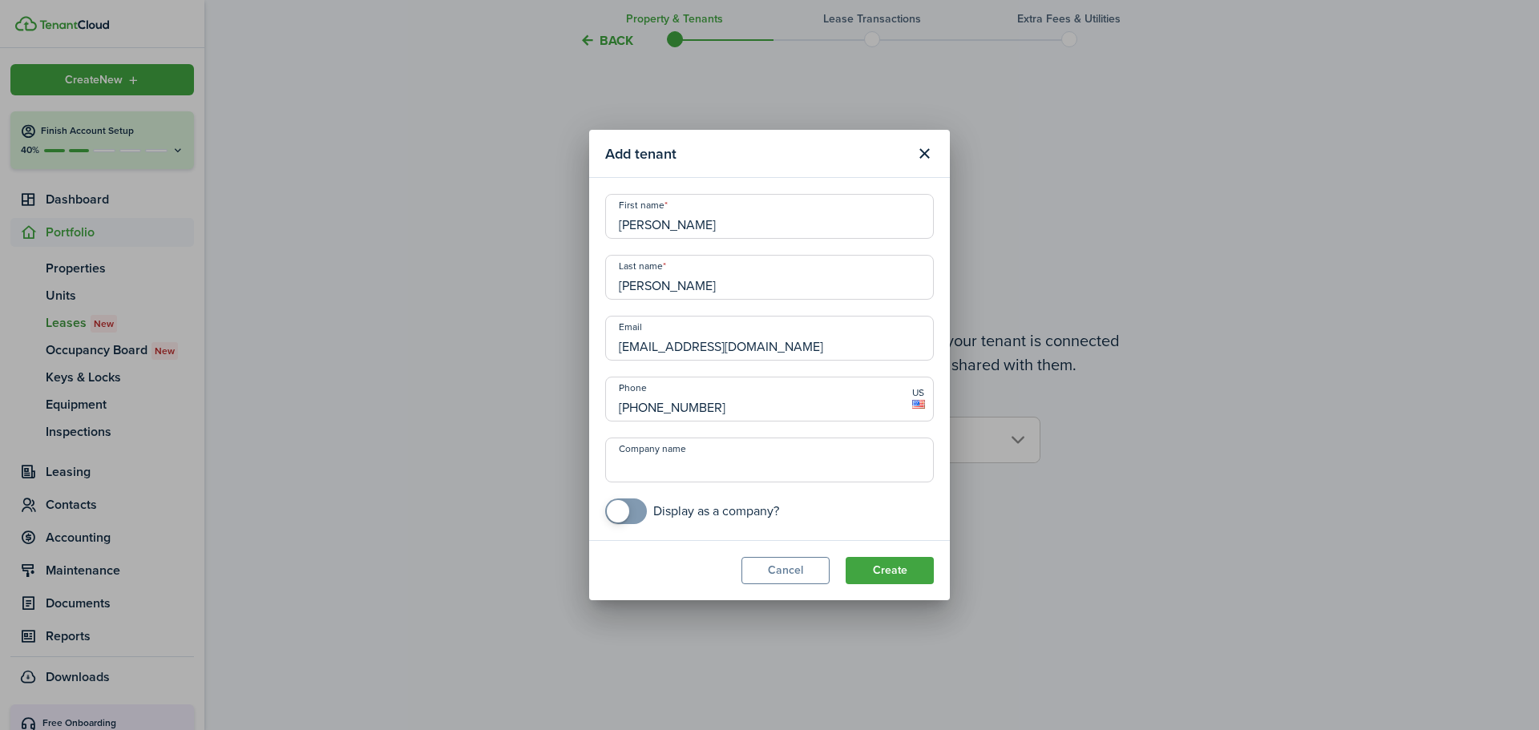
type input "[PHONE_NUMBER]"
click at [918, 566] on button "Create" at bounding box center [890, 570] width 88 height 27
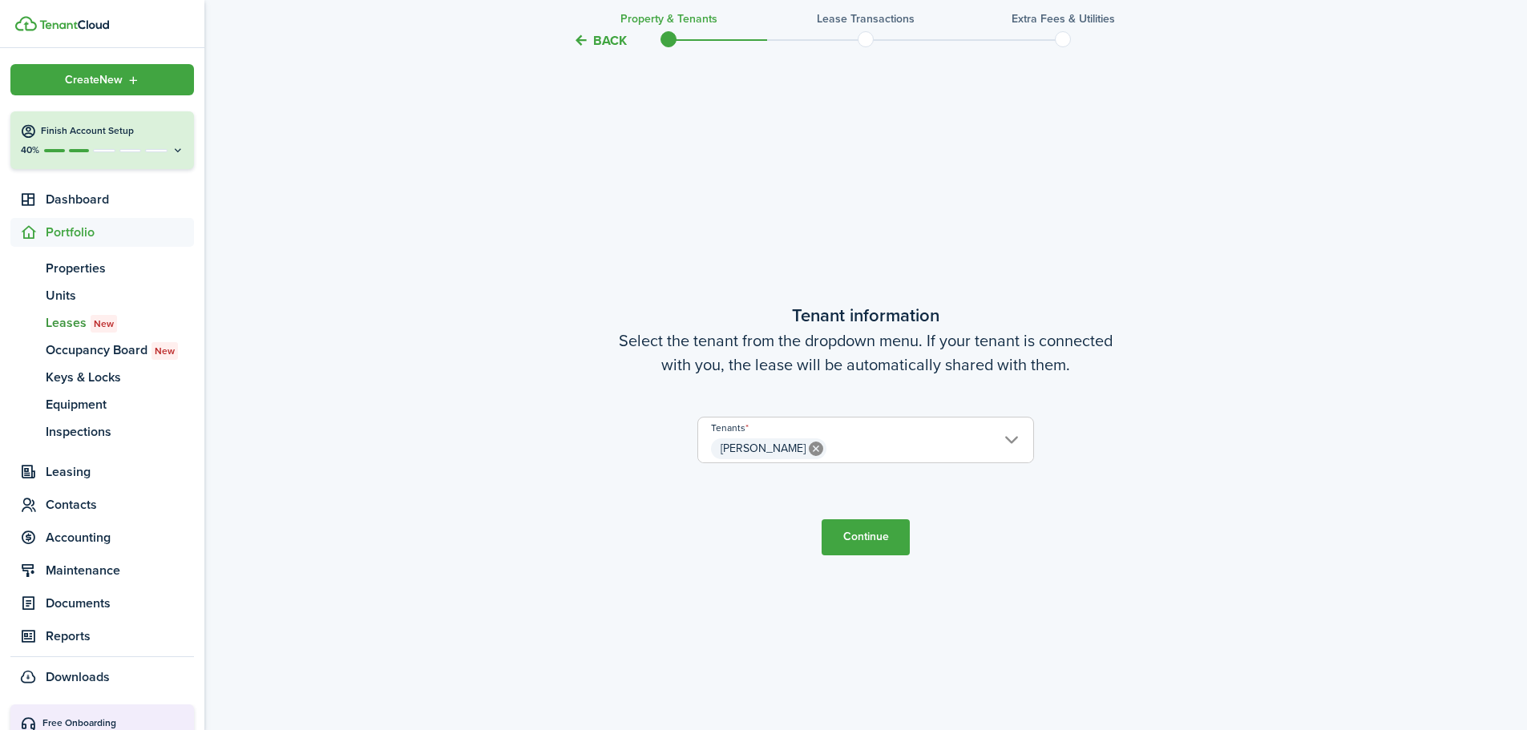
click at [872, 532] on button "Continue" at bounding box center [866, 538] width 88 height 36
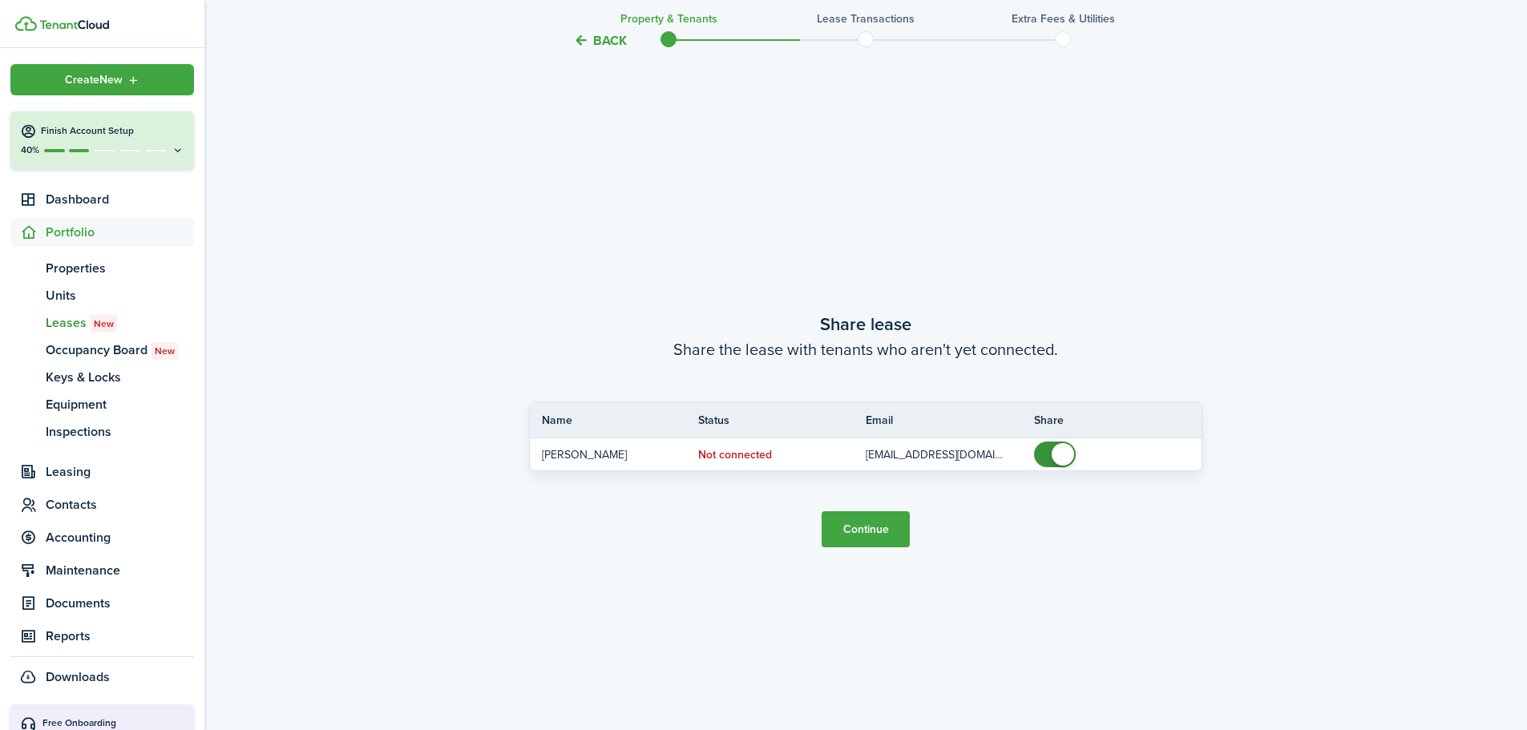
scroll to position [1353, 0]
checkbox input "false"
click at [1057, 451] on span at bounding box center [1063, 454] width 22 height 22
click at [850, 524] on button "Continue" at bounding box center [866, 529] width 88 height 36
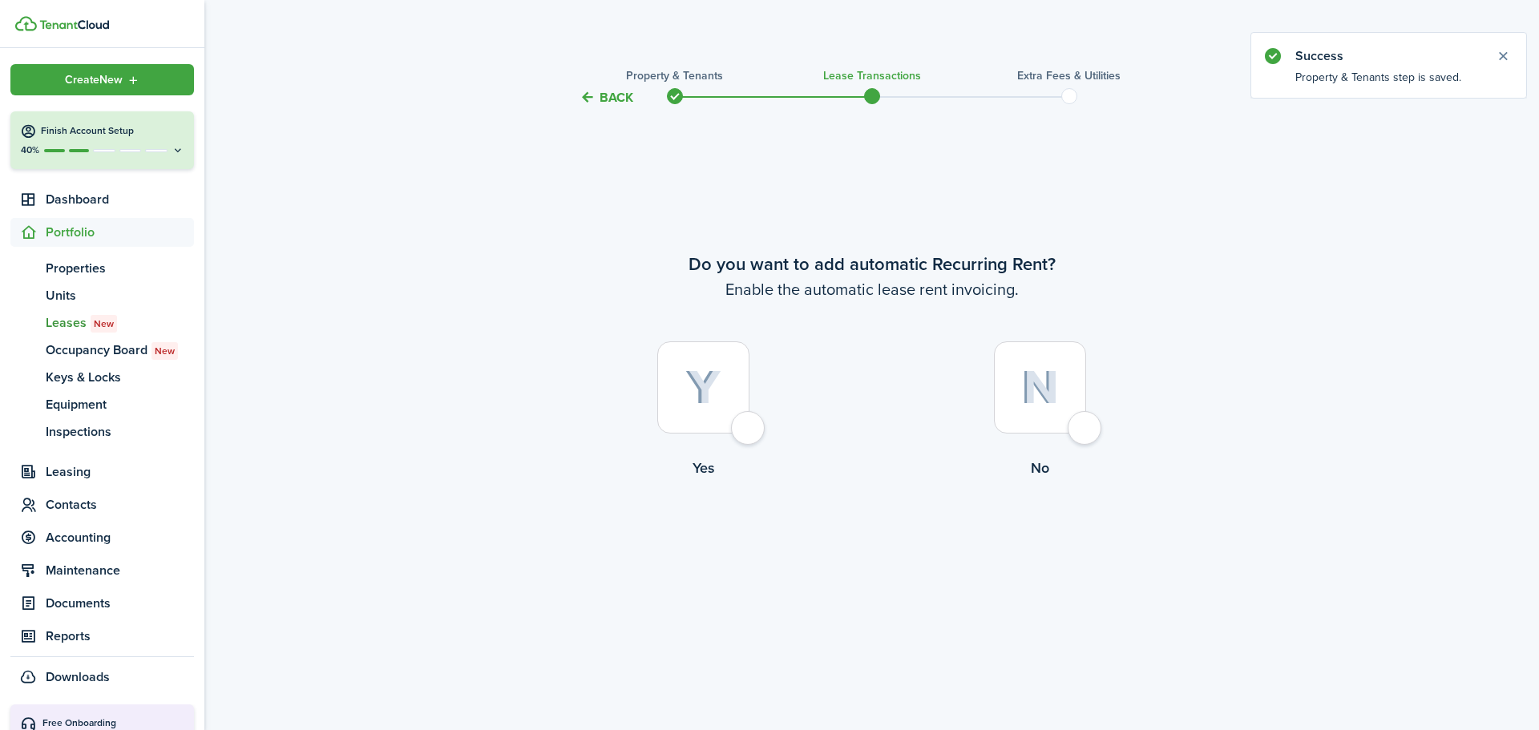
click at [696, 382] on img at bounding box center [704, 387] width 36 height 35
radio input "true"
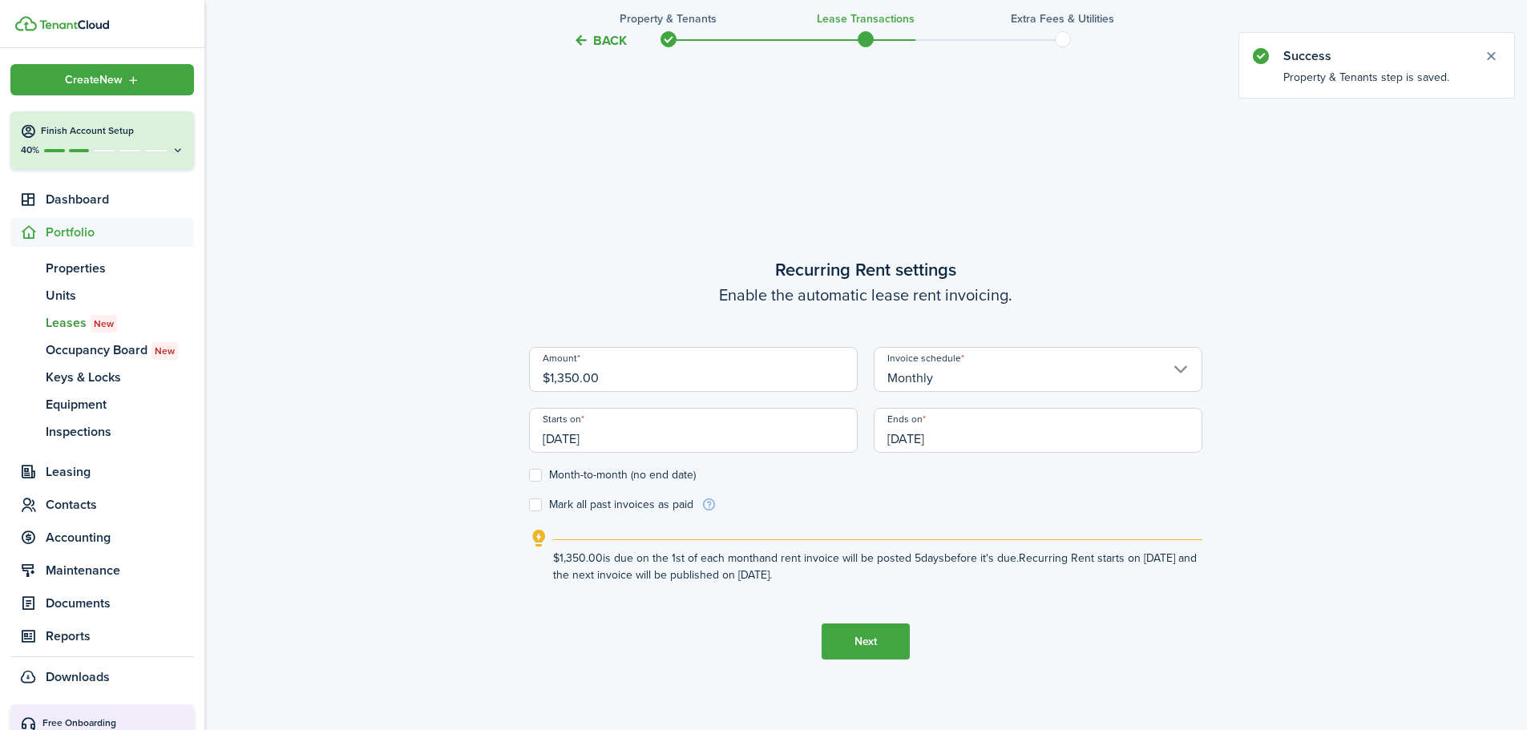
scroll to position [623, 0]
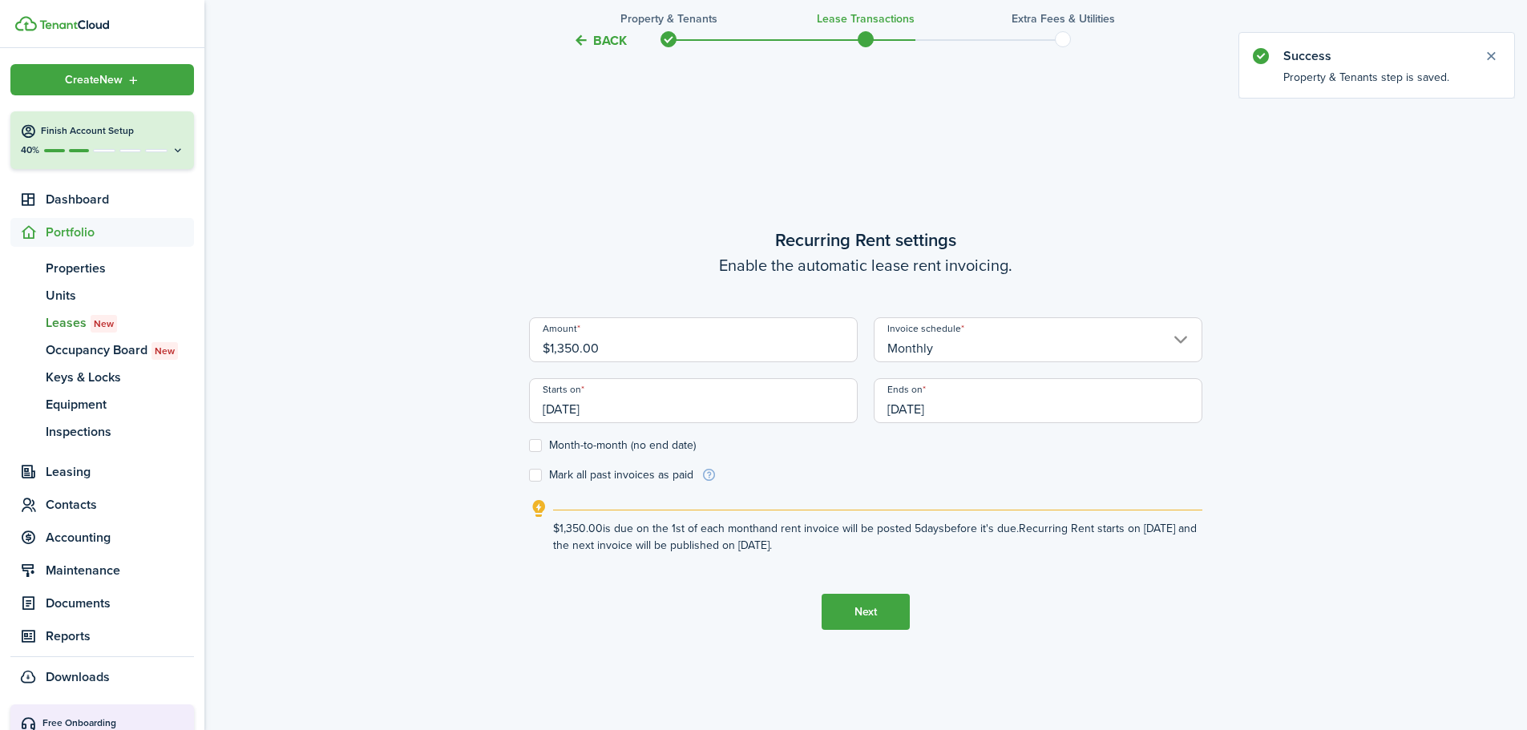
click at [541, 451] on label "Month-to-month (no end date)" at bounding box center [612, 445] width 167 height 13
click at [529, 447] on input "Month-to-month (no end date)" at bounding box center [528, 446] width 1 height 1
checkbox input "true"
click at [861, 612] on button "Next" at bounding box center [866, 612] width 88 height 36
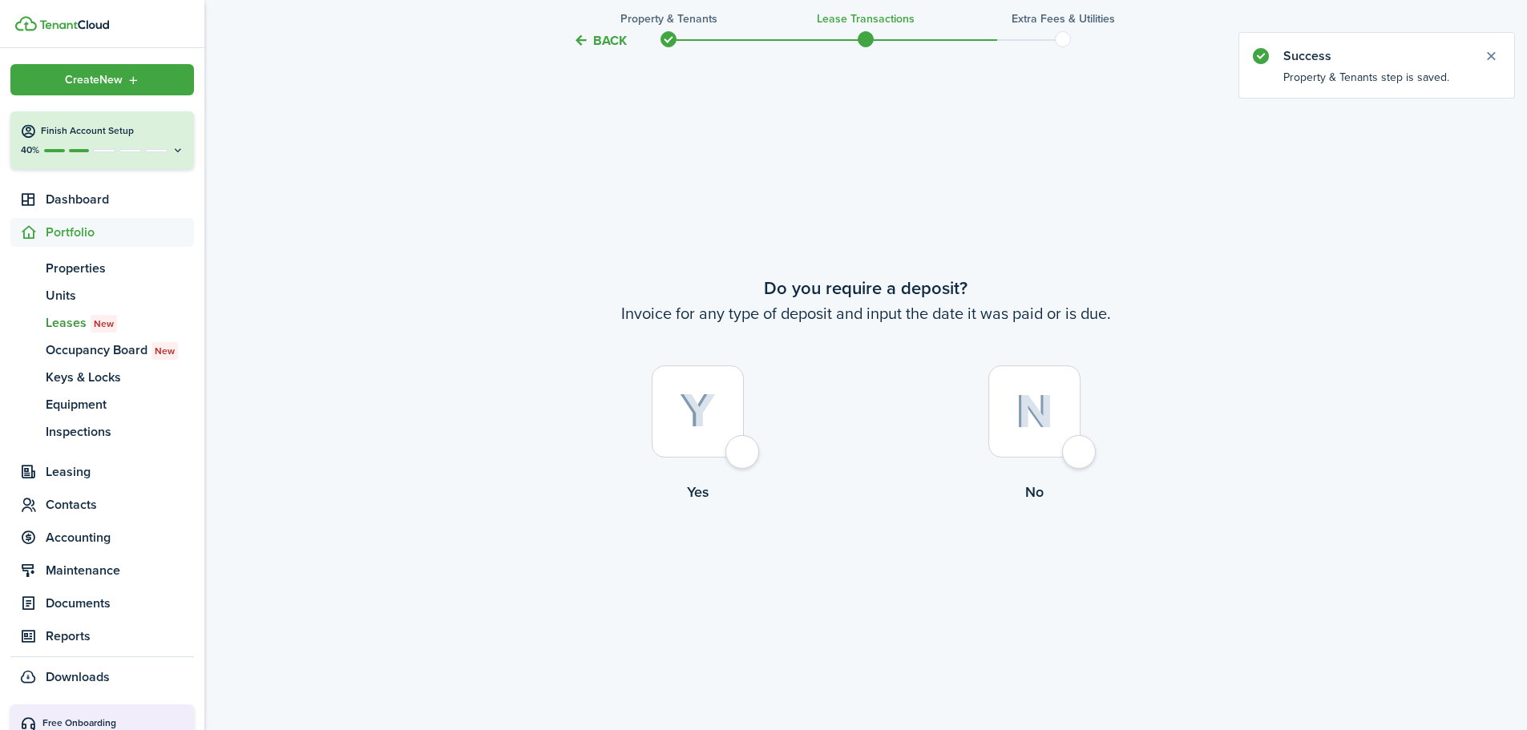
scroll to position [1353, 0]
click at [1036, 428] on div at bounding box center [1035, 409] width 92 height 92
radio input "true"
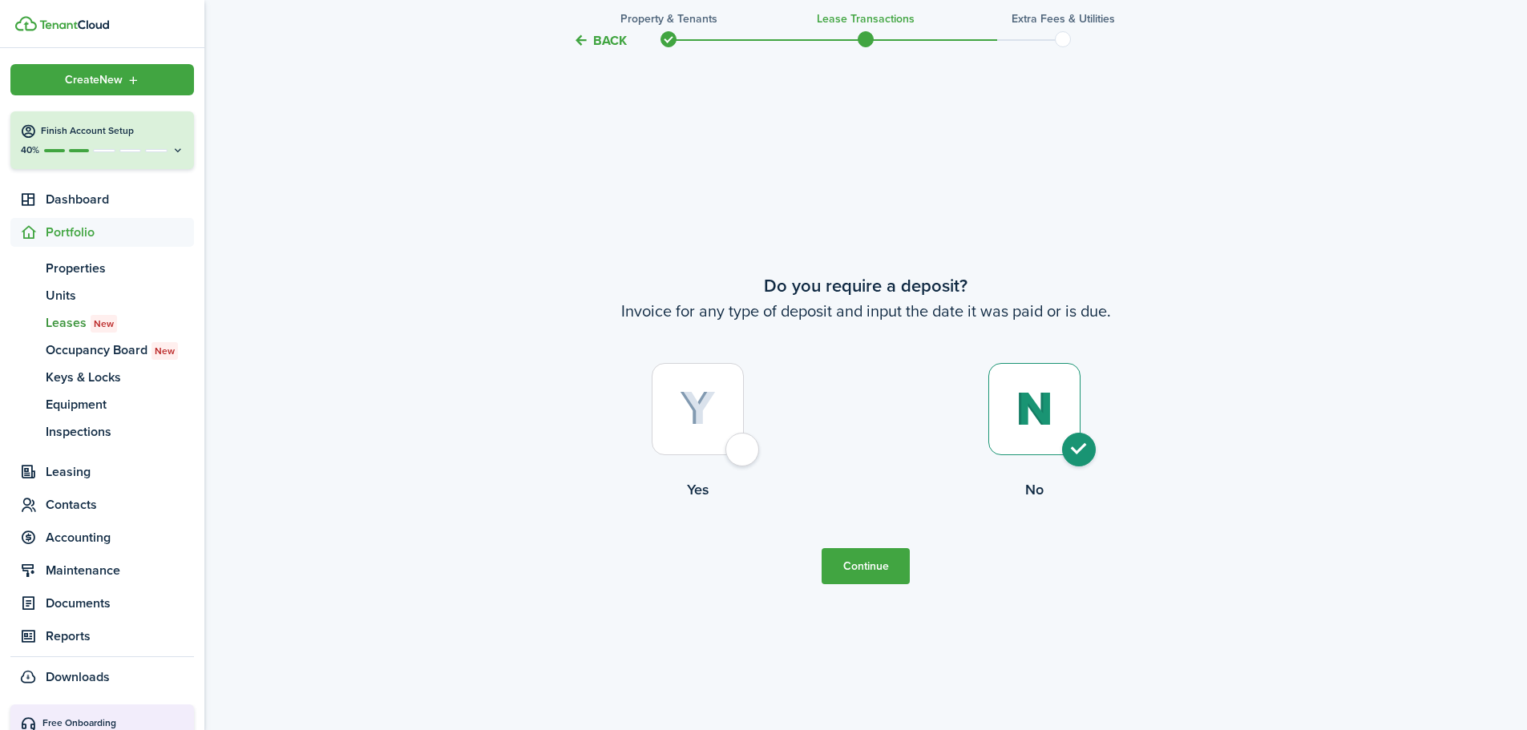
click at [851, 569] on button "Continue" at bounding box center [866, 566] width 88 height 36
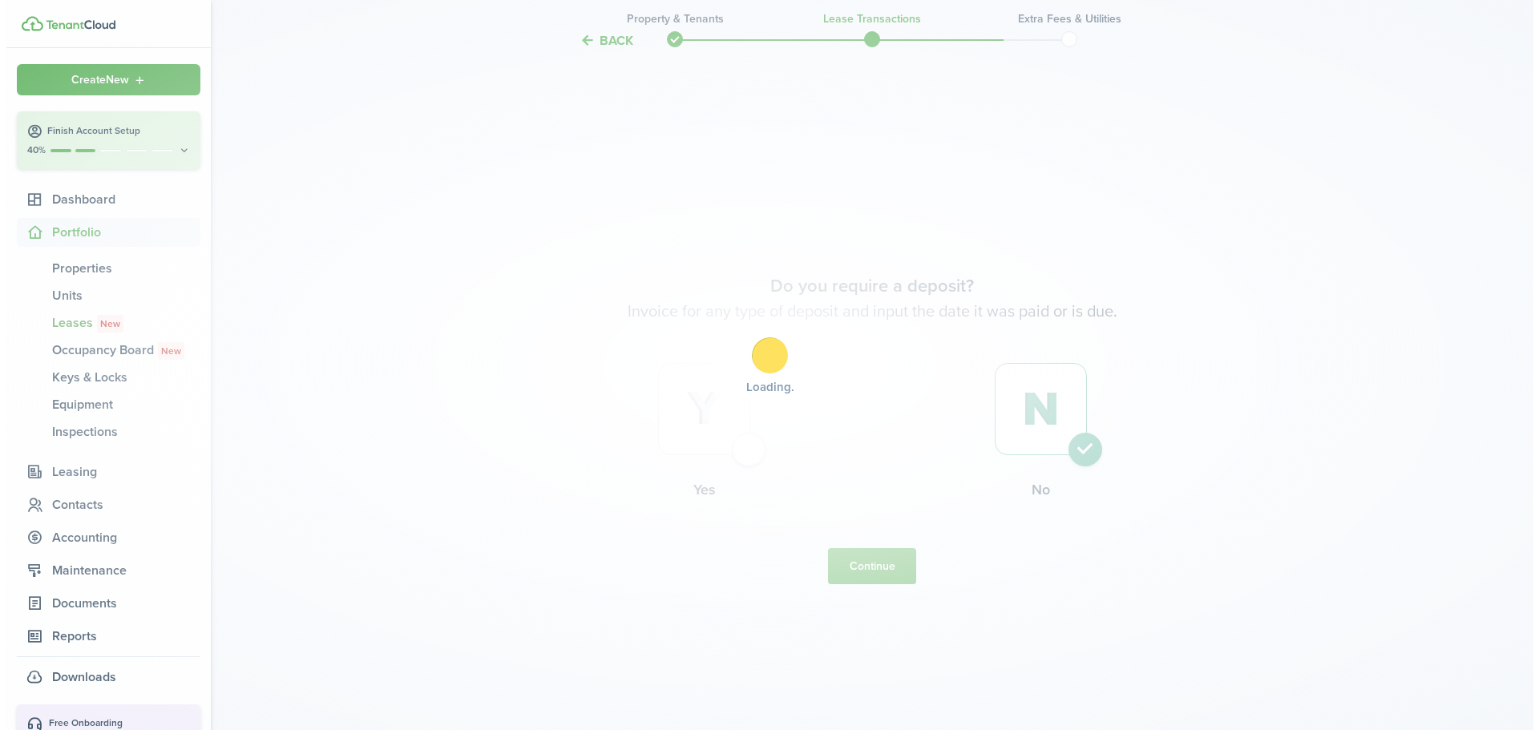
scroll to position [0, 0]
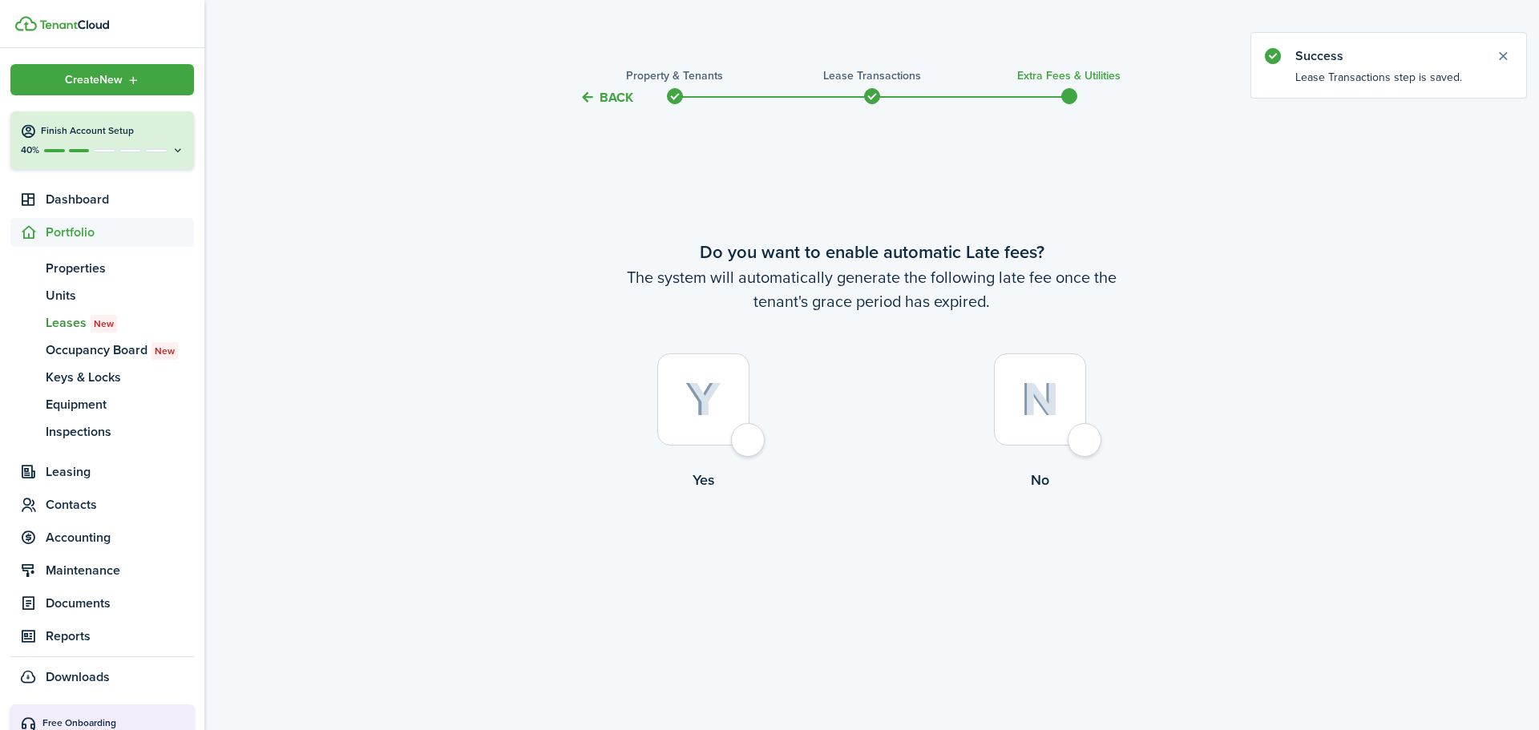
click at [1032, 393] on img at bounding box center [1040, 399] width 38 height 34
radio input "true"
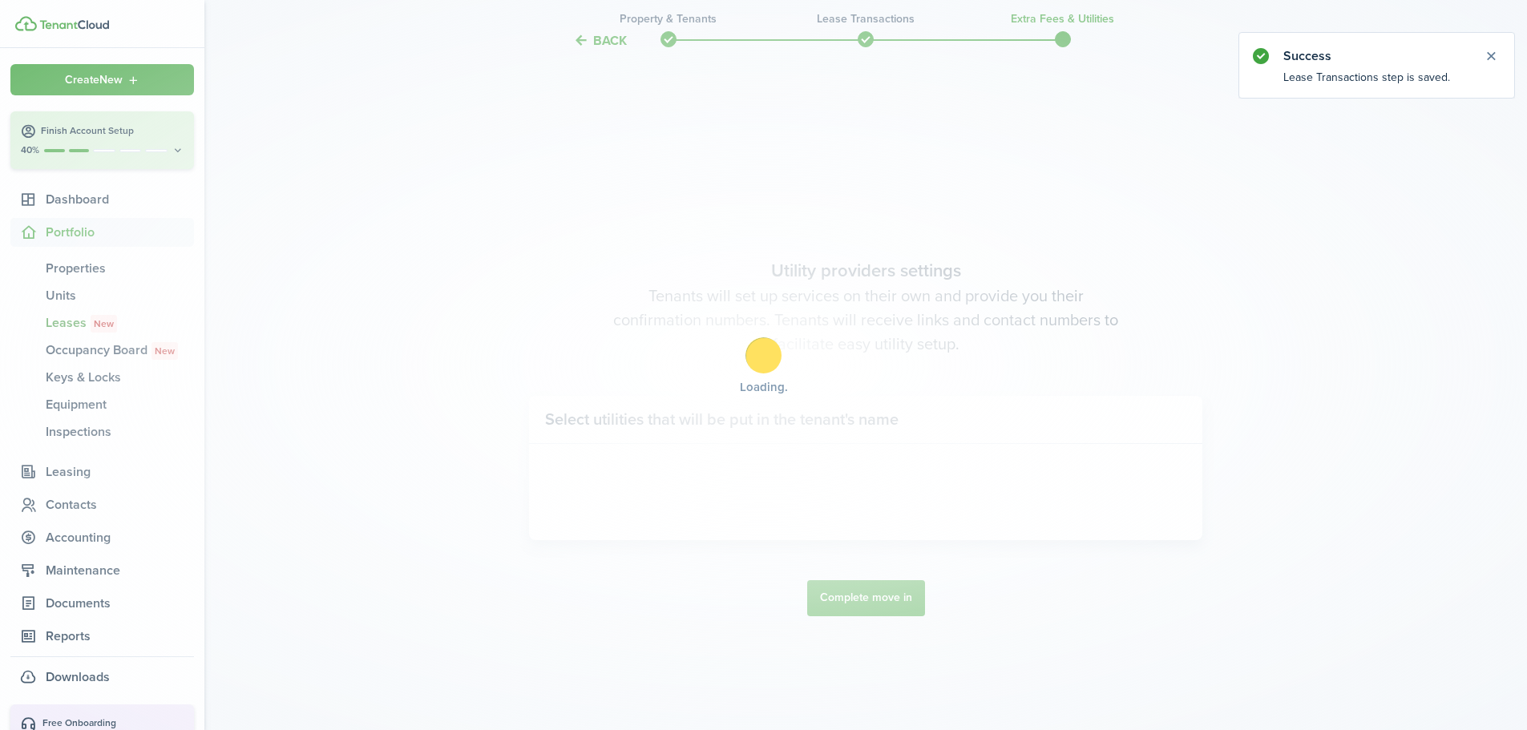
scroll to position [623, 0]
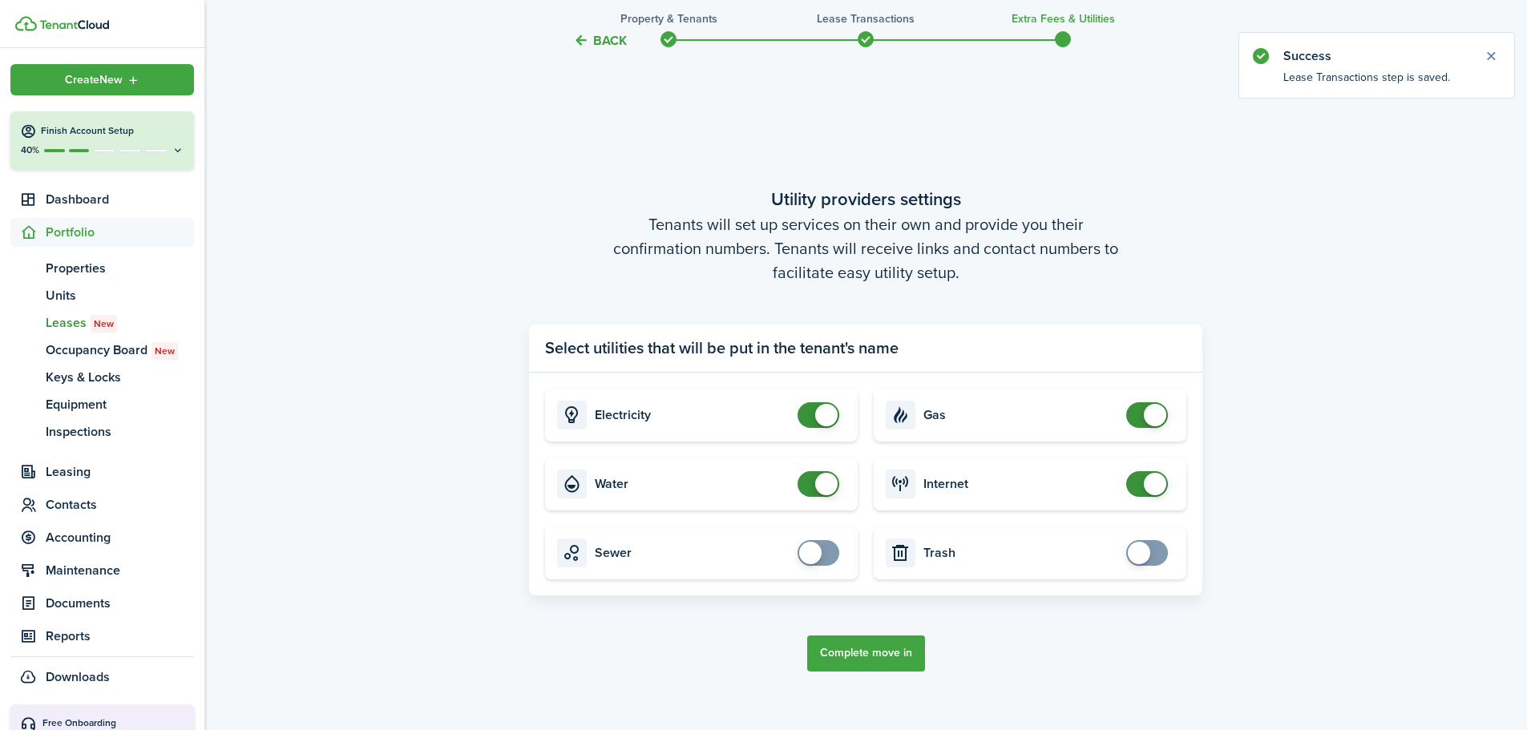
checkbox input "false"
click at [827, 418] on span at bounding box center [826, 415] width 22 height 22
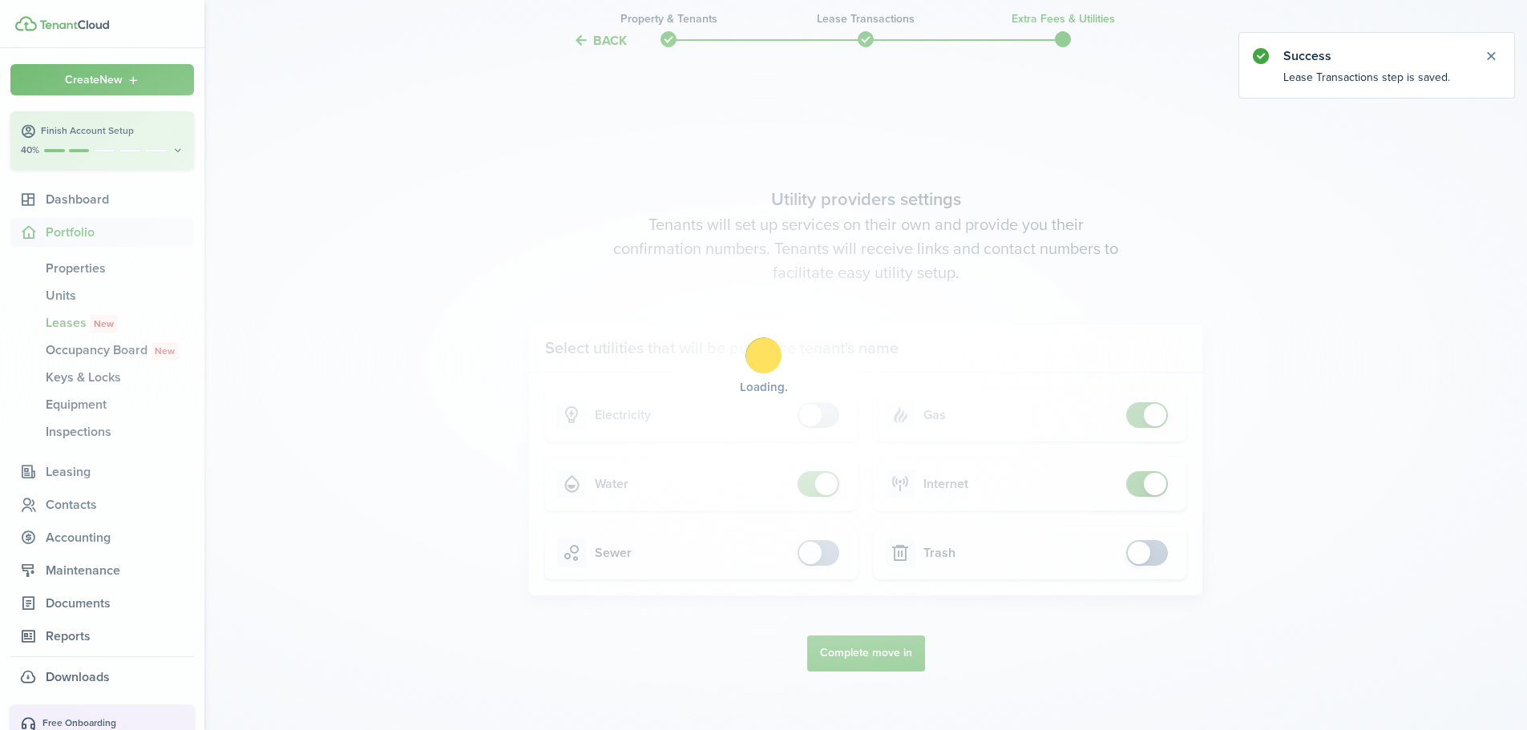
click at [825, 466] on div "Loading" at bounding box center [763, 365] width 1527 height 730
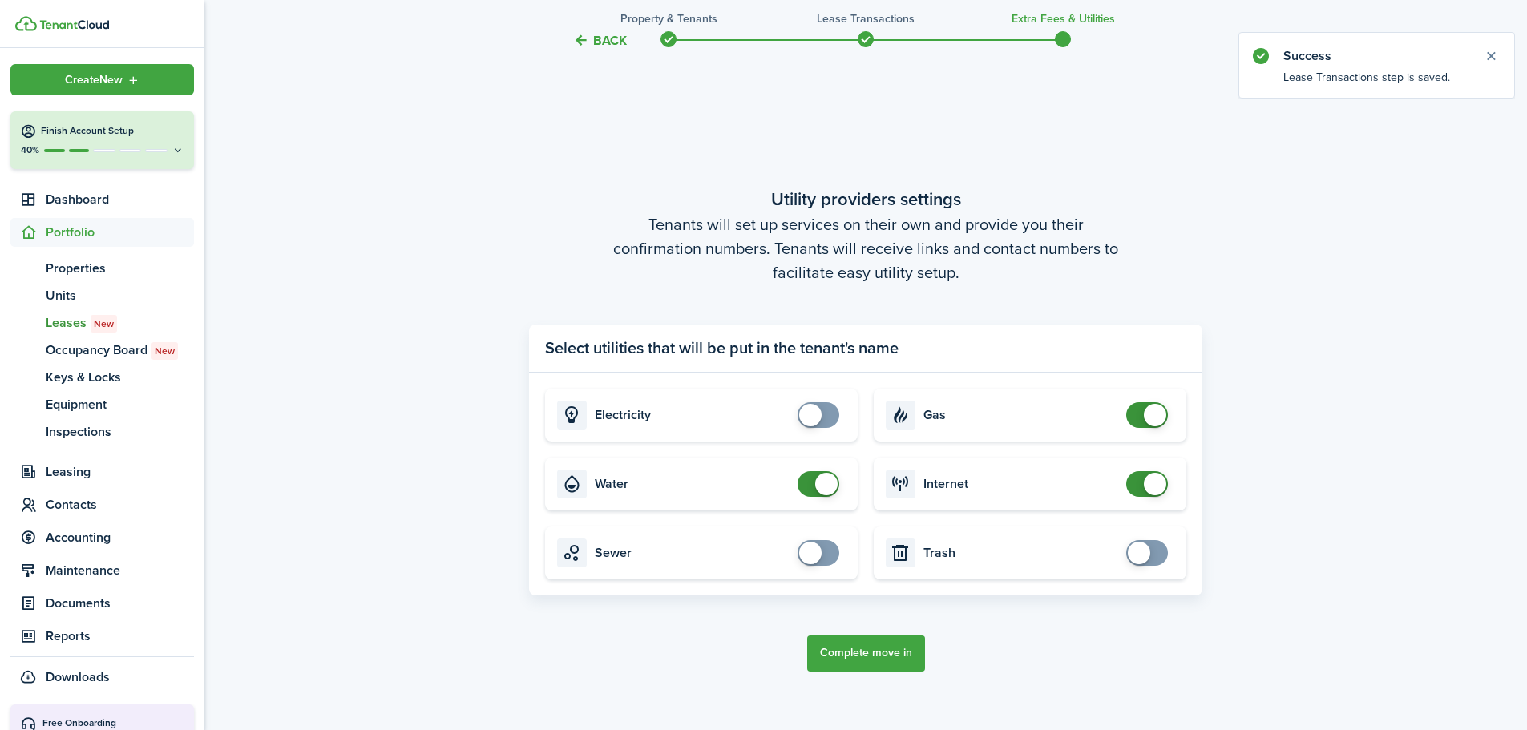
checkbox input "false"
click at [827, 478] on span at bounding box center [826, 484] width 22 height 22
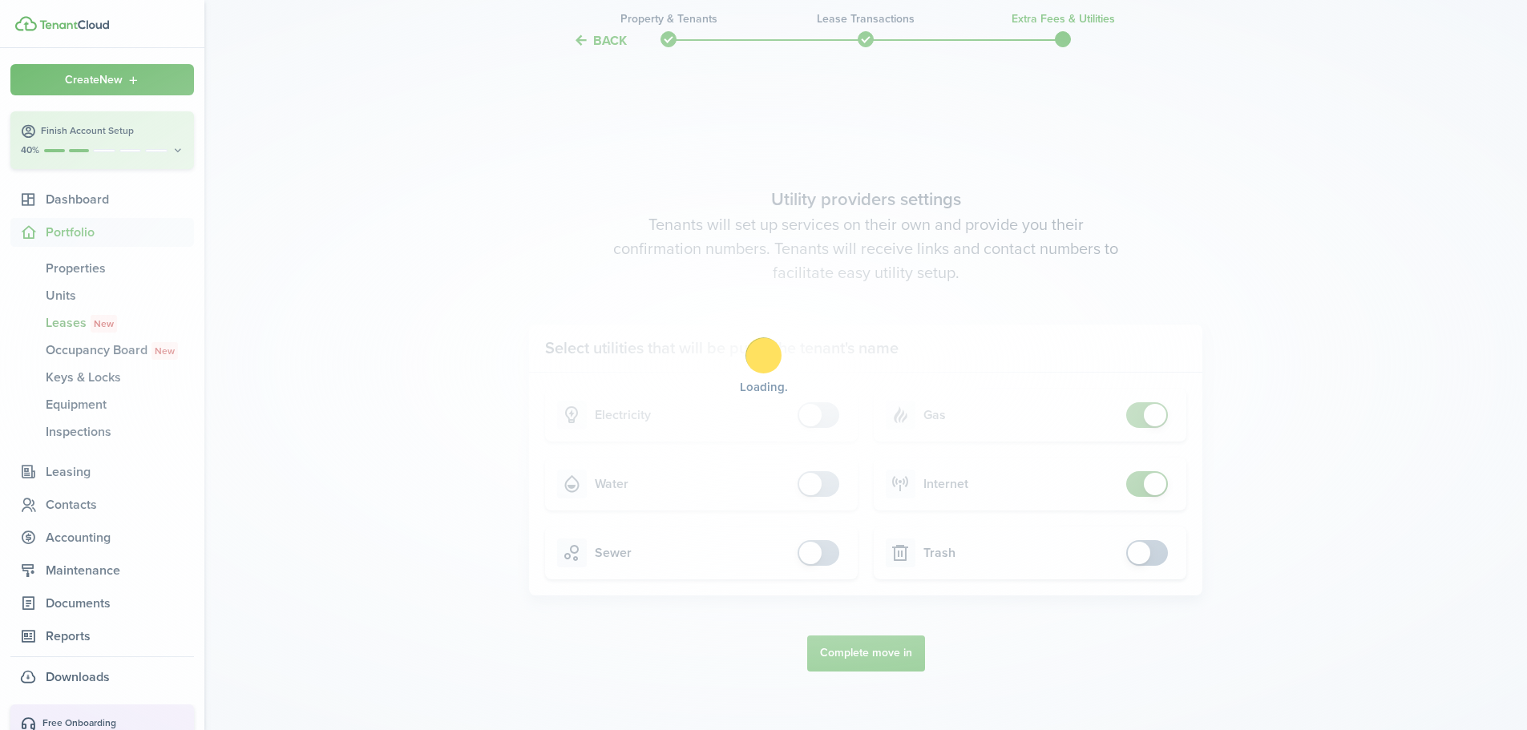
click at [1153, 419] on div "Loading" at bounding box center [763, 365] width 1527 height 730
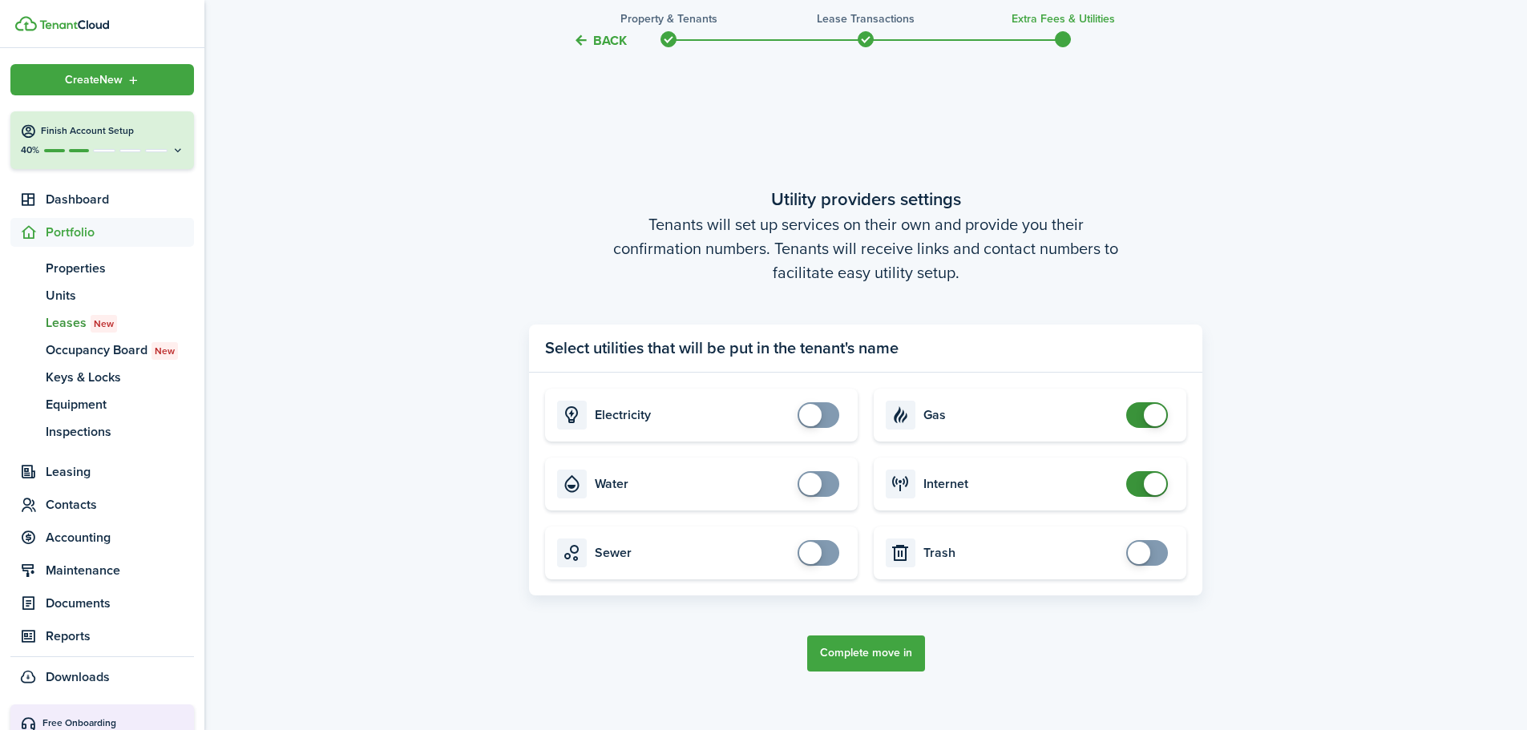
checkbox input "false"
click at [1153, 419] on span at bounding box center [1155, 415] width 22 height 22
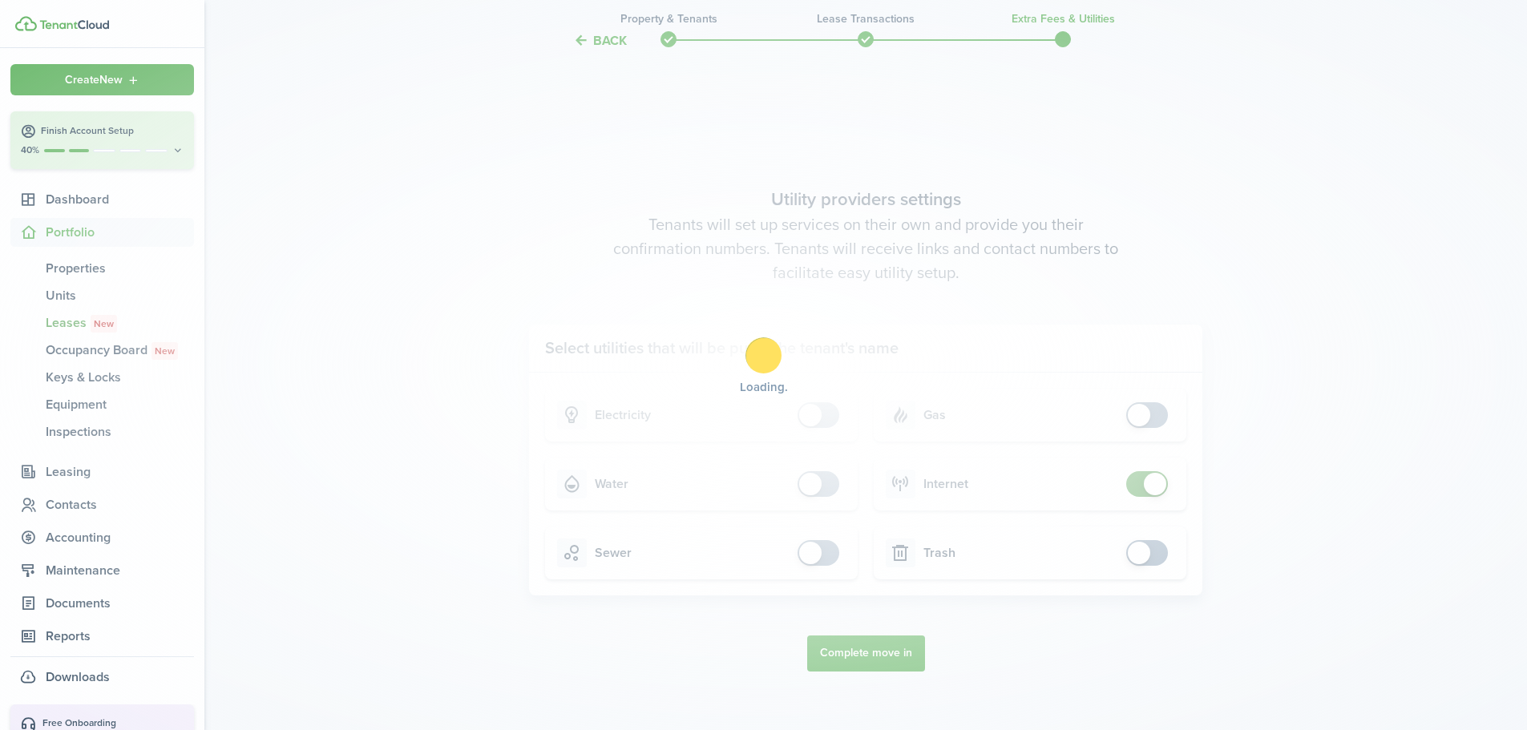
click at [1154, 466] on div "Loading" at bounding box center [763, 365] width 1527 height 730
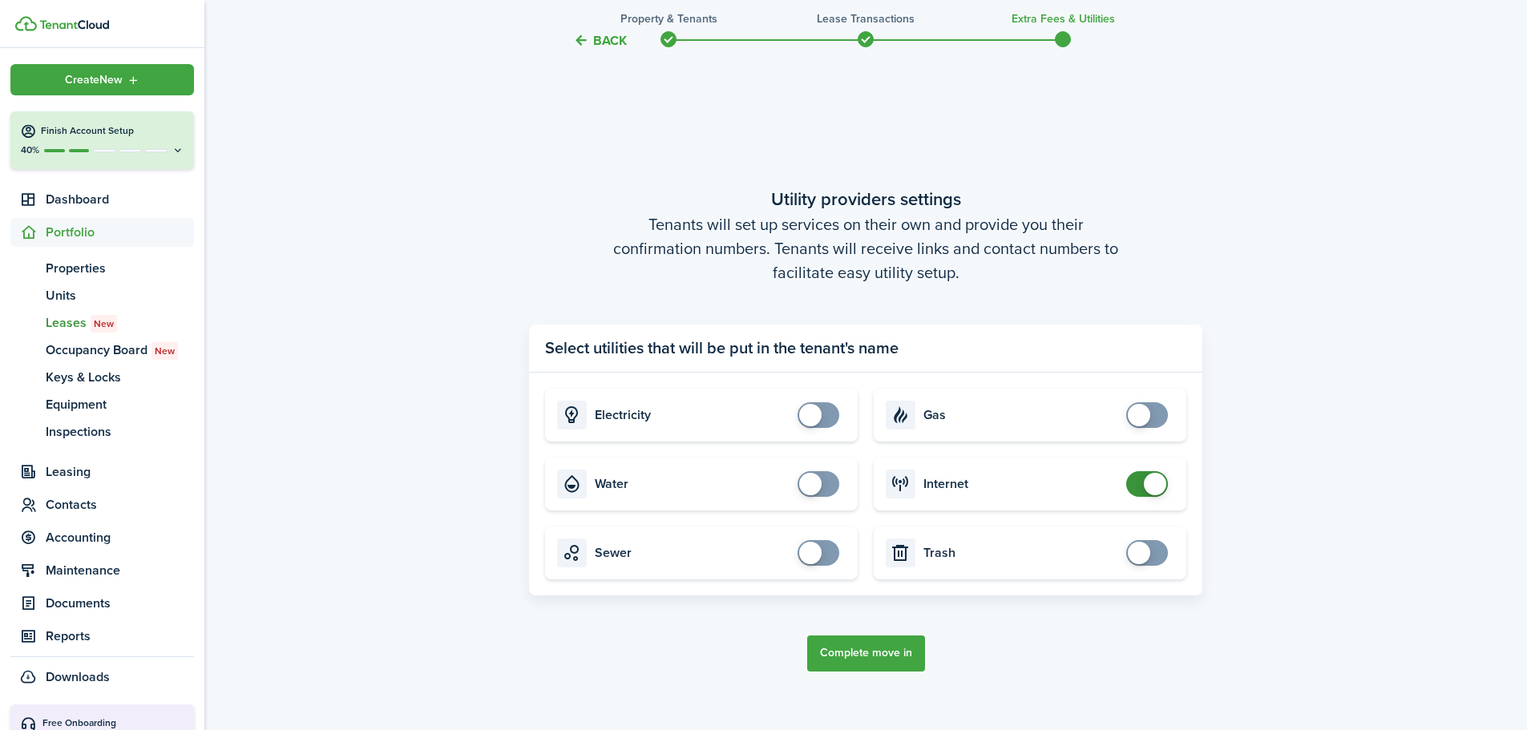
checkbox input "false"
click at [1153, 476] on span at bounding box center [1155, 484] width 22 height 22
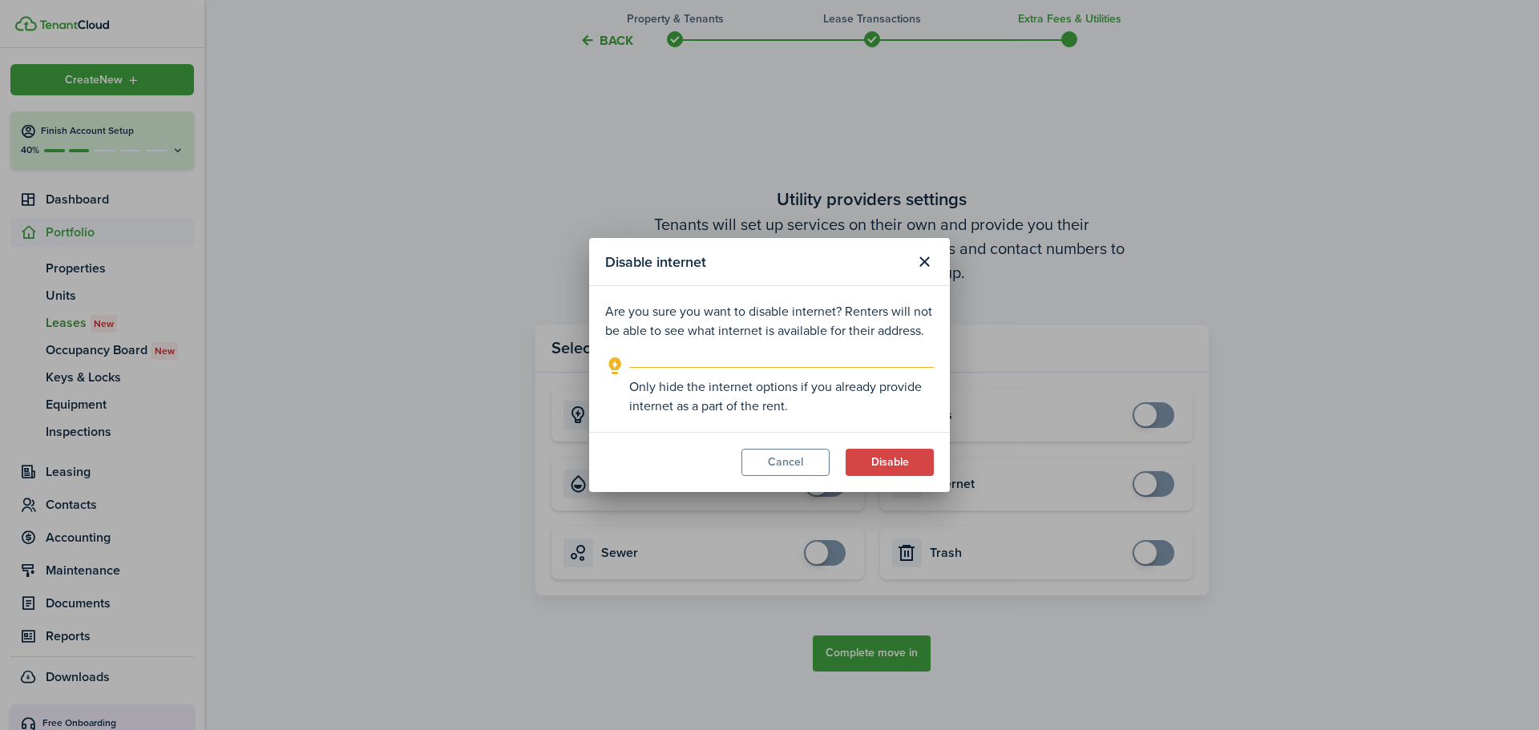
click at [910, 472] on button "Disable" at bounding box center [890, 462] width 88 height 27
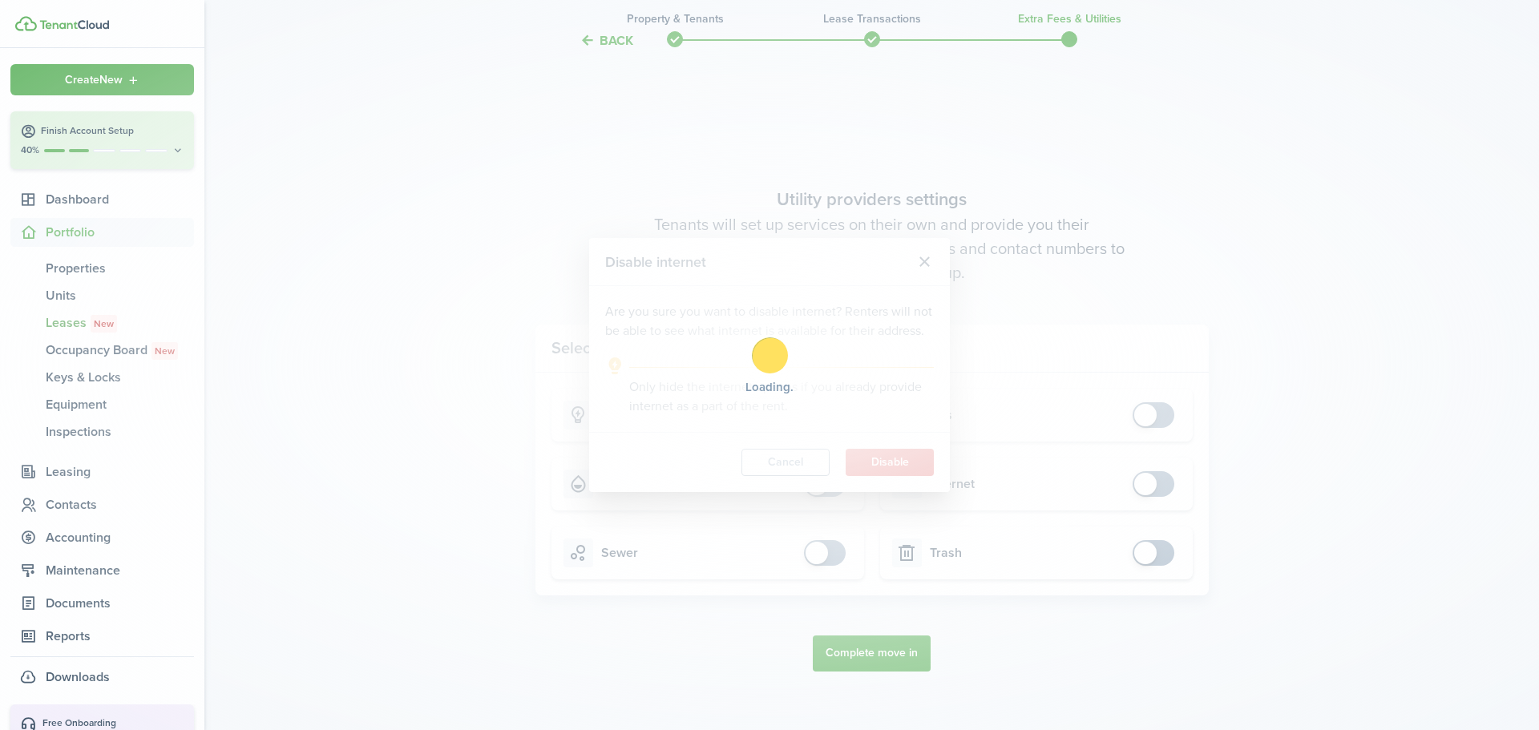
click at [847, 661] on div "Loading" at bounding box center [769, 365] width 1539 height 730
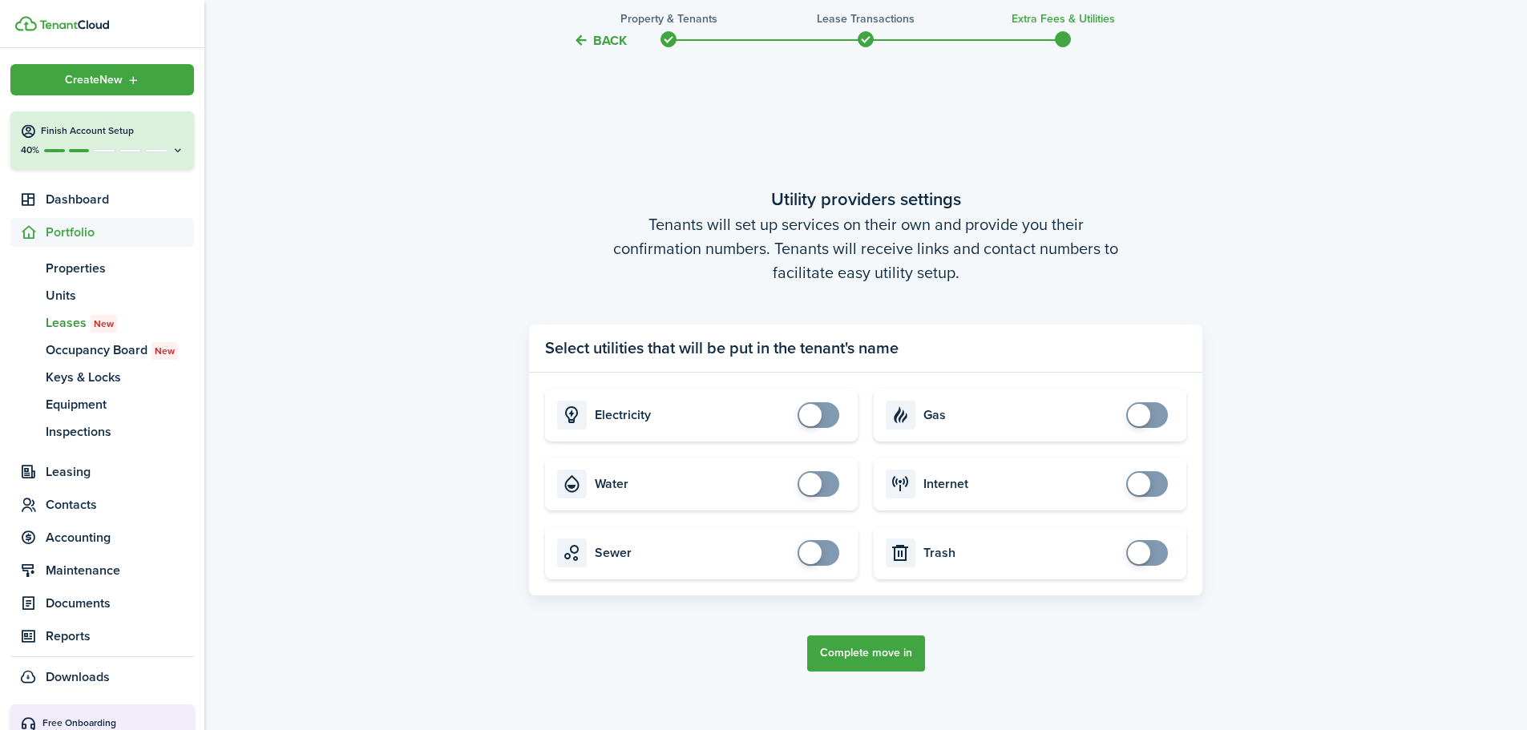
click at [847, 661] on button "Complete move in" at bounding box center [866, 654] width 118 height 36
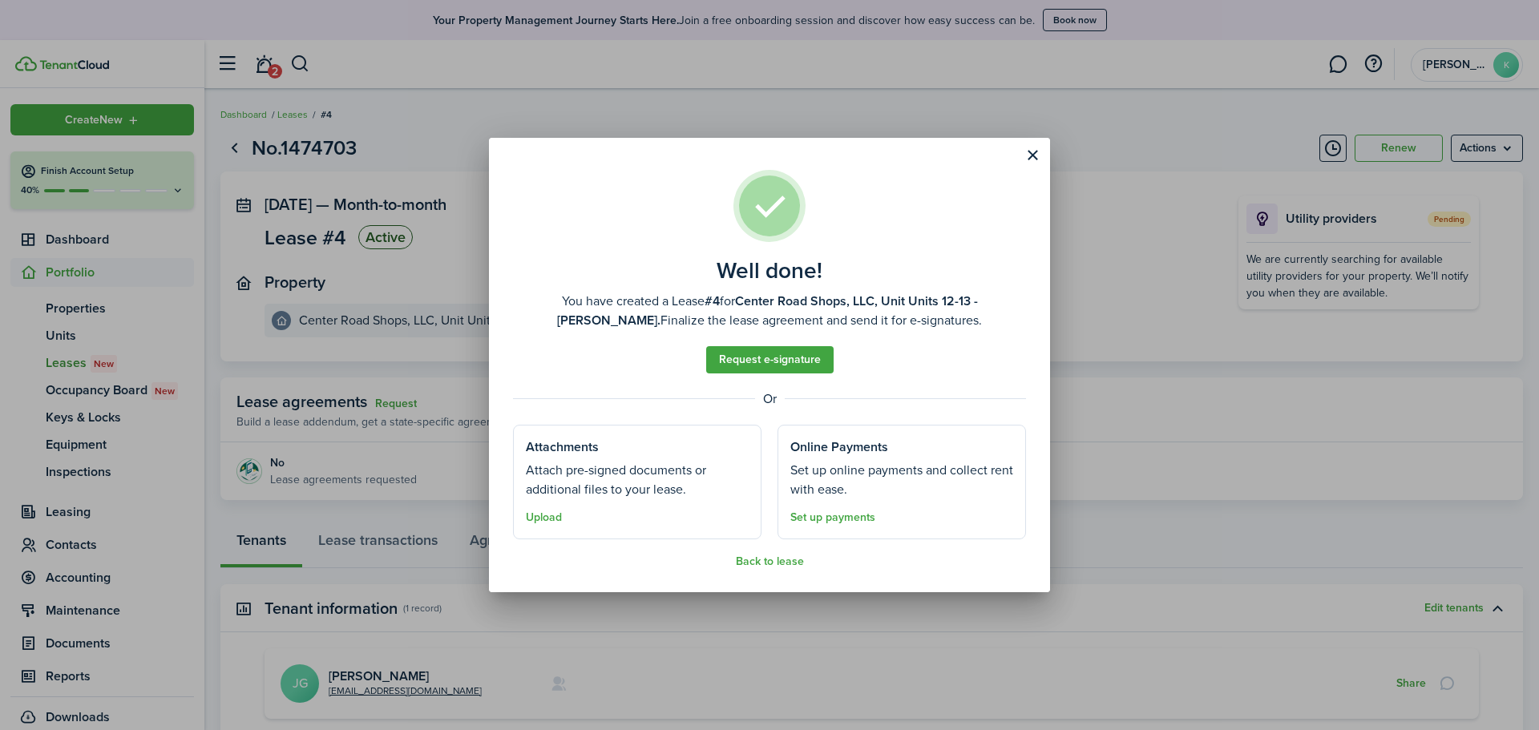
click at [792, 572] on well-done "Well done! You have created a Lease #4 for Center Road Shops, LLC, Unit Units 1…" at bounding box center [769, 365] width 561 height 454
click at [787, 570] on well-done "Well done! You have created a Lease #4 for Center Road Shops, LLC, Unit Units 1…" at bounding box center [769, 365] width 561 height 454
click at [779, 556] on button "Back to lease" at bounding box center [770, 562] width 68 height 13
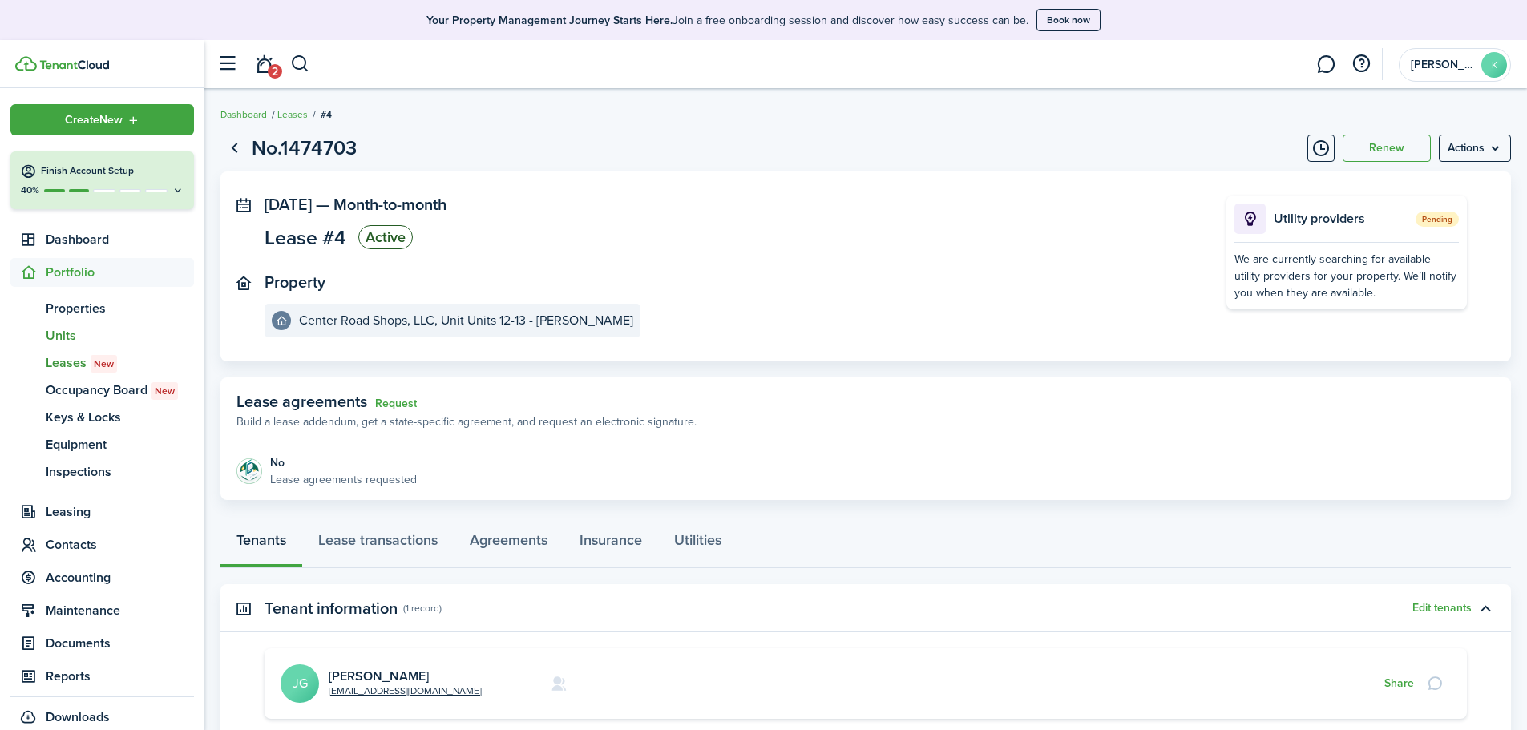
click at [70, 335] on span "Units" at bounding box center [120, 335] width 148 height 19
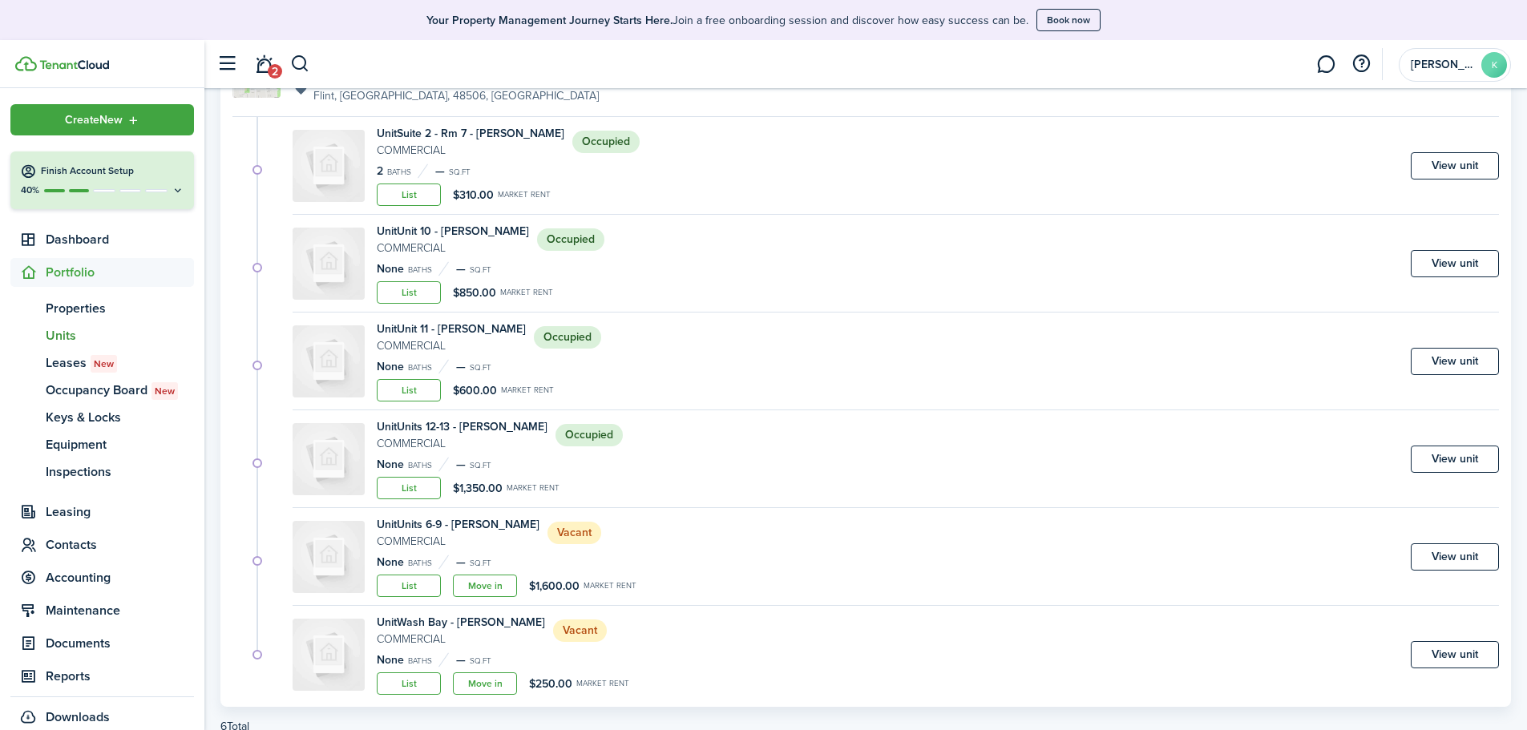
scroll to position [254, 0]
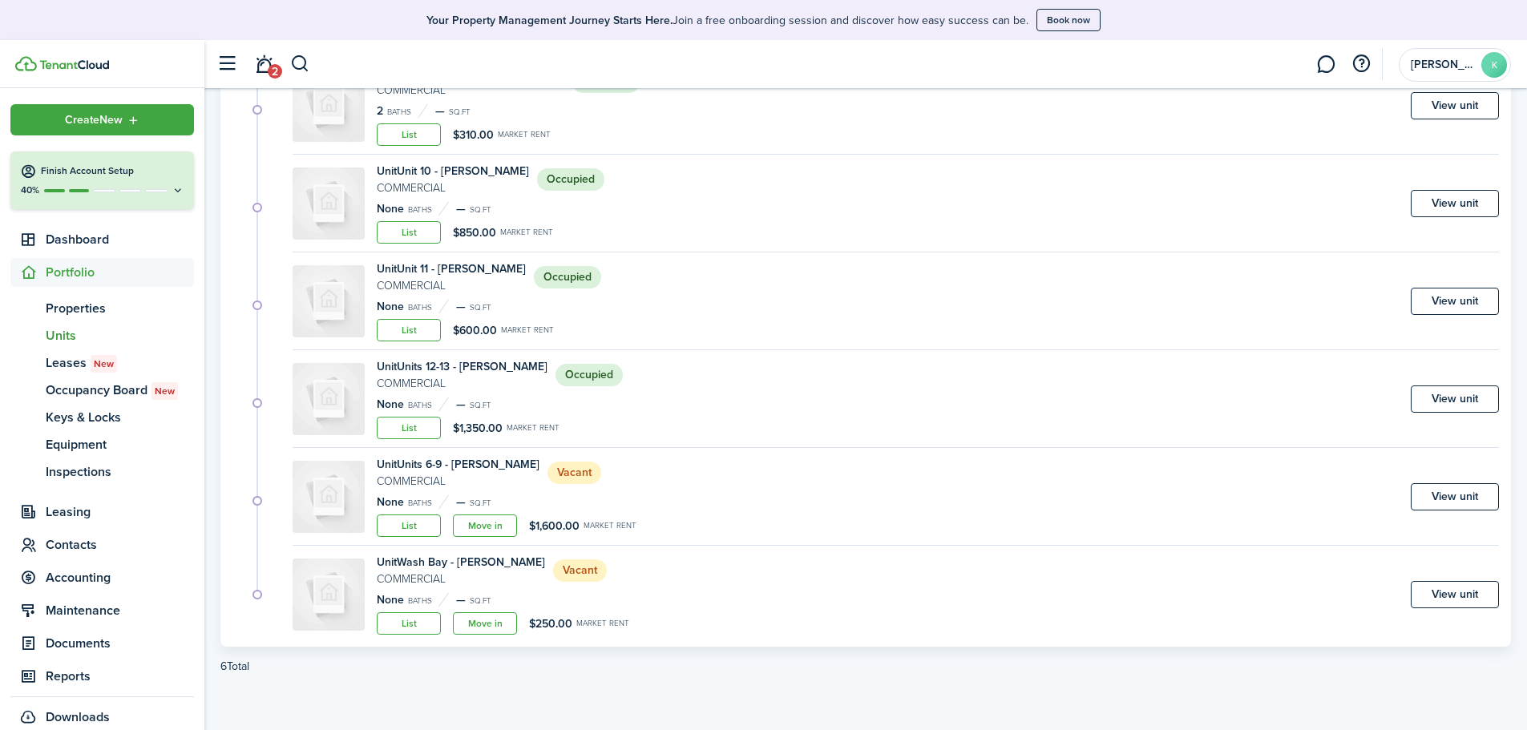
click at [486, 526] on link "Move in" at bounding box center [485, 526] width 64 height 22
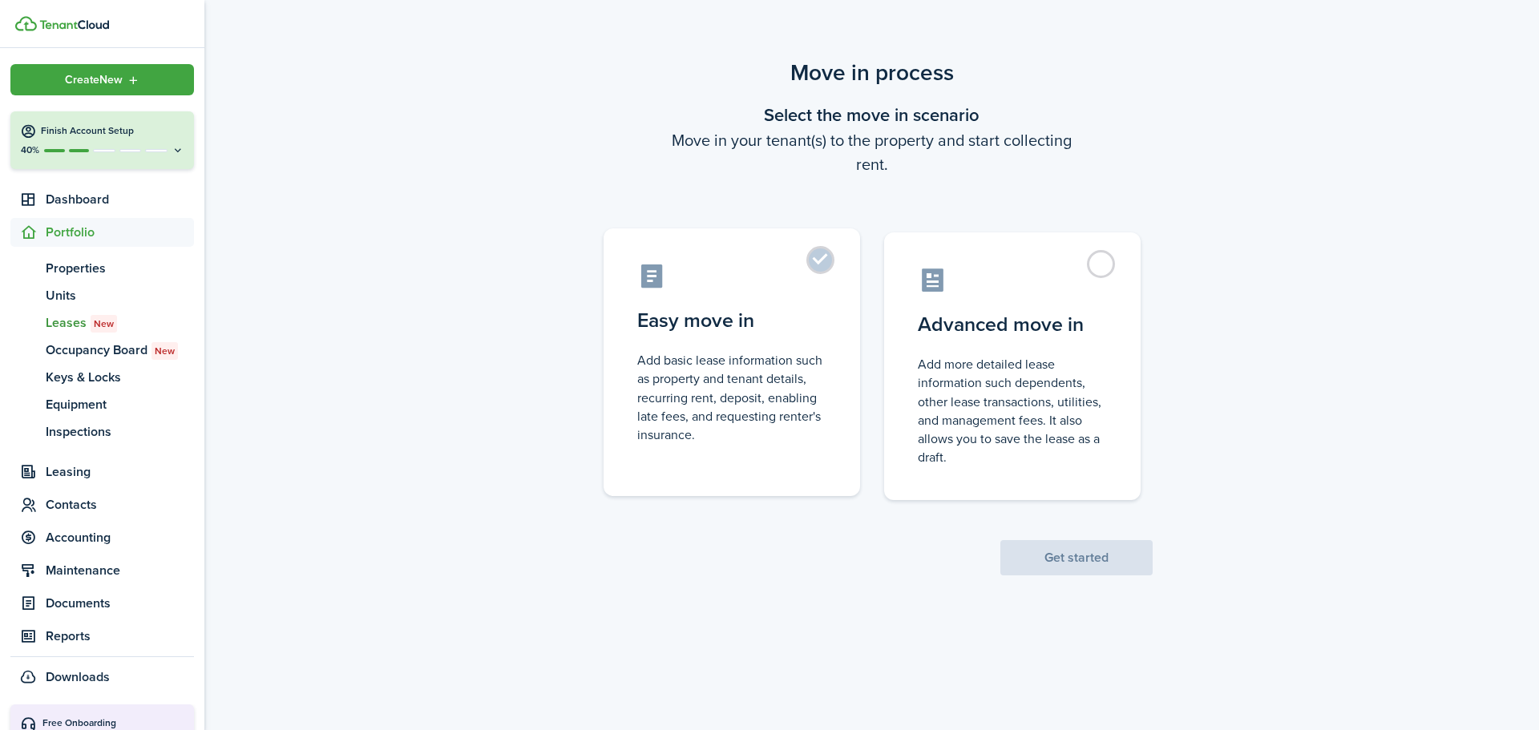
click at [740, 357] on control-radio-card-description "Add basic lease information such as property and tenant details, recurring rent…" at bounding box center [731, 397] width 189 height 93
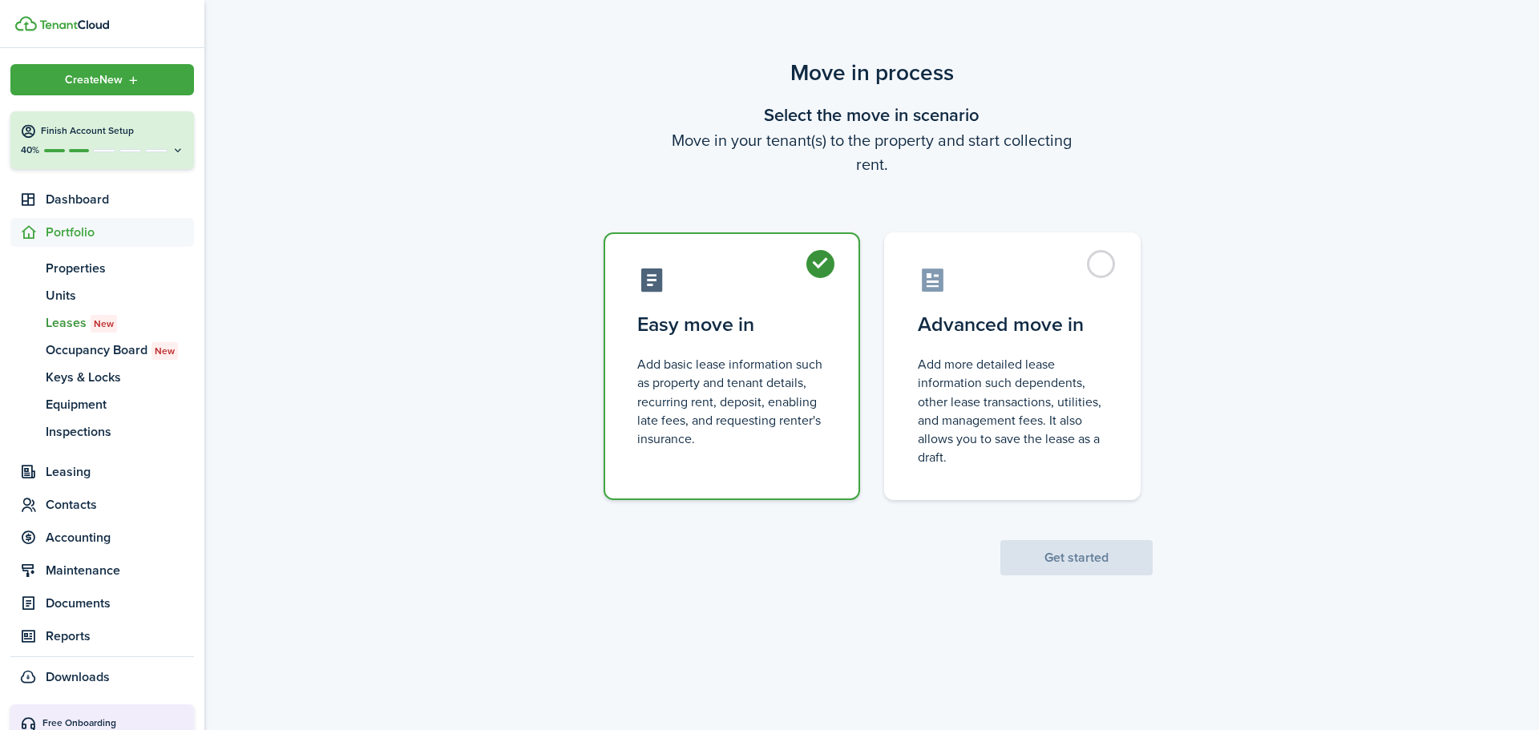
radio input "true"
click at [1026, 548] on button "Get started" at bounding box center [1077, 557] width 152 height 35
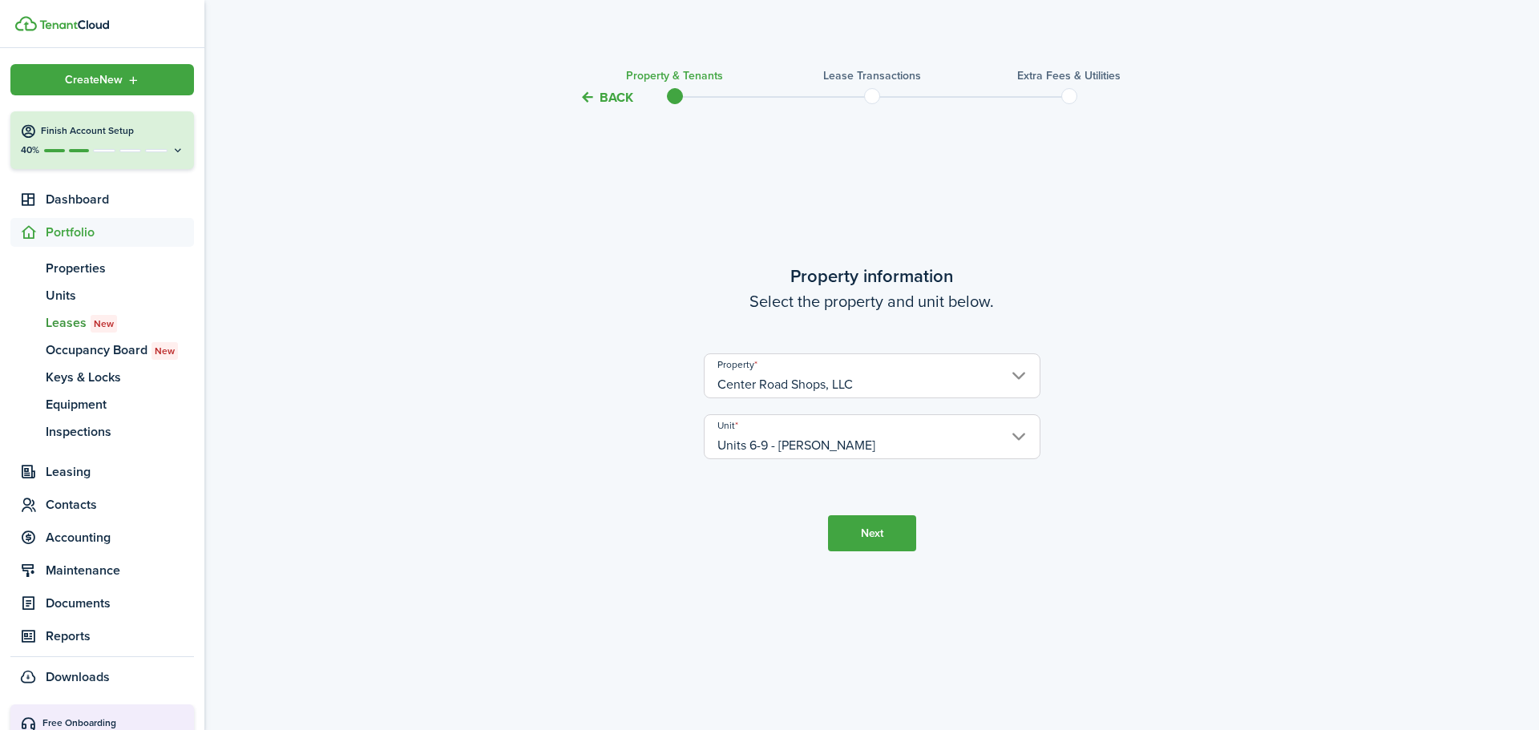
click at [896, 524] on button "Next" at bounding box center [872, 534] width 88 height 36
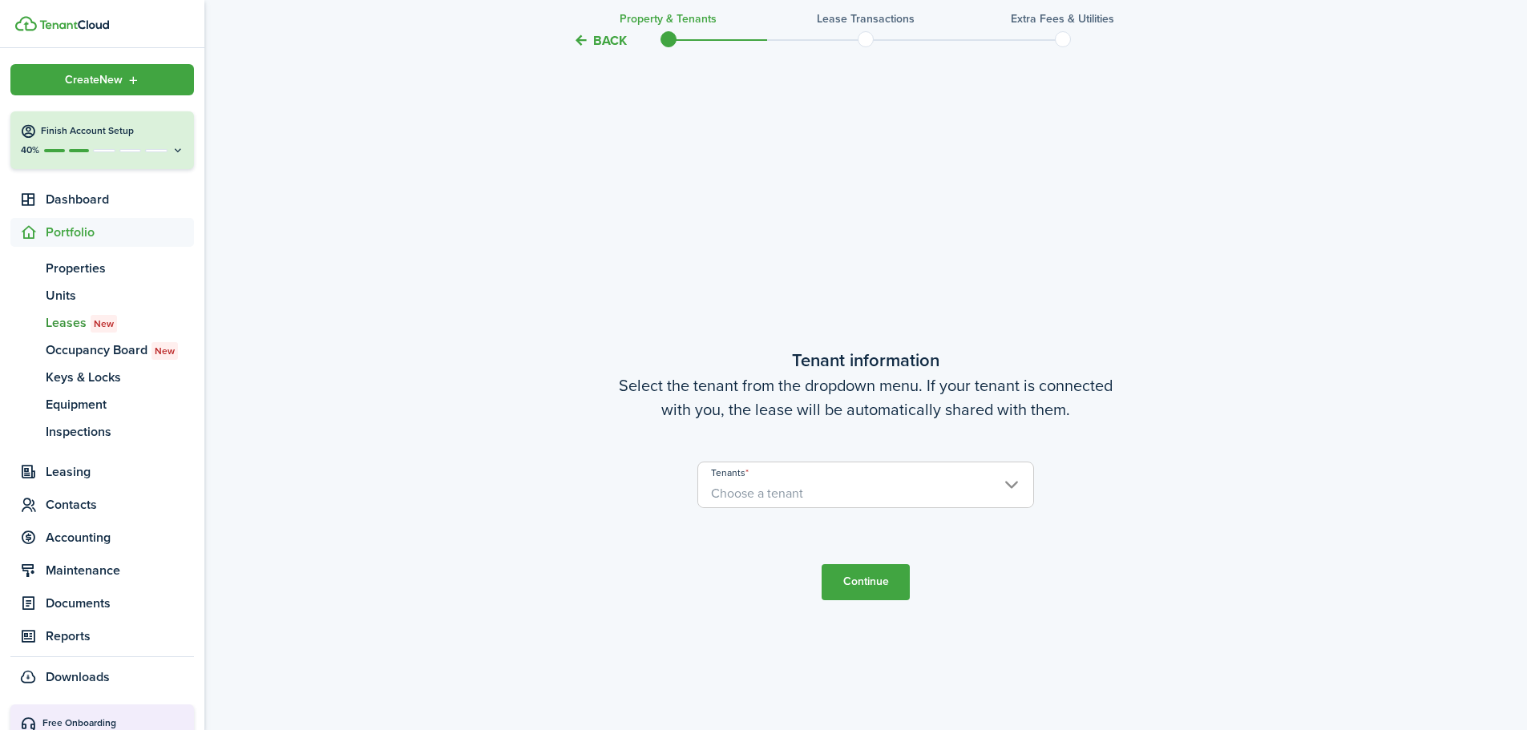
scroll to position [623, 0]
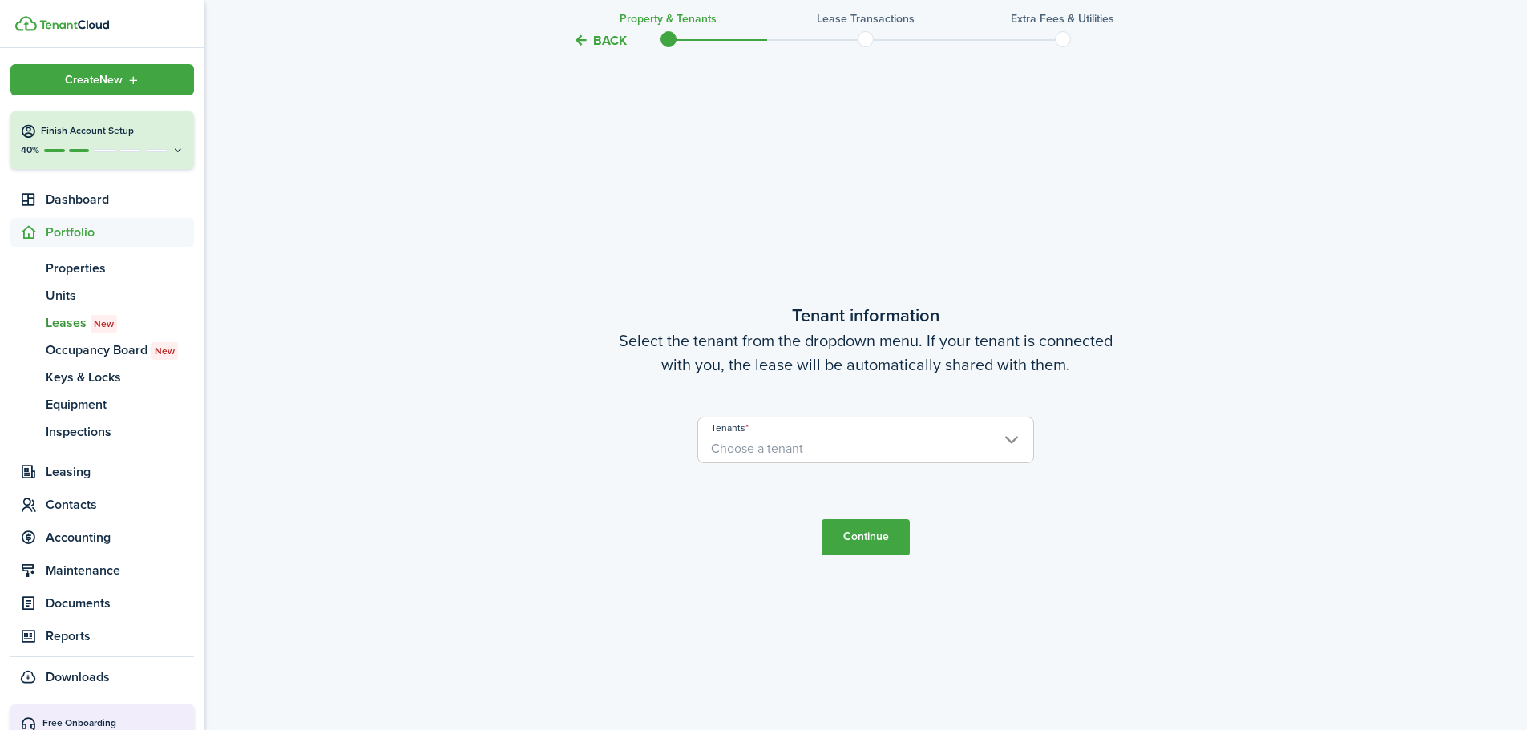
click at [779, 446] on span "Choose a tenant" at bounding box center [757, 448] width 92 height 18
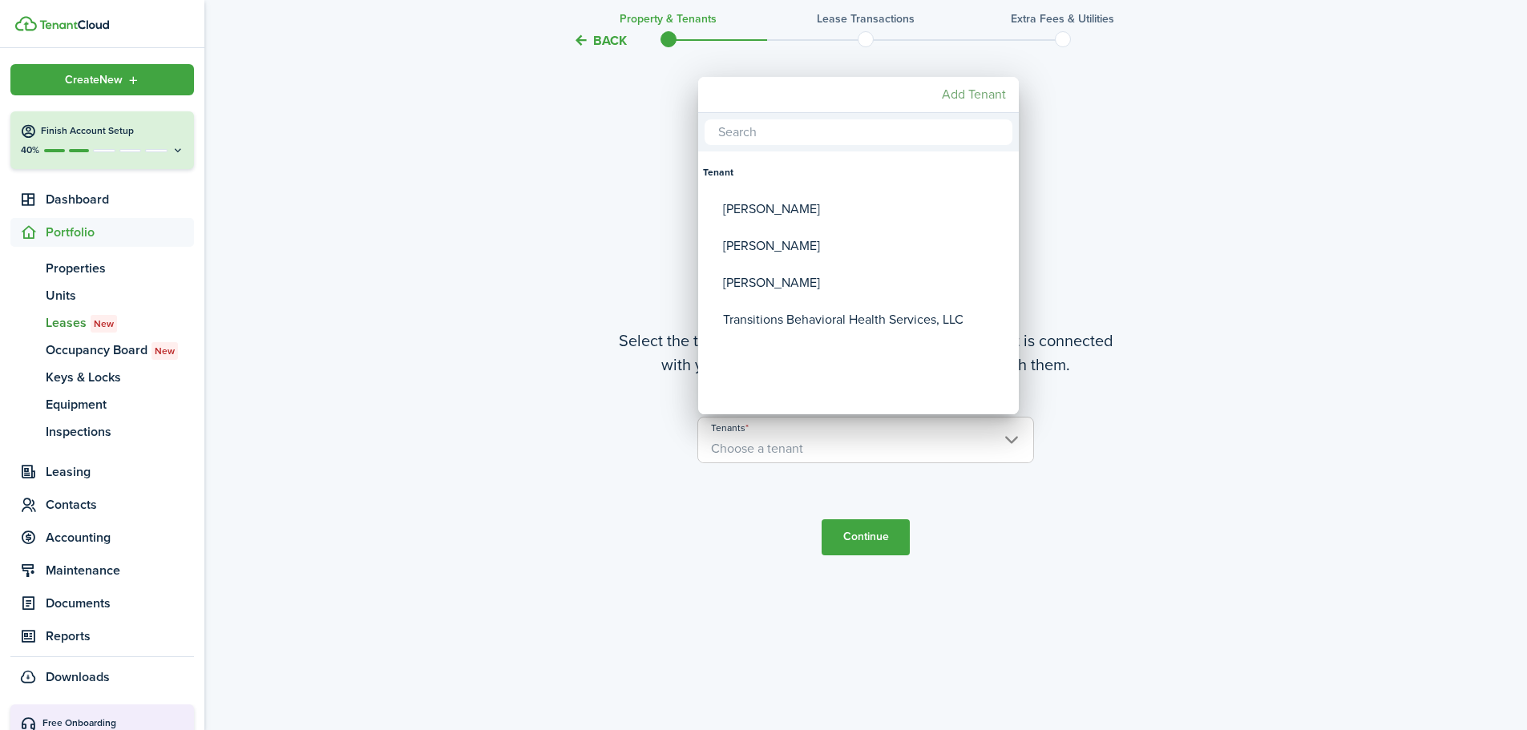
click at [969, 91] on mbsc-button "Add Tenant" at bounding box center [974, 94] width 77 height 29
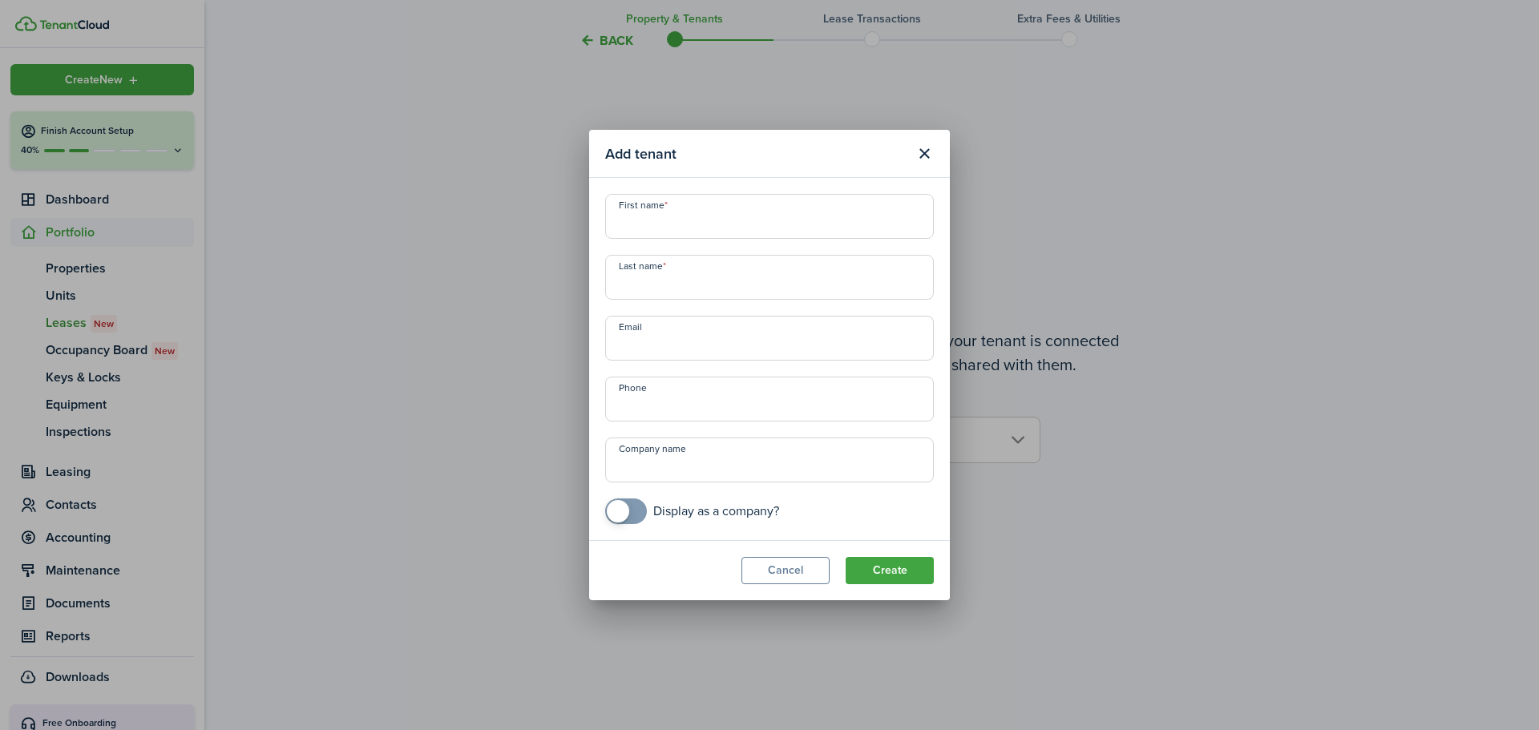
click at [668, 204] on input "First name" at bounding box center [769, 216] width 329 height 45
click at [694, 223] on input "[PERSON_NAME]" at bounding box center [769, 216] width 329 height 45
type input "[PERSON_NAME]"
type input "[EMAIL_ADDRESS][DOMAIN_NAME]"
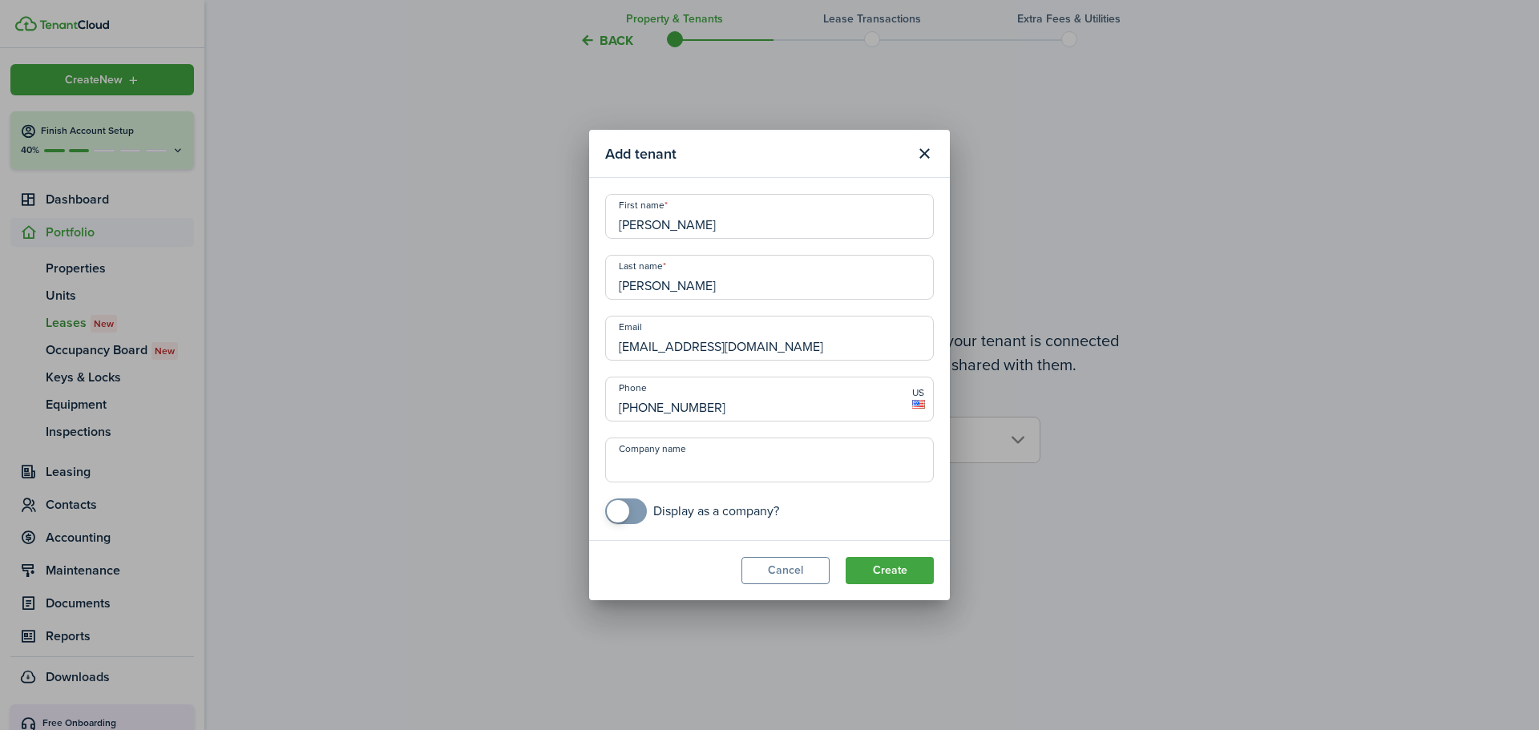
type input "[PHONE_NUMBER]"
type input "Complete Clean Outs, LLC"
checkbox input "true"
click at [614, 508] on span at bounding box center [618, 511] width 22 height 22
click at [904, 572] on button "Create" at bounding box center [890, 570] width 88 height 27
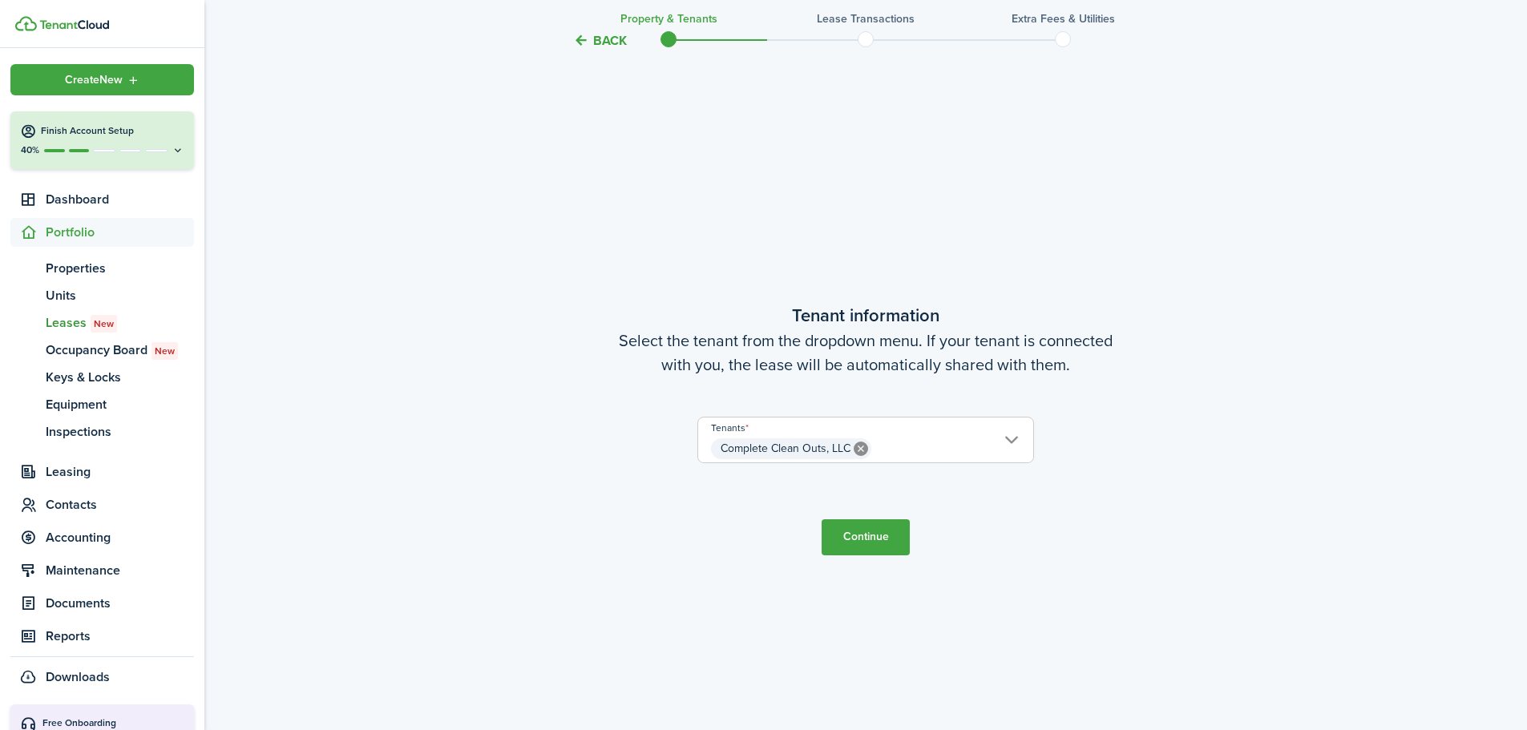
click at [859, 536] on button "Continue" at bounding box center [866, 538] width 88 height 36
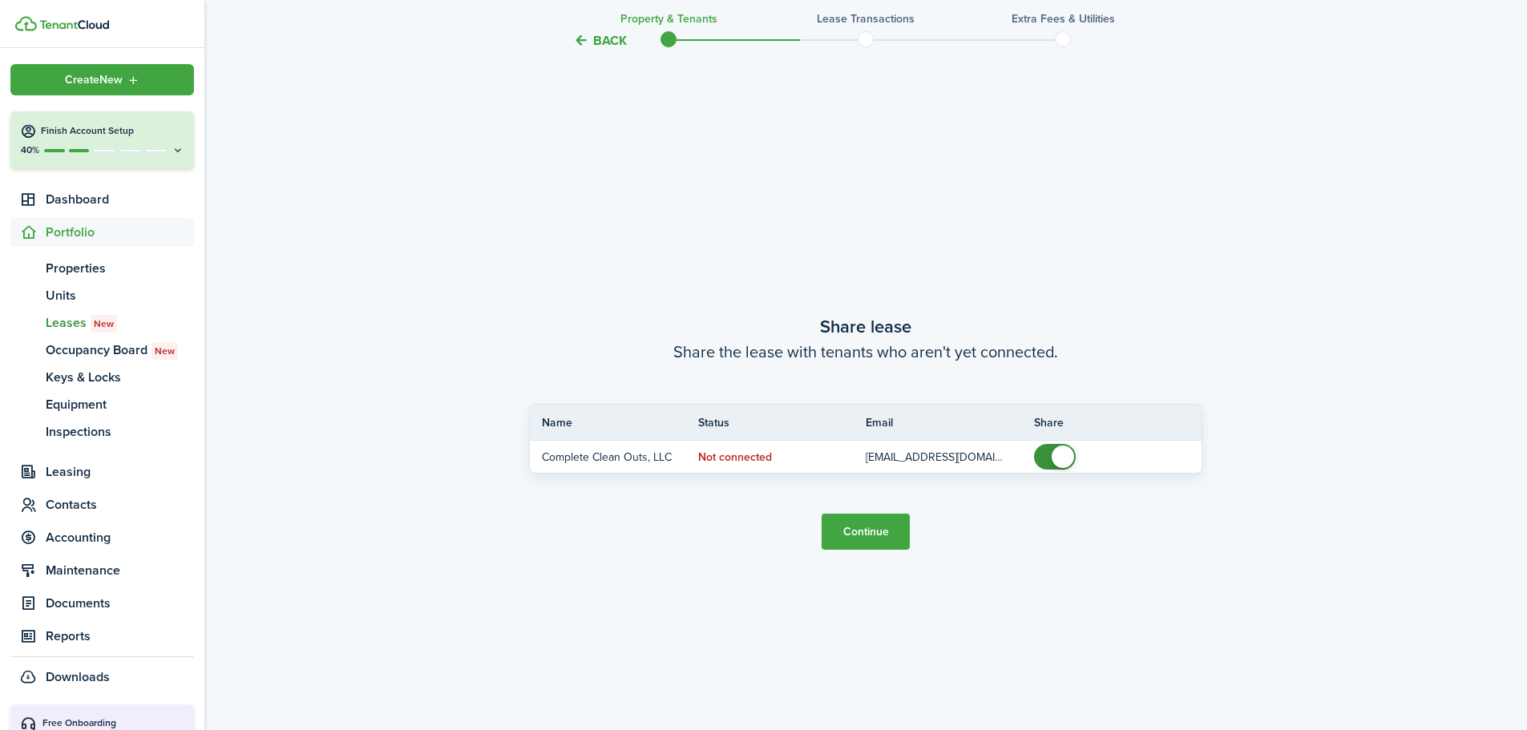
scroll to position [1353, 0]
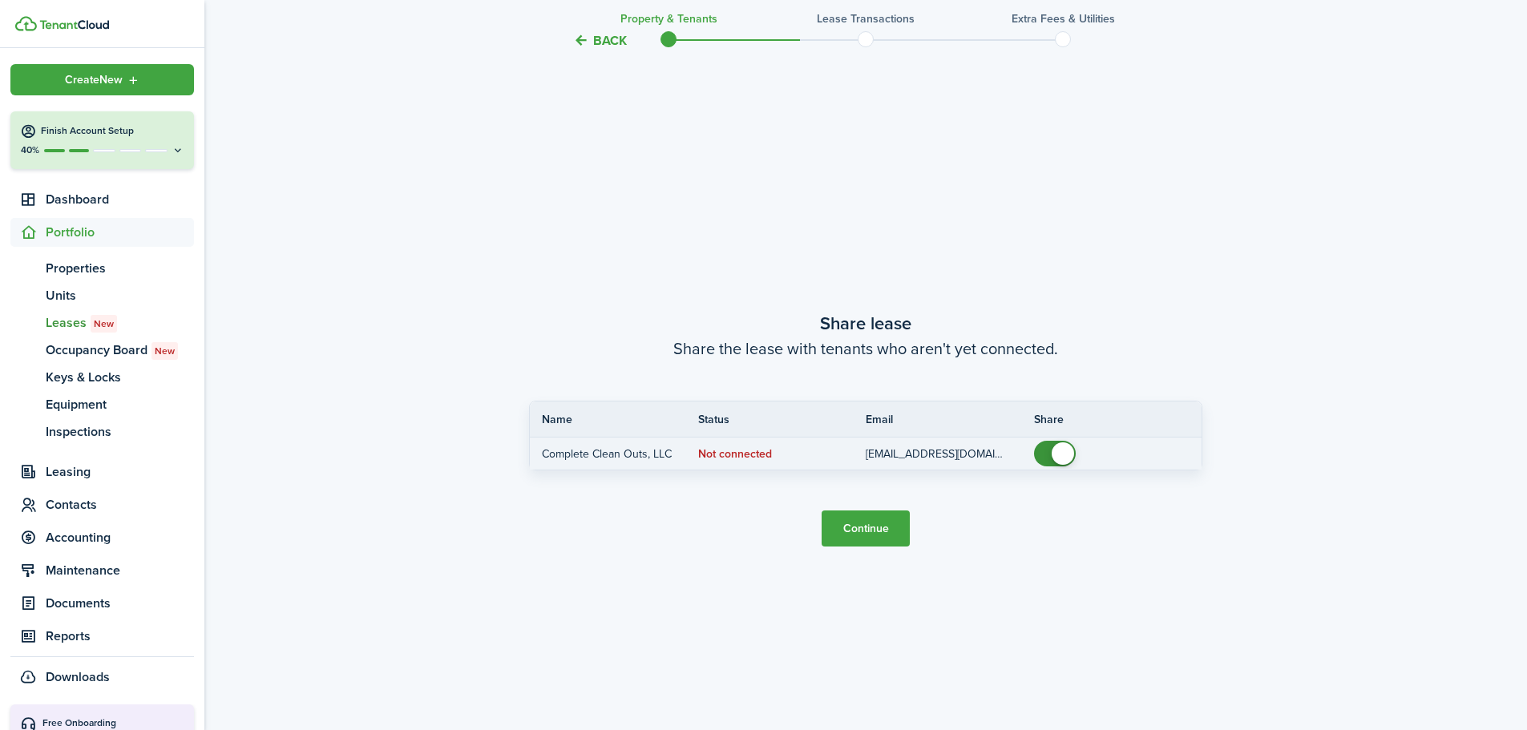
checkbox input "false"
click at [1060, 457] on span at bounding box center [1063, 454] width 22 height 22
click at [878, 525] on button "Continue" at bounding box center [866, 529] width 88 height 36
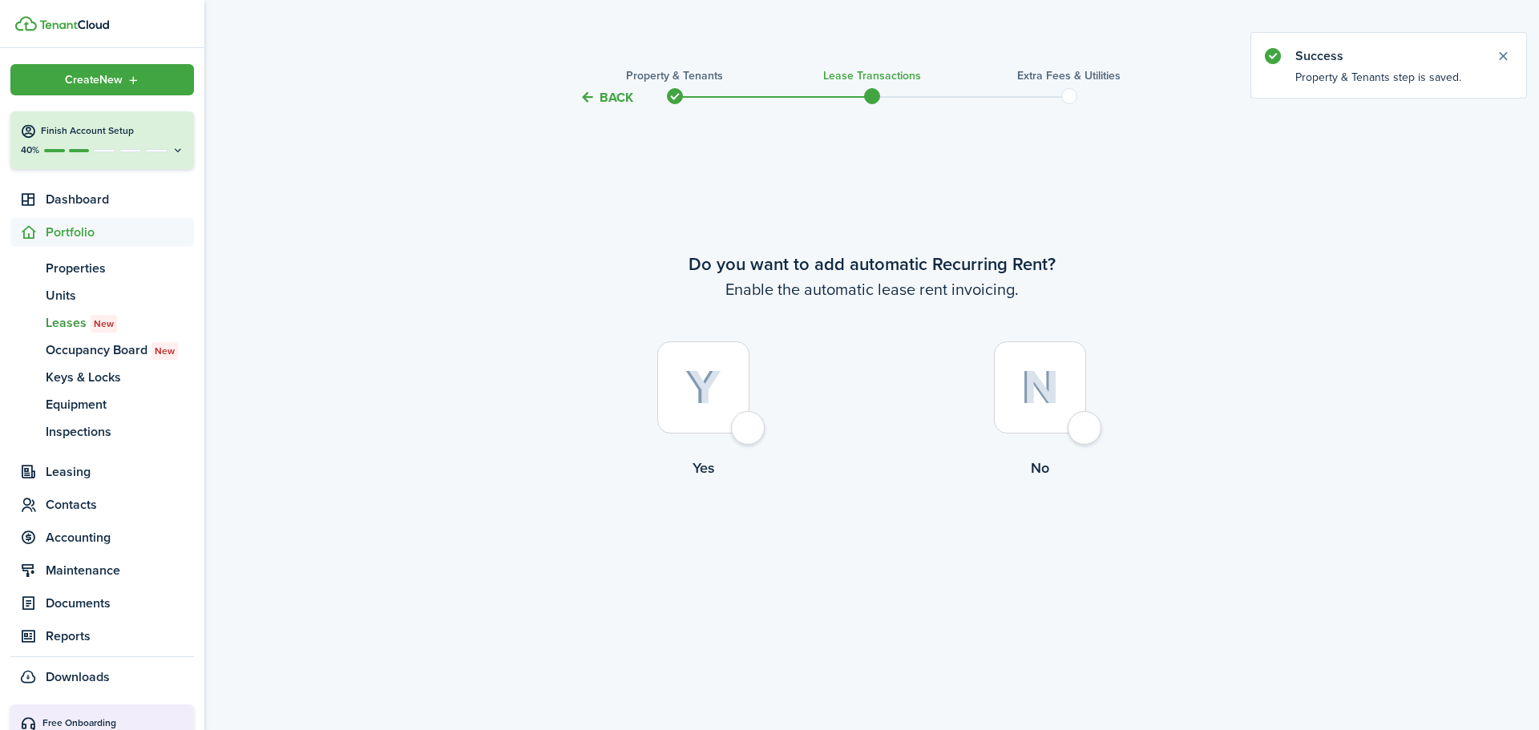
click at [749, 407] on div at bounding box center [703, 388] width 92 height 92
radio input "true"
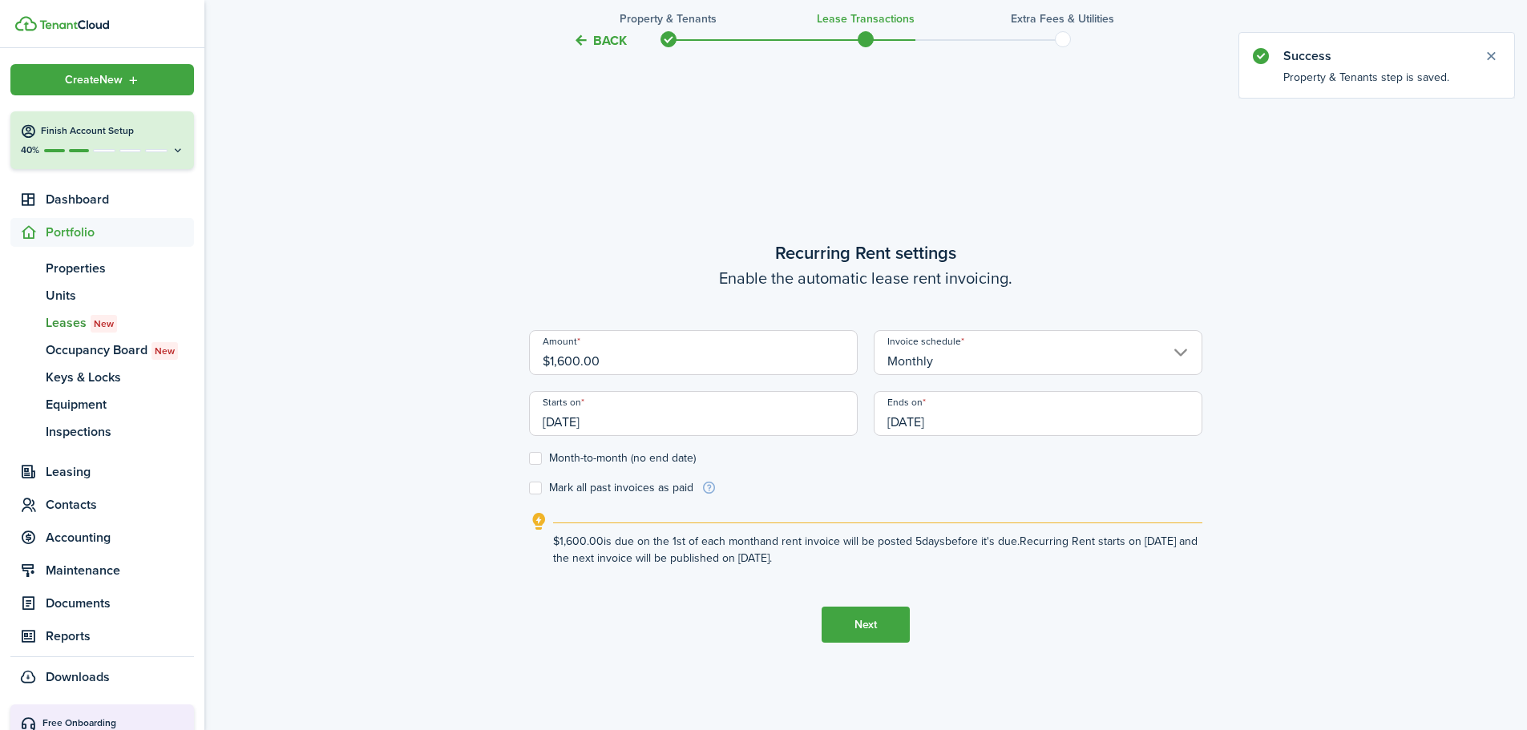
scroll to position [623, 0]
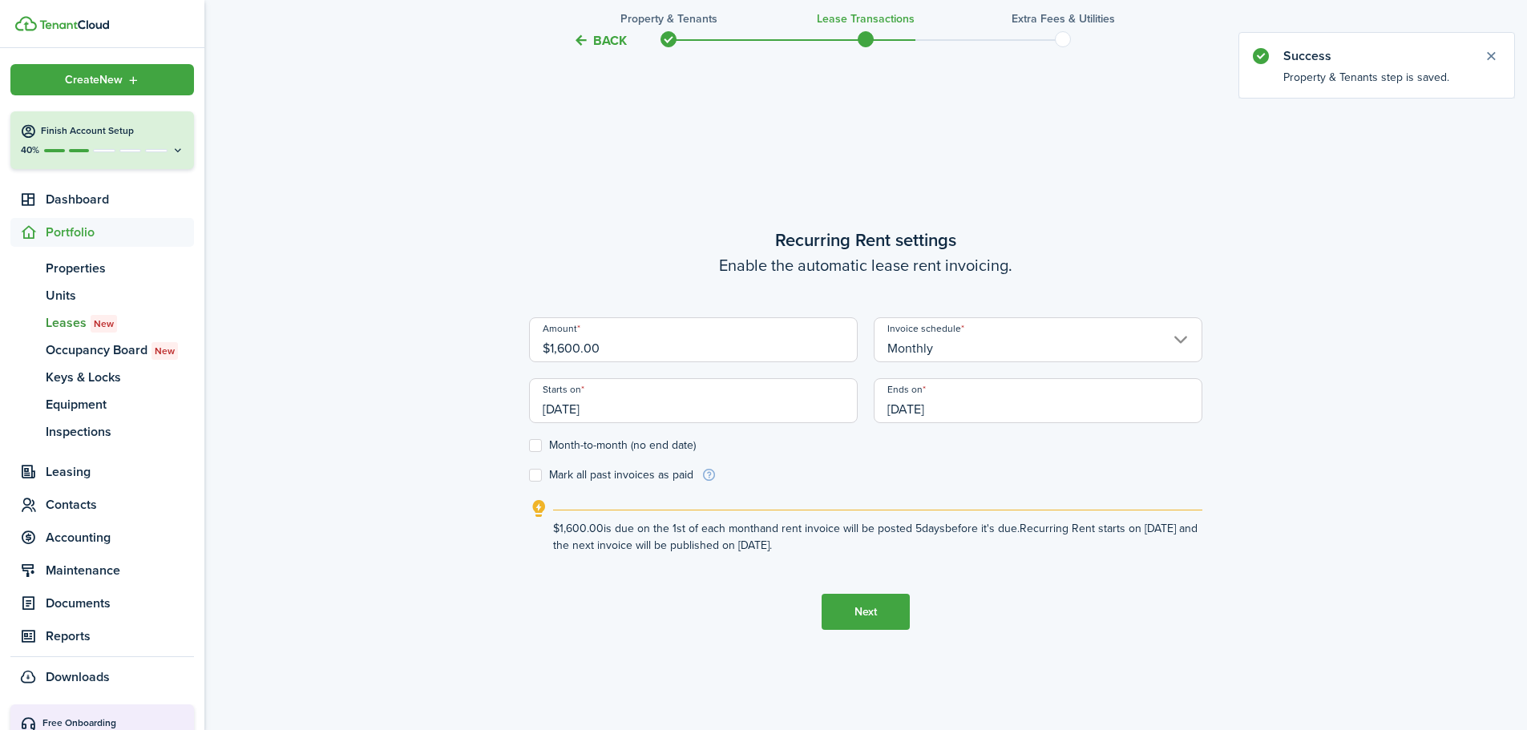
click at [532, 444] on label "Month-to-month (no end date)" at bounding box center [612, 445] width 167 height 13
click at [529, 446] on input "Month-to-month (no end date)" at bounding box center [528, 446] width 1 height 1
checkbox input "true"
click at [866, 610] on button "Next" at bounding box center [866, 612] width 88 height 36
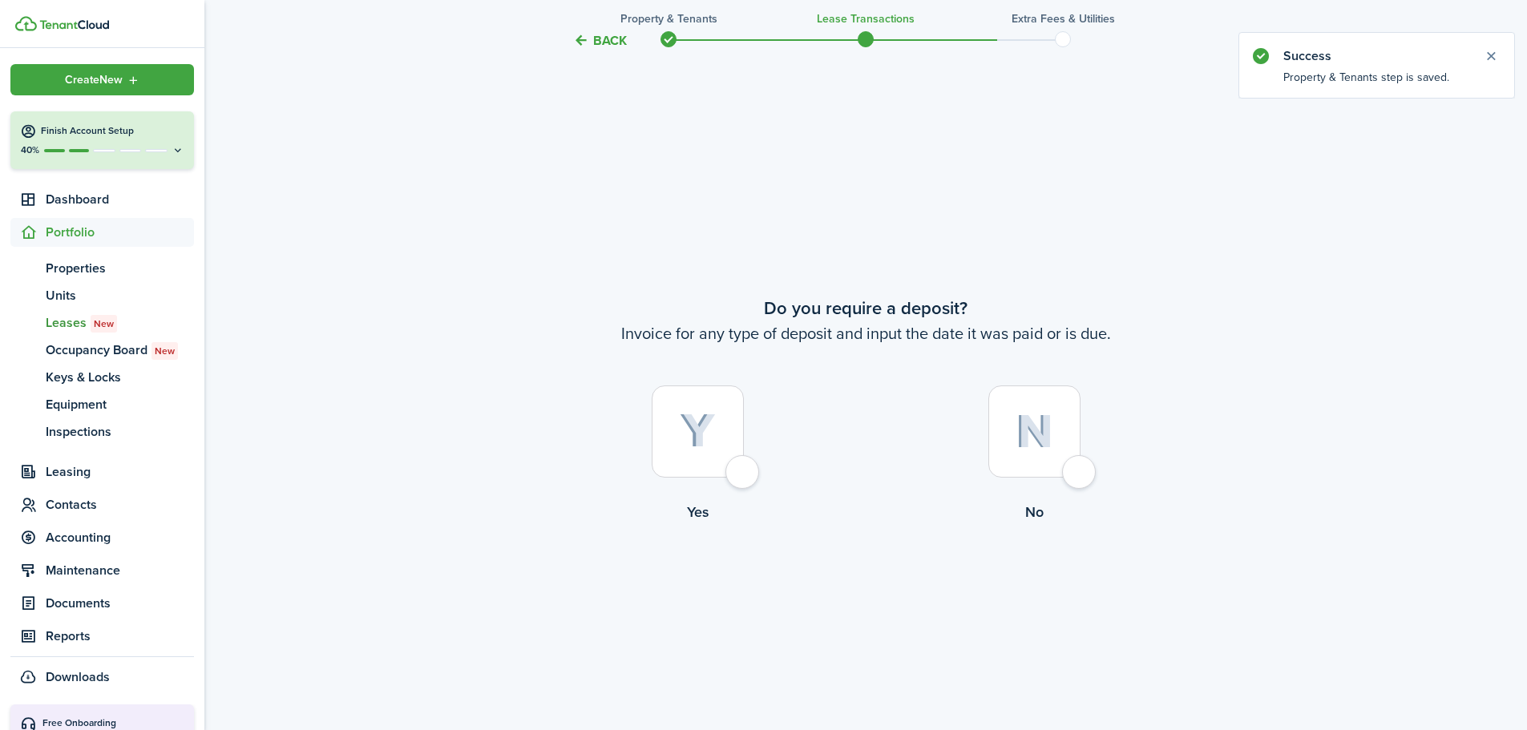
scroll to position [1353, 0]
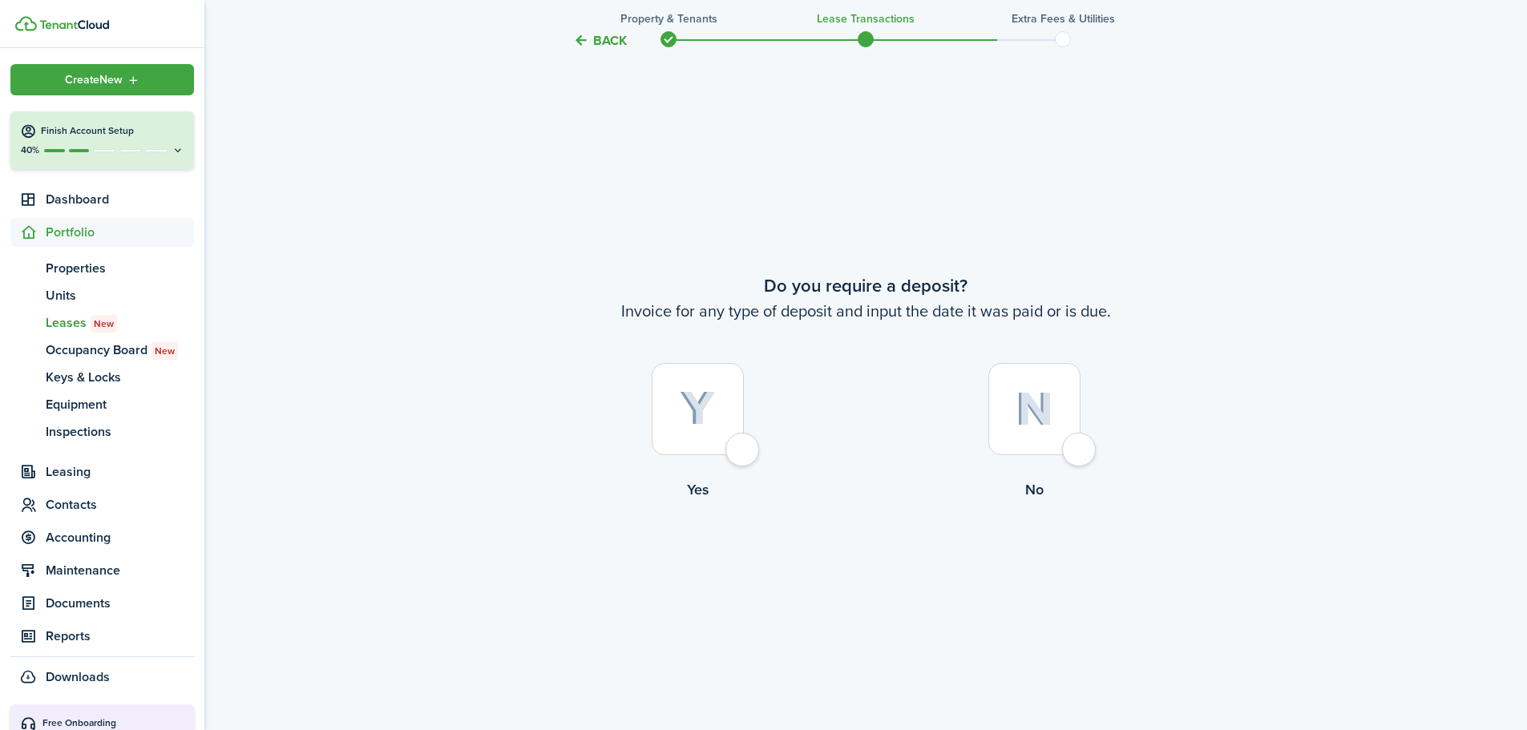
click at [1010, 438] on div at bounding box center [1035, 409] width 92 height 92
radio input "true"
click at [848, 561] on button "Continue" at bounding box center [866, 566] width 88 height 36
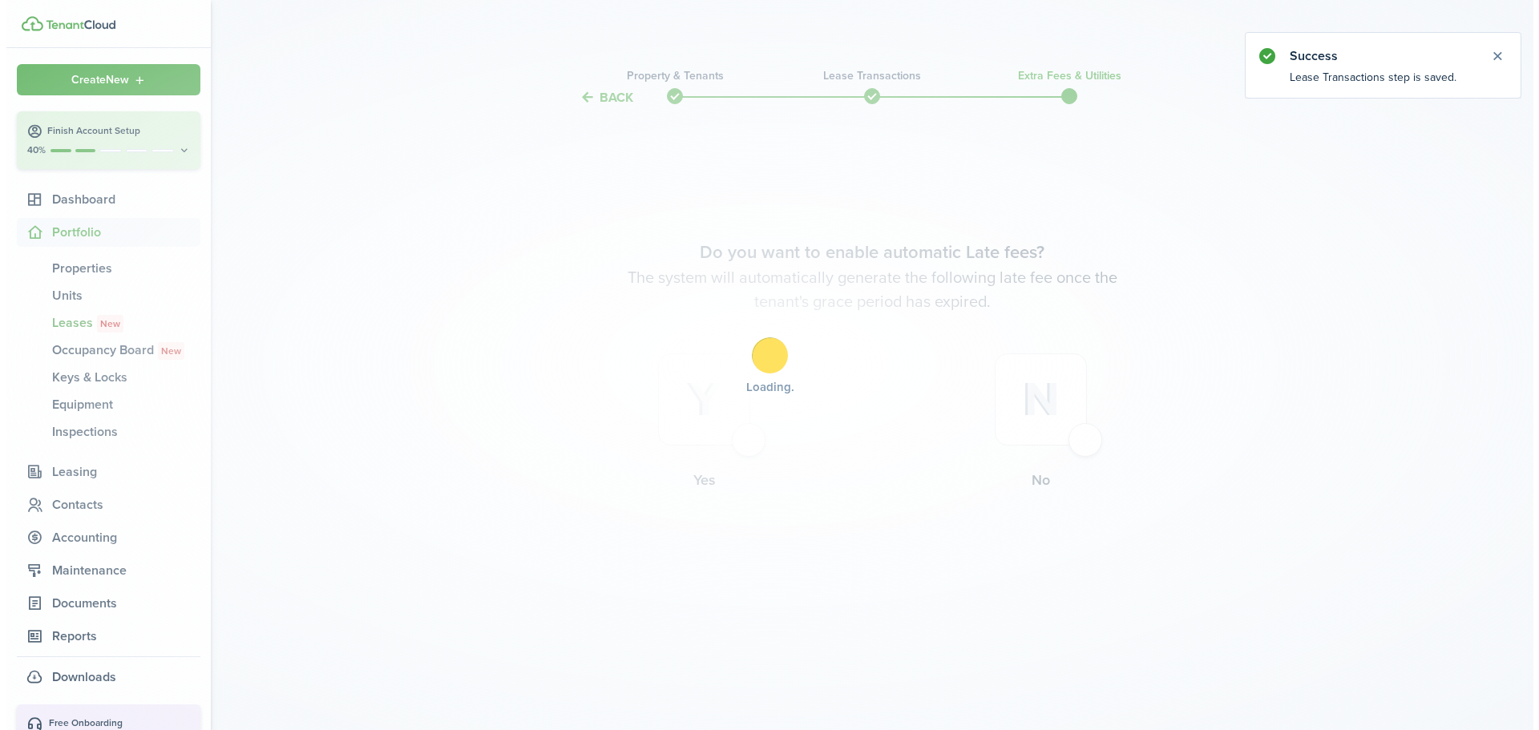
scroll to position [0, 0]
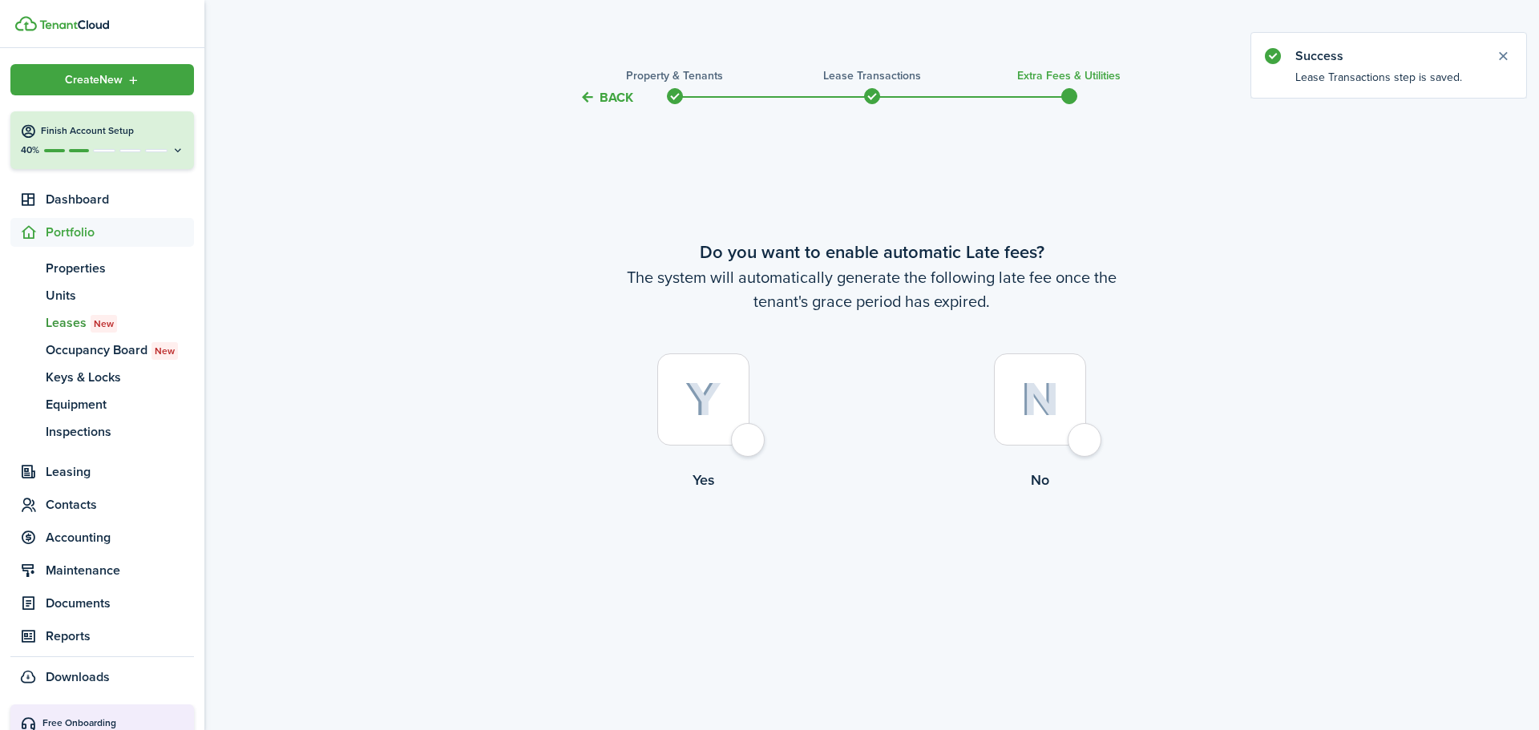
click at [1039, 419] on div at bounding box center [1040, 400] width 92 height 92
radio input "true"
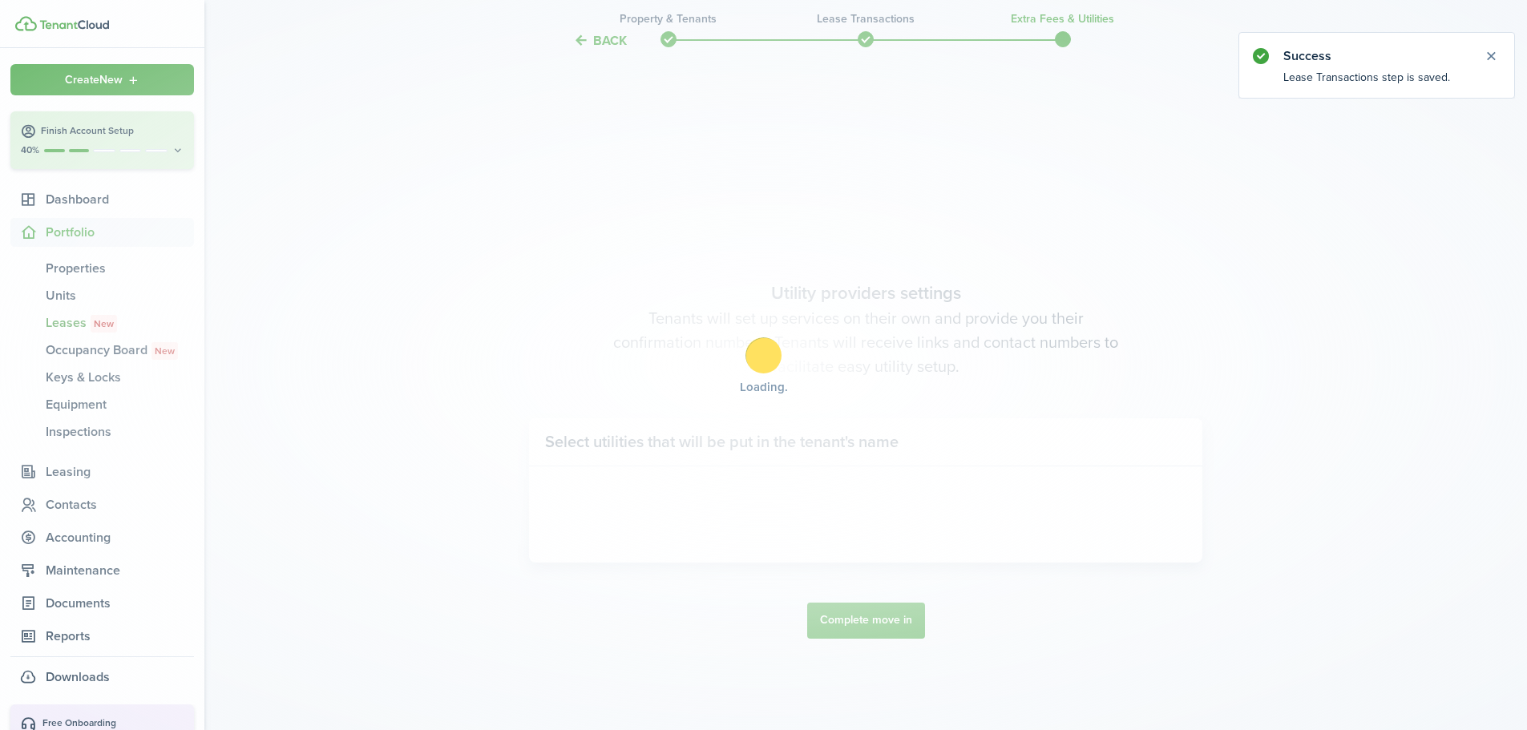
scroll to position [623, 0]
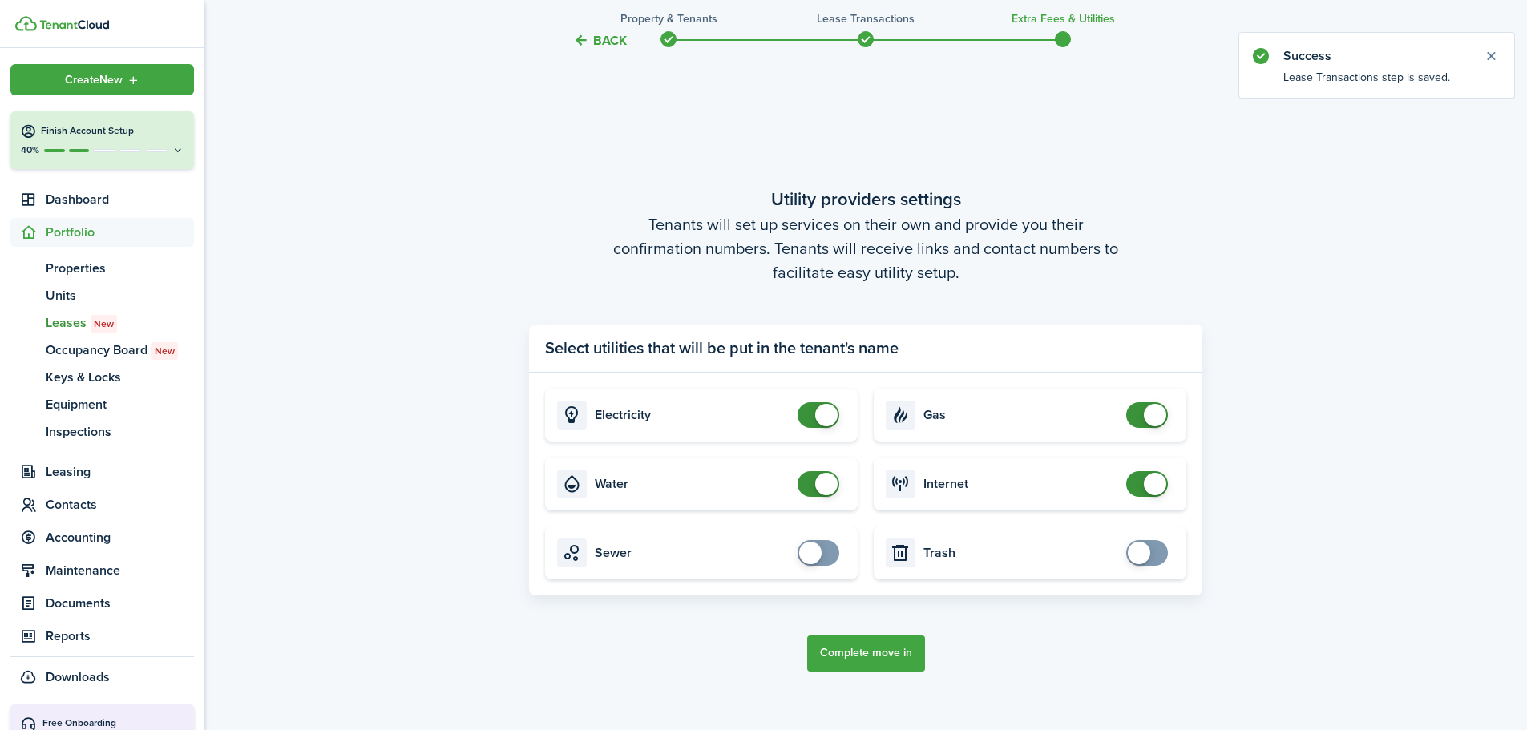
checkbox input "false"
click at [821, 423] on span at bounding box center [826, 415] width 22 height 22
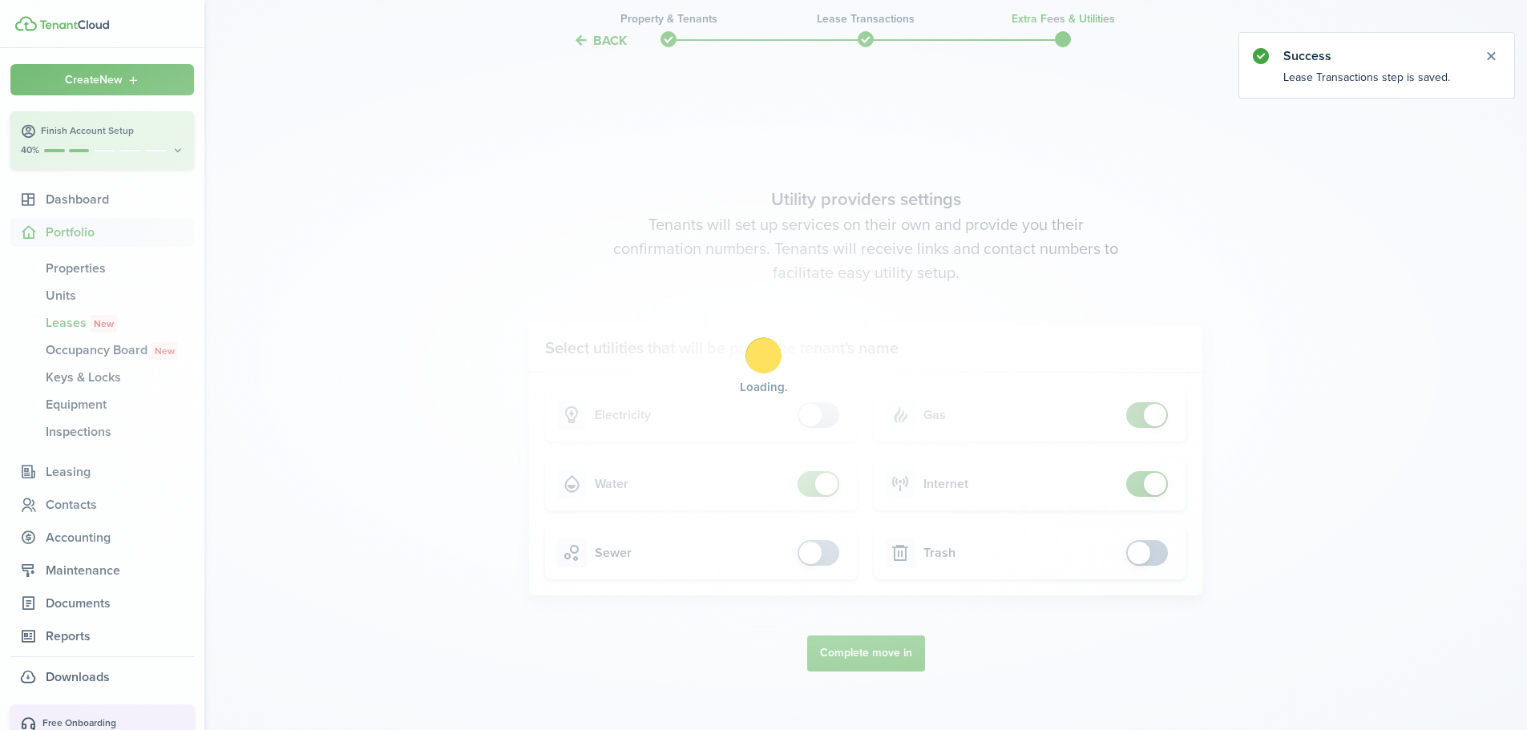
checkbox input "false"
click at [823, 484] on span at bounding box center [826, 484] width 22 height 22
click at [1141, 419] on div "Loading" at bounding box center [763, 365] width 1527 height 730
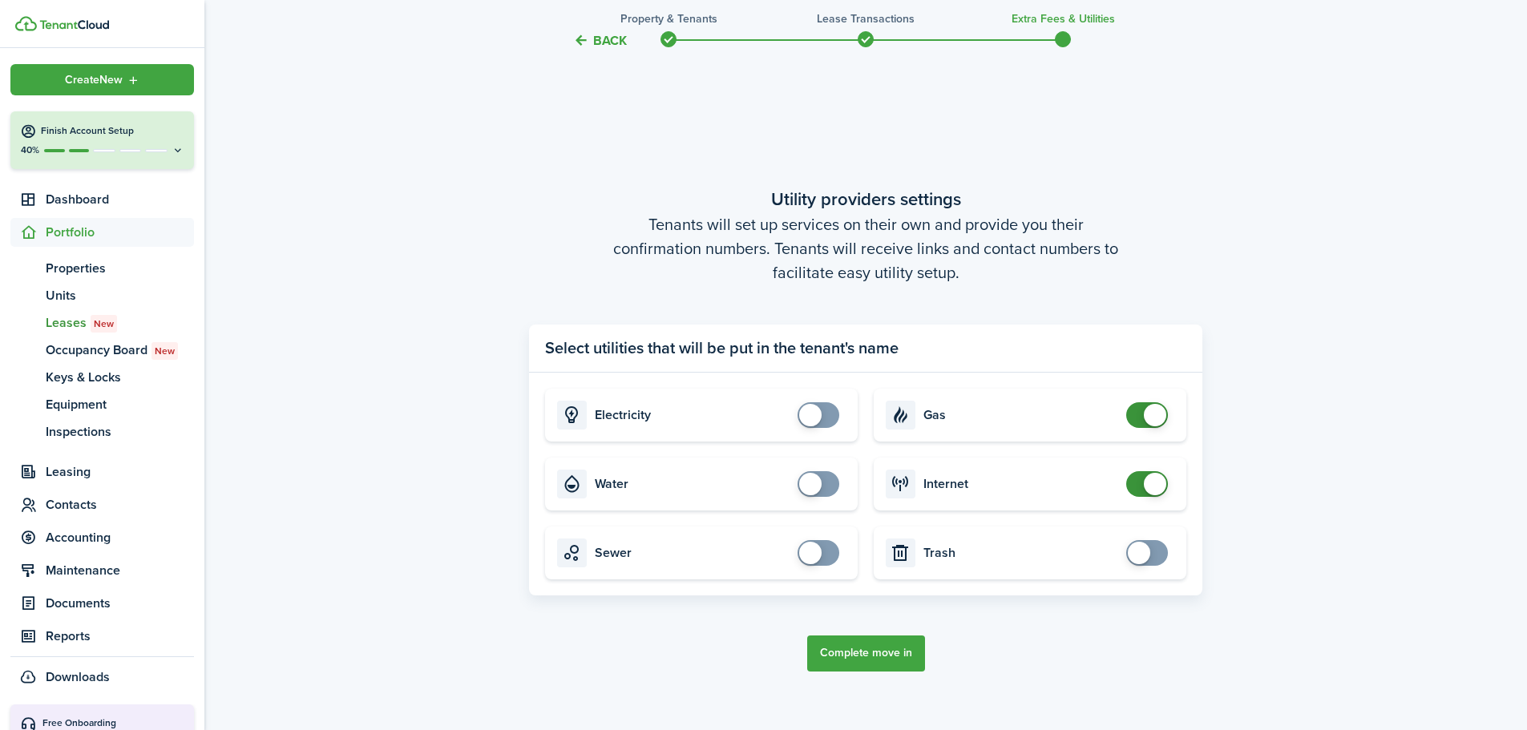
checkbox input "false"
click at [1151, 482] on span at bounding box center [1155, 484] width 22 height 22
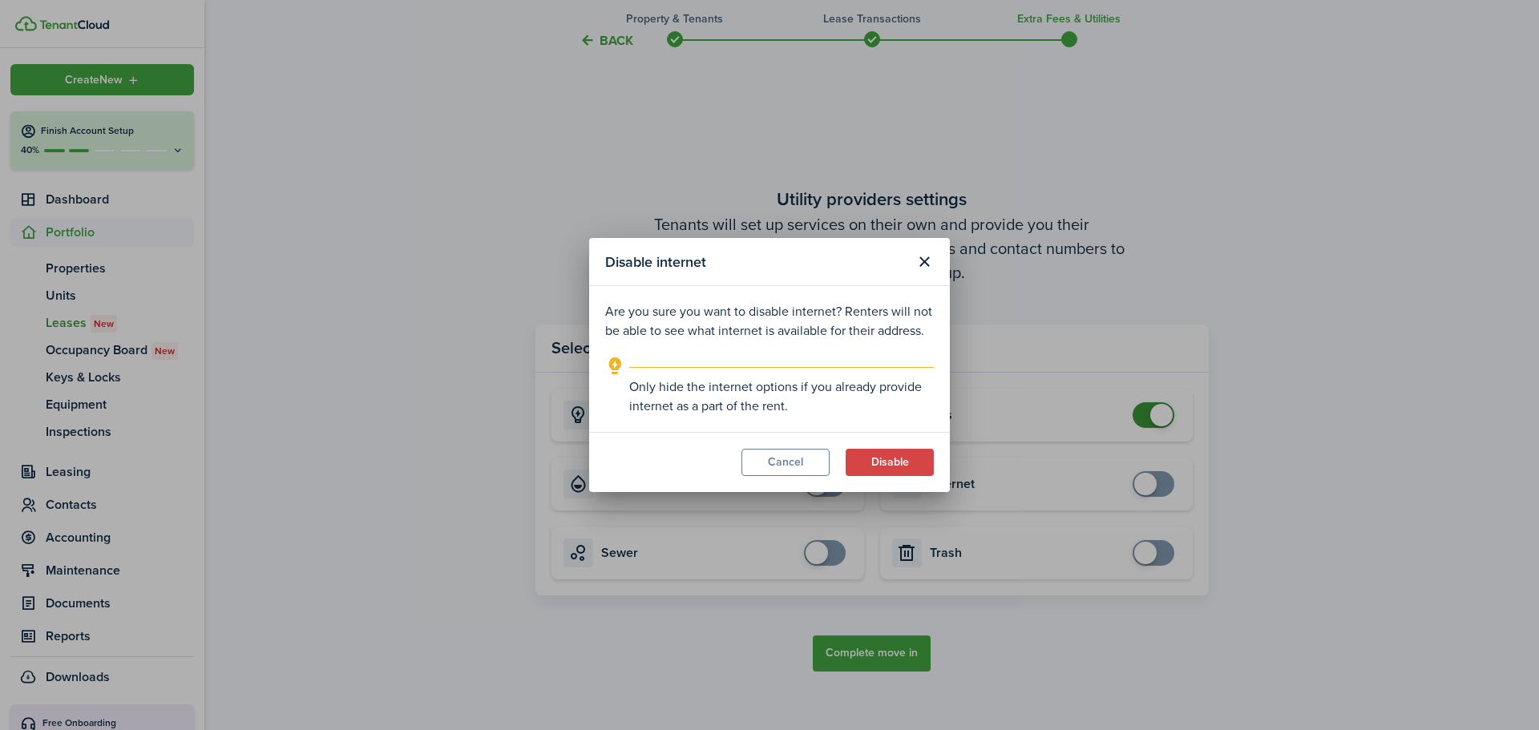
click at [902, 463] on button "Disable" at bounding box center [890, 462] width 88 height 27
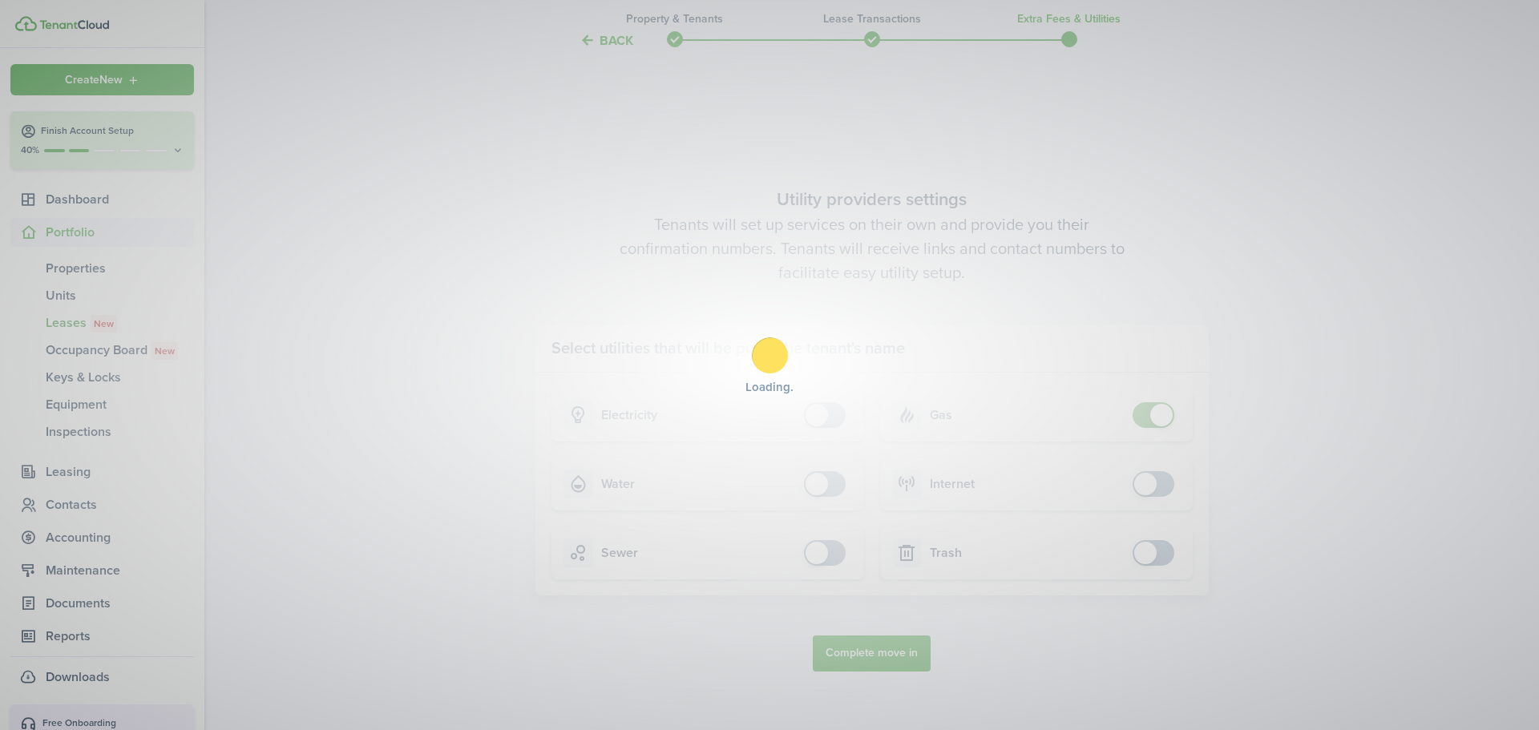
click at [1164, 418] on div "Loading" at bounding box center [769, 365] width 1539 height 730
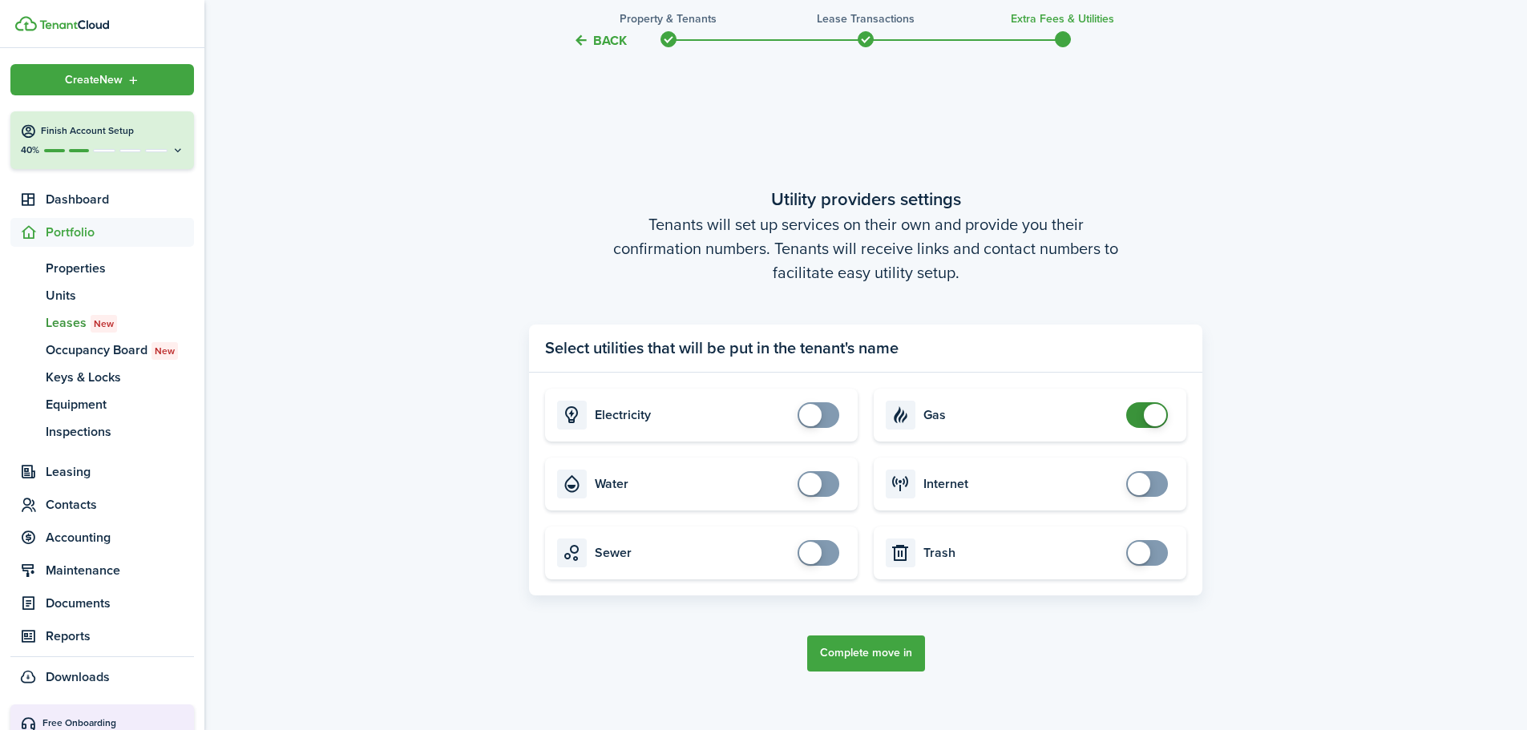
checkbox input "false"
click at [1164, 418] on span at bounding box center [1155, 415] width 22 height 22
checkbox input "true"
click at [815, 420] on span at bounding box center [810, 415] width 22 height 22
click at [868, 663] on button "Complete move in" at bounding box center [866, 654] width 118 height 36
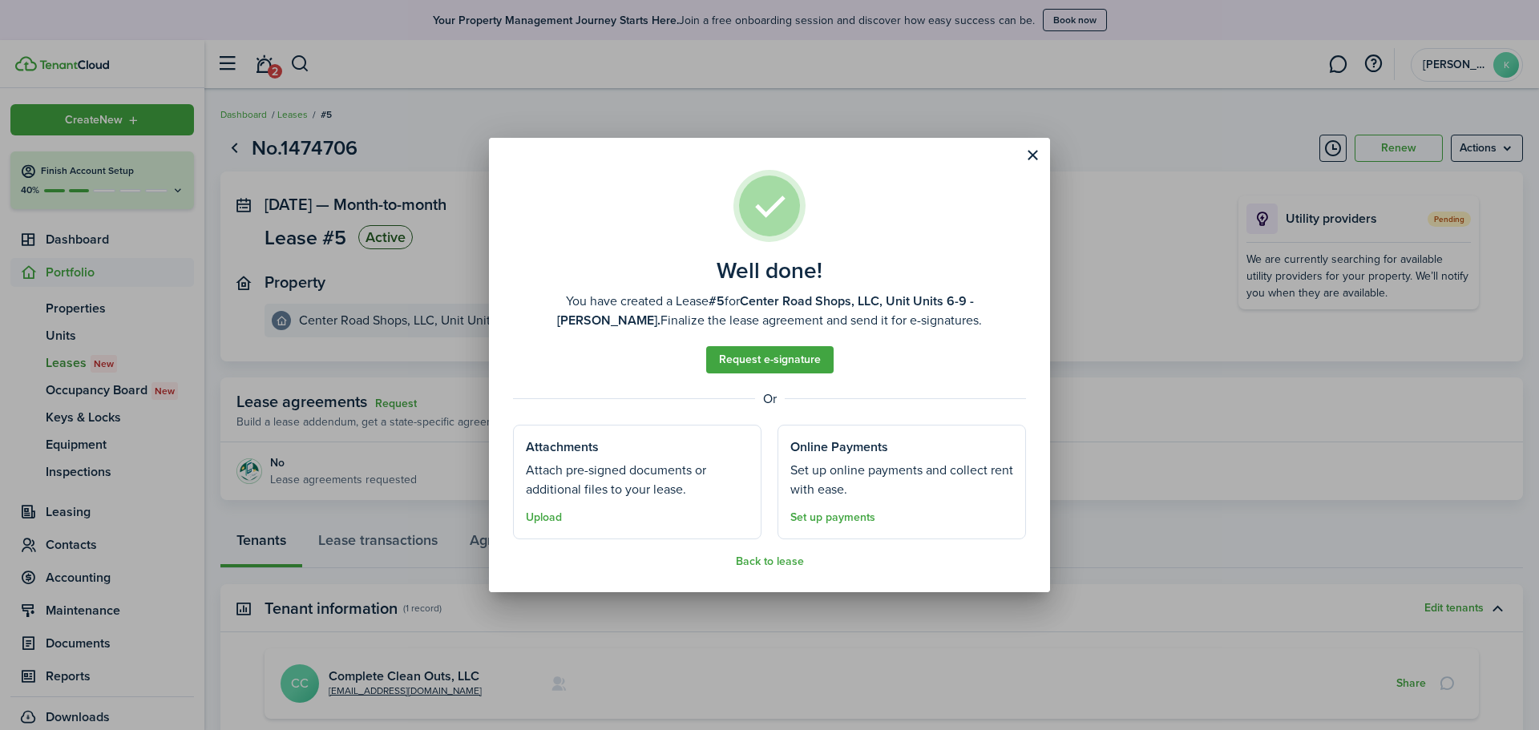
click at [787, 563] on button "Back to lease" at bounding box center [770, 562] width 68 height 13
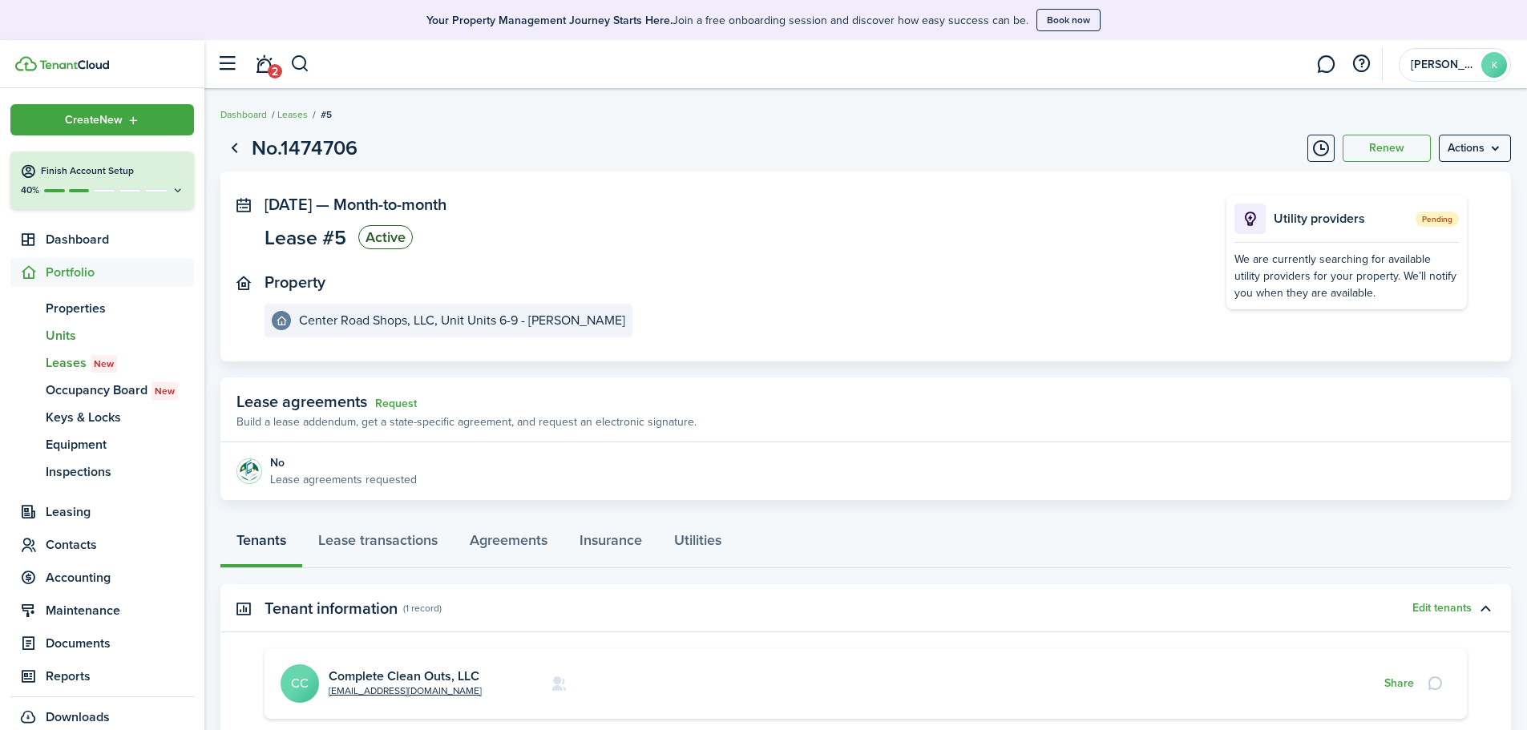
click at [59, 333] on span "Units" at bounding box center [120, 335] width 148 height 19
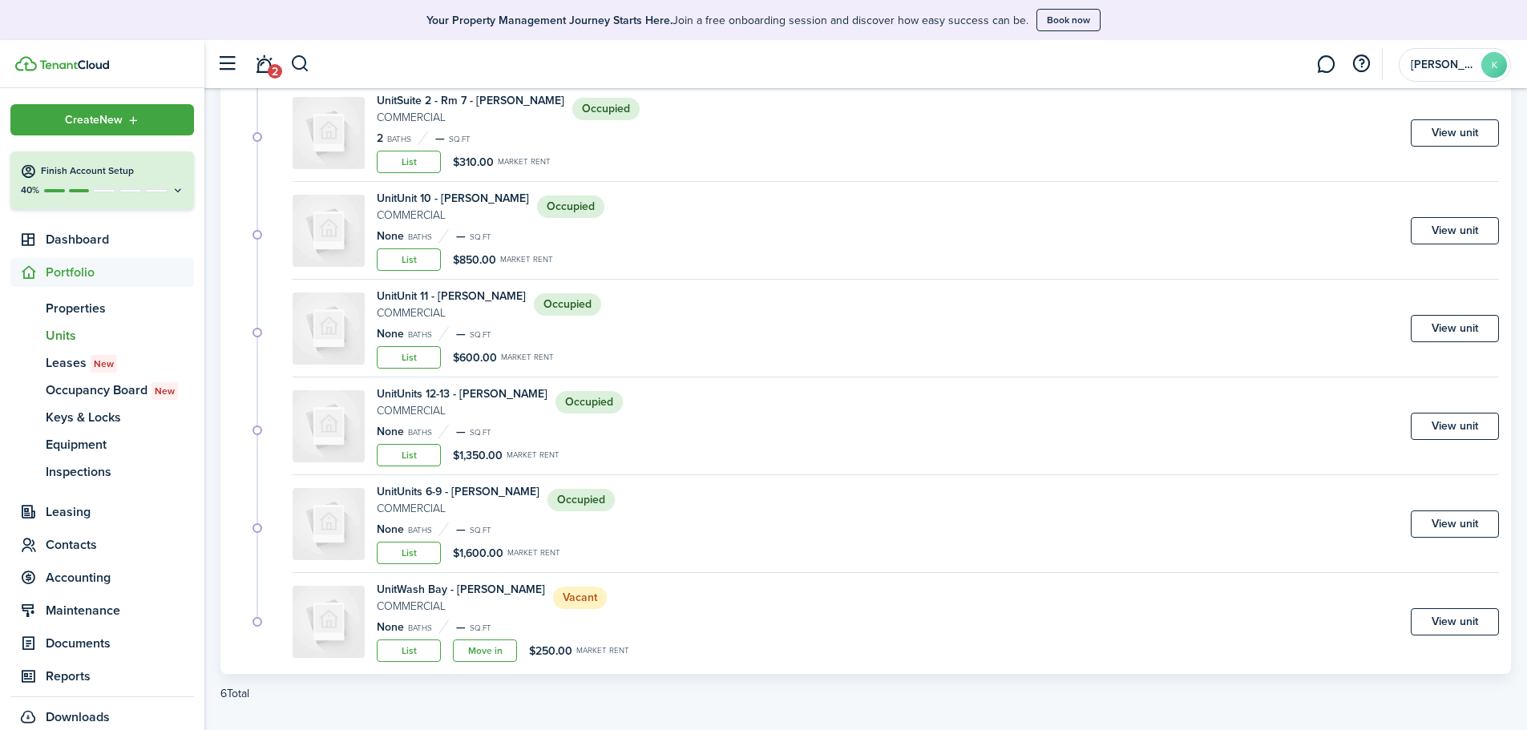
scroll to position [254, 0]
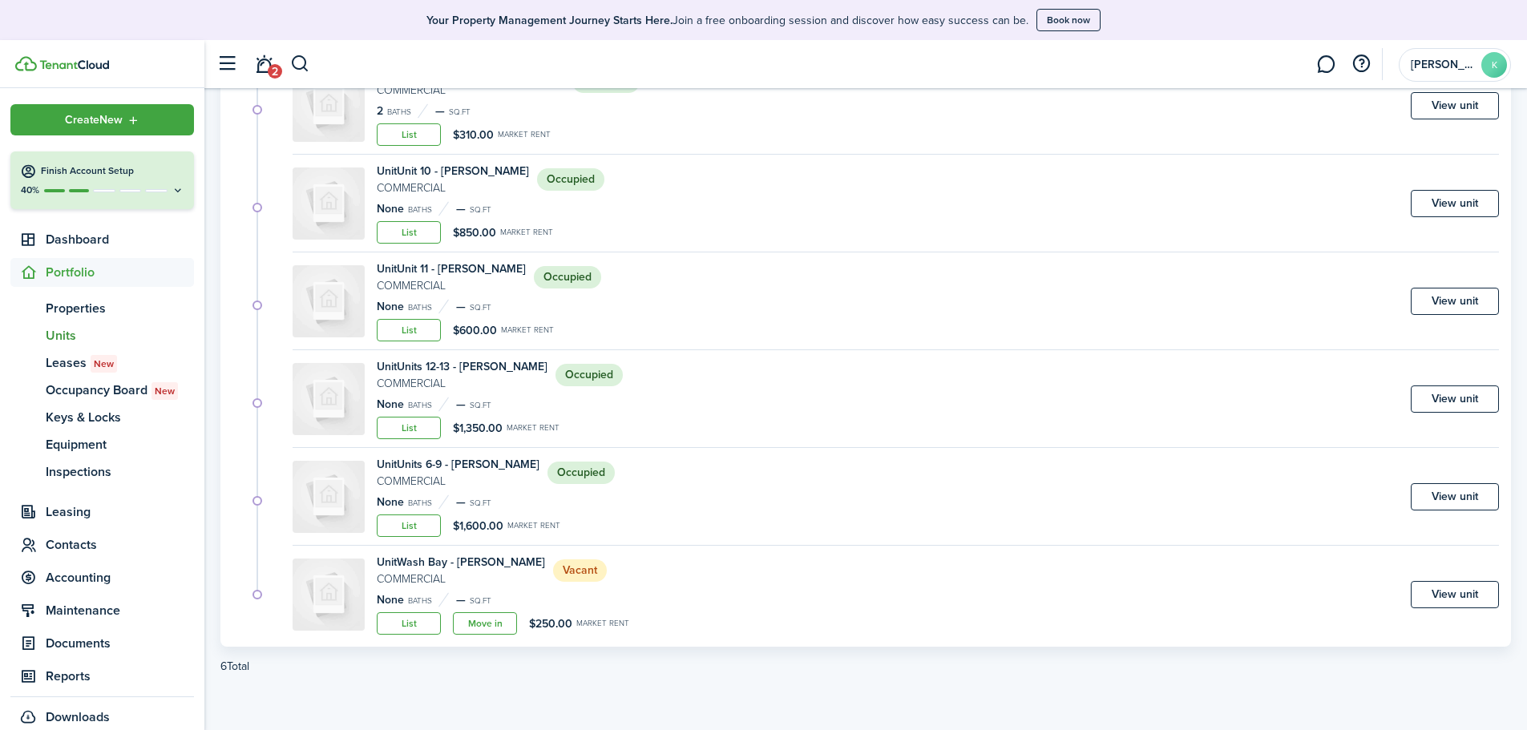
click at [485, 625] on link "Move in" at bounding box center [485, 624] width 64 height 22
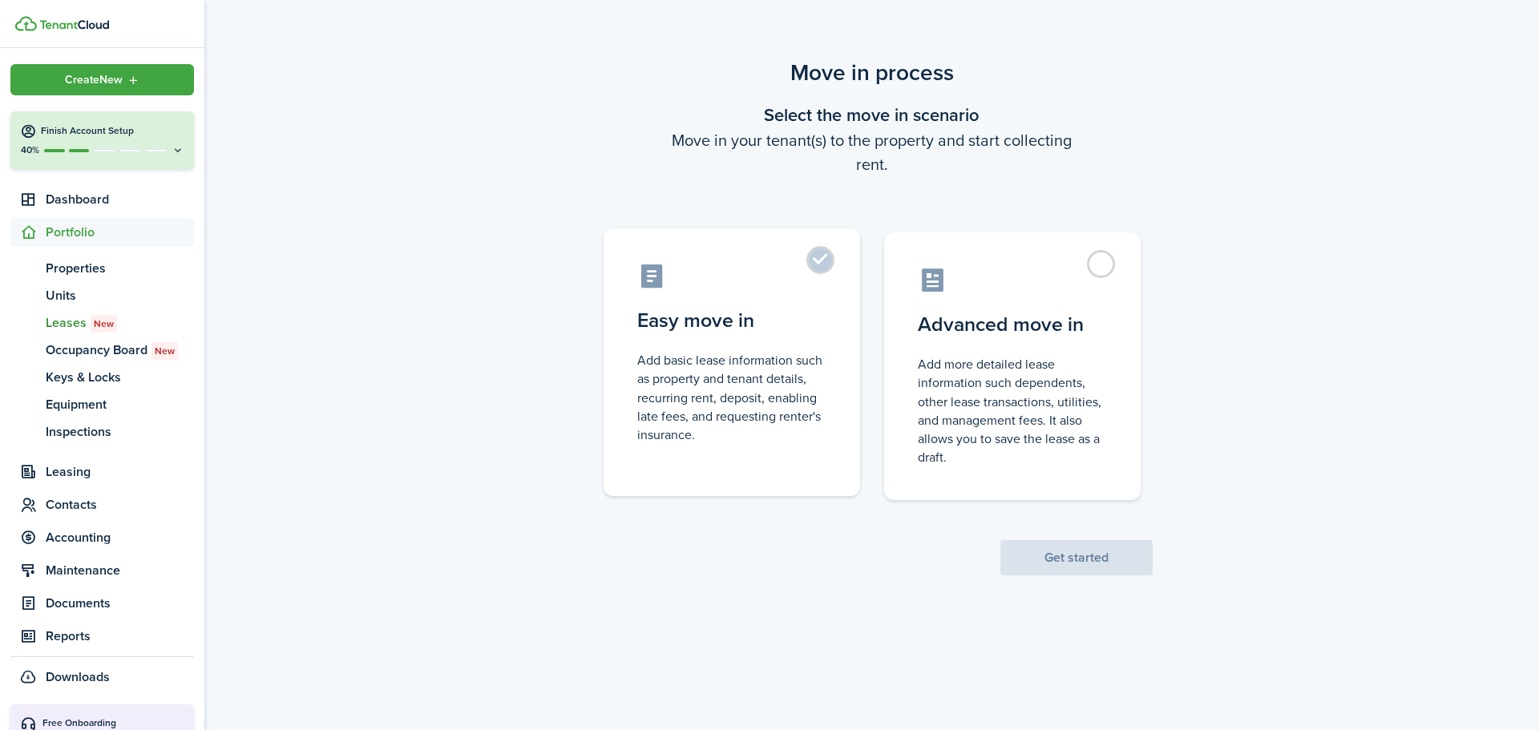
click at [742, 350] on label "Easy move in Add basic lease information such as property and tenant details, r…" at bounding box center [732, 363] width 257 height 268
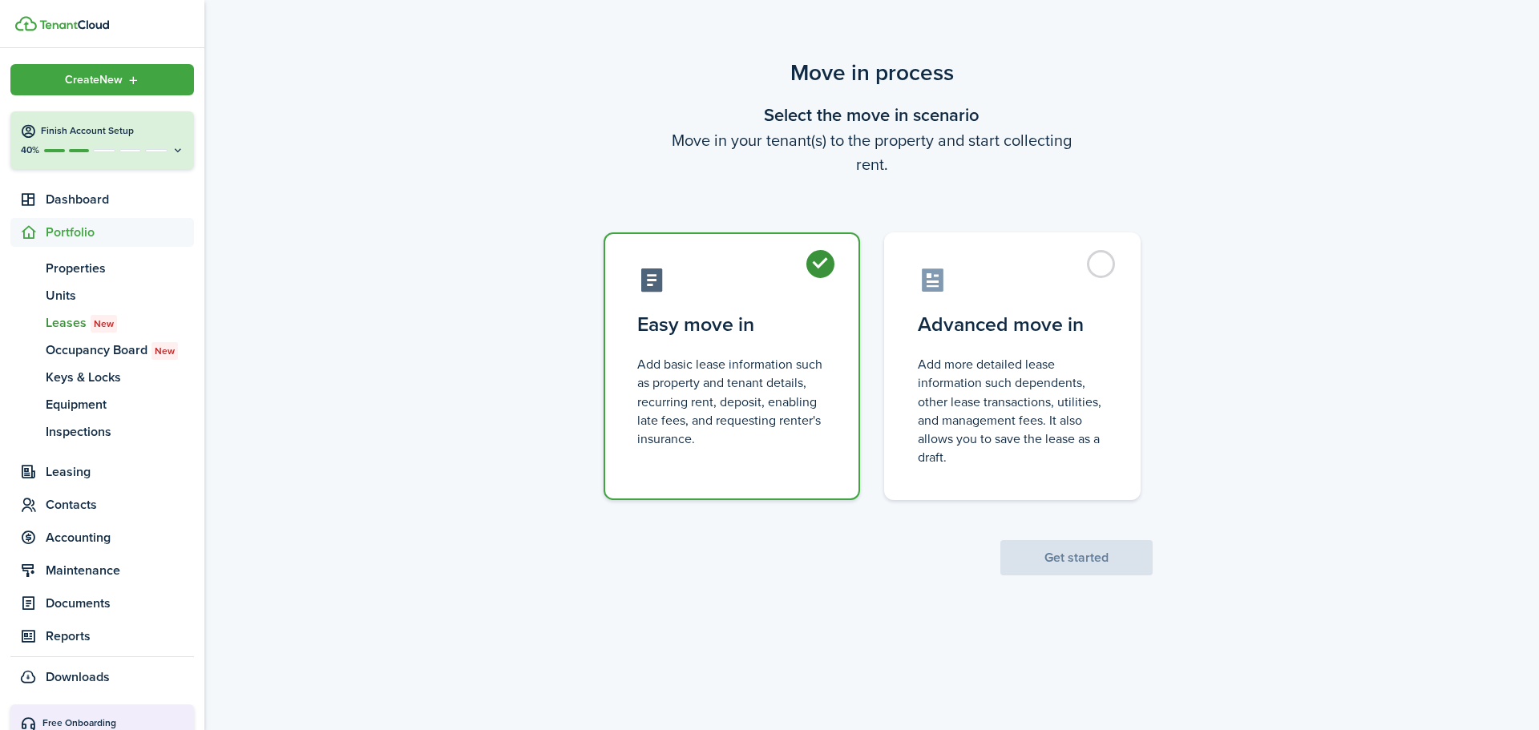
radio input "true"
click at [1054, 560] on button "Get started" at bounding box center [1077, 557] width 152 height 35
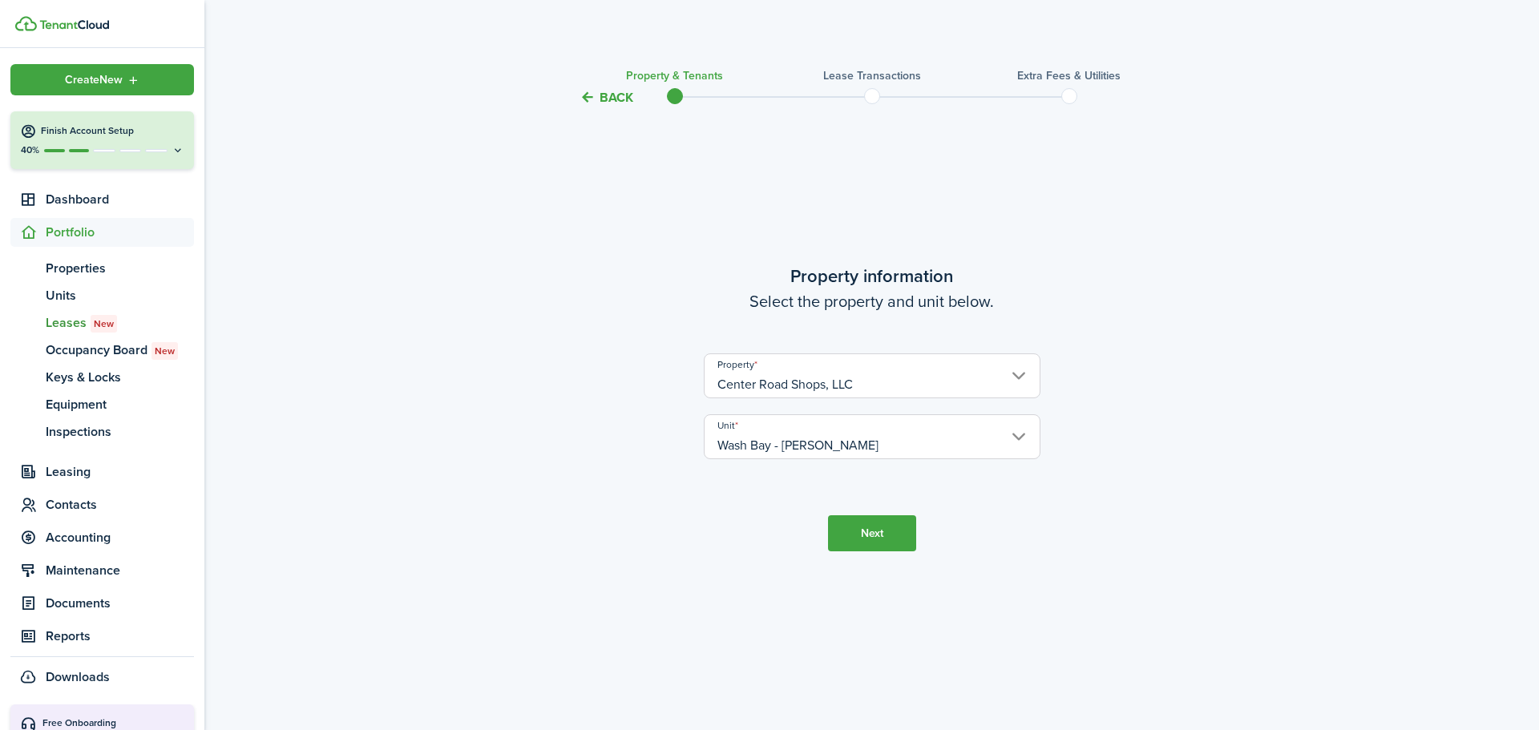
click at [861, 524] on button "Next" at bounding box center [872, 534] width 88 height 36
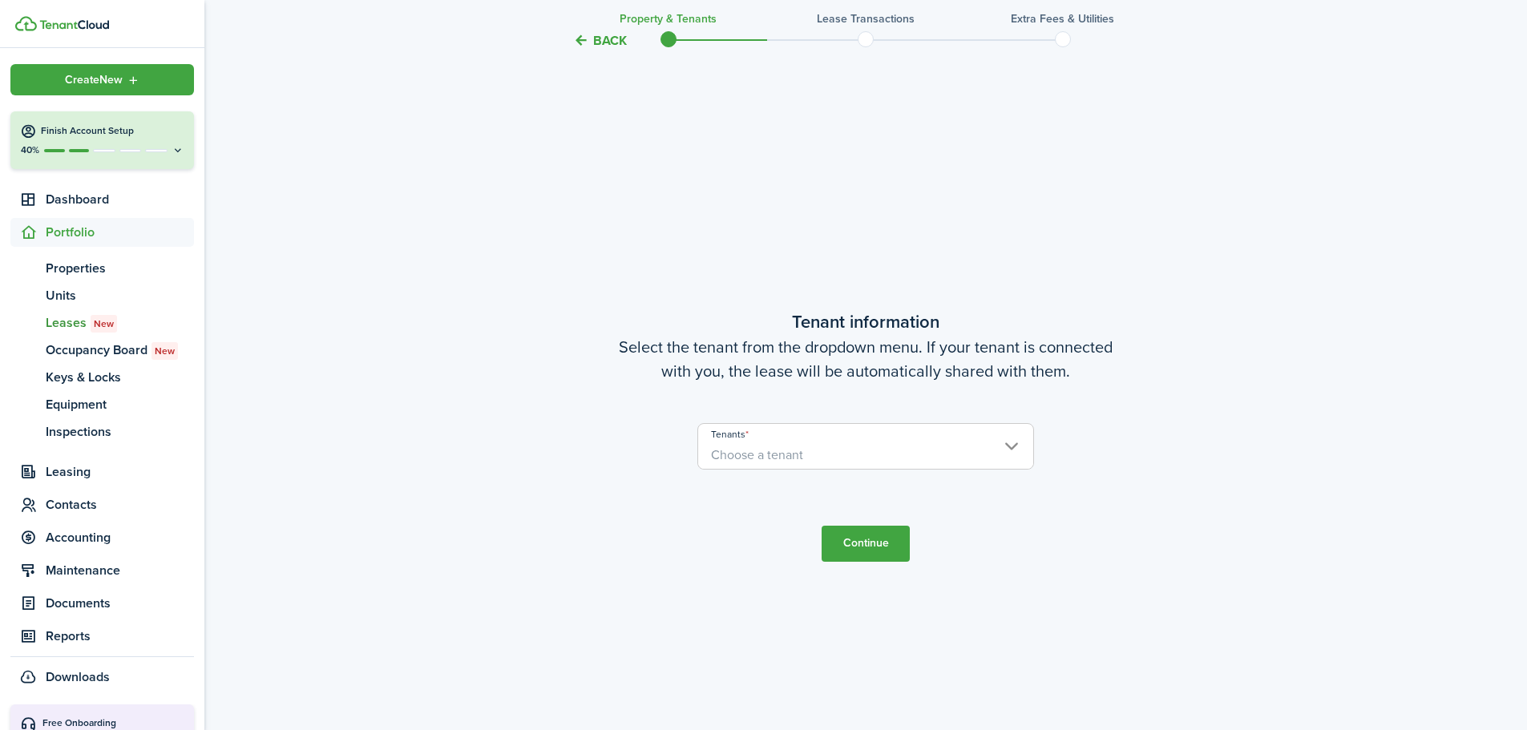
scroll to position [623, 0]
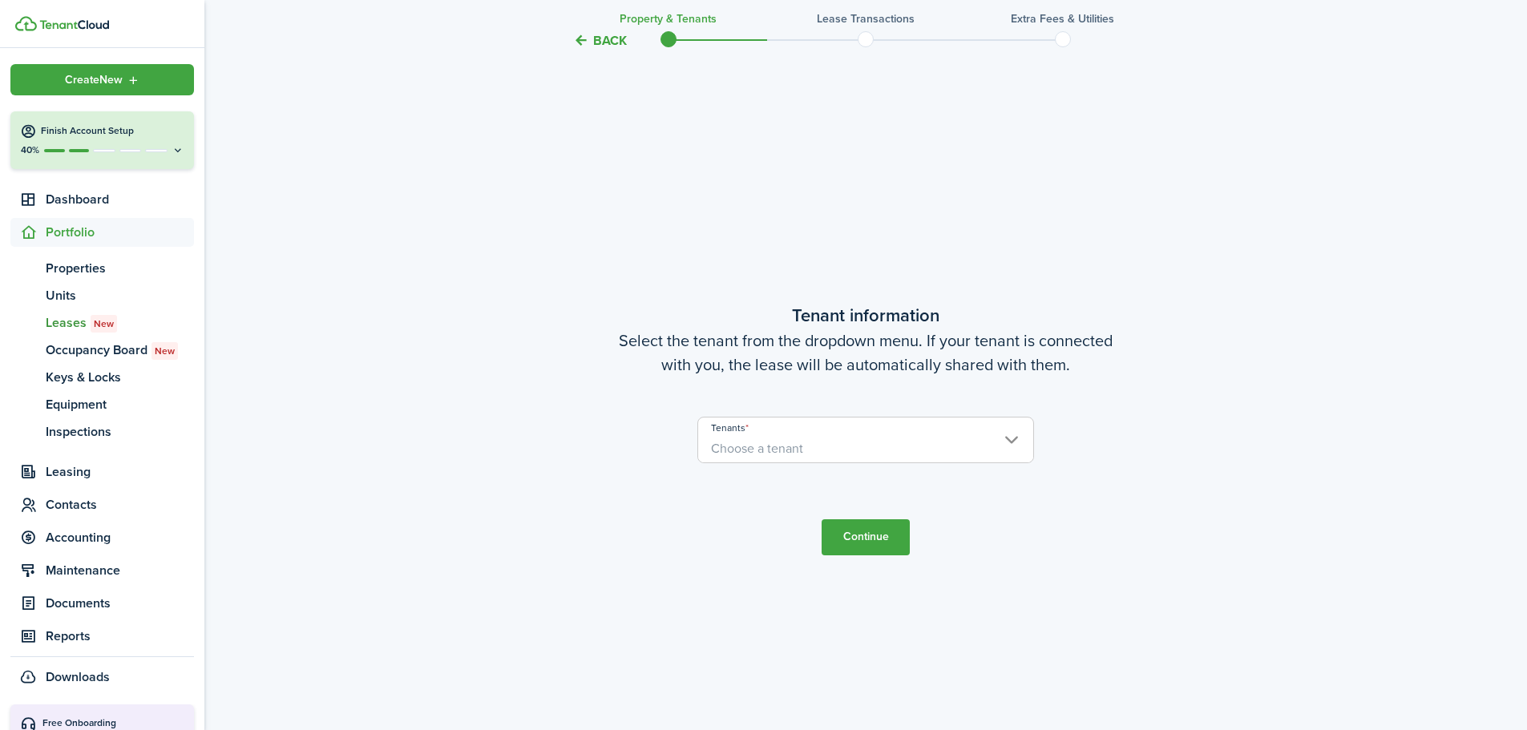
click at [804, 449] on span "Choose a tenant" at bounding box center [865, 448] width 335 height 27
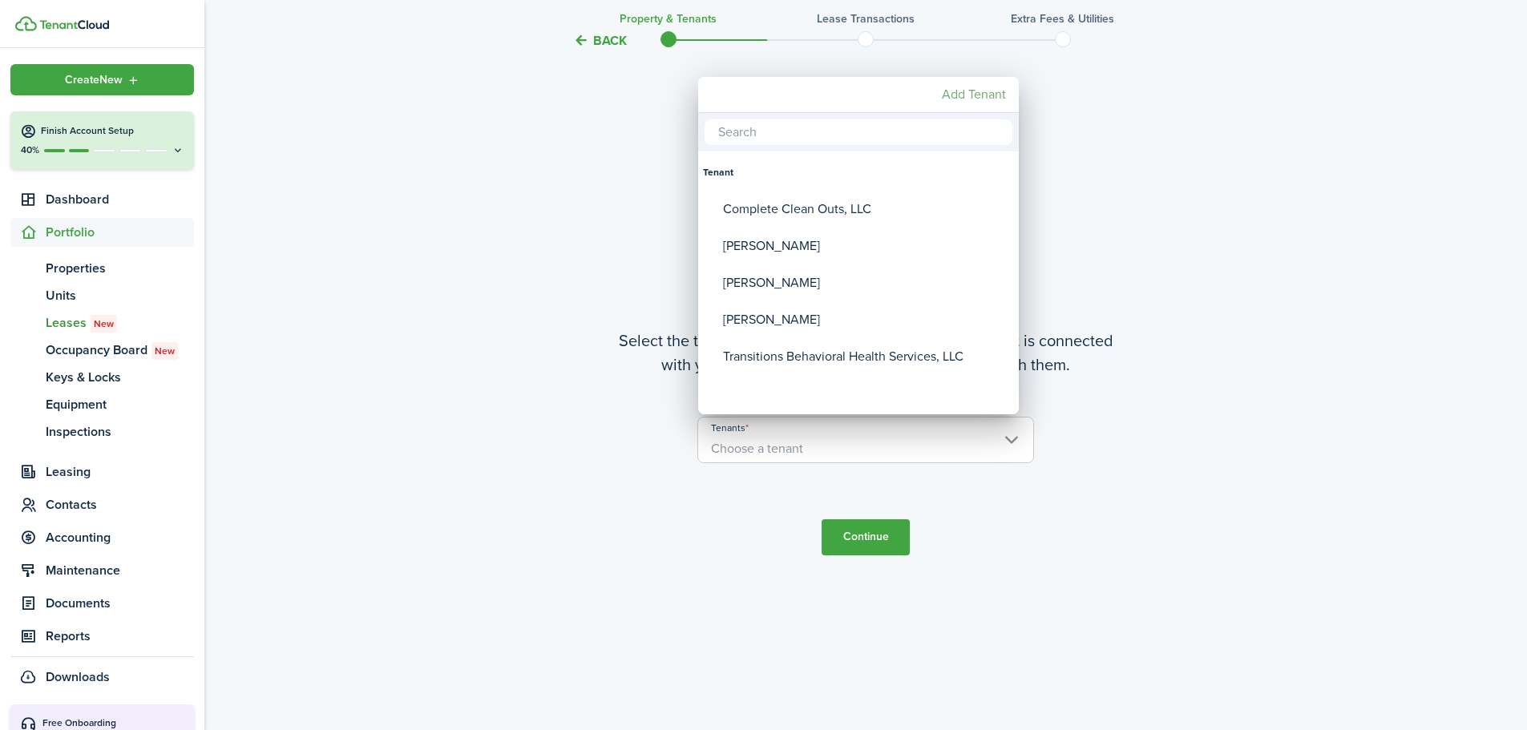
click at [977, 97] on mbsc-button "Add Tenant" at bounding box center [974, 94] width 77 height 29
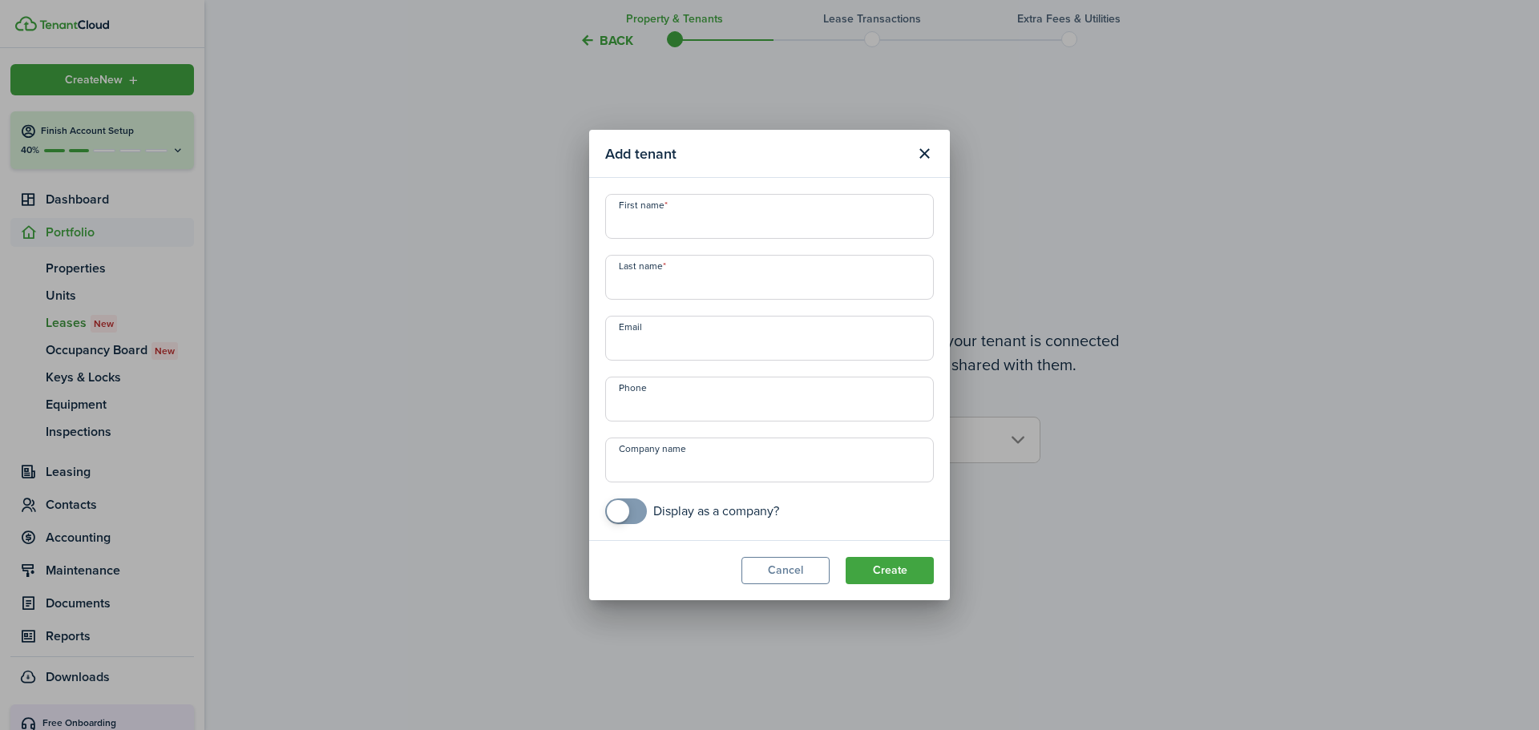
click at [721, 224] on input "First name" at bounding box center [769, 216] width 329 height 45
type input "[PERSON_NAME]"
type input "[EMAIL_ADDRESS][DOMAIN_NAME]"
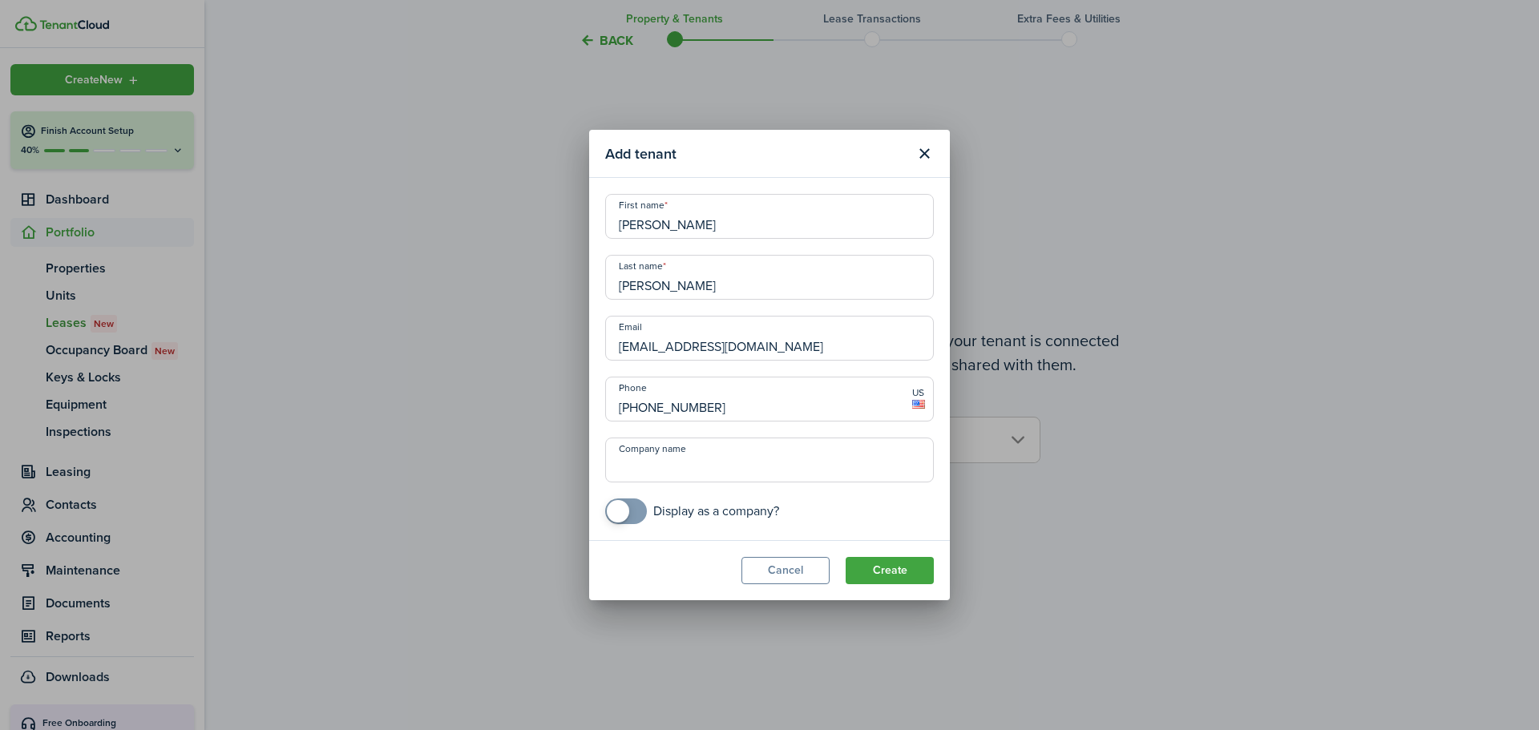
type input "[PHONE_NUMBER]"
click at [900, 565] on button "Create" at bounding box center [890, 570] width 88 height 27
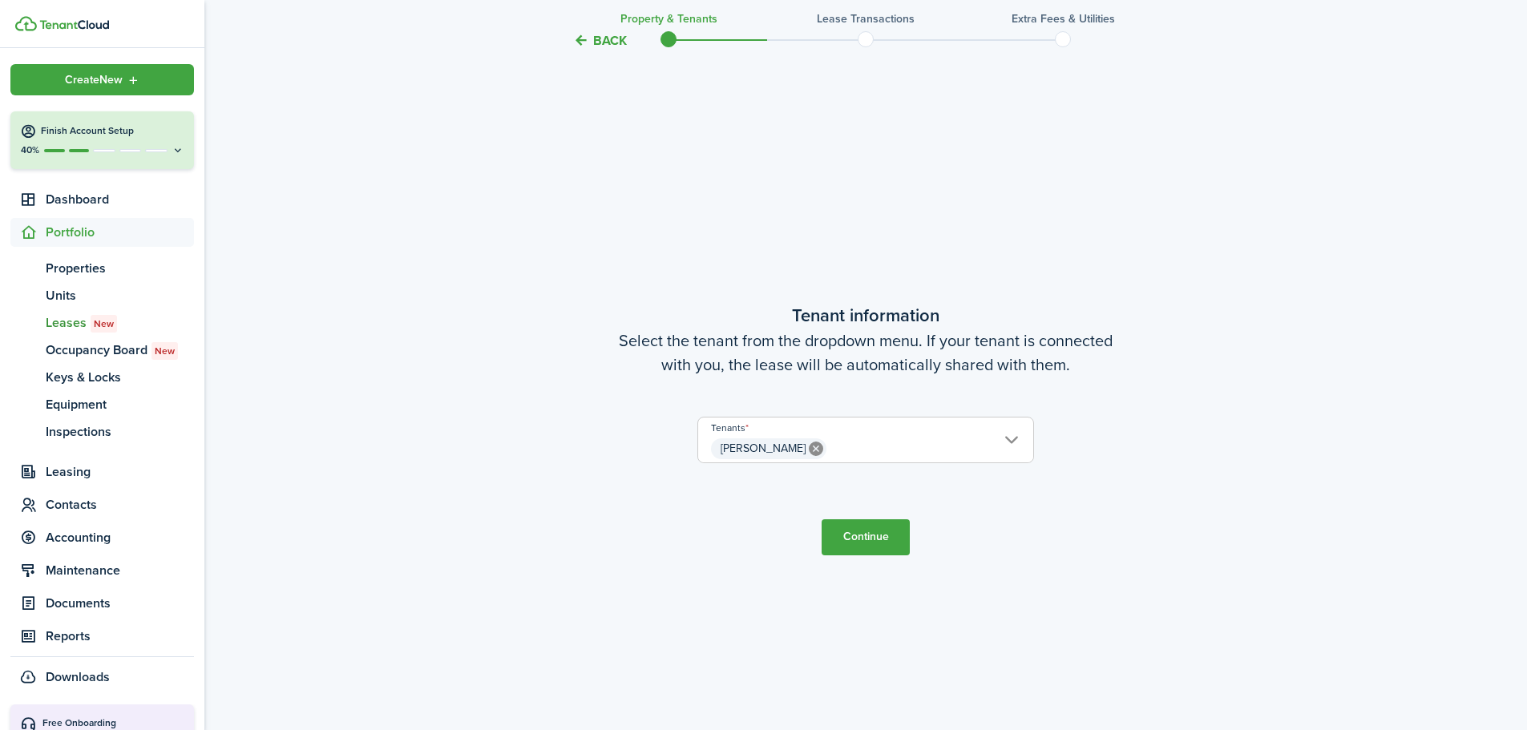
click at [888, 540] on button "Continue" at bounding box center [866, 538] width 88 height 36
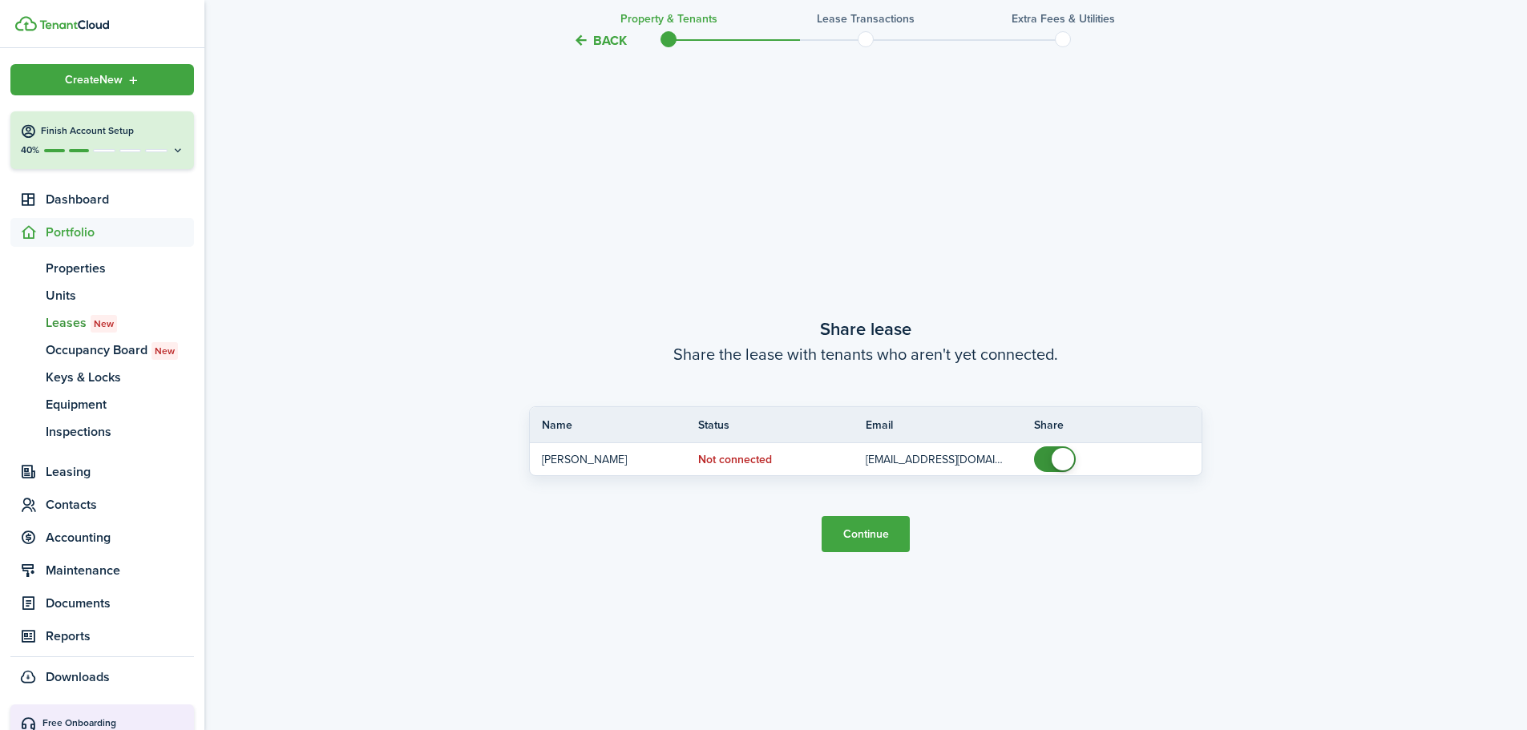
scroll to position [1353, 0]
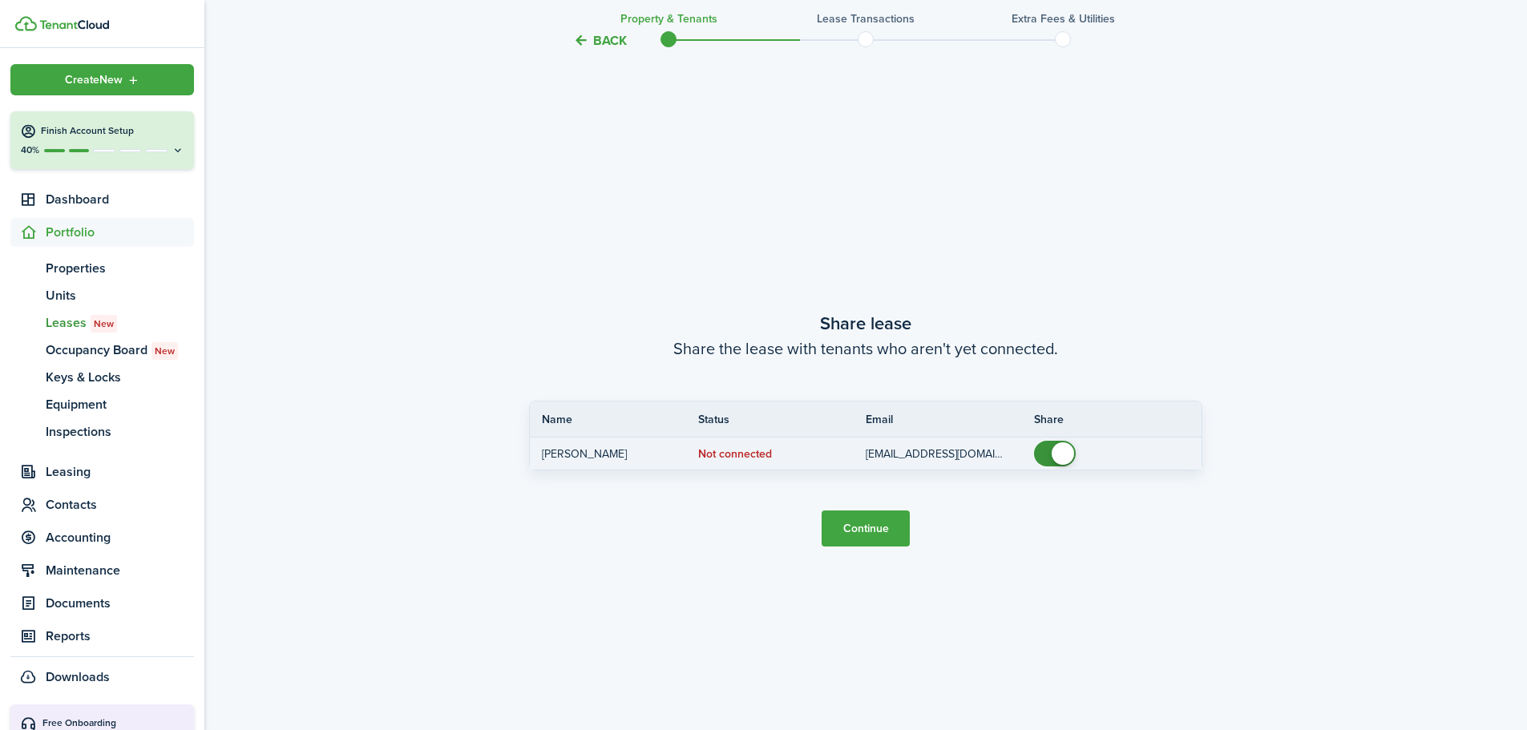
checkbox input "false"
click at [1063, 456] on span at bounding box center [1055, 454] width 16 height 26
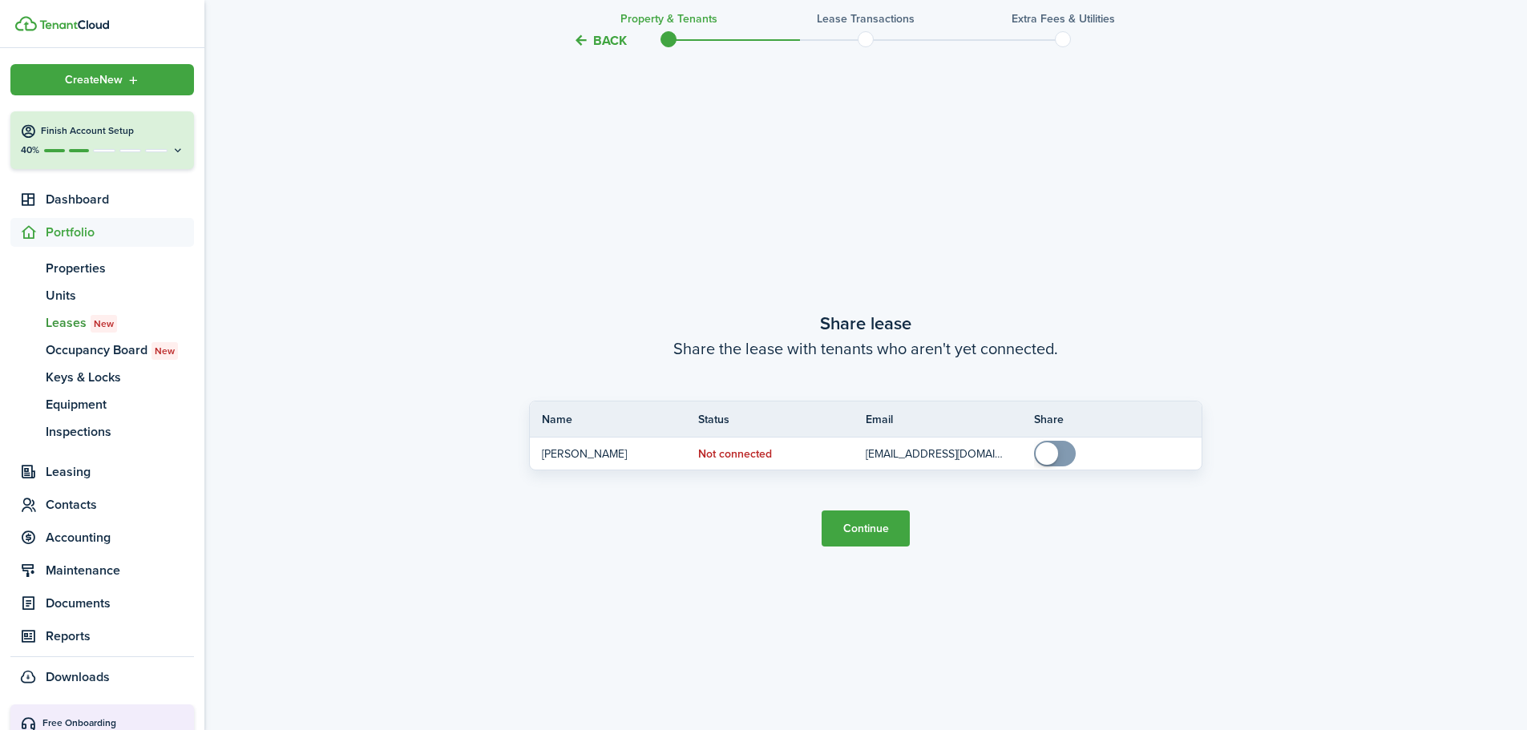
click at [854, 524] on button "Continue" at bounding box center [866, 529] width 88 height 36
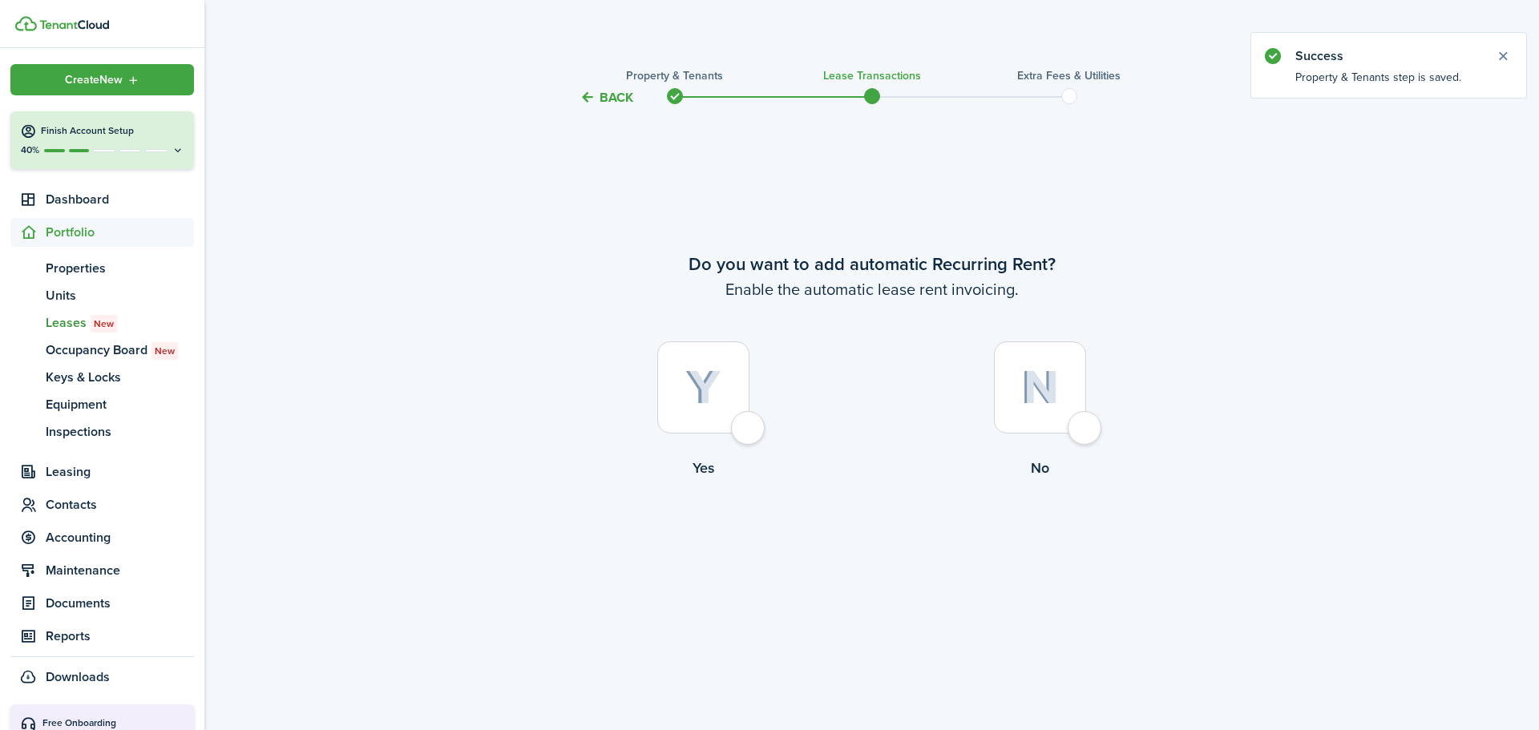
click at [703, 391] on img at bounding box center [704, 387] width 36 height 35
radio input "true"
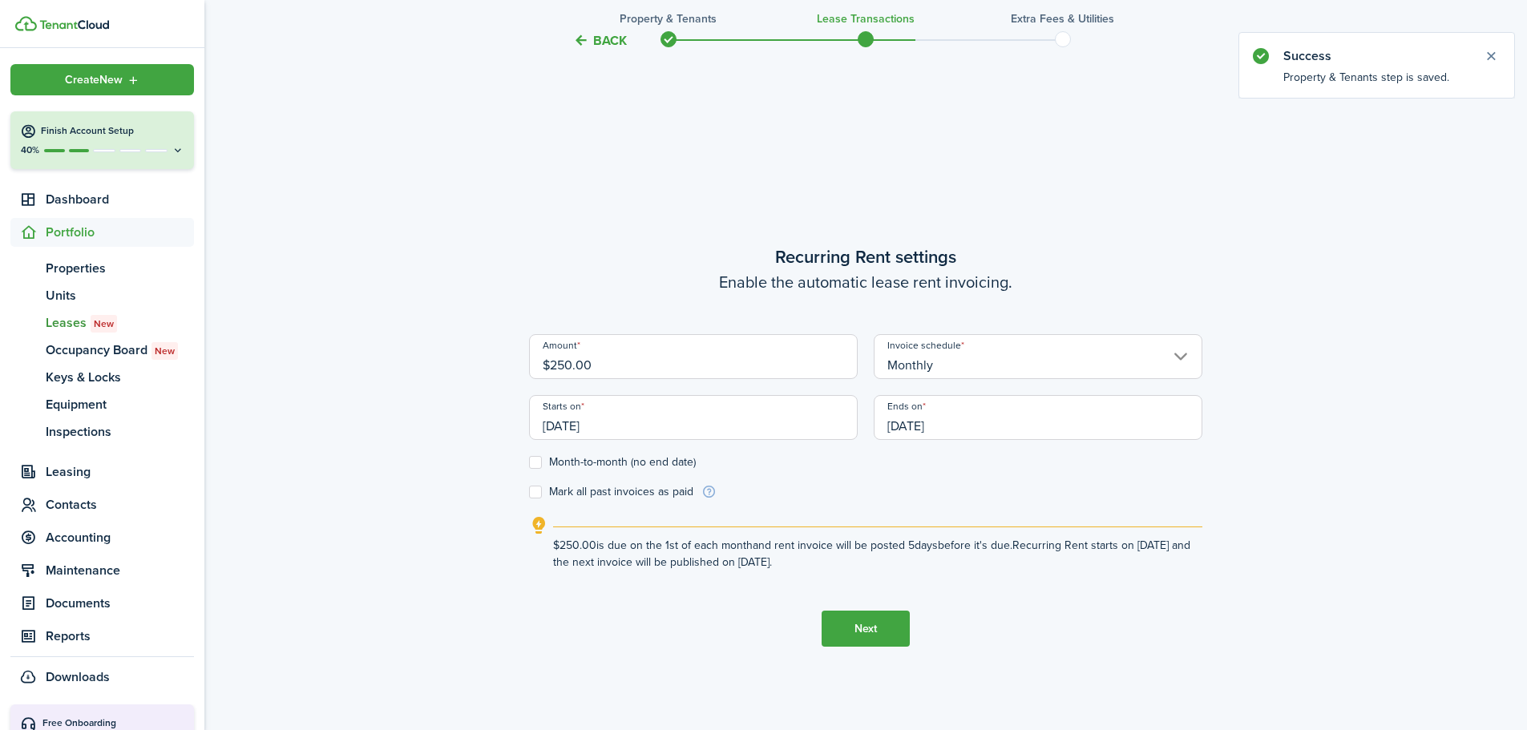
scroll to position [623, 0]
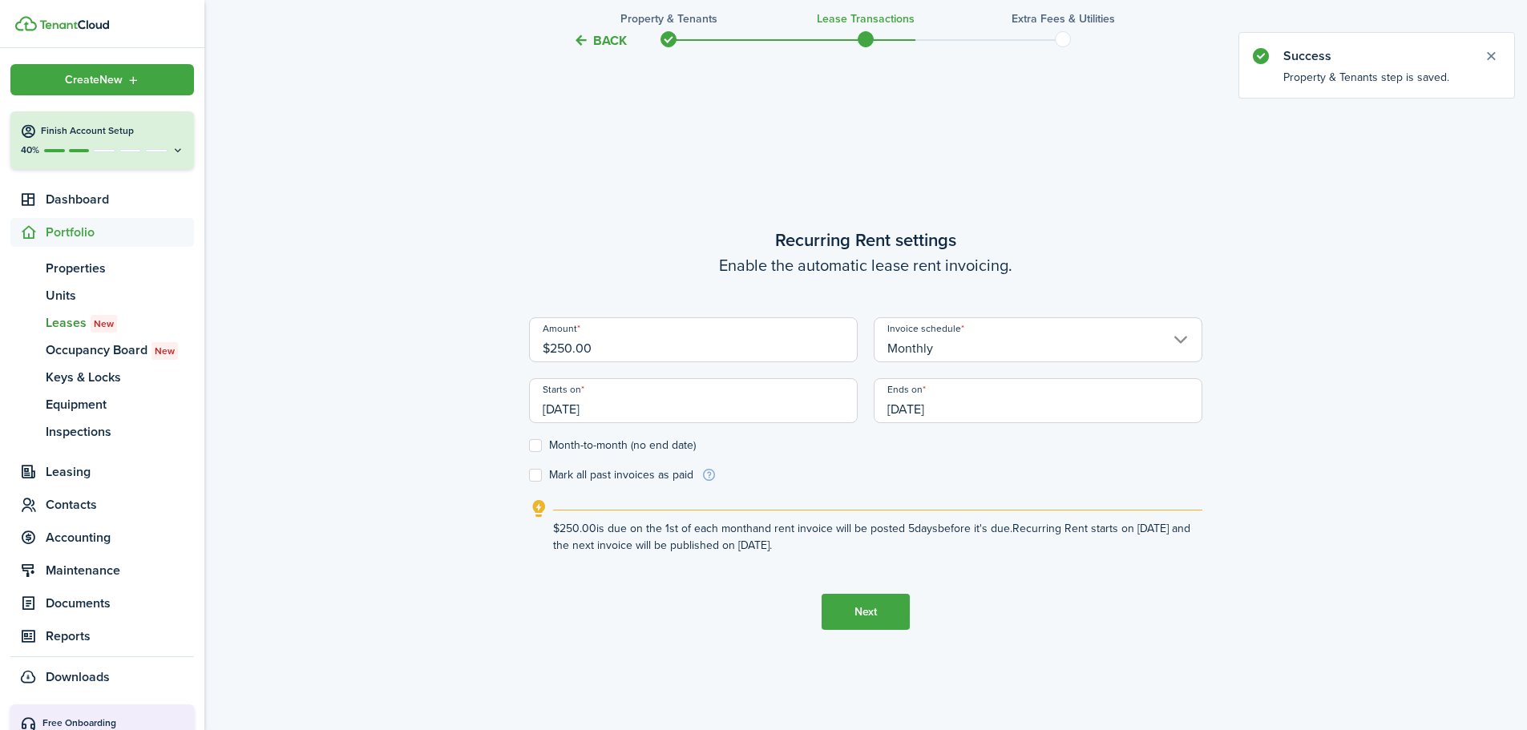
click at [539, 447] on label "Month-to-month (no end date)" at bounding box center [612, 445] width 167 height 13
click at [529, 447] on input "Month-to-month (no end date)" at bounding box center [528, 446] width 1 height 1
checkbox input "true"
click at [866, 618] on button "Next" at bounding box center [866, 612] width 88 height 36
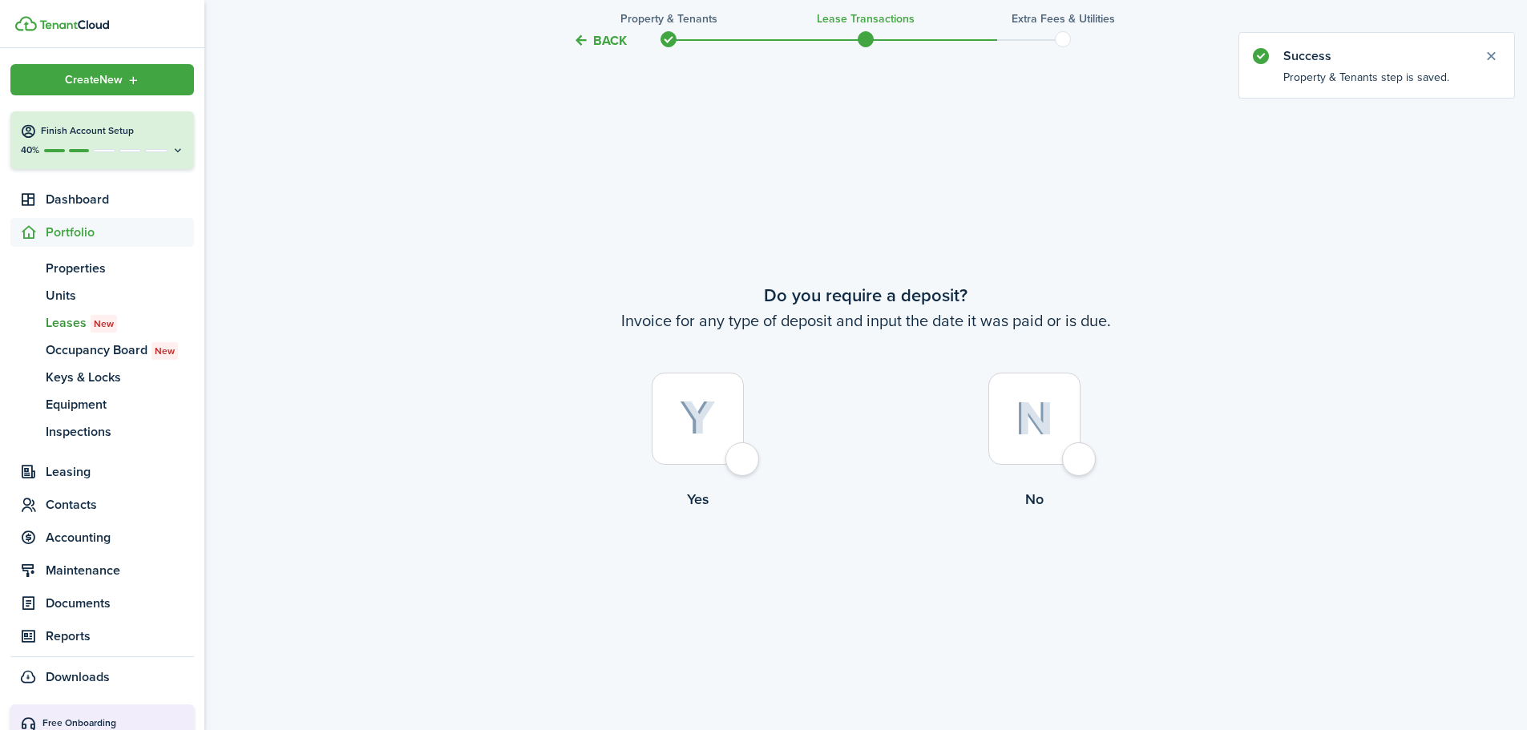
scroll to position [1353, 0]
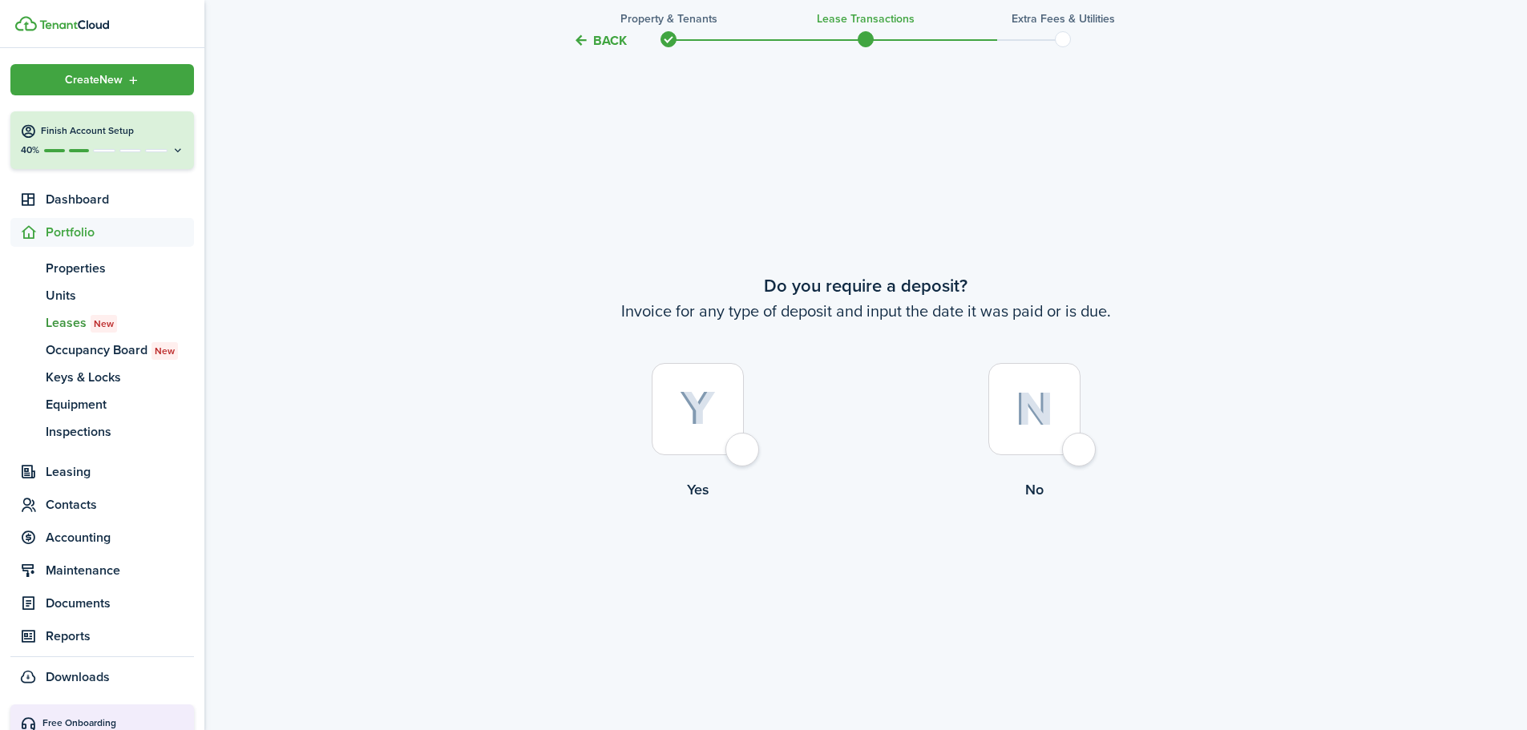
click at [1023, 423] on img at bounding box center [1035, 409] width 38 height 34
radio input "true"
click at [886, 573] on button "Continue" at bounding box center [866, 566] width 88 height 36
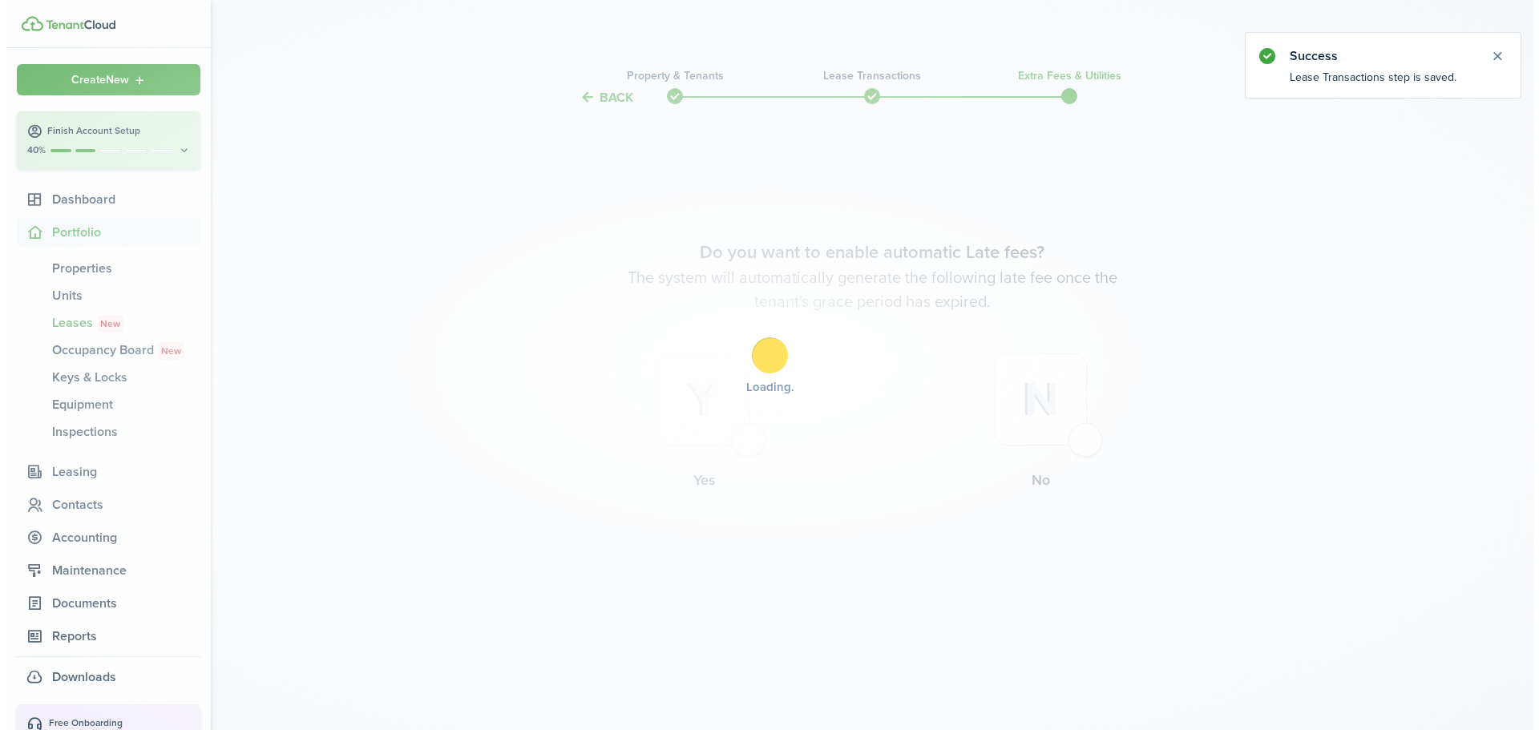
scroll to position [0, 0]
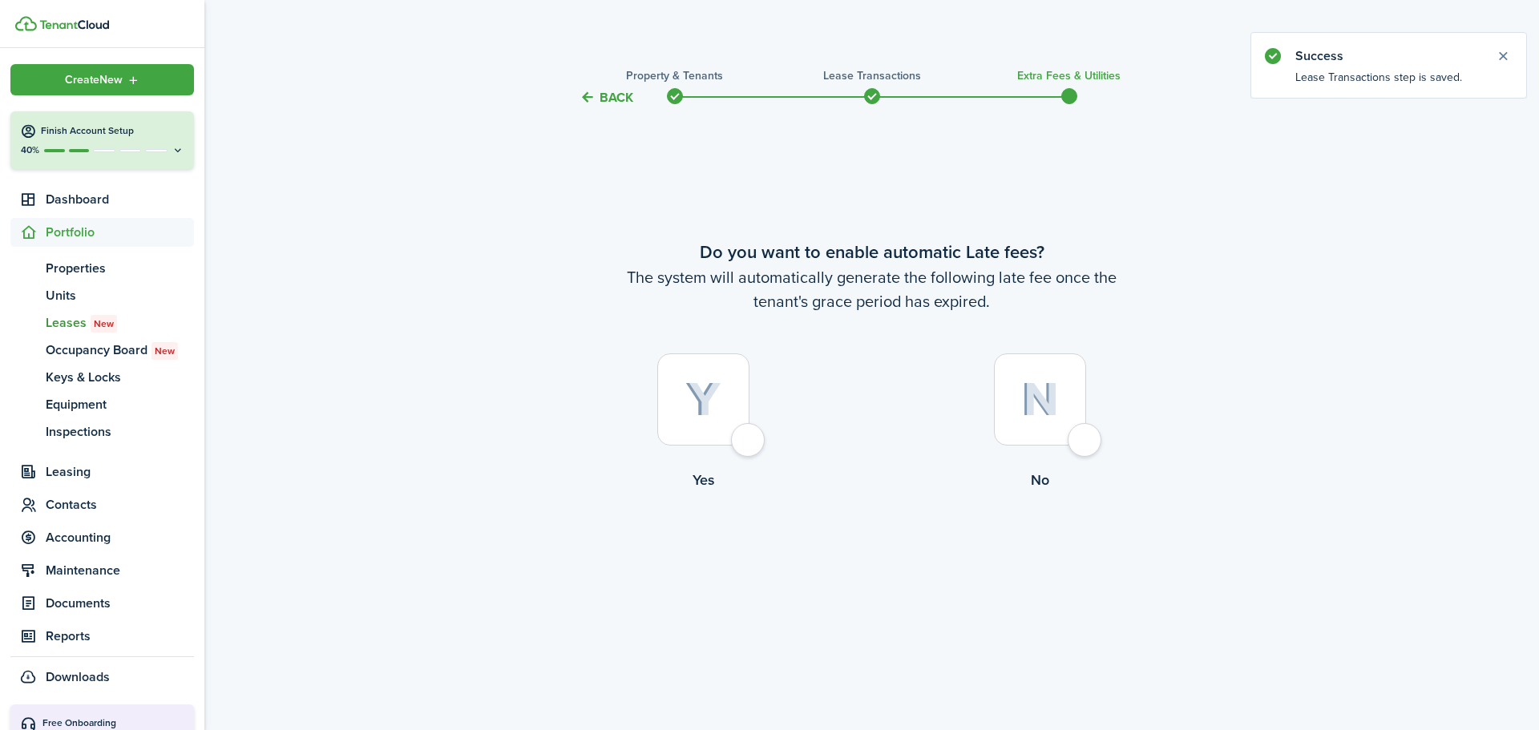
click at [1050, 405] on img at bounding box center [1040, 399] width 38 height 34
radio input "true"
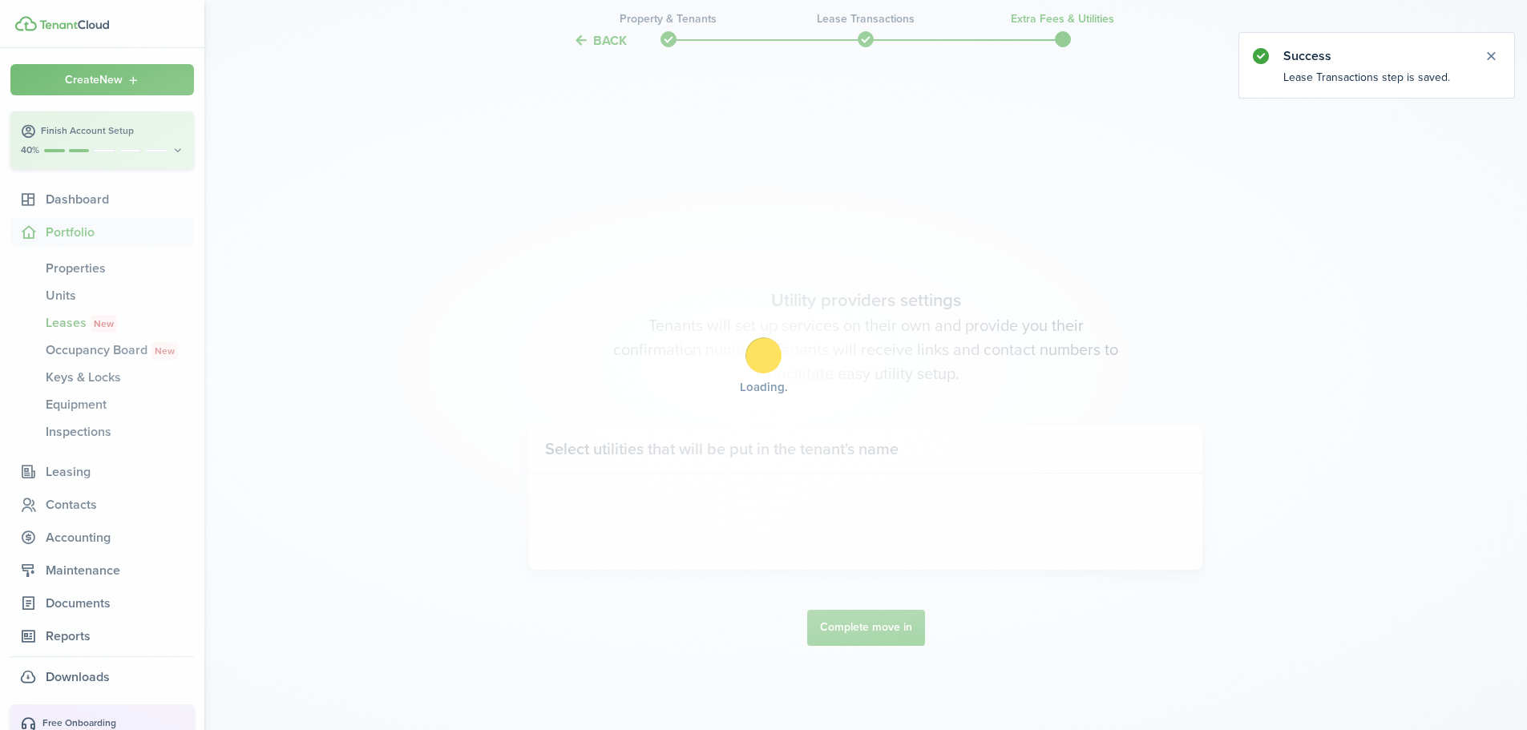
scroll to position [623, 0]
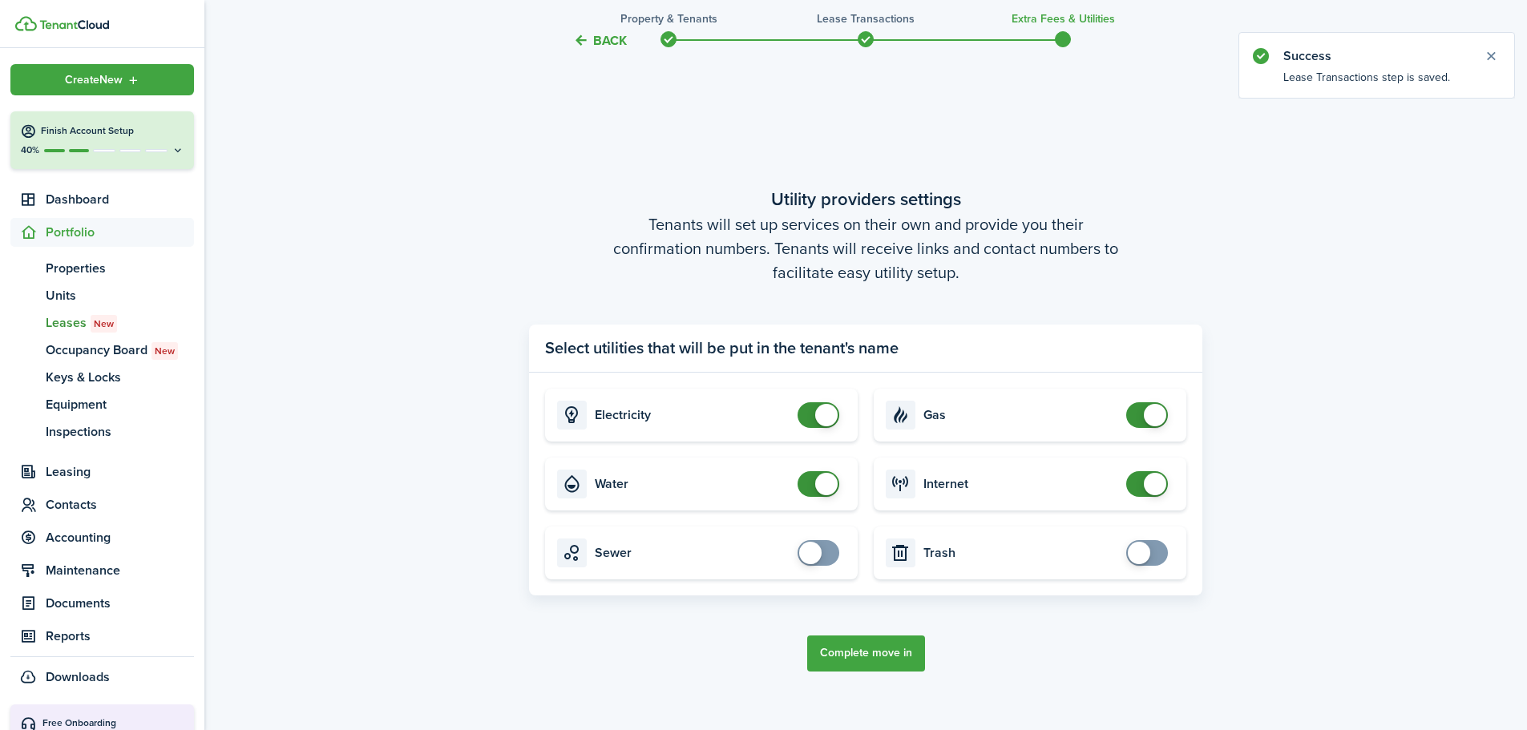
checkbox input "false"
click at [815, 410] on span at bounding box center [819, 415] width 16 height 26
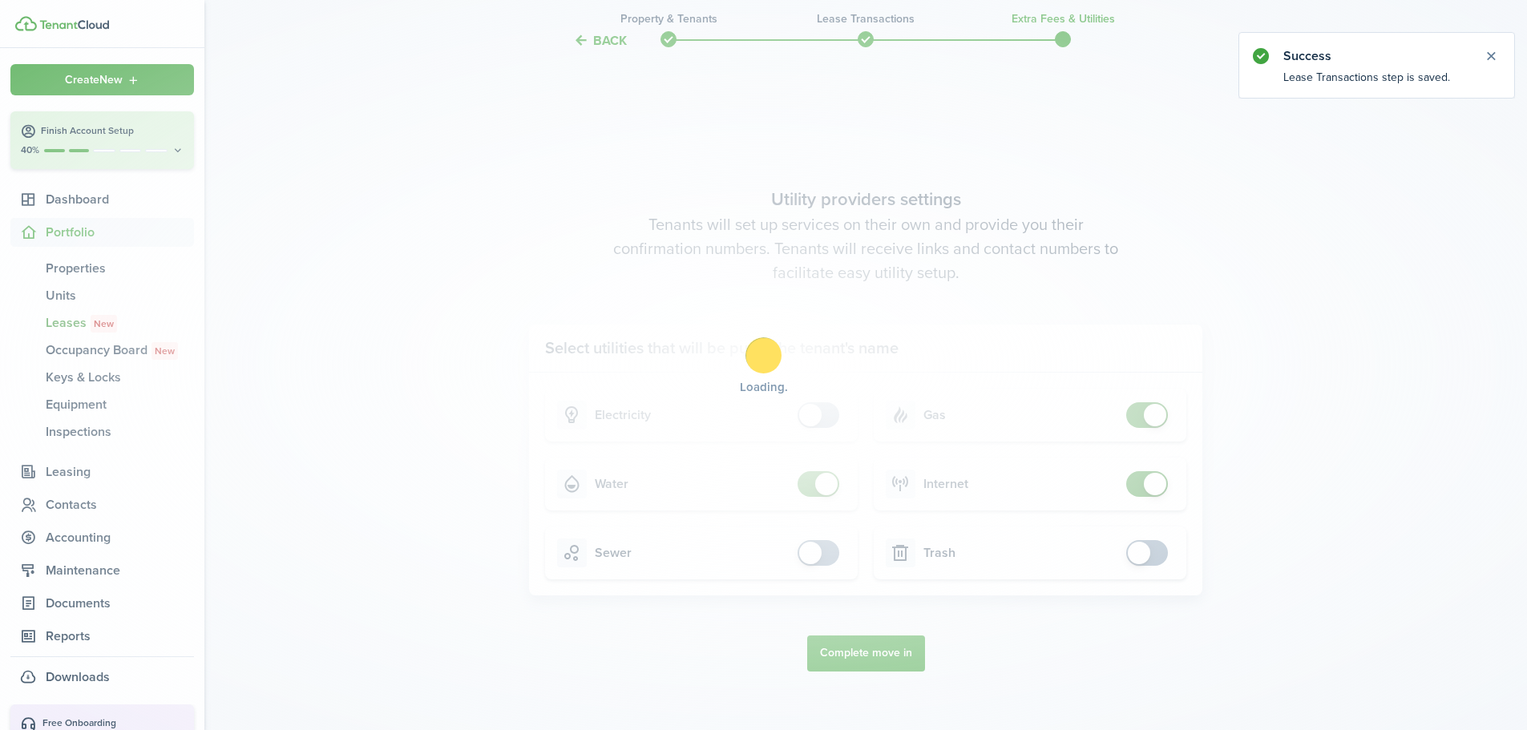
checkbox input "false"
click at [819, 475] on span at bounding box center [826, 484] width 22 height 22
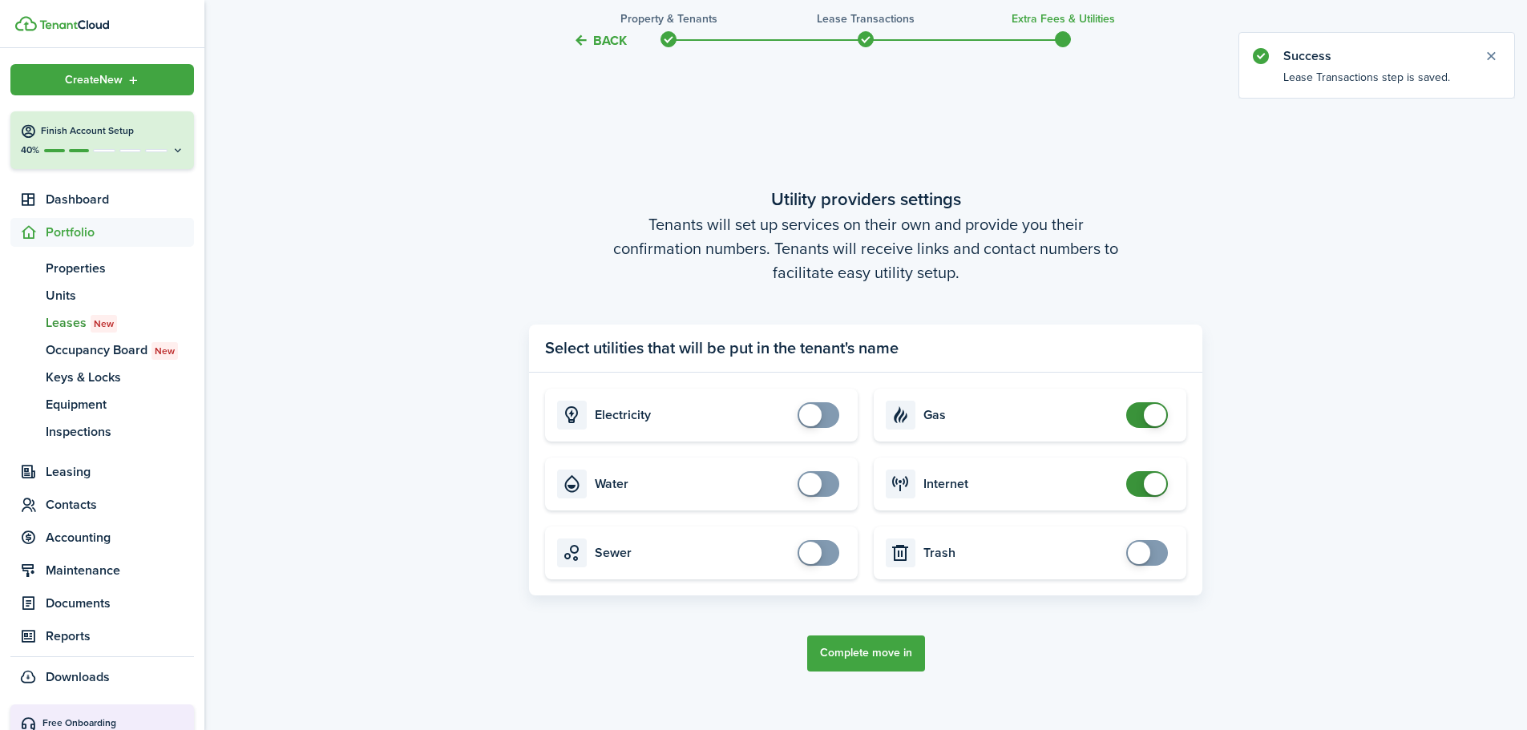
checkbox input "false"
click at [1152, 494] on span at bounding box center [1155, 484] width 22 height 22
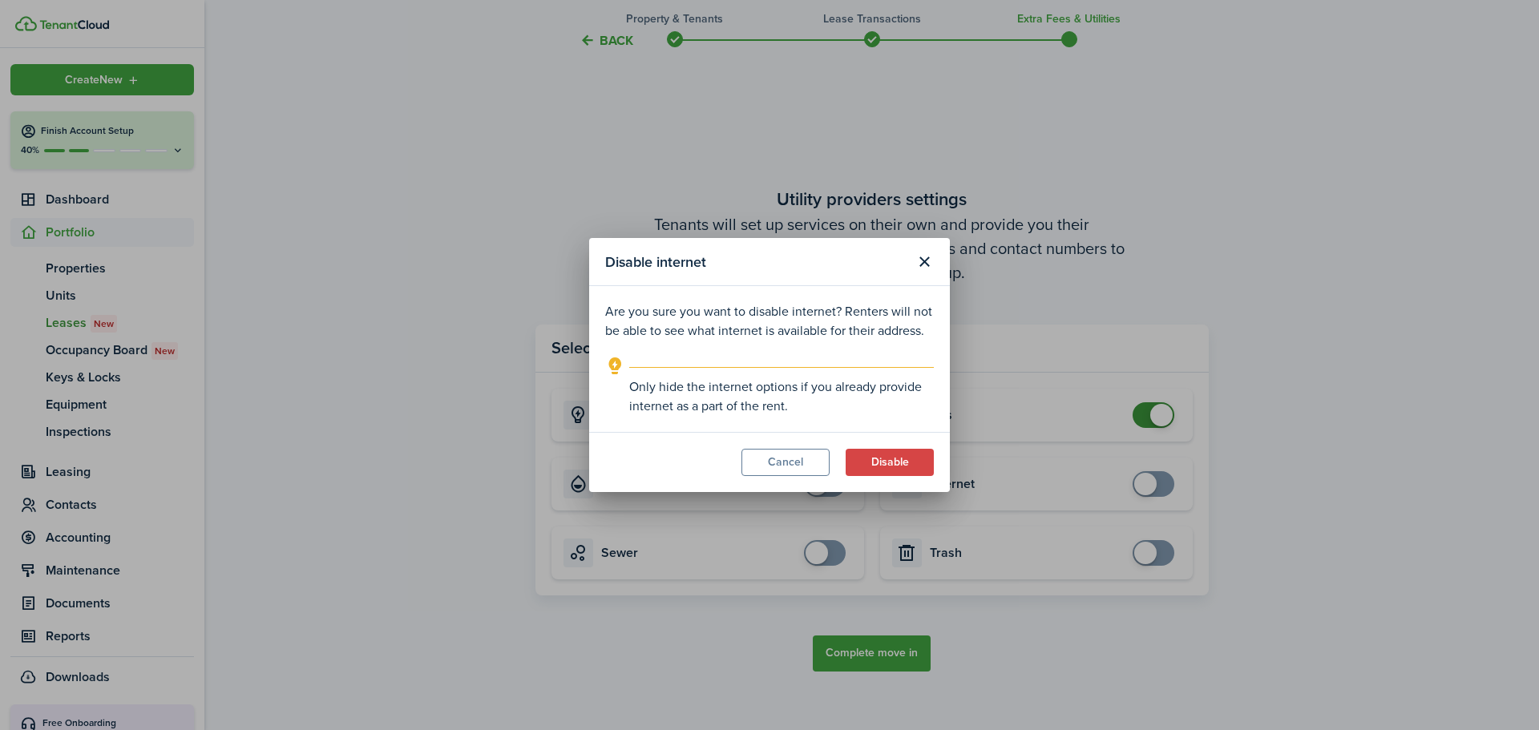
click at [896, 461] on button "Disable" at bounding box center [890, 462] width 88 height 27
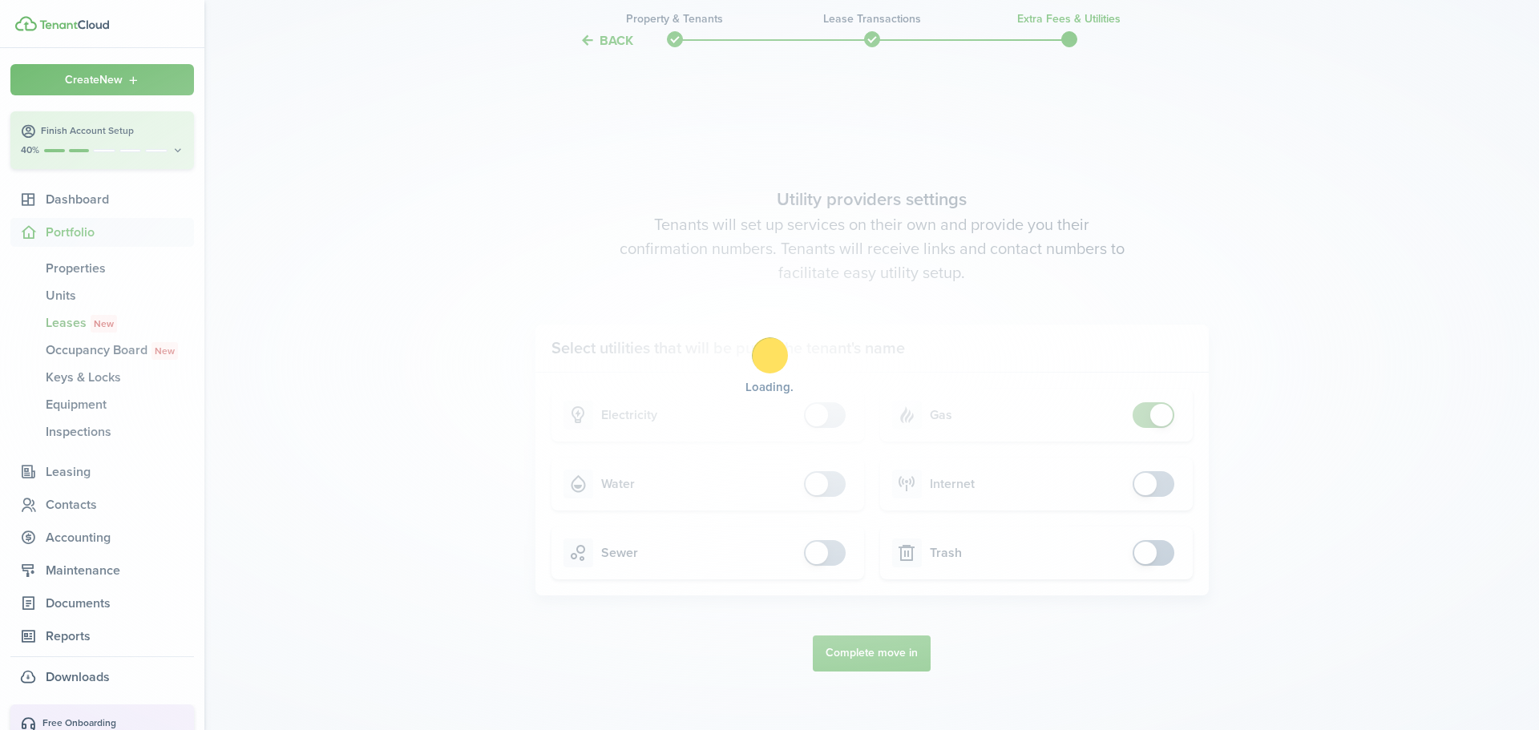
click at [1158, 419] on div "Loading" at bounding box center [769, 365] width 1539 height 730
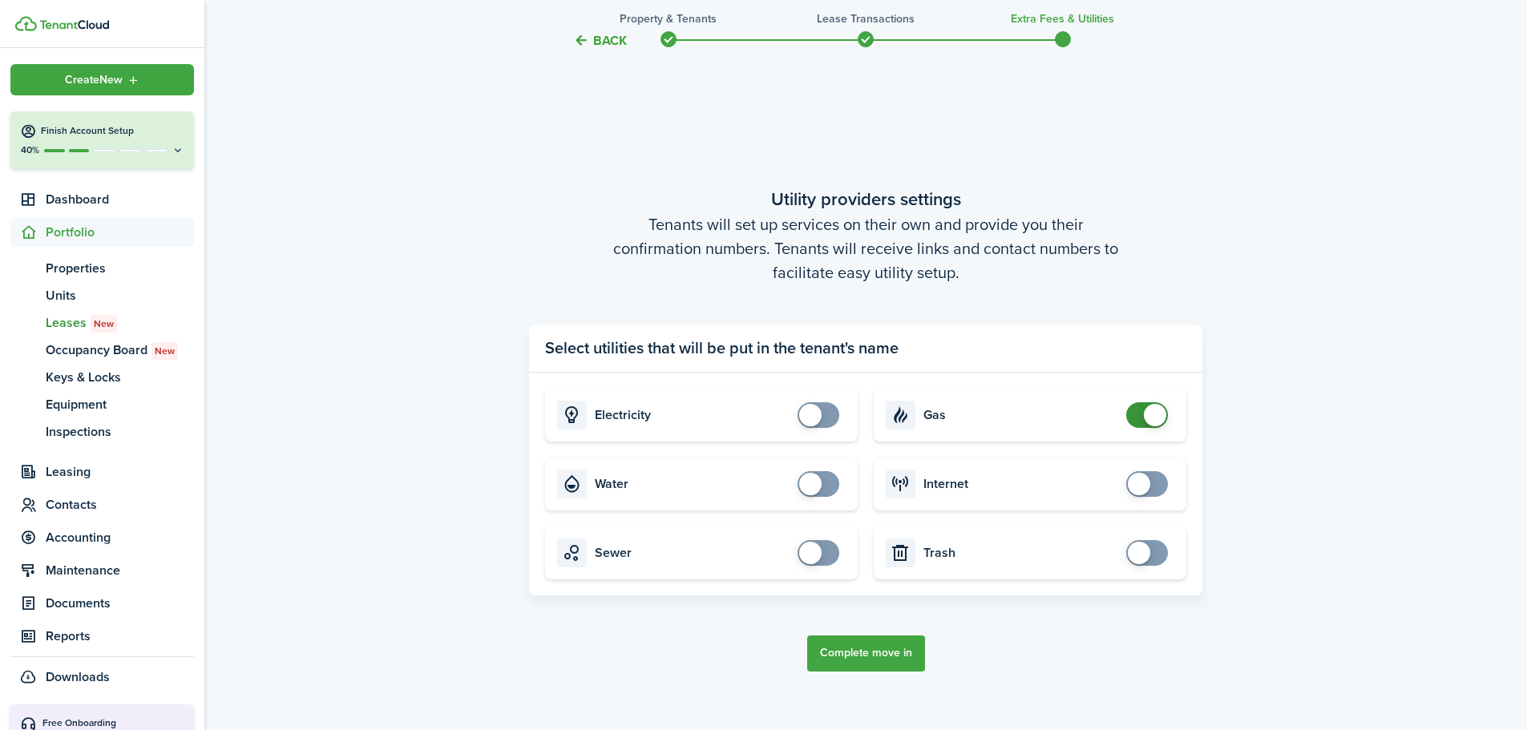
checkbox input "false"
click at [1139, 409] on span at bounding box center [1147, 415] width 16 height 26
click at [883, 646] on button "Complete move in" at bounding box center [866, 654] width 118 height 36
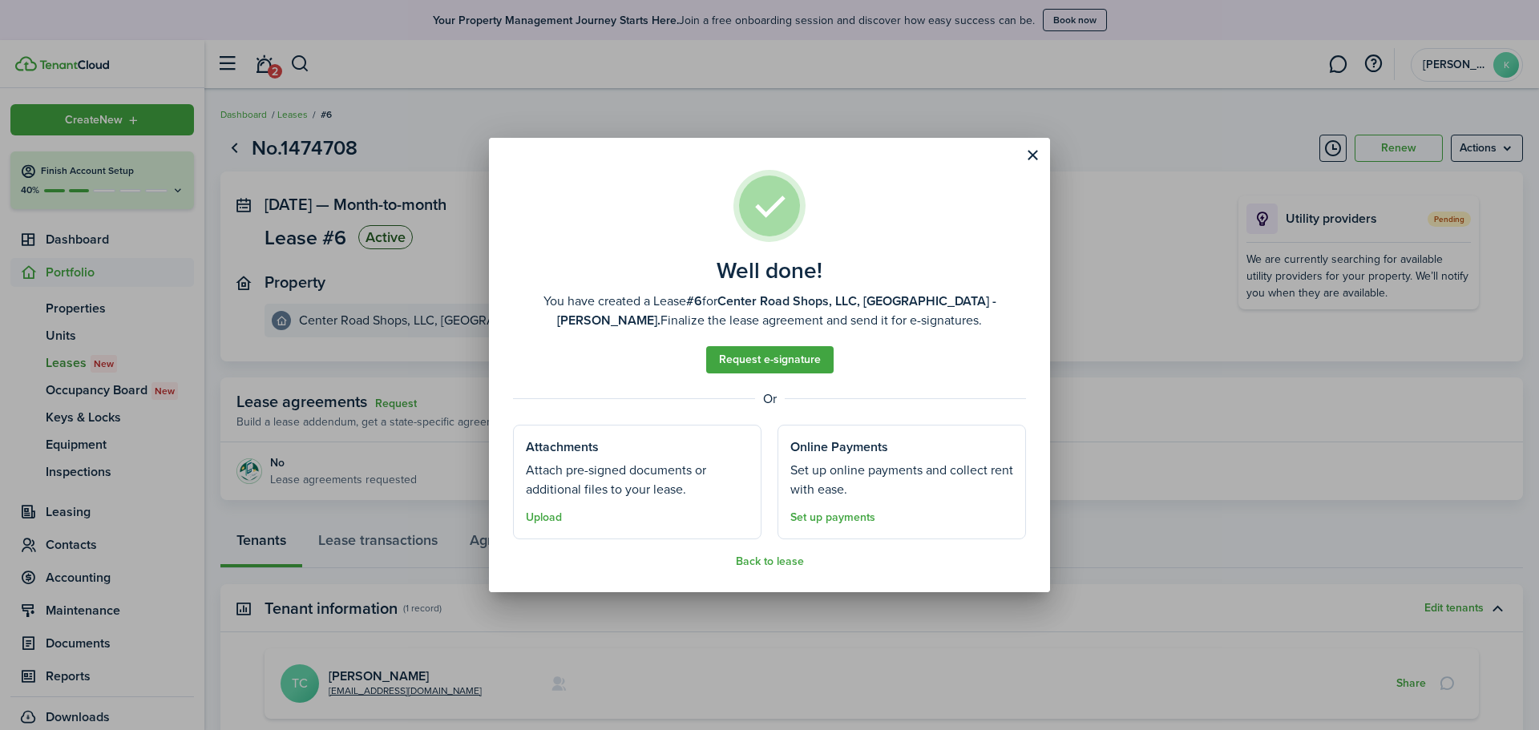
click at [762, 564] on button "Back to lease" at bounding box center [770, 562] width 68 height 13
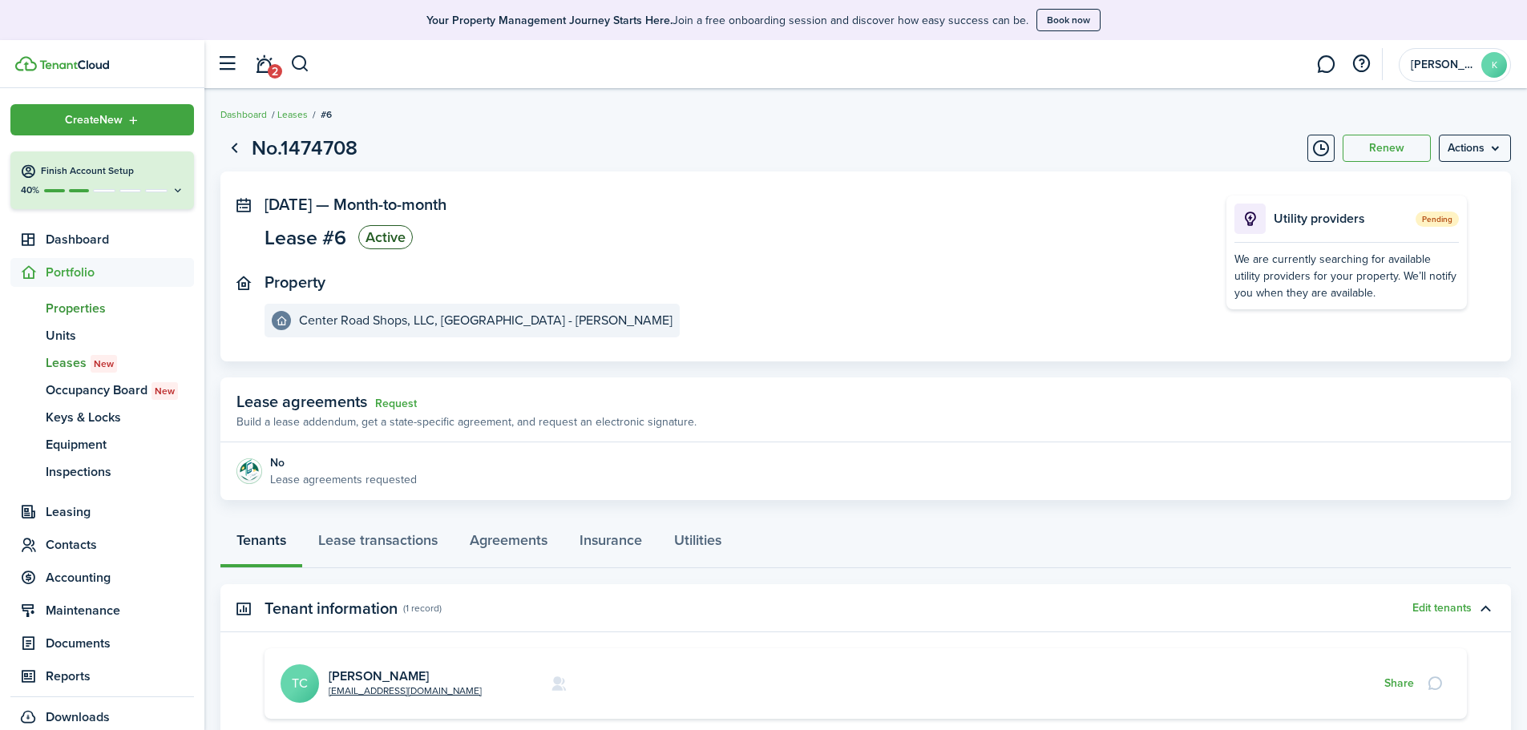
click at [67, 308] on span "Properties" at bounding box center [120, 308] width 148 height 19
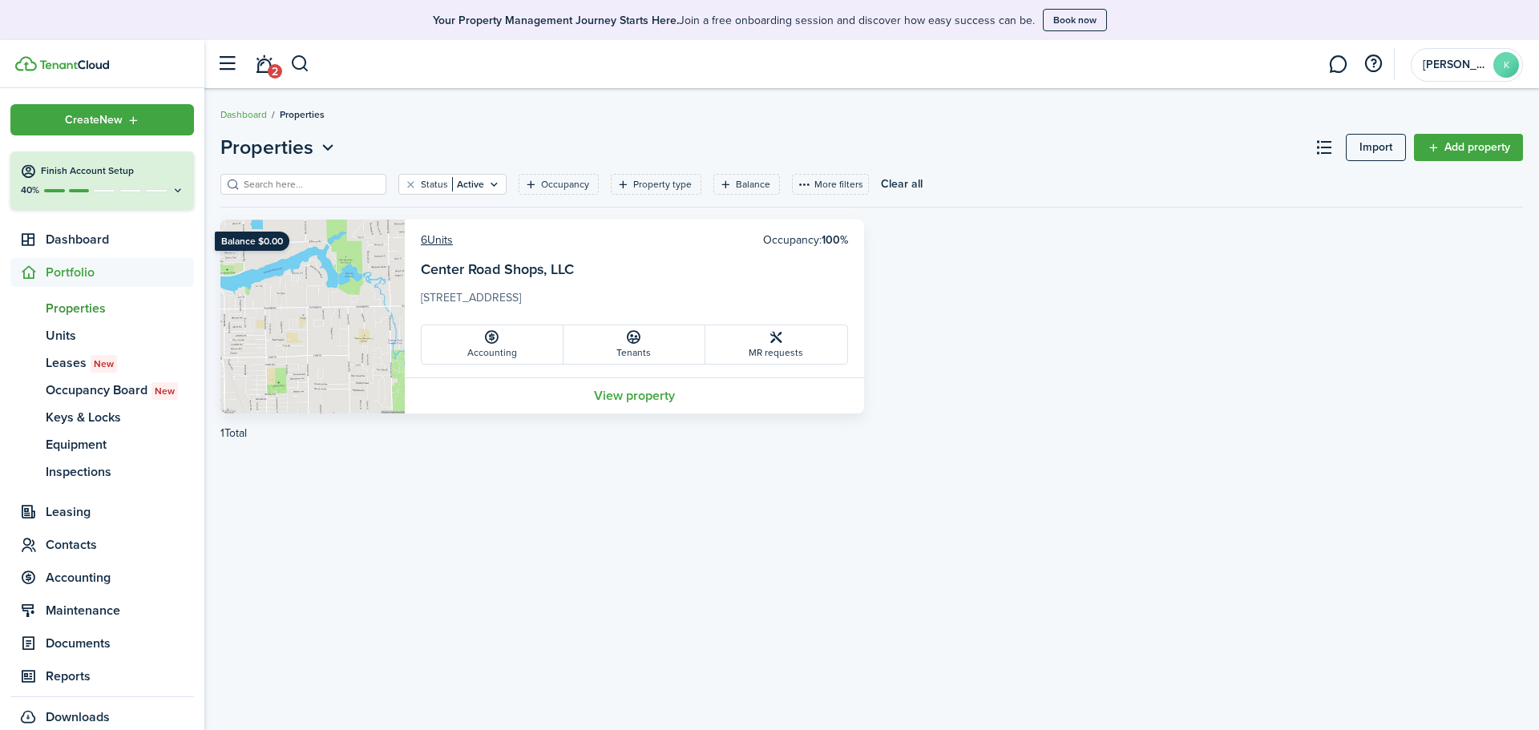
click at [642, 401] on link "View property" at bounding box center [634, 396] width 459 height 36
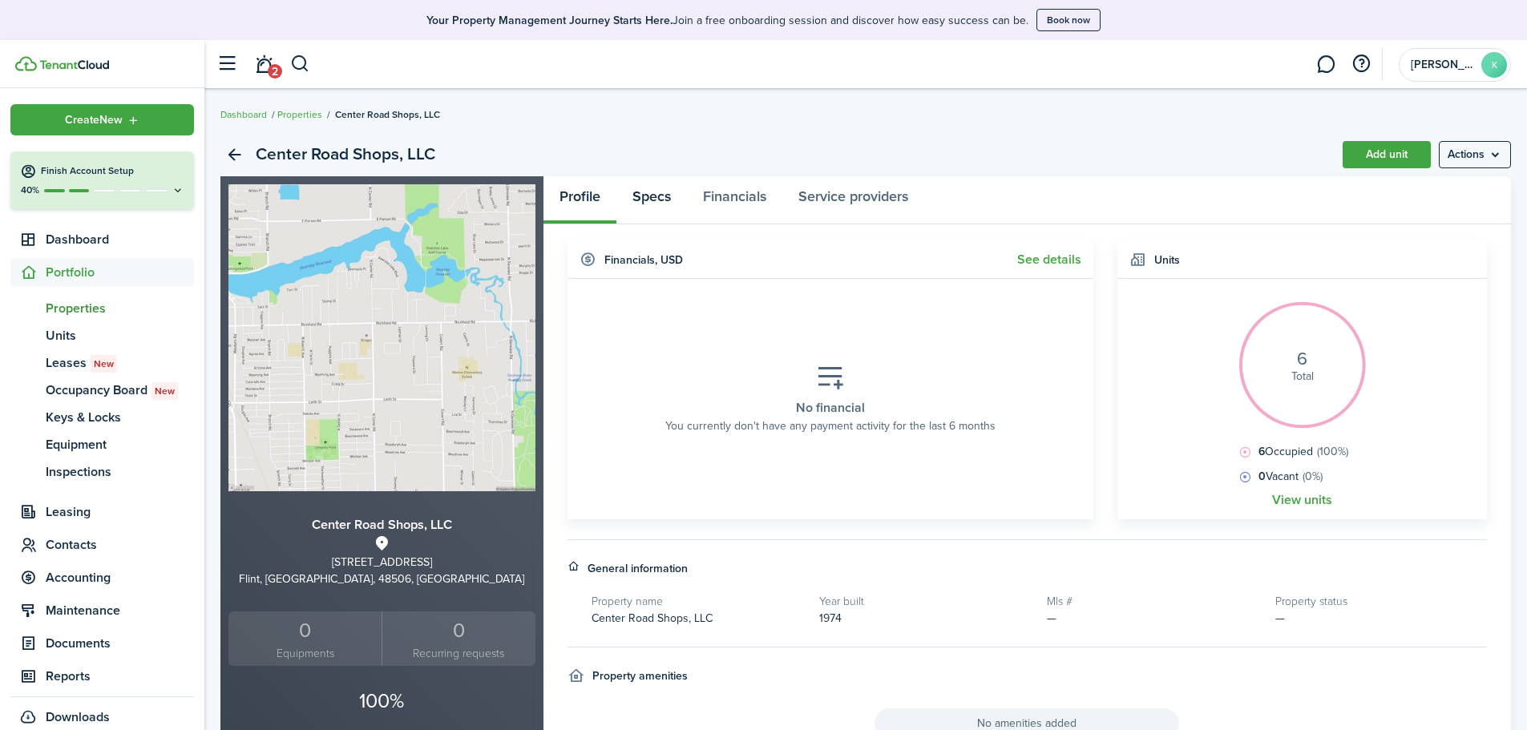
click at [637, 194] on link "Specs" at bounding box center [652, 200] width 71 height 48
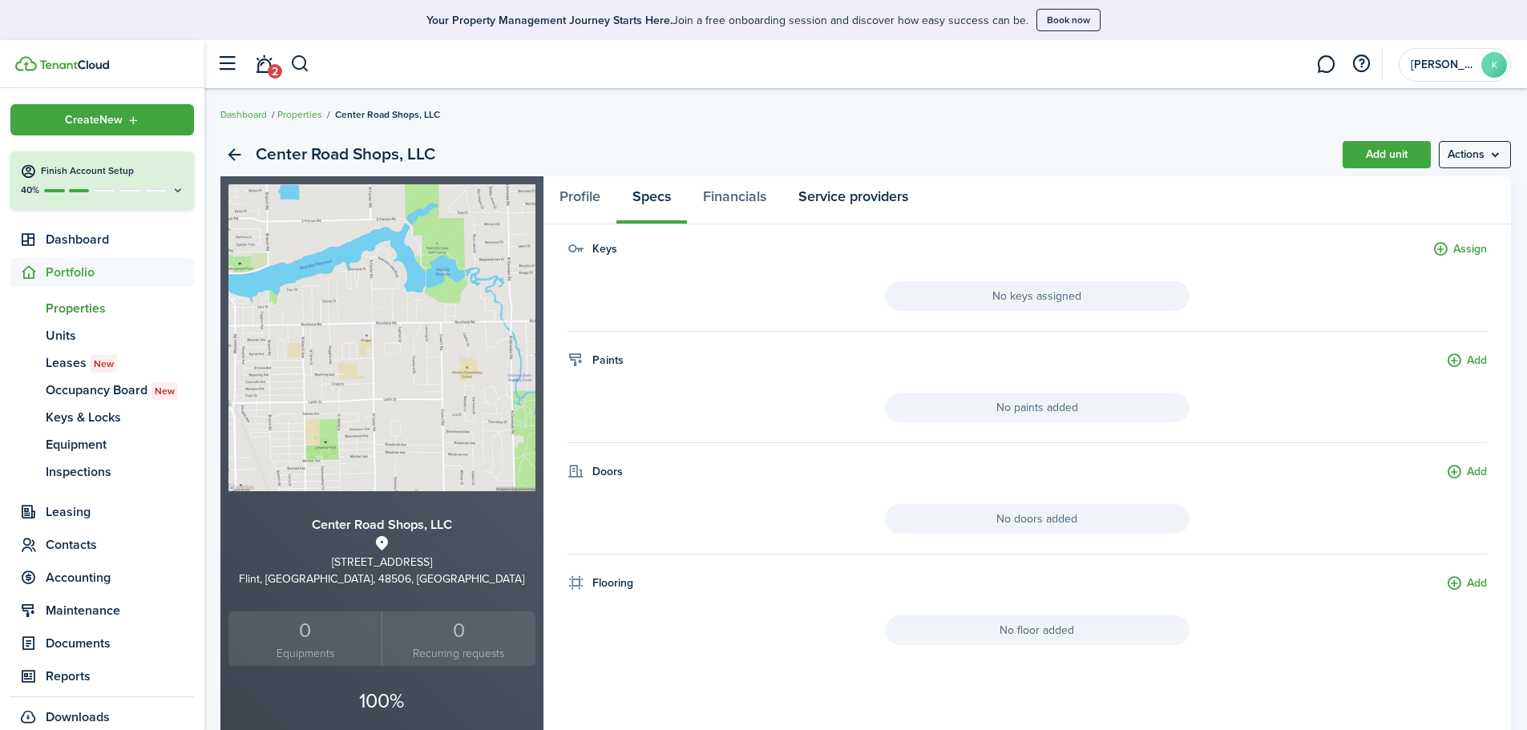
click at [855, 191] on link "Service providers" at bounding box center [854, 200] width 142 height 48
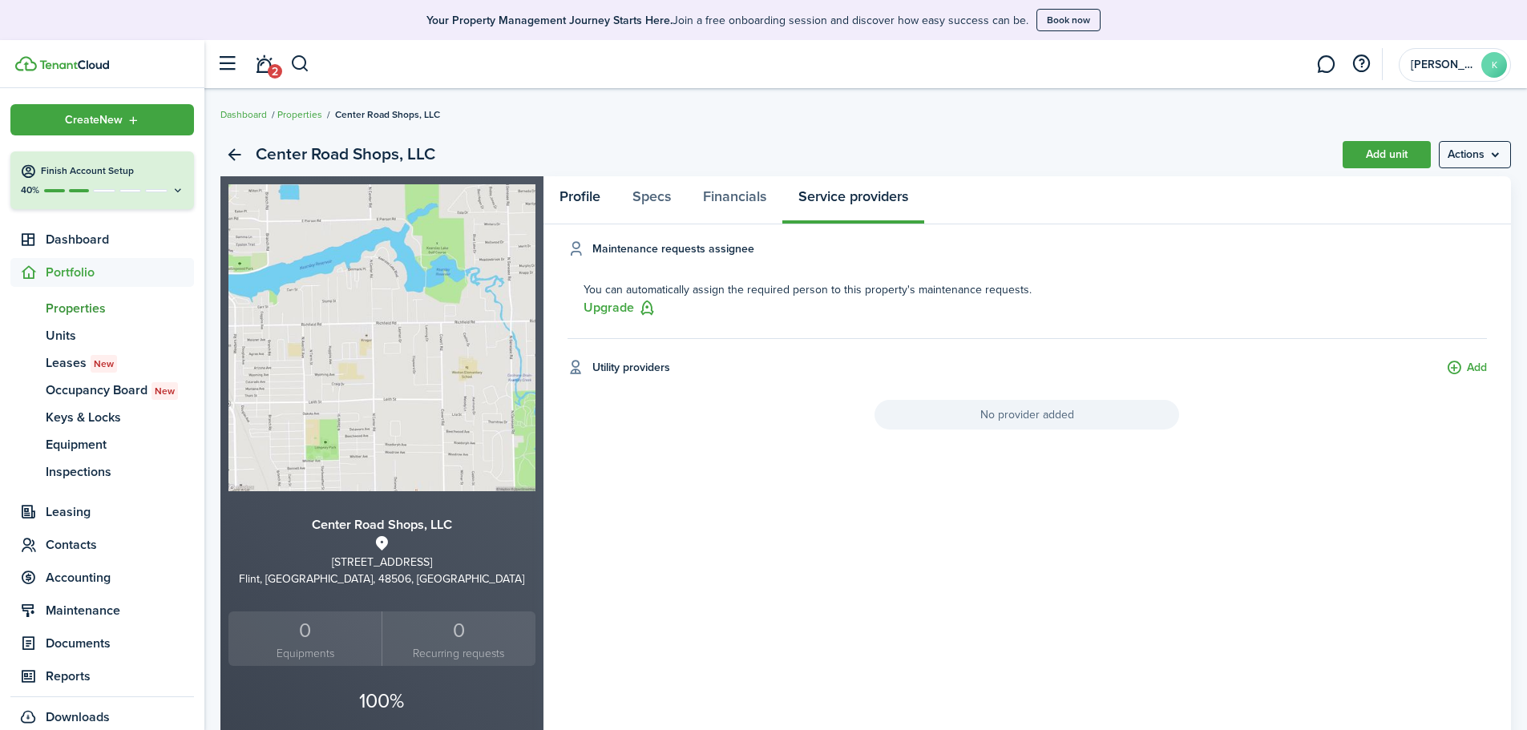
click at [574, 194] on link "Profile" at bounding box center [580, 200] width 73 height 48
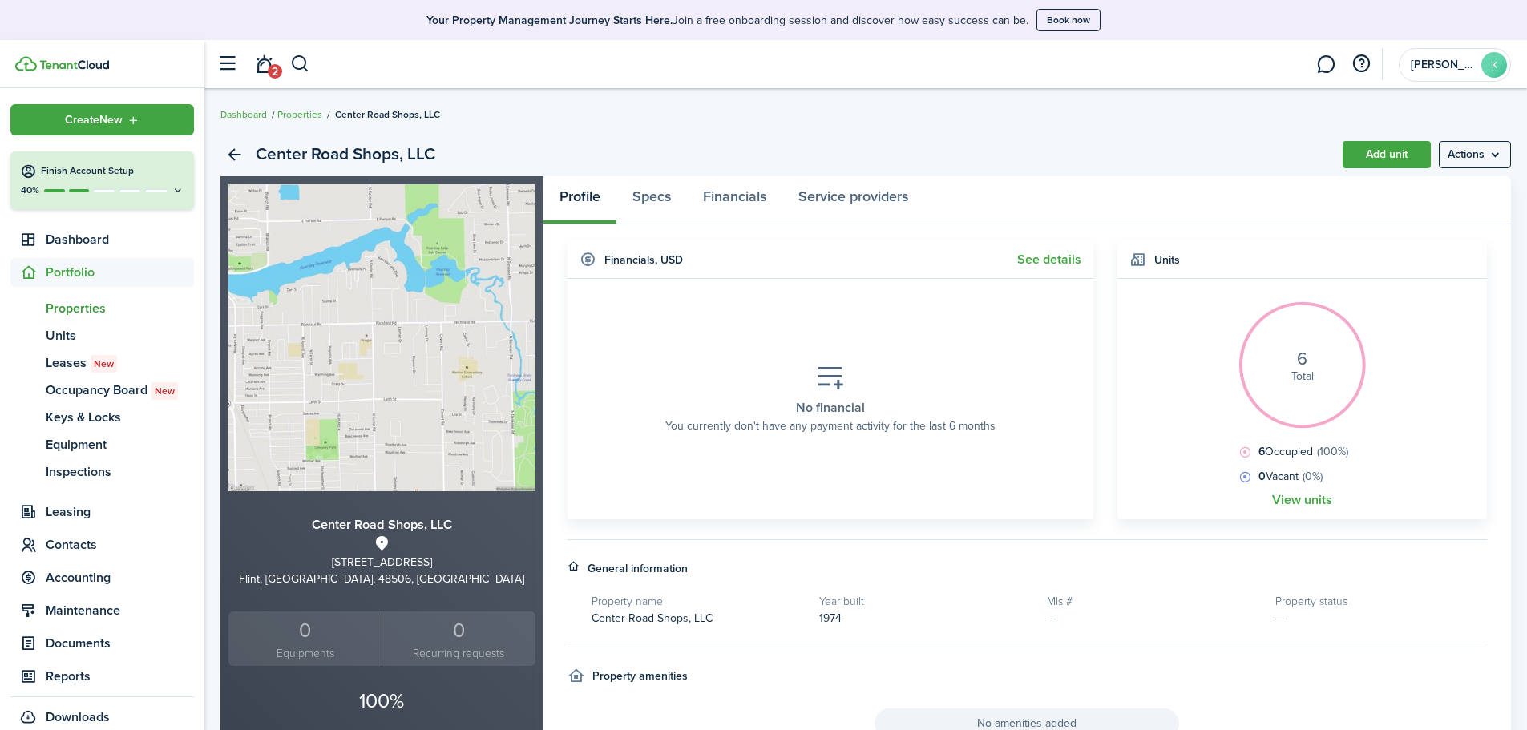
click at [1297, 495] on link "View units" at bounding box center [1302, 500] width 60 height 14
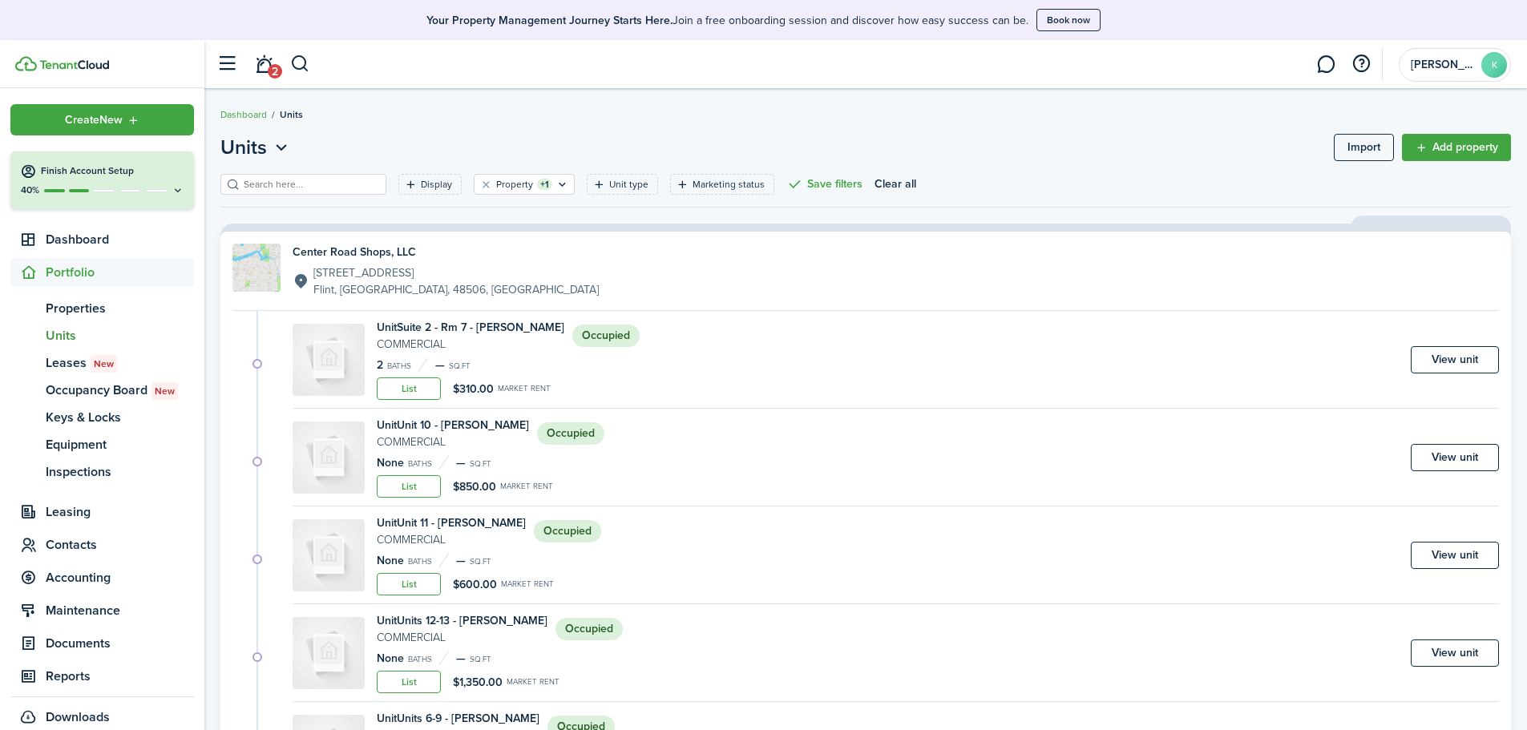
click at [1438, 366] on link "View unit" at bounding box center [1455, 359] width 88 height 27
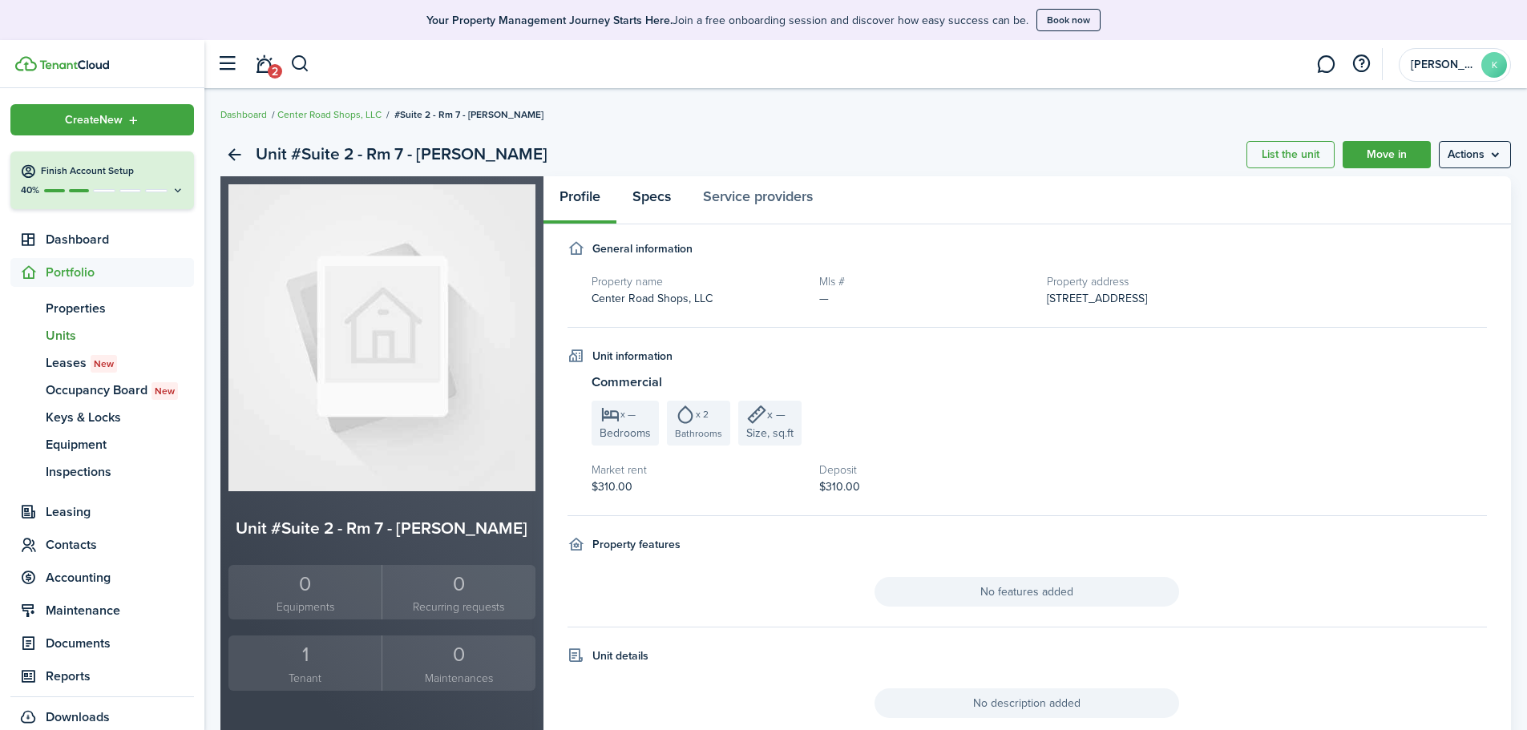
click at [641, 200] on link "Specs" at bounding box center [652, 200] width 71 height 48
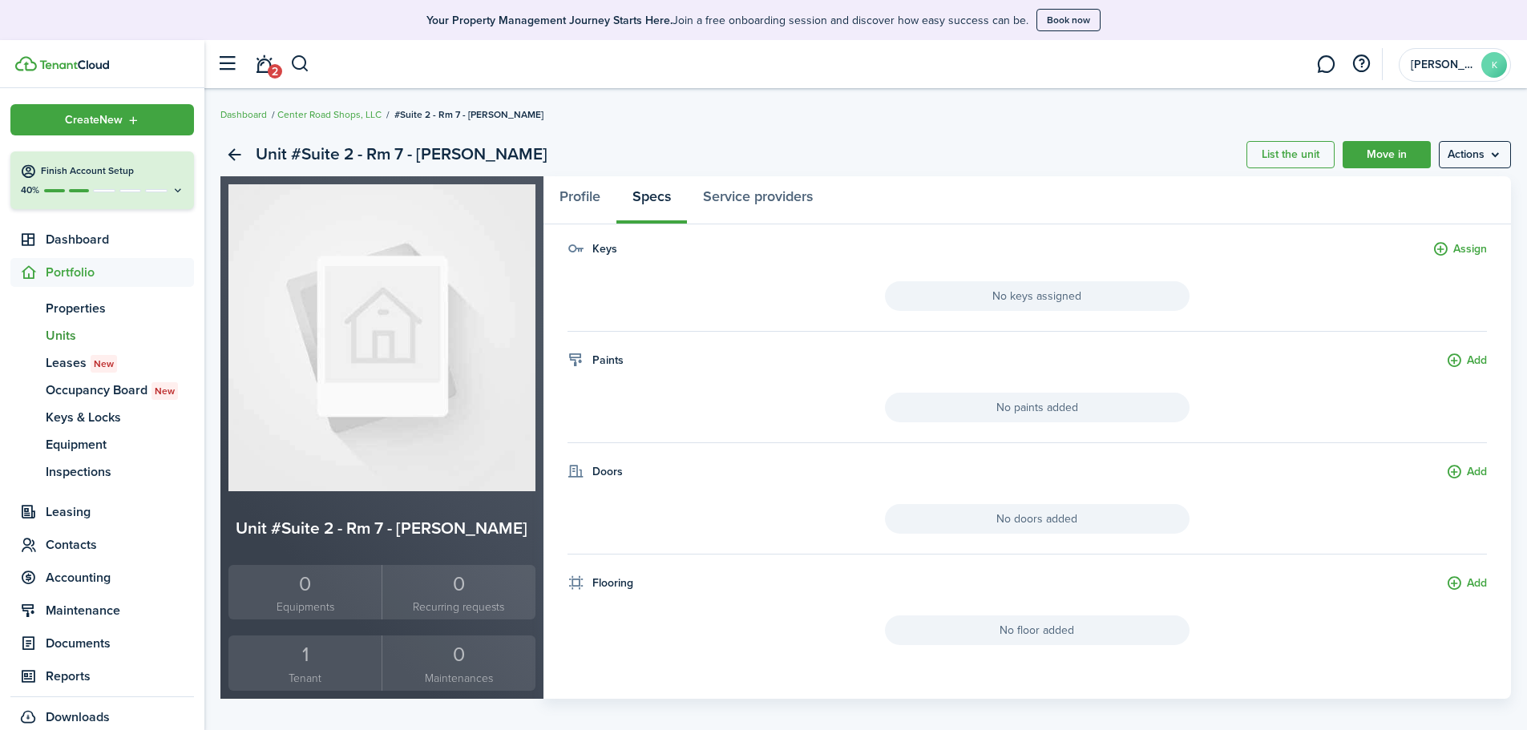
click at [1482, 145] on menu-btn "Actions" at bounding box center [1475, 154] width 72 height 27
click at [1030, 188] on panel-main-header "Profile Specs Service providers" at bounding box center [1028, 200] width 969 height 48
click at [758, 191] on link "Service providers" at bounding box center [758, 200] width 142 height 48
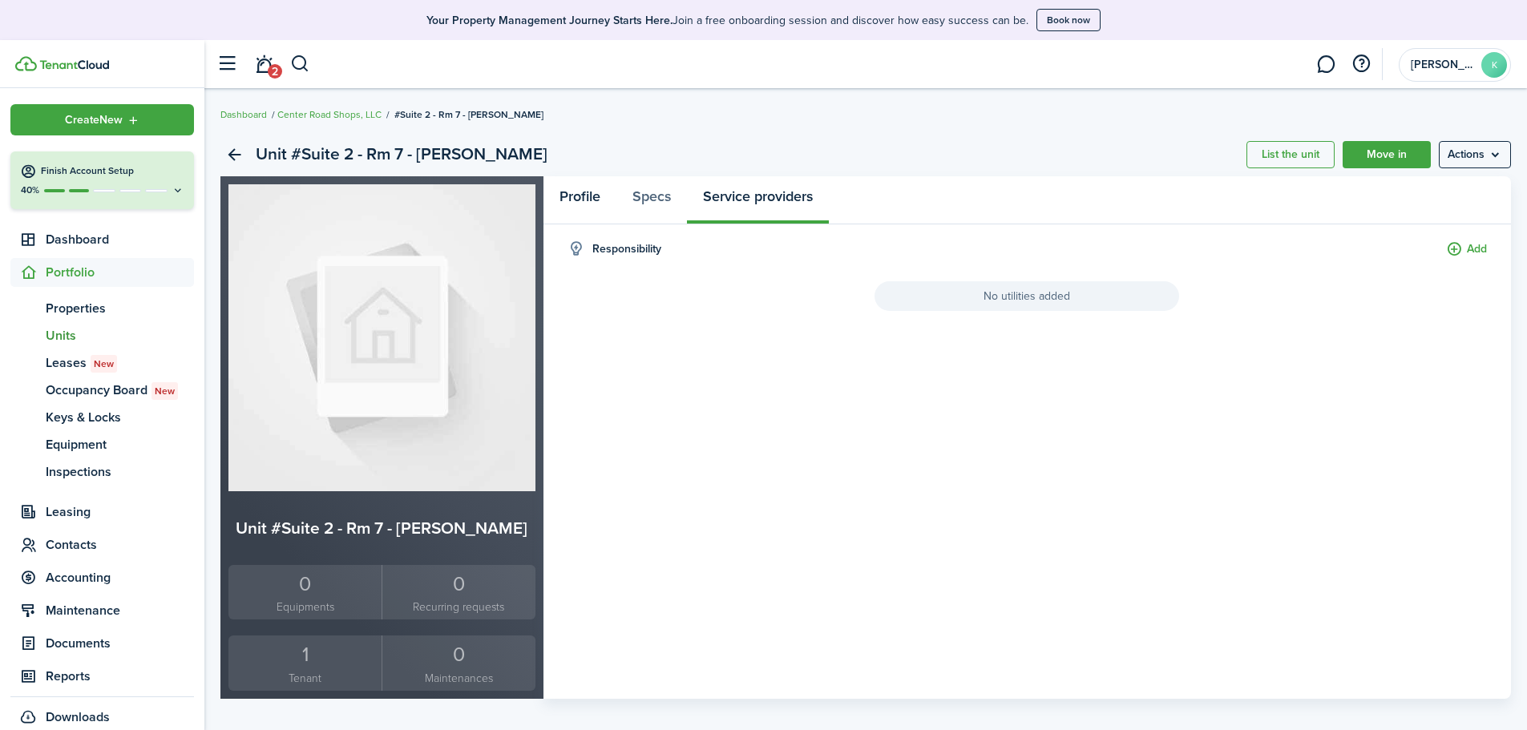
click at [590, 199] on link "Profile" at bounding box center [580, 200] width 73 height 48
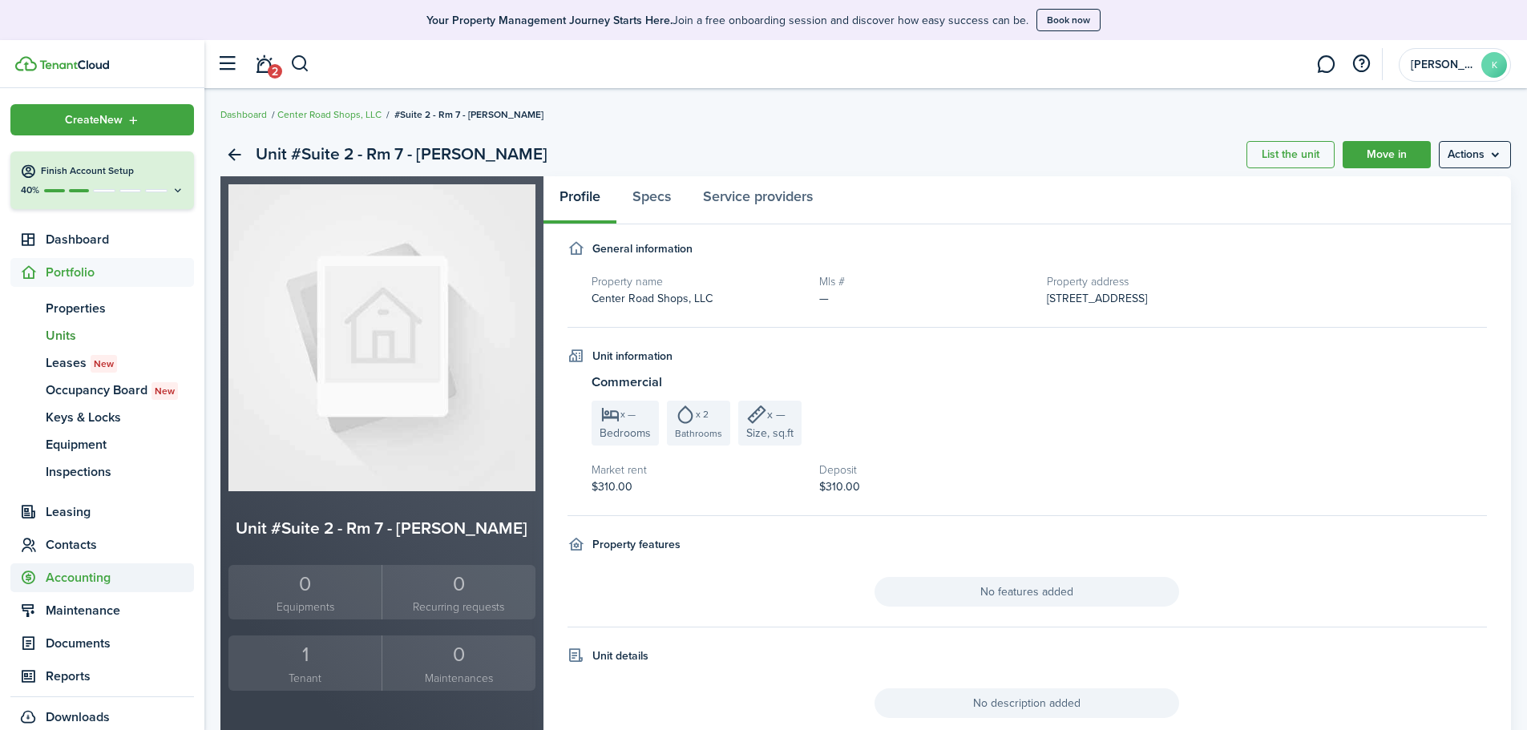
click at [77, 584] on span "Accounting" at bounding box center [120, 577] width 148 height 19
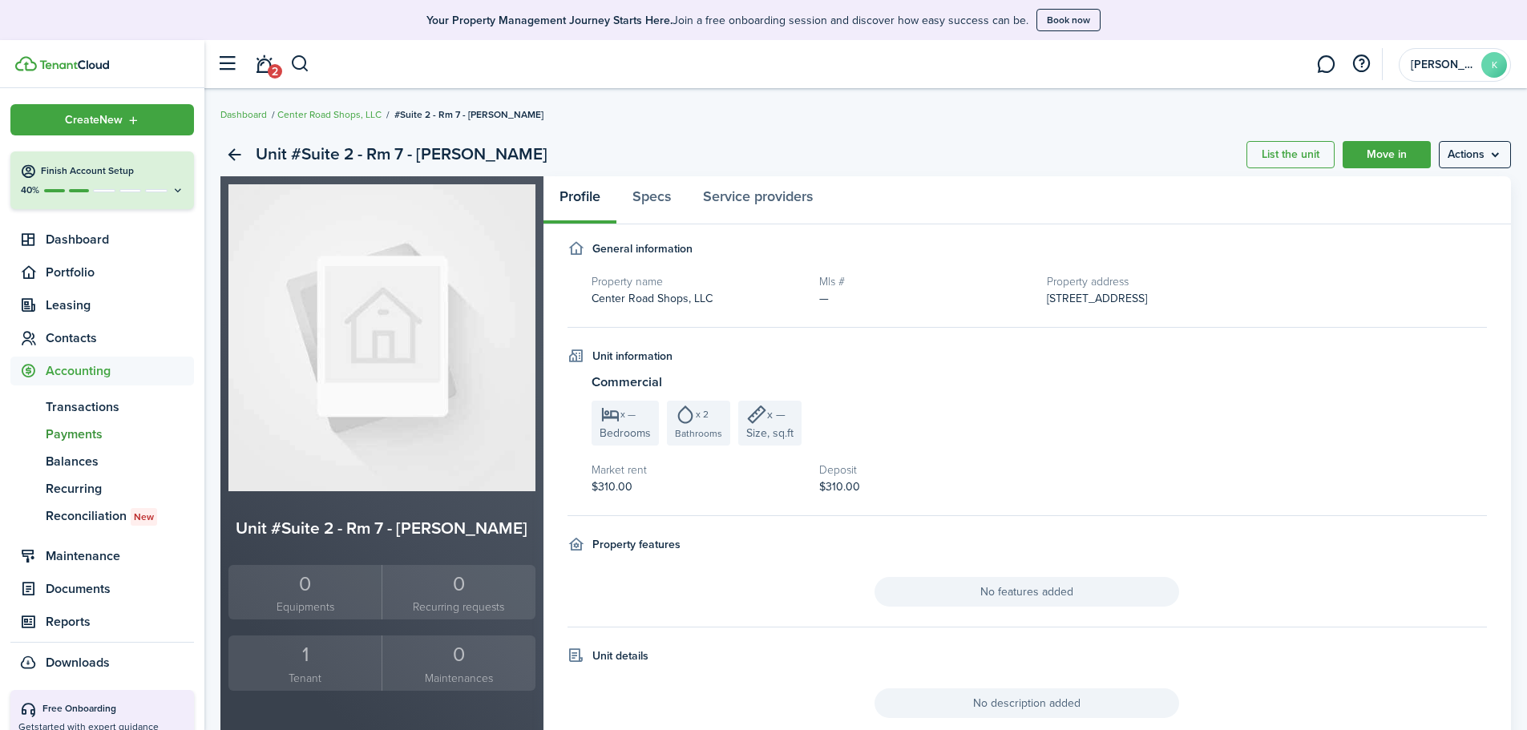
click at [79, 439] on span "Payments" at bounding box center [120, 434] width 148 height 19
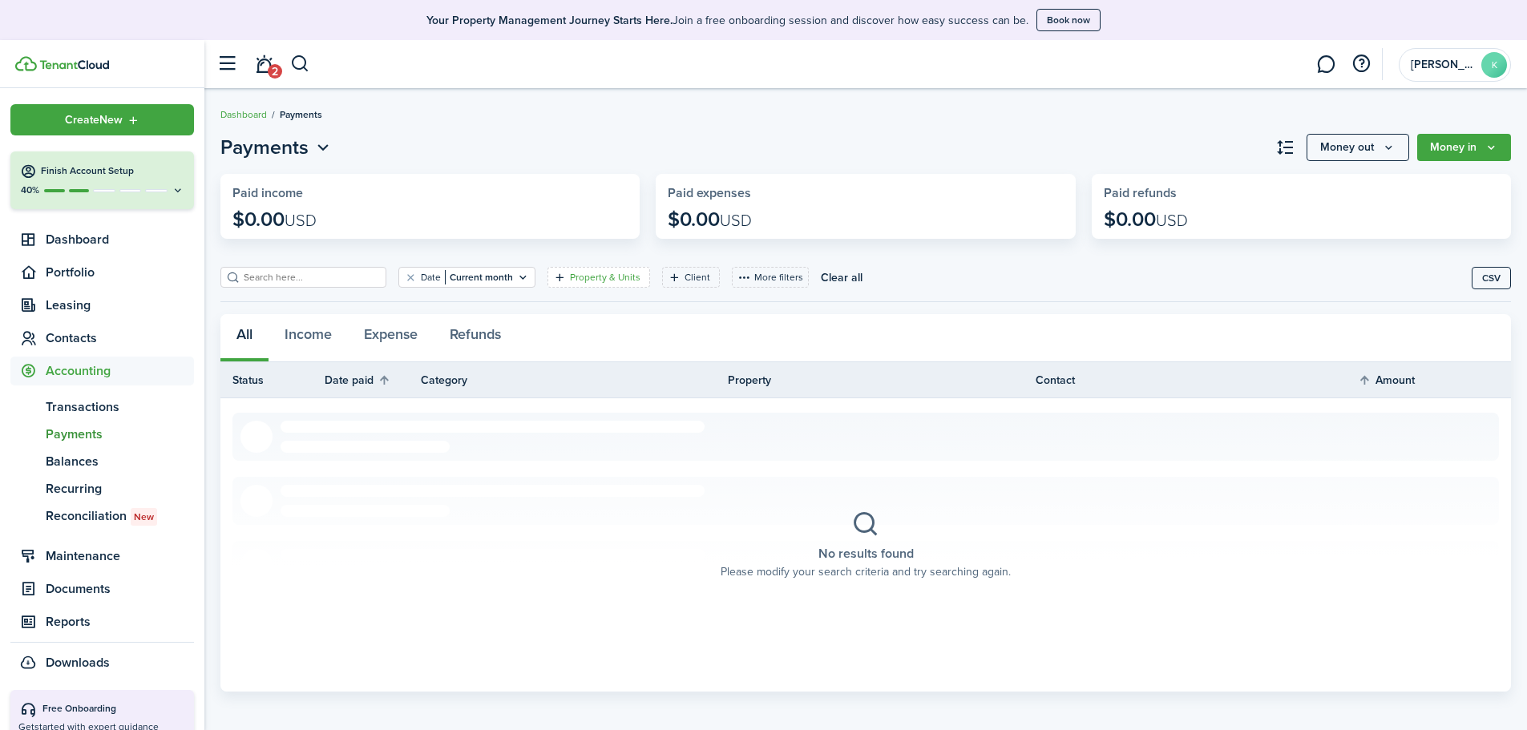
click at [607, 276] on filter-tag-label "Property & Units" at bounding box center [605, 277] width 71 height 14
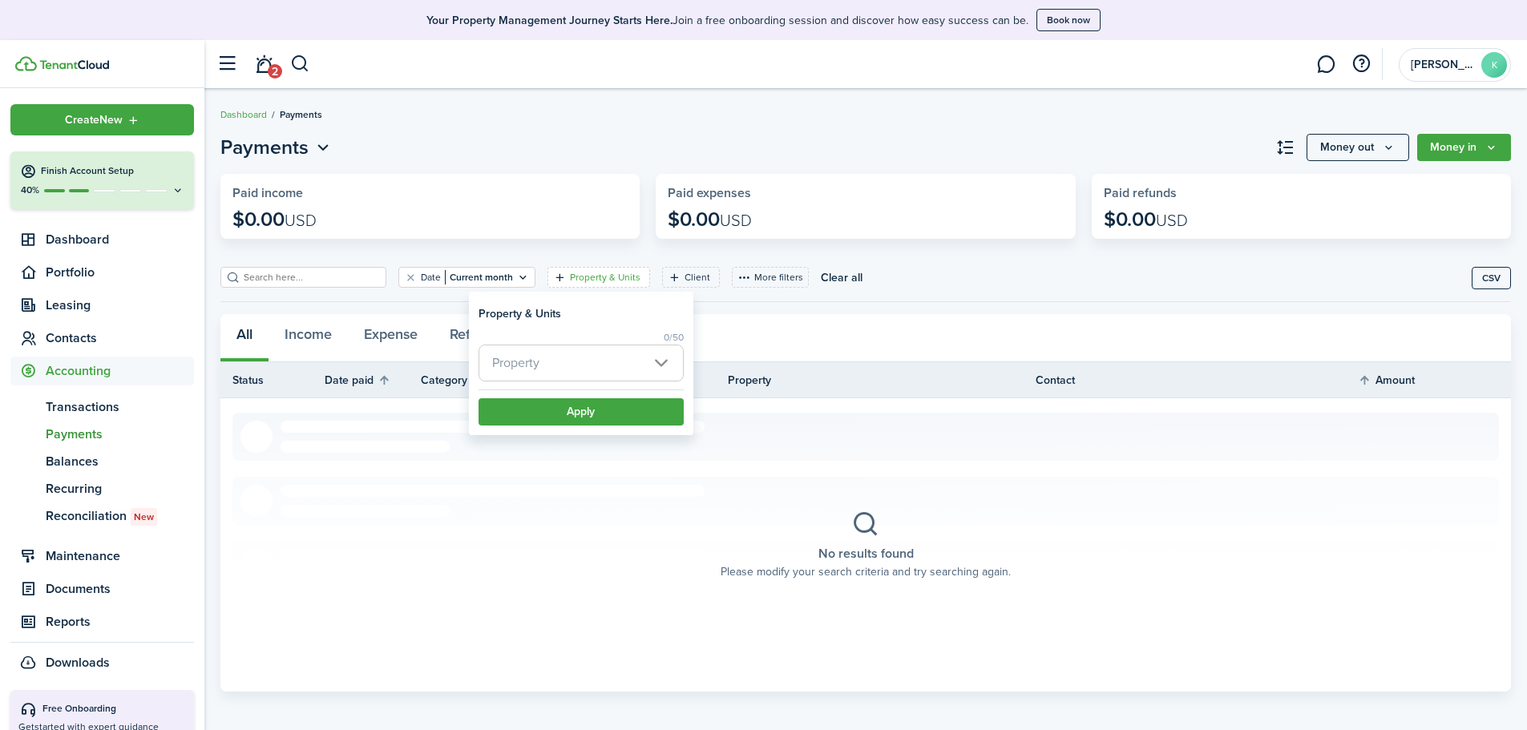
click at [651, 355] on span "Property" at bounding box center [581, 363] width 204 height 35
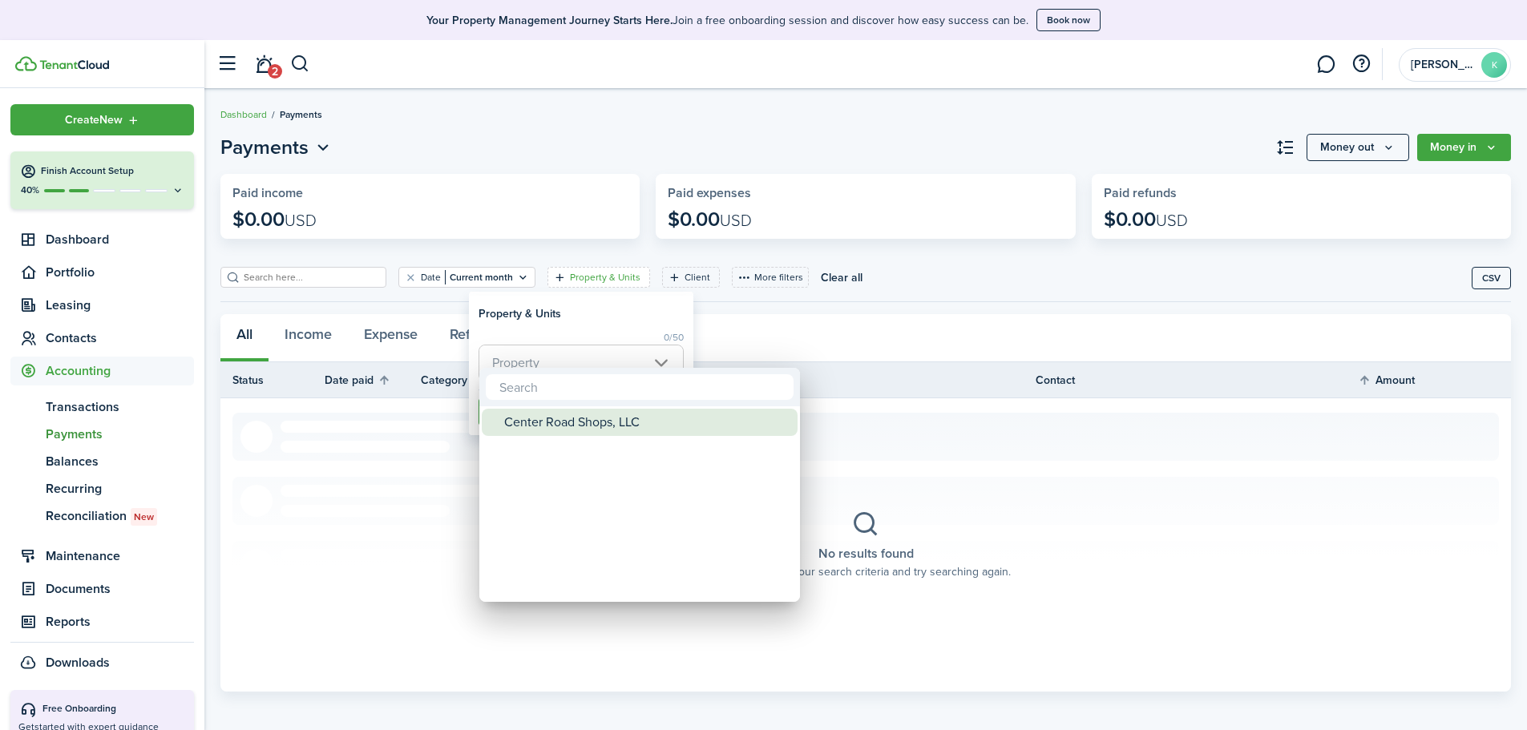
click at [633, 426] on div "Center Road Shops, LLC" at bounding box center [646, 422] width 284 height 27
type input "Center Road Shops, LLC"
click at [634, 424] on div "Center Road Shops, LLC" at bounding box center [646, 422] width 284 height 27
click at [632, 427] on div "Center Road Shops, LLC" at bounding box center [646, 422] width 284 height 27
type input "Center Road Shops, LLC"
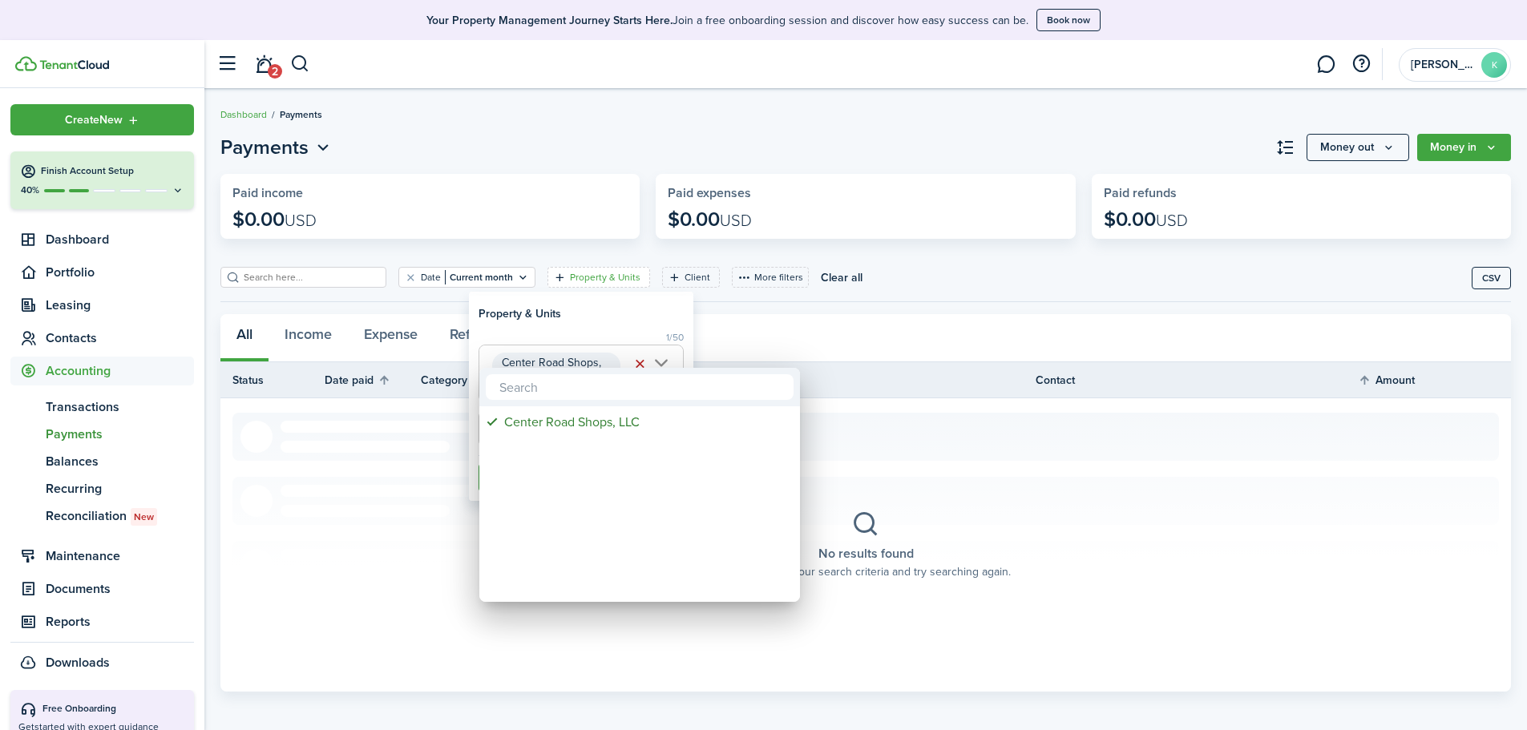
click at [603, 301] on div at bounding box center [764, 365] width 1784 height 987
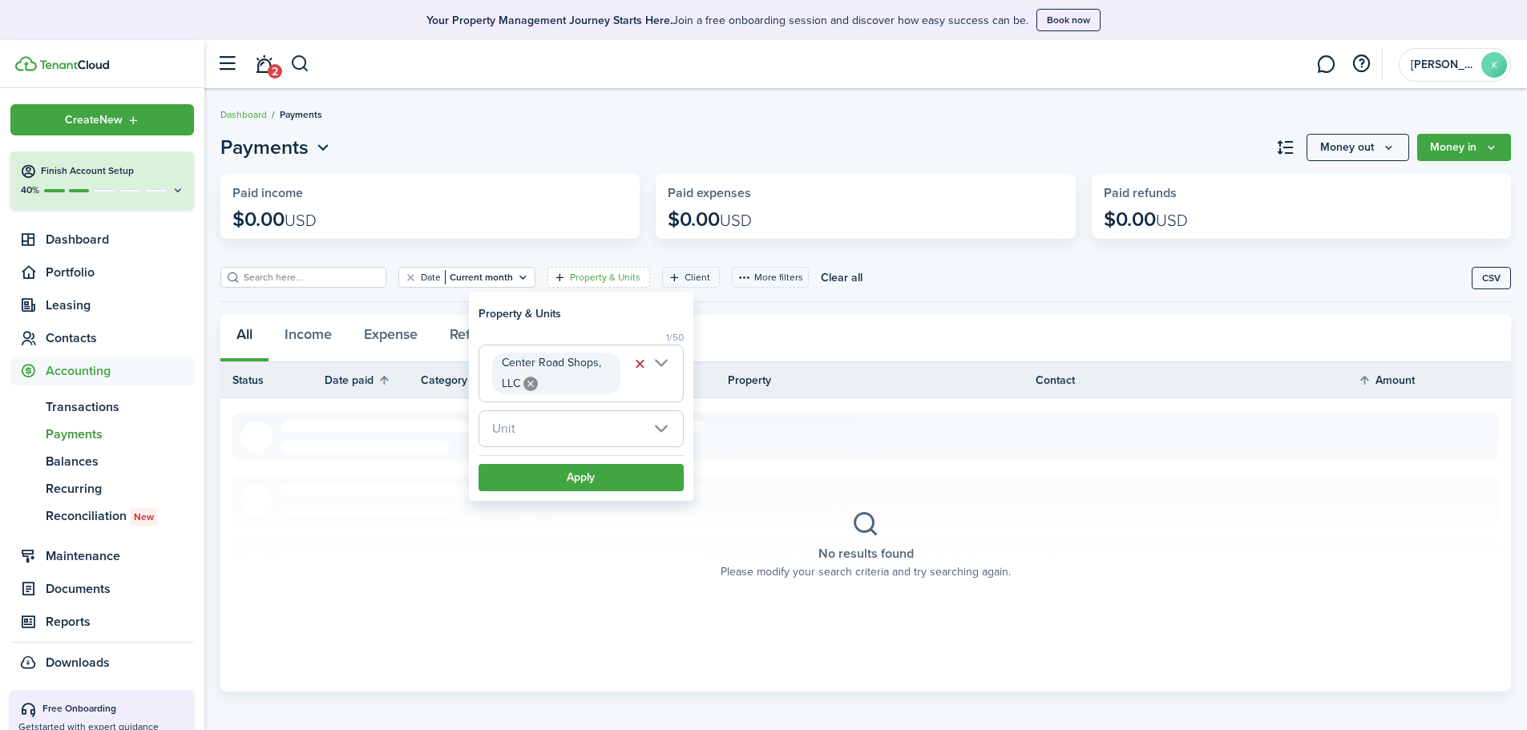
click at [657, 427] on span "Unit" at bounding box center [581, 428] width 204 height 35
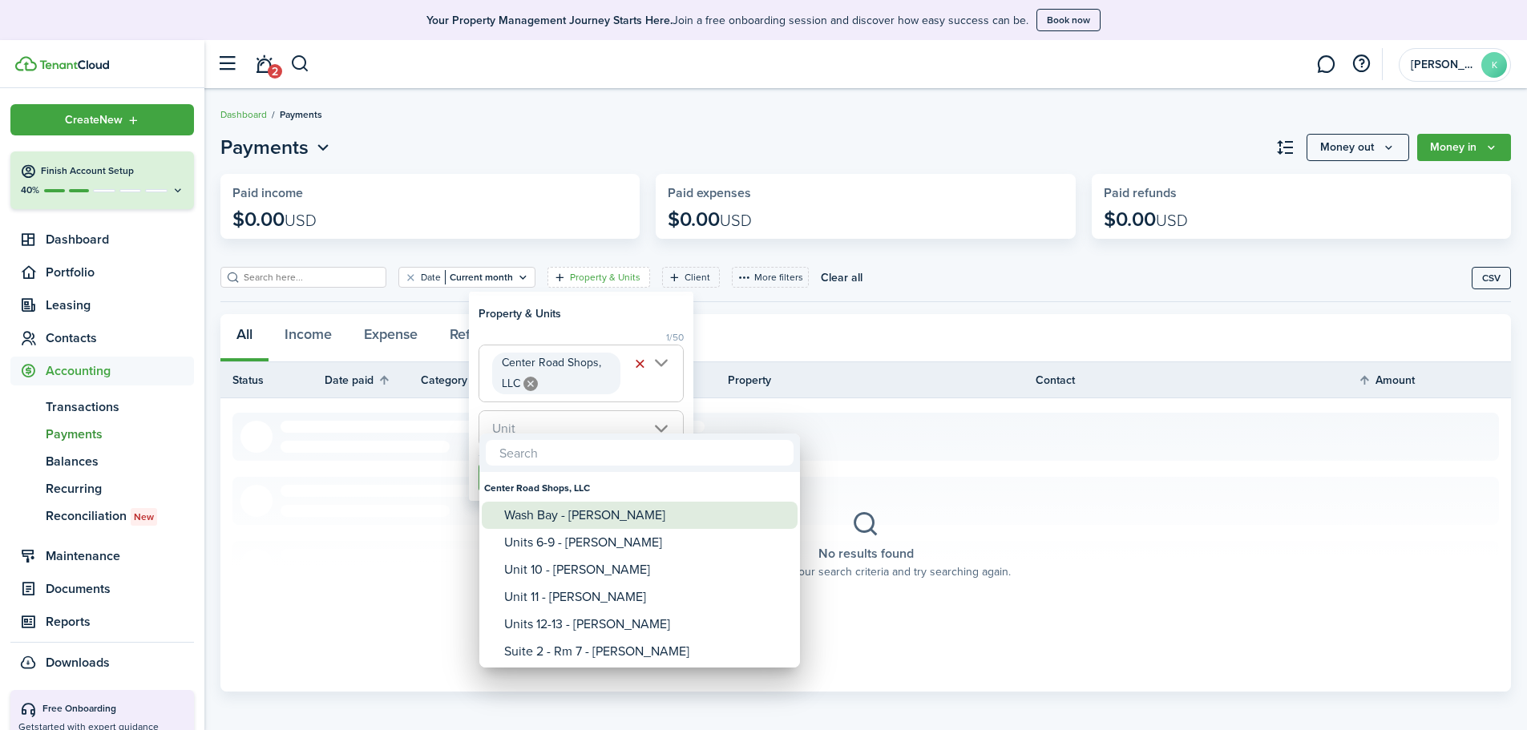
click at [653, 524] on div "Wash Bay - [PERSON_NAME]" at bounding box center [646, 515] width 284 height 27
type input "Wash Bay - [PERSON_NAME]"
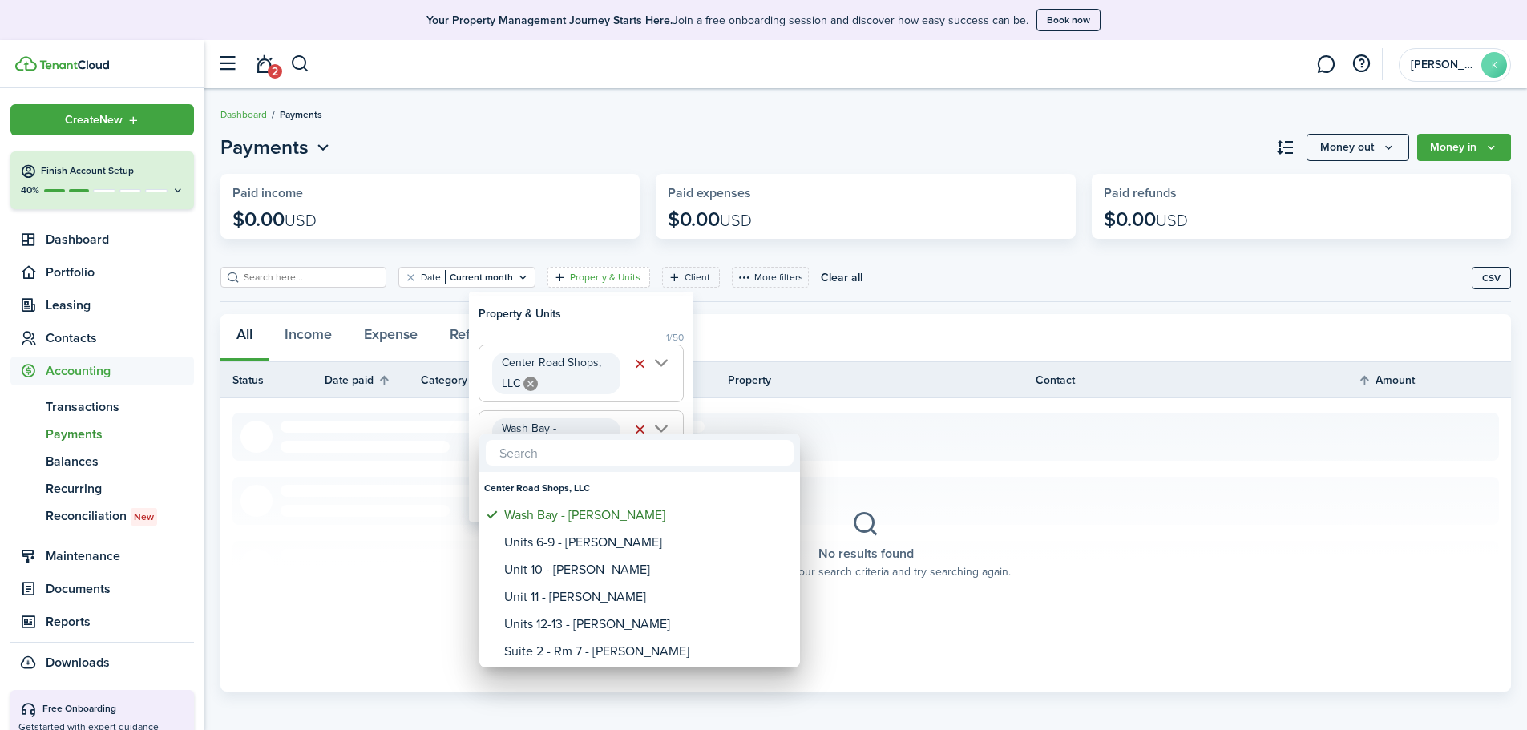
click at [608, 300] on div at bounding box center [764, 365] width 1784 height 987
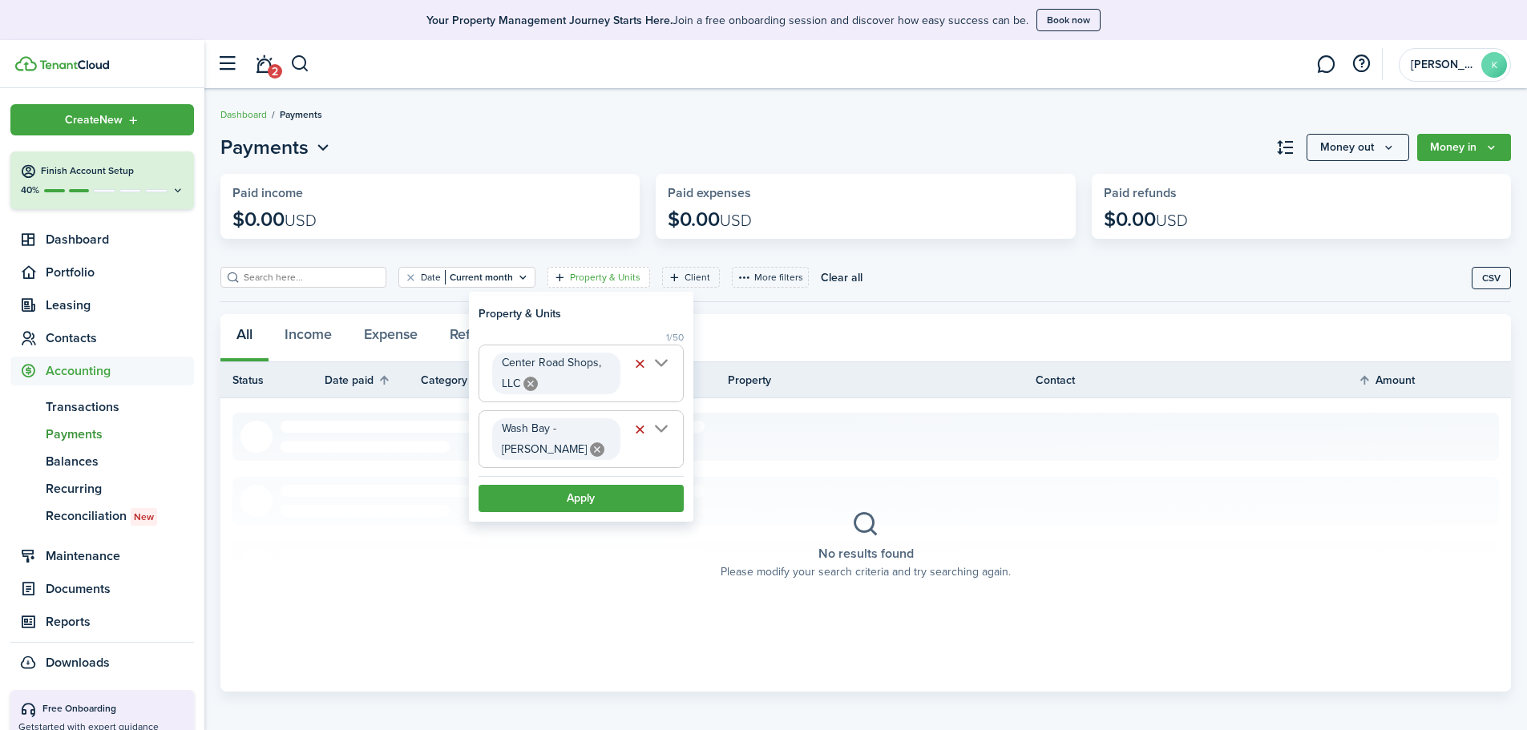
click at [609, 500] on button "Apply" at bounding box center [581, 498] width 205 height 27
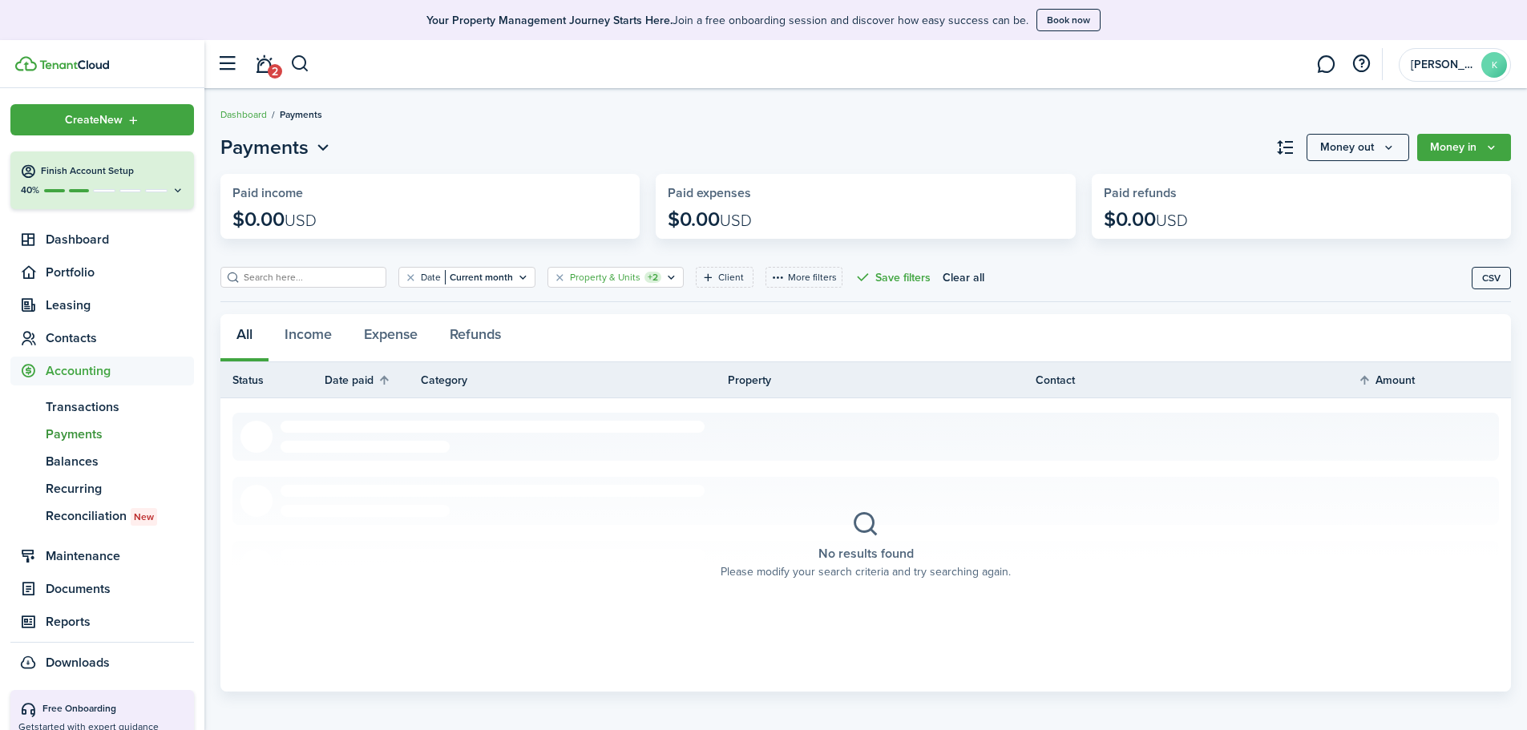
click at [665, 279] on icon "Open filter" at bounding box center [672, 277] width 14 height 13
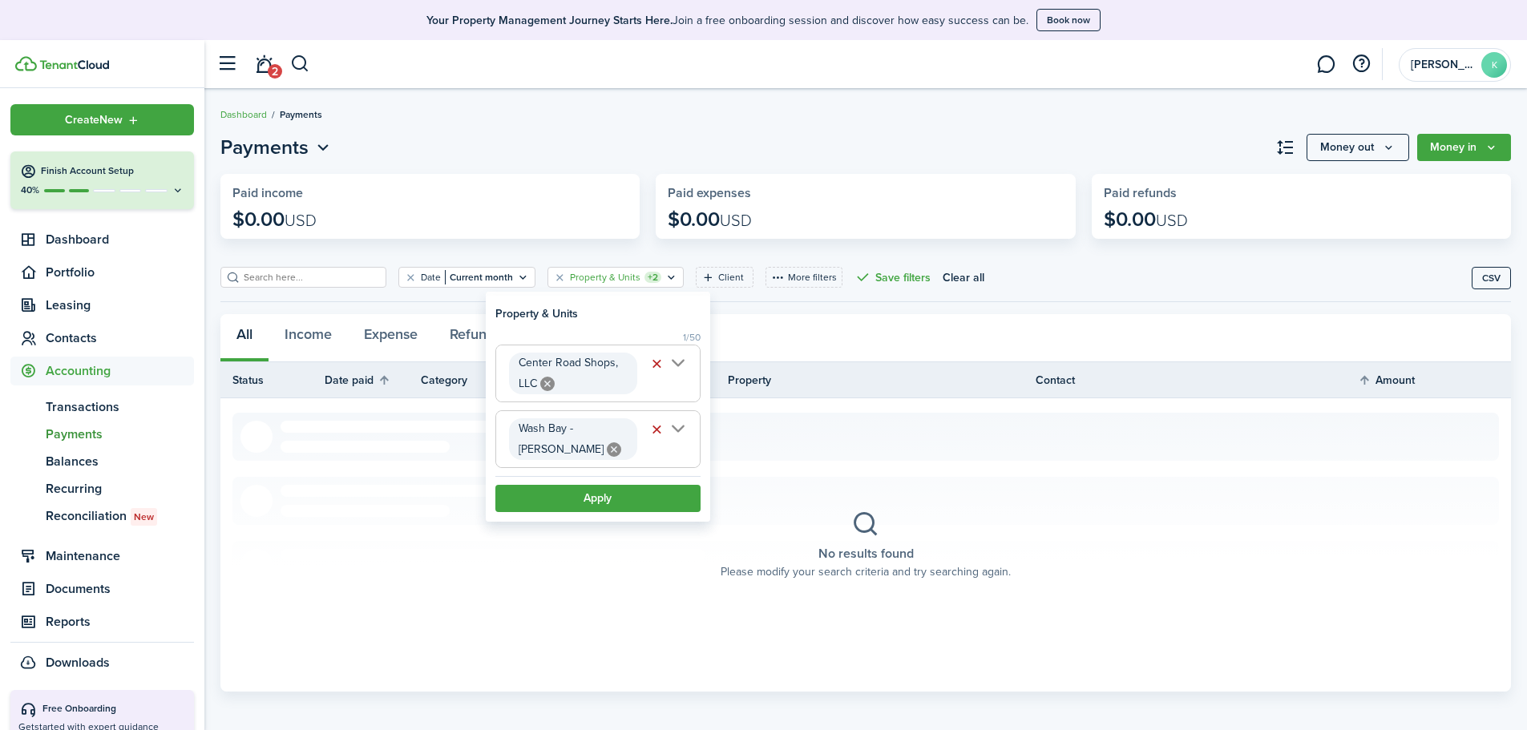
click at [612, 495] on button "Apply" at bounding box center [597, 498] width 205 height 27
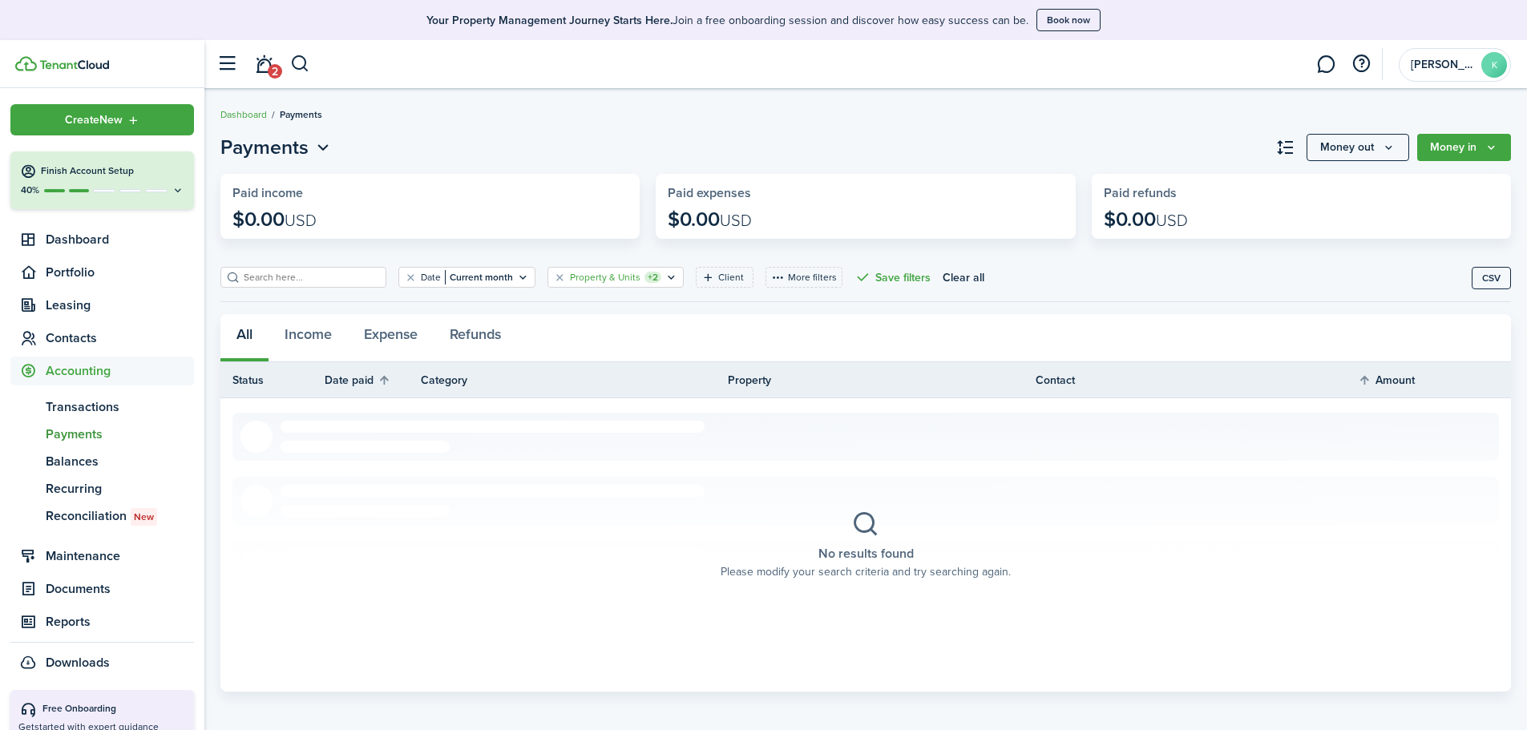
click at [665, 278] on icon "Open filter" at bounding box center [672, 277] width 14 height 13
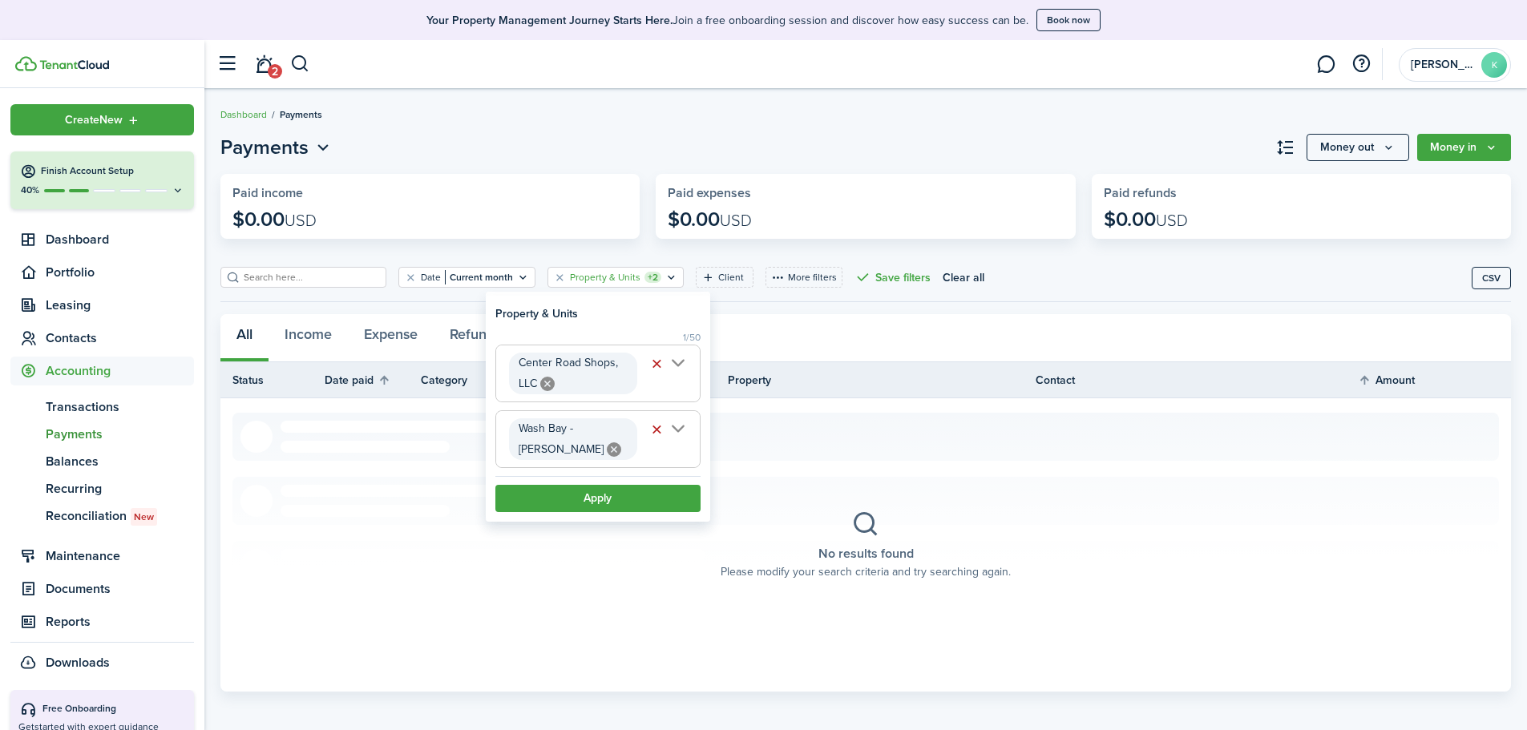
click at [679, 429] on span "Wash Bay - [PERSON_NAME]" at bounding box center [598, 439] width 204 height 56
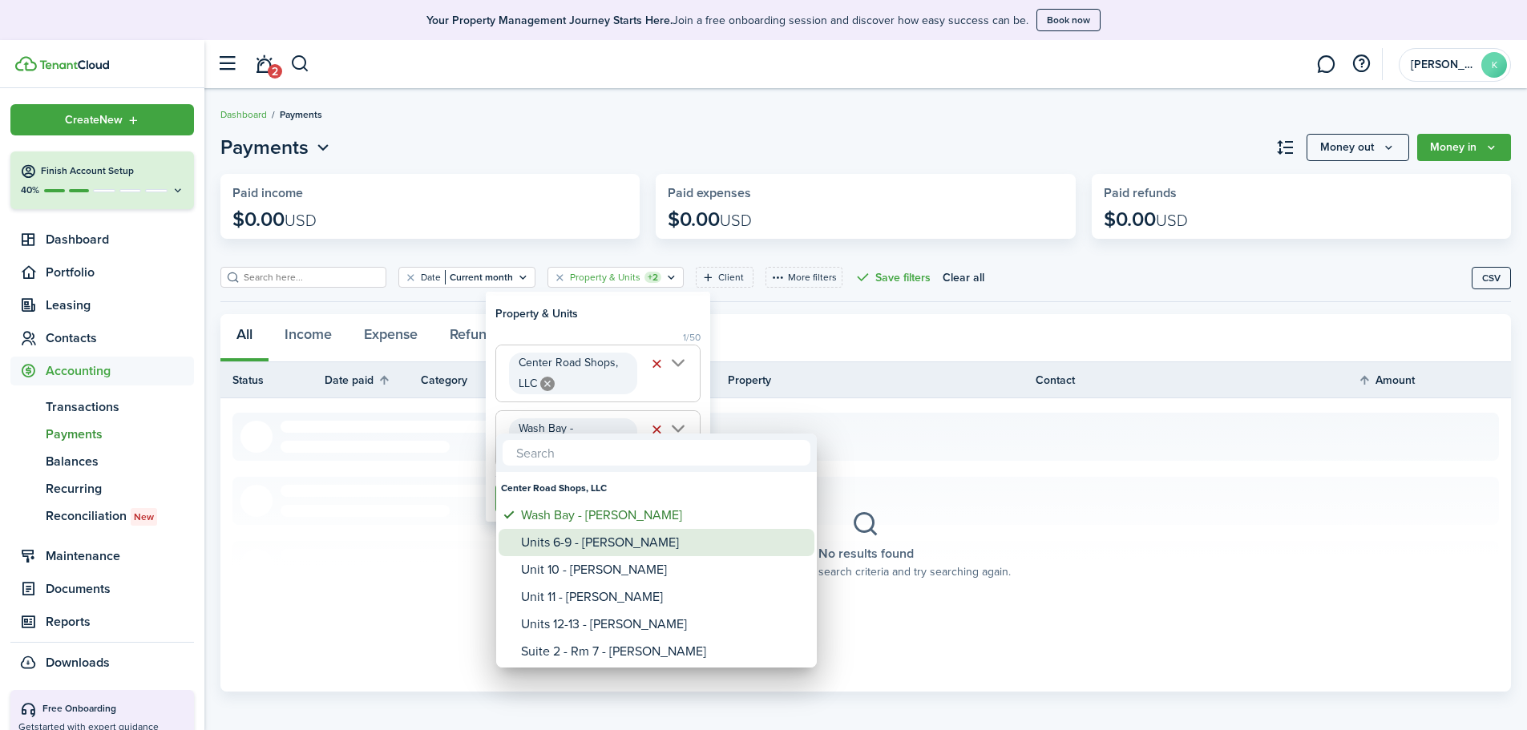
click at [641, 546] on div "Units 6-9 - [PERSON_NAME]" at bounding box center [663, 542] width 284 height 27
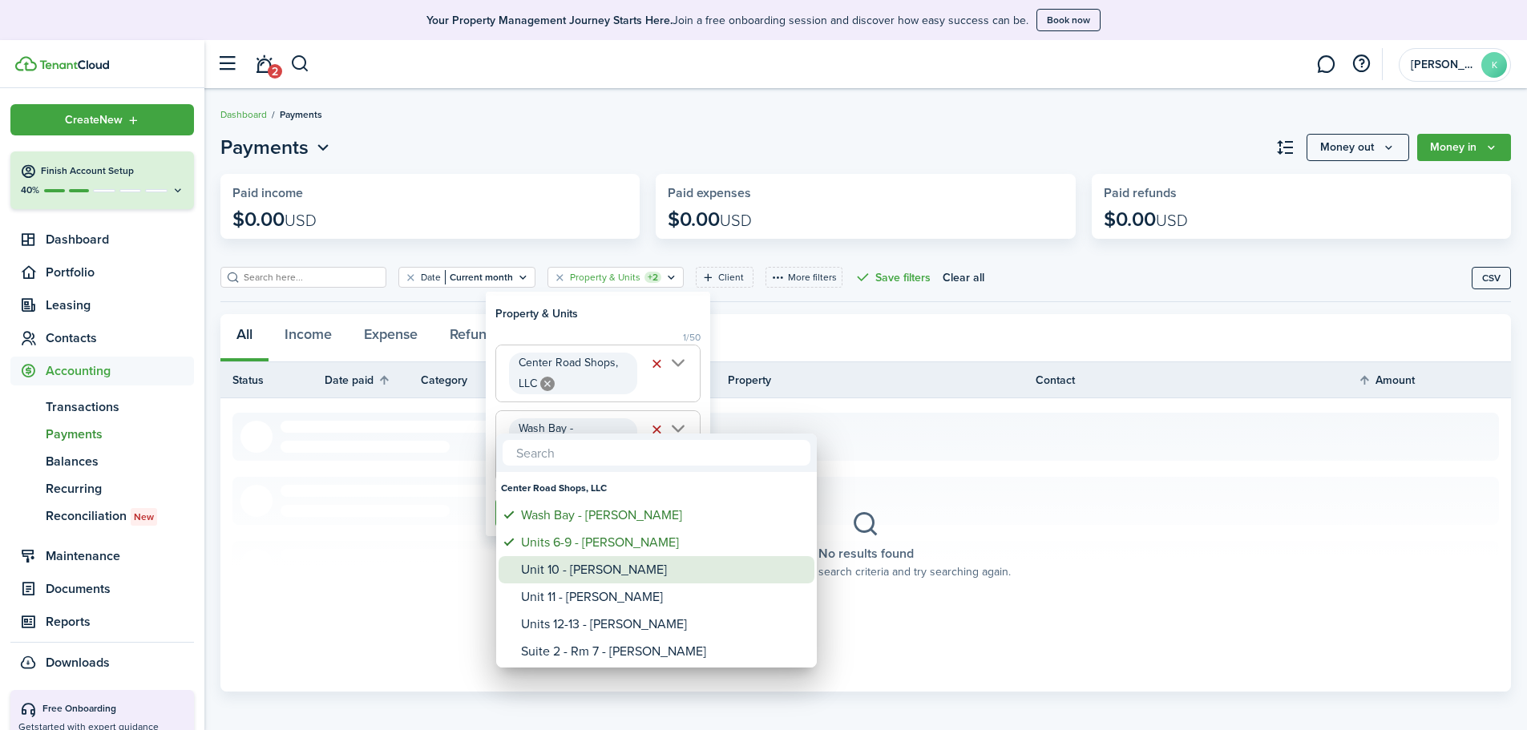
click at [598, 578] on div "Unit 10 - [PERSON_NAME]" at bounding box center [663, 569] width 284 height 27
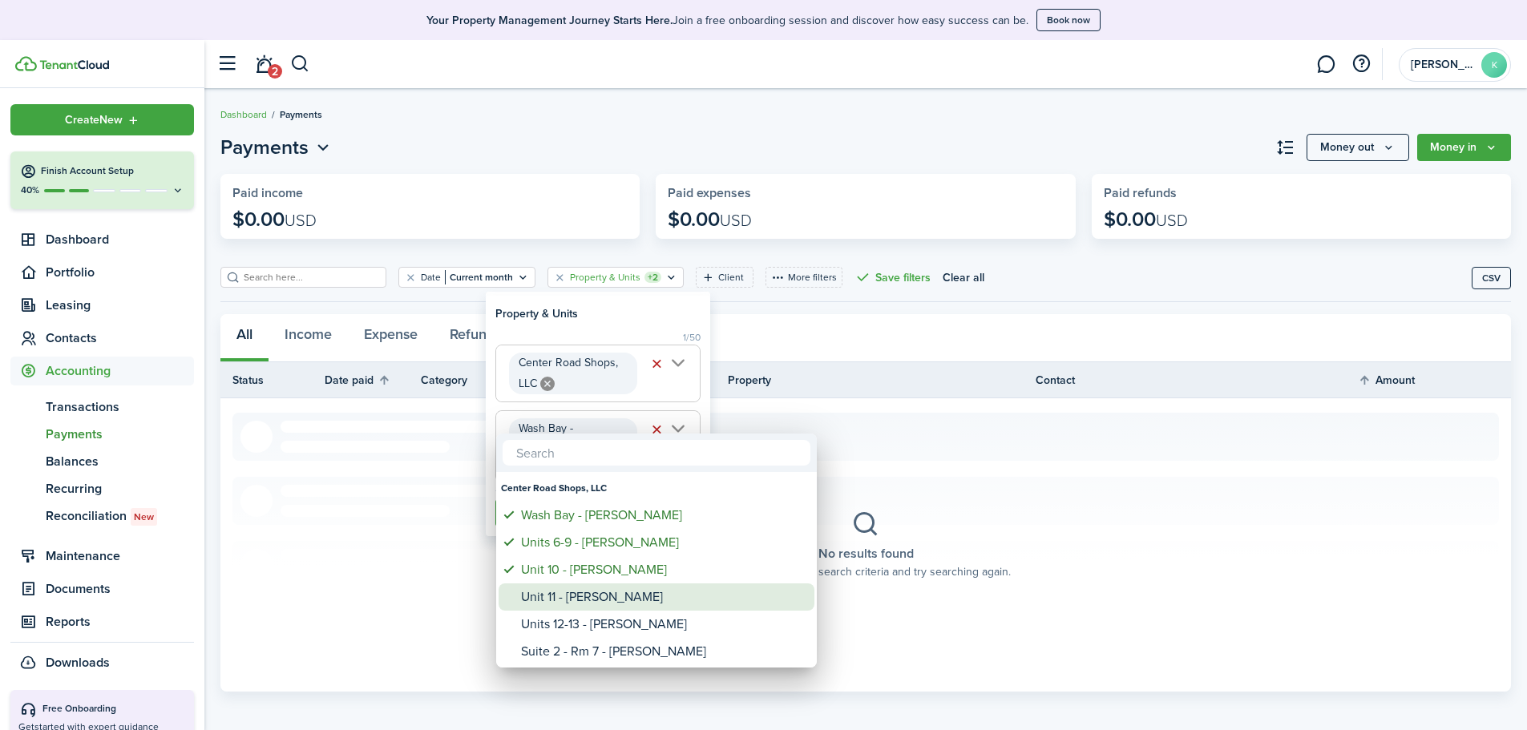
click at [597, 593] on div "Unit 11 - [PERSON_NAME]" at bounding box center [663, 597] width 284 height 27
click at [595, 628] on div "Units 12-13 - [PERSON_NAME]" at bounding box center [663, 624] width 284 height 27
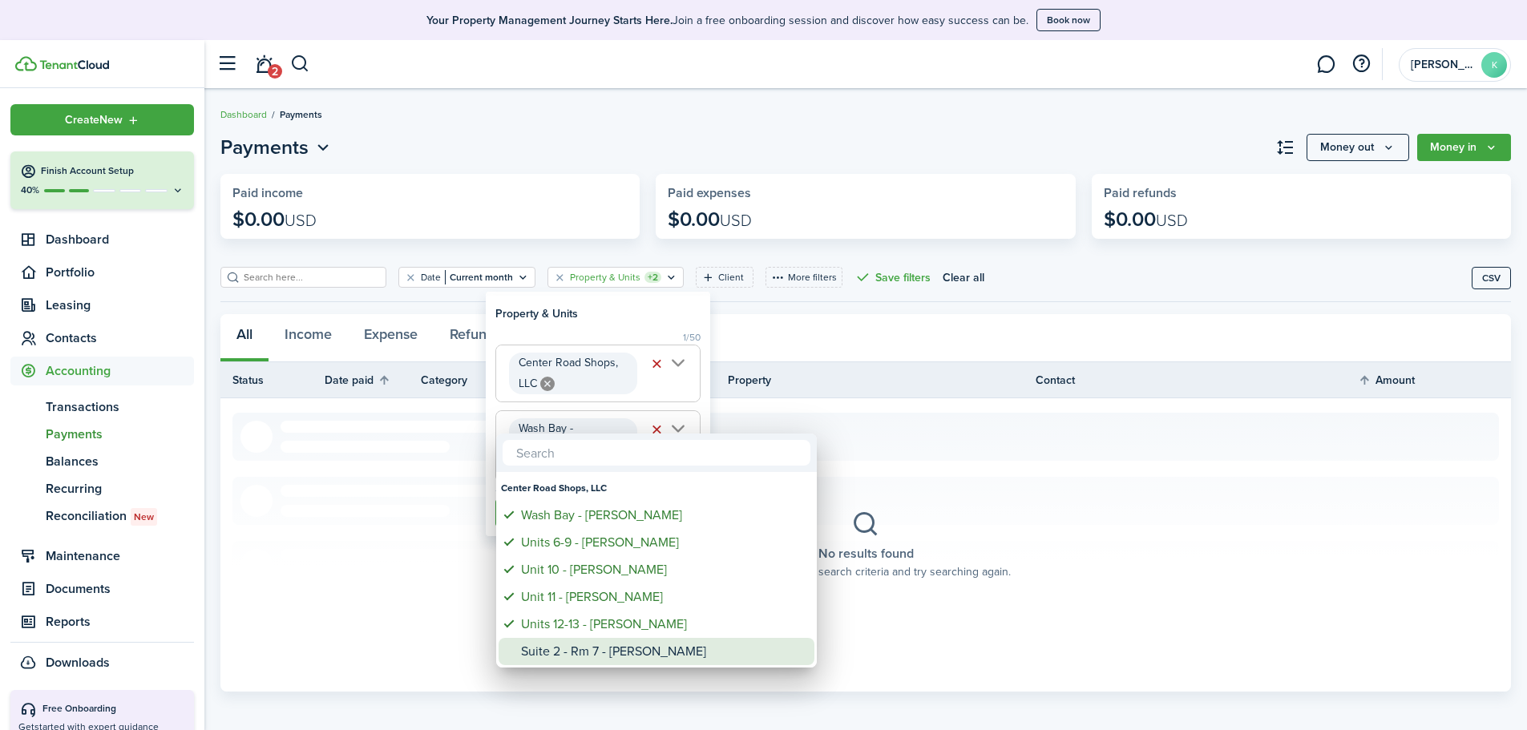
click at [602, 657] on div "Suite 2 - Rm 7 - [PERSON_NAME]" at bounding box center [663, 651] width 284 height 27
type input "Wash Bay - [PERSON_NAME], Units 6-9 - [PERSON_NAME], Unit 10 - [PERSON_NAME], U…"
click at [613, 311] on div at bounding box center [764, 365] width 1784 height 987
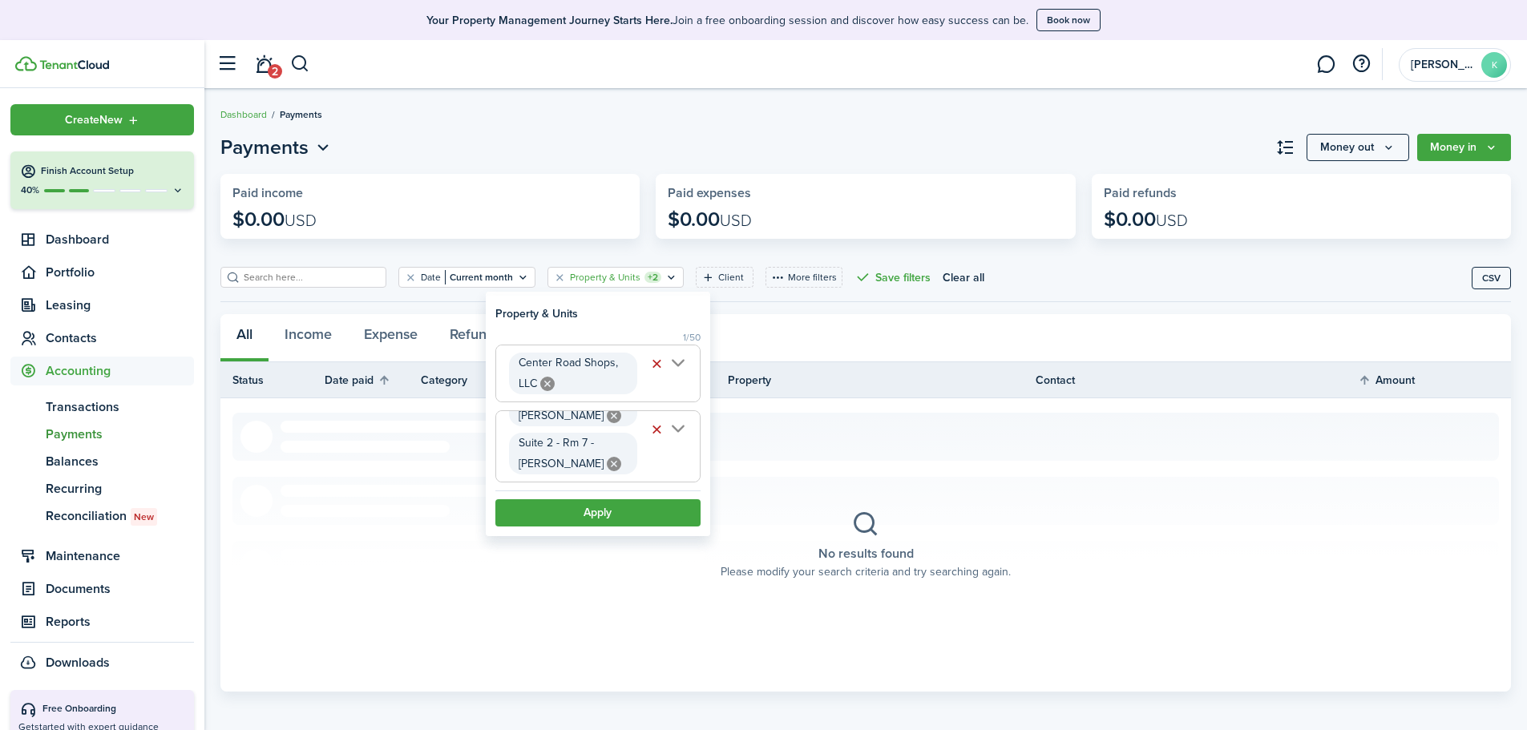
click at [596, 514] on button "Apply" at bounding box center [597, 512] width 205 height 27
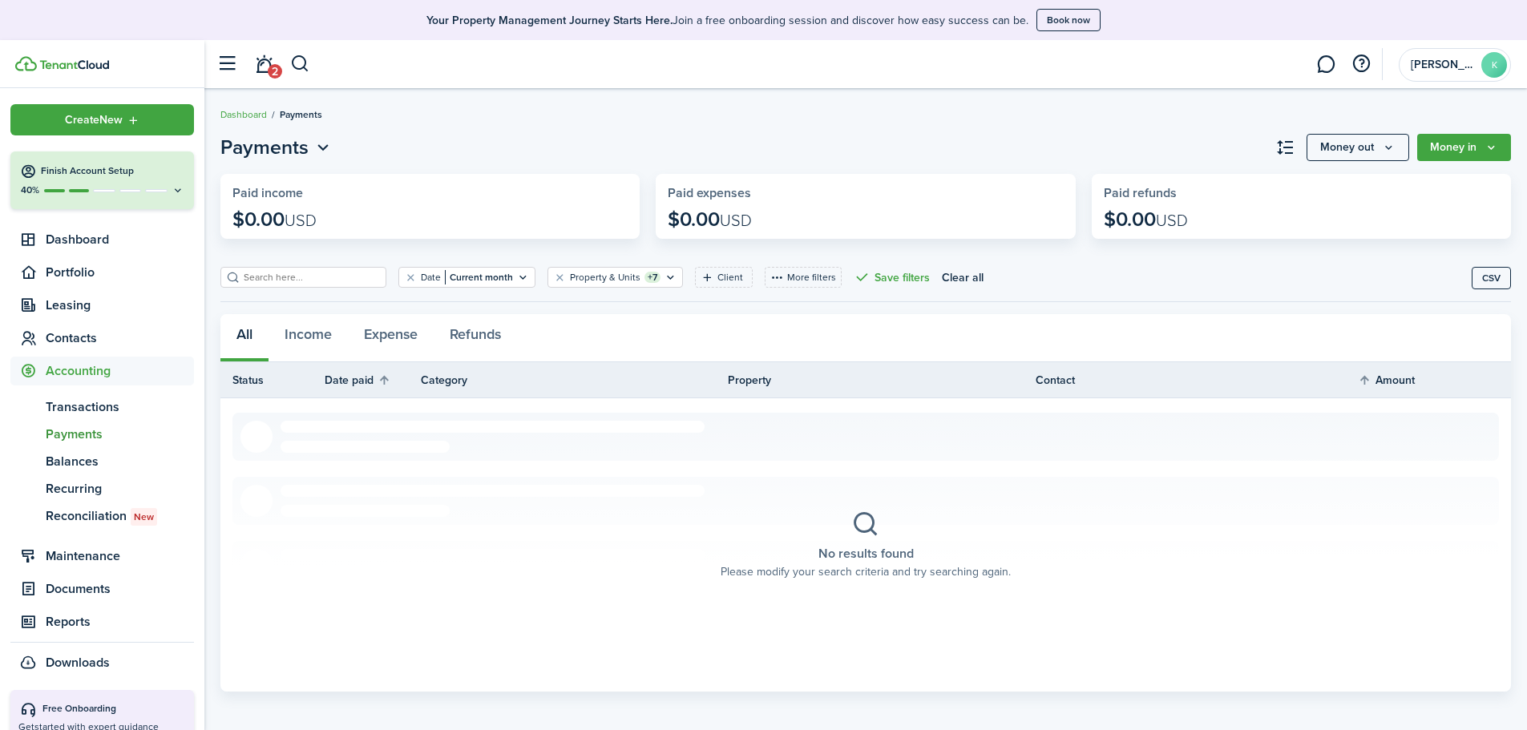
click at [1506, 142] on button "Money in" at bounding box center [1465, 147] width 94 height 27
click at [1151, 316] on div "All Income Expense Refunds" at bounding box center [865, 338] width 1291 height 48
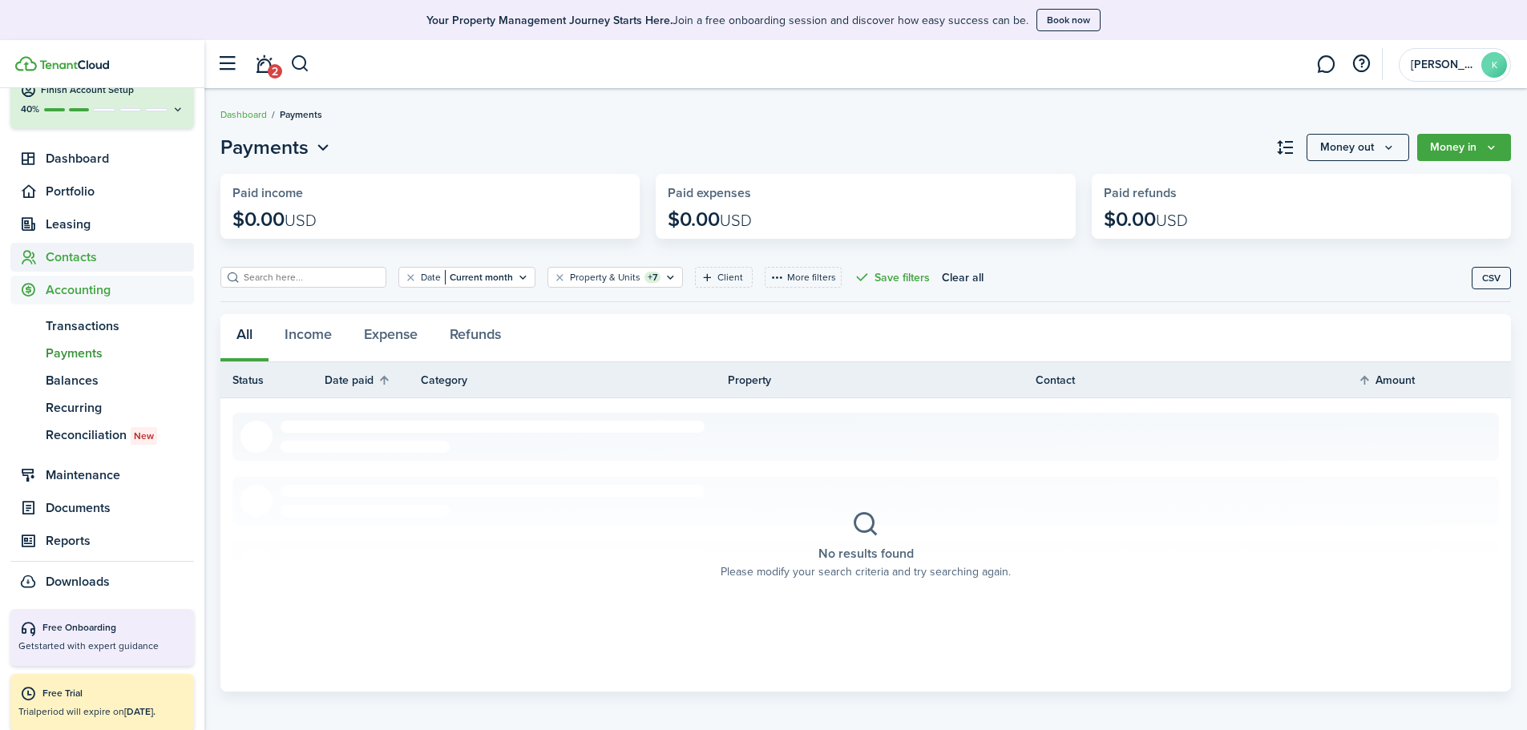
scroll to position [90, 0]
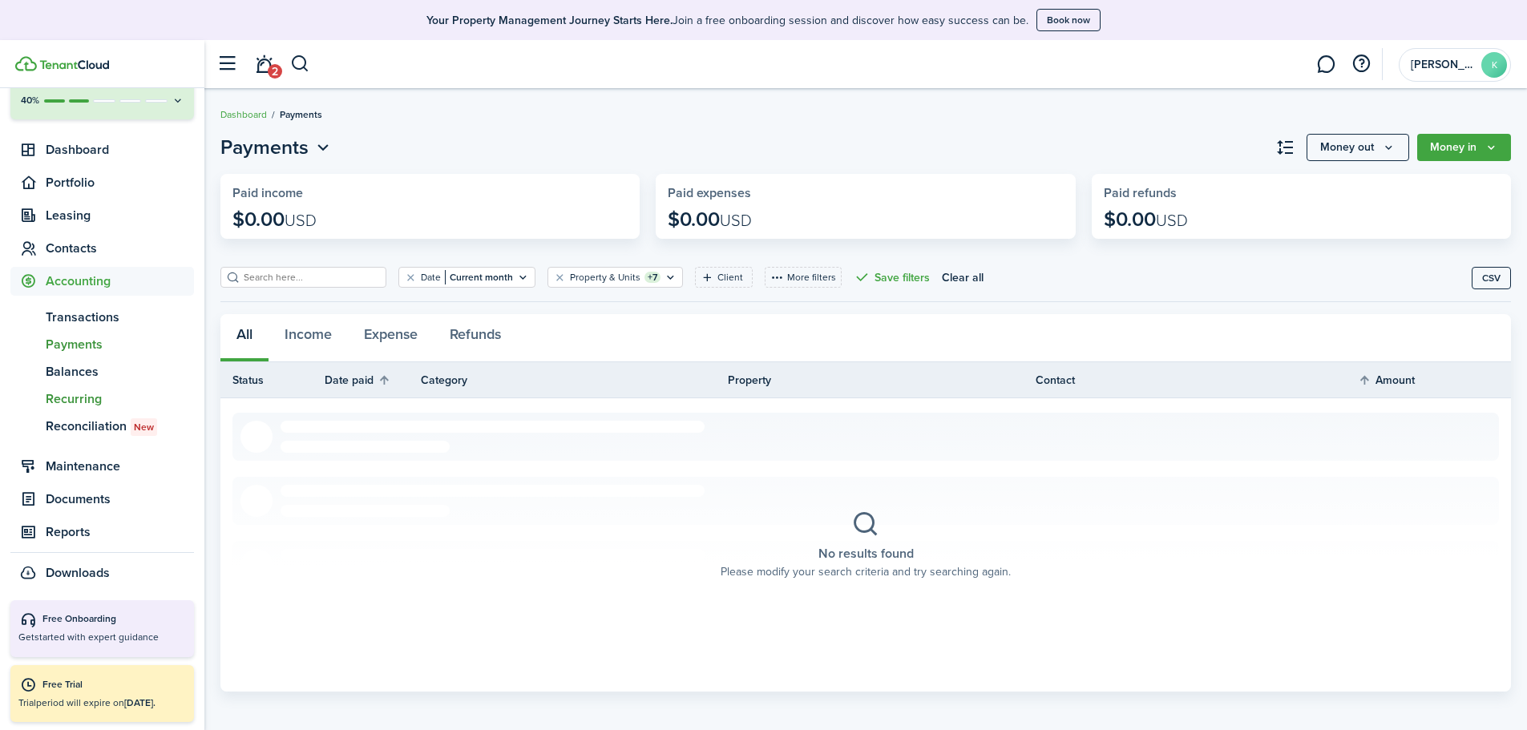
click at [84, 402] on span "Recurring" at bounding box center [120, 399] width 148 height 19
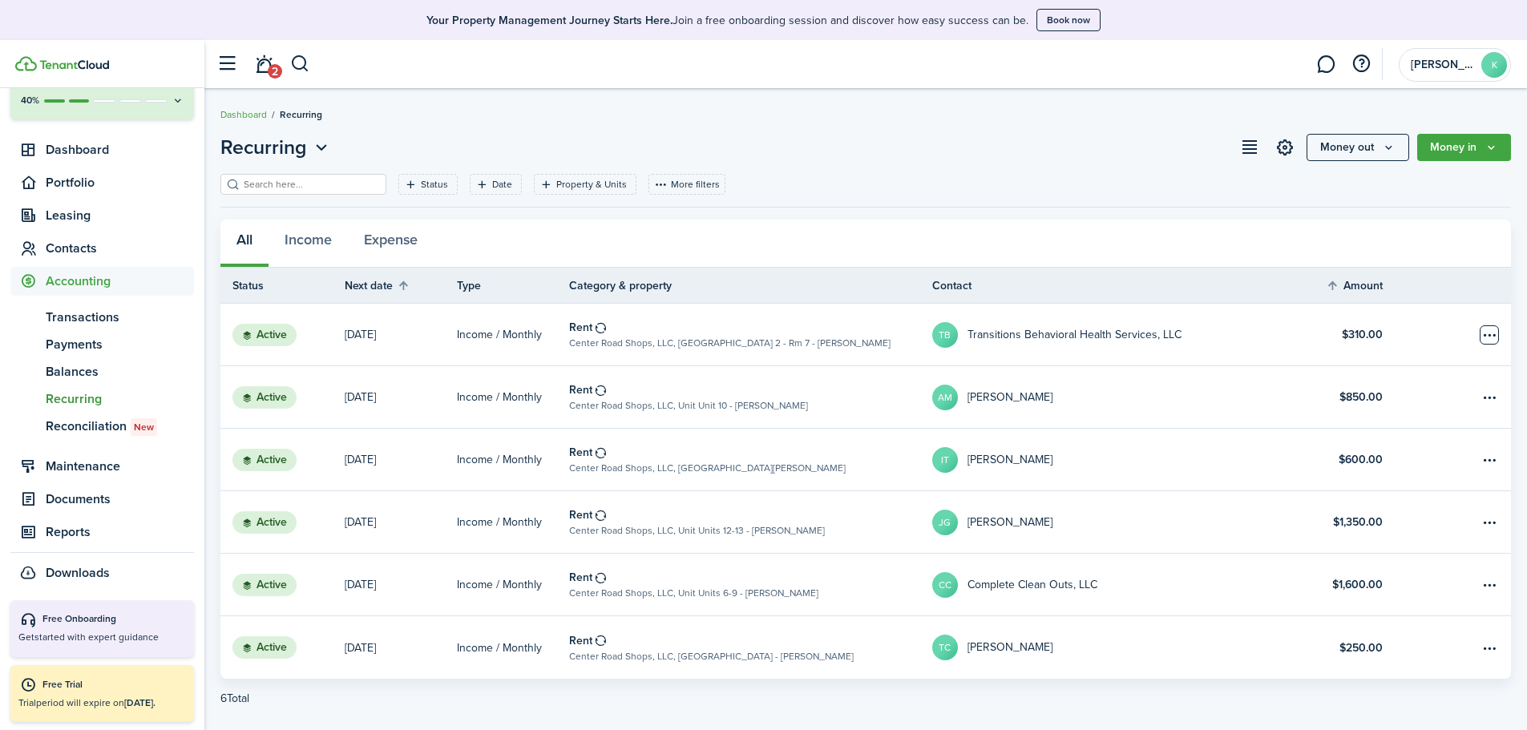
click at [1490, 340] on table-menu-btn-icon "Open menu" at bounding box center [1489, 335] width 19 height 19
click at [1175, 242] on div "All Income Expense" at bounding box center [865, 244] width 1291 height 48
click at [253, 327] on status "Active" at bounding box center [265, 335] width 64 height 22
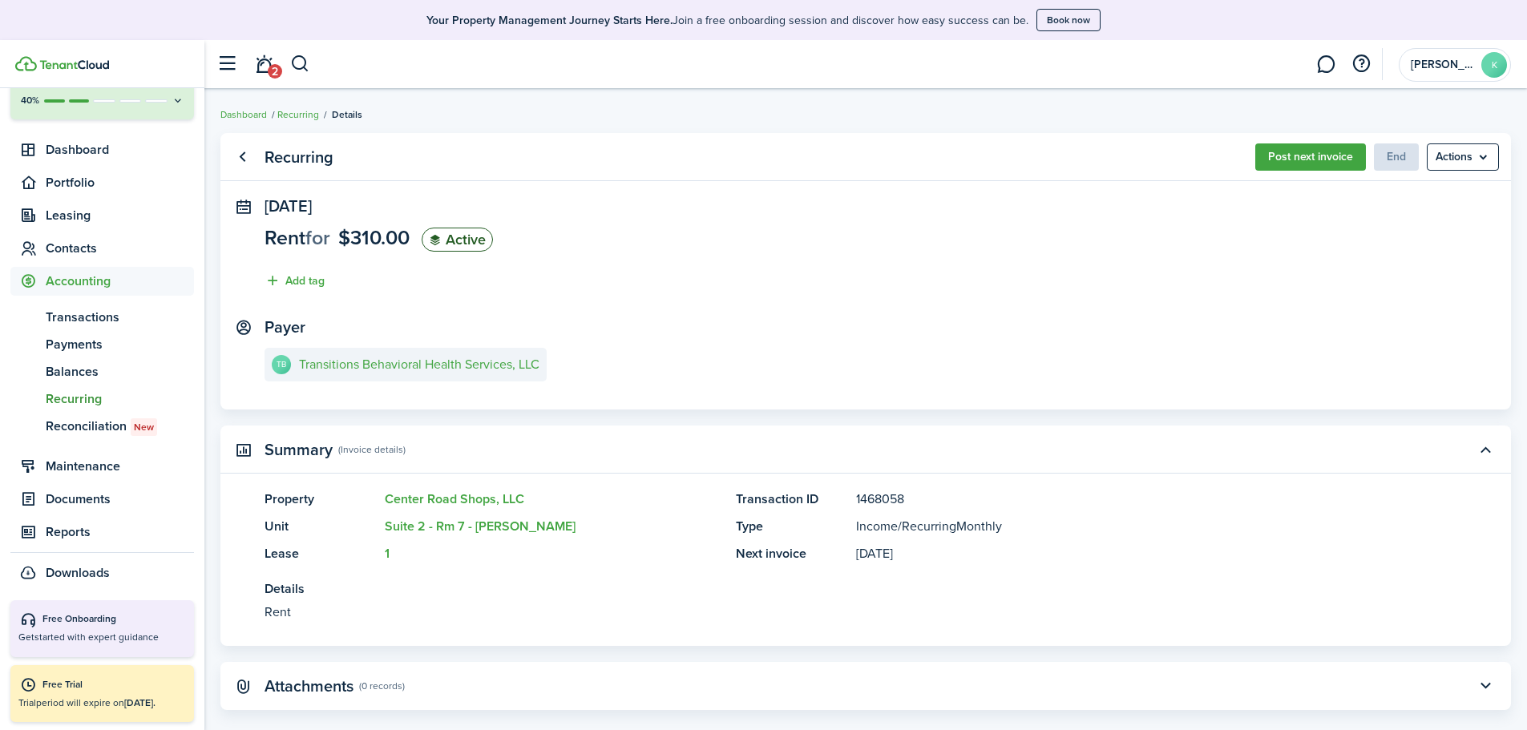
click at [245, 162] on link "Go back" at bounding box center [242, 157] width 27 height 27
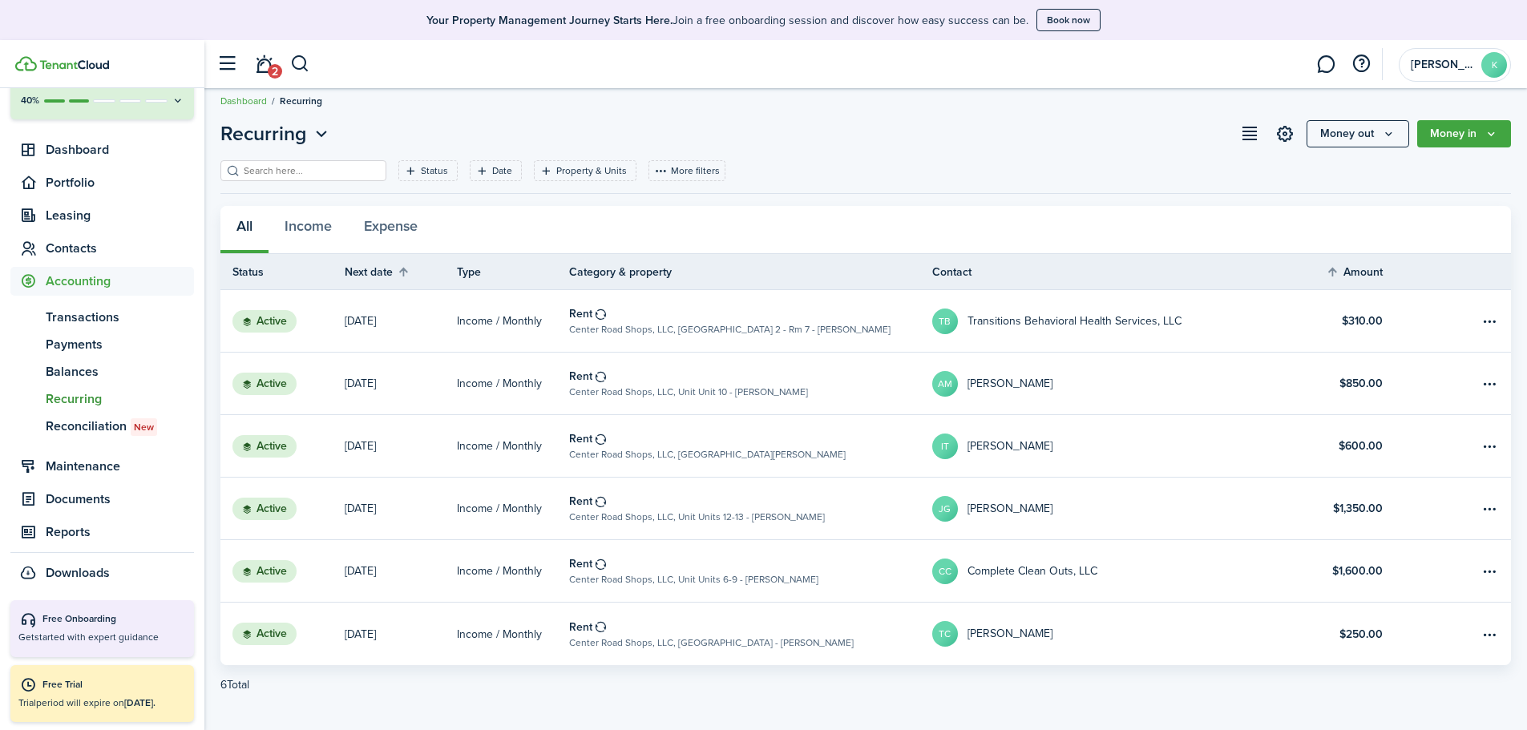
scroll to position [32, 0]
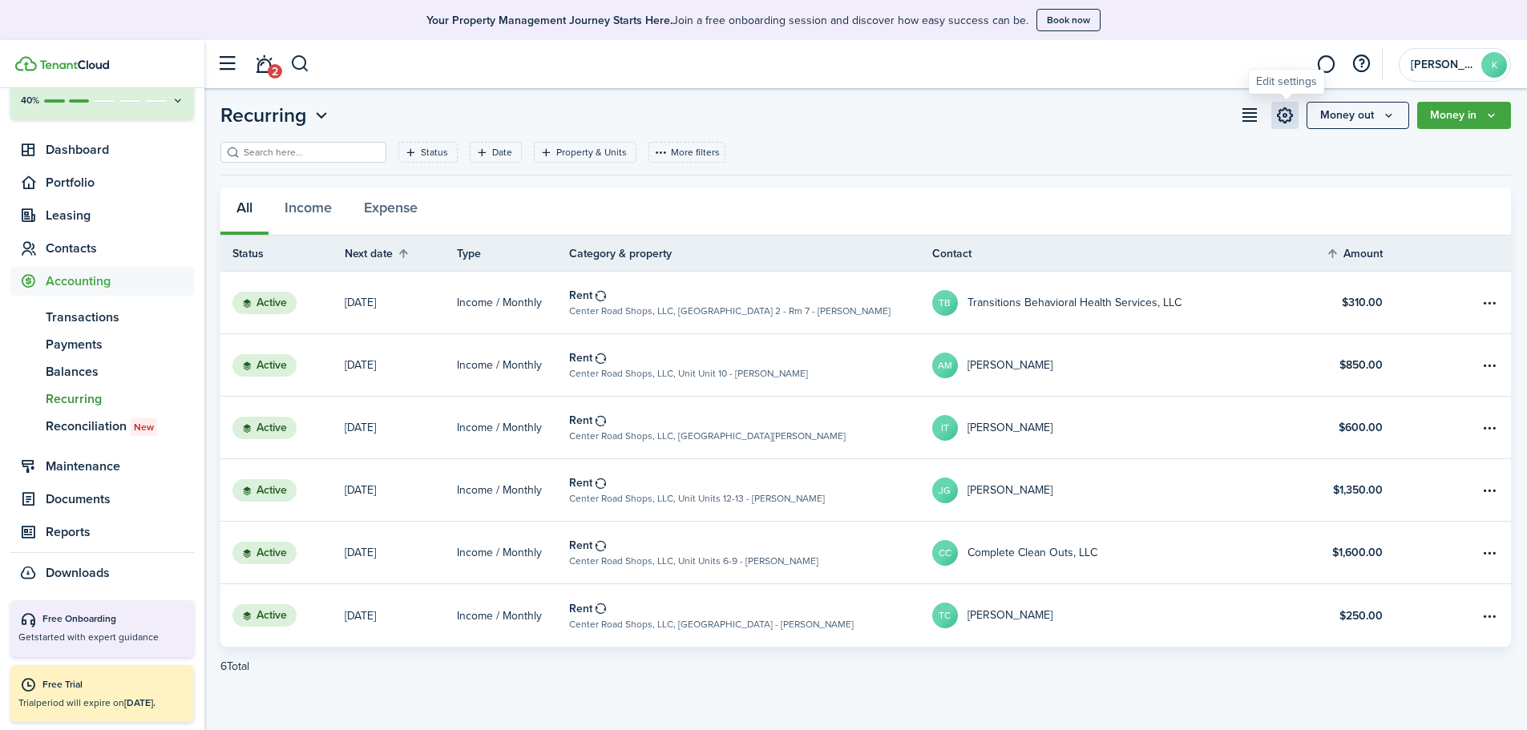
click at [1284, 114] on link at bounding box center [1285, 115] width 27 height 27
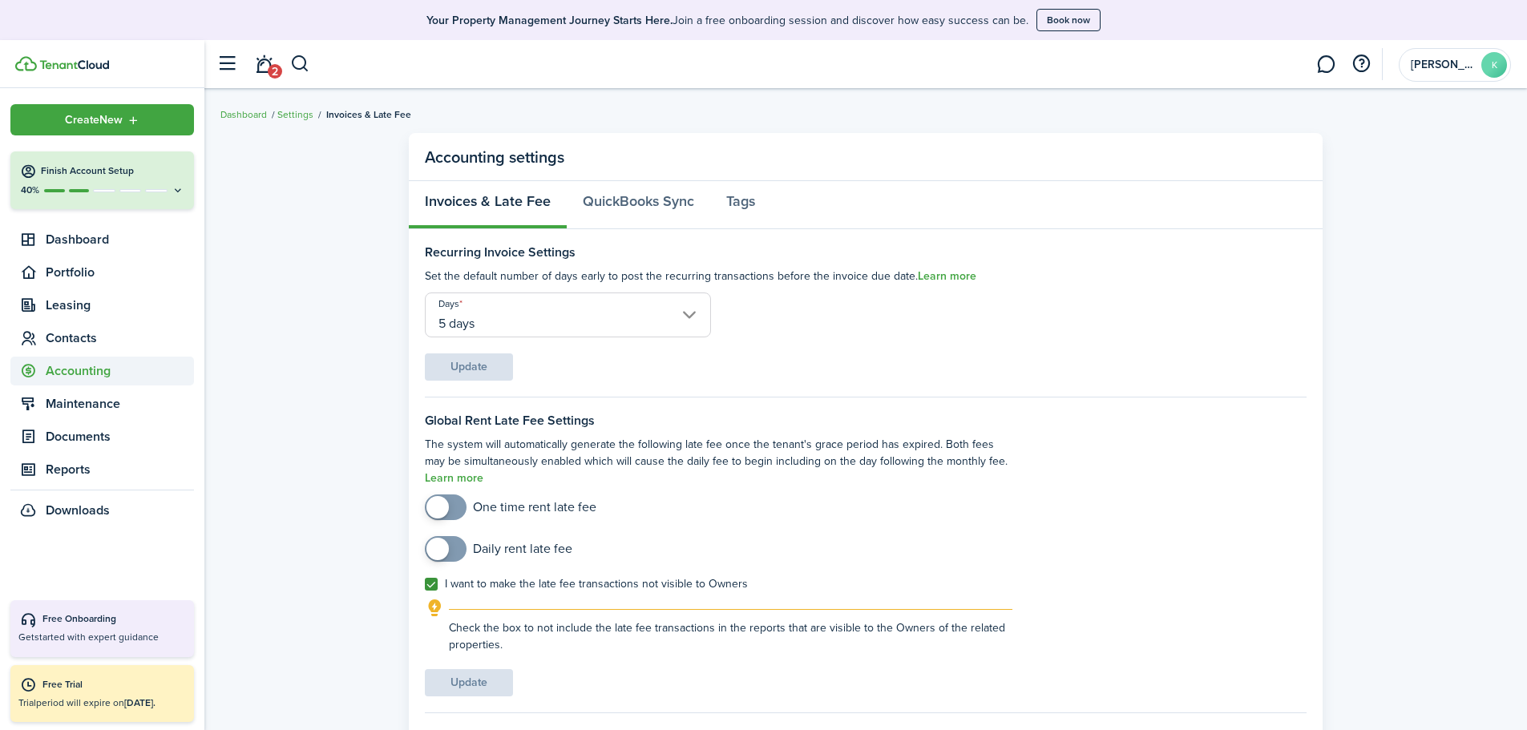
click at [73, 370] on span "Accounting" at bounding box center [120, 371] width 148 height 19
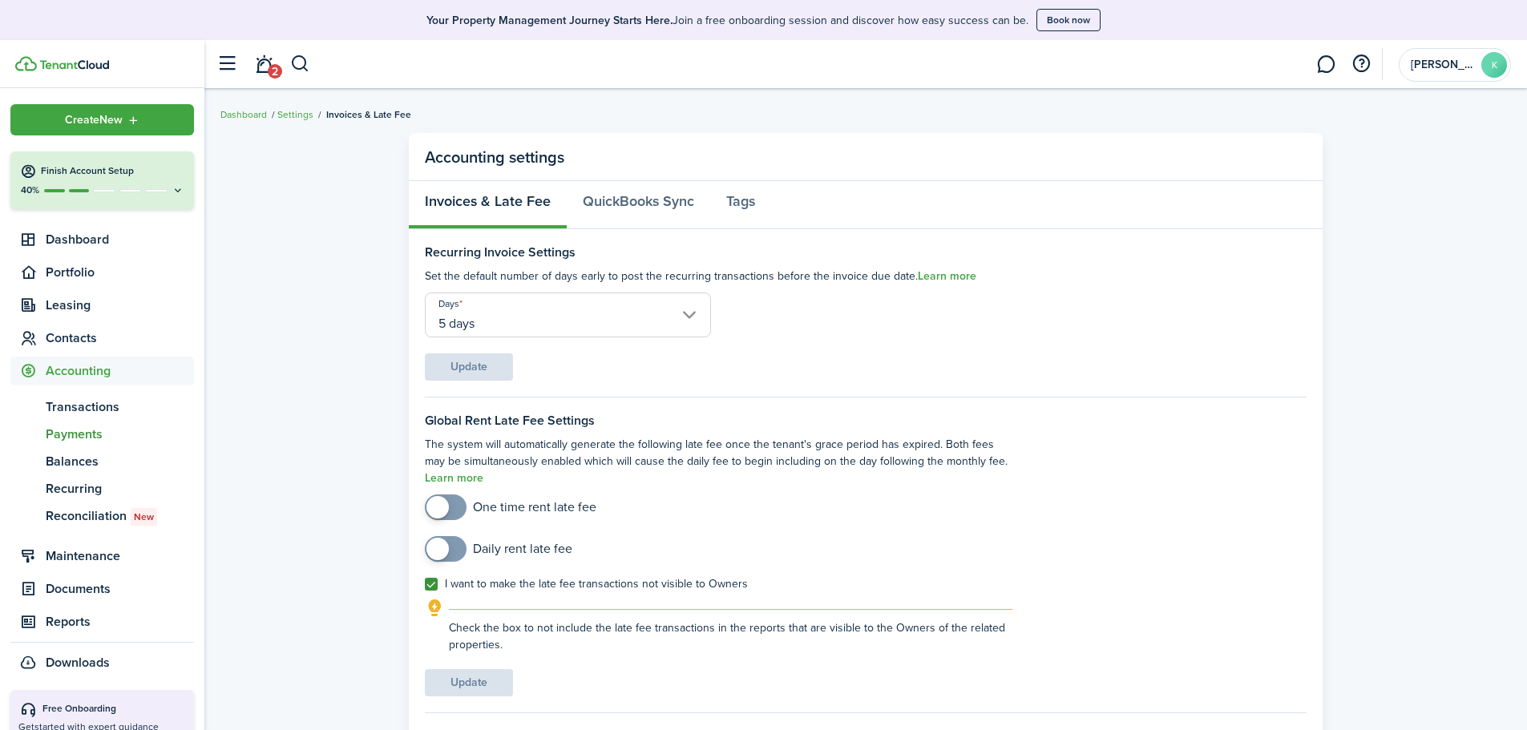
click at [74, 430] on span "Payments" at bounding box center [120, 434] width 148 height 19
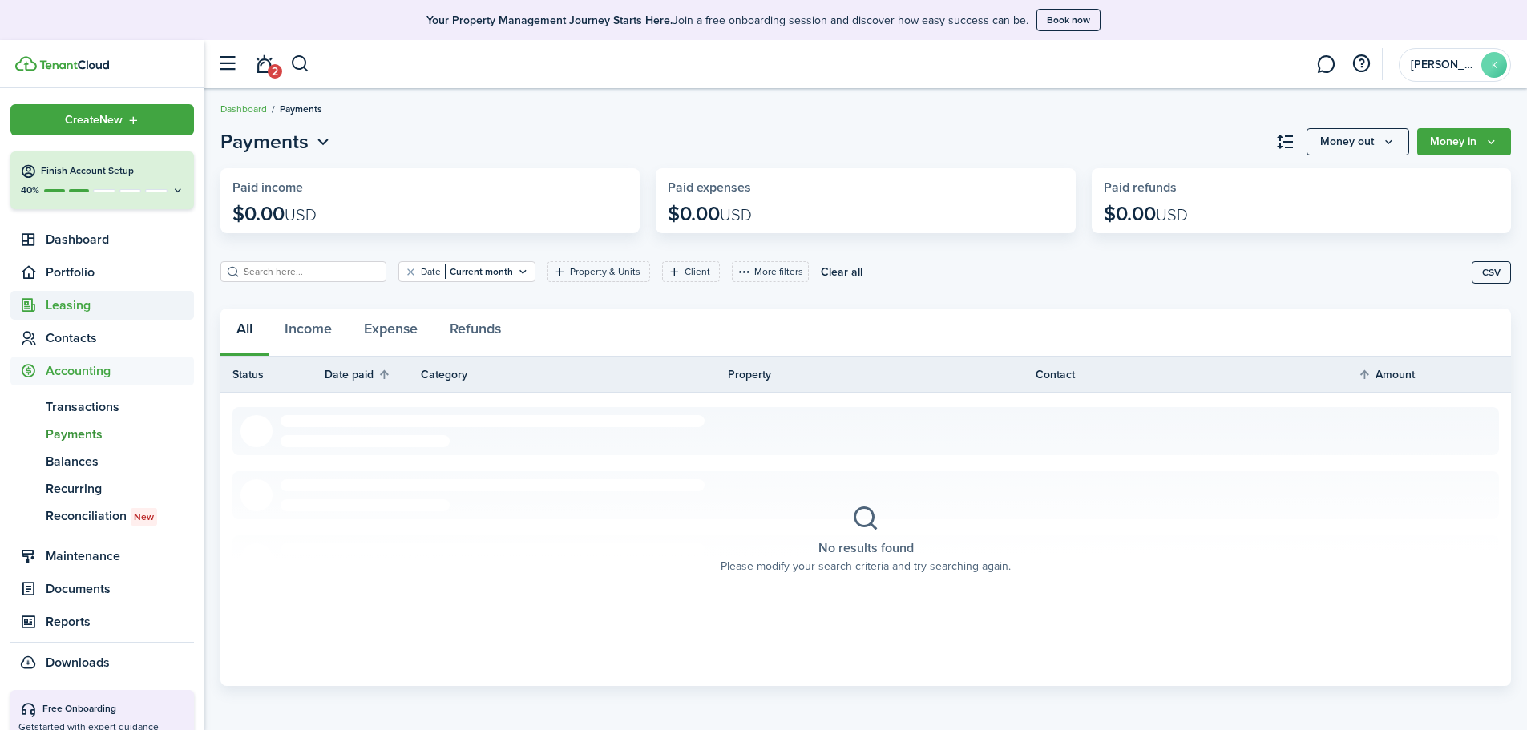
click at [113, 315] on span "Leasing" at bounding box center [120, 305] width 148 height 19
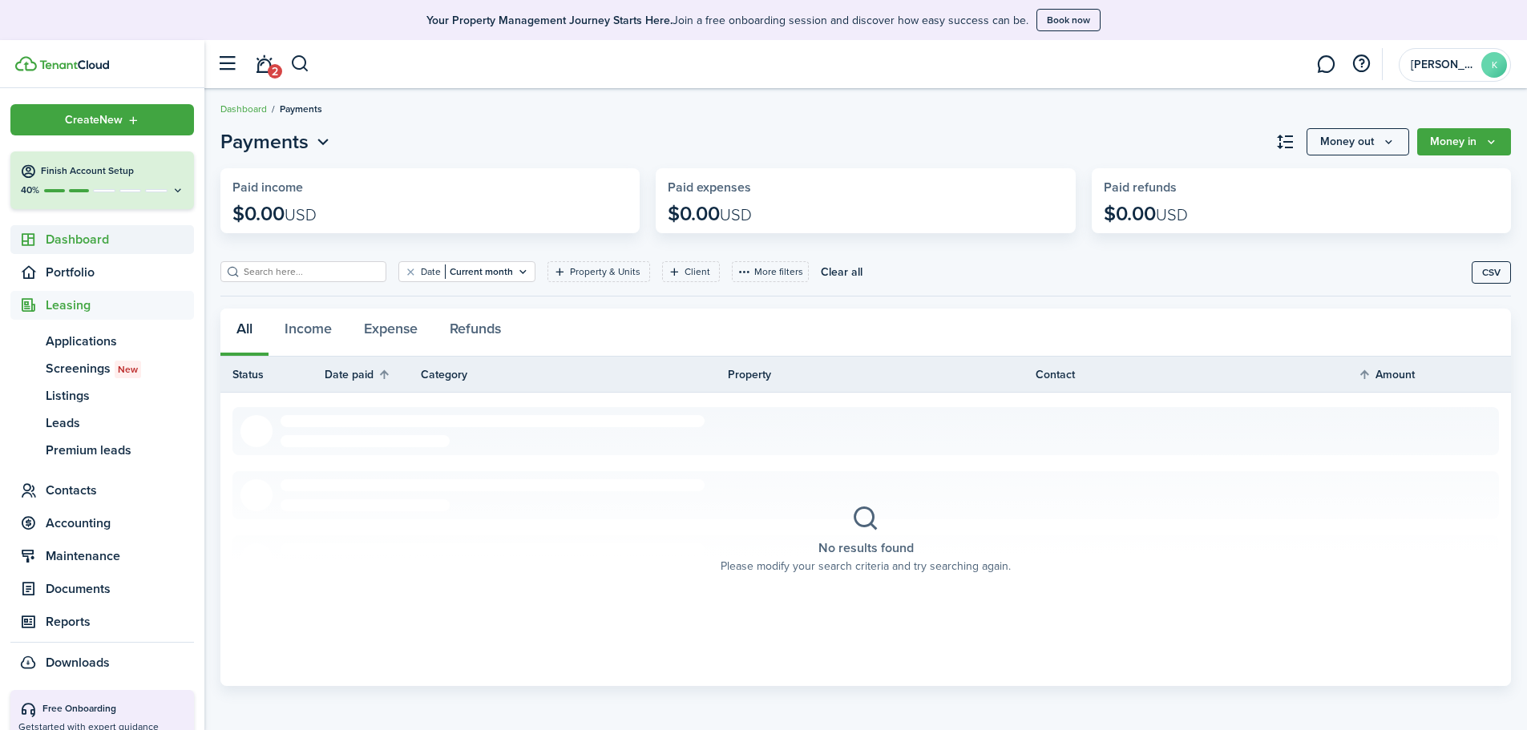
click at [101, 238] on span "Dashboard" at bounding box center [120, 239] width 148 height 19
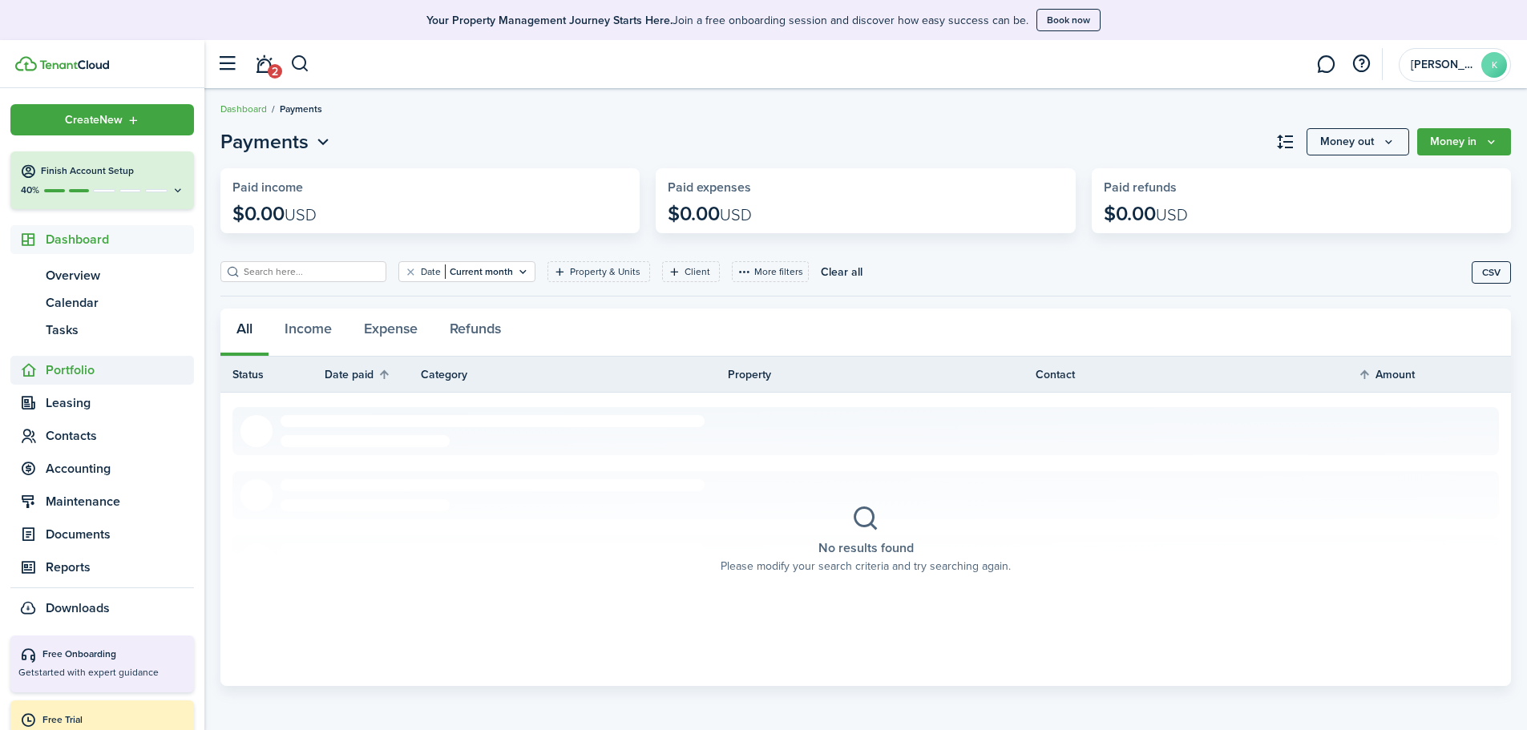
click at [101, 367] on span "Portfolio" at bounding box center [120, 370] width 148 height 19
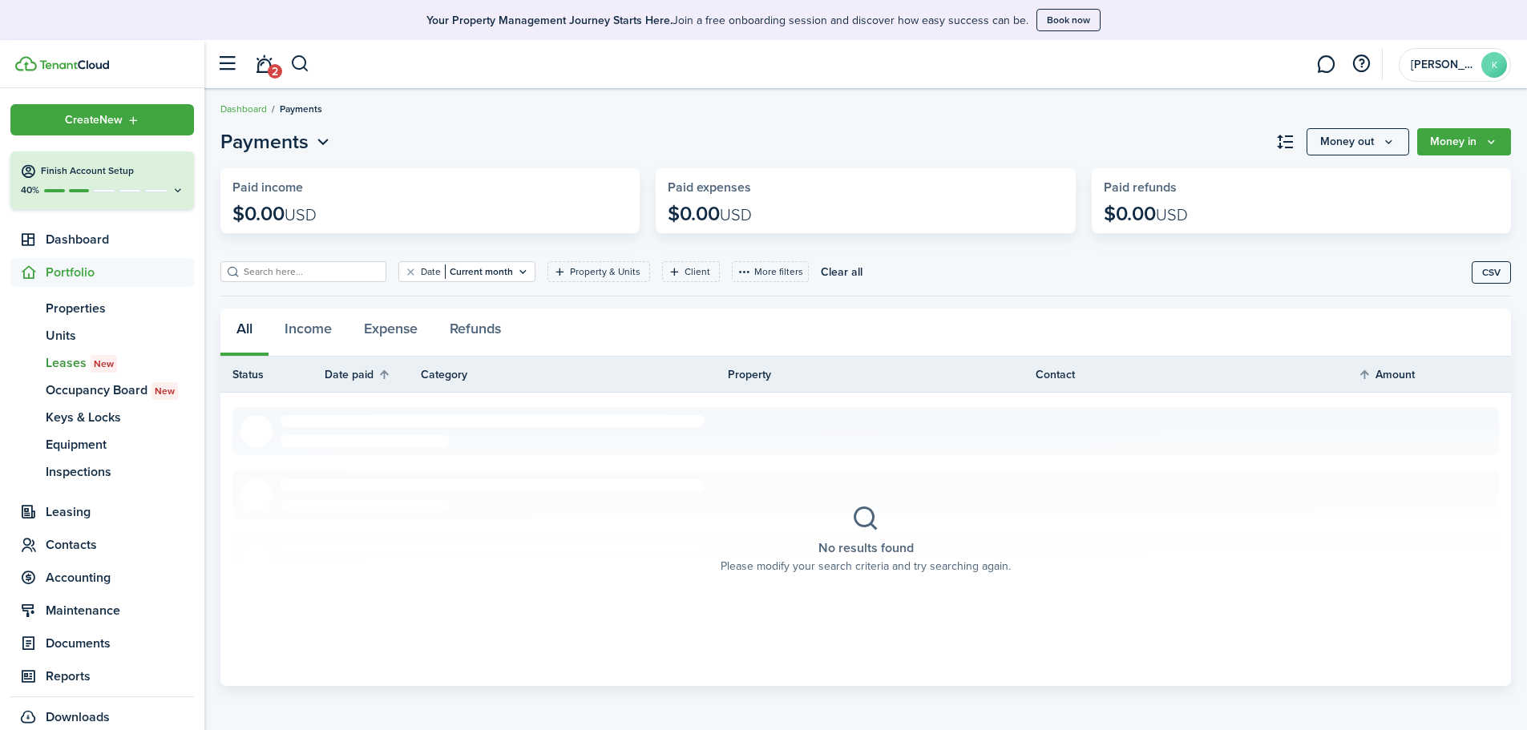
click at [51, 356] on span "Leases New" at bounding box center [120, 363] width 148 height 19
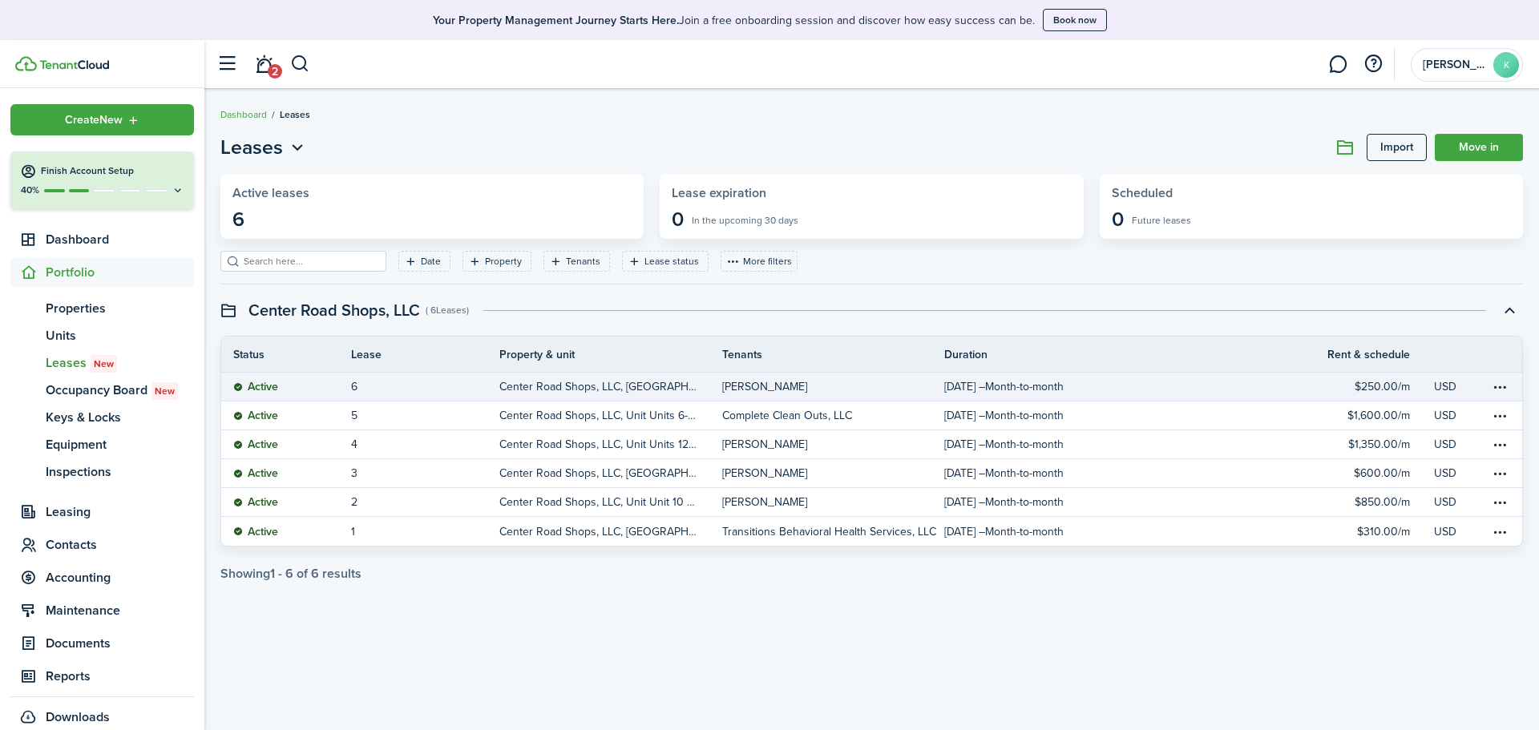
click at [414, 390] on link "6" at bounding box center [425, 387] width 148 height 28
click at [1507, 390] on table-menu-btn-icon at bounding box center [1499, 387] width 19 height 19
click at [1284, 575] on swimlane-page-total "Showing 1 - 6 of 6 results" at bounding box center [871, 574] width 1303 height 14
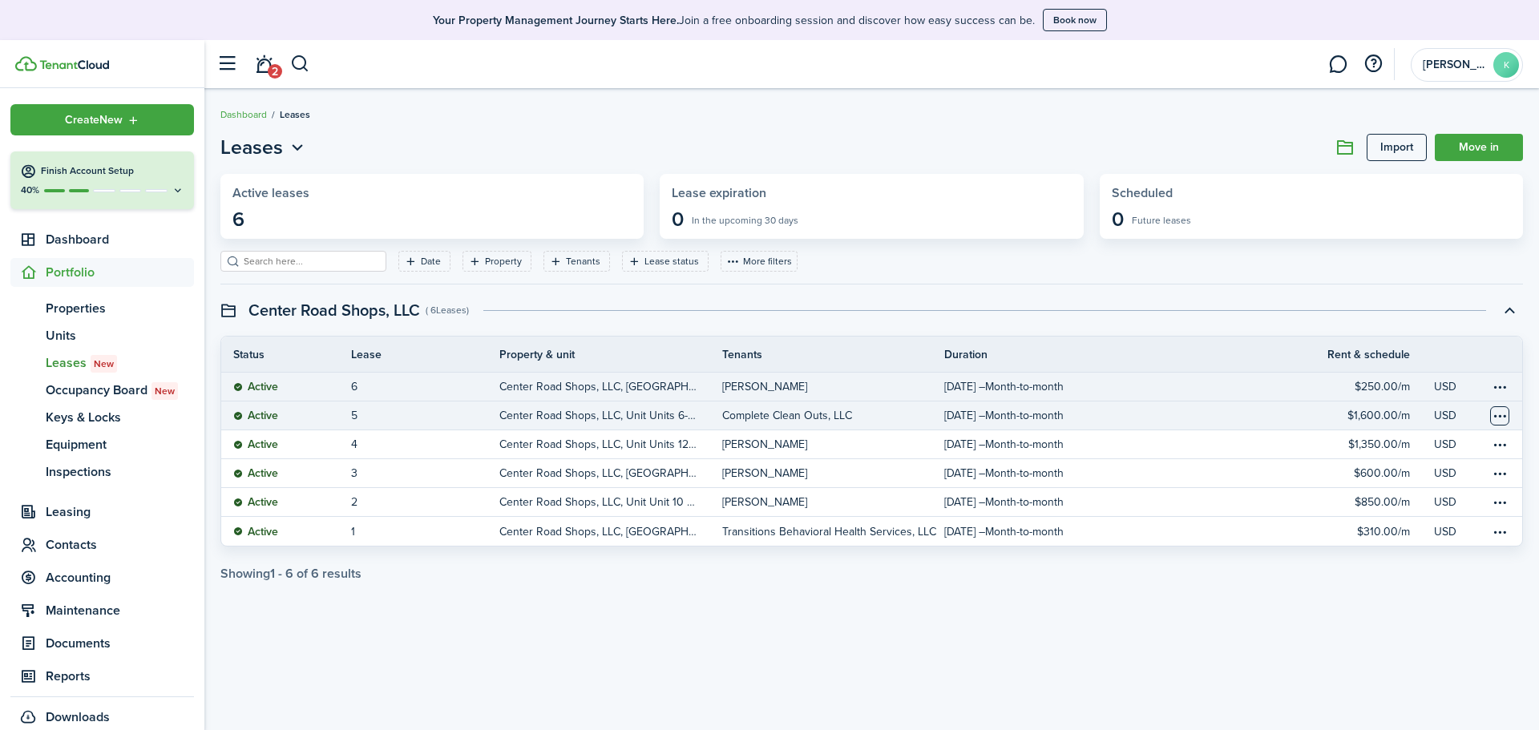
click at [1502, 415] on table-menu-btn-icon at bounding box center [1499, 415] width 19 height 19
click at [1157, 618] on div "Leases Import Move in Active leases 6 Lease expiration 0 In the upcoming 30 day…" at bounding box center [871, 409] width 1335 height 569
click at [95, 546] on span "Contacts" at bounding box center [120, 545] width 148 height 19
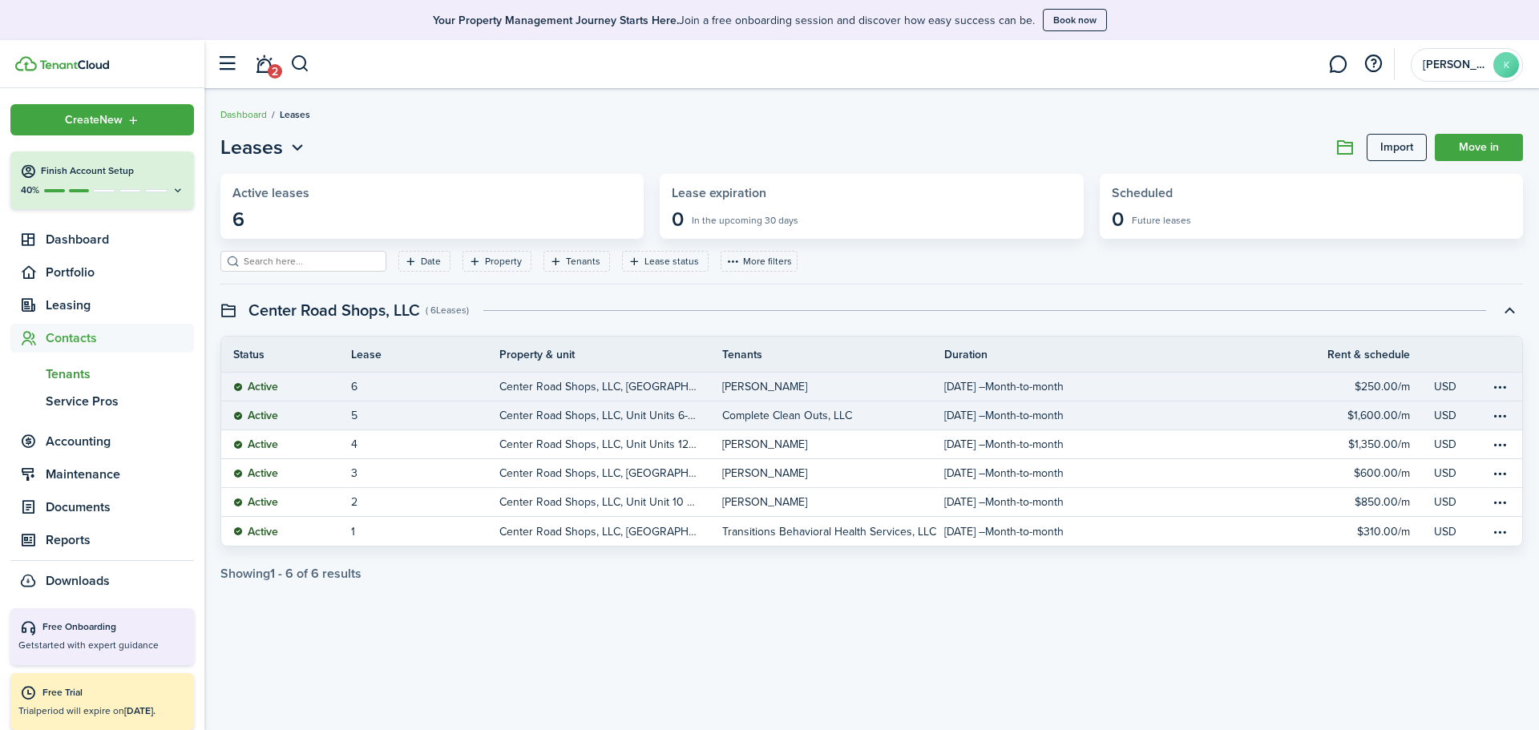
click at [73, 369] on span "Tenants" at bounding box center [120, 374] width 148 height 19
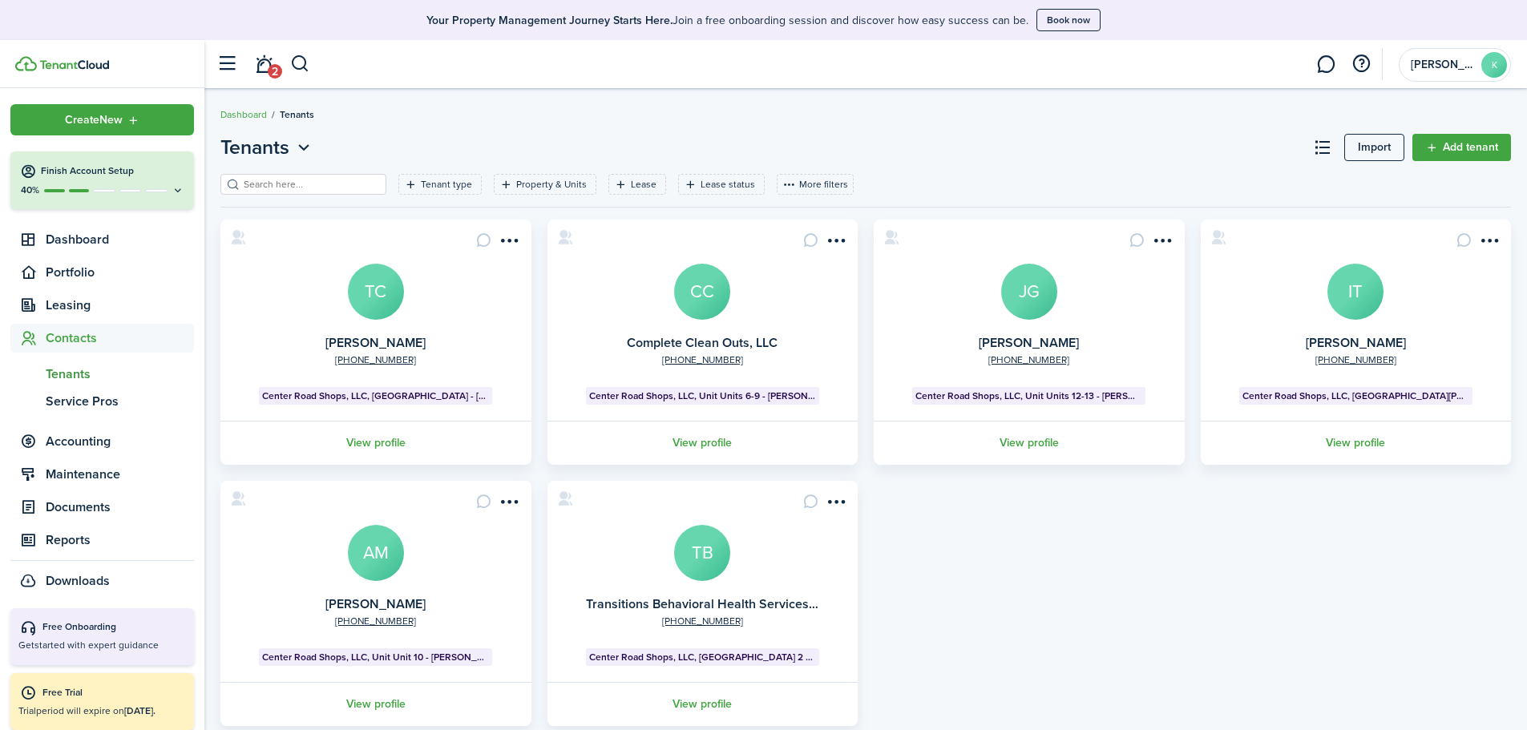
click at [508, 237] on menu-btn-icon "Open menu" at bounding box center [509, 240] width 27 height 27
click at [479, 236] on card-message at bounding box center [484, 240] width 27 height 27
click at [521, 241] on menu-btn-icon "Open menu" at bounding box center [509, 240] width 27 height 27
click at [441, 301] on button "Send connection" at bounding box center [452, 303] width 140 height 27
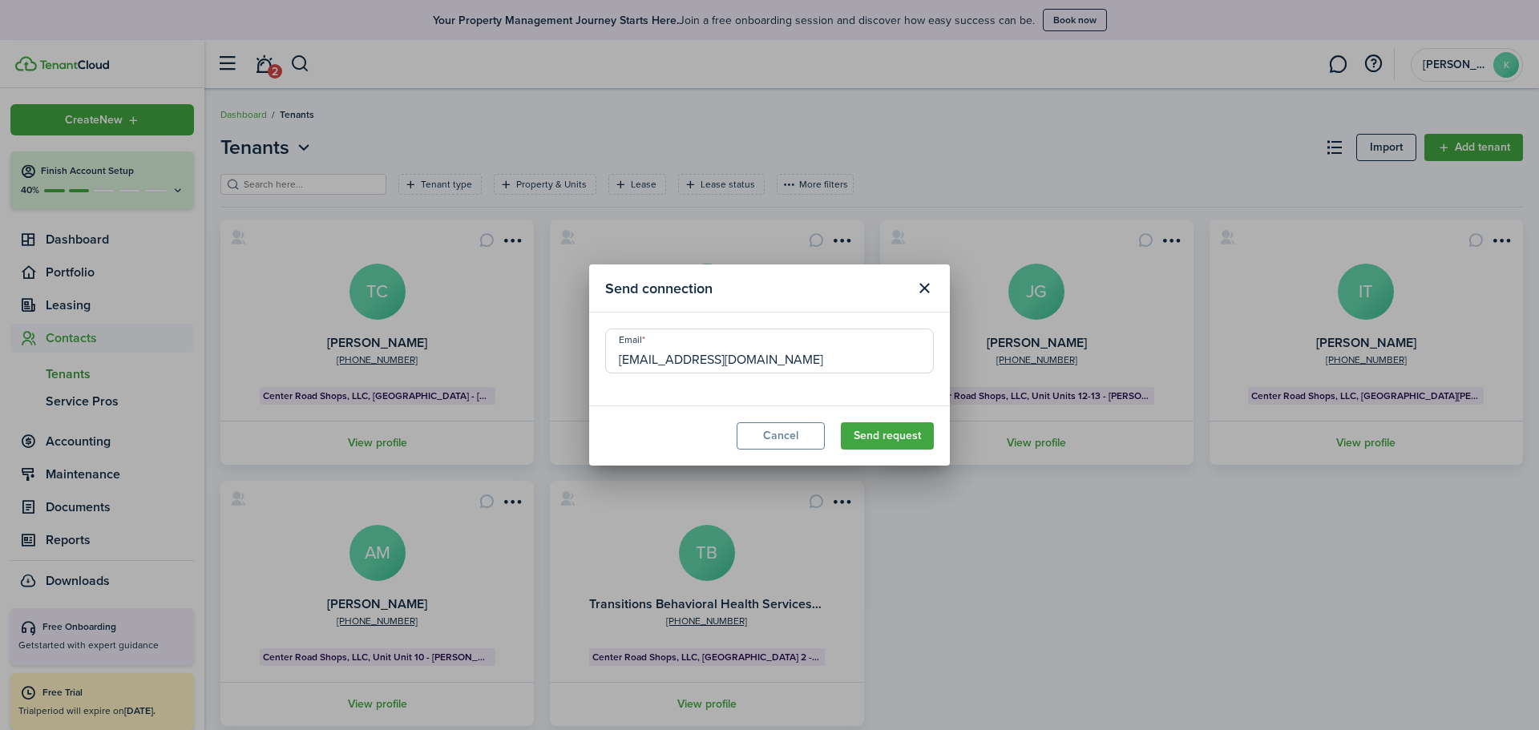
click at [880, 435] on button "Send request" at bounding box center [887, 436] width 93 height 27
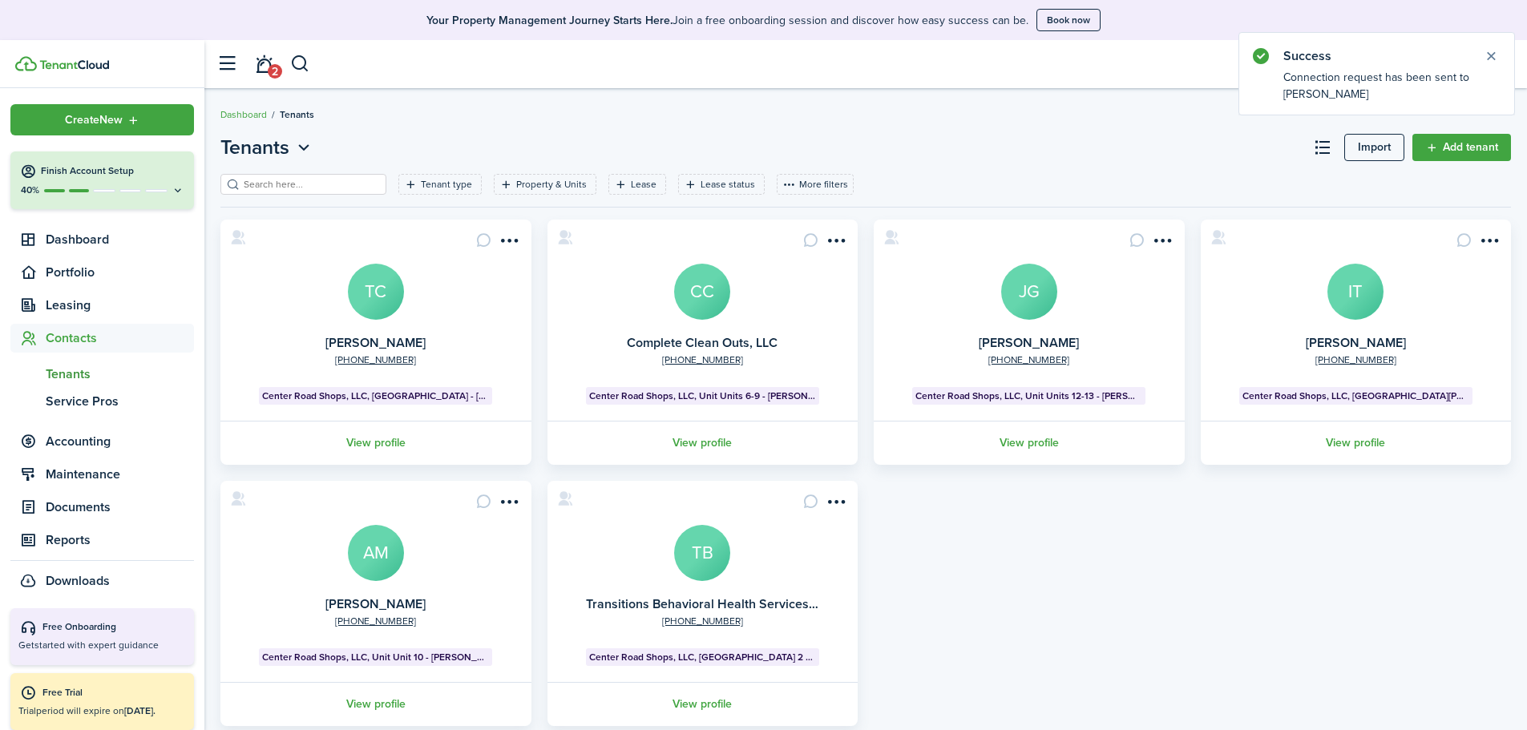
click at [840, 242] on menu-btn-icon "Open menu" at bounding box center [836, 240] width 27 height 27
click at [795, 302] on button "Send connection" at bounding box center [778, 303] width 140 height 27
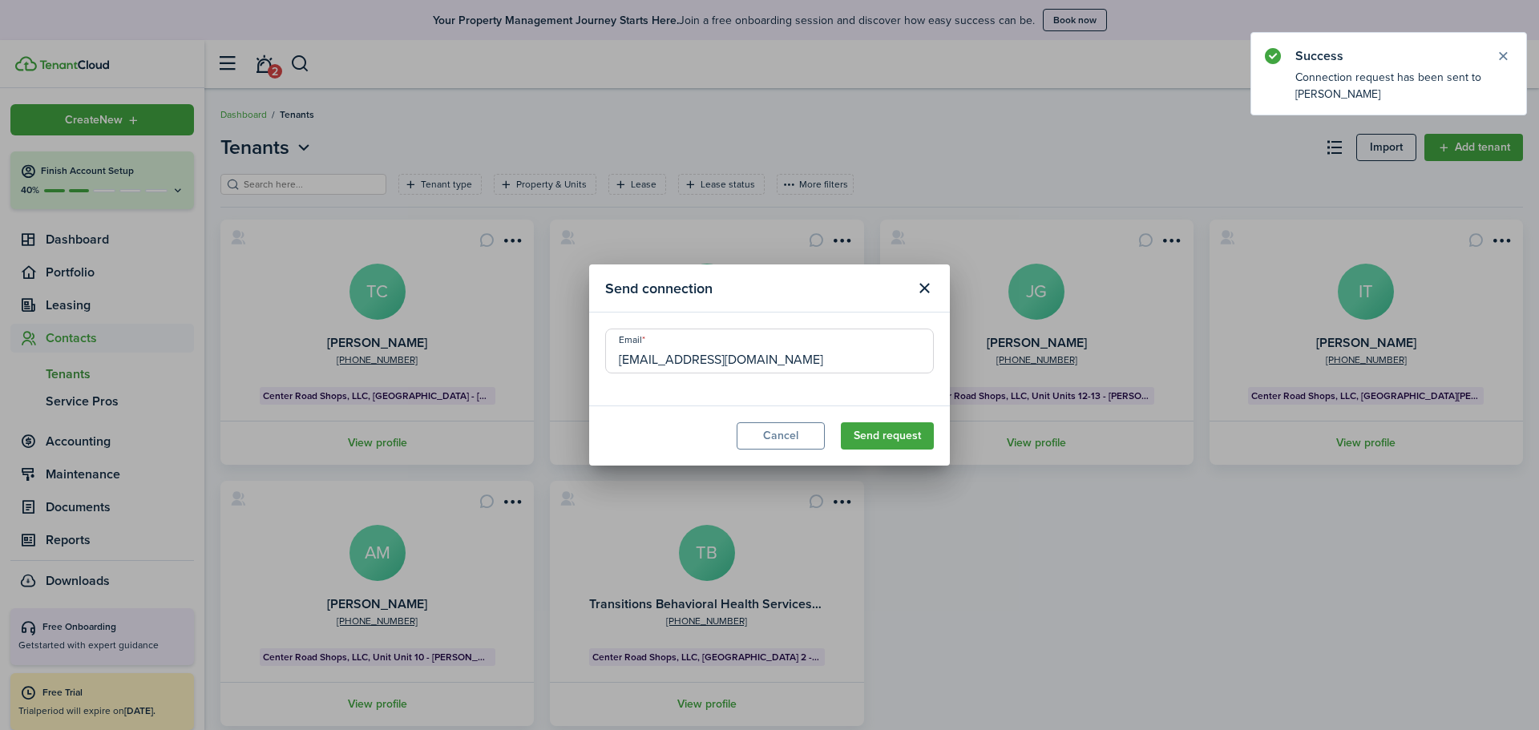
click at [892, 429] on button "Send request" at bounding box center [887, 436] width 93 height 27
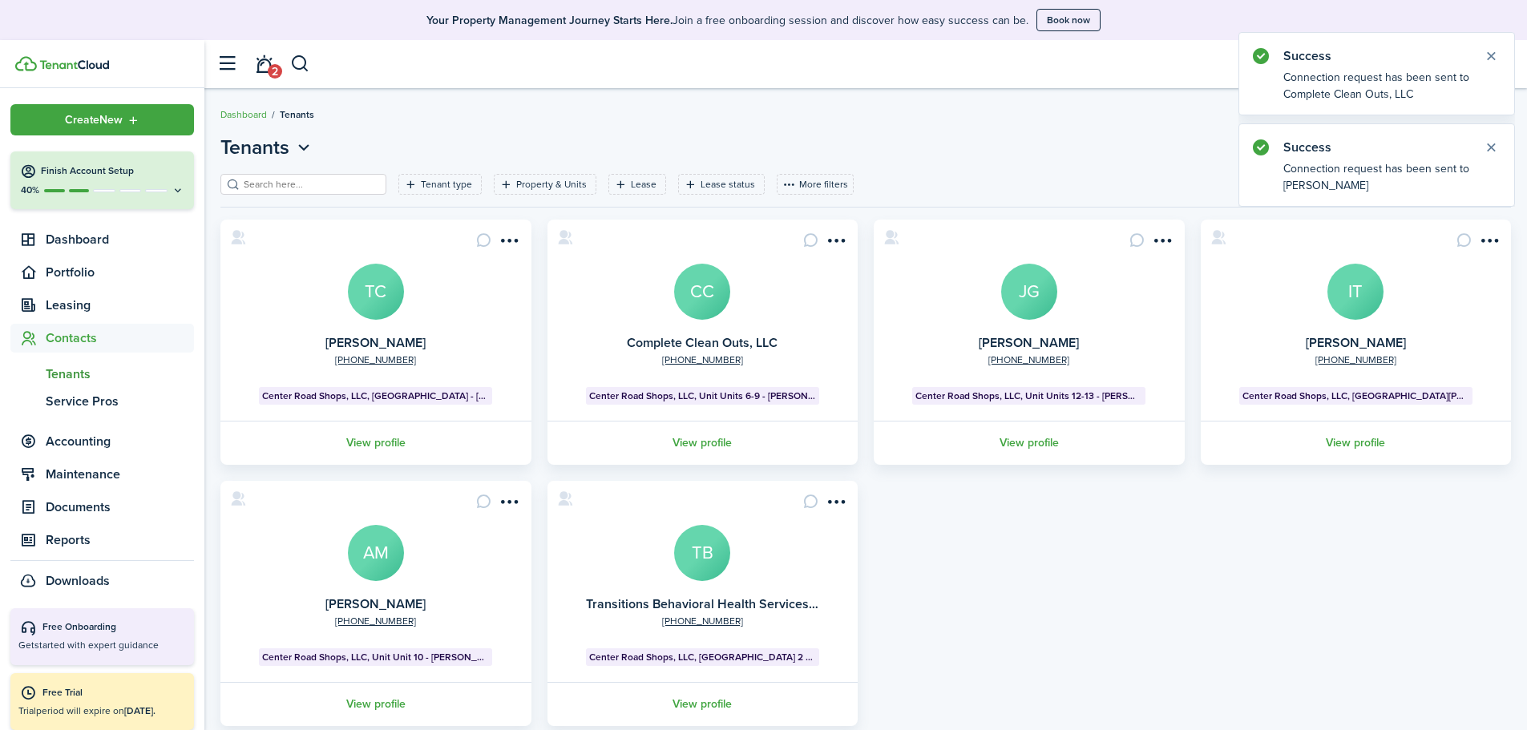
click at [1162, 244] on menu-btn-icon "Open menu" at bounding box center [1163, 240] width 27 height 27
click at [1129, 310] on button "Send connection" at bounding box center [1105, 303] width 140 height 27
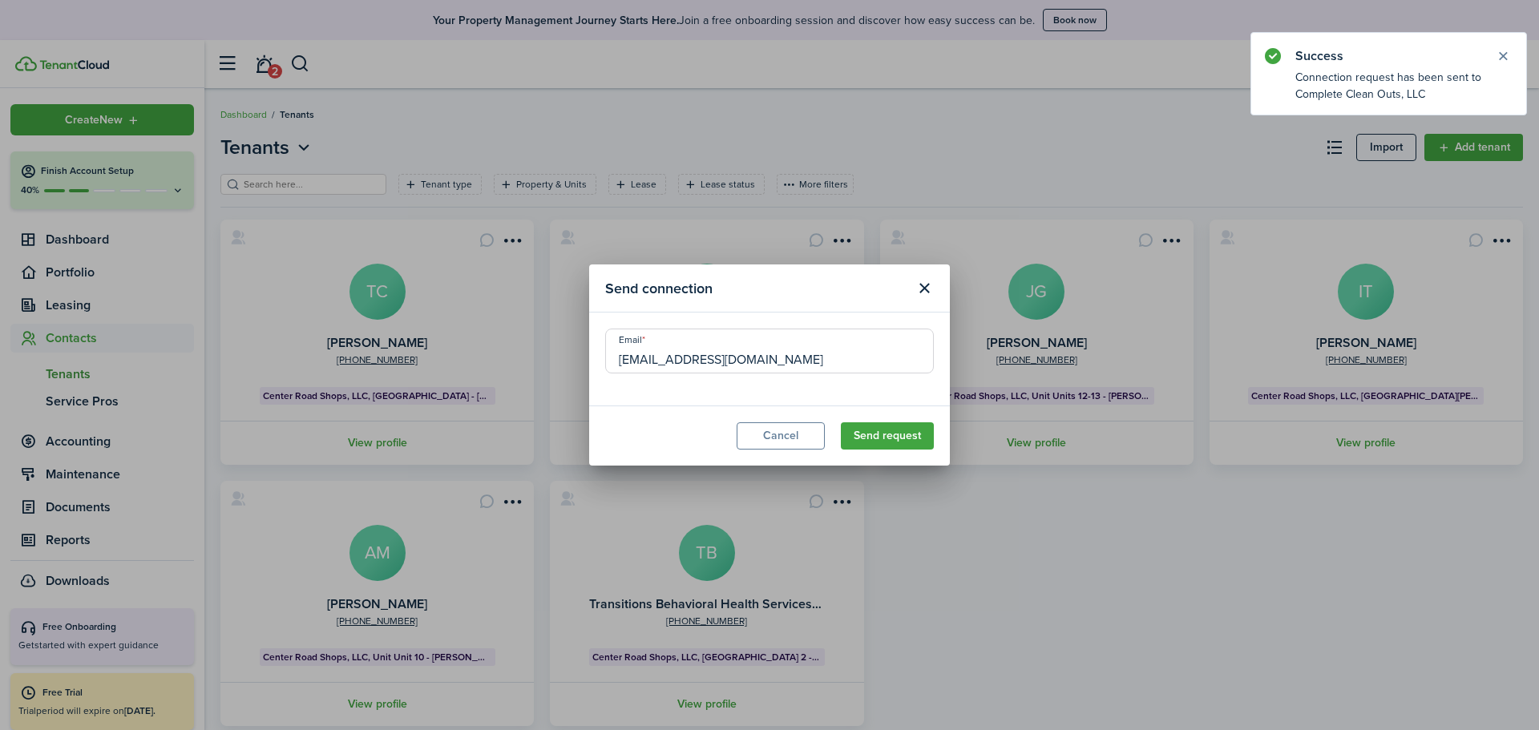
click at [899, 437] on button "Send request" at bounding box center [887, 436] width 93 height 27
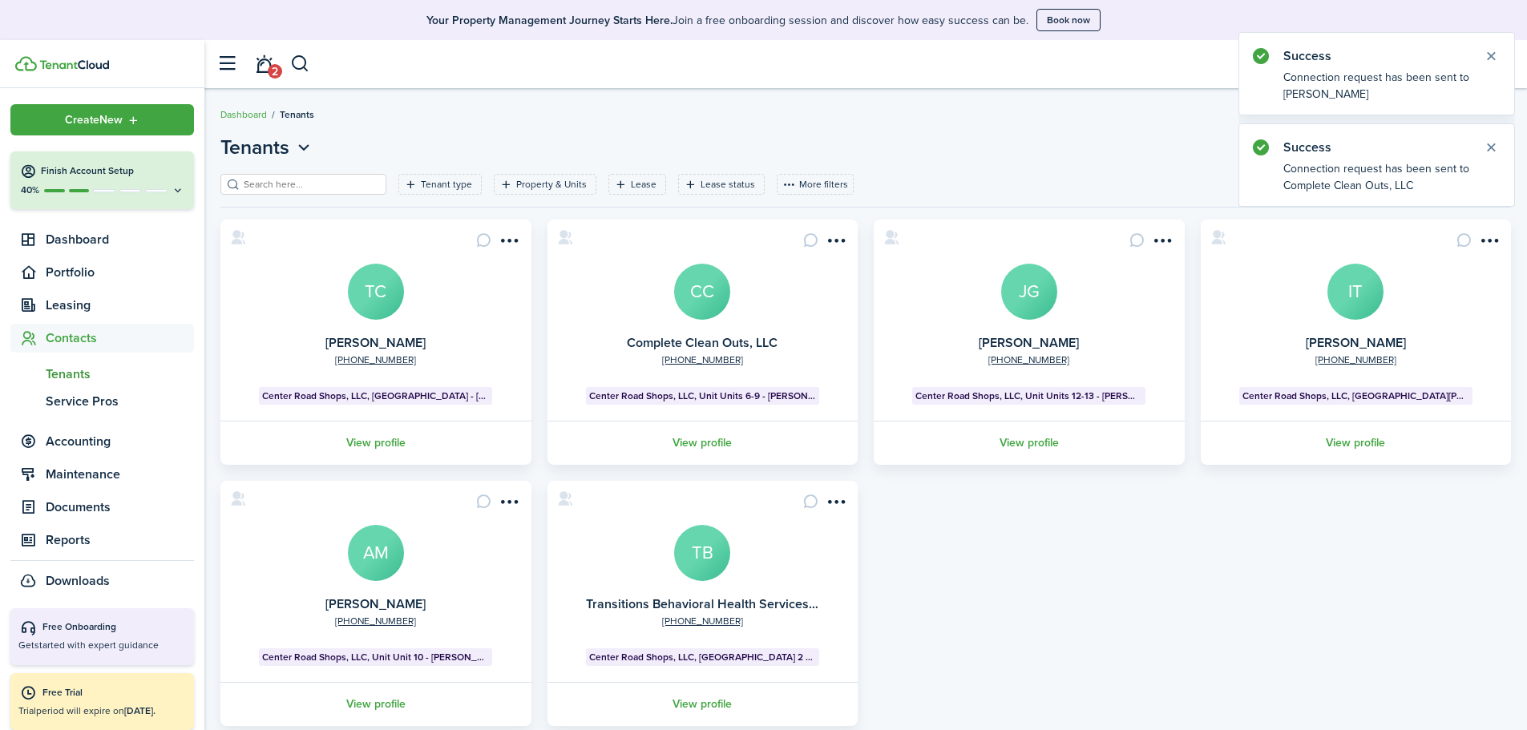
click at [1496, 240] on menu-btn-icon "Open menu" at bounding box center [1489, 240] width 27 height 27
click at [1446, 305] on button "Send connection" at bounding box center [1431, 303] width 140 height 27
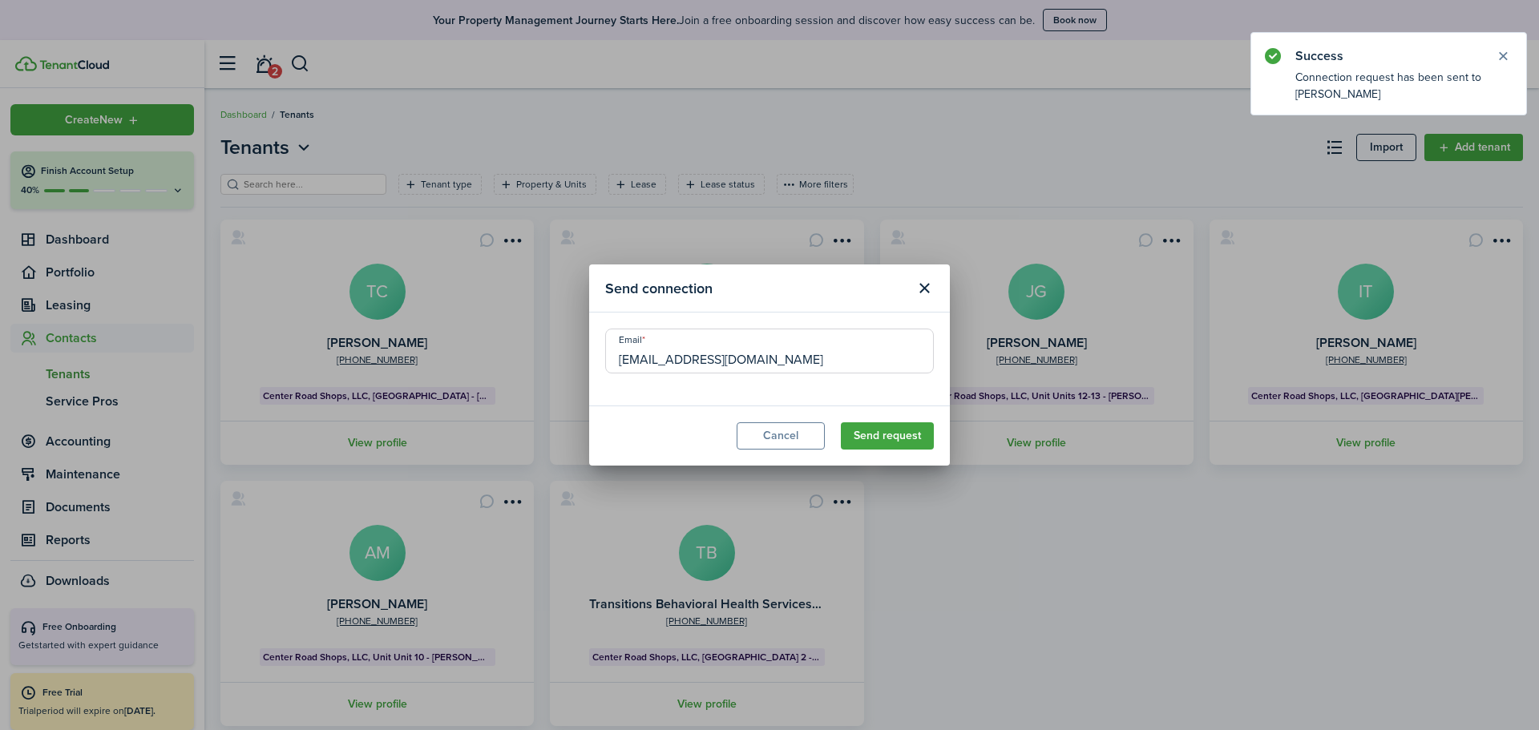
click at [892, 431] on button "Send request" at bounding box center [887, 436] width 93 height 27
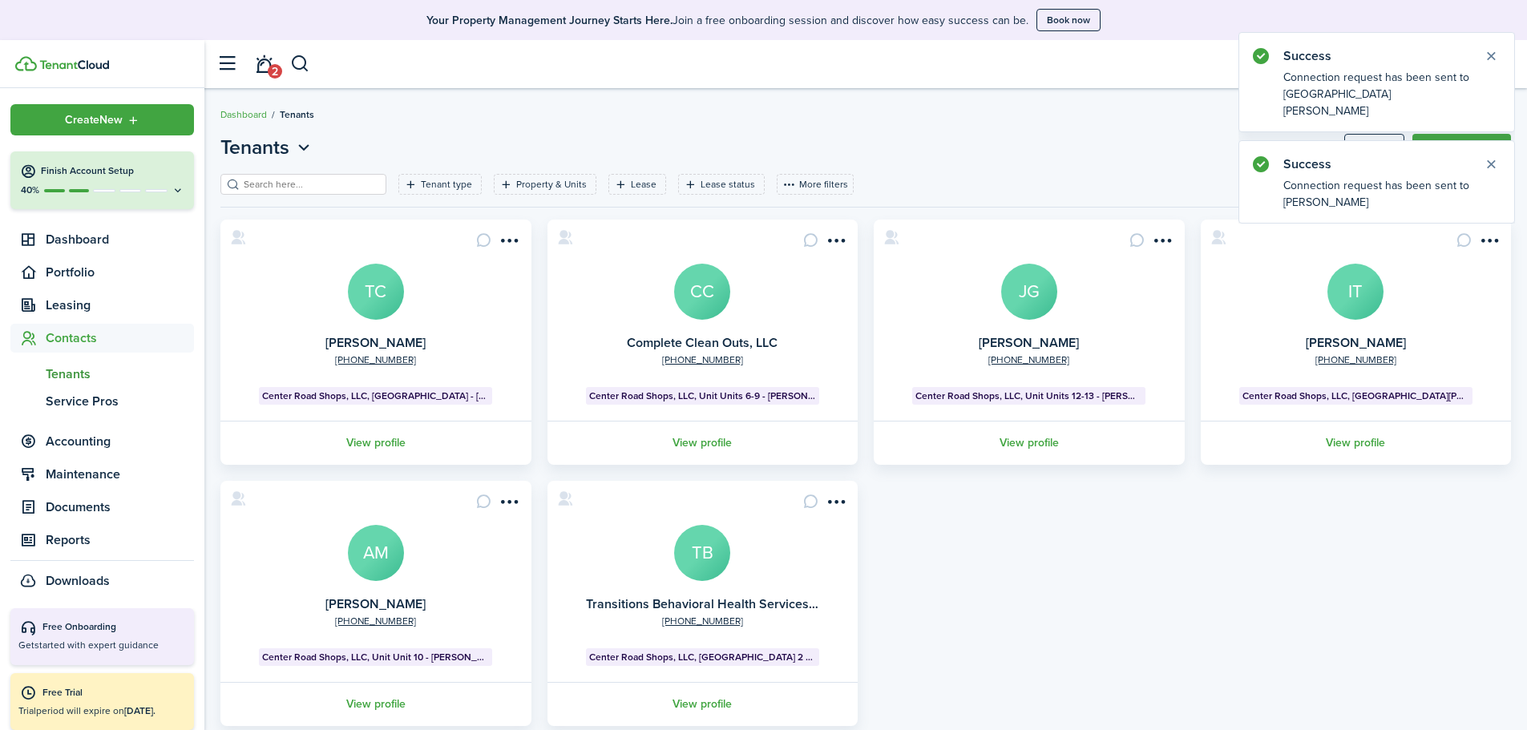
click at [508, 504] on menu-btn-icon "Open menu" at bounding box center [509, 501] width 27 height 27
click at [449, 560] on button "Send connection" at bounding box center [452, 565] width 140 height 27
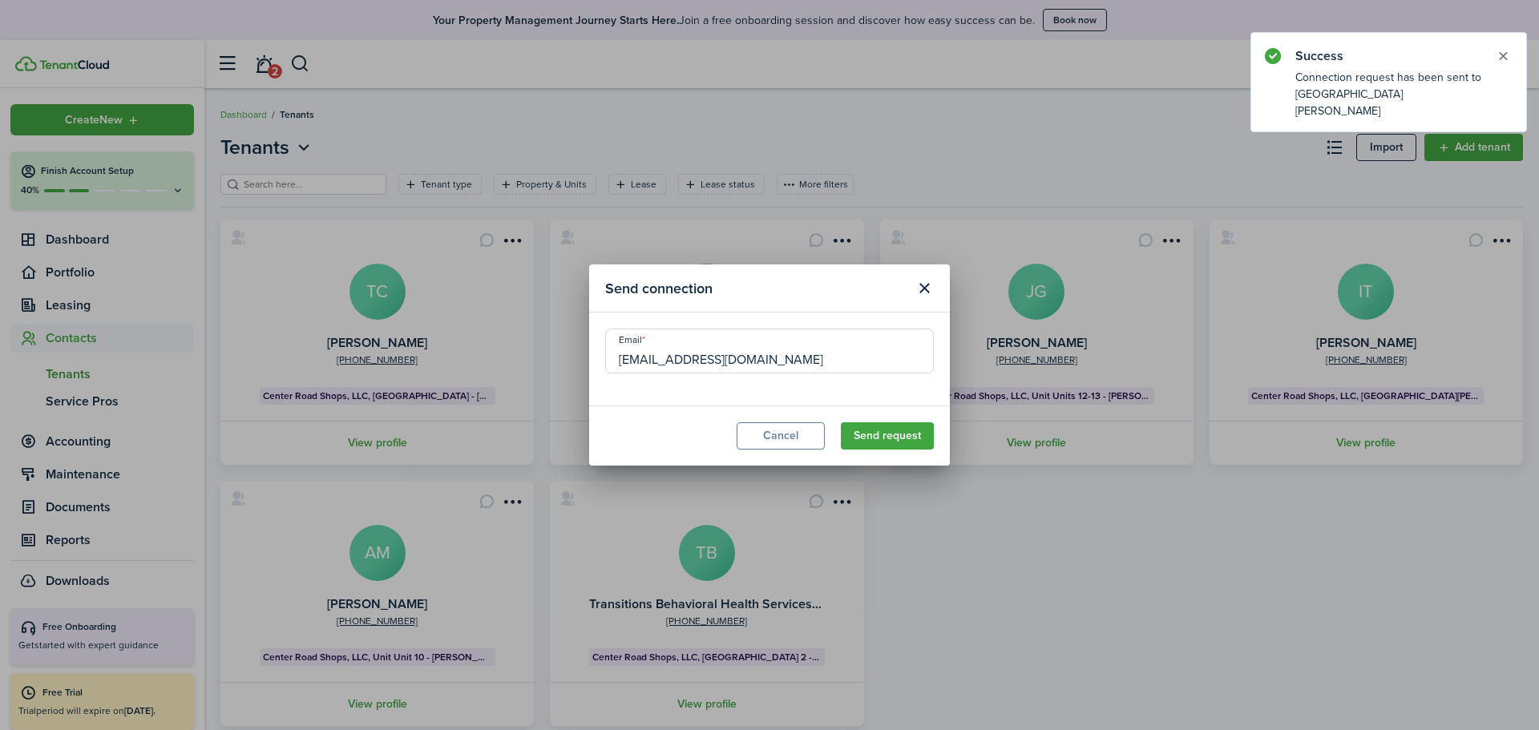
click at [868, 441] on button "Send request" at bounding box center [887, 436] width 93 height 27
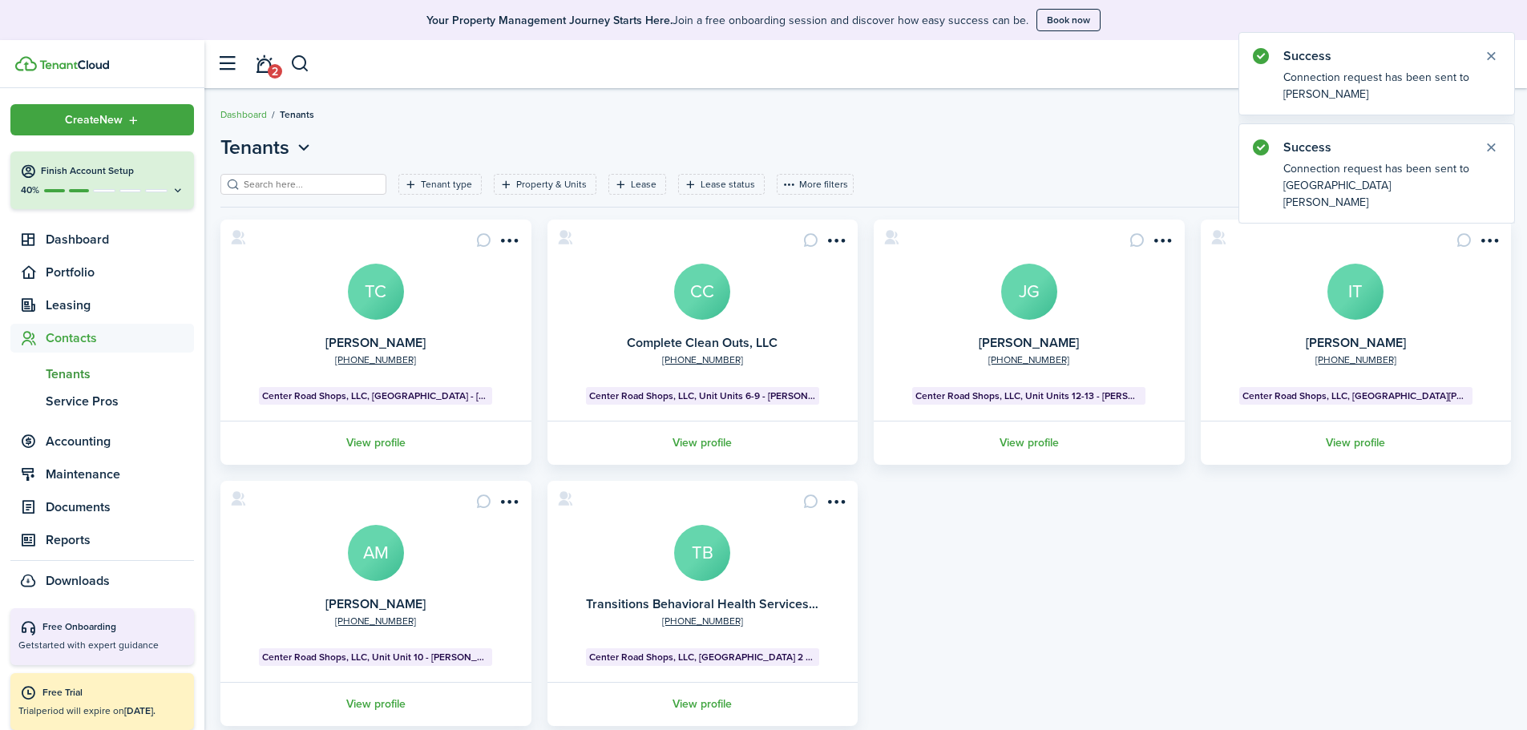
click at [839, 507] on menu-btn-icon "Open menu" at bounding box center [836, 501] width 27 height 27
click at [805, 563] on button "Send connection" at bounding box center [778, 565] width 140 height 27
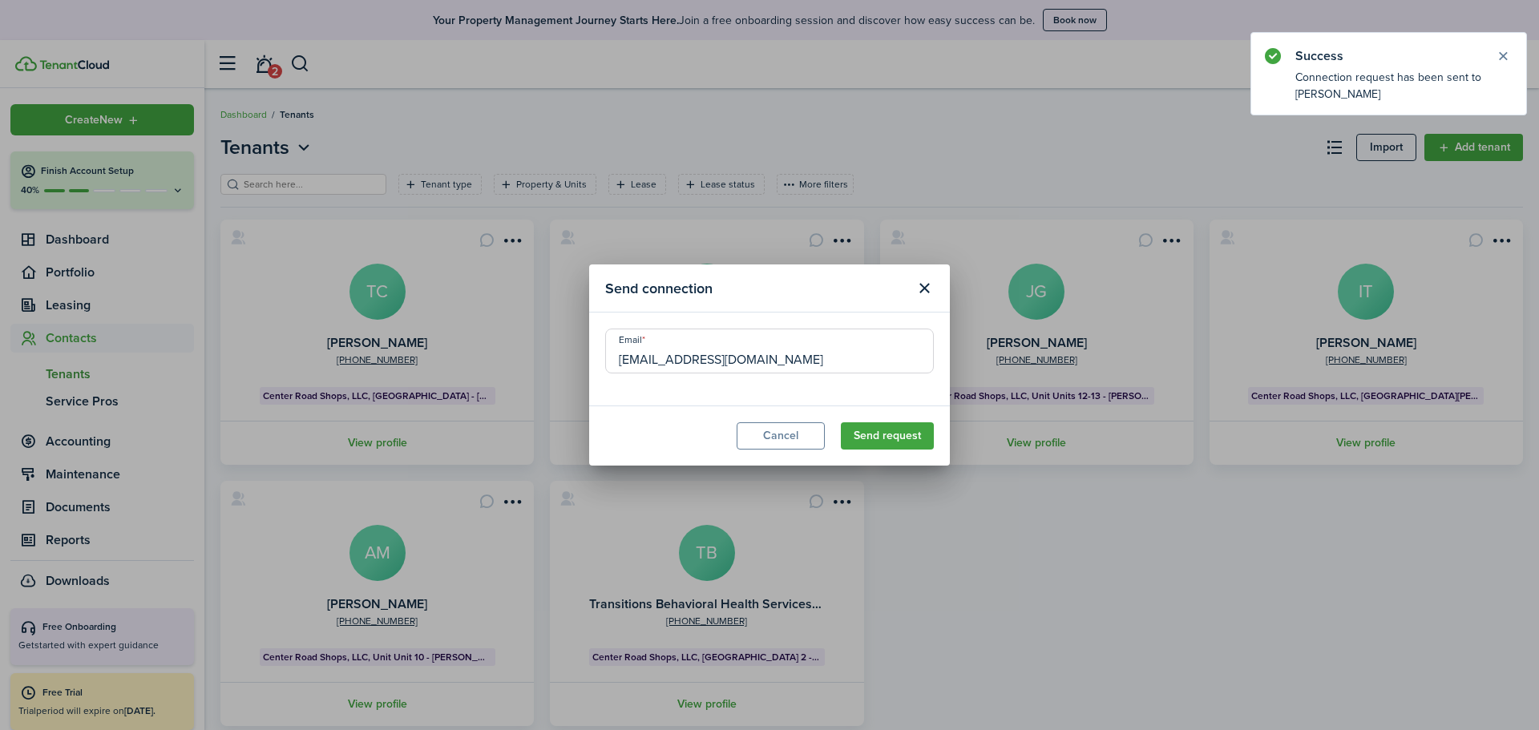
click at [889, 432] on button "Send request" at bounding box center [887, 436] width 93 height 27
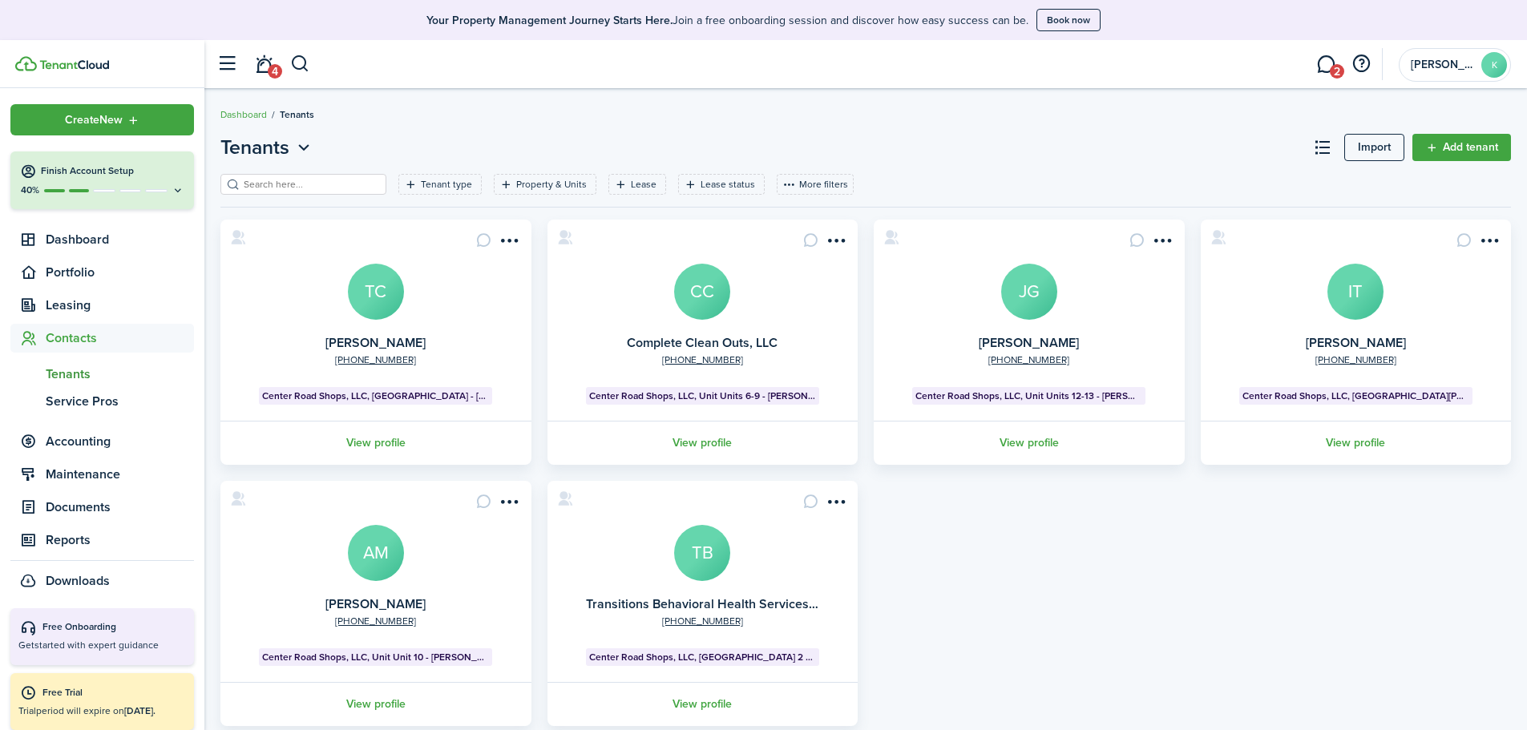
click at [915, 514] on div "+1 810-931-[GEOGRAPHIC_DATA][PERSON_NAME] Shops, LLC, [GEOGRAPHIC_DATA] - [PERS…" at bounding box center [865, 473] width 1307 height 507
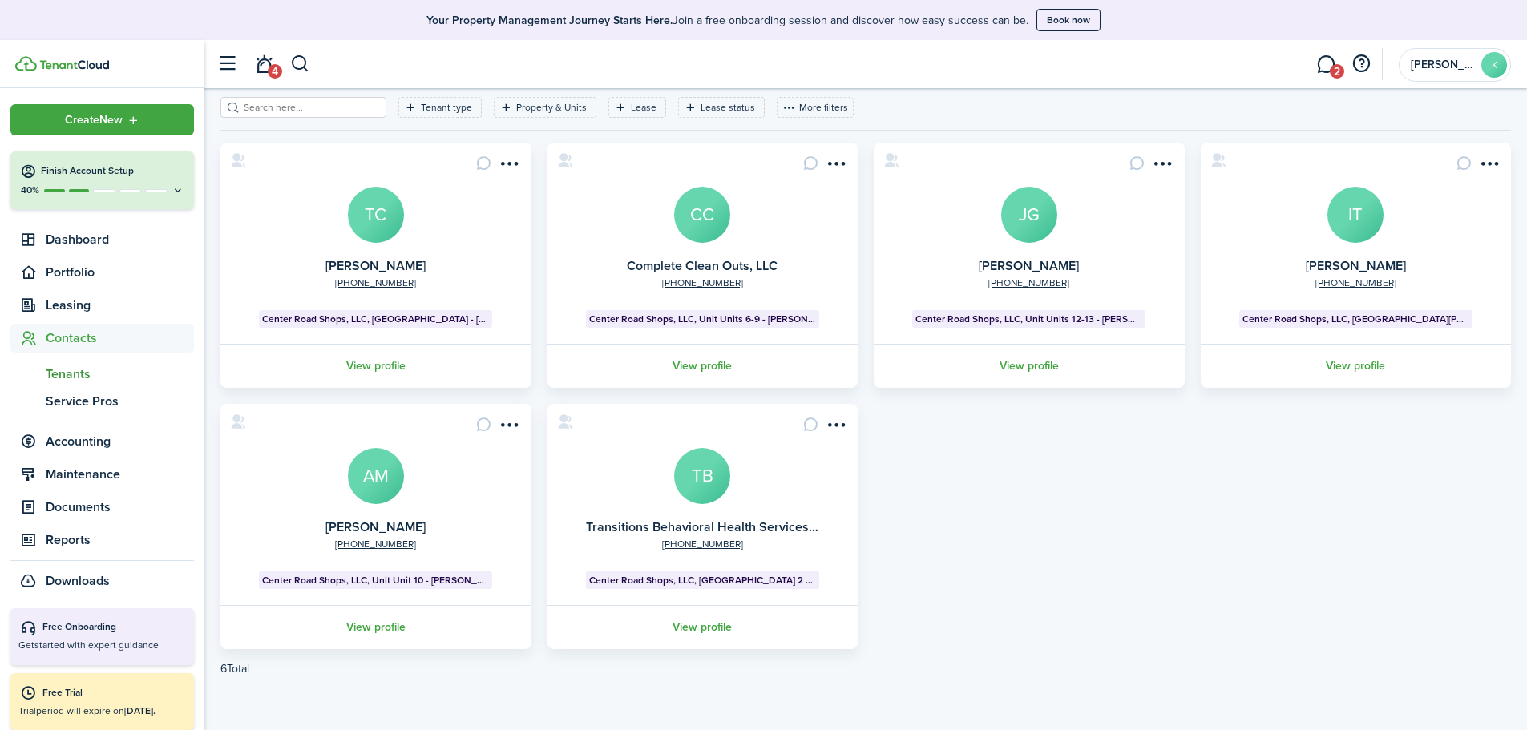
scroll to position [79, 0]
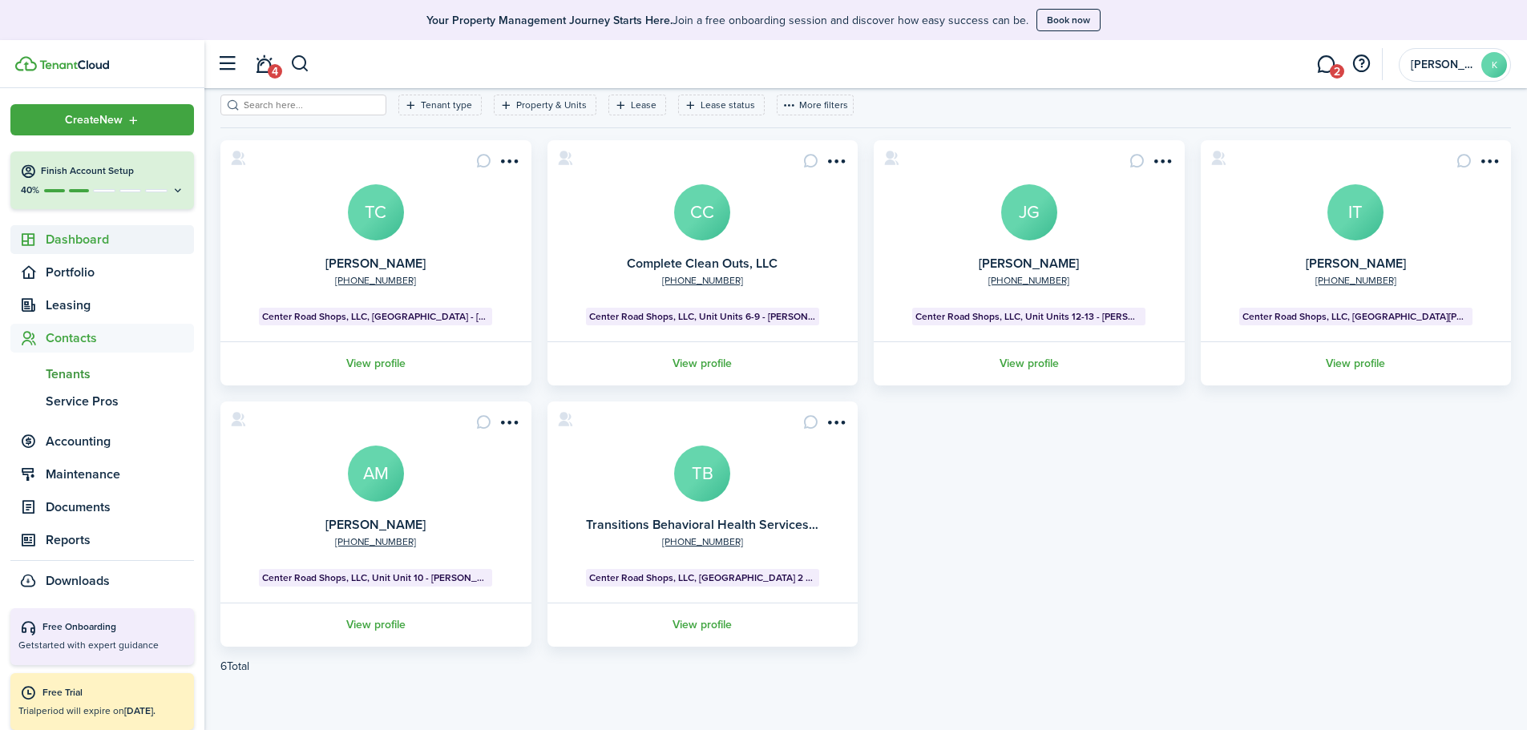
click at [120, 239] on span "Dashboard" at bounding box center [120, 239] width 148 height 19
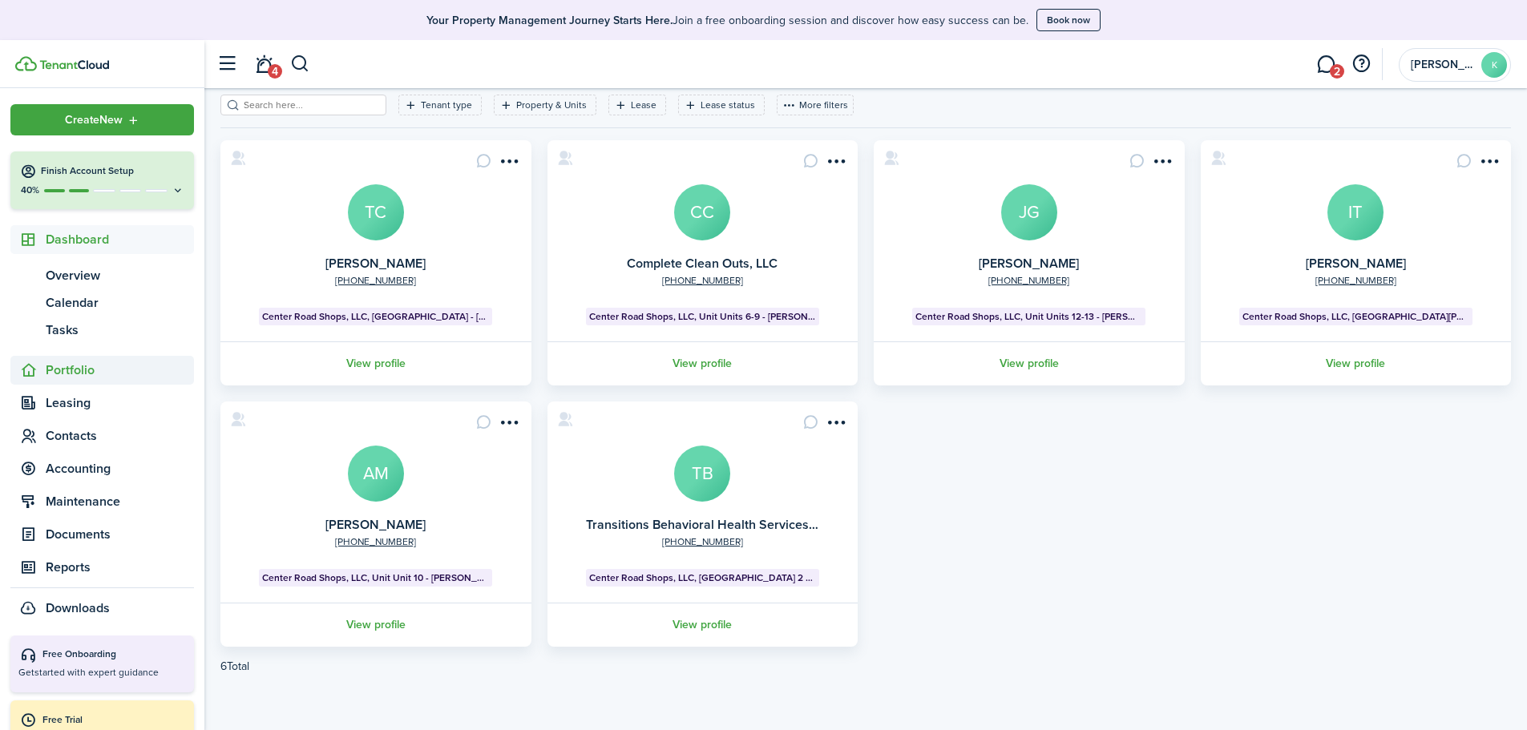
click at [116, 377] on span "Portfolio" at bounding box center [120, 370] width 148 height 19
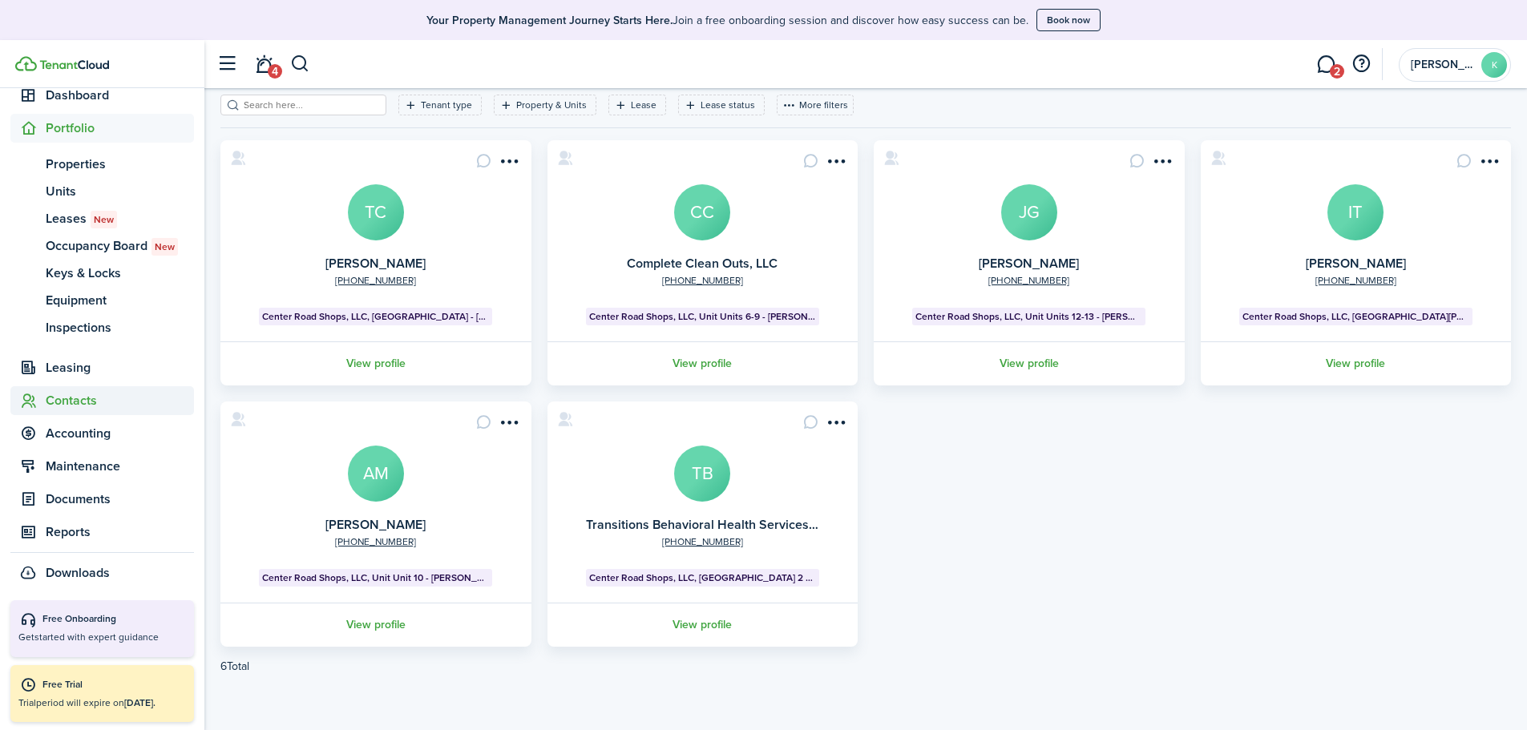
click at [109, 402] on span "Contacts" at bounding box center [120, 400] width 148 height 19
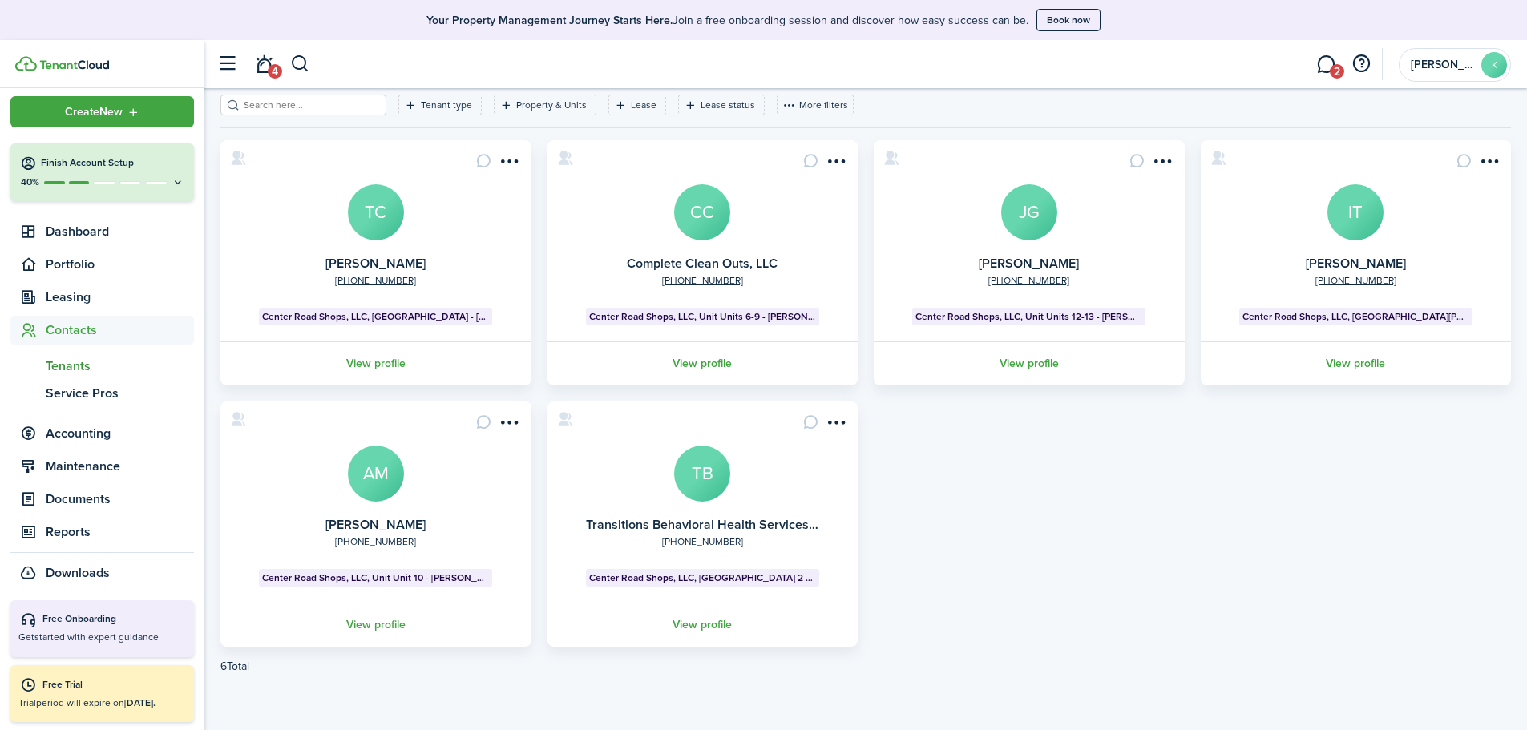
scroll to position [8, 0]
click at [86, 442] on span "Accounting" at bounding box center [120, 433] width 148 height 19
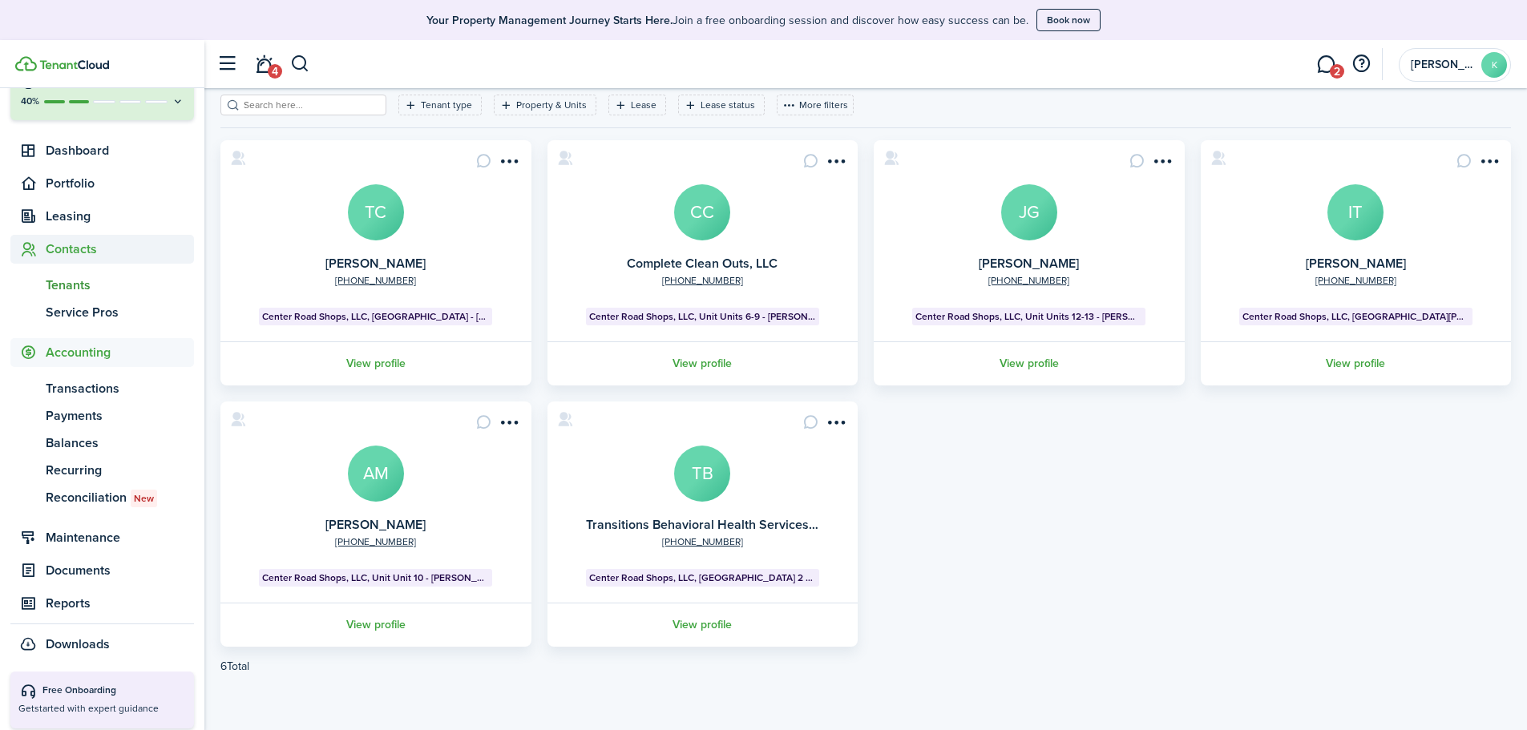
scroll to position [90, 0]
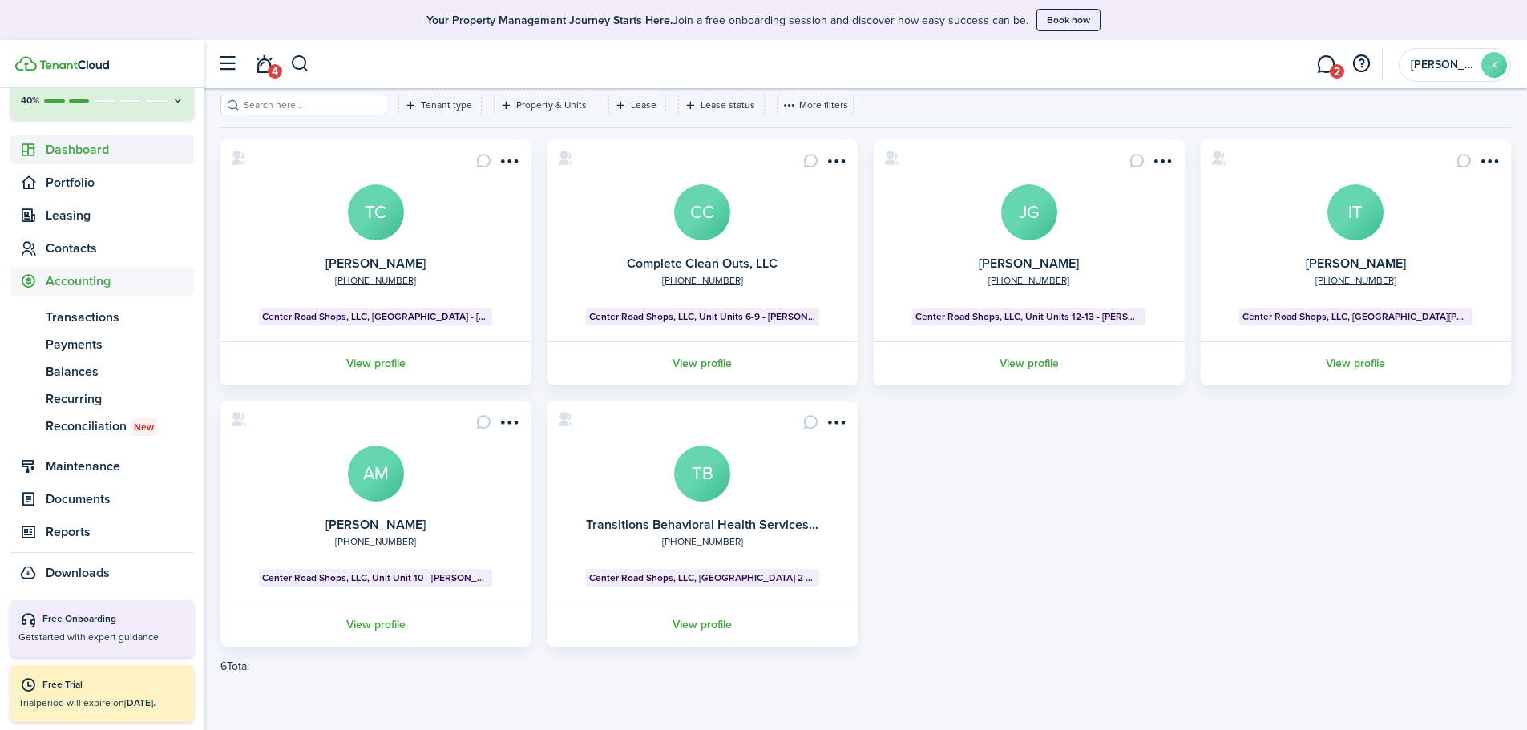
click at [80, 148] on span "Dashboard" at bounding box center [120, 149] width 148 height 19
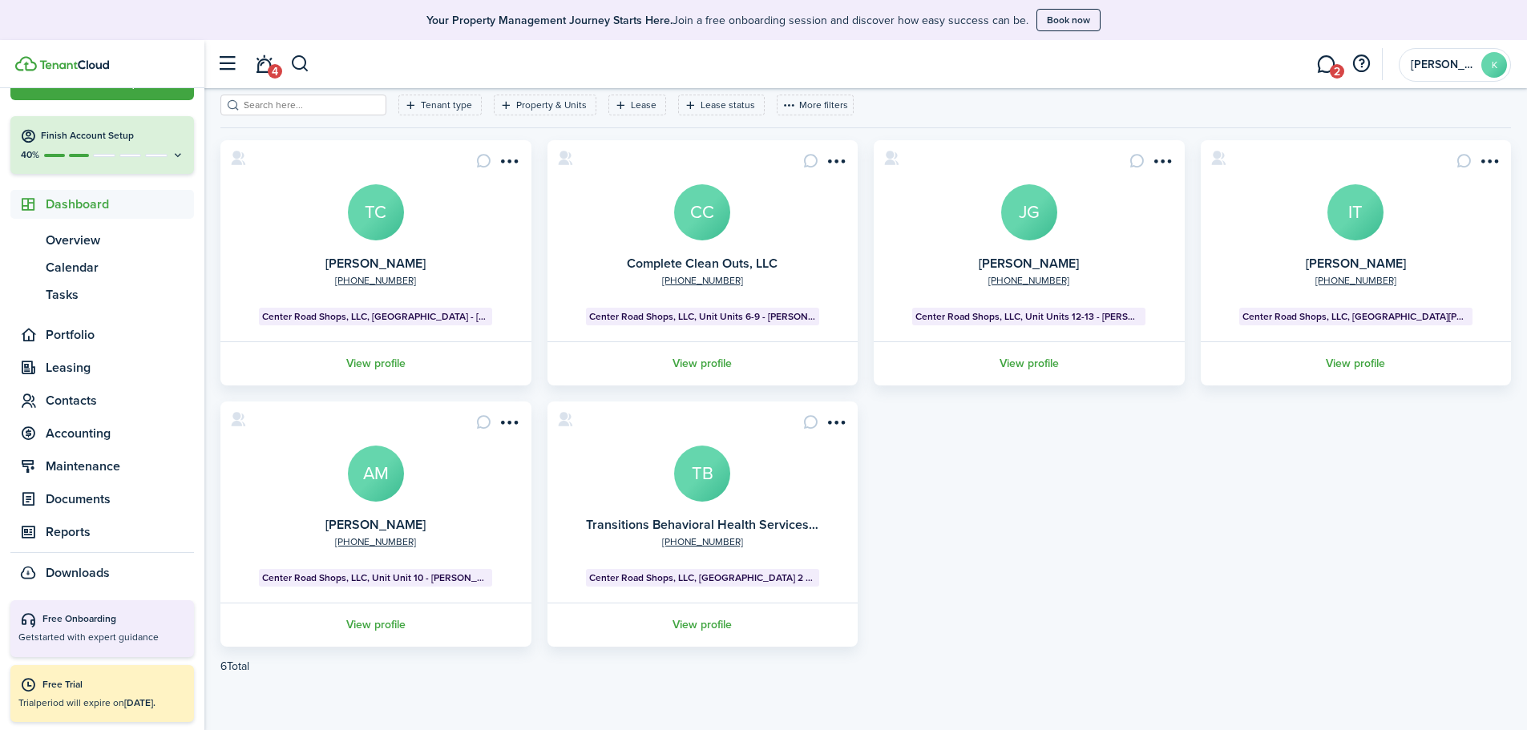
scroll to position [35, 0]
click at [75, 235] on span "Overview" at bounding box center [120, 240] width 148 height 19
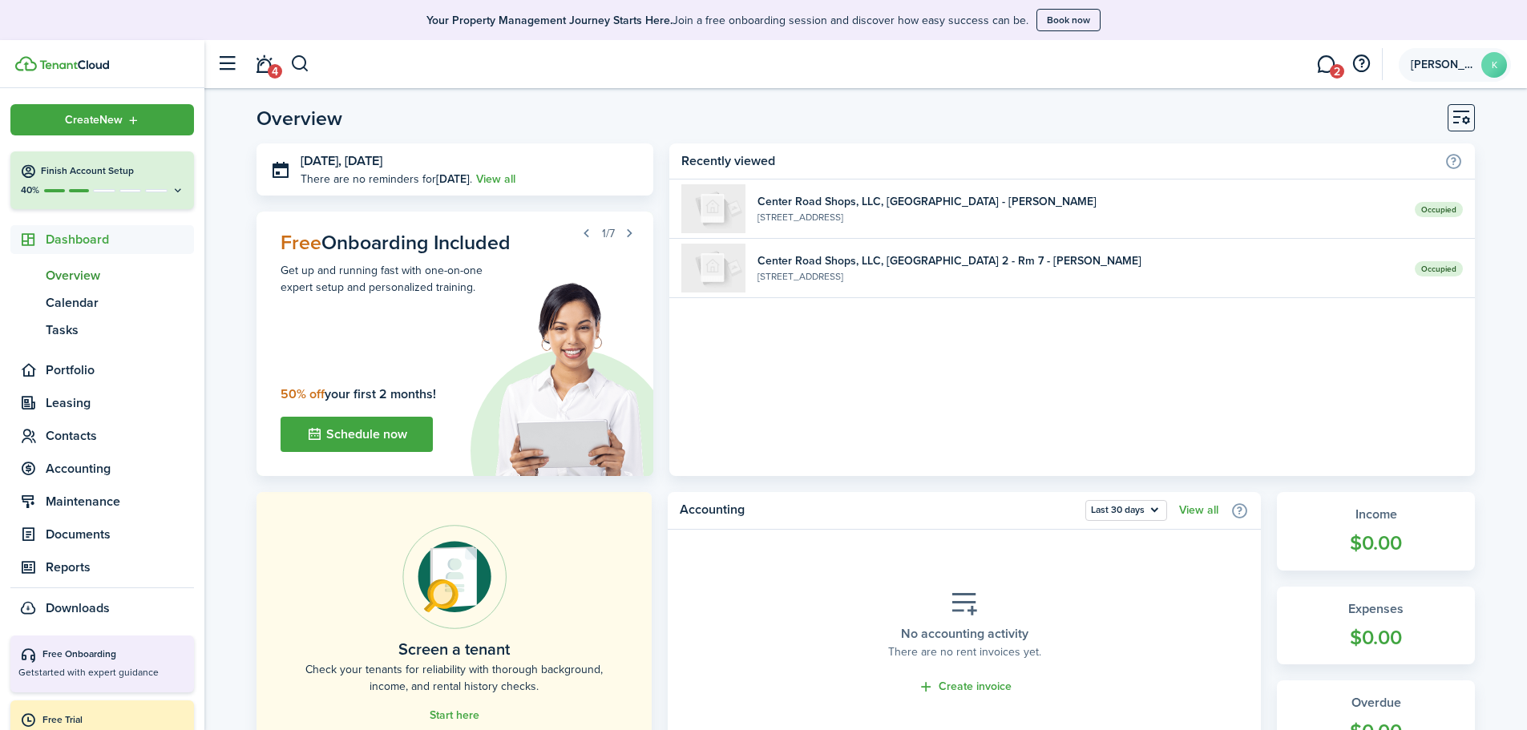
click at [1444, 67] on span "[PERSON_NAME]" at bounding box center [1443, 64] width 64 height 11
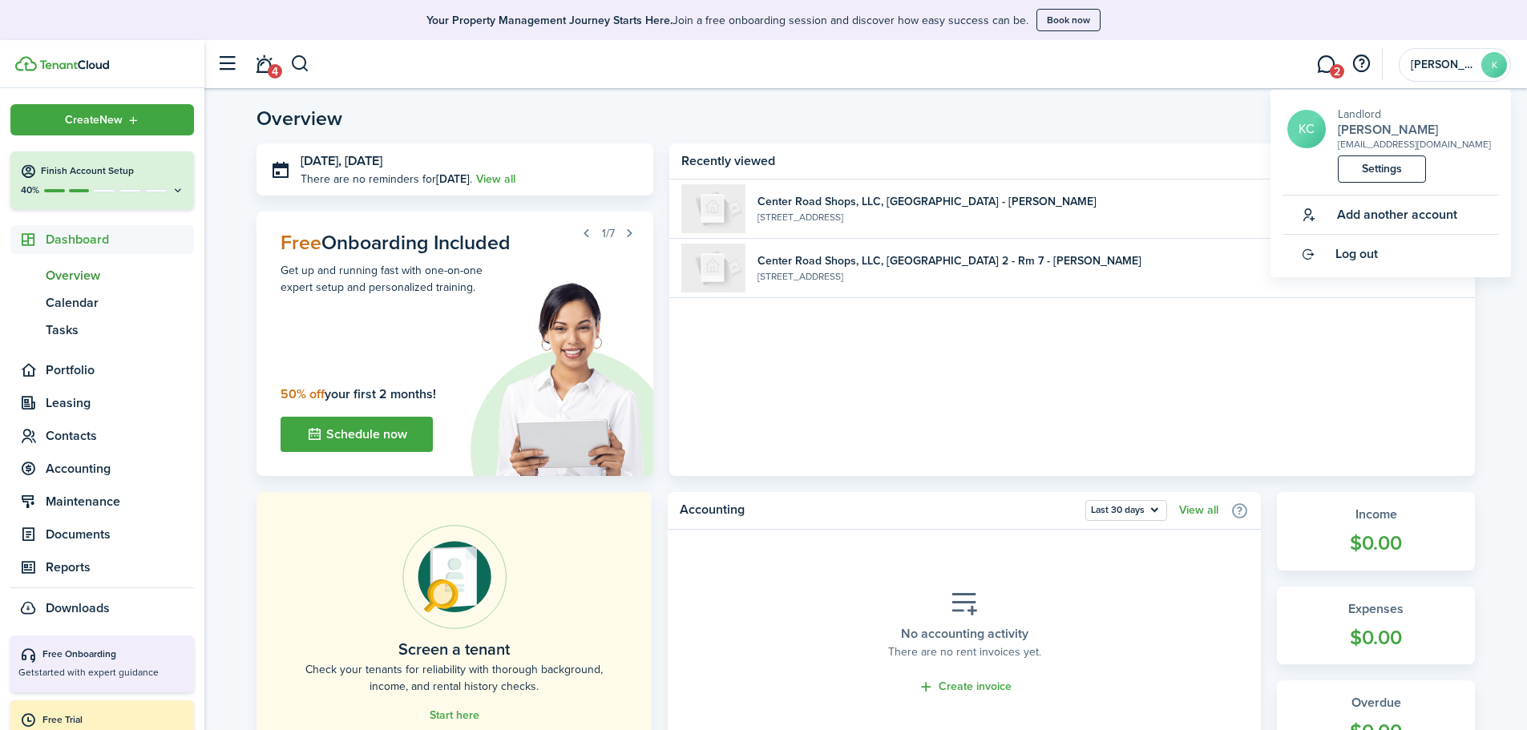
click at [1365, 127] on h2 "[PERSON_NAME]" at bounding box center [1414, 130] width 153 height 14
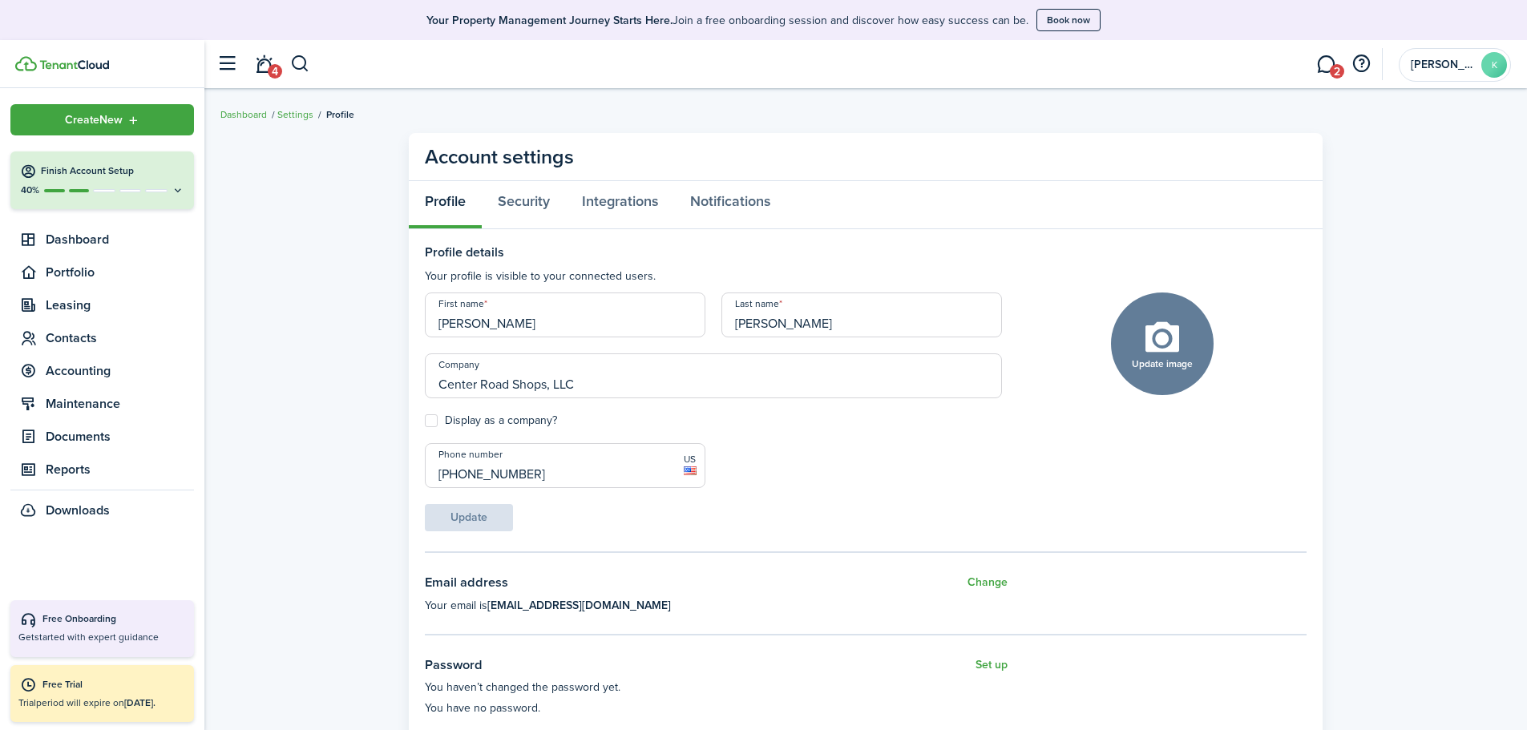
click at [912, 185] on div "Profile Security Integrations Notifications" at bounding box center [866, 205] width 914 height 48
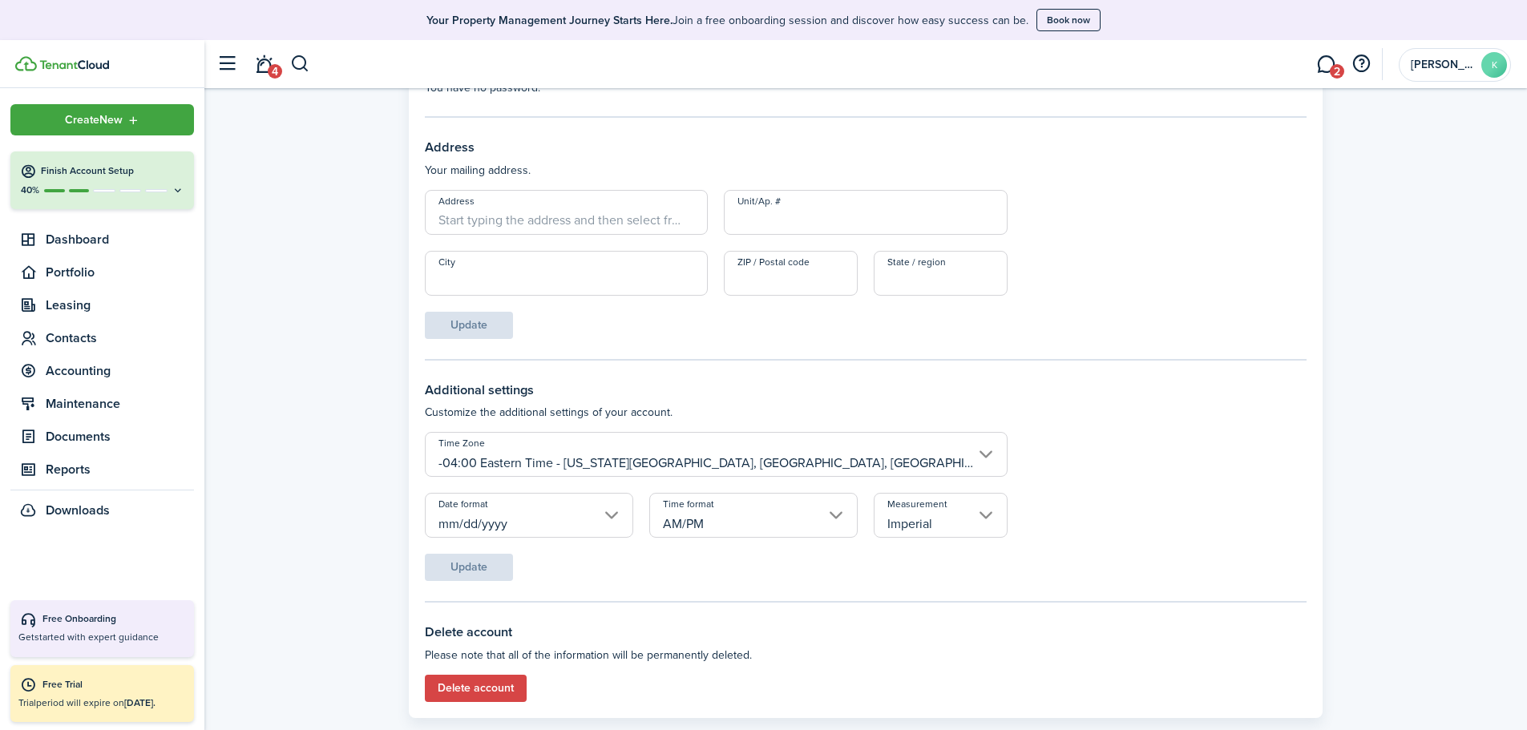
scroll to position [653, 0]
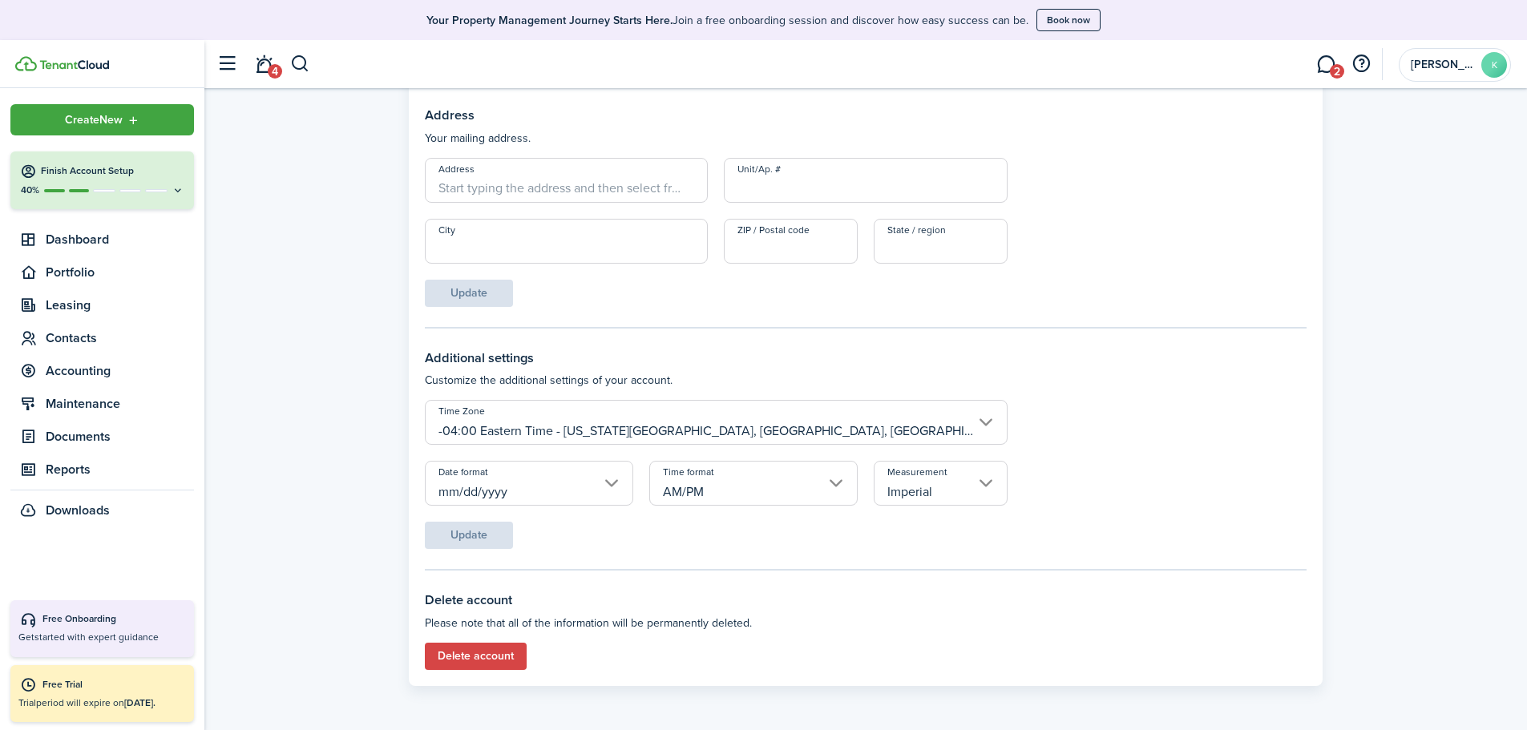
click at [734, 273] on div "ZIP / Postal code" at bounding box center [791, 249] width 150 height 61
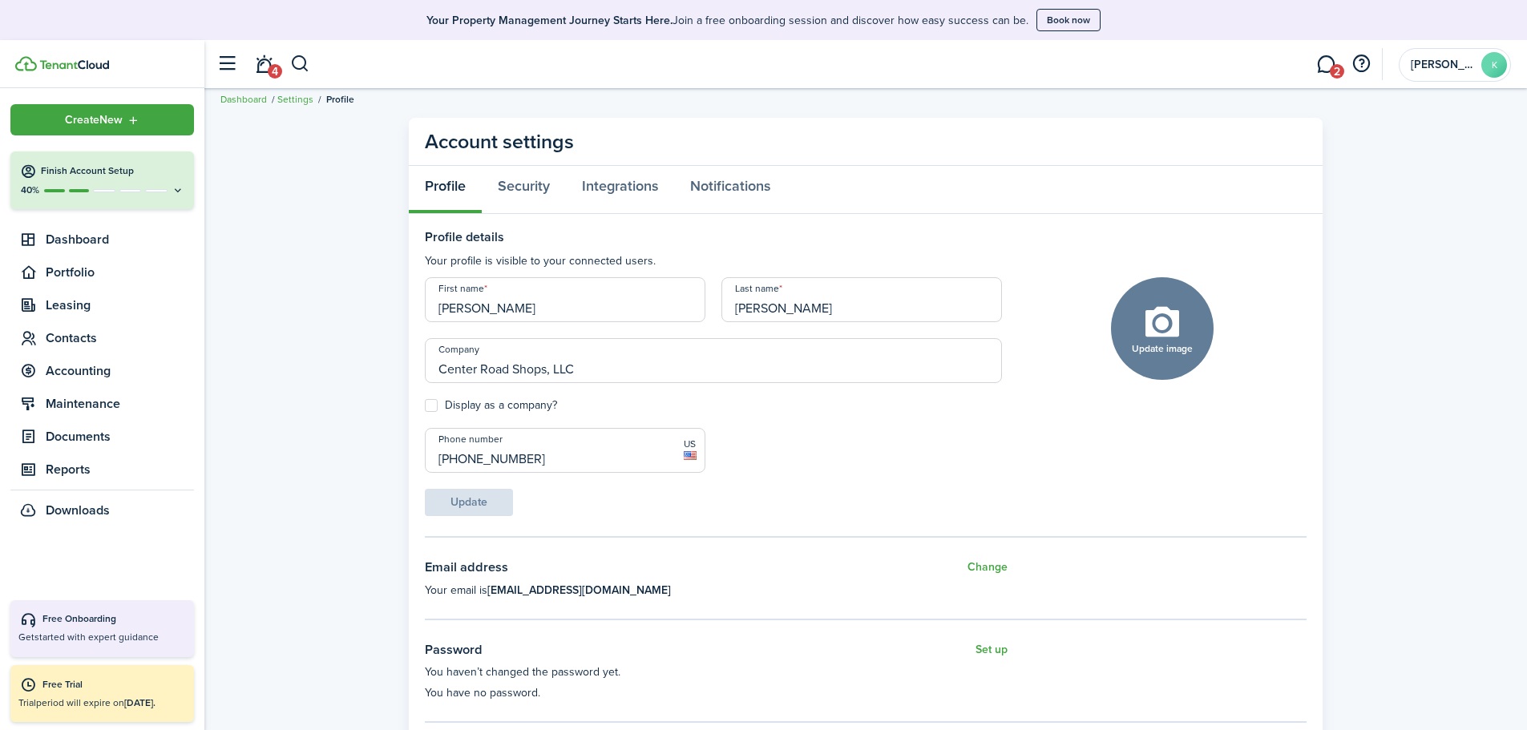
scroll to position [0, 0]
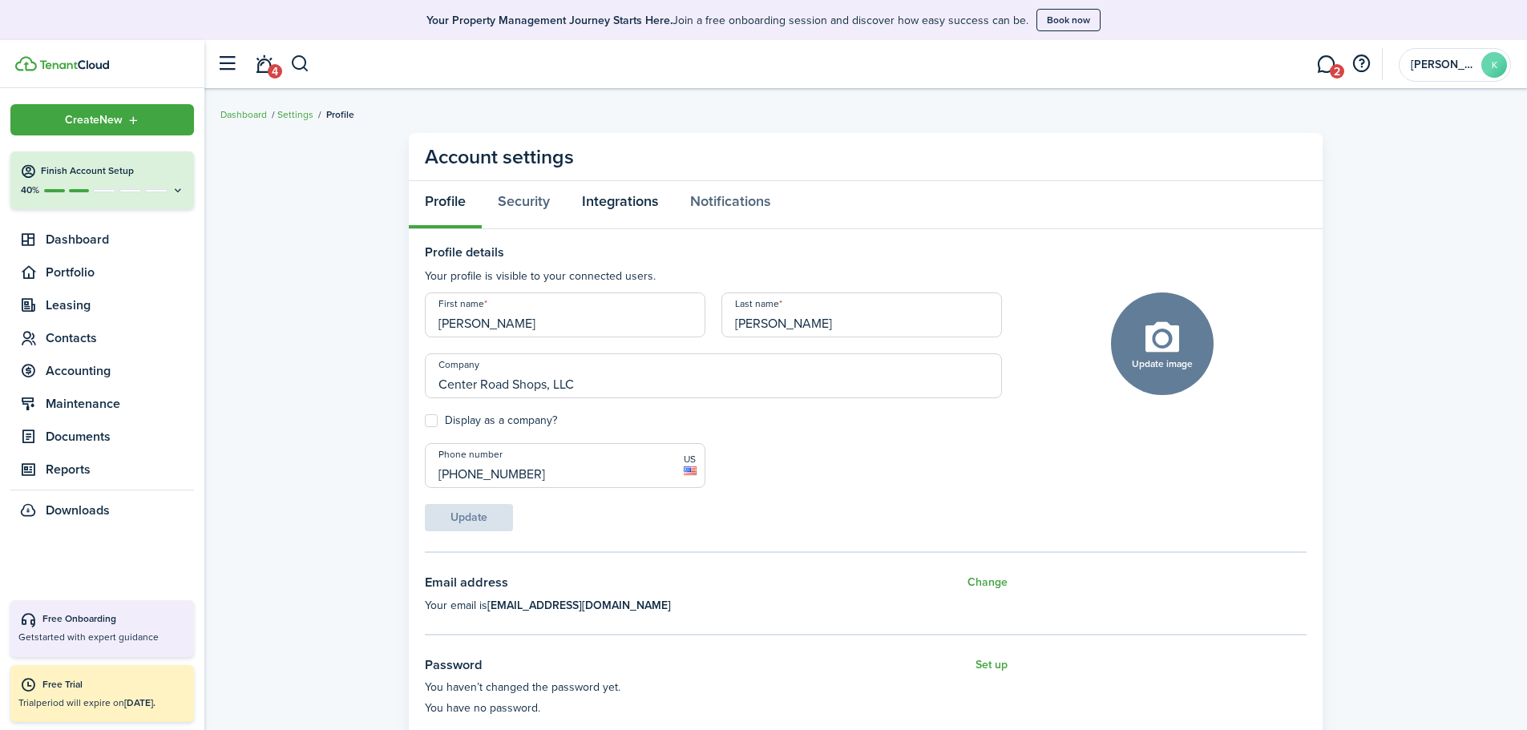
click at [630, 194] on link "Integrations" at bounding box center [620, 205] width 108 height 48
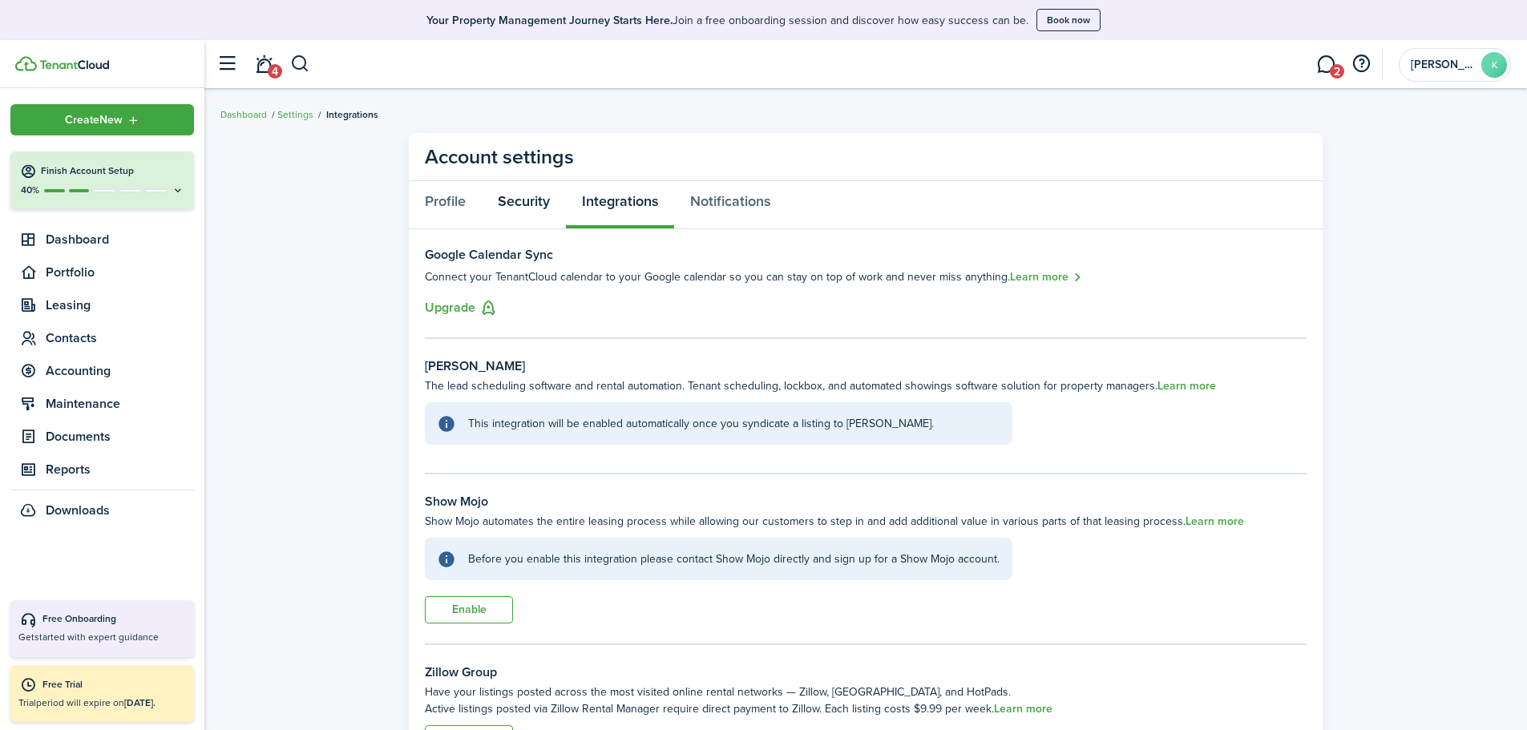
click at [521, 208] on link "Security" at bounding box center [524, 205] width 84 height 48
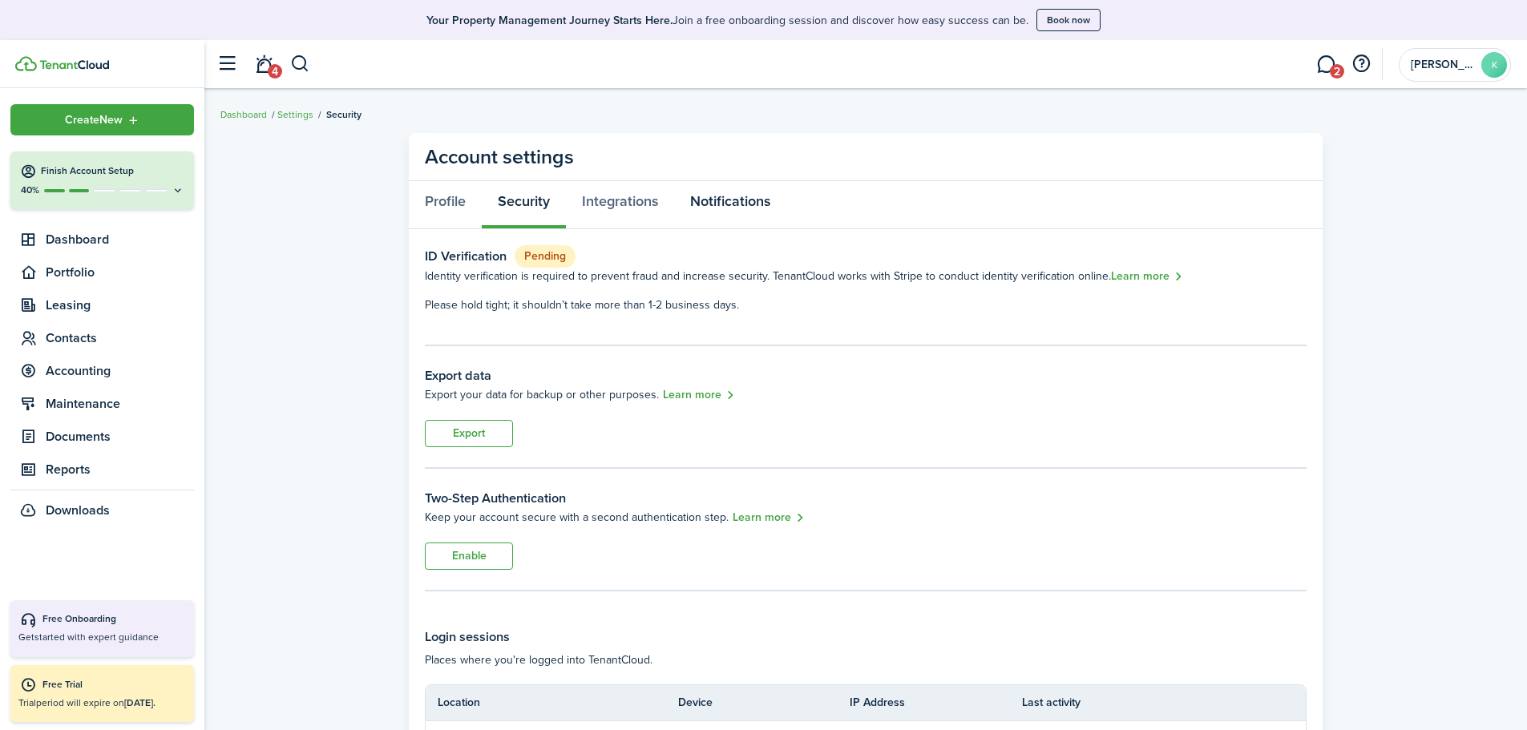
click at [724, 192] on link "Notifications" at bounding box center [730, 205] width 112 height 48
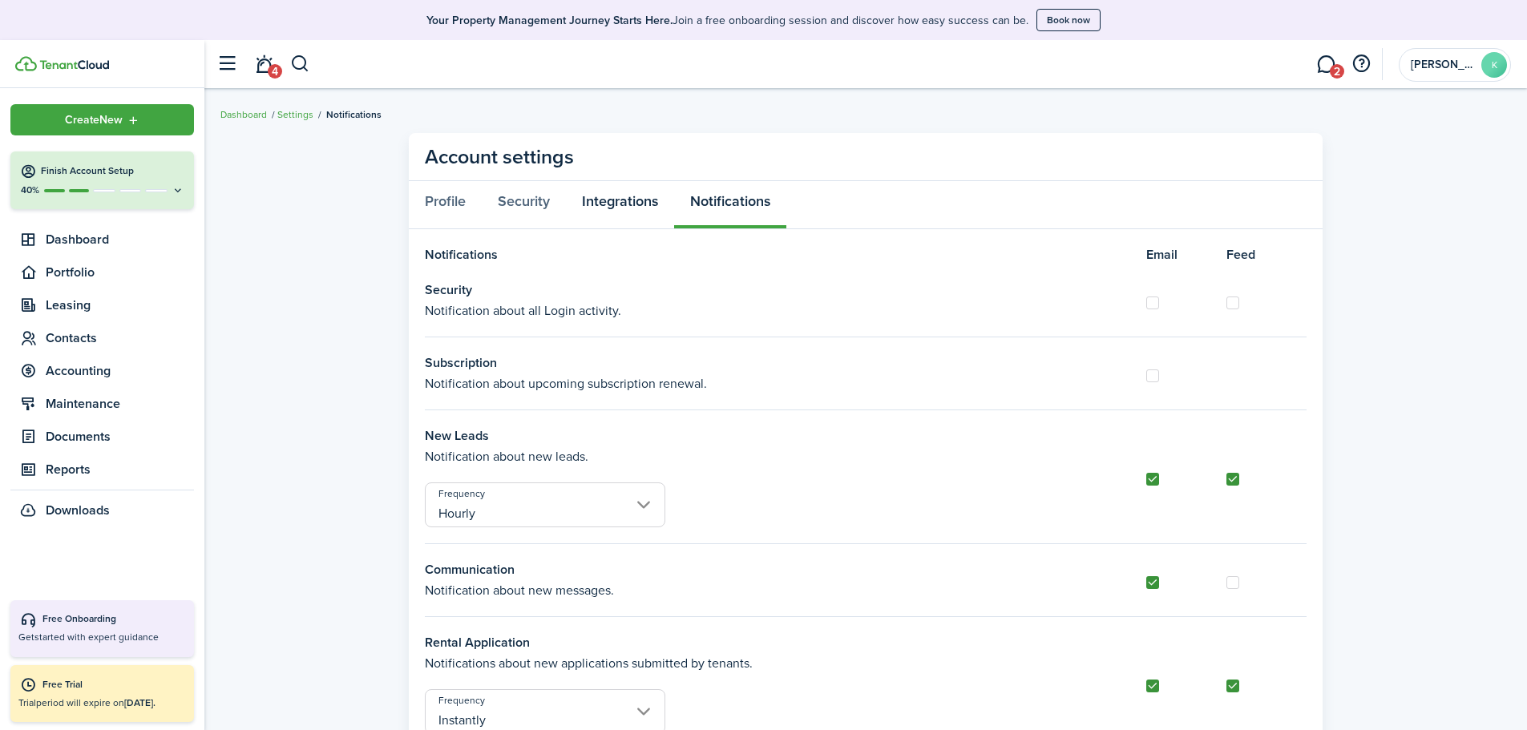
click at [635, 207] on link "Integrations" at bounding box center [620, 205] width 108 height 48
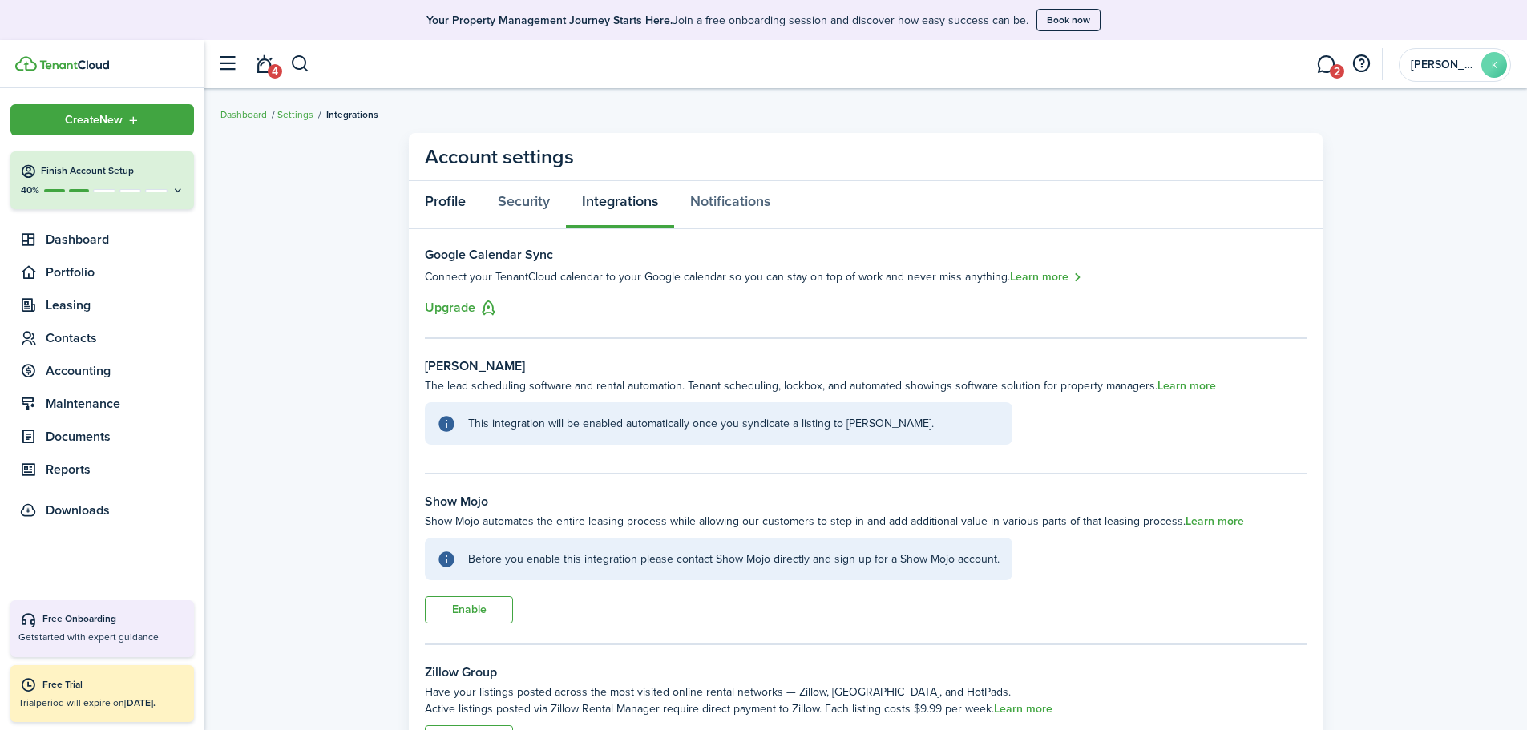
click at [443, 199] on link "Profile" at bounding box center [445, 205] width 73 height 48
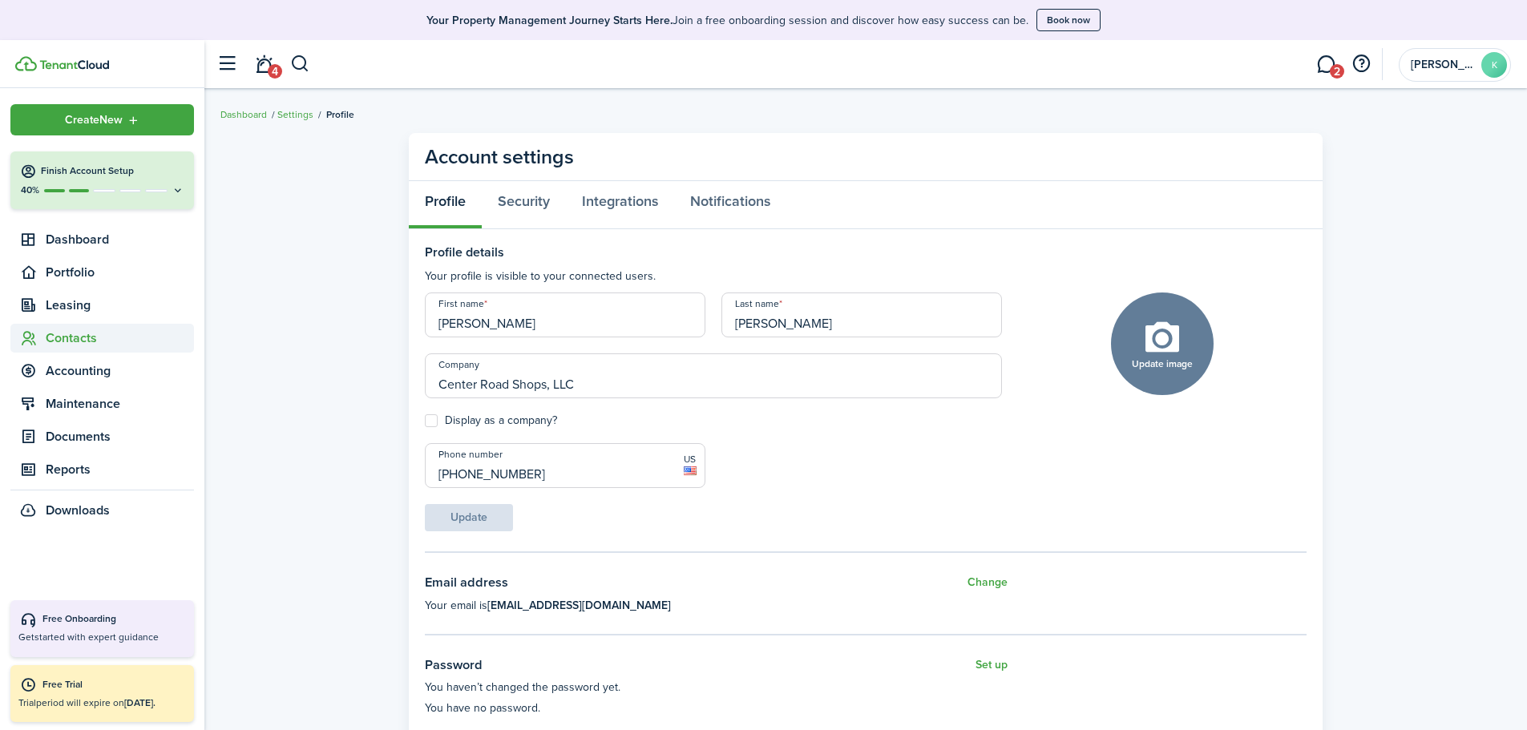
click at [71, 341] on span "Contacts" at bounding box center [120, 338] width 148 height 19
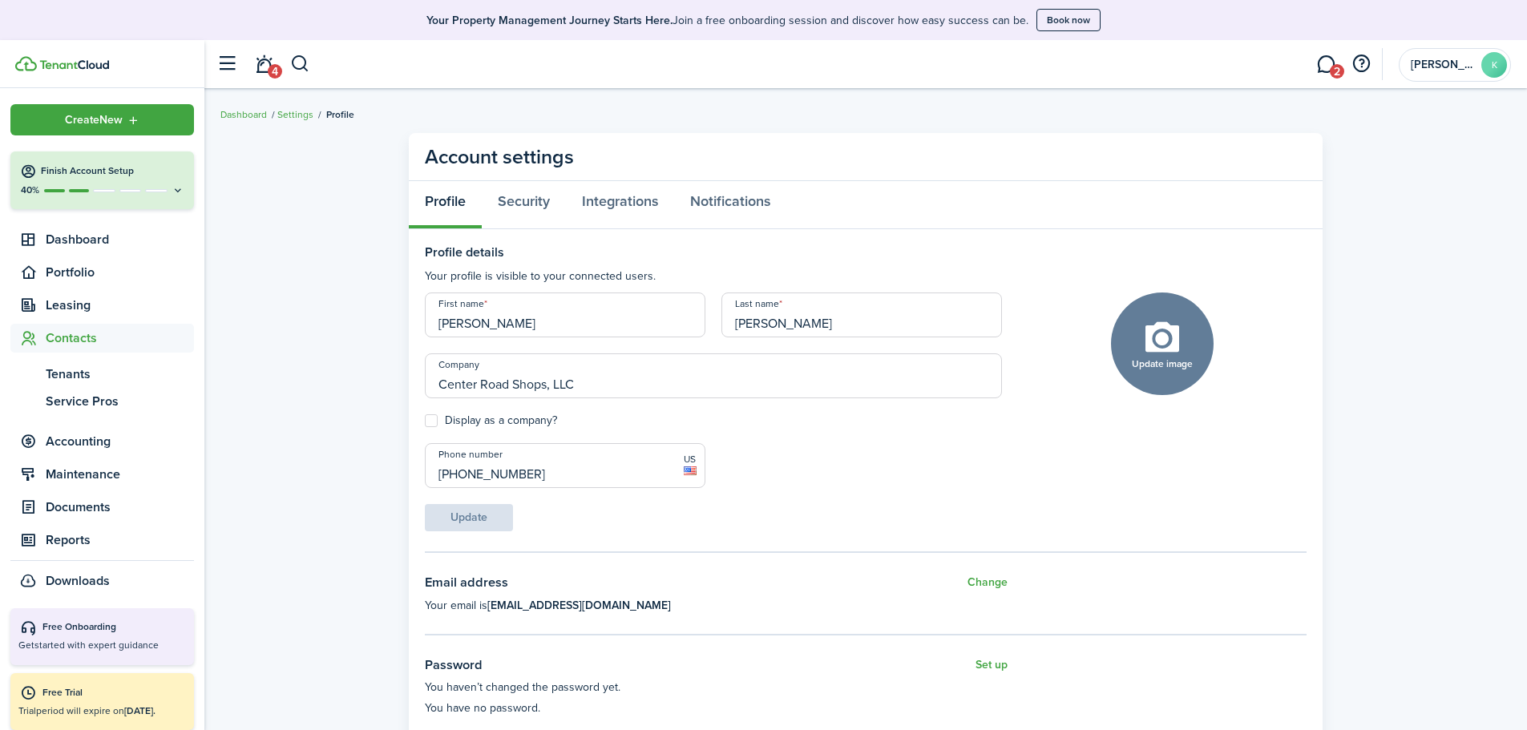
click at [72, 341] on span "Contacts" at bounding box center [120, 338] width 148 height 19
click at [72, 374] on span "Tenants" at bounding box center [120, 374] width 148 height 19
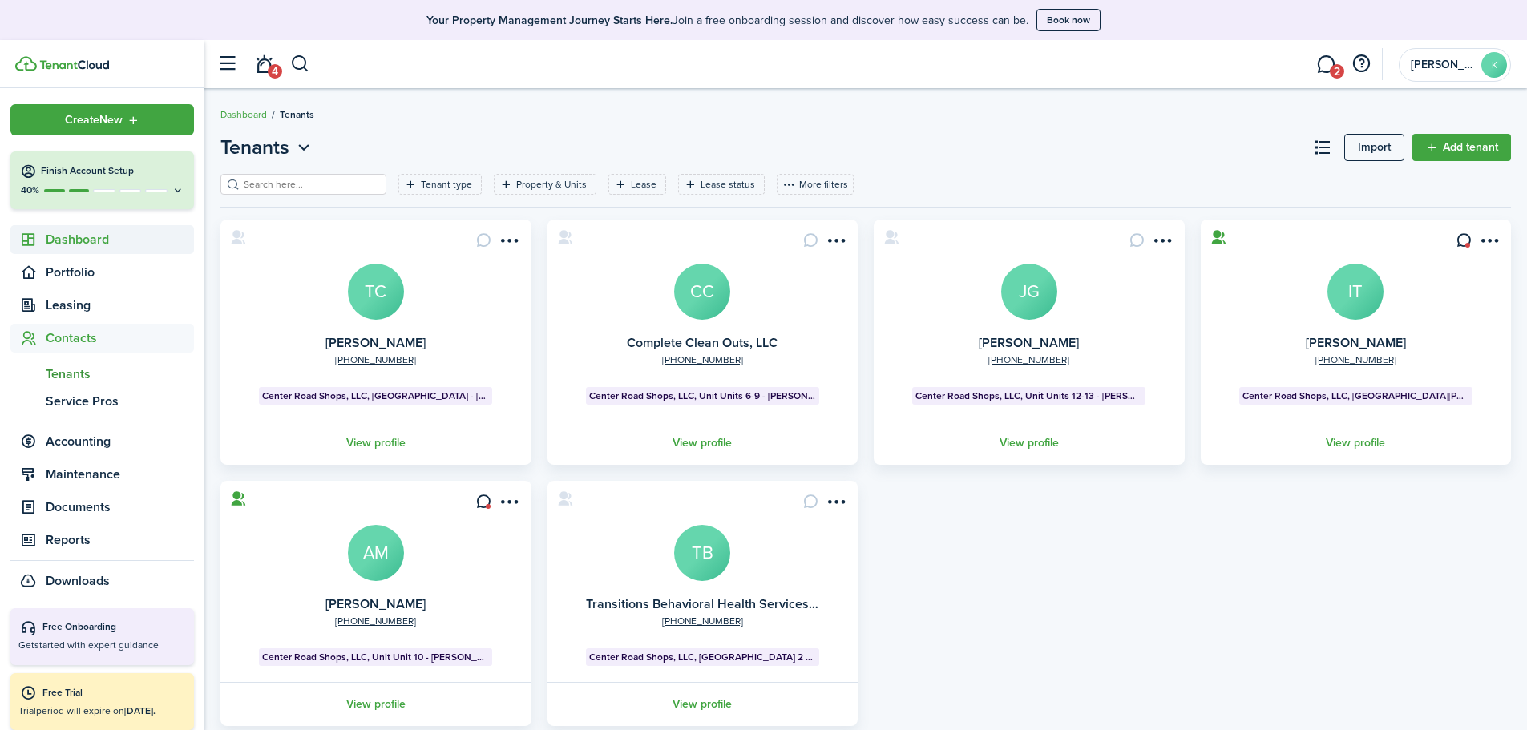
click at [82, 241] on span "Dashboard" at bounding box center [120, 239] width 148 height 19
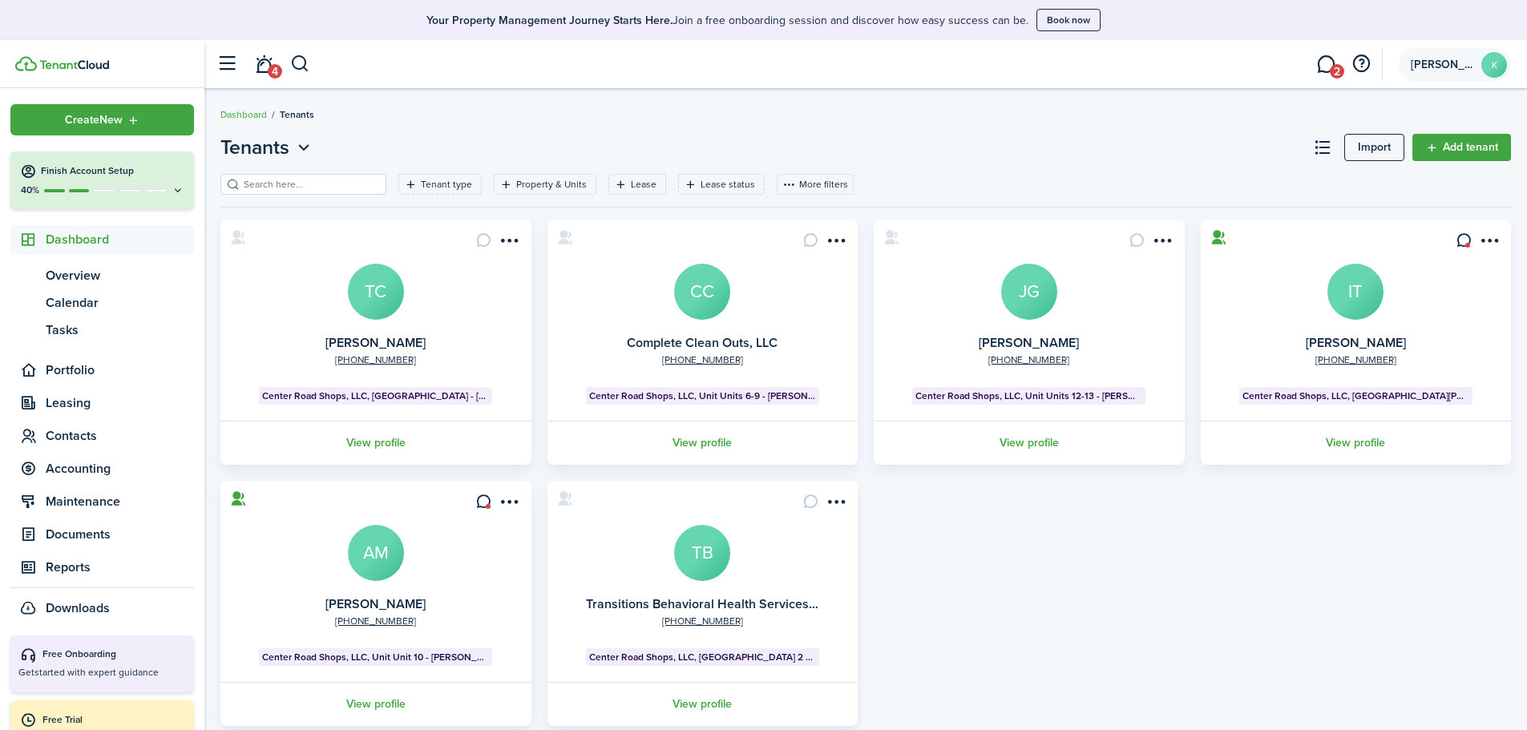
click at [1442, 59] on account-user-avatar "[PERSON_NAME]" at bounding box center [1455, 65] width 112 height 34
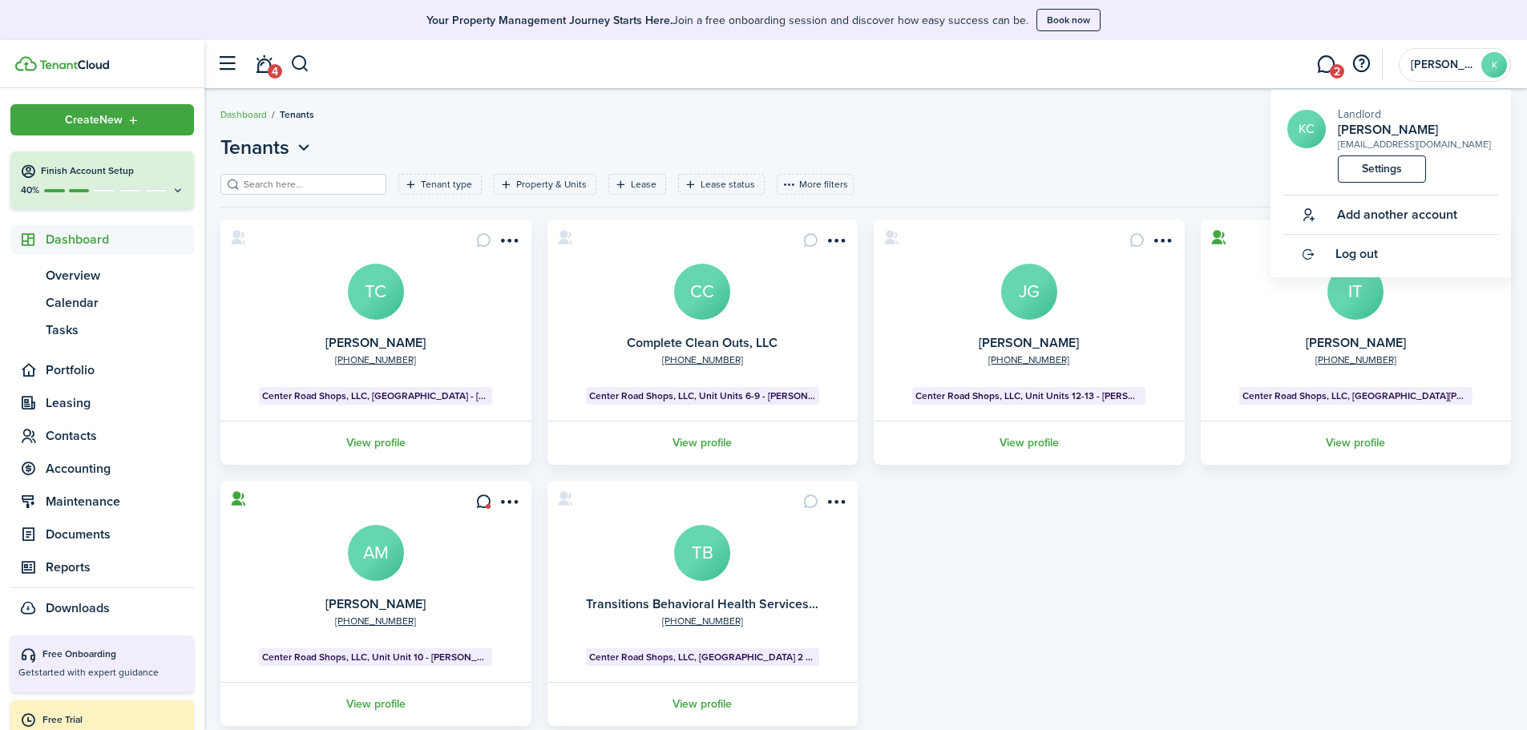
click at [1132, 131] on div "Tenants Import Add tenant Tenant type Property & Units Lease Lease status More …" at bounding box center [865, 449] width 1323 height 649
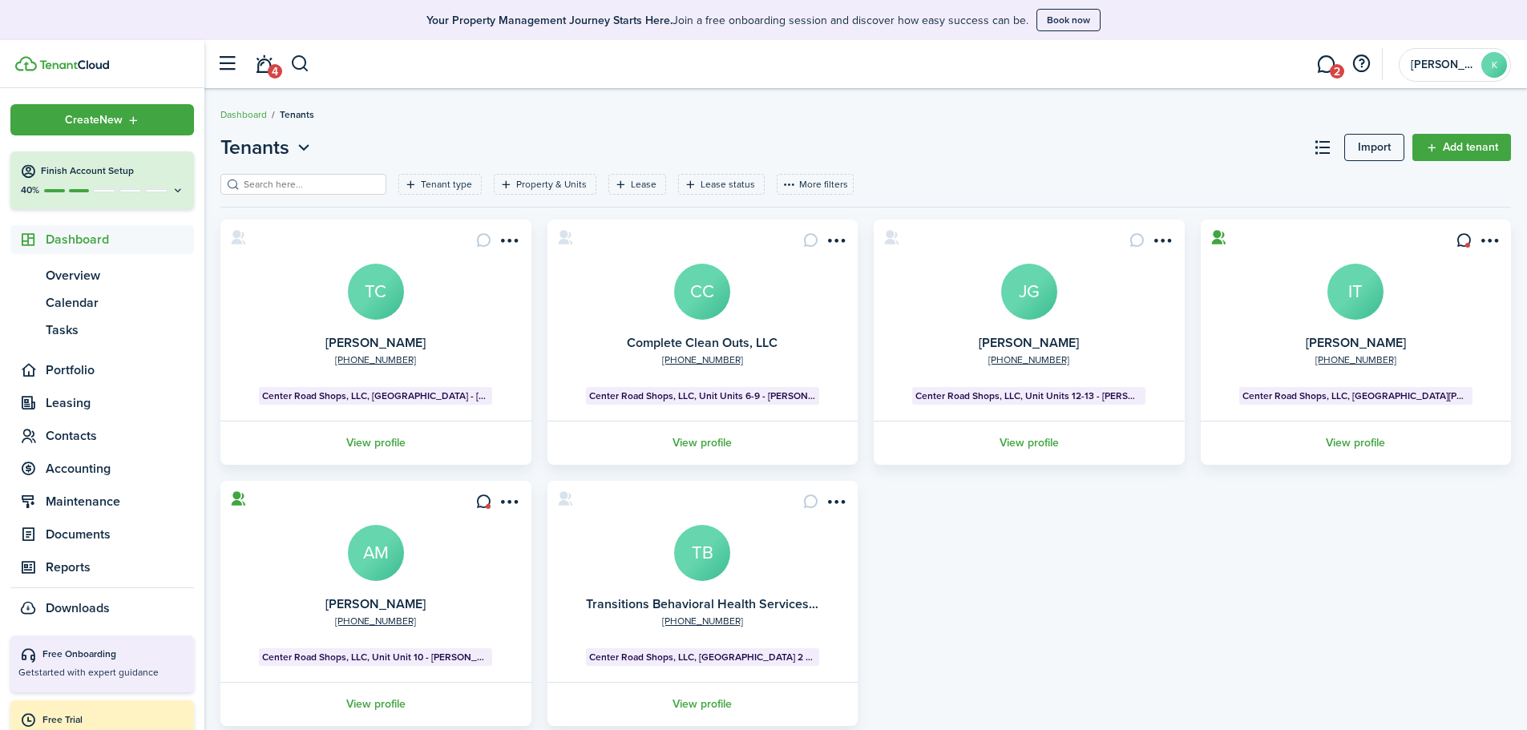
click at [71, 236] on span "Dashboard" at bounding box center [120, 239] width 148 height 19
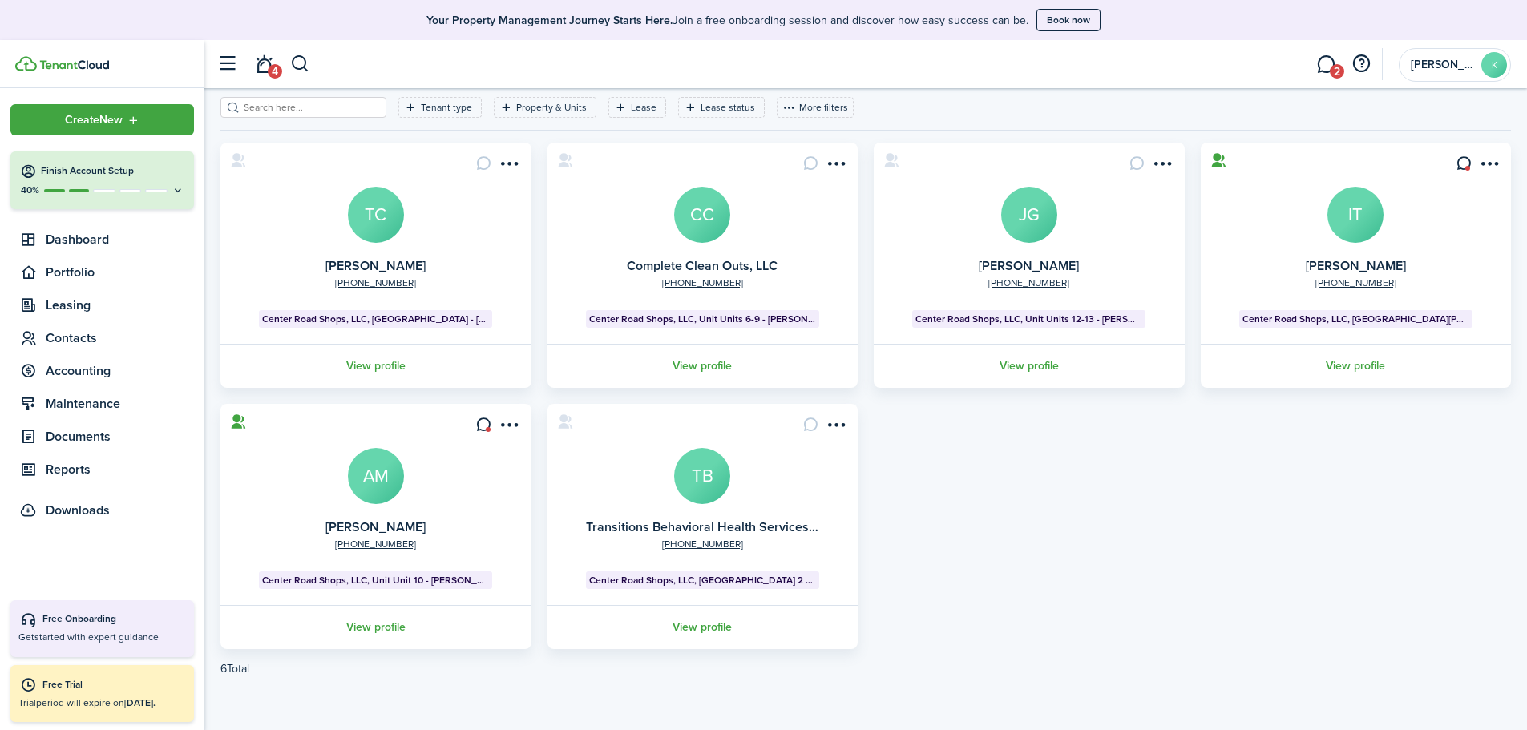
scroll to position [79, 0]
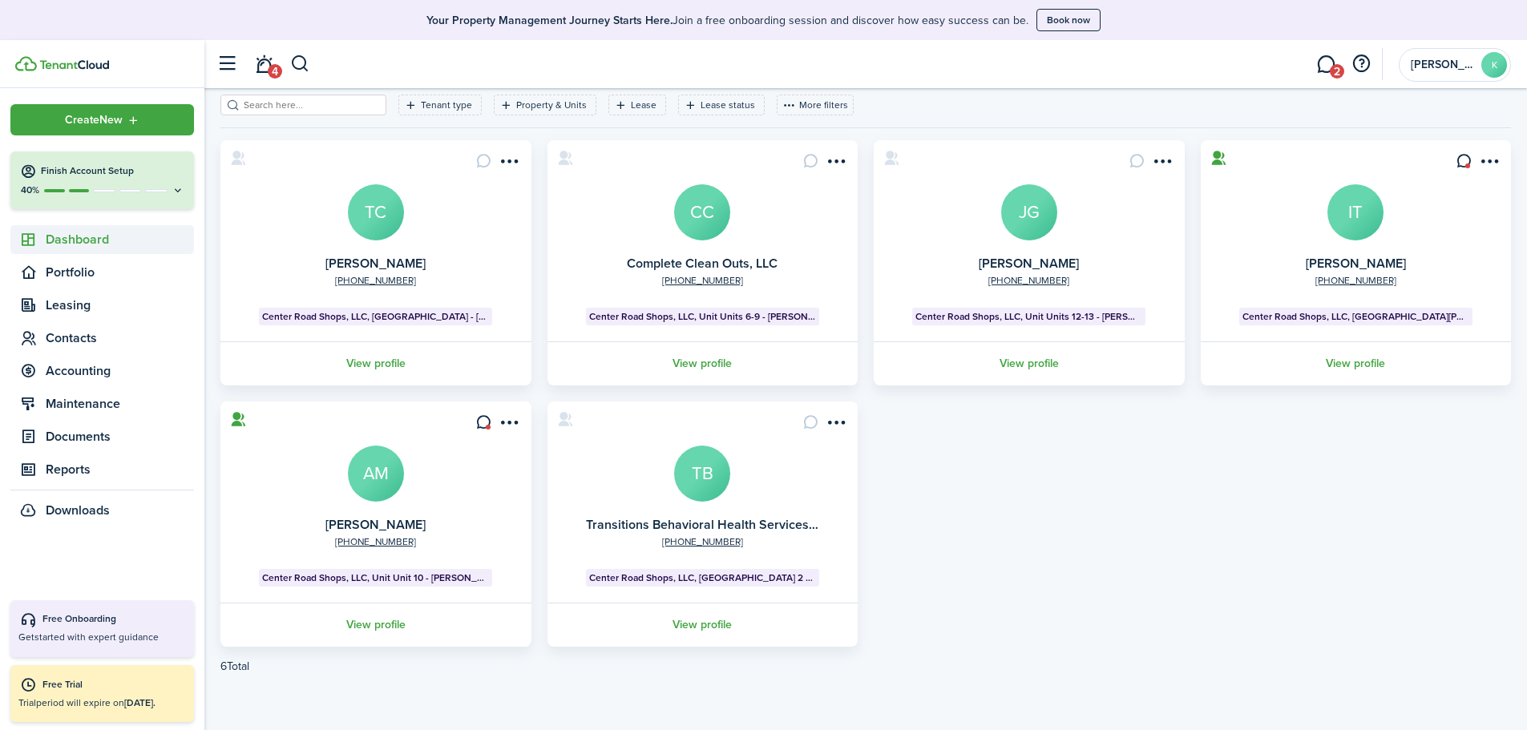
click at [87, 244] on span "Dashboard" at bounding box center [120, 239] width 148 height 19
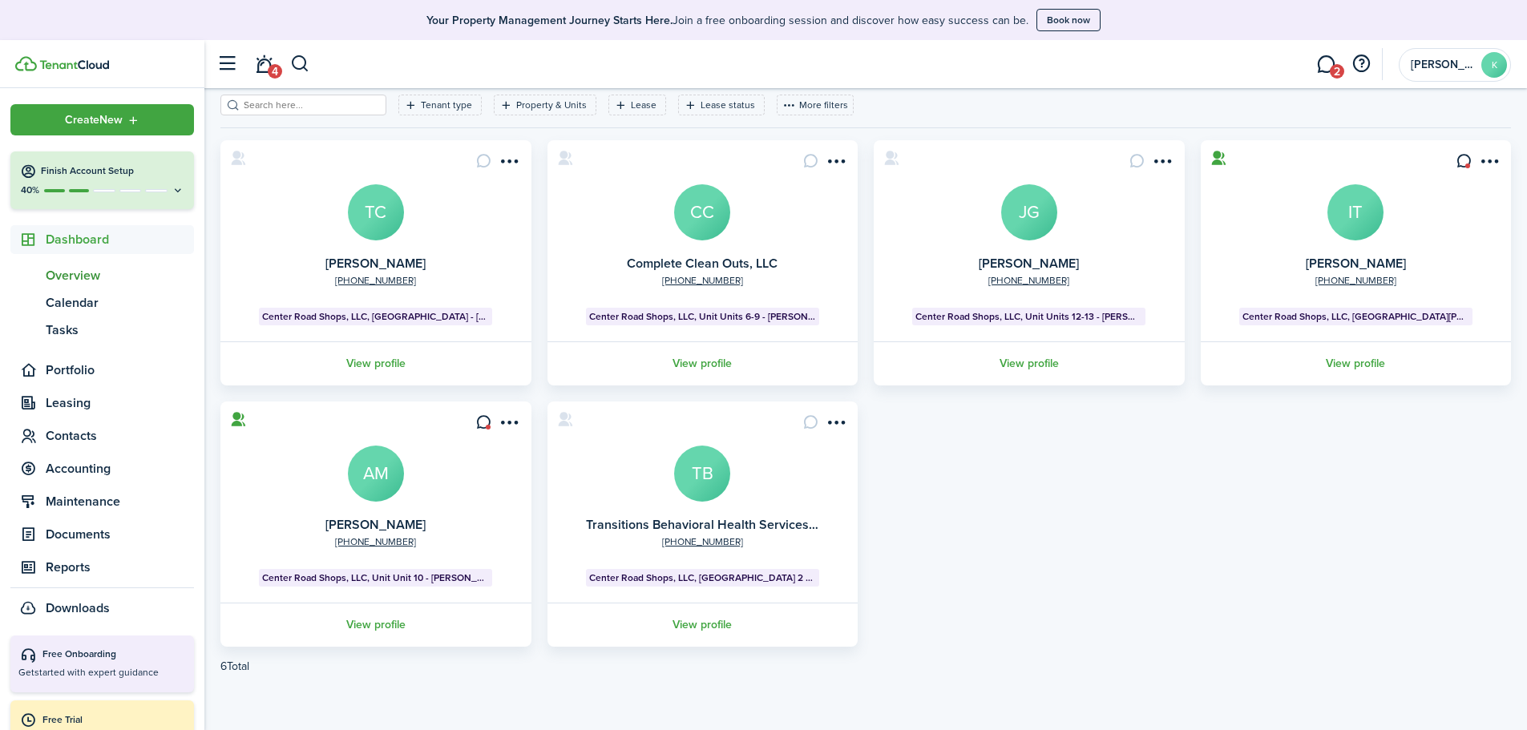
click at [87, 265] on link "ov Overview" at bounding box center [102, 275] width 184 height 27
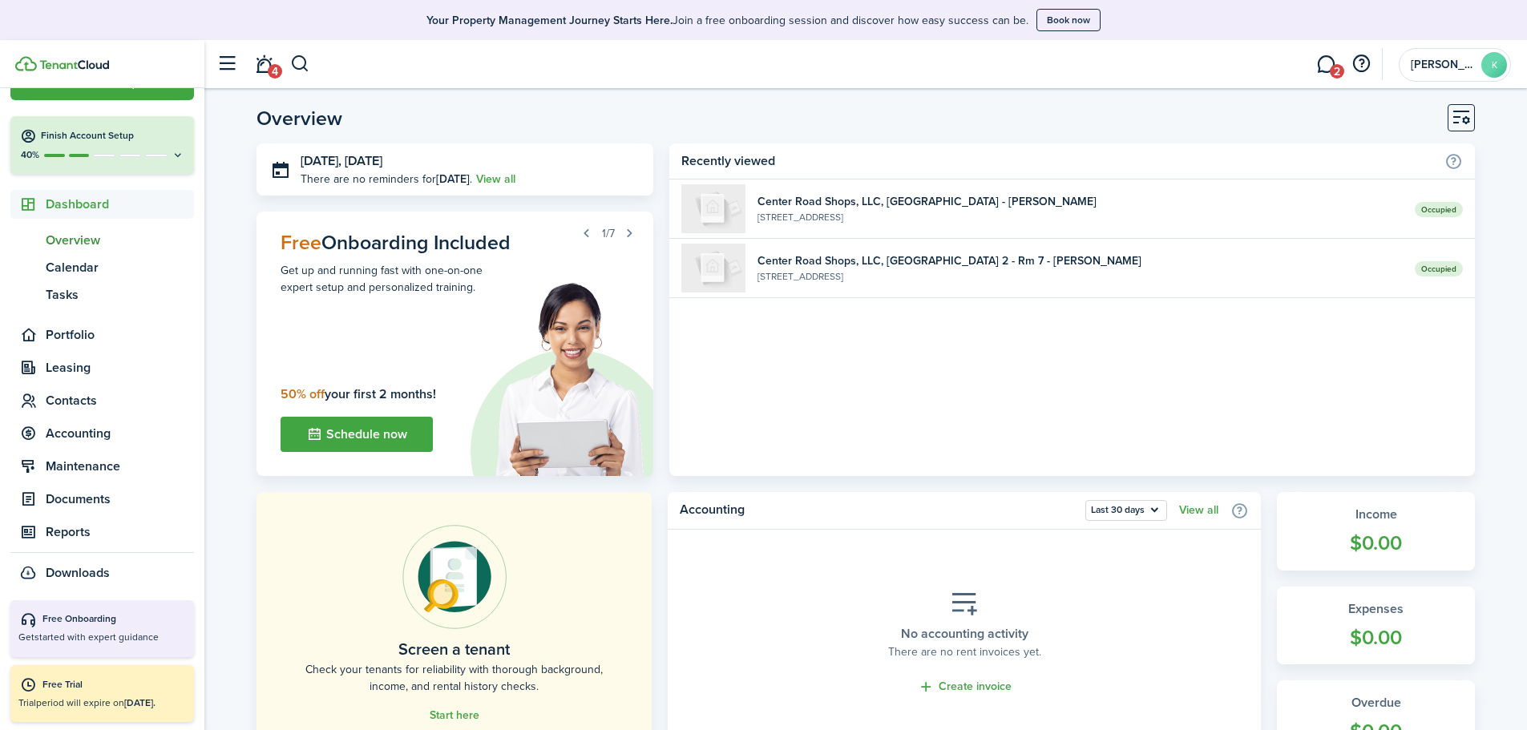
click at [1462, 115] on button "Customise" at bounding box center [1461, 117] width 27 height 27
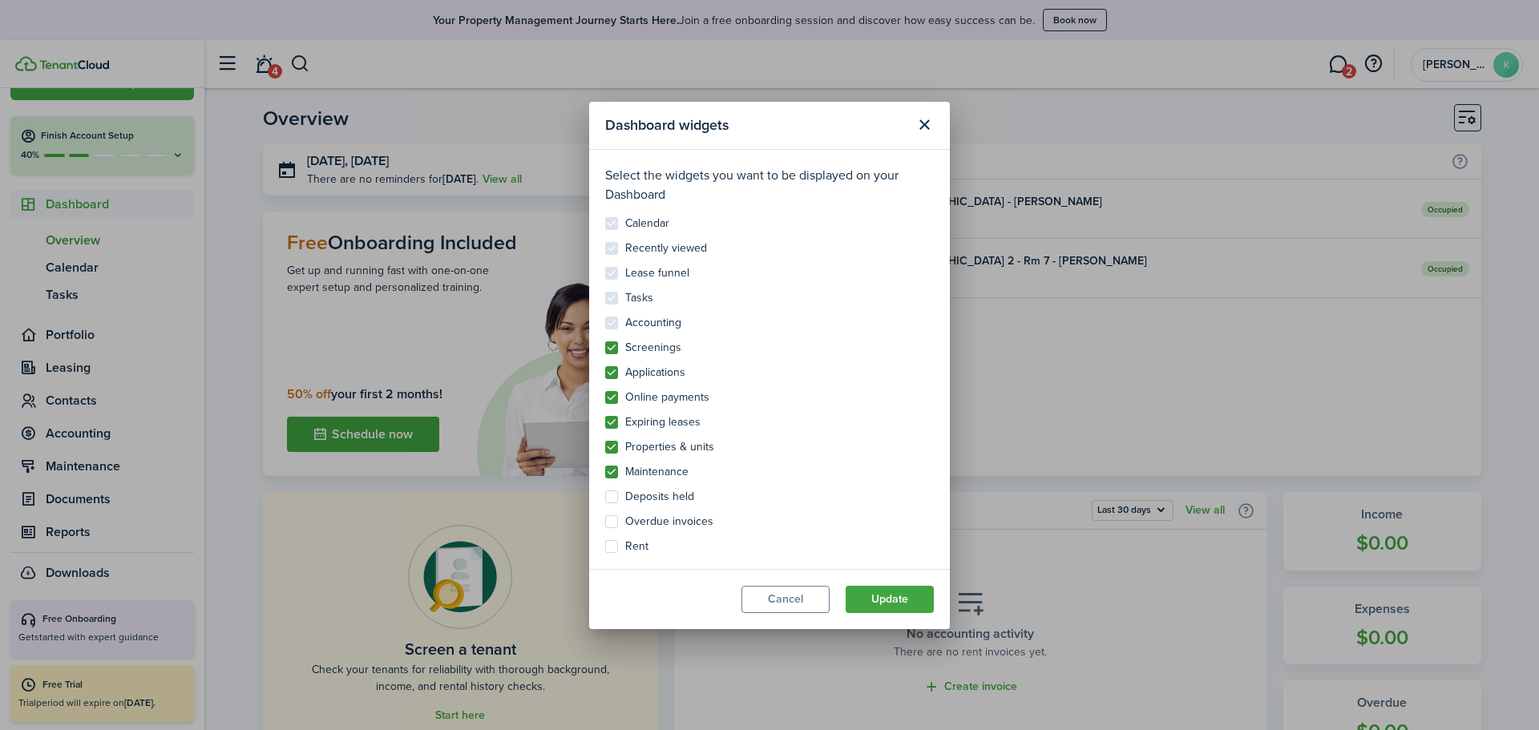
click at [784, 601] on button "Cancel" at bounding box center [786, 599] width 88 height 27
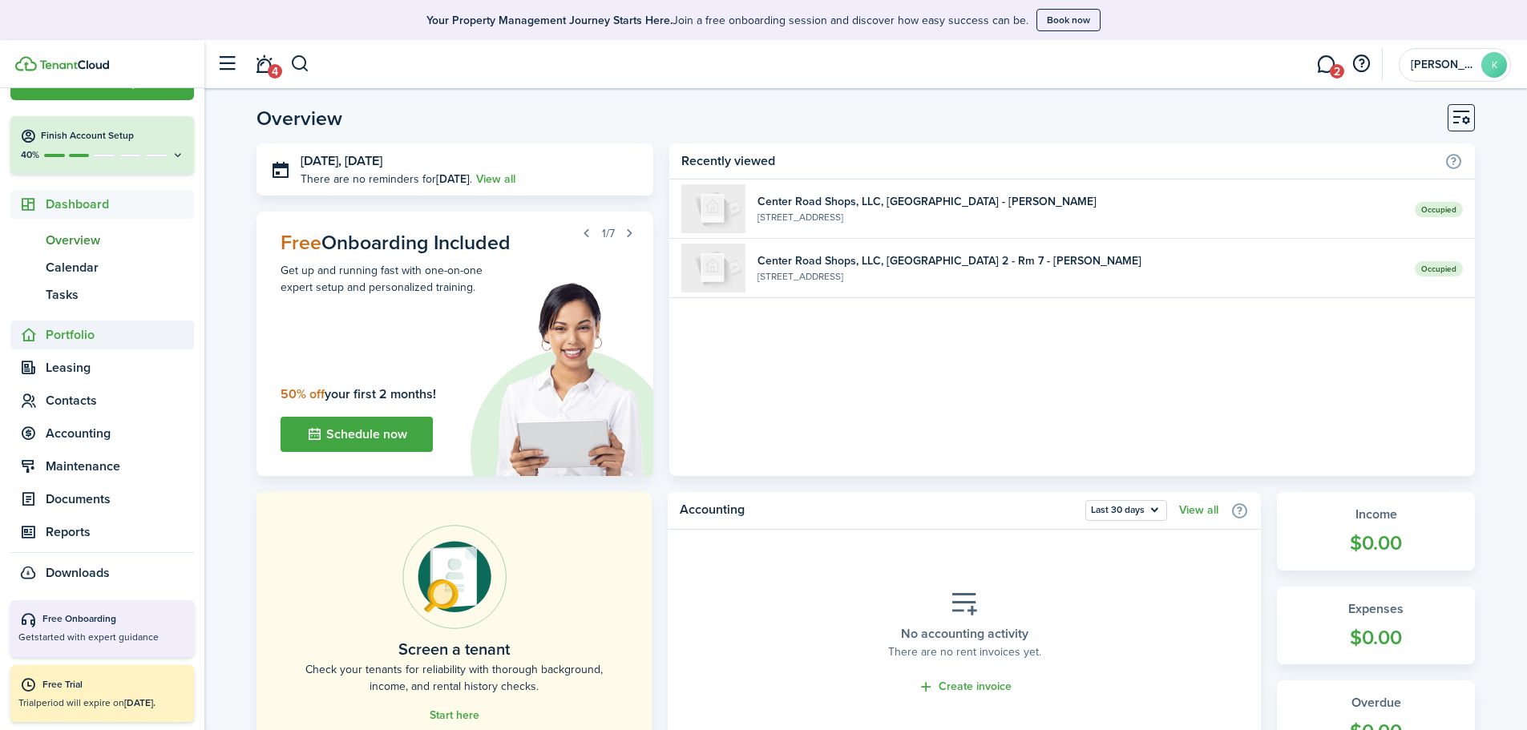
click at [87, 332] on span "Portfolio" at bounding box center [120, 335] width 148 height 19
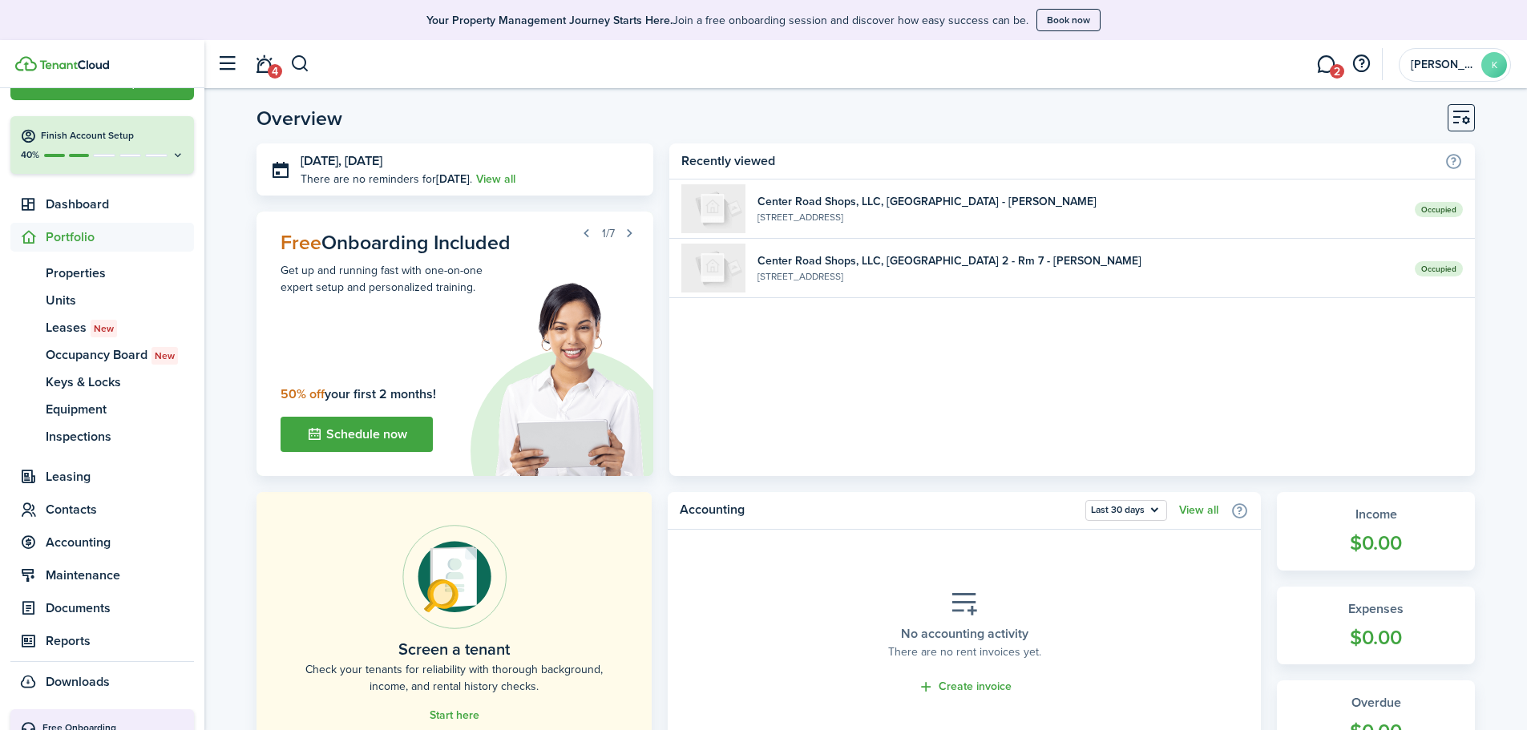
click at [223, 67] on button "button" at bounding box center [227, 64] width 30 height 30
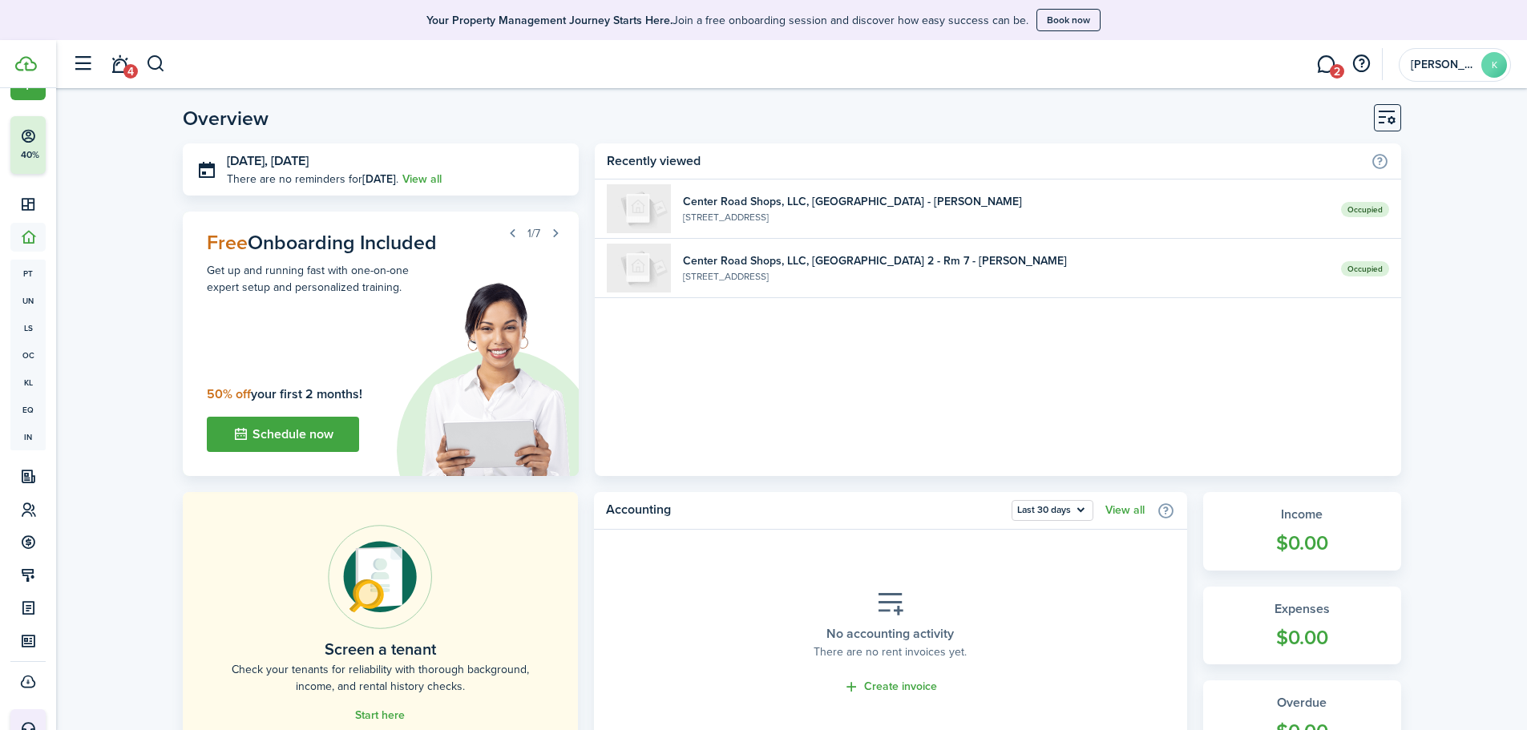
click at [77, 63] on button "button" at bounding box center [82, 64] width 30 height 30
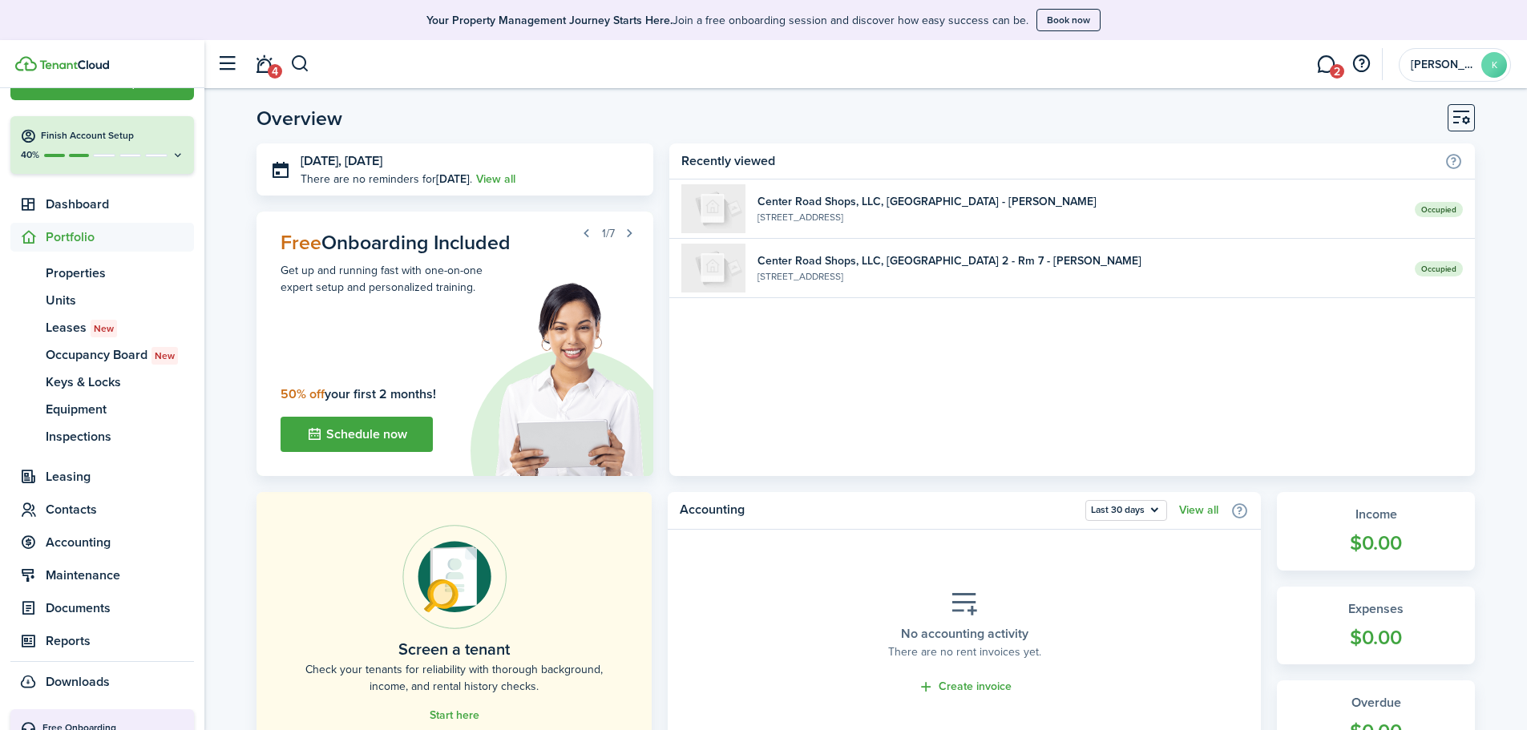
click at [263, 66] on link "4" at bounding box center [264, 64] width 30 height 41
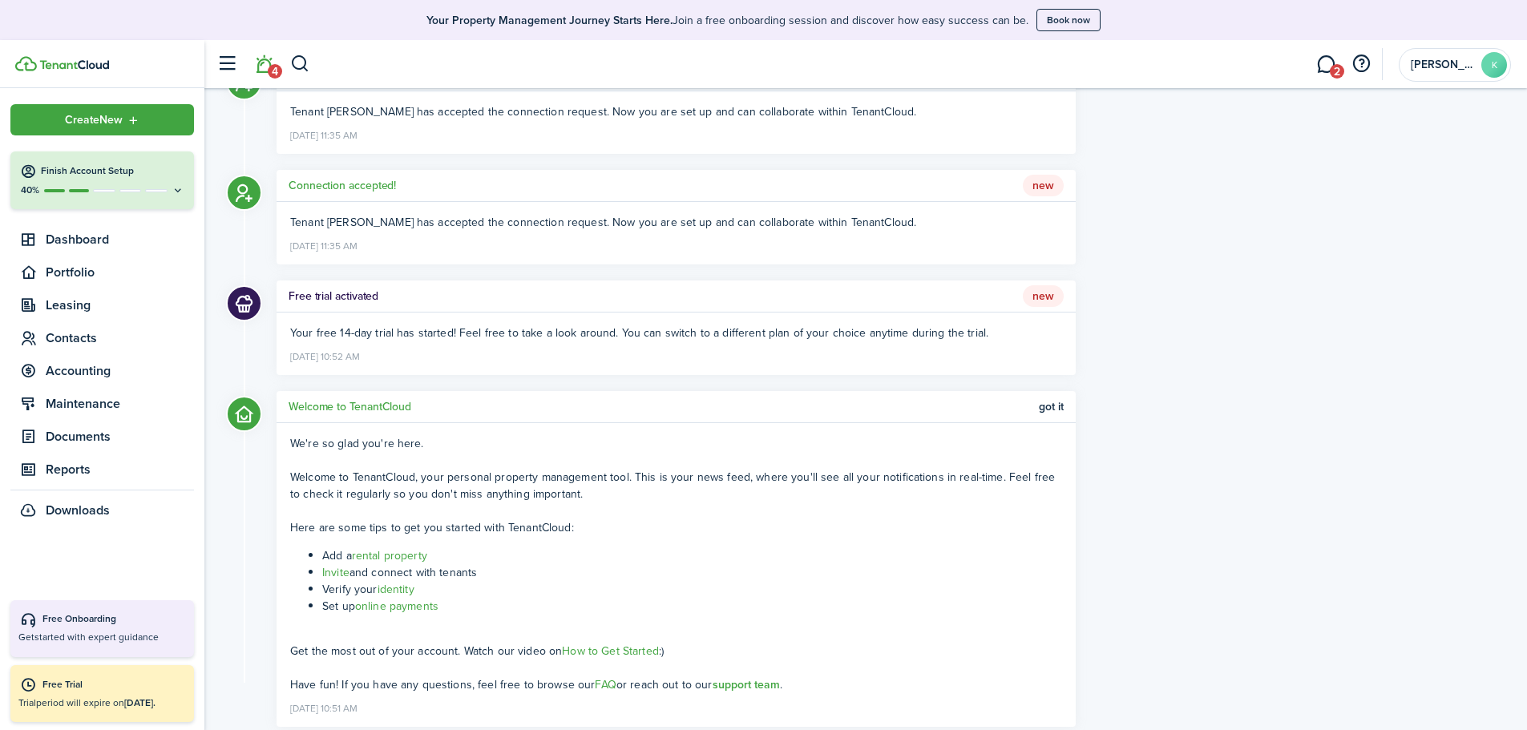
scroll to position [195, 0]
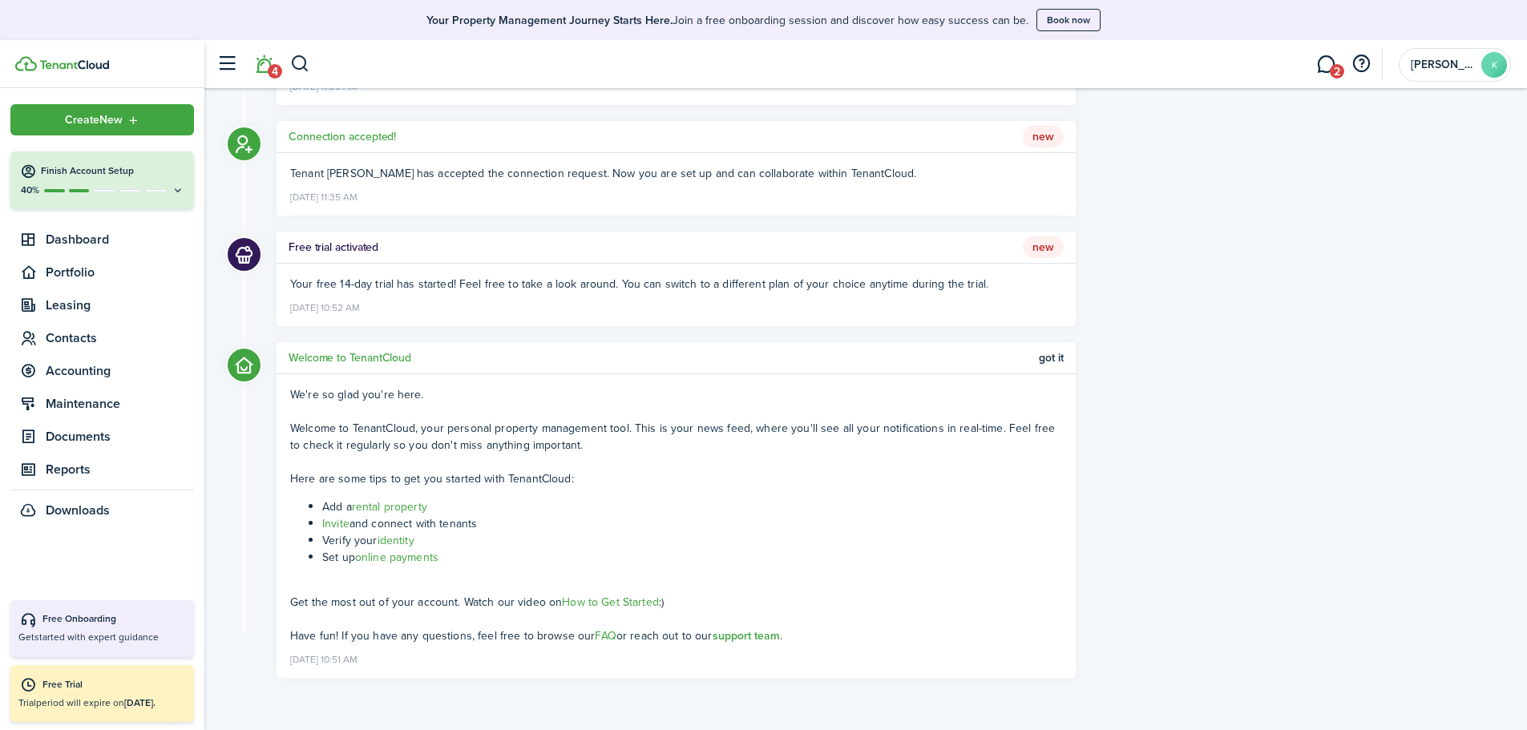
click at [419, 559] on link "online payments" at bounding box center [396, 557] width 83 height 17
